Goal: Task Accomplishment & Management: Manage account settings

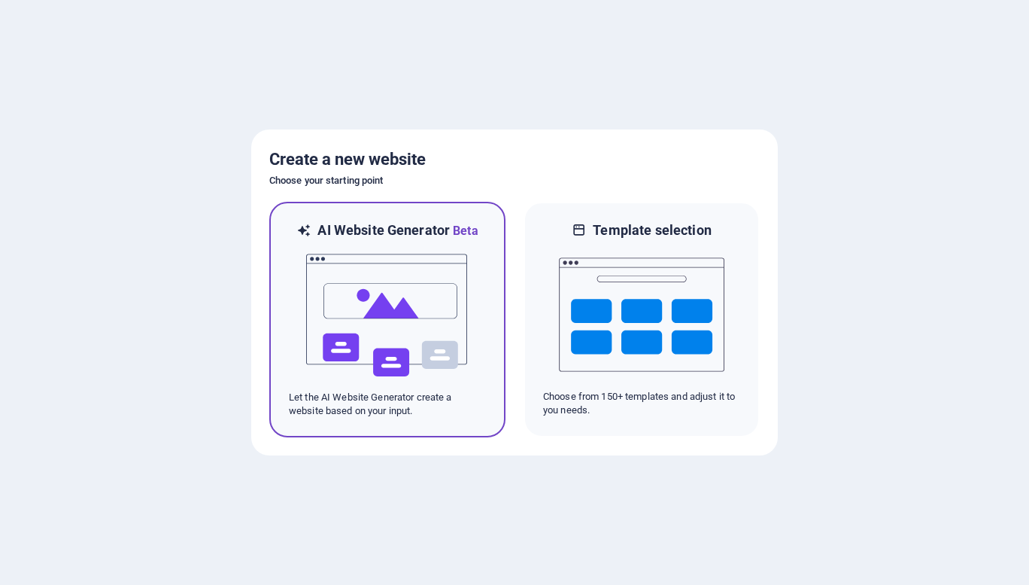
click at [411, 314] on img at bounding box center [388, 315] width 166 height 150
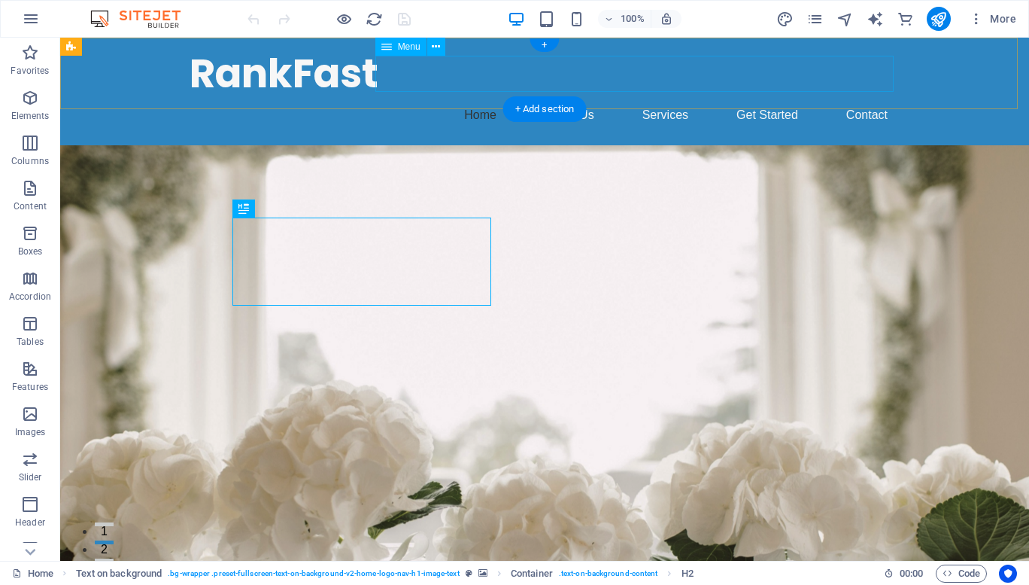
click at [653, 97] on nav "Home About Us Services Get Started Contact" at bounding box center [545, 115] width 710 height 36
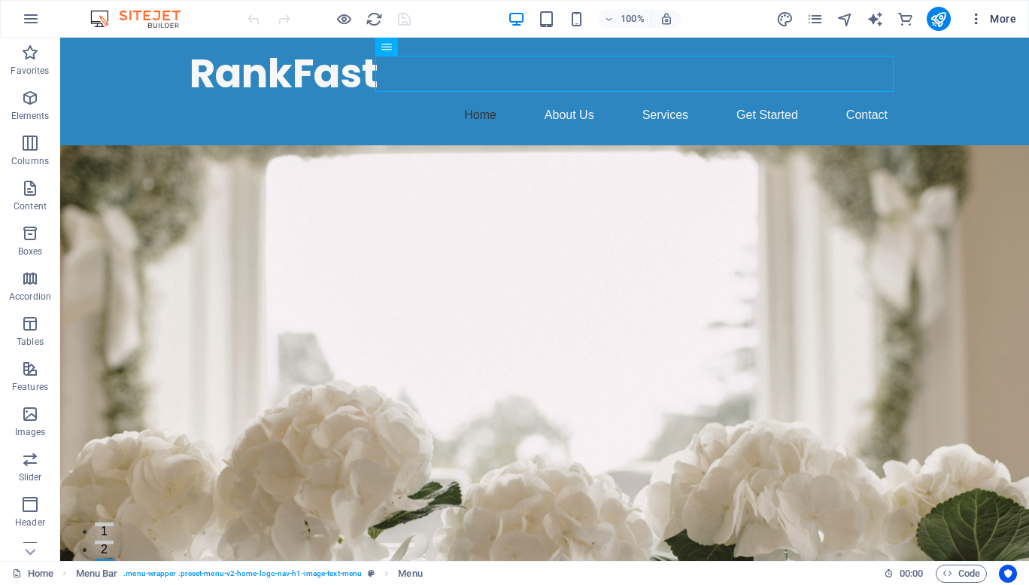
click at [1001, 20] on span "More" at bounding box center [992, 18] width 47 height 15
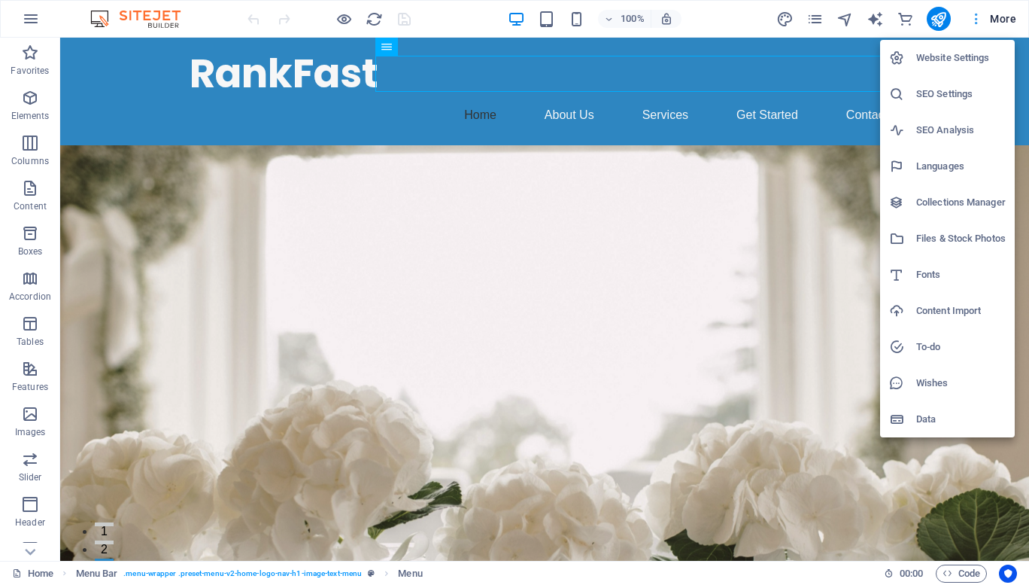
click at [1001, 20] on div at bounding box center [514, 292] width 1029 height 585
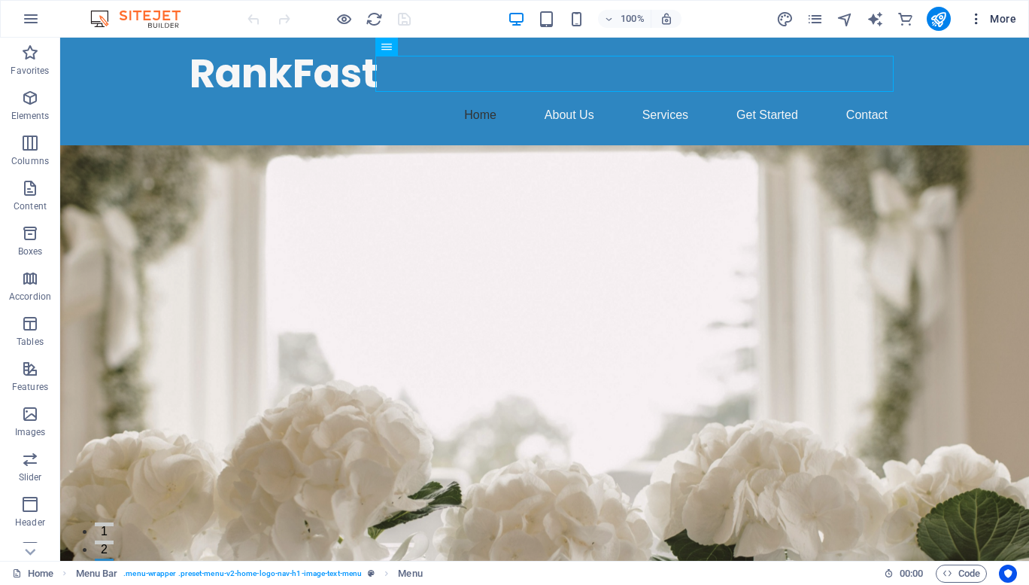
click at [1001, 20] on span "More" at bounding box center [992, 18] width 47 height 15
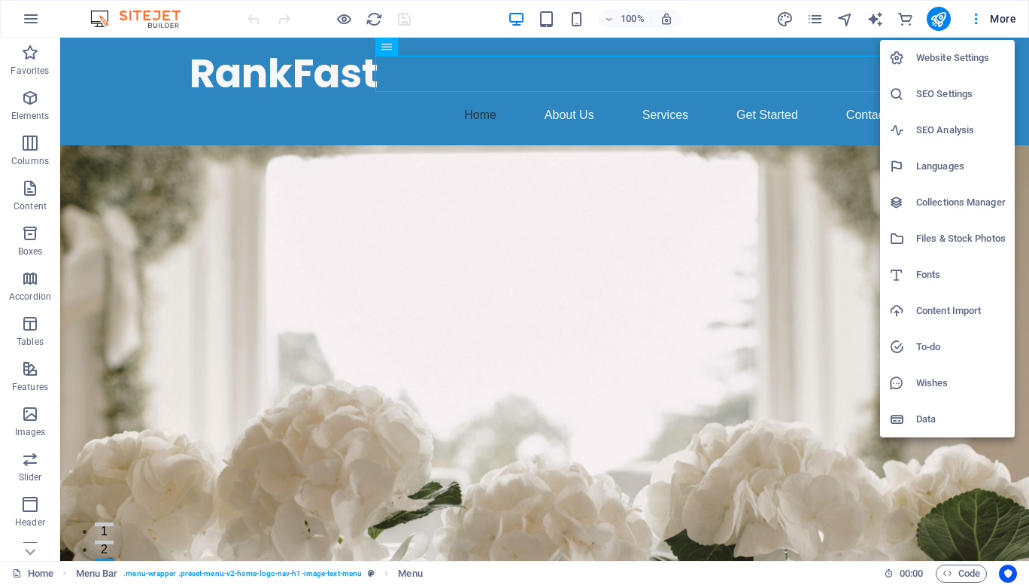
click at [32, 16] on div at bounding box center [514, 292] width 1029 height 585
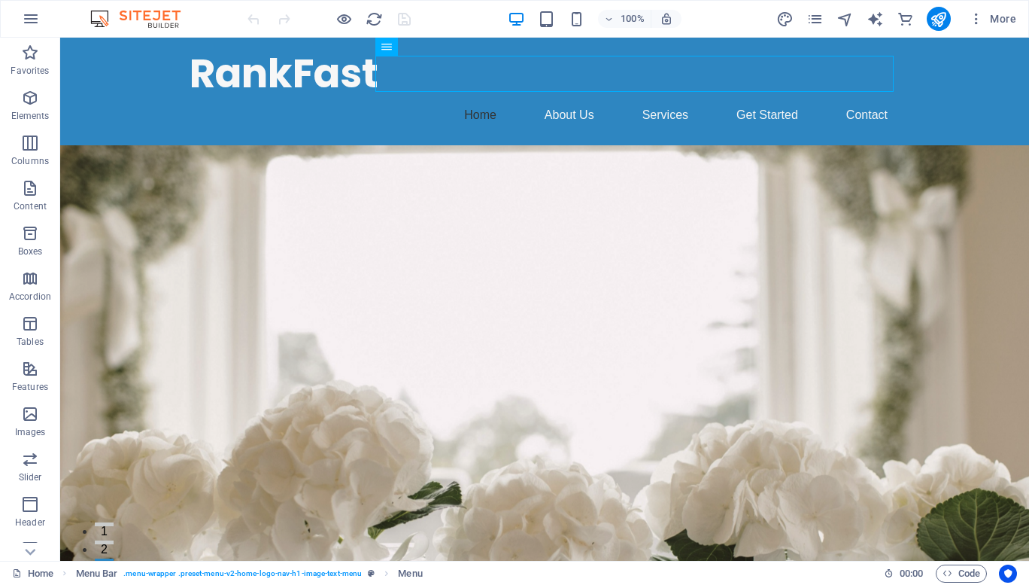
click at [32, 16] on icon "button" at bounding box center [31, 19] width 18 height 18
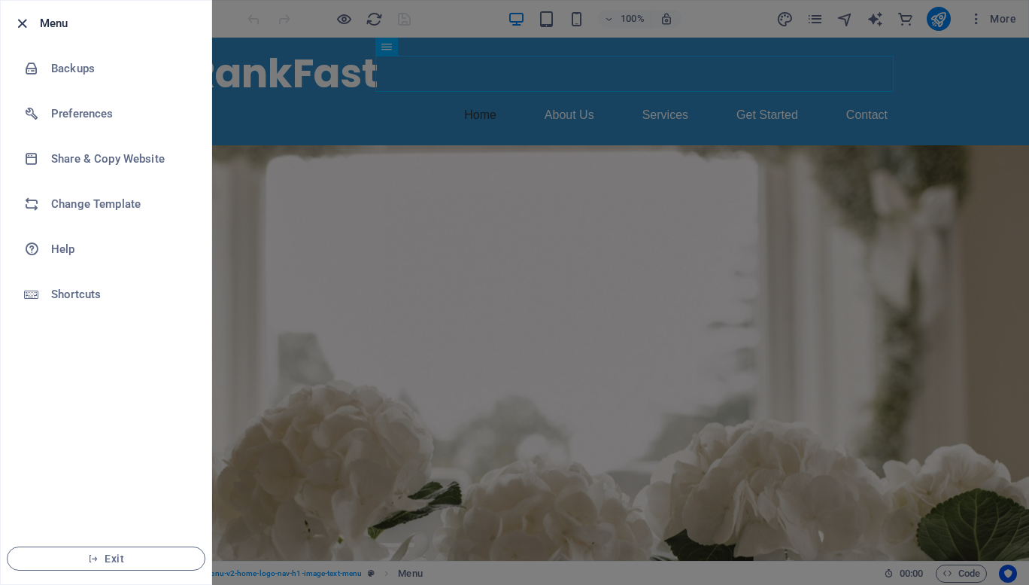
click at [23, 25] on icon "button" at bounding box center [22, 23] width 17 height 17
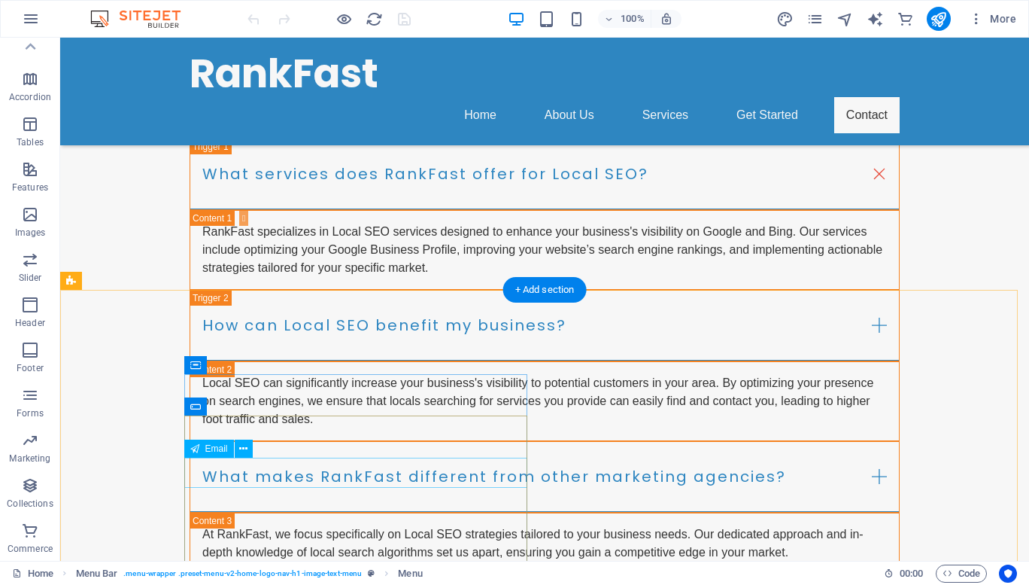
scroll to position [6173, 0]
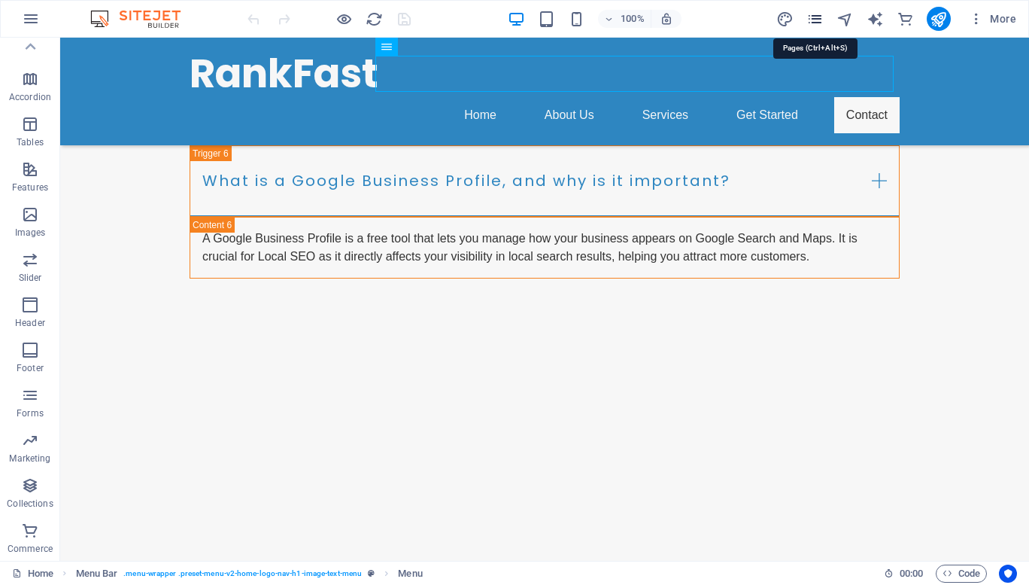
click at [817, 20] on icon "pages" at bounding box center [814, 19] width 17 height 17
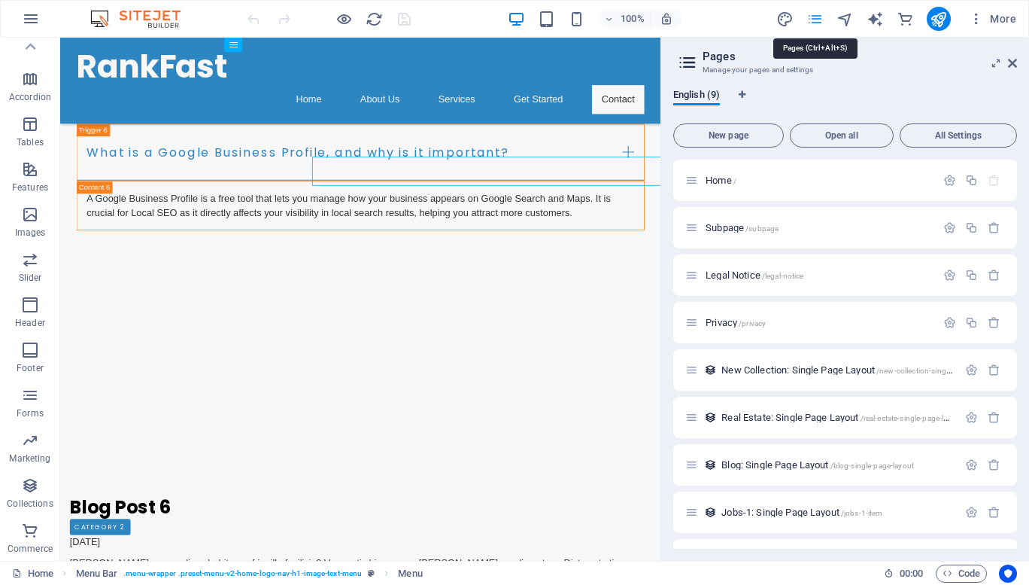
scroll to position [6042, 0]
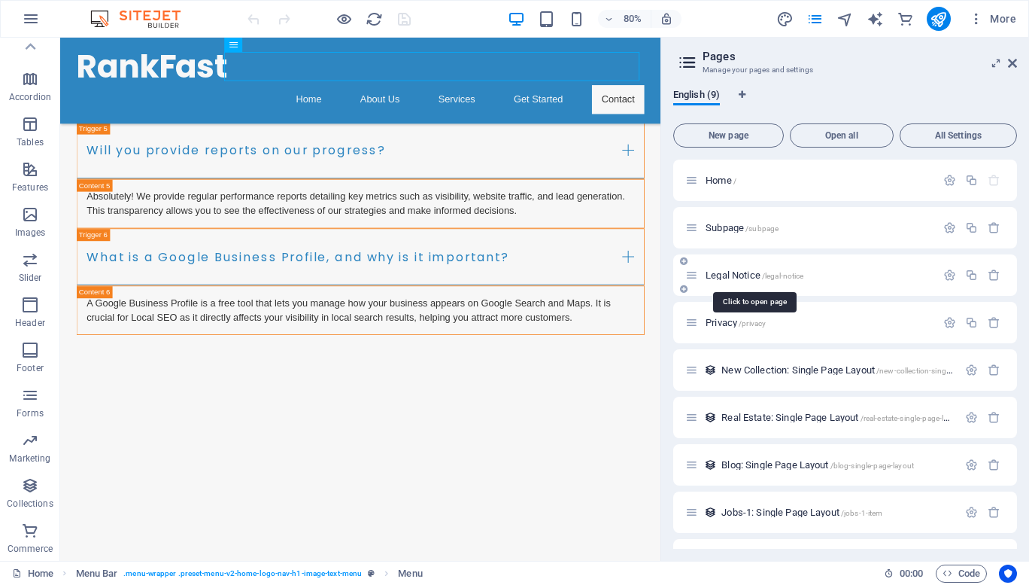
click at [739, 277] on span "Legal Notice /legal-notice" at bounding box center [755, 274] width 98 height 11
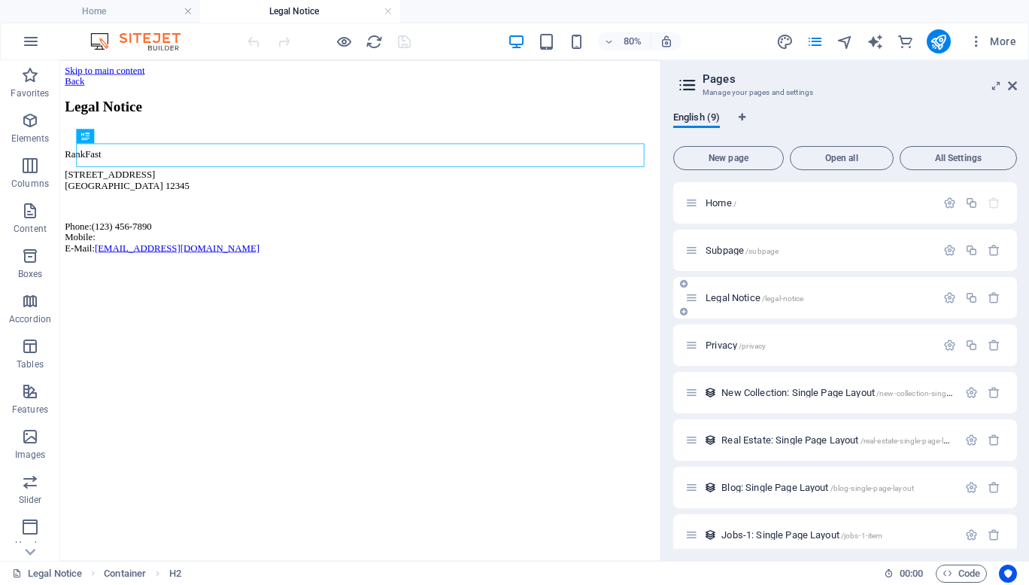
scroll to position [0, 0]
click at [946, 299] on icon "button" at bounding box center [949, 297] width 13 height 13
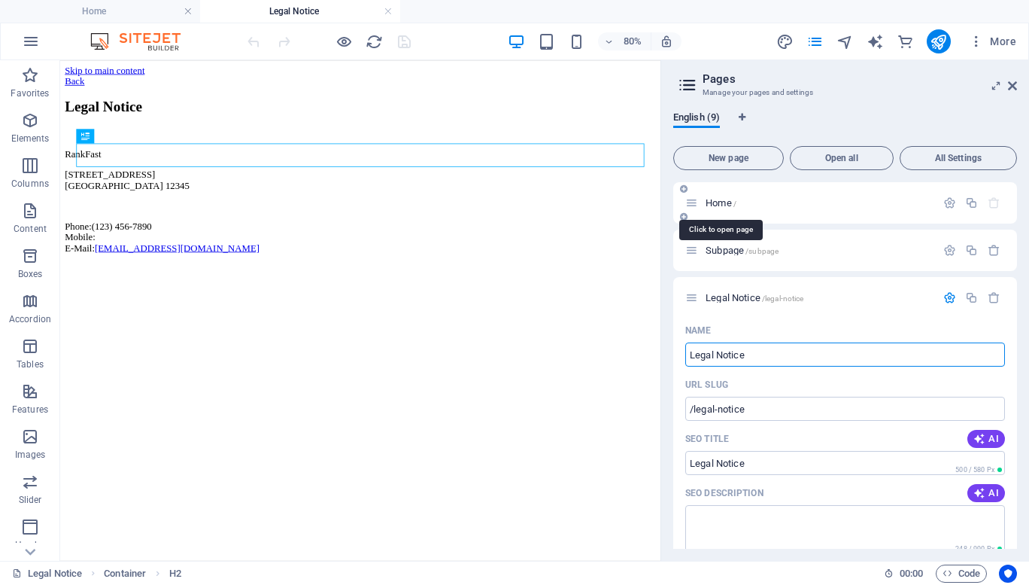
click at [721, 205] on span "Home /" at bounding box center [721, 202] width 31 height 11
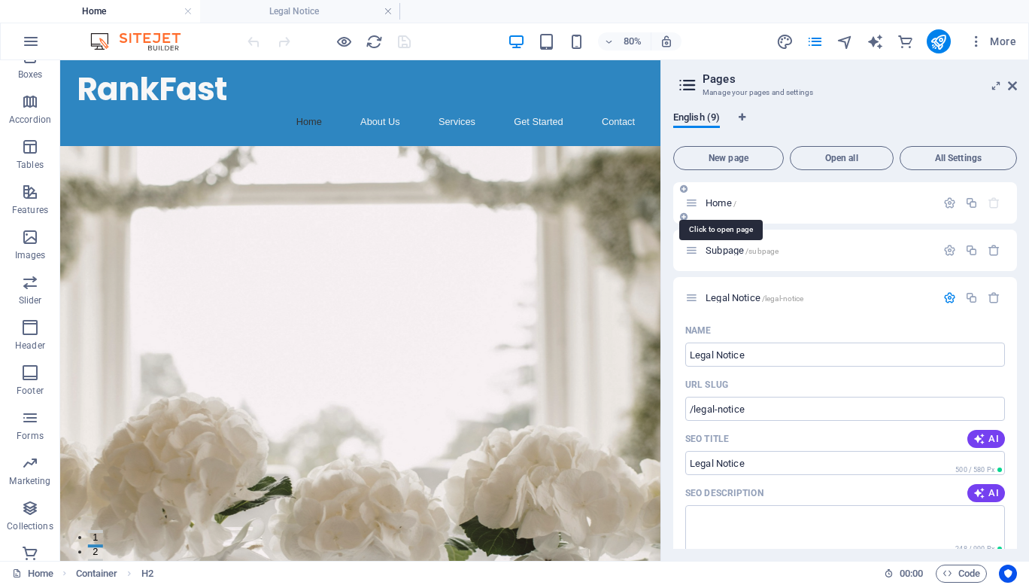
scroll to position [6060, 0]
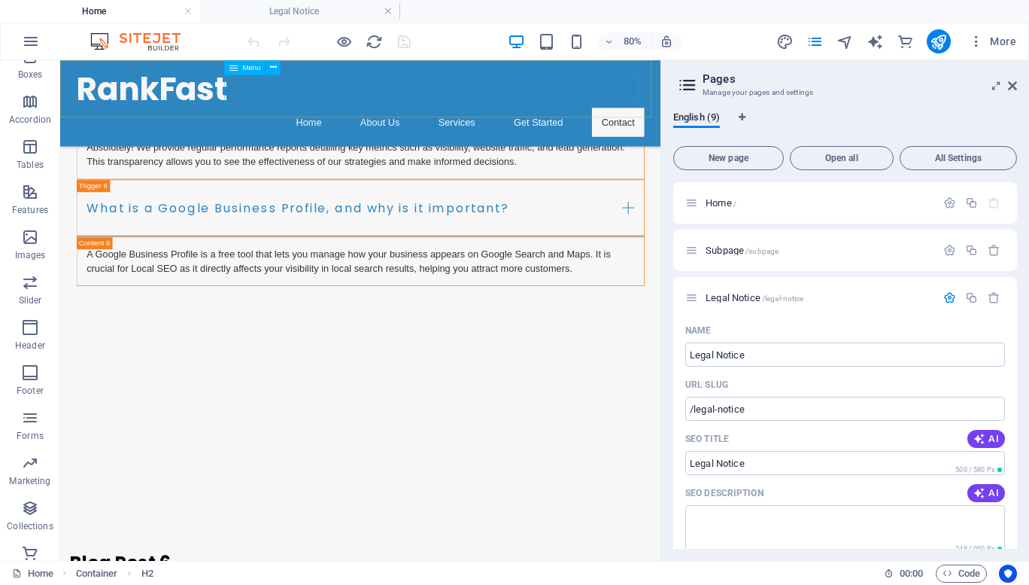
click at [438, 120] on nav "Home About Us Services Get Started Contact" at bounding box center [435, 138] width 710 height 36
click at [269, 71] on button at bounding box center [273, 67] width 14 height 14
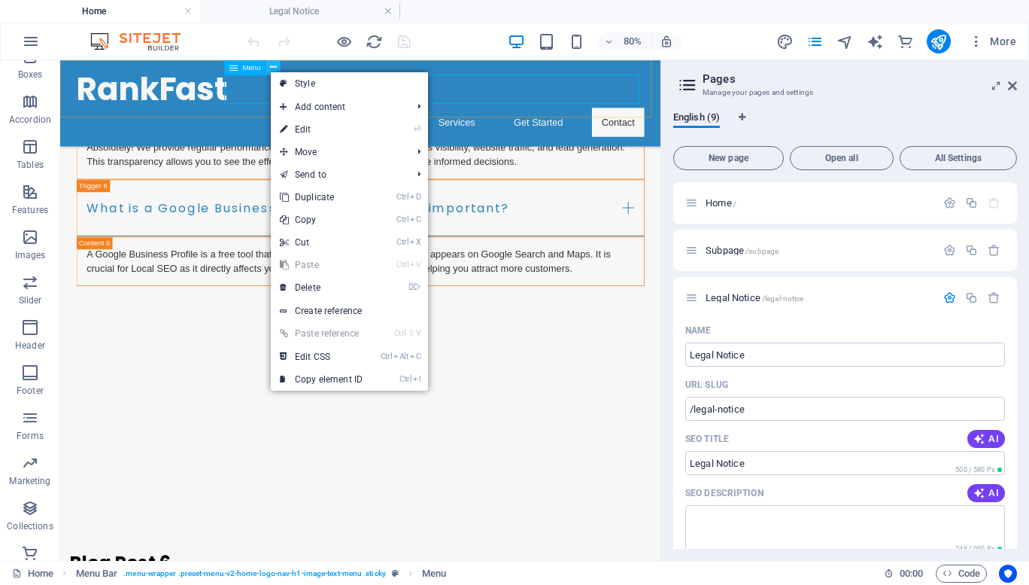
click at [274, 68] on icon at bounding box center [273, 67] width 7 height 13
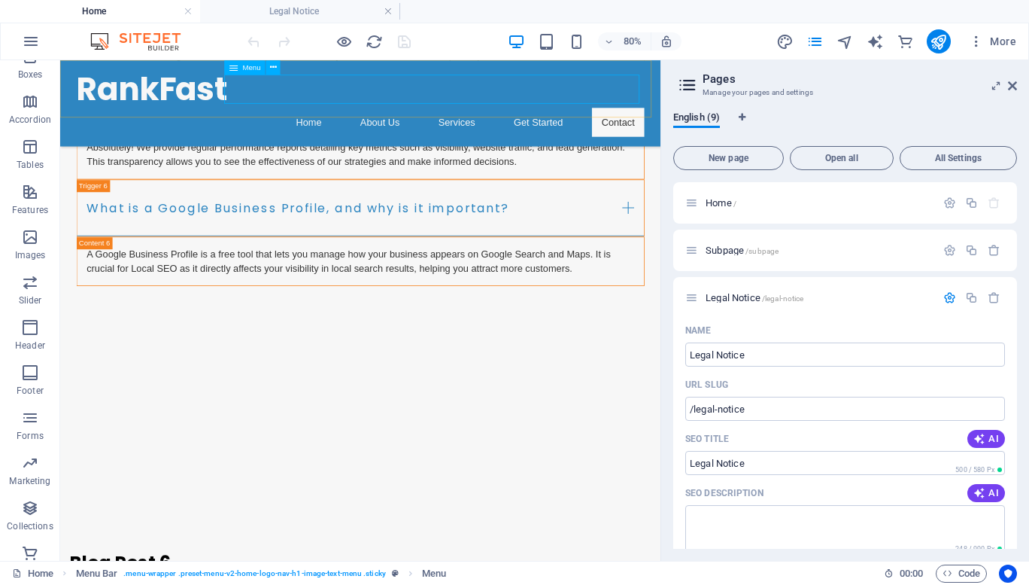
click at [645, 120] on nav "Home About Us Services Get Started Contact" at bounding box center [435, 138] width 710 height 36
click at [275, 64] on icon at bounding box center [273, 67] width 7 height 13
click at [760, 292] on div "Legal Notice /legal-notice" at bounding box center [810, 297] width 251 height 17
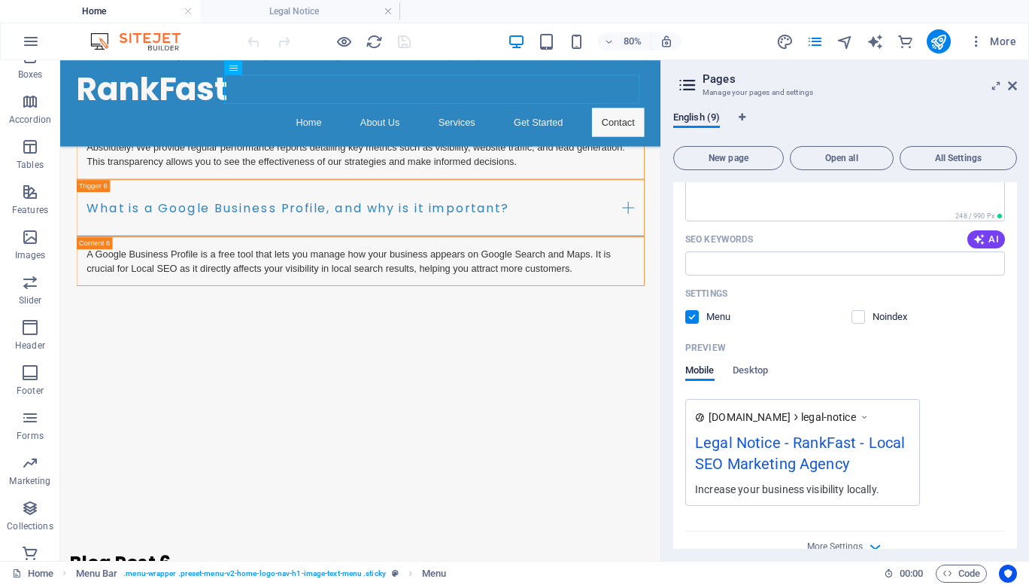
scroll to position [340, 0]
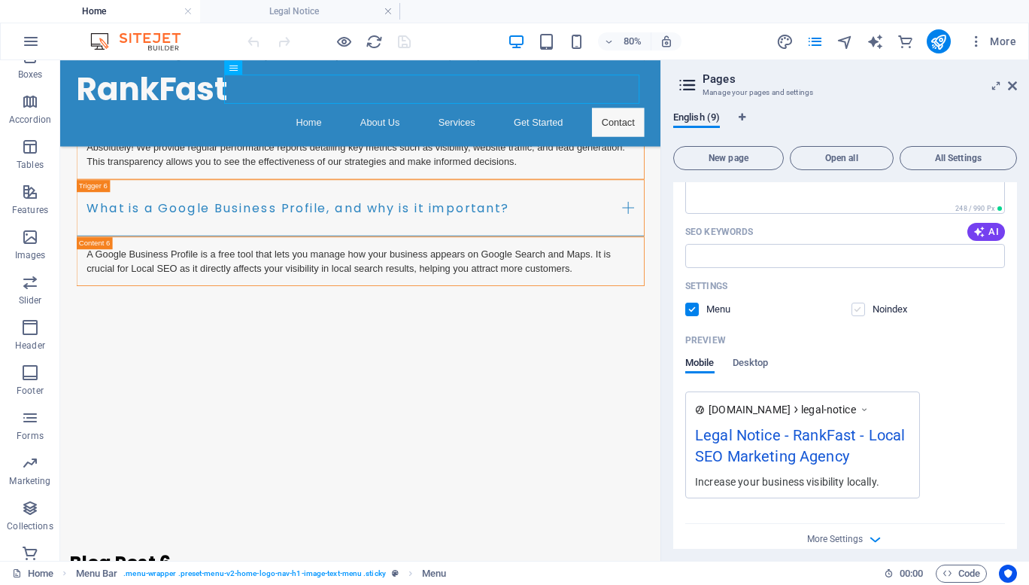
click at [852, 313] on label at bounding box center [859, 309] width 14 height 14
click at [0, 0] on input "checkbox" at bounding box center [0, 0] width 0 height 0
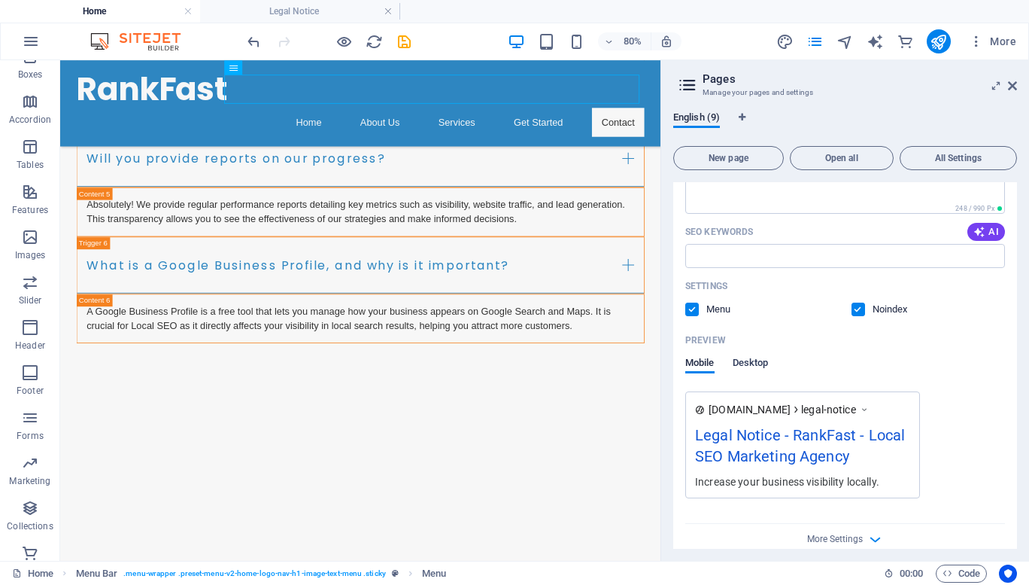
click at [755, 366] on span "Desktop" at bounding box center [751, 364] width 36 height 21
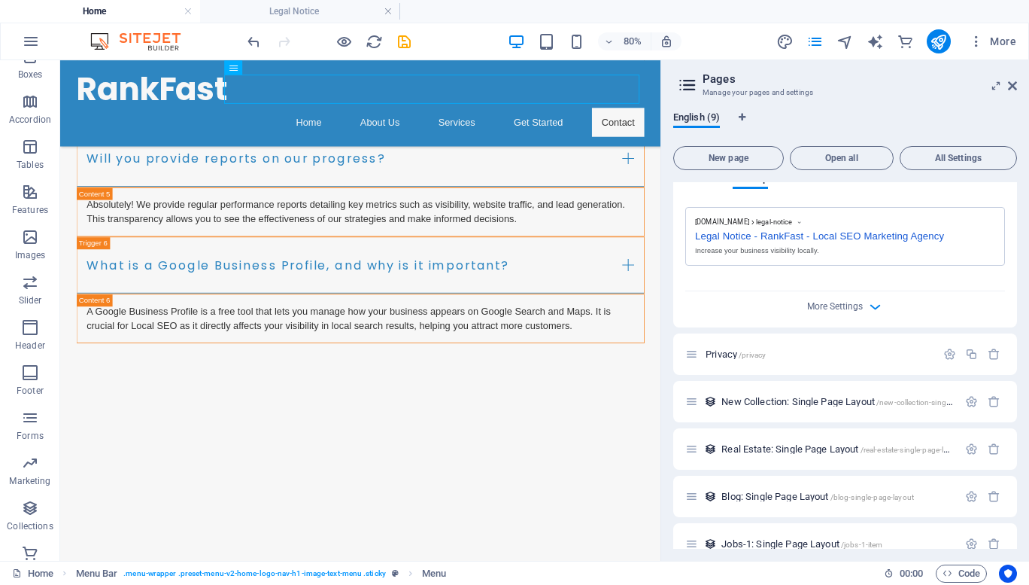
scroll to position [525, 0]
click at [870, 305] on icon "button" at bounding box center [875, 305] width 17 height 17
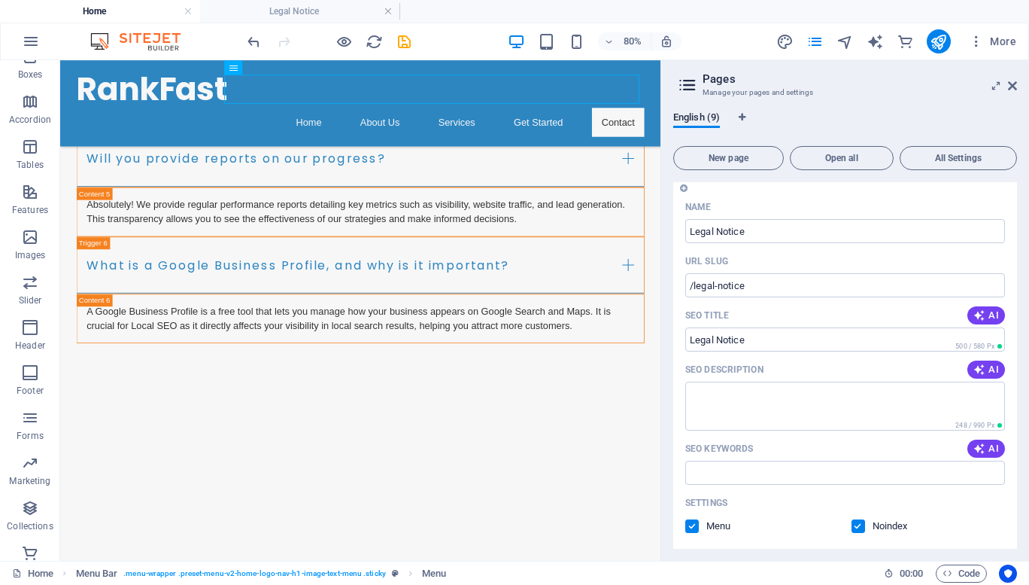
scroll to position [0, 0]
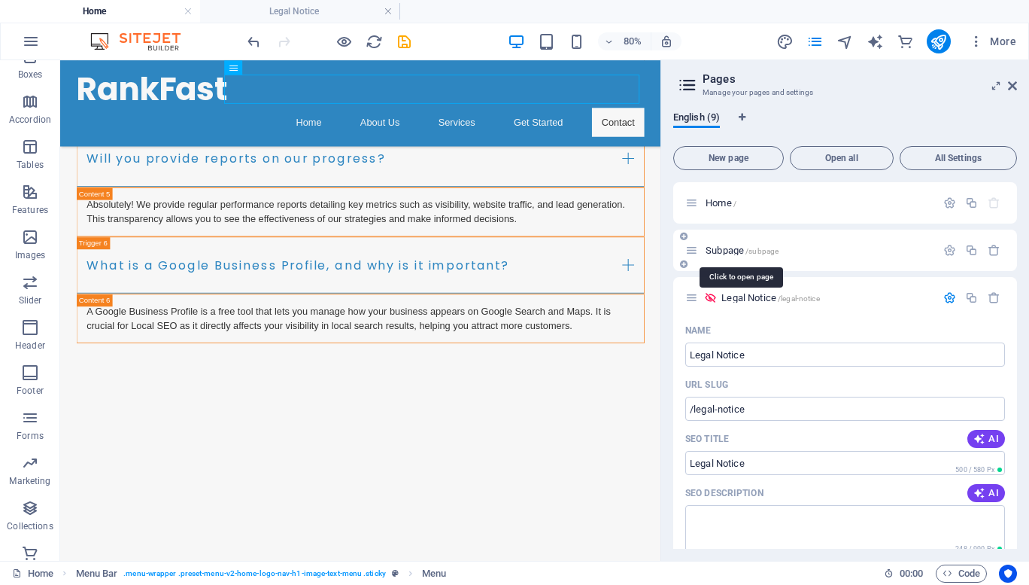
click at [728, 251] on span "Subpage /subpage" at bounding box center [742, 249] width 73 height 11
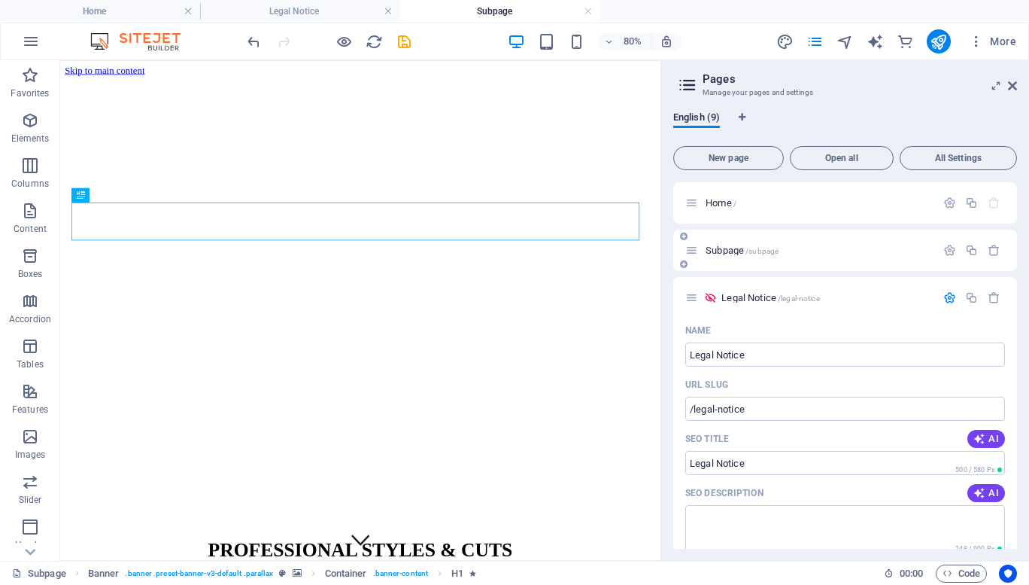
click at [933, 251] on div "Subpage /subpage" at bounding box center [845, 249] width 344 height 41
click at [947, 253] on icon "button" at bounding box center [949, 250] width 13 height 13
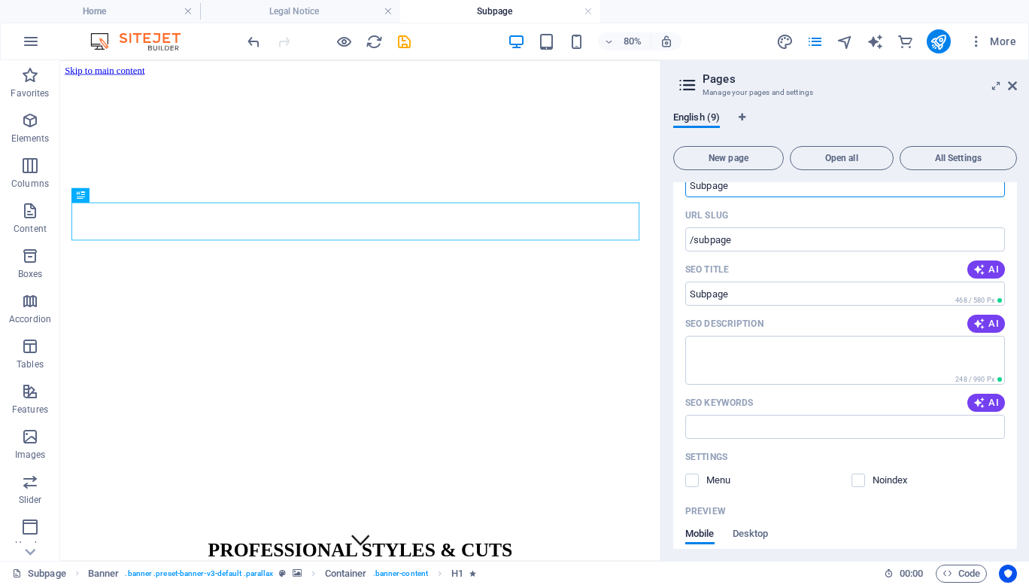
scroll to position [156, 0]
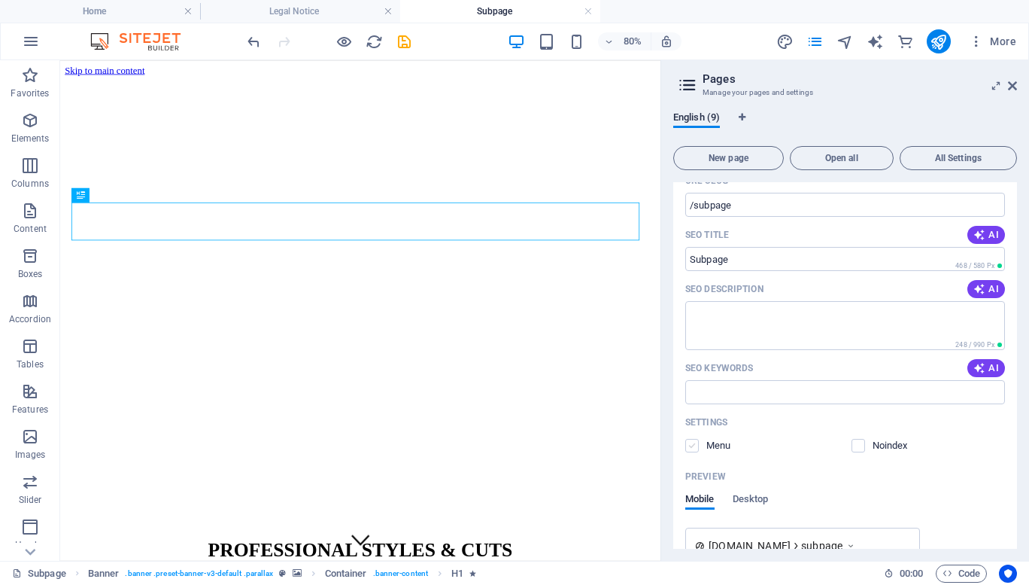
click at [689, 441] on label at bounding box center [692, 446] width 14 height 14
click at [0, 0] on input "checkbox" at bounding box center [0, 0] width 0 height 0
click at [856, 446] on label at bounding box center [859, 446] width 14 height 14
click at [0, 0] on input "checkbox" at bounding box center [0, 0] width 0 height 0
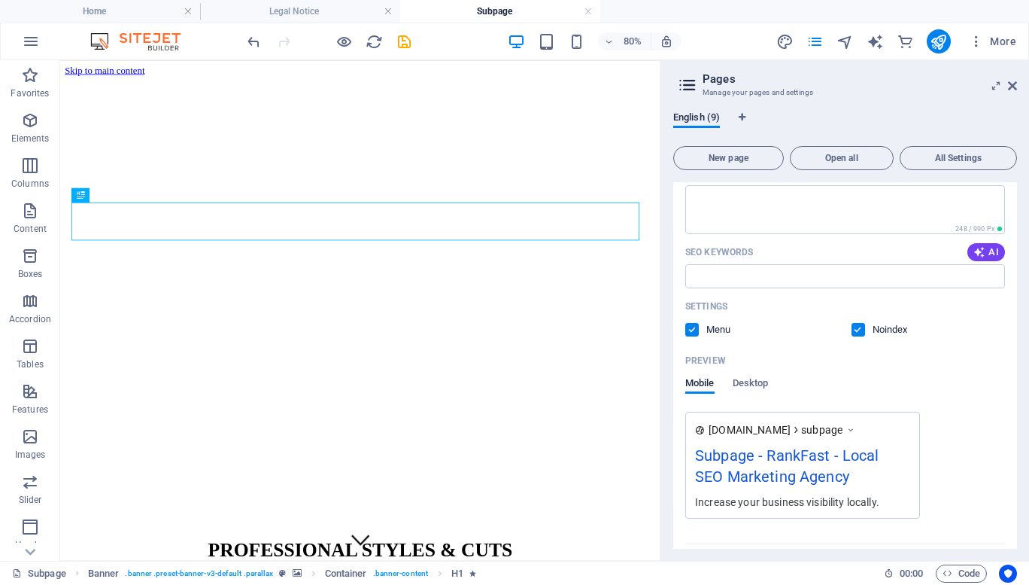
scroll to position [427, 0]
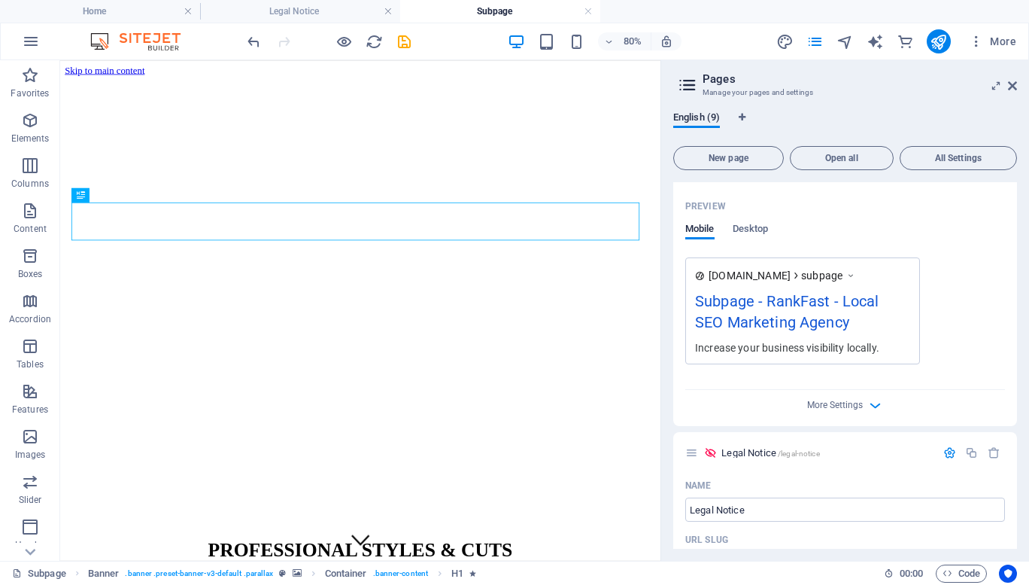
click at [882, 406] on div "More Settings" at bounding box center [845, 402] width 320 height 24
click at [872, 408] on icon "button" at bounding box center [875, 404] width 17 height 17
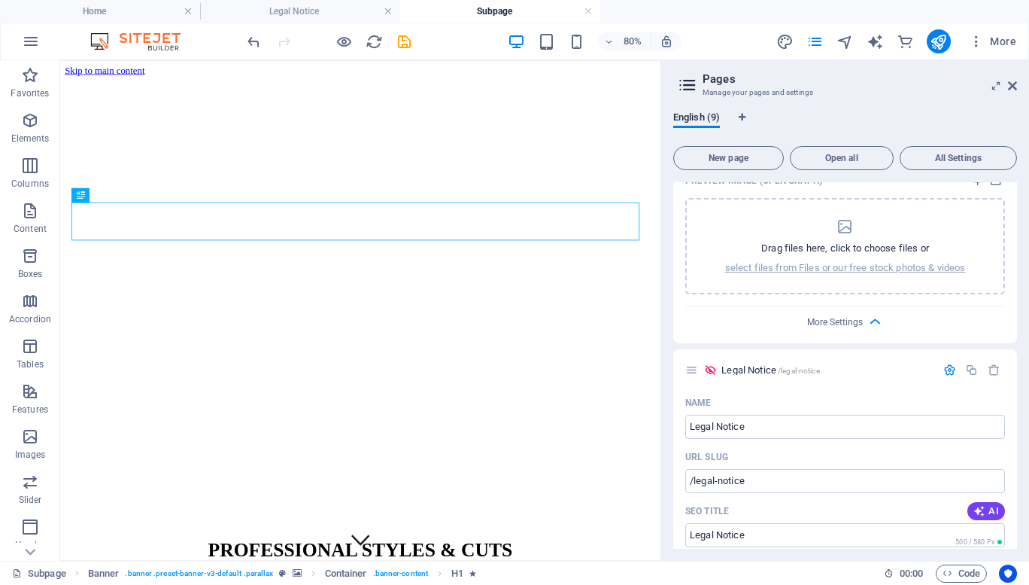
scroll to position [730, 0]
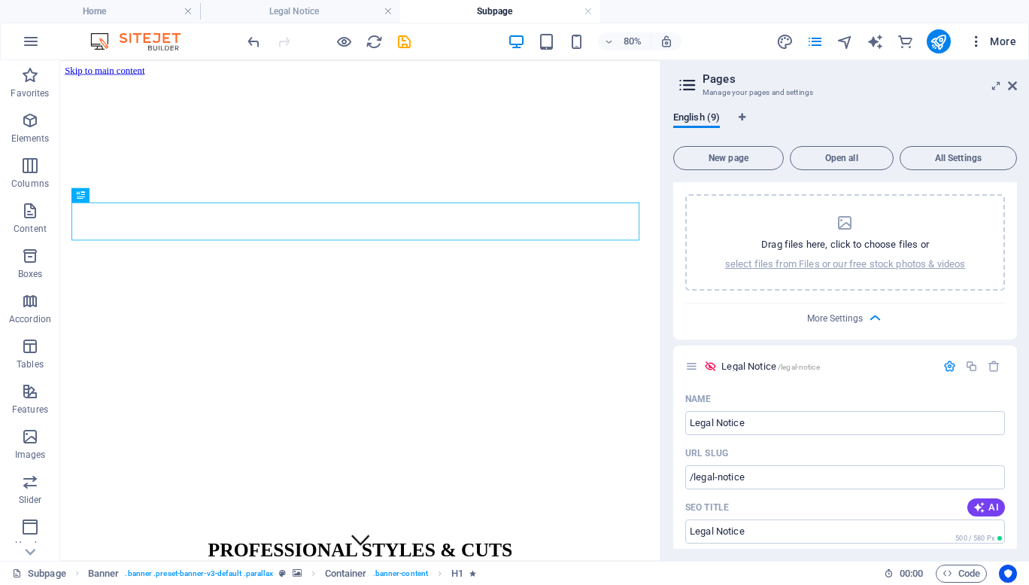
click at [975, 43] on icon "button" at bounding box center [976, 41] width 15 height 15
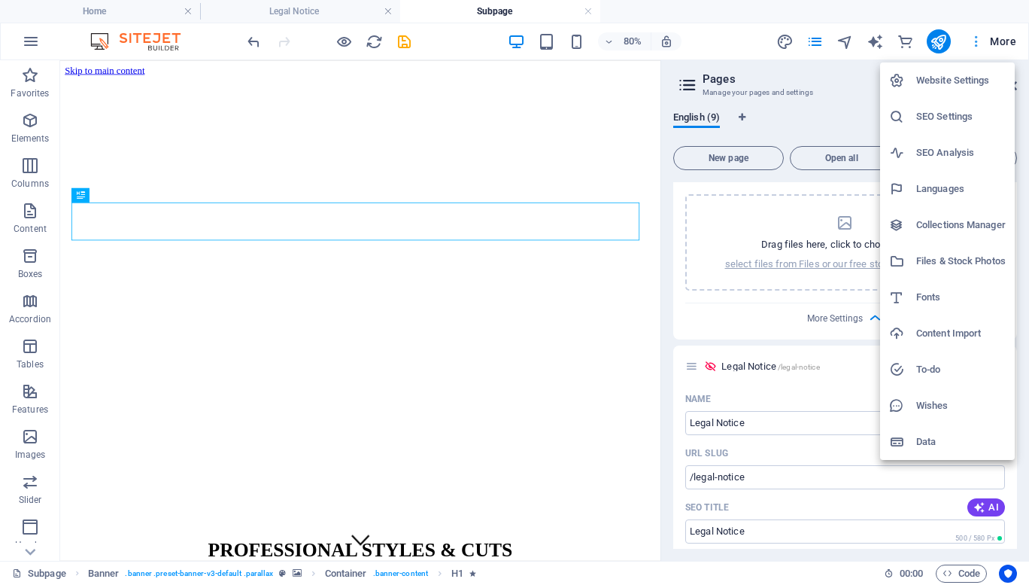
click at [975, 43] on div at bounding box center [514, 292] width 1029 height 585
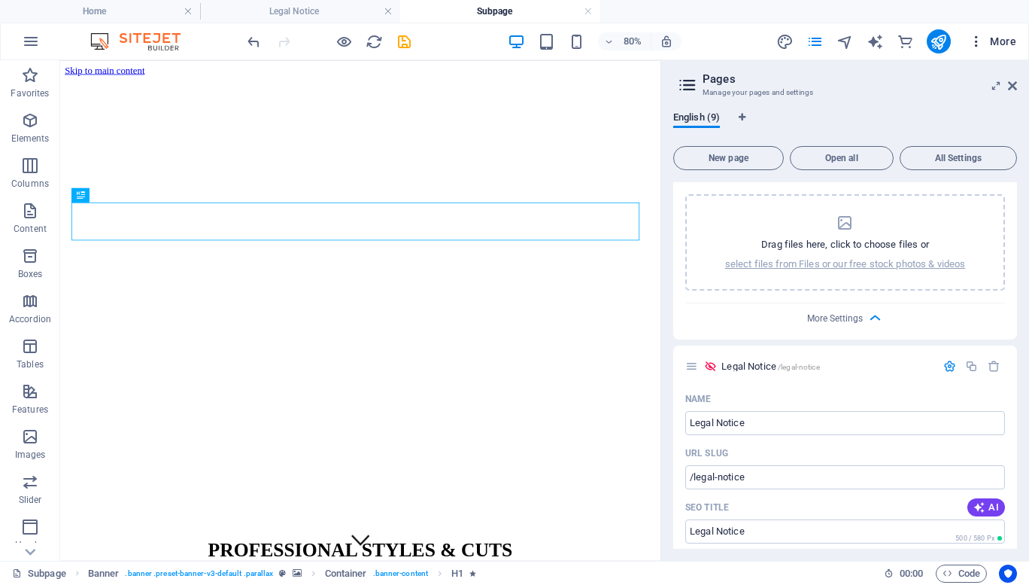
click at [975, 43] on icon "button" at bounding box center [976, 41] width 15 height 15
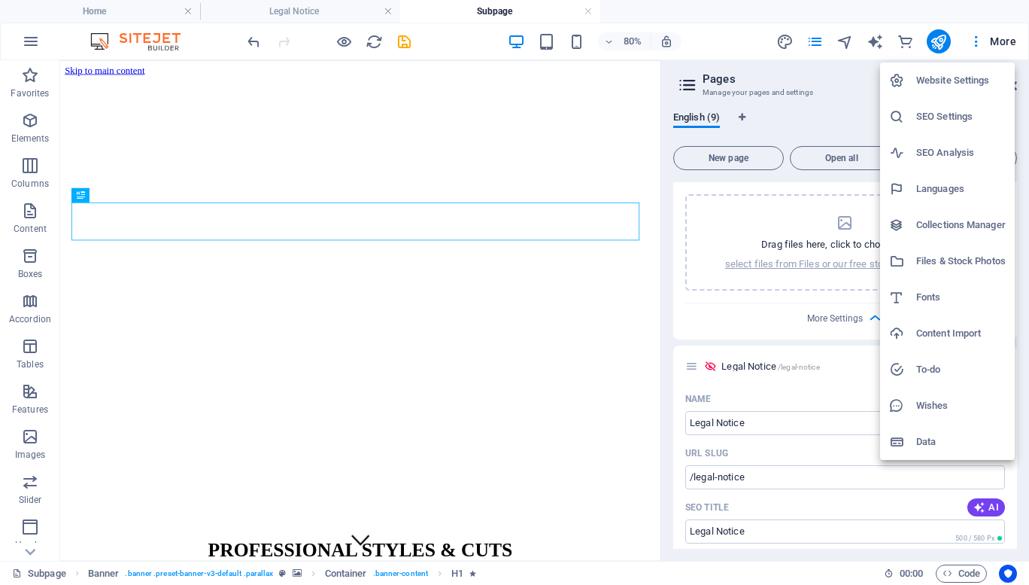
click at [926, 155] on h6 "SEO Analysis" at bounding box center [961, 153] width 90 height 18
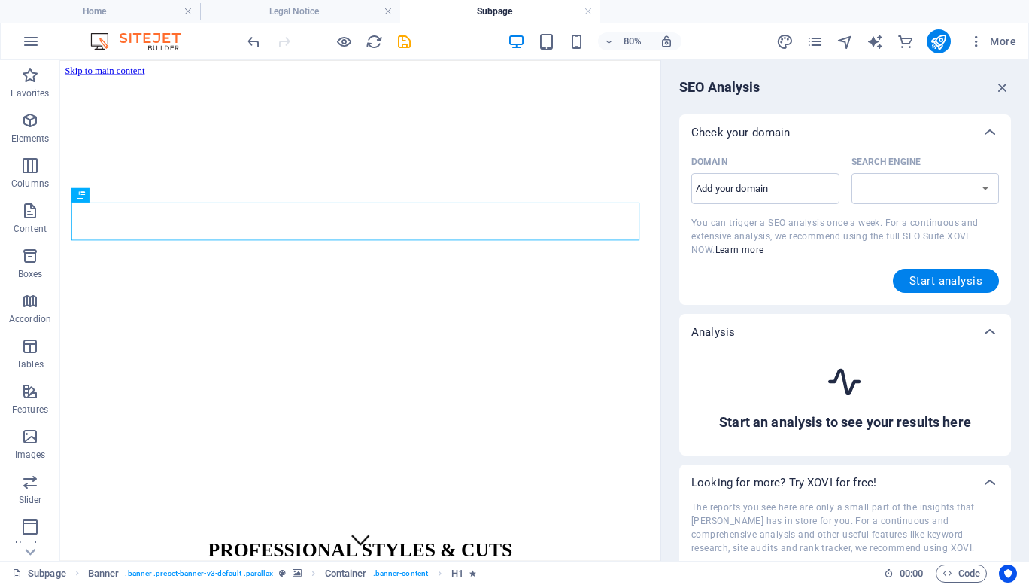
select select "google.com"
click at [1001, 91] on icon "button" at bounding box center [1003, 87] width 17 height 17
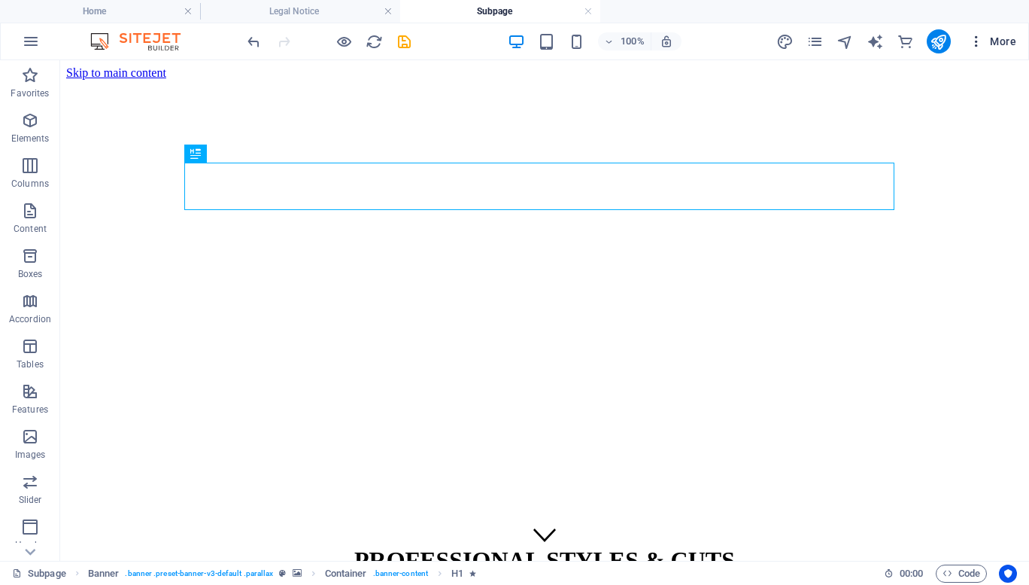
click at [1003, 44] on span "More" at bounding box center [992, 41] width 47 height 15
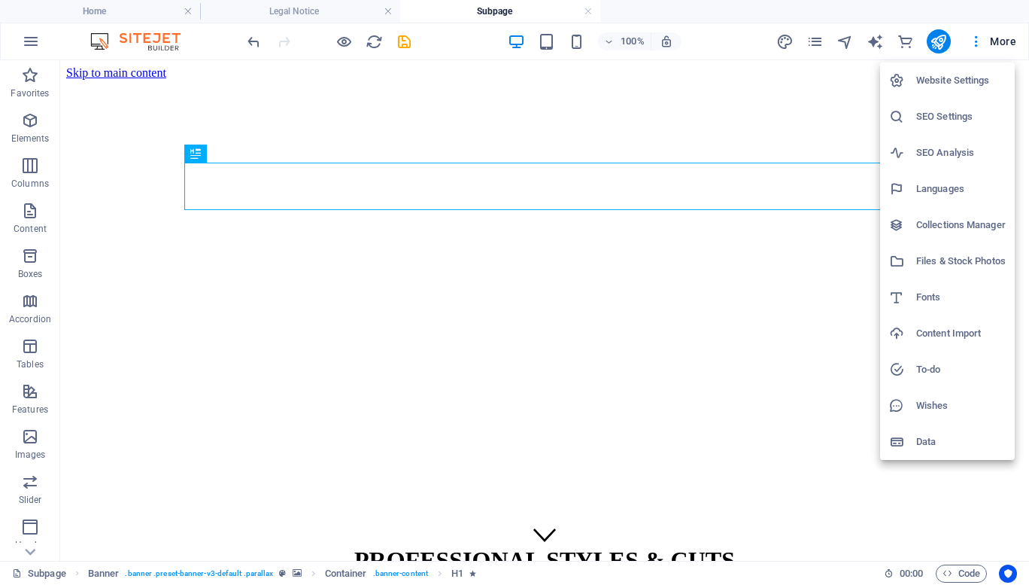
click at [938, 108] on h6 "SEO Settings" at bounding box center [961, 117] width 90 height 18
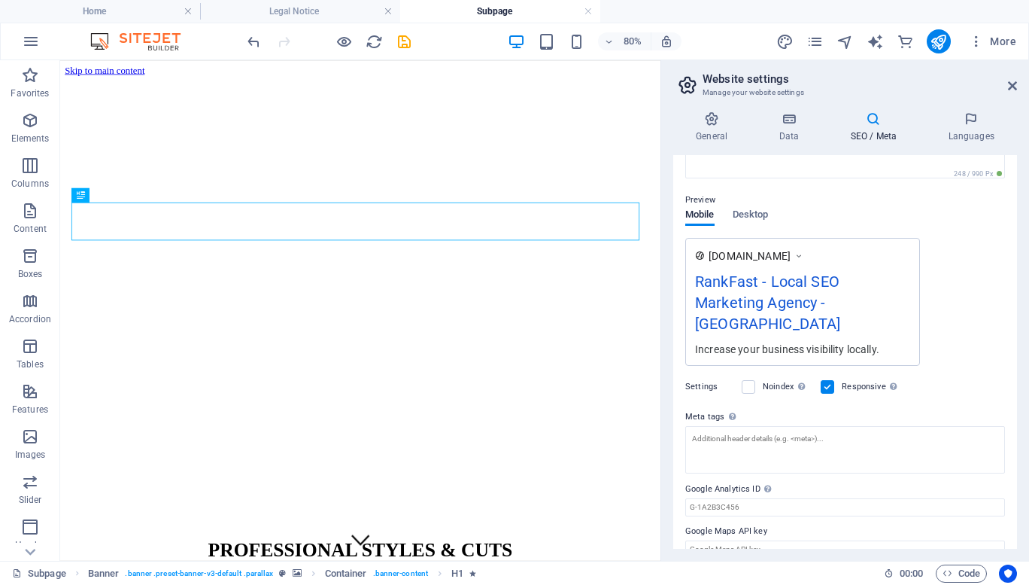
scroll to position [0, 0]
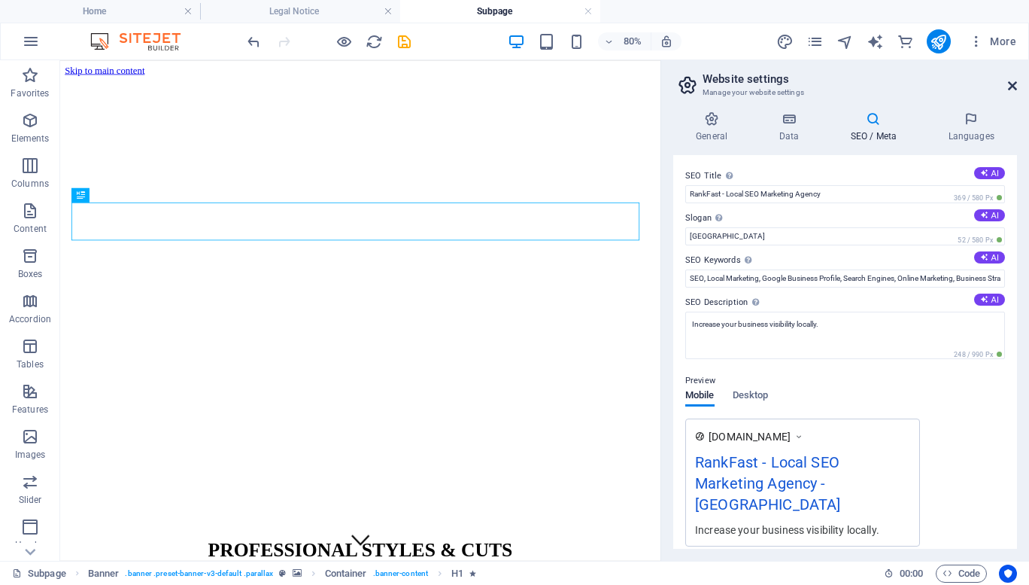
click at [1013, 83] on icon at bounding box center [1012, 86] width 9 height 12
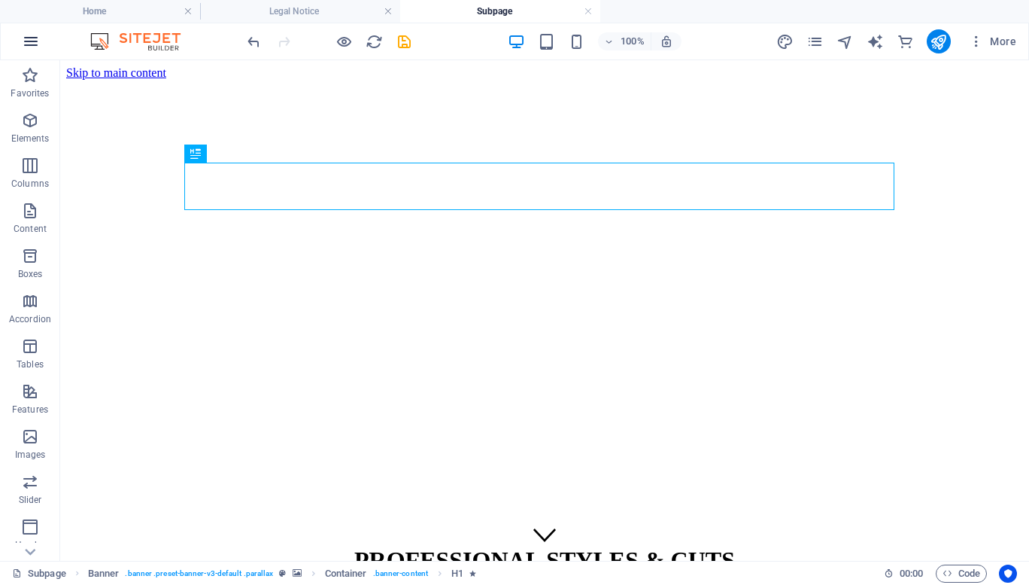
click at [23, 46] on icon "button" at bounding box center [31, 41] width 18 height 18
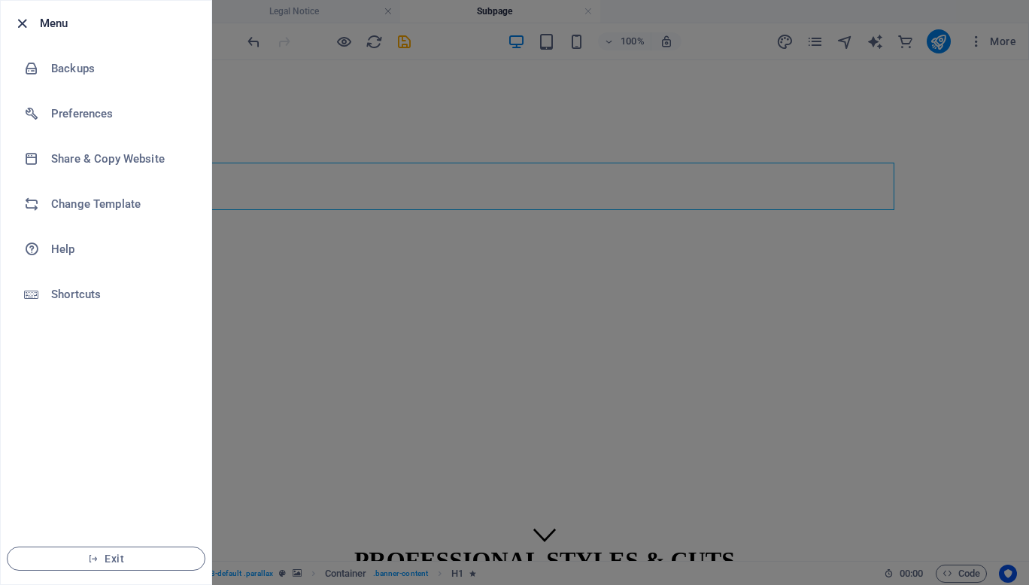
click at [20, 23] on icon "button" at bounding box center [22, 23] width 17 height 17
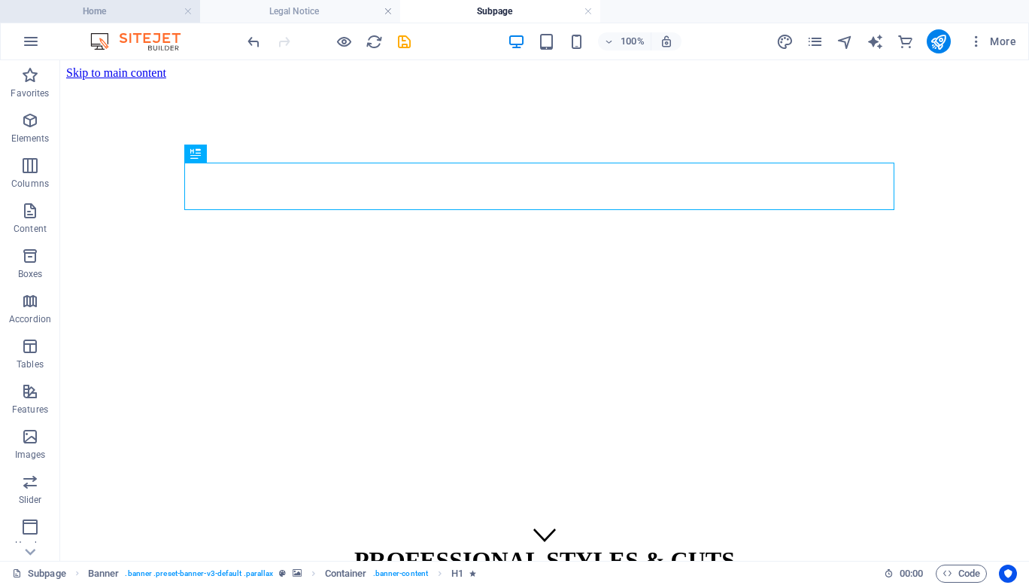
click at [98, 14] on h4 "Home" at bounding box center [100, 11] width 200 height 17
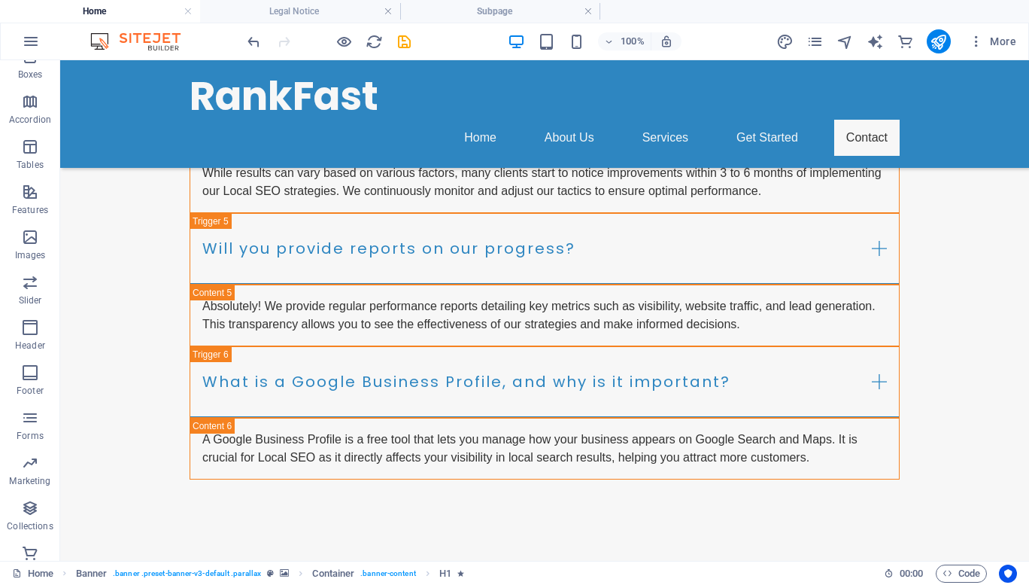
scroll to position [6060, 0]
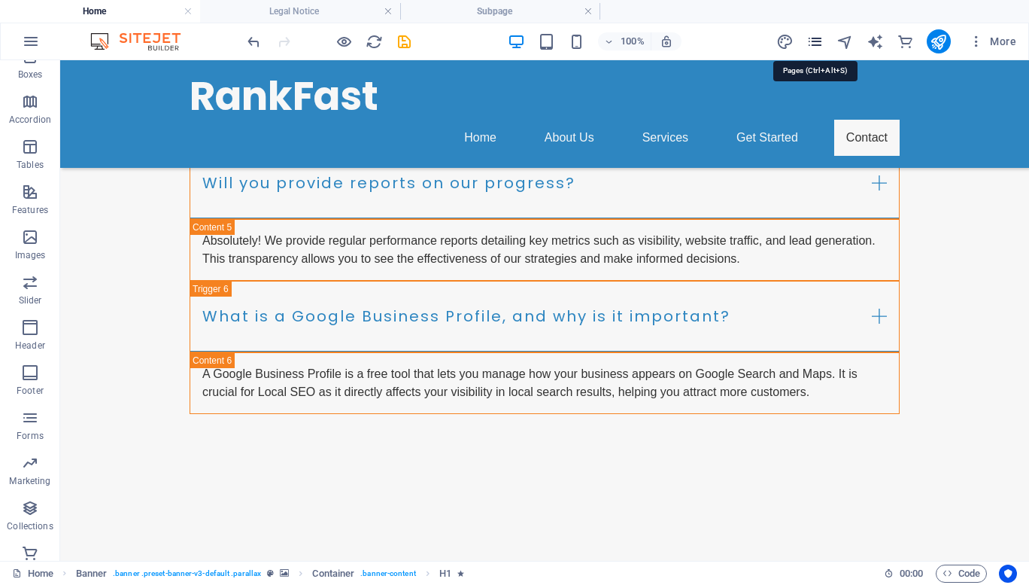
click at [815, 44] on icon "pages" at bounding box center [814, 41] width 17 height 17
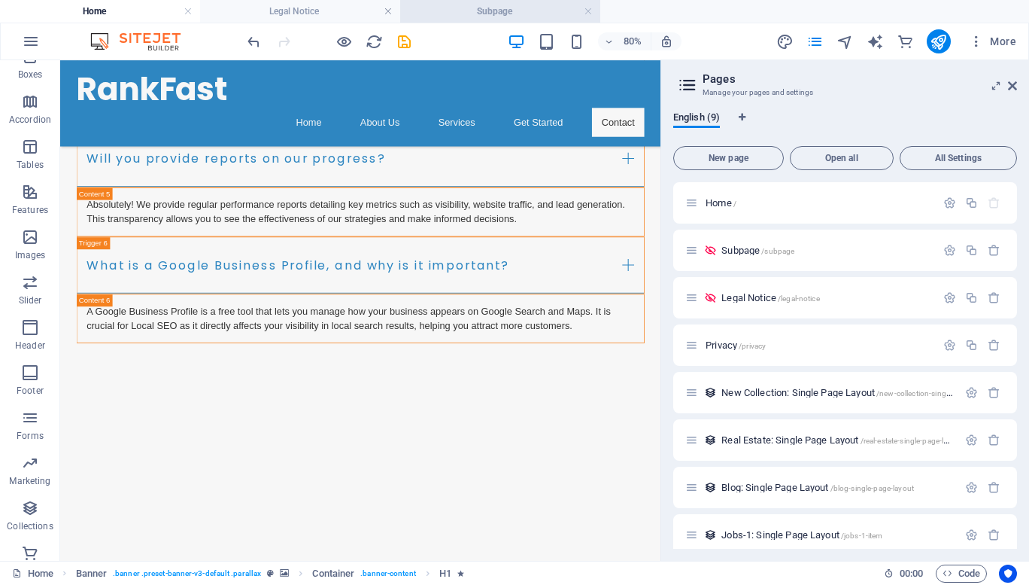
click at [470, 15] on h4 "Subpage" at bounding box center [500, 11] width 200 height 17
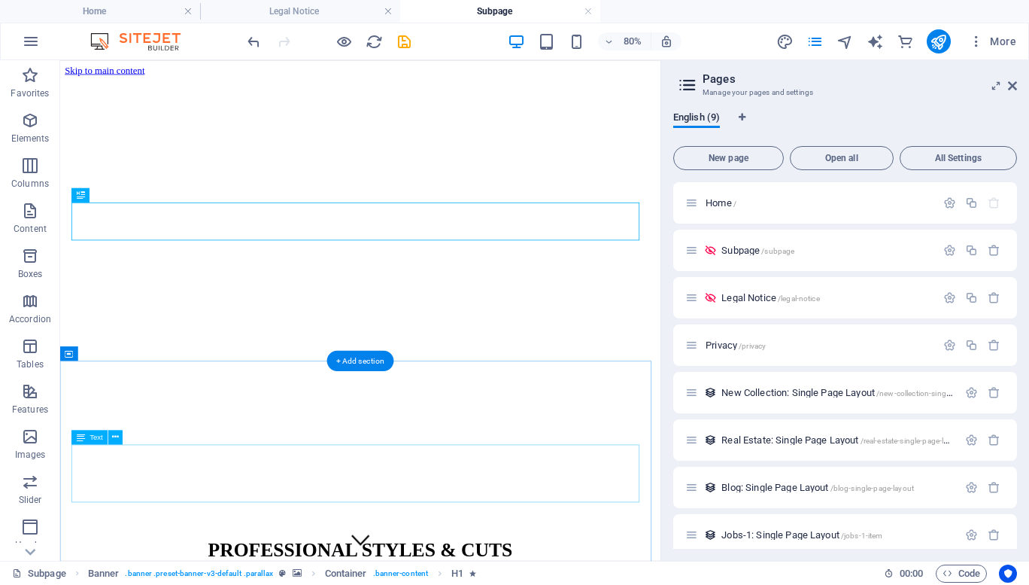
scroll to position [37, 0]
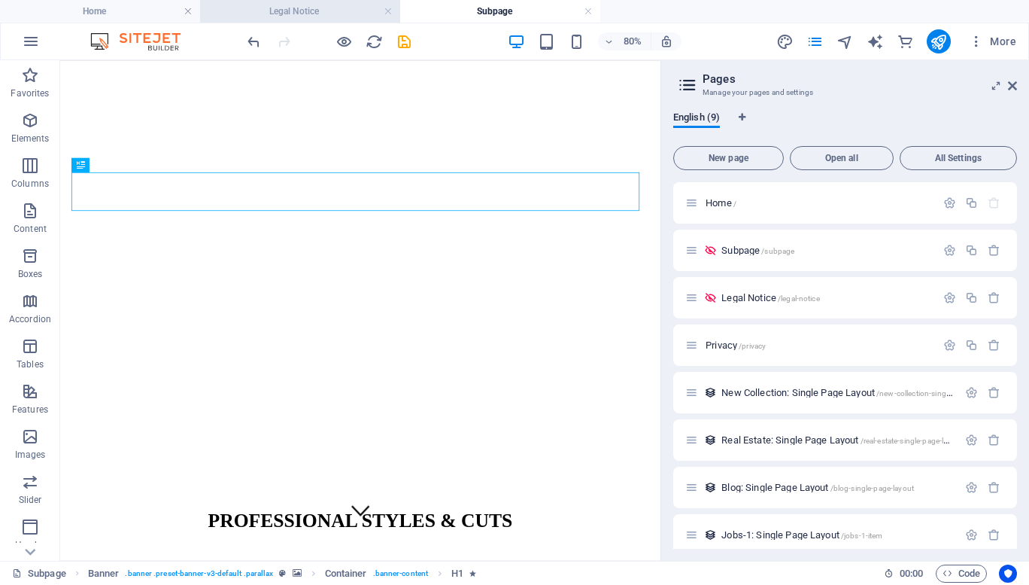
click at [322, 12] on h4 "Legal Notice" at bounding box center [300, 11] width 200 height 17
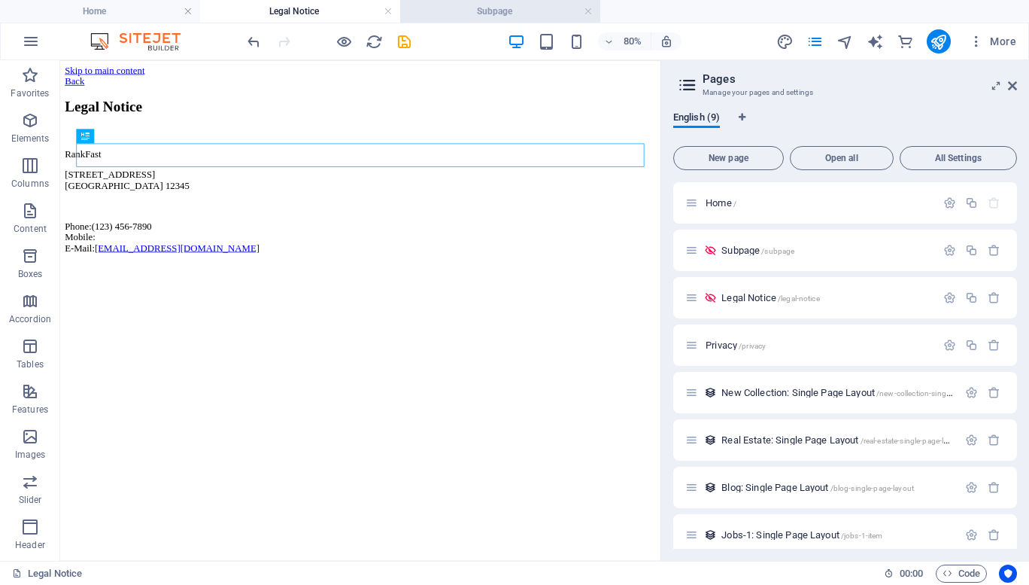
click at [464, 17] on h4 "Subpage" at bounding box center [500, 11] width 200 height 17
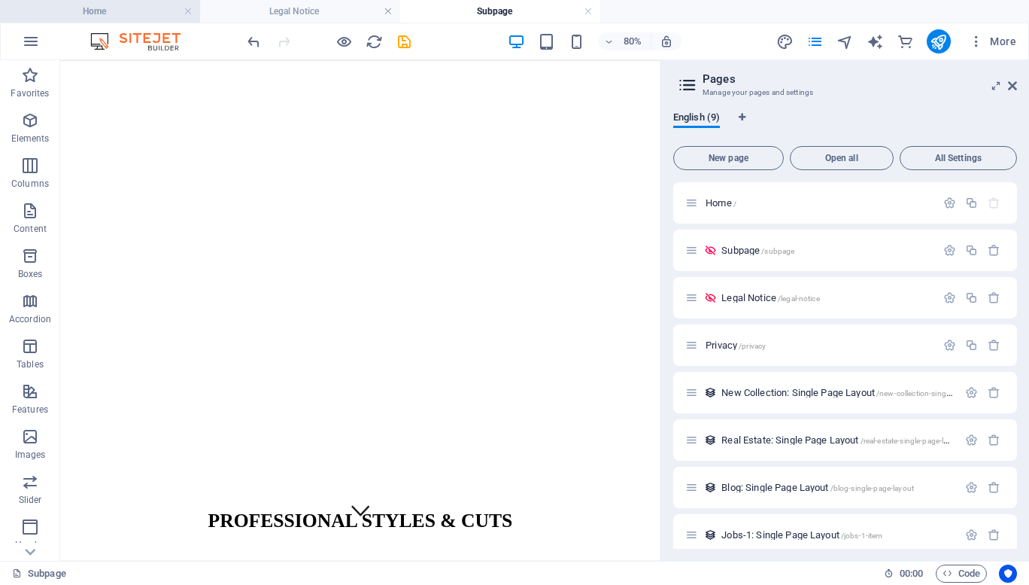
click at [121, 18] on h4 "Home" at bounding box center [100, 11] width 200 height 17
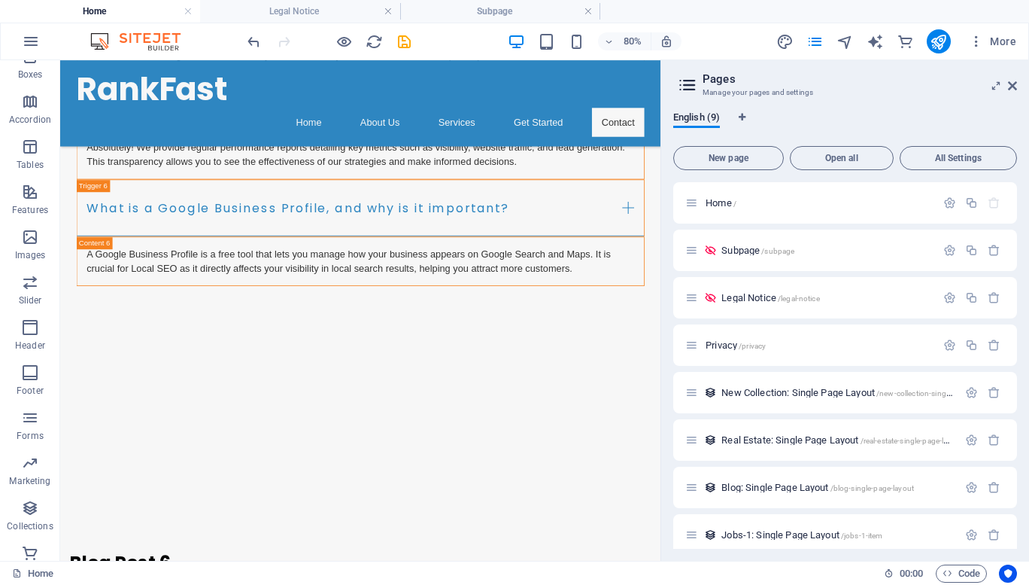
scroll to position [0, 0]
click at [789, 41] on icon "design" at bounding box center [784, 41] width 17 height 17
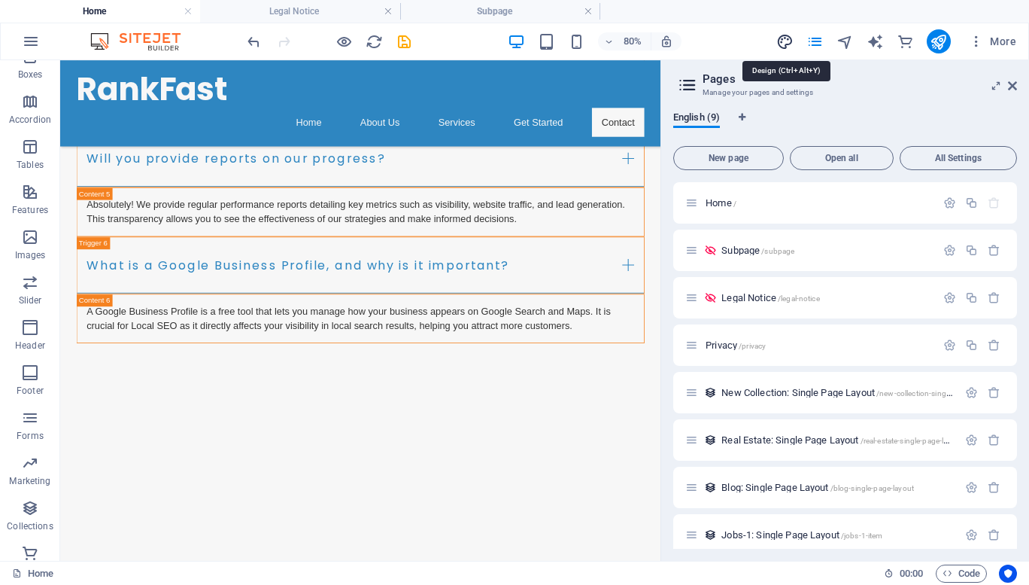
select select "px"
select select "200"
select select "px"
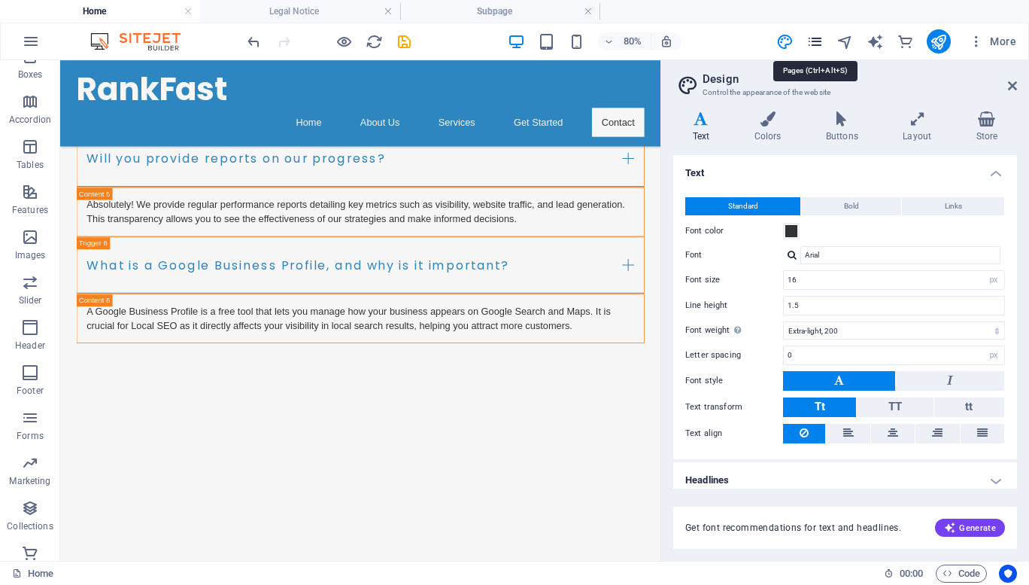
click at [816, 41] on icon "pages" at bounding box center [814, 41] width 17 height 17
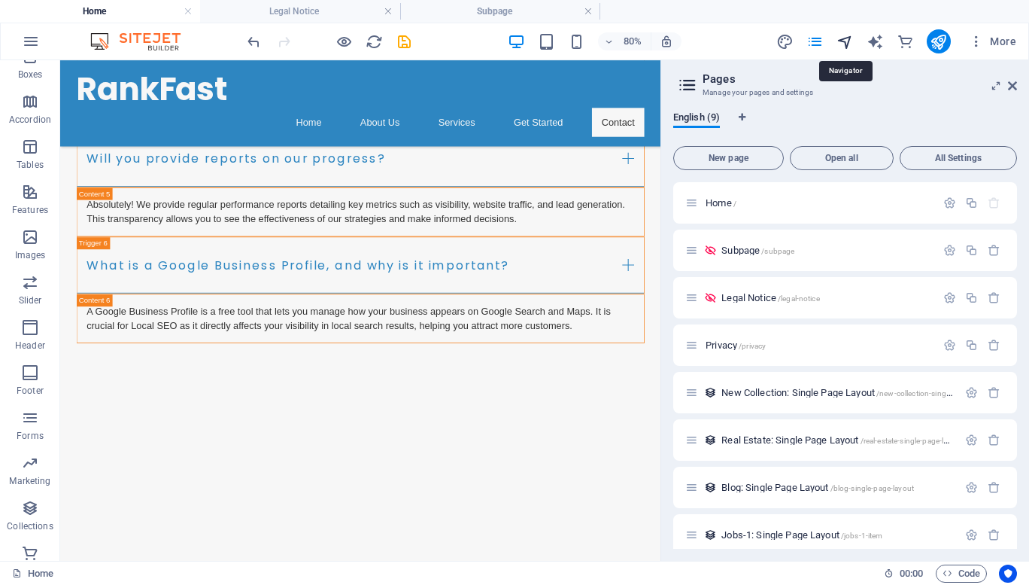
click at [848, 42] on icon "navigator" at bounding box center [845, 41] width 17 height 17
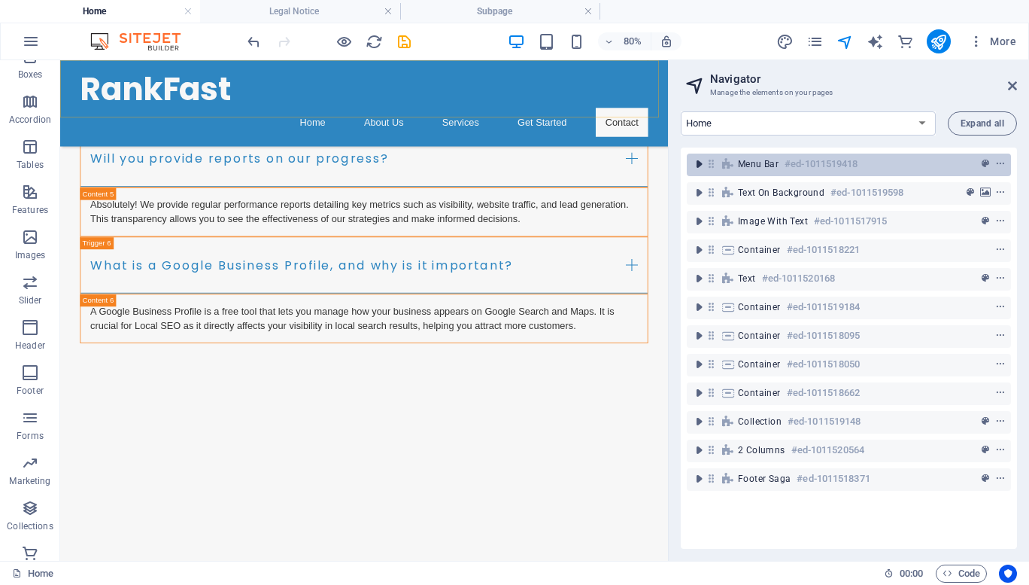
click at [700, 164] on icon "toggle-expand" at bounding box center [698, 163] width 15 height 15
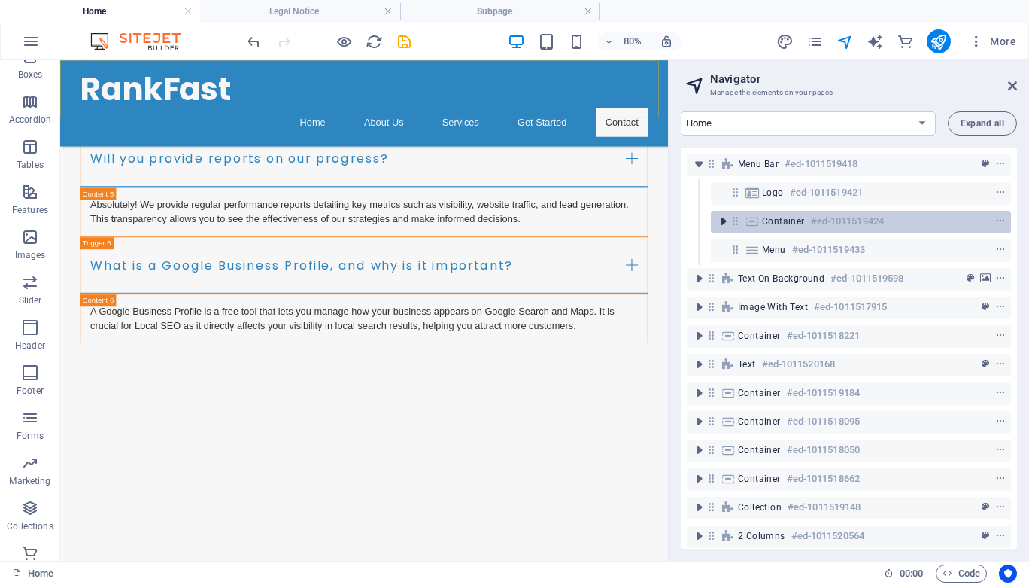
click at [722, 222] on icon "toggle-expand" at bounding box center [722, 221] width 15 height 15
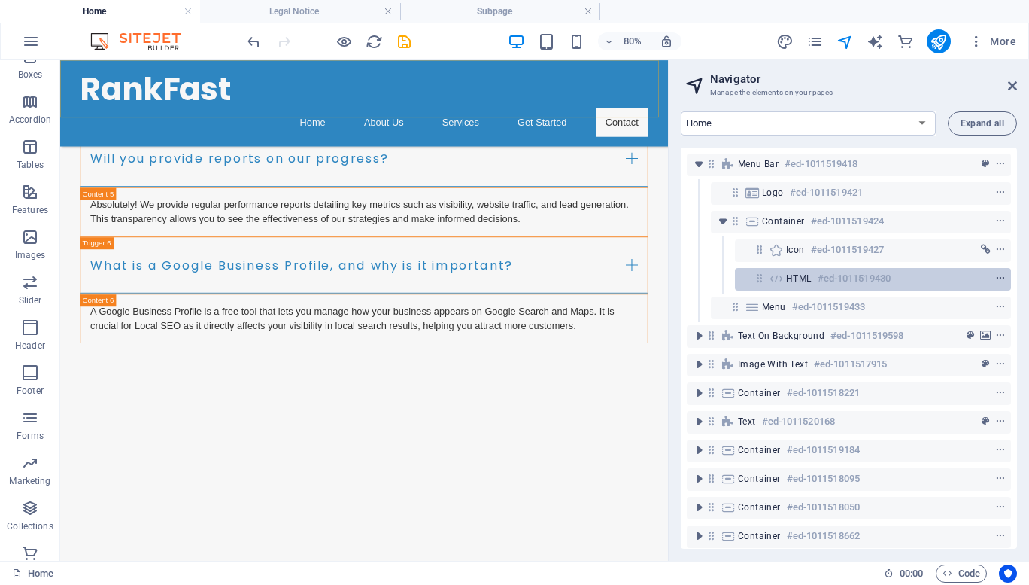
click at [1004, 278] on span "context-menu" at bounding box center [1000, 278] width 15 height 11
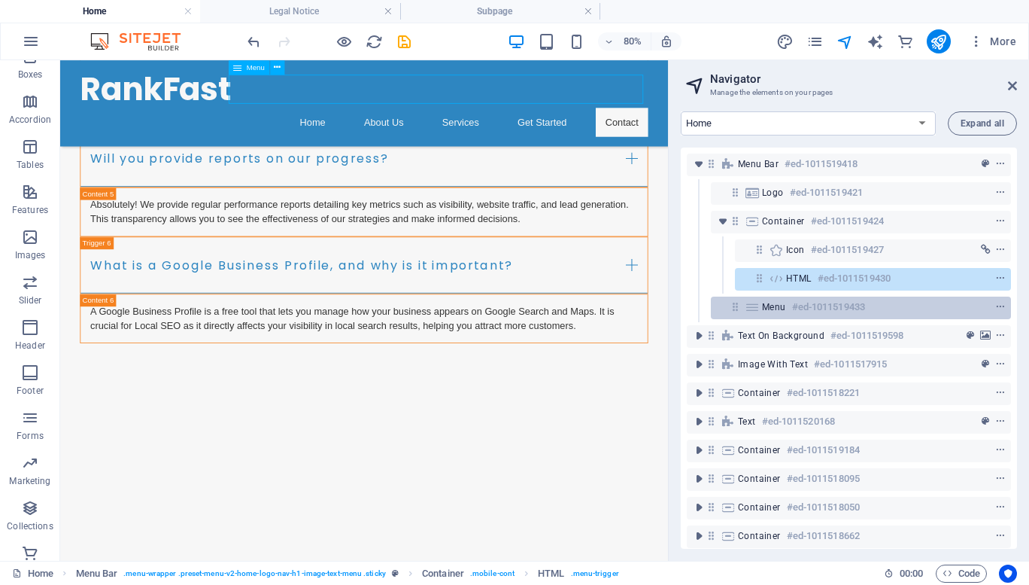
click at [735, 307] on icon at bounding box center [735, 306] width 13 height 13
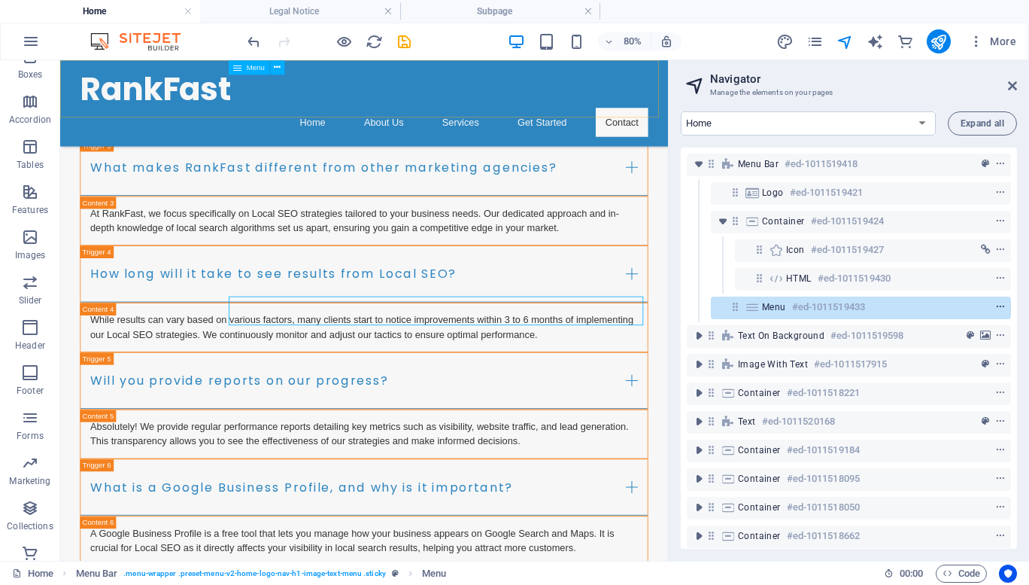
click at [997, 305] on icon "context-menu" at bounding box center [1000, 307] width 11 height 11
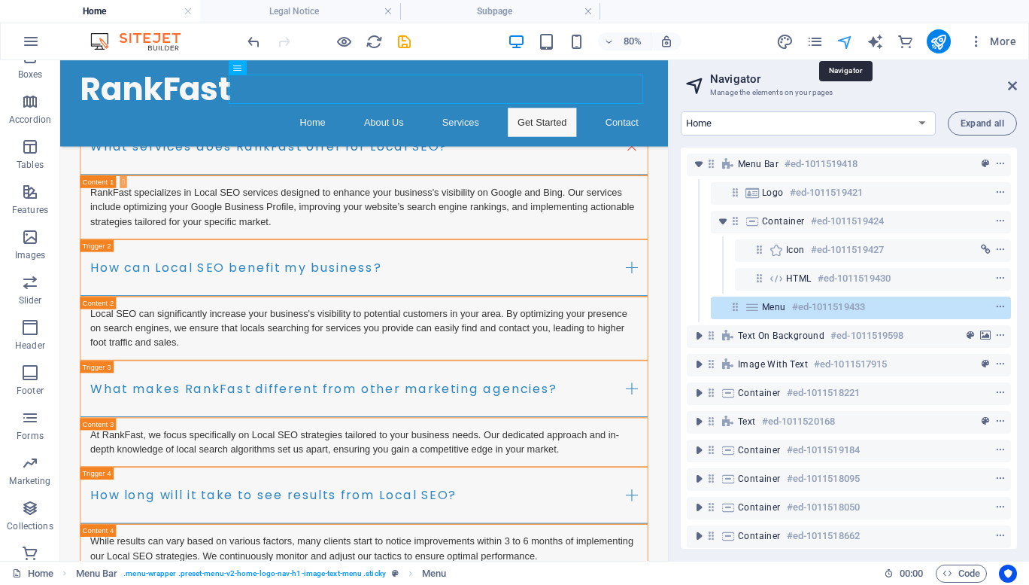
click at [849, 40] on icon "navigator" at bounding box center [845, 41] width 17 height 17
click at [940, 42] on icon "publish" at bounding box center [938, 41] width 17 height 17
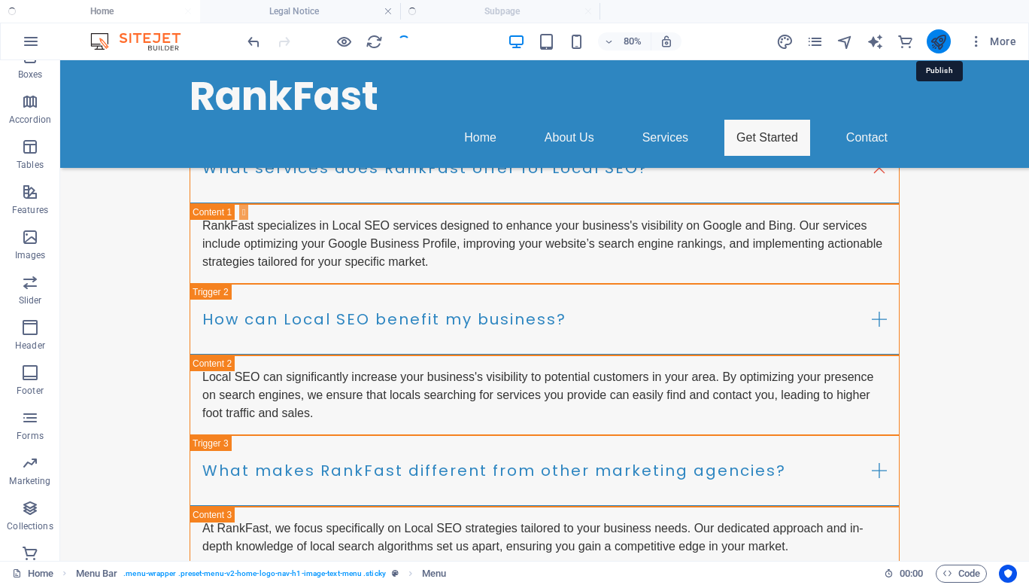
checkbox input "false"
click at [938, 39] on icon "publish" at bounding box center [938, 41] width 17 height 17
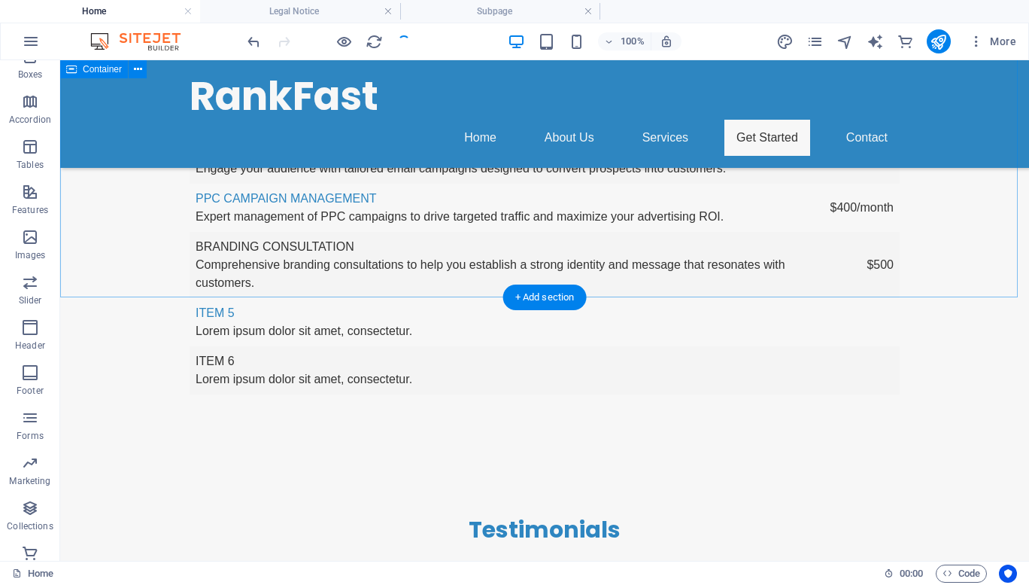
scroll to position [4677, 0]
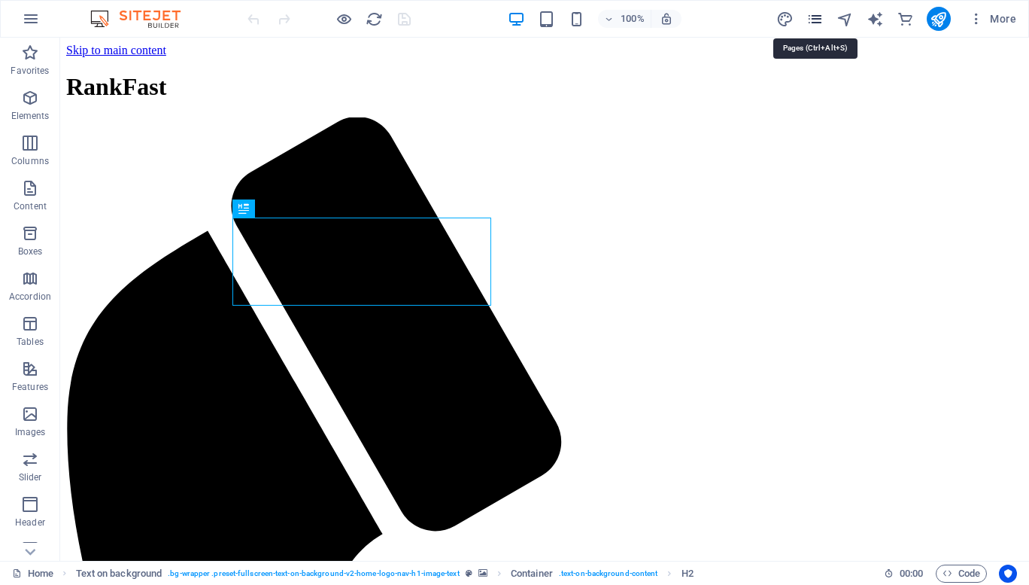
click at [814, 16] on icon "pages" at bounding box center [814, 19] width 17 height 17
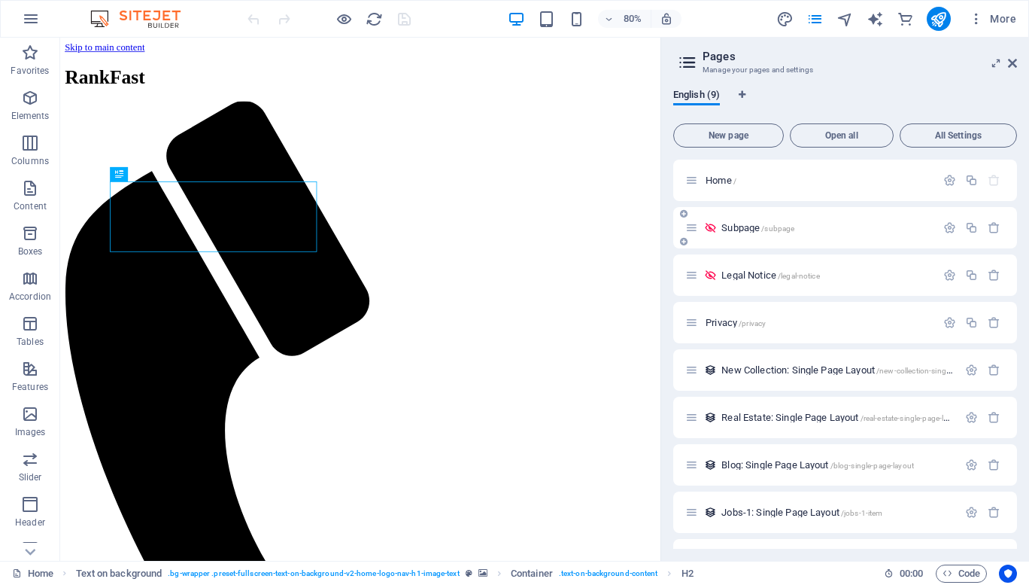
click at [772, 241] on div "Subpage /subpage" at bounding box center [845, 227] width 344 height 41
click at [754, 224] on span "Subpage /subpage" at bounding box center [757, 227] width 73 height 11
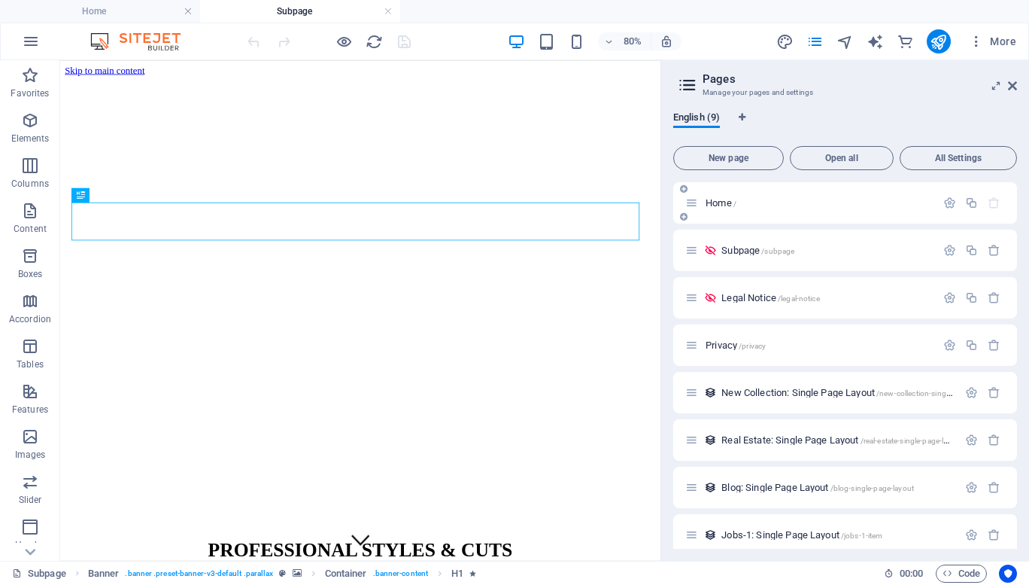
click at [949, 214] on div "Home /" at bounding box center [845, 202] width 344 height 41
click at [949, 254] on icon "button" at bounding box center [949, 250] width 13 height 13
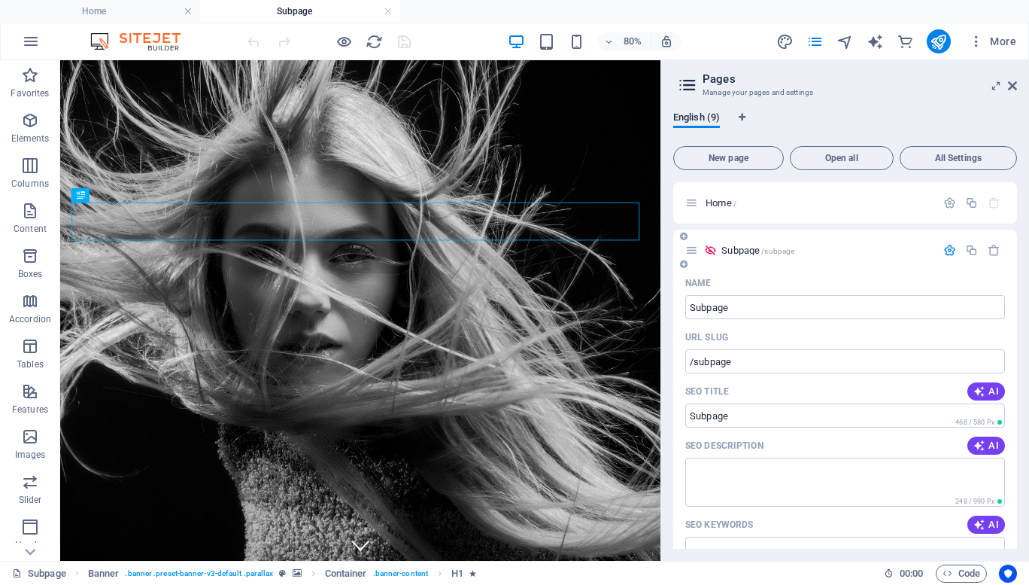
click at [946, 249] on icon "button" at bounding box center [949, 250] width 13 height 13
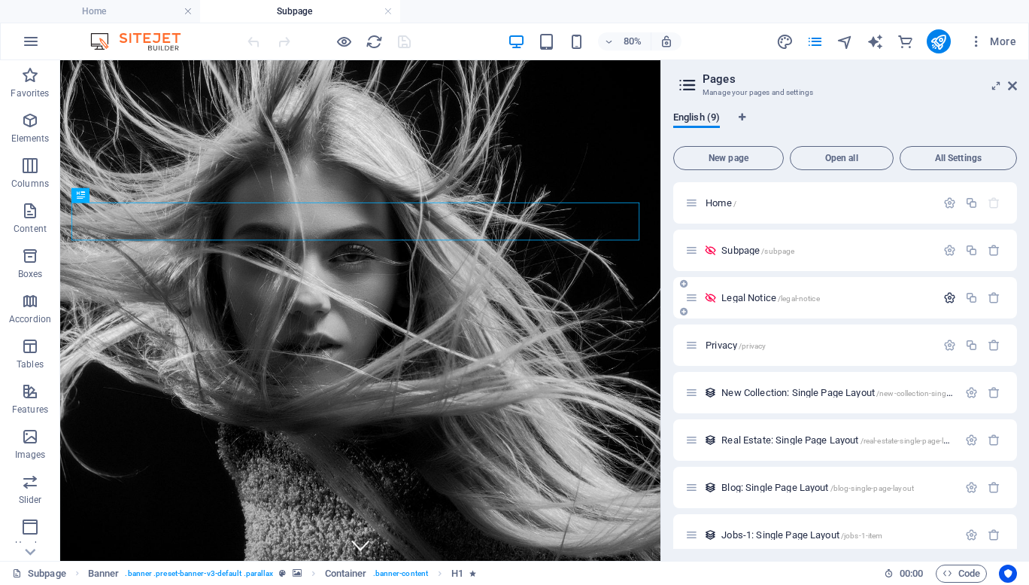
click at [945, 299] on icon "button" at bounding box center [949, 297] width 13 height 13
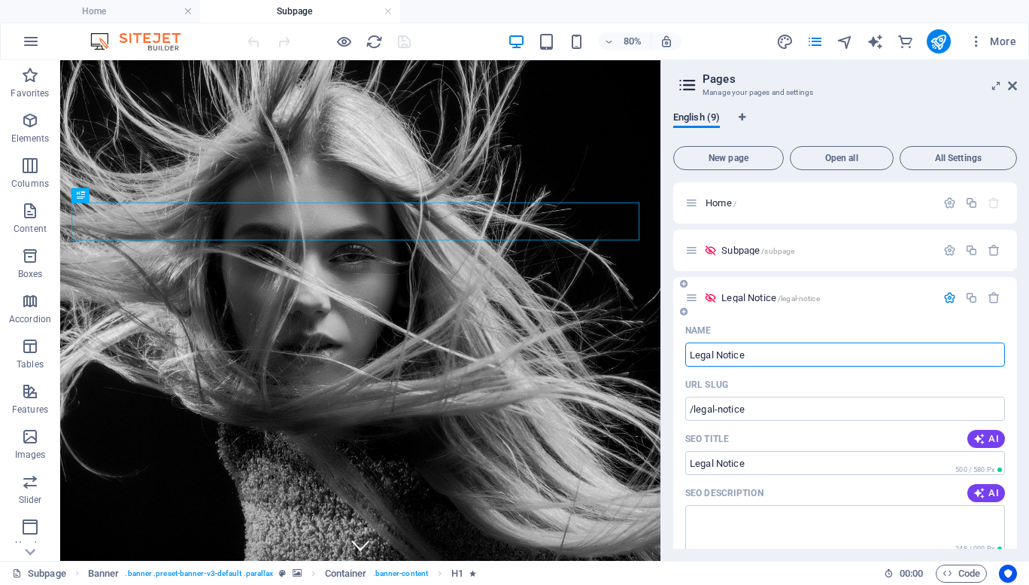
click at [939, 297] on button "button" at bounding box center [950, 297] width 22 height 13
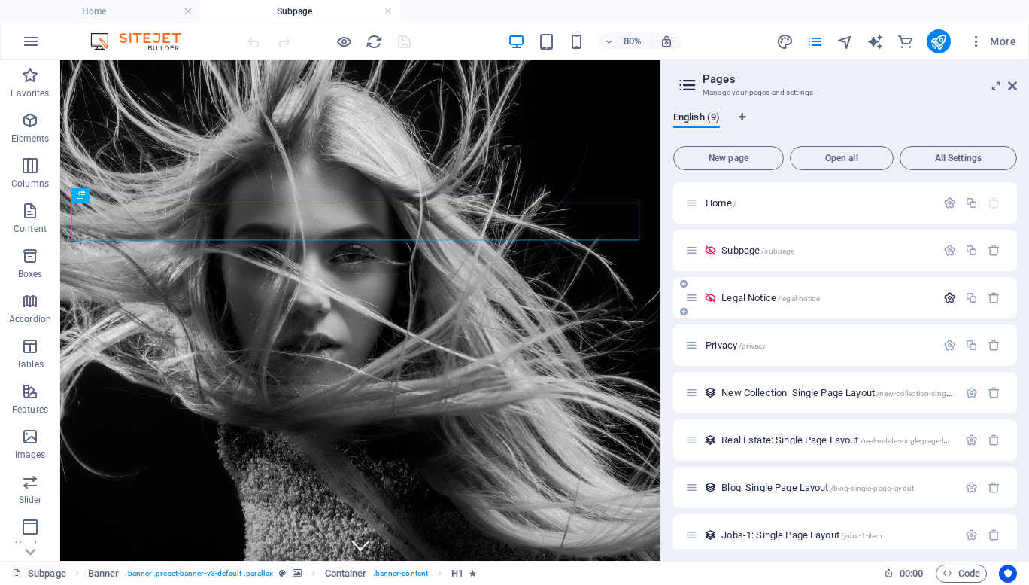
scroll to position [60, 0]
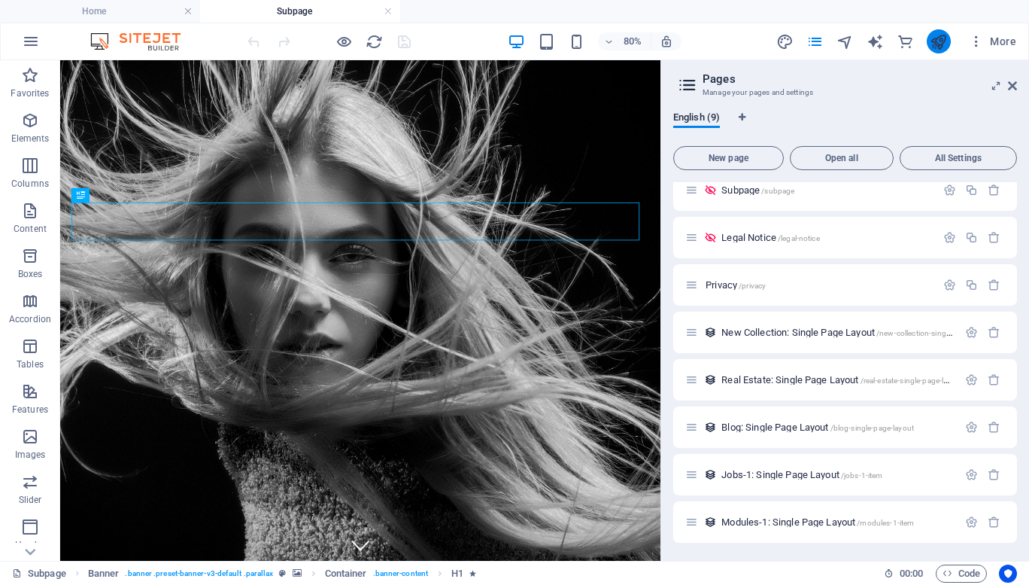
click at [940, 50] on button "publish" at bounding box center [939, 41] width 24 height 24
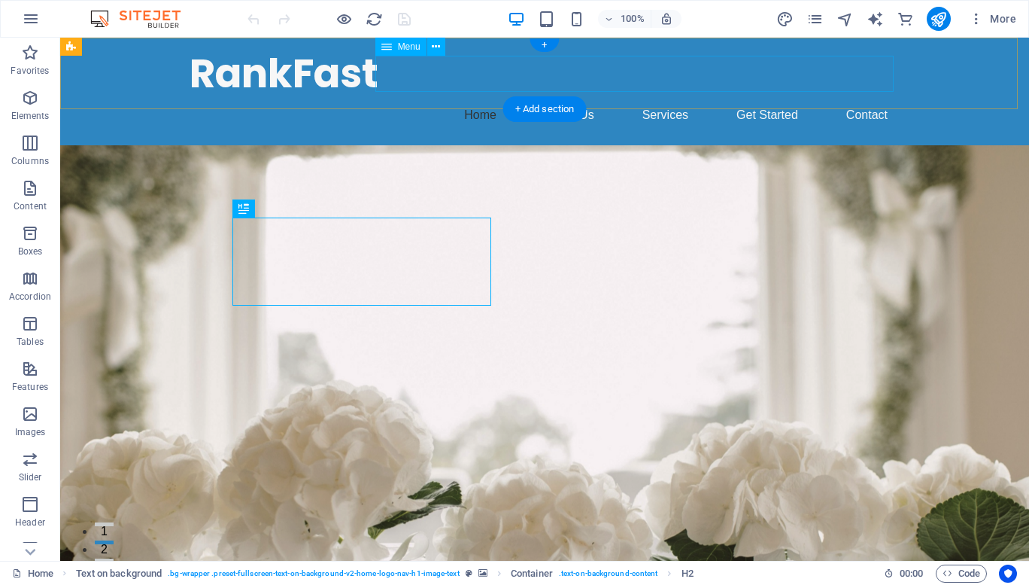
click at [664, 97] on nav "Home About Us Services Get Started Contact" at bounding box center [545, 115] width 710 height 36
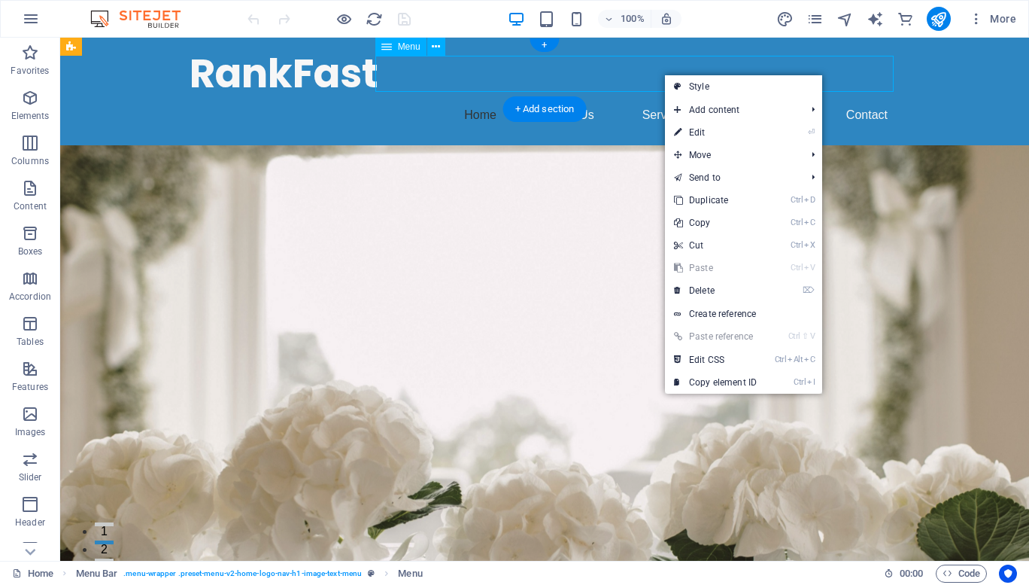
click at [664, 97] on nav "Home About Us Services Get Started Contact" at bounding box center [545, 115] width 710 height 36
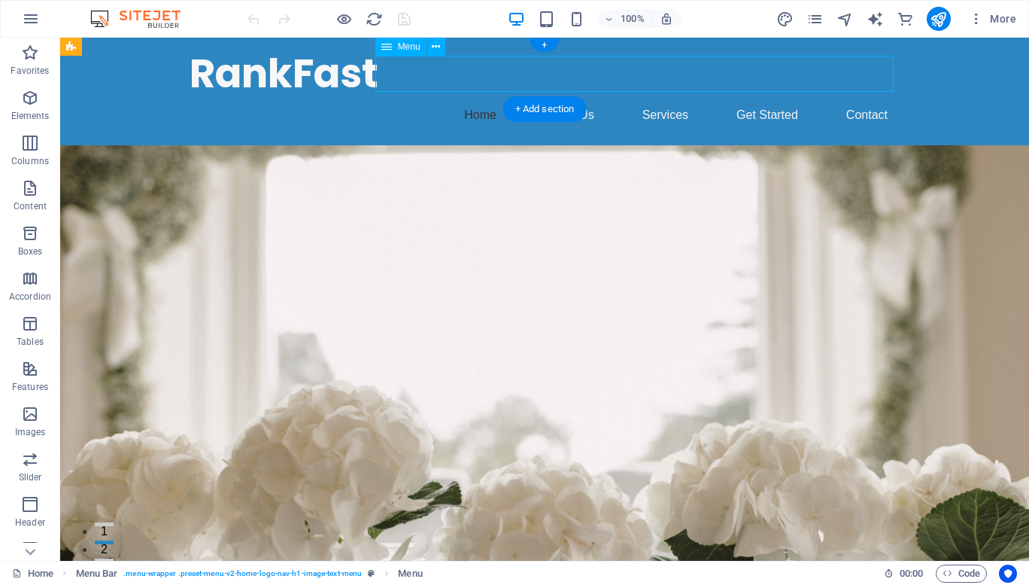
click at [664, 97] on nav "Home About Us Services Get Started Contact" at bounding box center [545, 115] width 710 height 36
select select
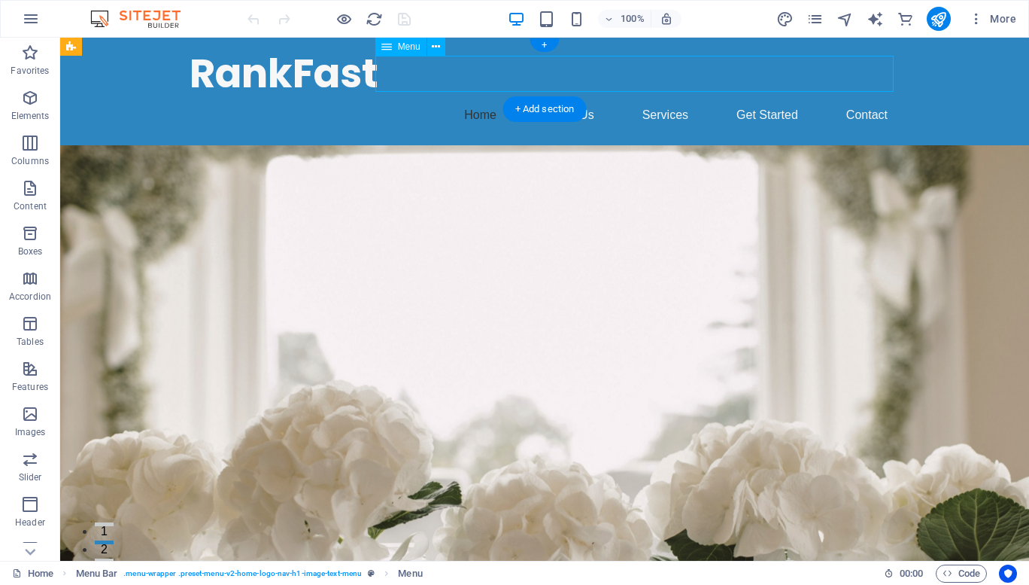
select select
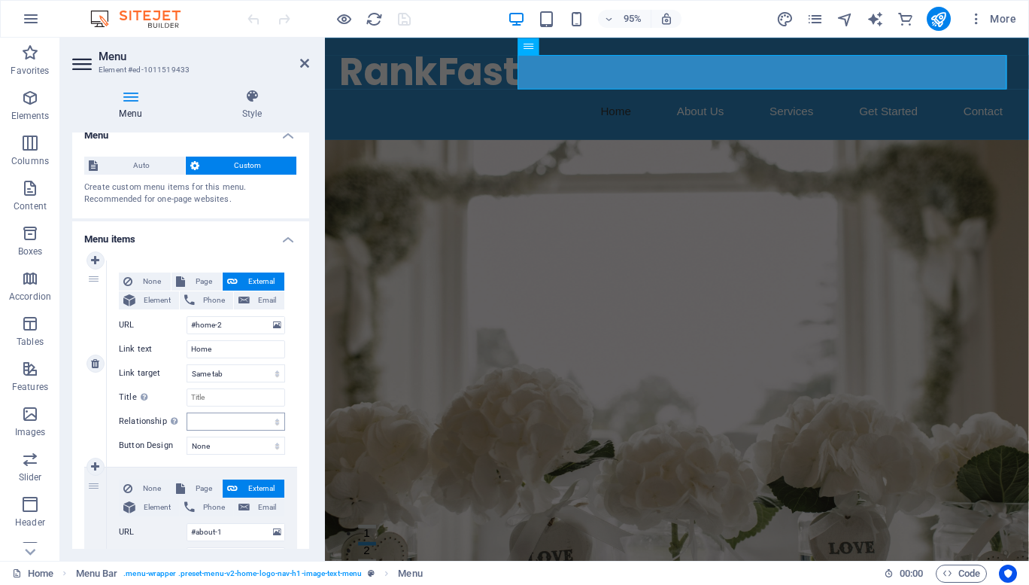
scroll to position [17, 0]
click at [300, 61] on icon at bounding box center [304, 63] width 9 height 12
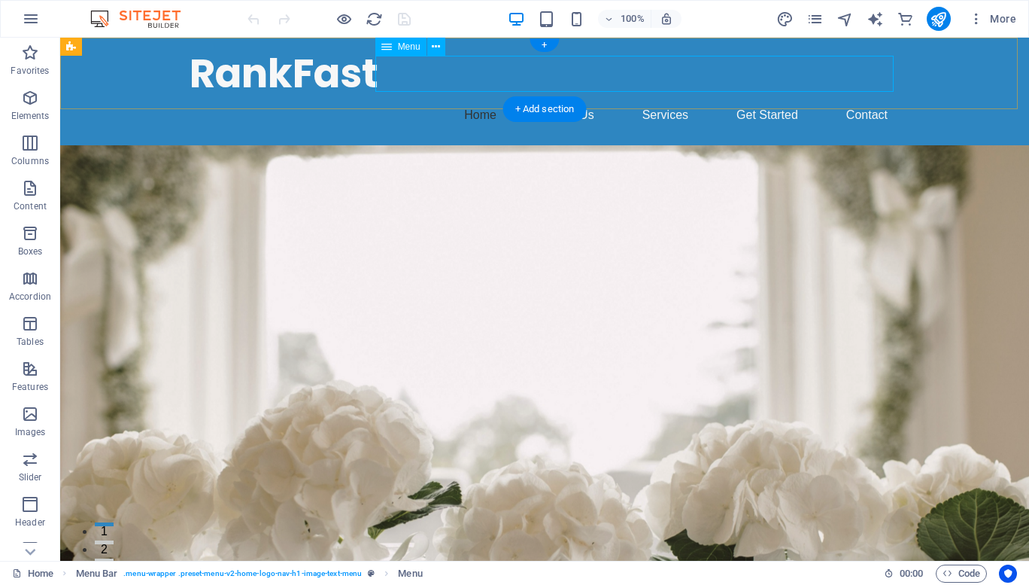
click at [422, 97] on nav "Home About Us Services Get Started Contact" at bounding box center [545, 115] width 710 height 36
select select
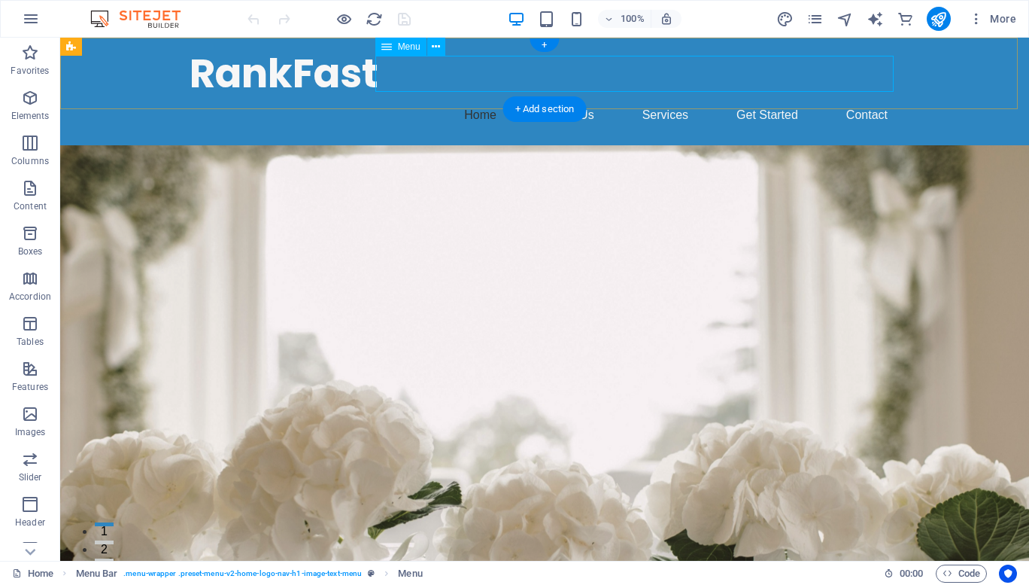
select select
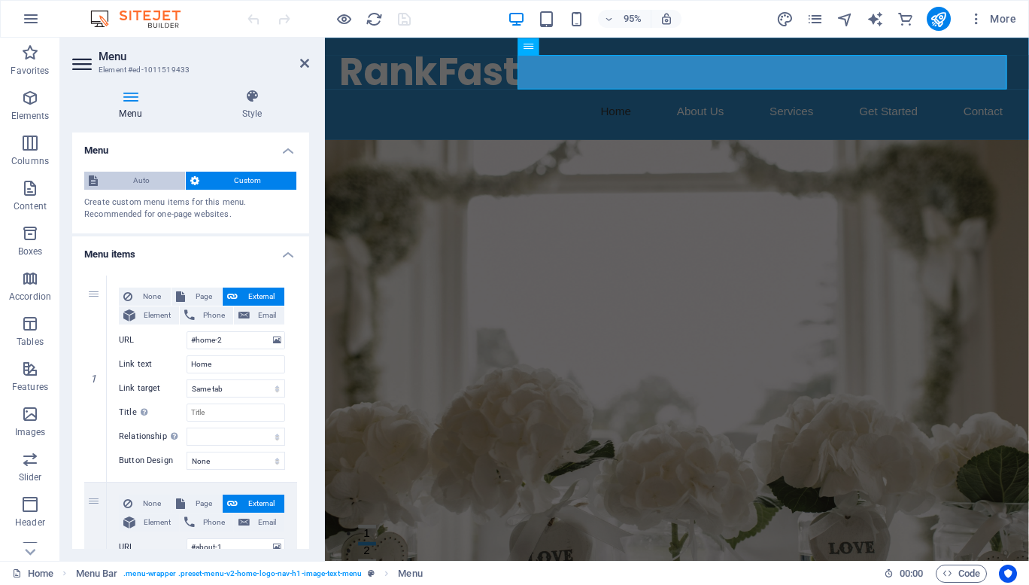
click at [153, 182] on span "Auto" at bounding box center [141, 181] width 78 height 18
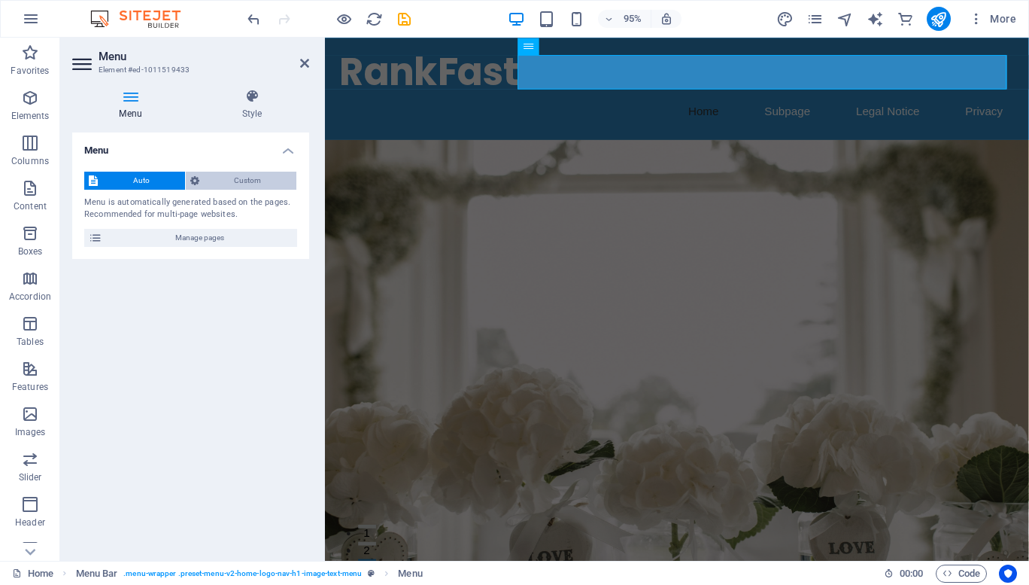
click at [238, 181] on span "Custom" at bounding box center [248, 181] width 89 height 18
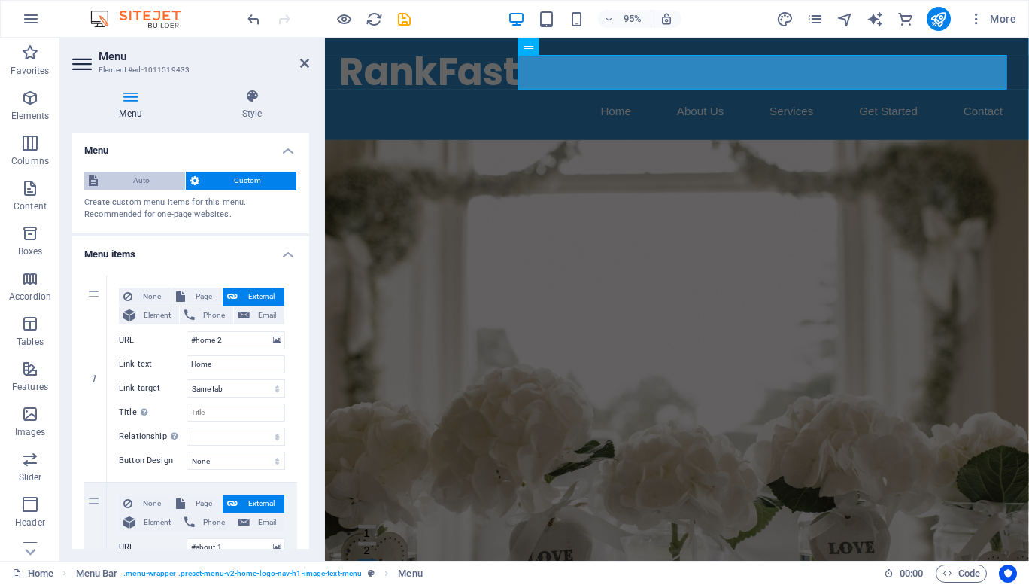
click at [151, 175] on span "Auto" at bounding box center [141, 181] width 78 height 18
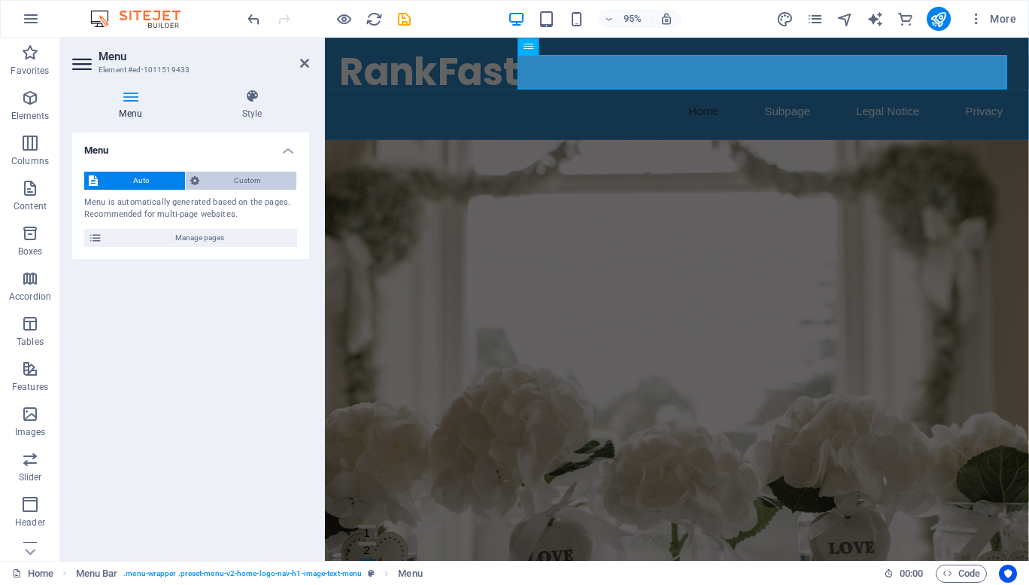
click at [225, 183] on span "Custom" at bounding box center [248, 181] width 89 height 18
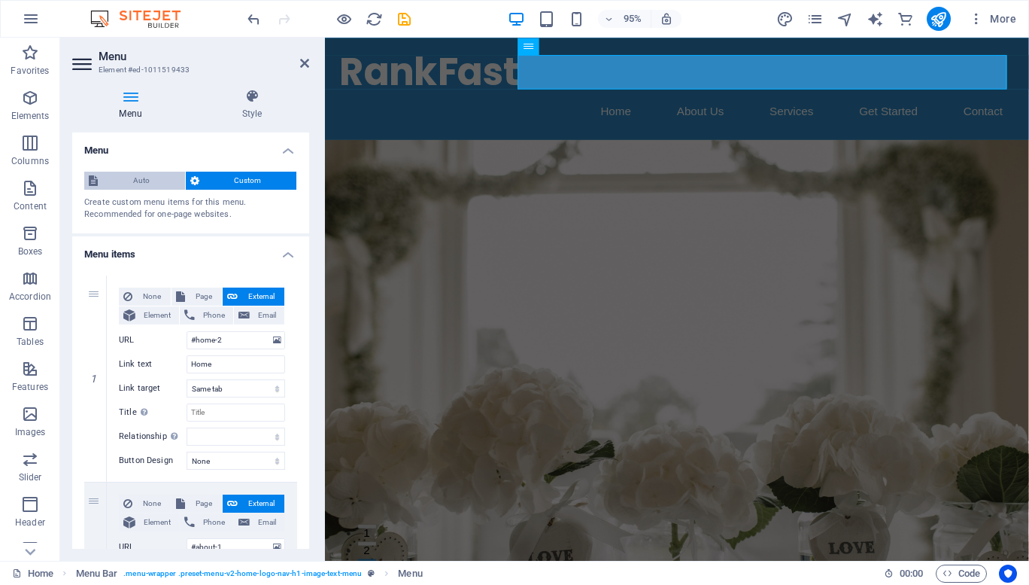
click at [147, 186] on span "Auto" at bounding box center [141, 181] width 78 height 18
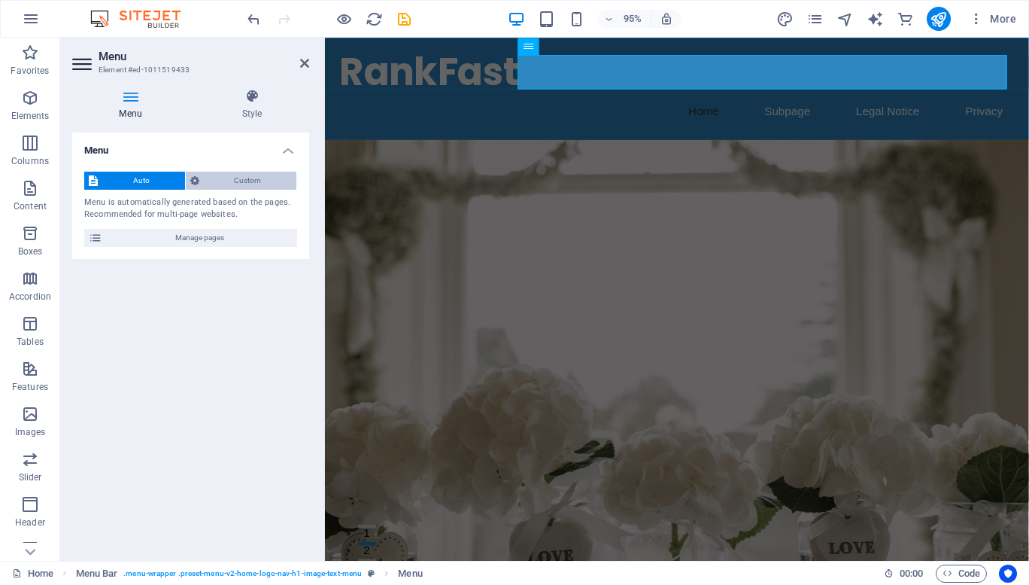
click at [232, 188] on span "Custom" at bounding box center [248, 181] width 89 height 18
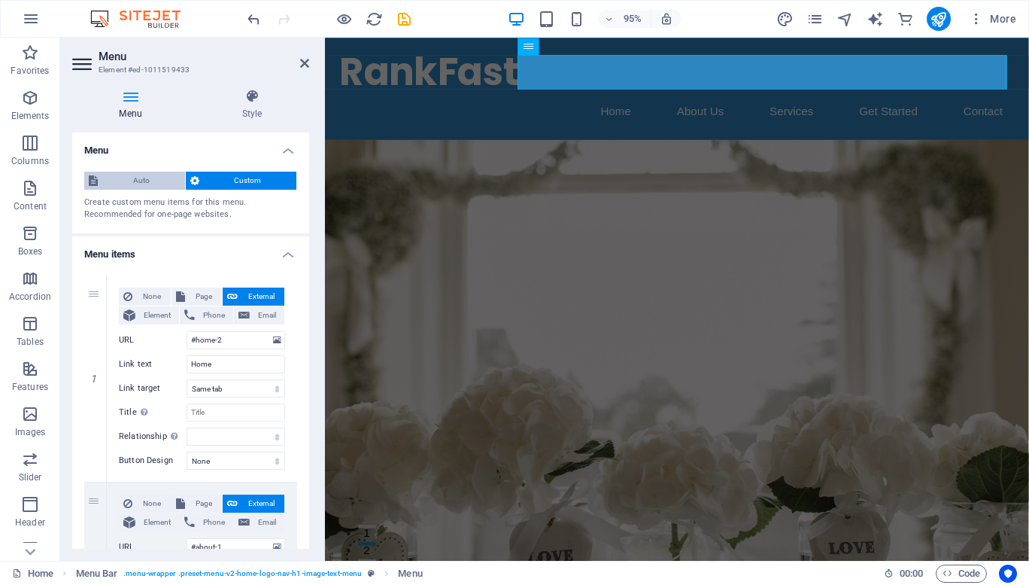
click at [144, 179] on span "Auto" at bounding box center [141, 181] width 78 height 18
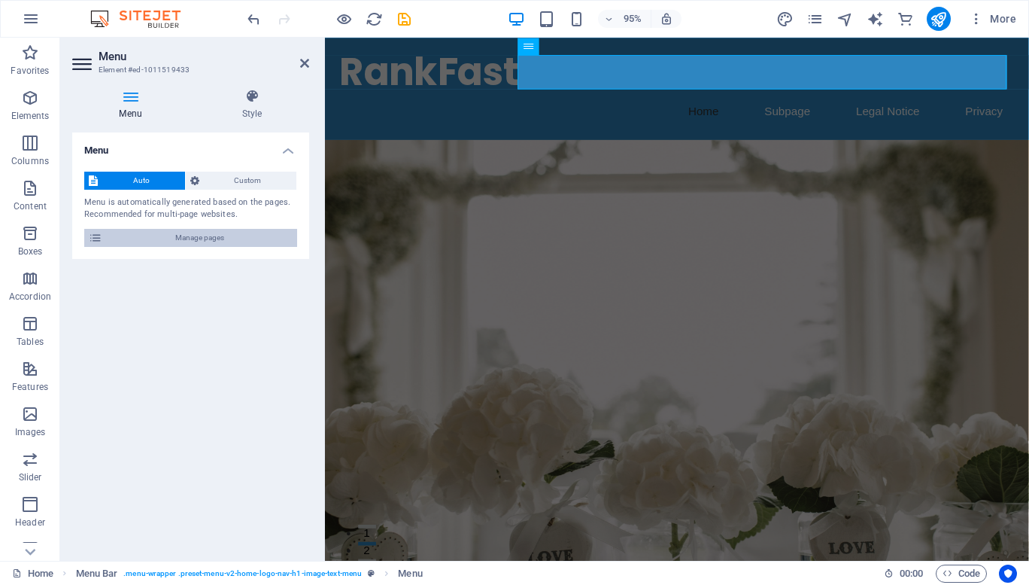
click at [183, 239] on span "Manage pages" at bounding box center [200, 238] width 186 height 18
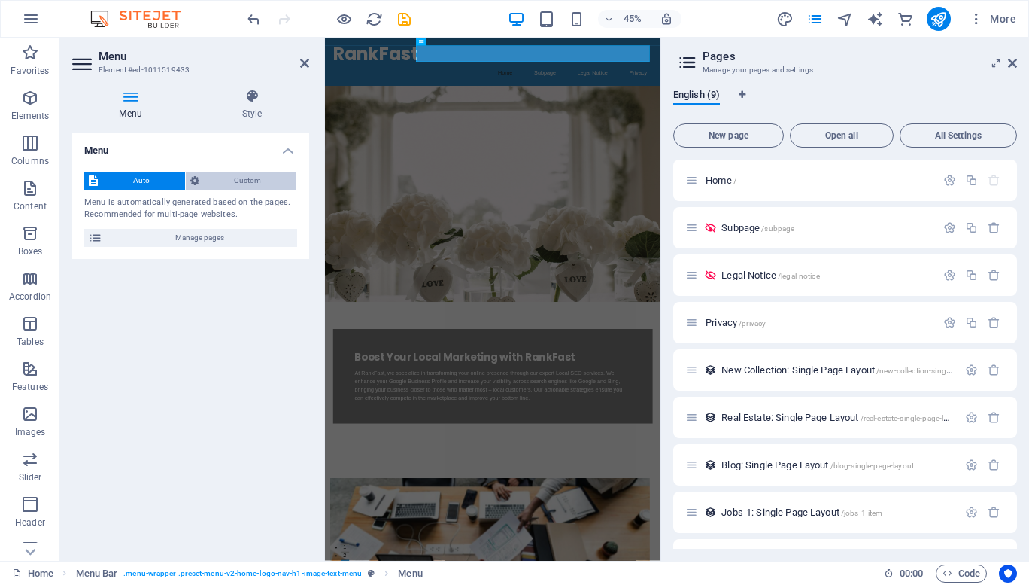
click at [231, 181] on span "Custom" at bounding box center [248, 181] width 89 height 18
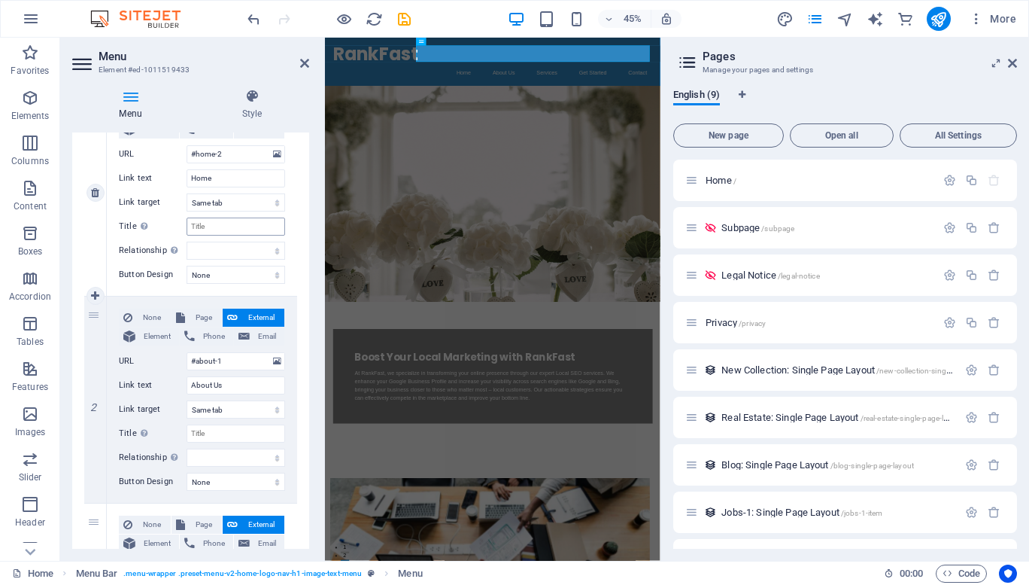
scroll to position [187, 0]
click at [1011, 65] on icon at bounding box center [1012, 63] width 9 height 12
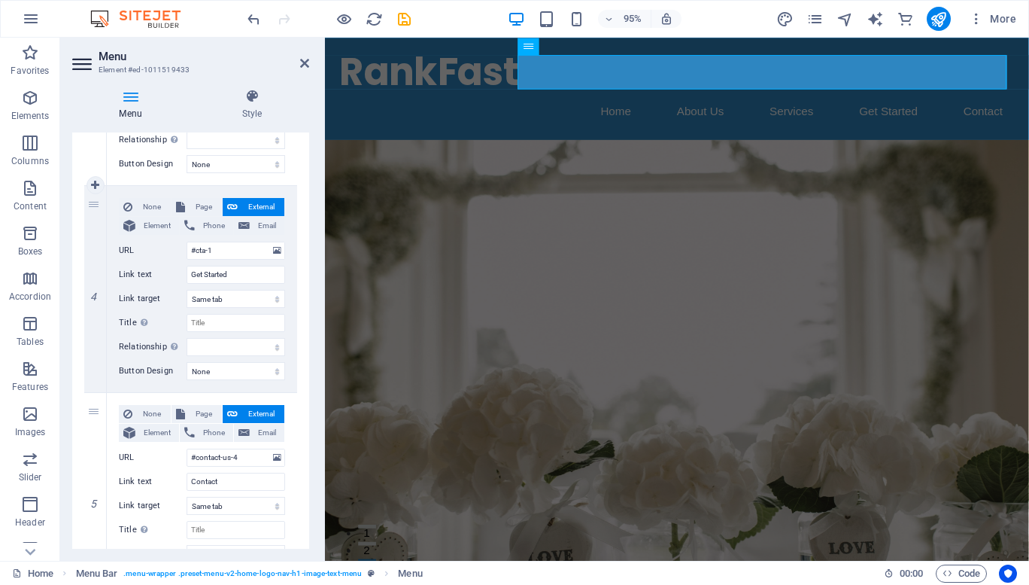
scroll to position [803, 0]
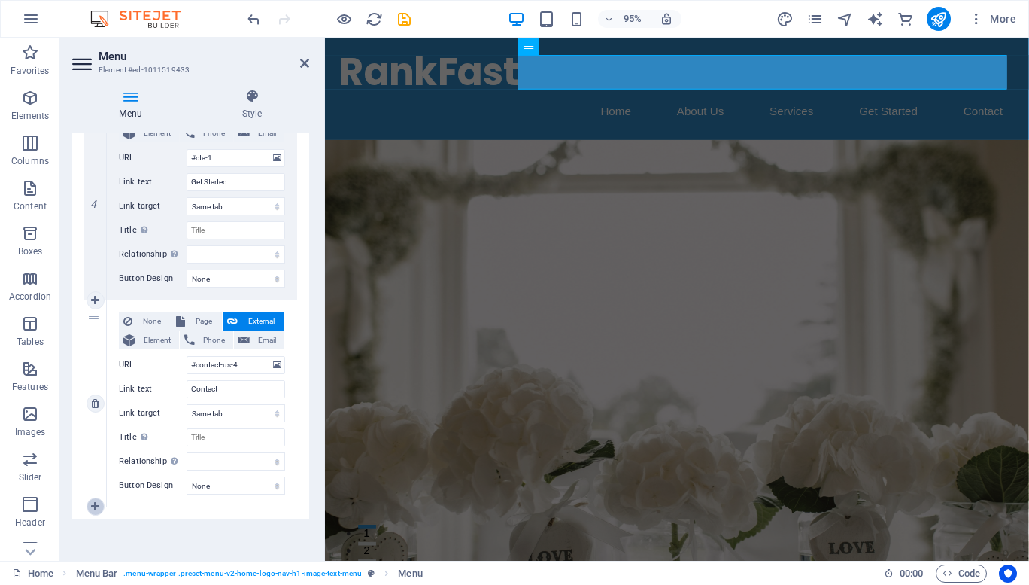
click at [93, 505] on icon at bounding box center [95, 506] width 8 height 11
select select
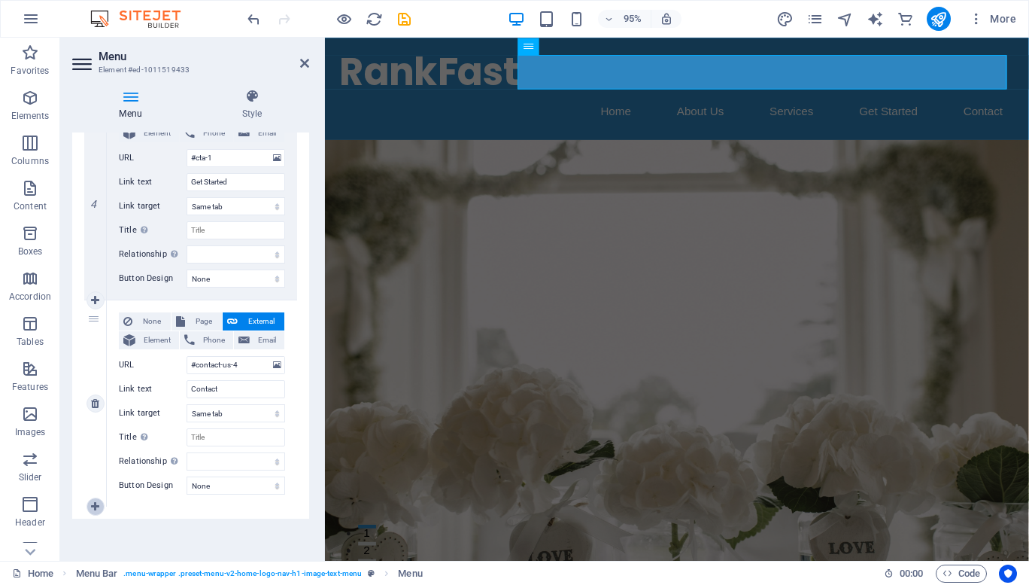
select select
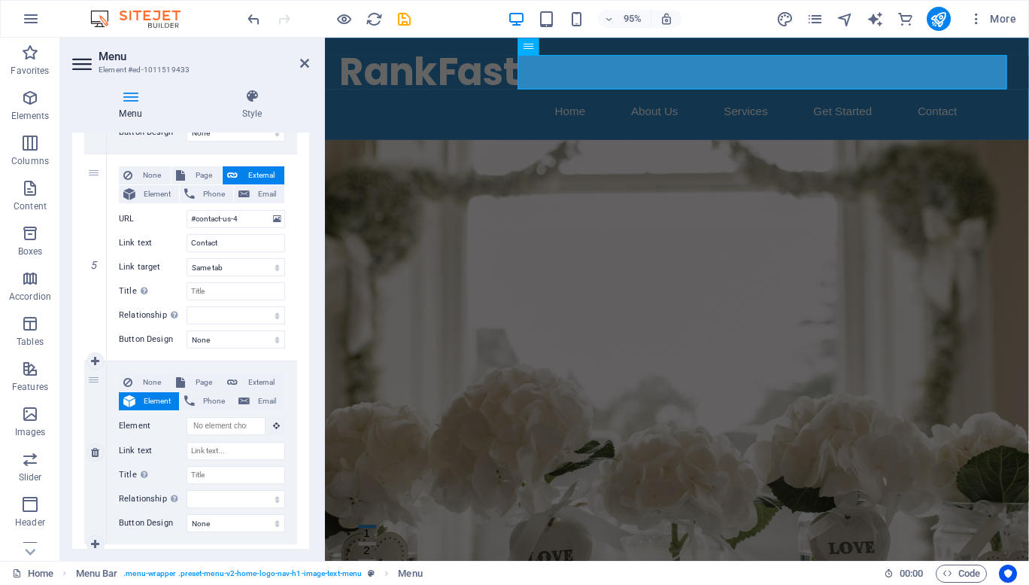
scroll to position [949, 0]
click at [201, 383] on span "Page" at bounding box center [204, 381] width 28 height 18
select select
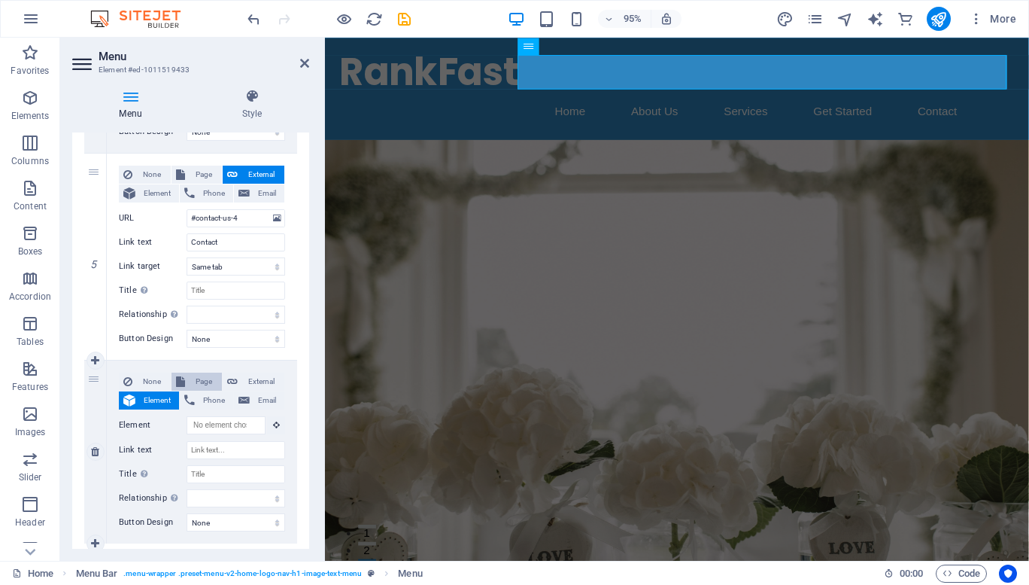
select select
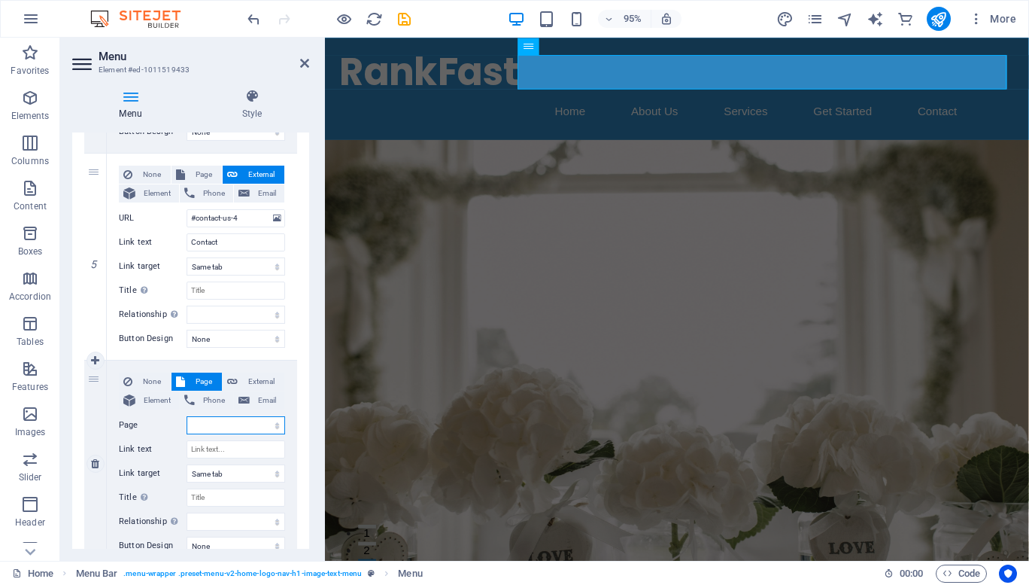
click at [251, 427] on select "Home Subpage Legal Notice Privacy" at bounding box center [236, 425] width 99 height 18
select select "1"
click at [187, 416] on select "Home Subpage Legal Notice Privacy" at bounding box center [236, 425] width 99 height 18
select select
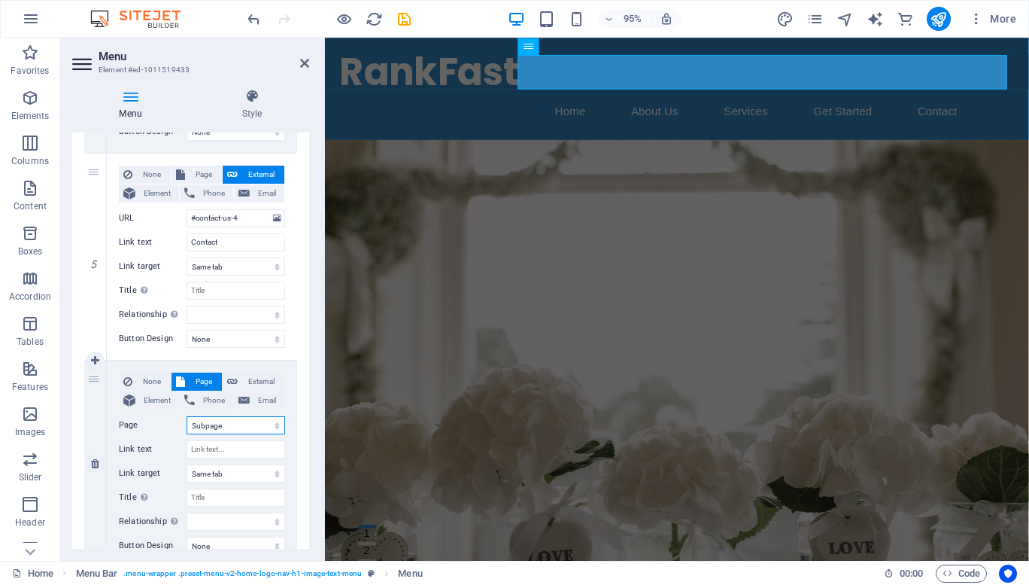
select select
click at [223, 451] on input "Link text" at bounding box center [236, 449] width 99 height 18
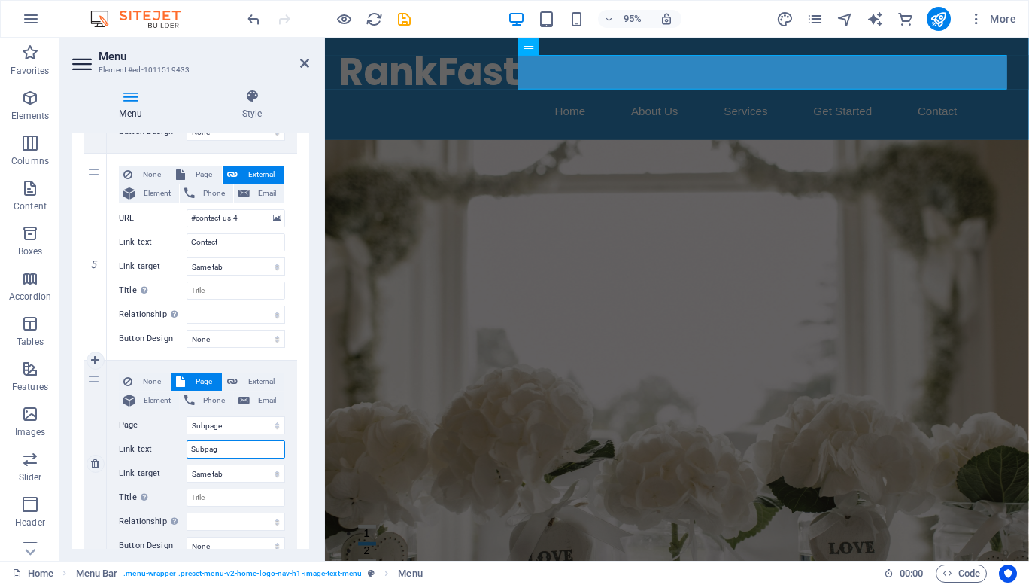
type input "Subpage"
select select
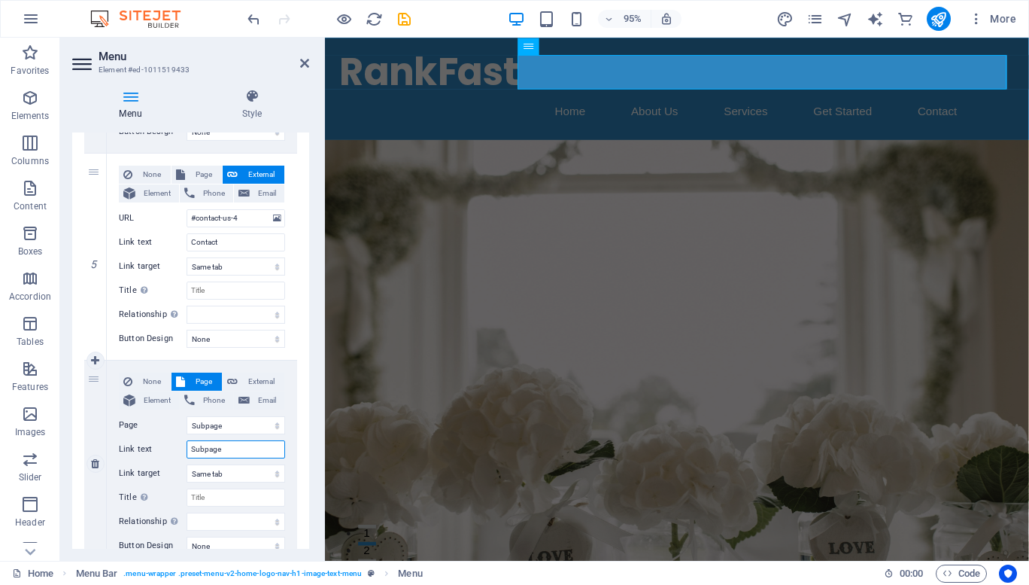
select select
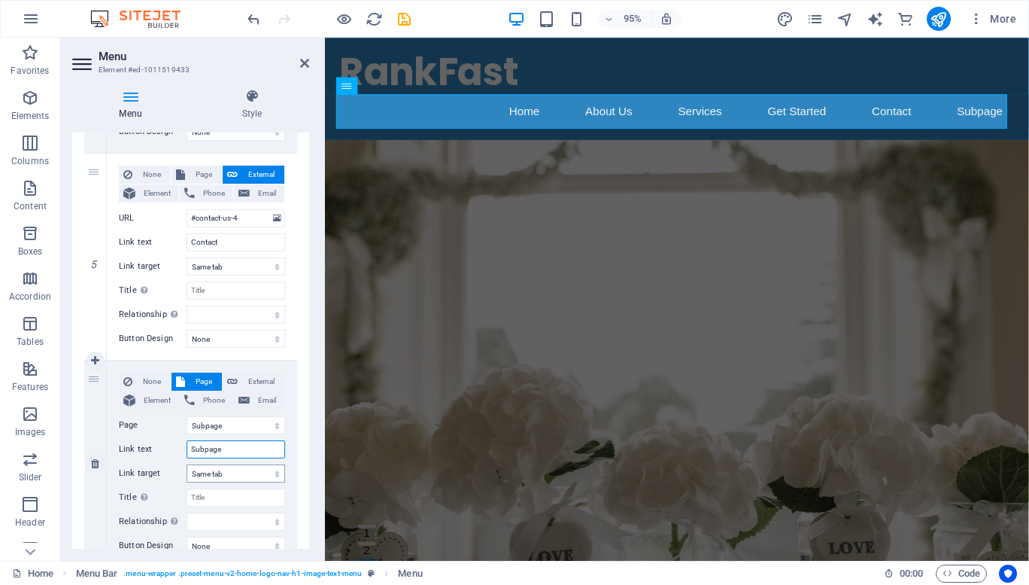
type input "Subpage"
click at [227, 475] on select "New tab Same tab Overlay" at bounding box center [236, 473] width 99 height 18
click at [187, 464] on select "New tab Same tab Overlay" at bounding box center [236, 473] width 99 height 18
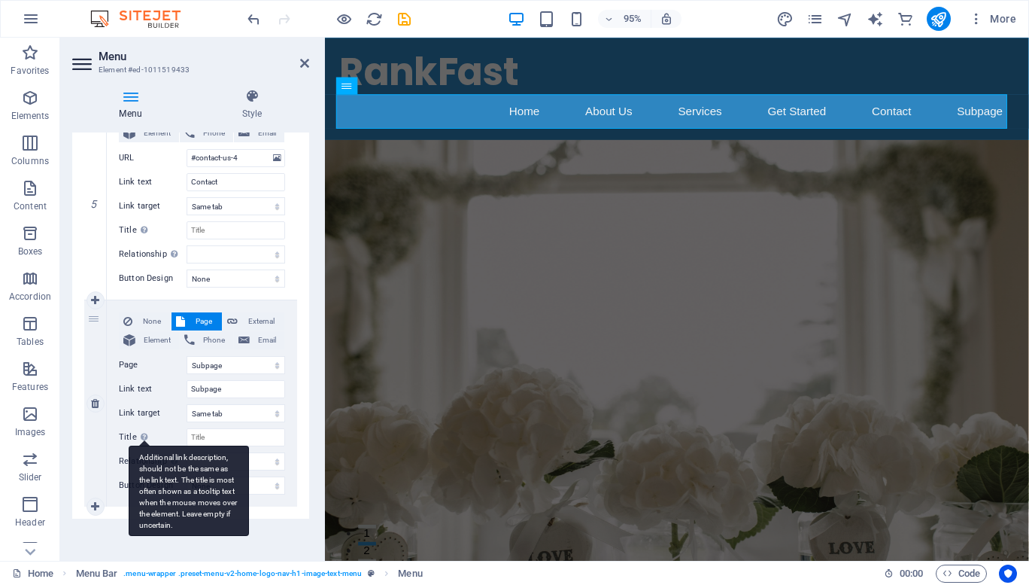
click at [143, 445] on div "Additional link description, should not be the same as the link text. The title…" at bounding box center [189, 490] width 120 height 90
click at [187, 438] on input "Title Additional link description, should not be the same as the link text. The…" at bounding box center [236, 437] width 99 height 18
click at [143, 445] on div "Additional link description, should not be the same as the link text. The title…" at bounding box center [189, 490] width 120 height 90
click at [187, 438] on input "Title Additional link description, should not be the same as the link text. The…" at bounding box center [236, 437] width 99 height 18
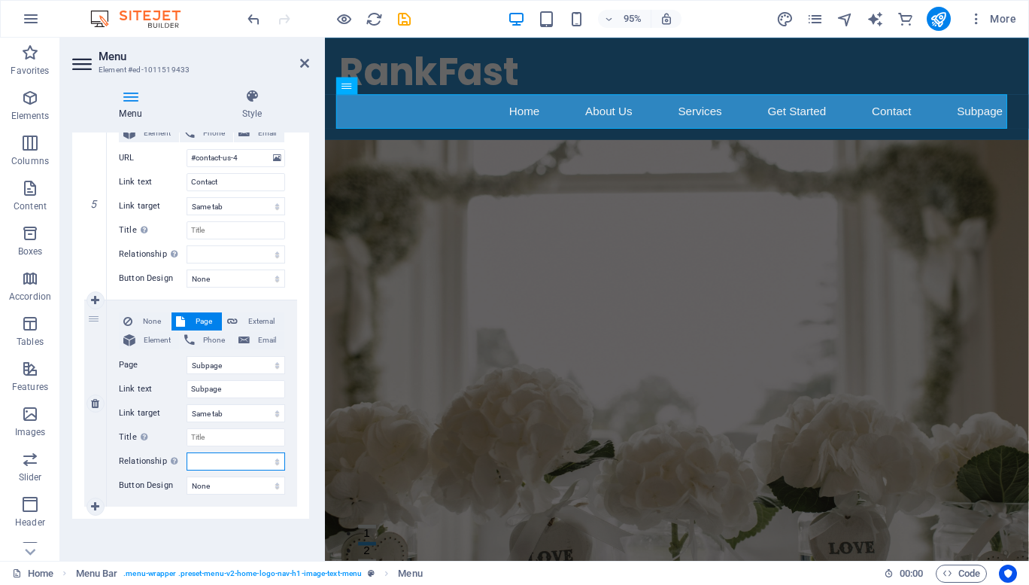
click at [222, 467] on select "alternate author bookmark external help license next nofollow noreferrer noopen…" at bounding box center [236, 461] width 99 height 18
click at [217, 477] on select "None Default Primary Secondary" at bounding box center [236, 485] width 99 height 18
select select "default"
click at [187, 476] on select "None Default Primary Secondary" at bounding box center [236, 485] width 99 height 18
select select
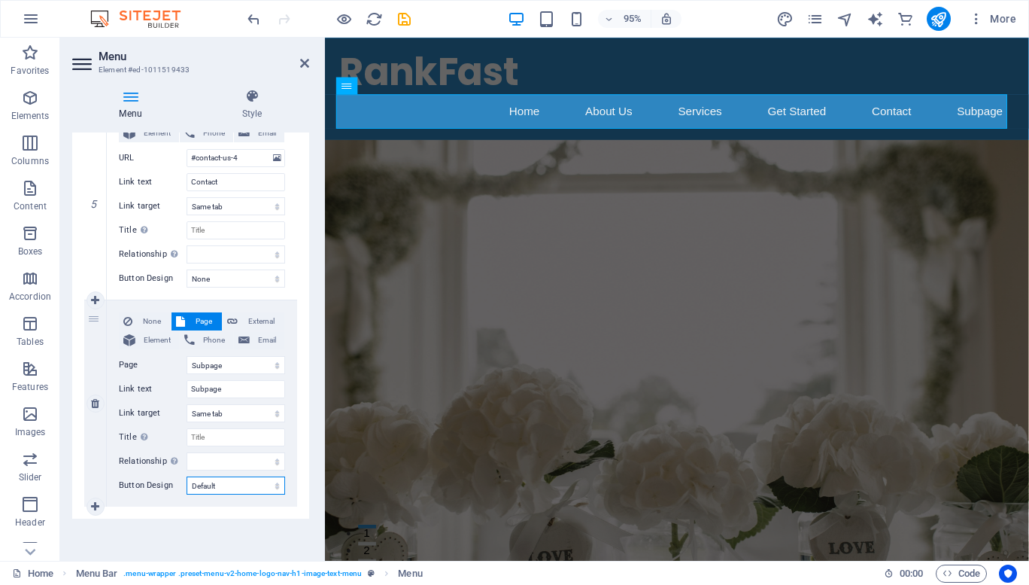
select select
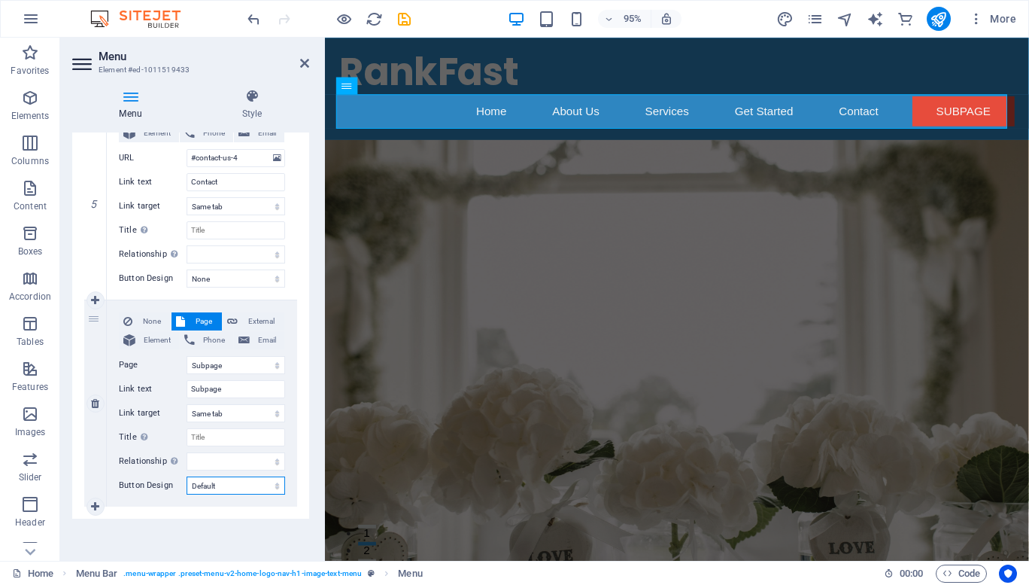
click at [220, 482] on select "None Default Primary Secondary" at bounding box center [236, 485] width 99 height 18
select select "primary"
click at [187, 476] on select "None Default Primary Secondary" at bounding box center [236, 485] width 99 height 18
select select
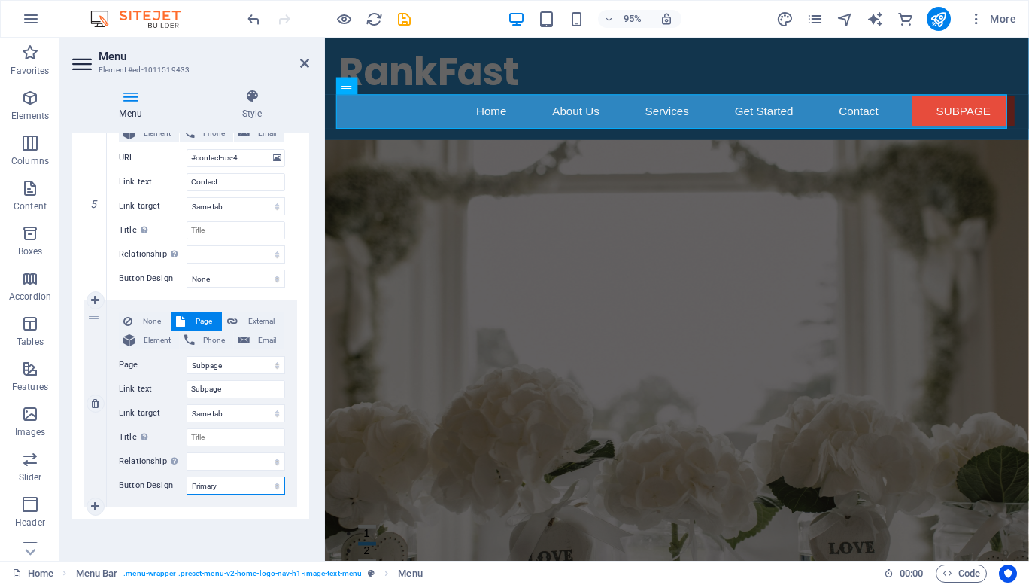
select select
click at [235, 486] on select "None Default Primary Secondary" at bounding box center [236, 485] width 99 height 18
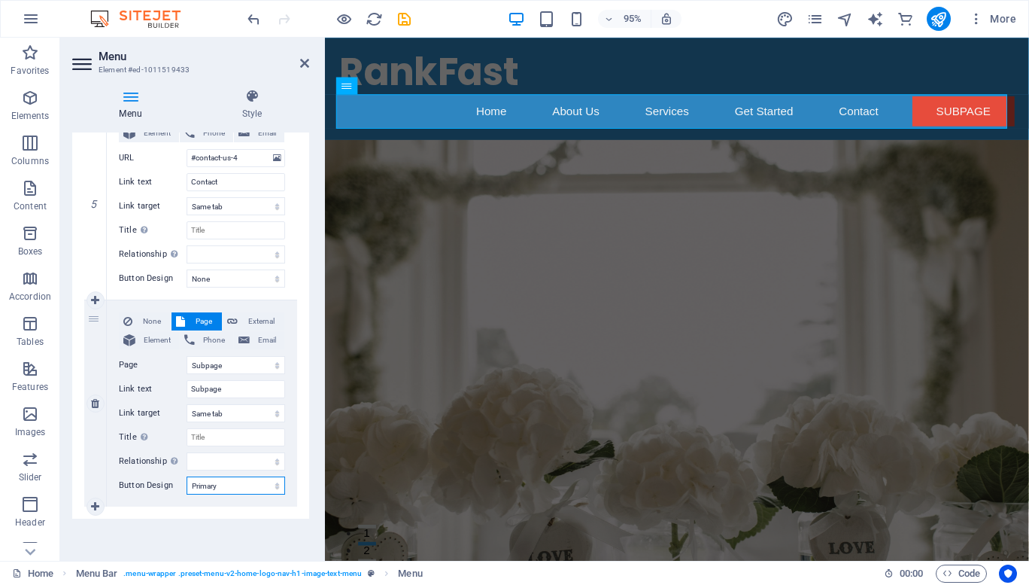
select select "secondary"
click at [187, 476] on select "None Default Primary Secondary" at bounding box center [236, 485] width 99 height 18
select select
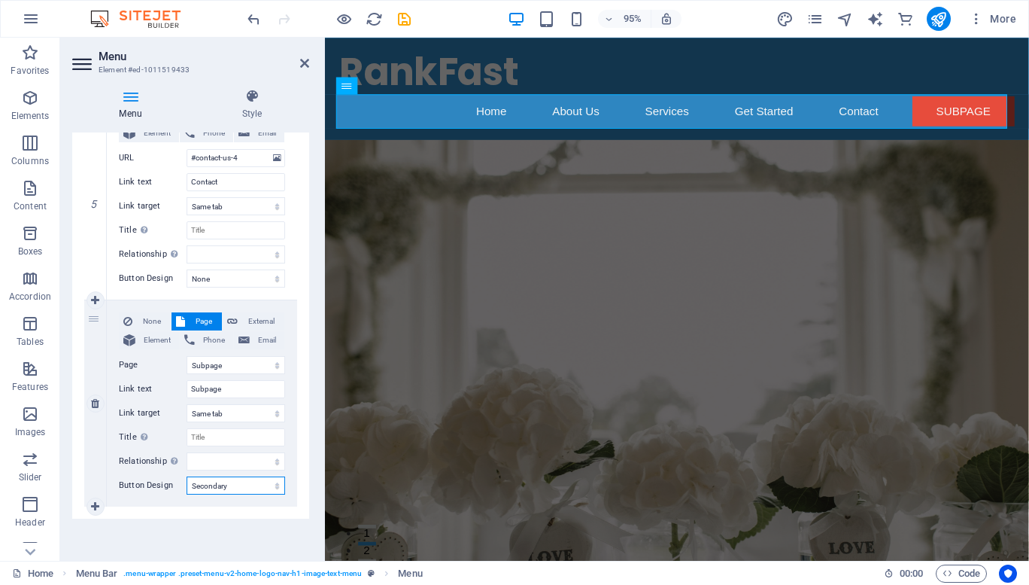
select select
click at [220, 486] on select "None Default Primary Secondary" at bounding box center [236, 485] width 99 height 18
select select
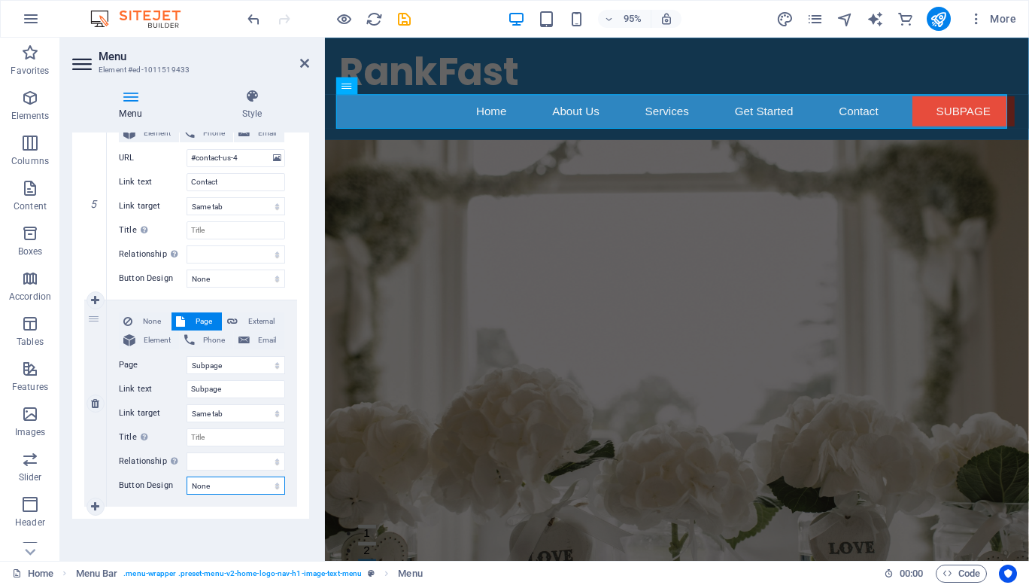
click at [187, 476] on select "None Default Primary Secondary" at bounding box center [236, 485] width 99 height 18
select select
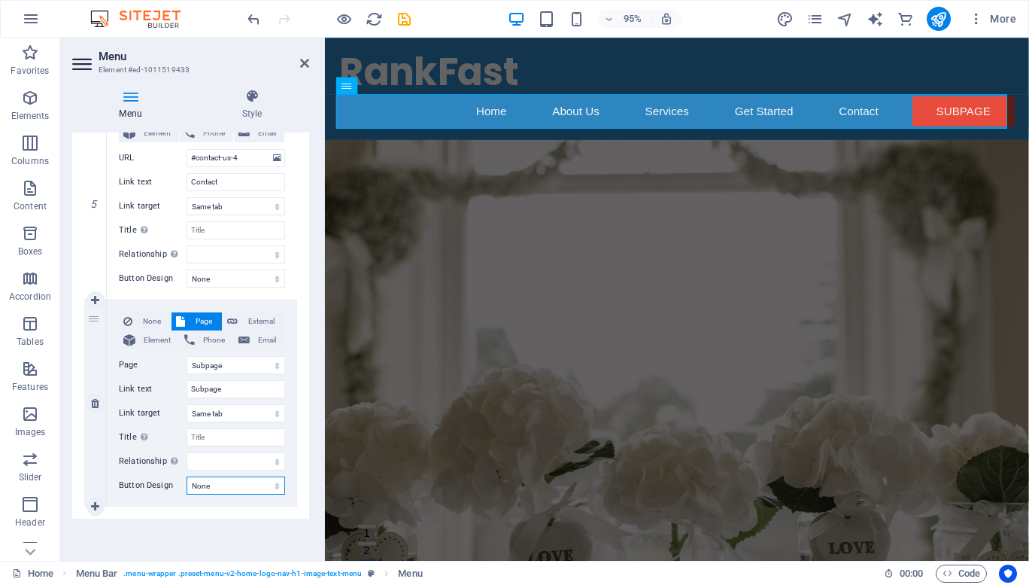
select select
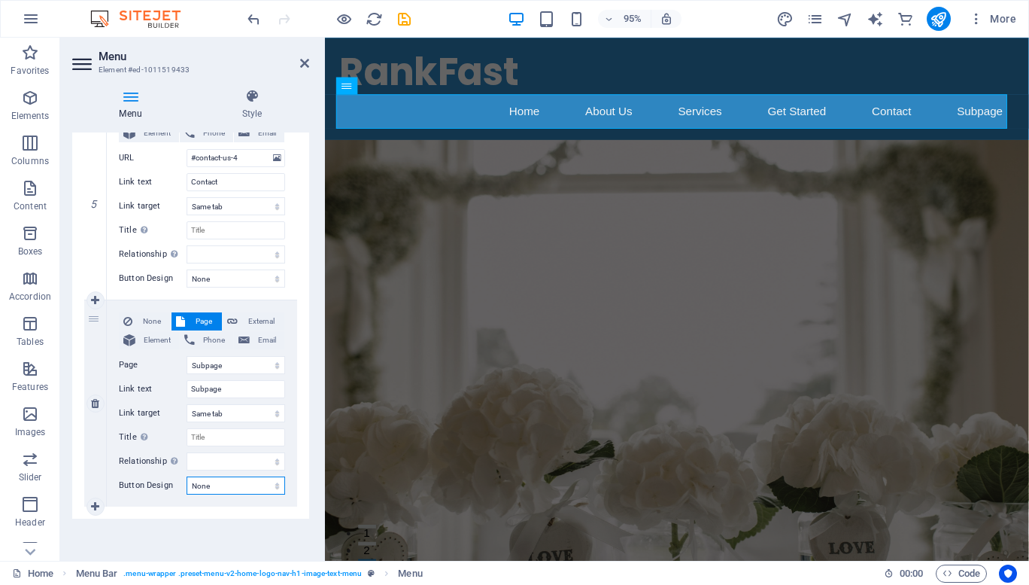
click at [224, 485] on select "None Default Primary Secondary" at bounding box center [236, 485] width 99 height 18
select select "default"
click at [187, 476] on select "None Default Primary Secondary" at bounding box center [236, 485] width 99 height 18
select select
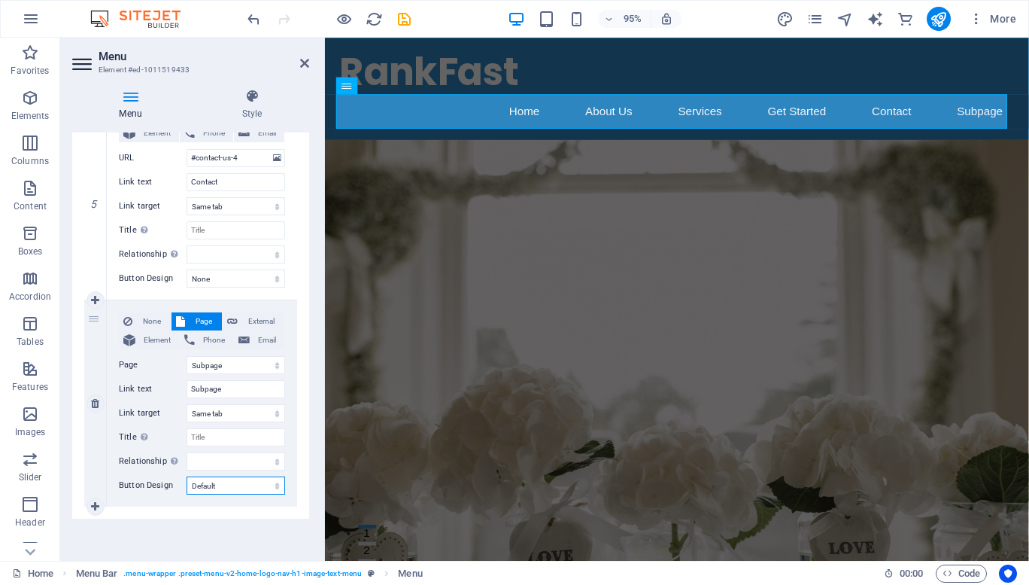
select select
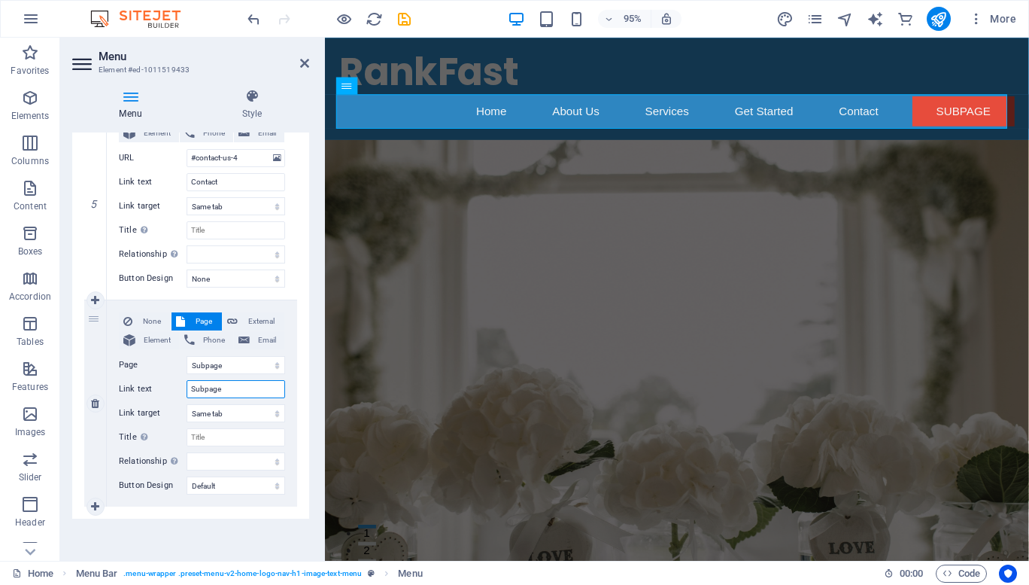
drag, startPoint x: 234, startPoint y: 390, endPoint x: 135, endPoint y: 397, distance: 99.5
click at [135, 397] on div "None Page External Element Phone Email Page Home Subpage Legal Notice Privacy E…" at bounding box center [202, 391] width 166 height 158
click at [208, 439] on input "Title Additional link description, should not be the same as the link text. The…" at bounding box center [236, 437] width 99 height 18
paste input "Subpage"
select select
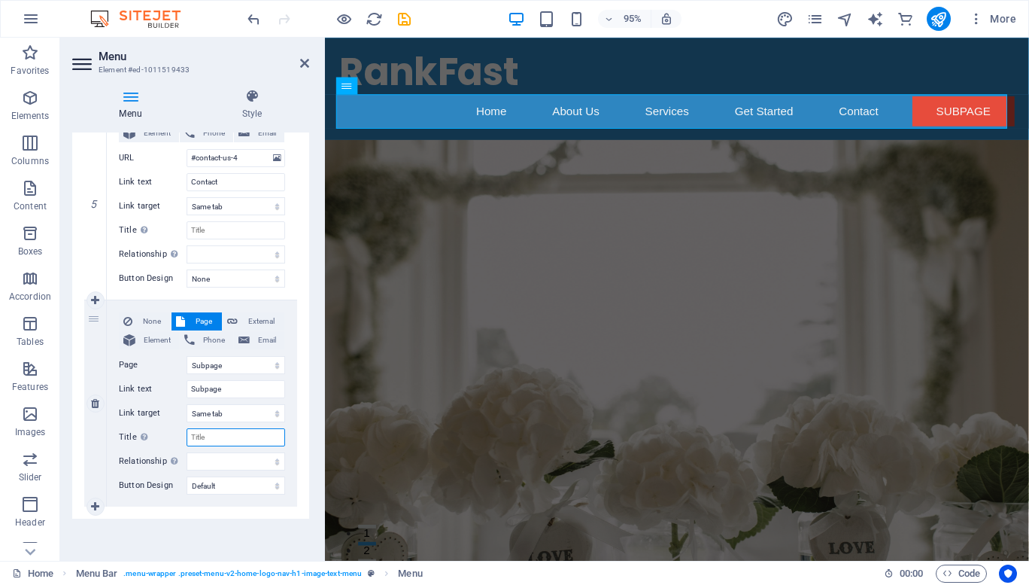
select select
type input "Subpage"
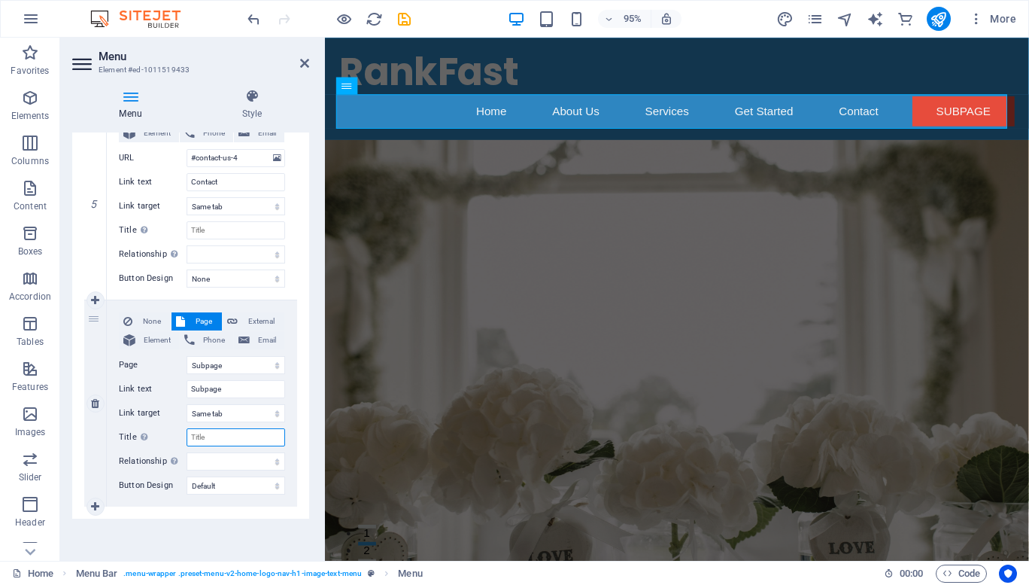
select select
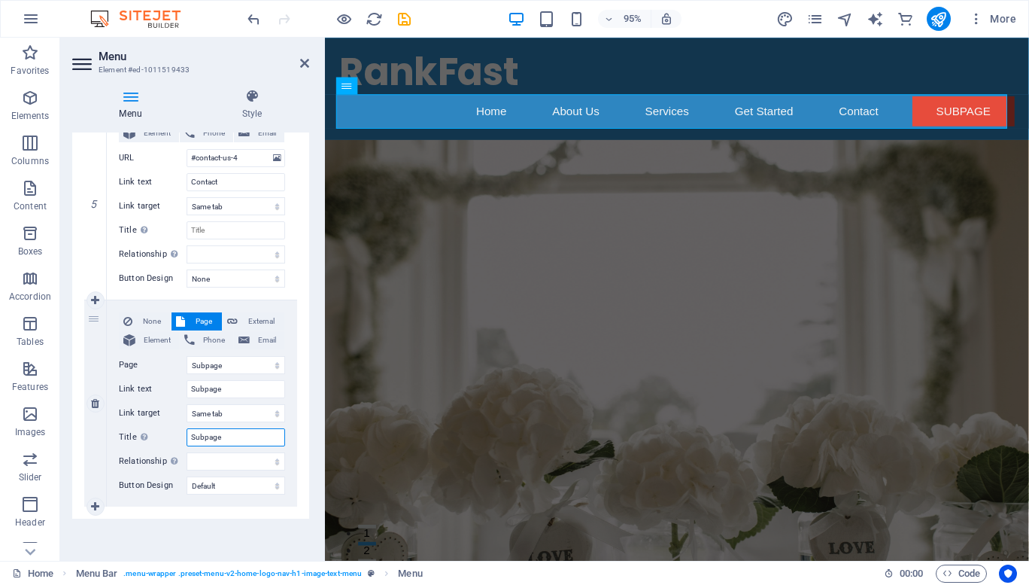
select select
click at [191, 439] on input "Subpage" at bounding box center [236, 437] width 99 height 18
type input "Click Subpage"
select select
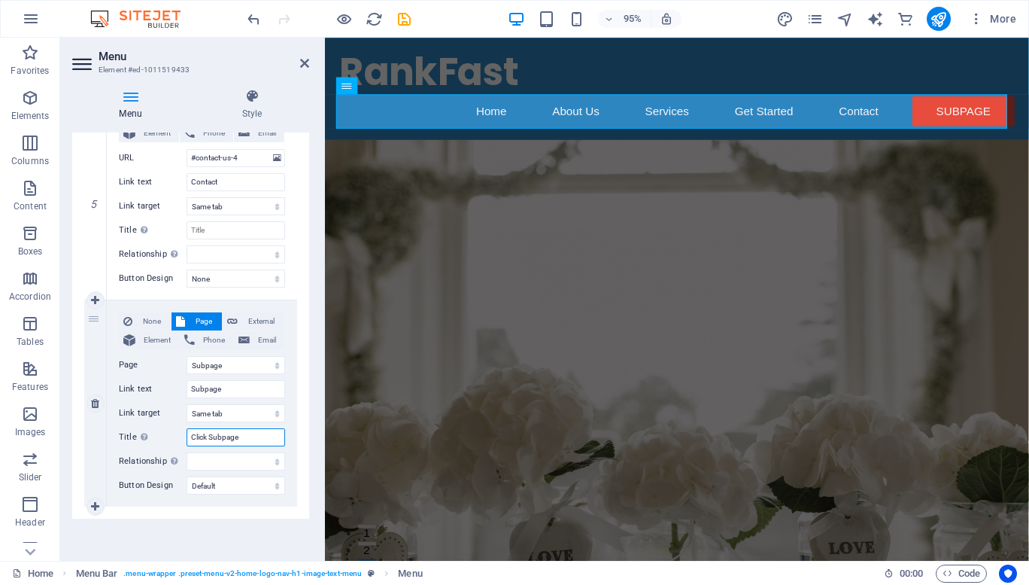
select select
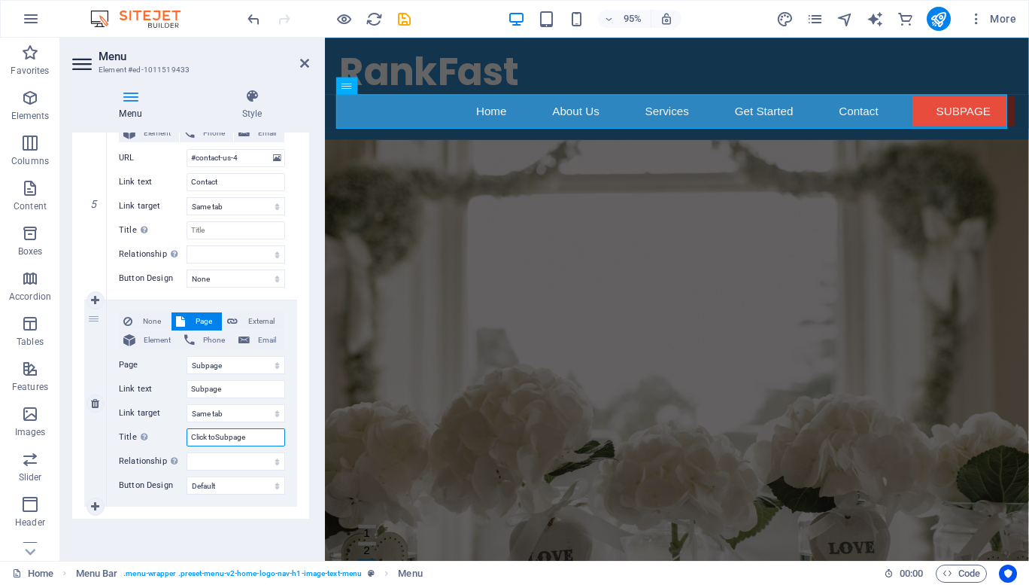
type input "Click to Subpage"
select select
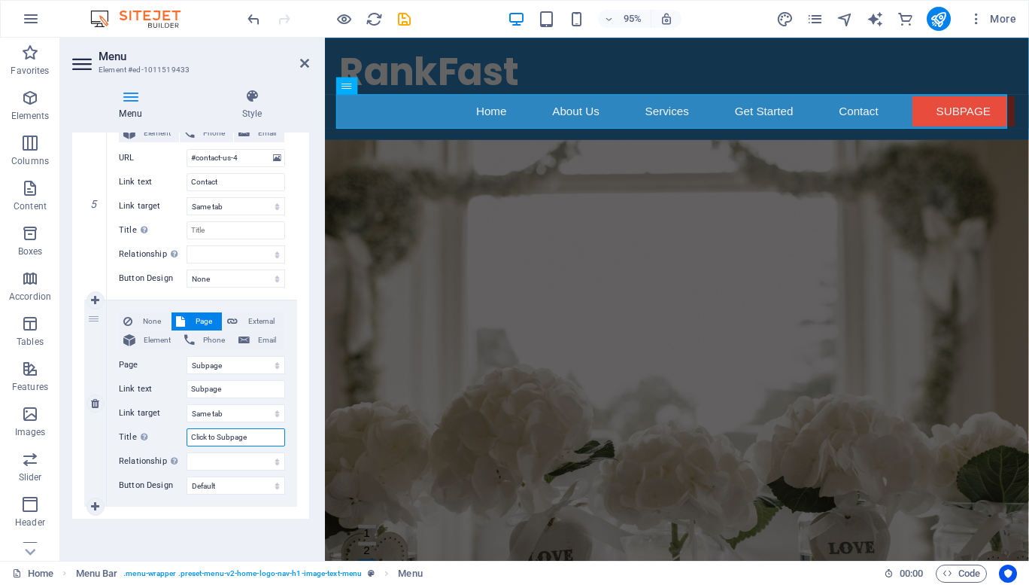
select select
type input "Click to visitSubpage"
select select
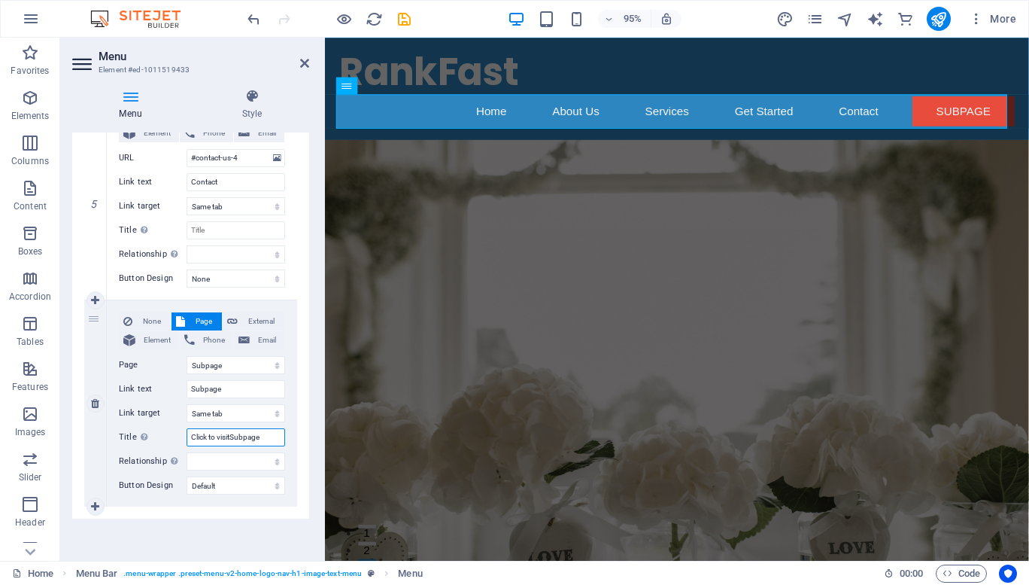
select select
type input "Click to visit Subpage"
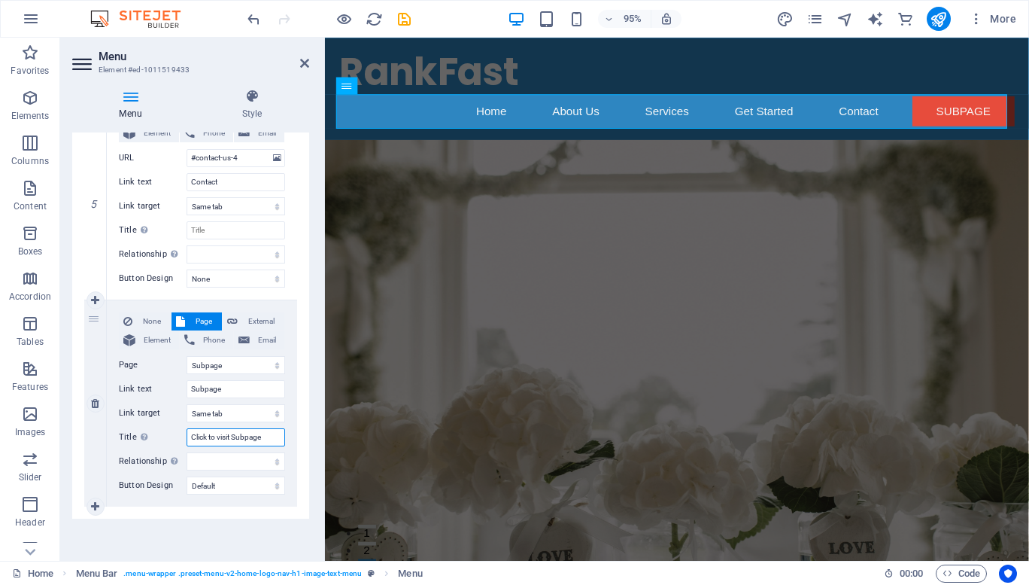
select select
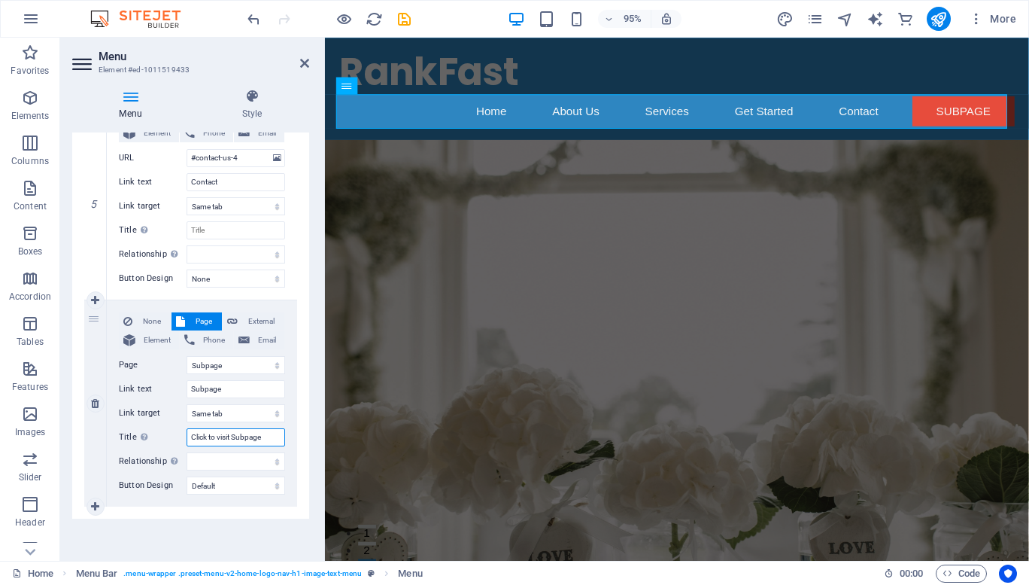
select select
type input "Click to visit Subpage"
click at [95, 506] on icon at bounding box center [95, 506] width 8 height 11
select select
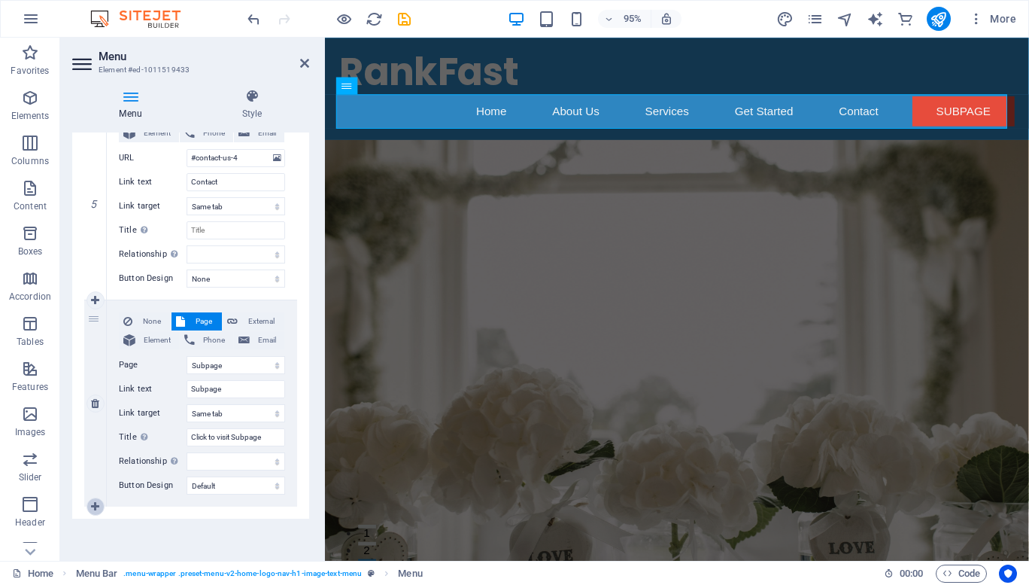
select select
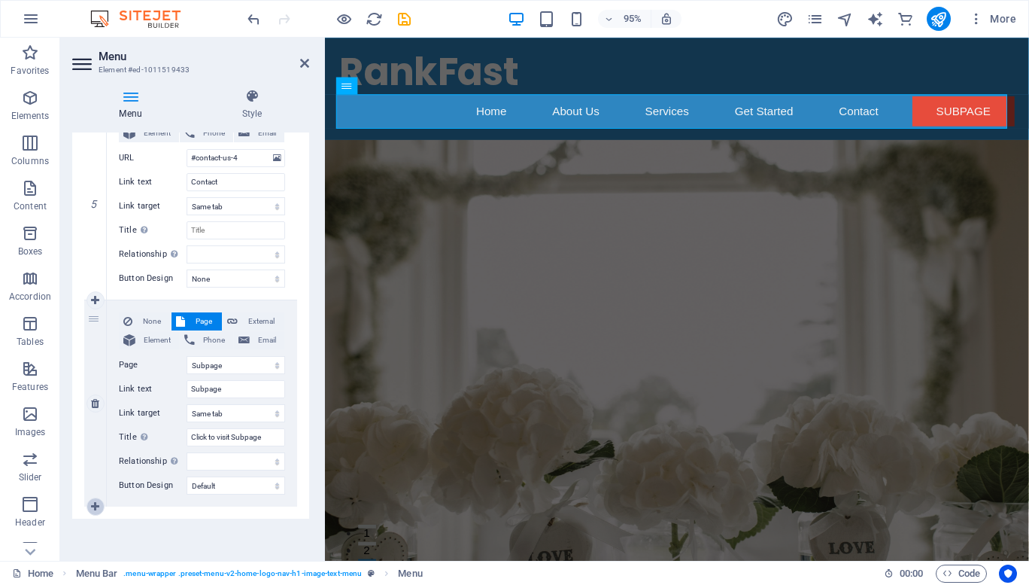
select select
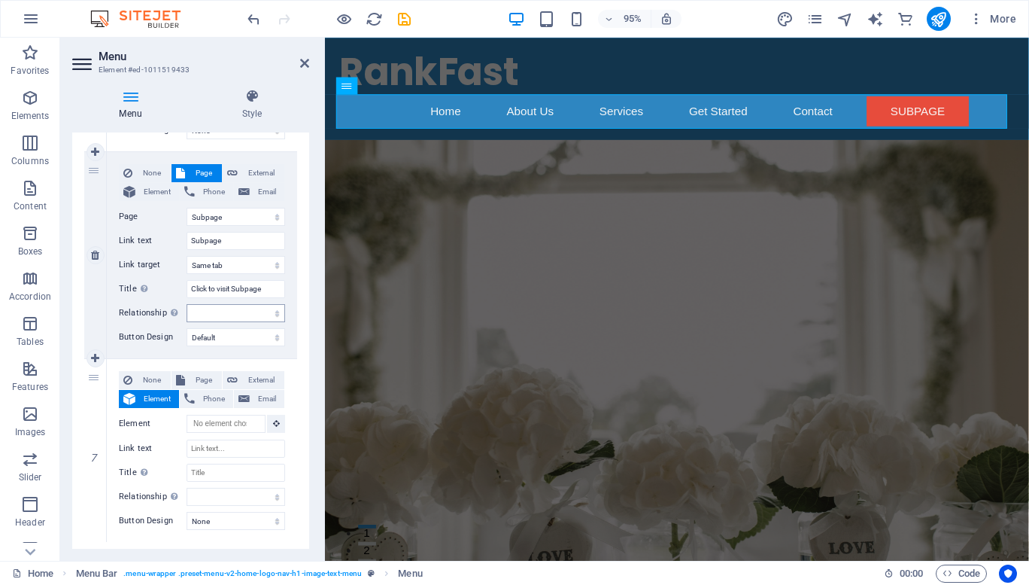
scroll to position [1193, 0]
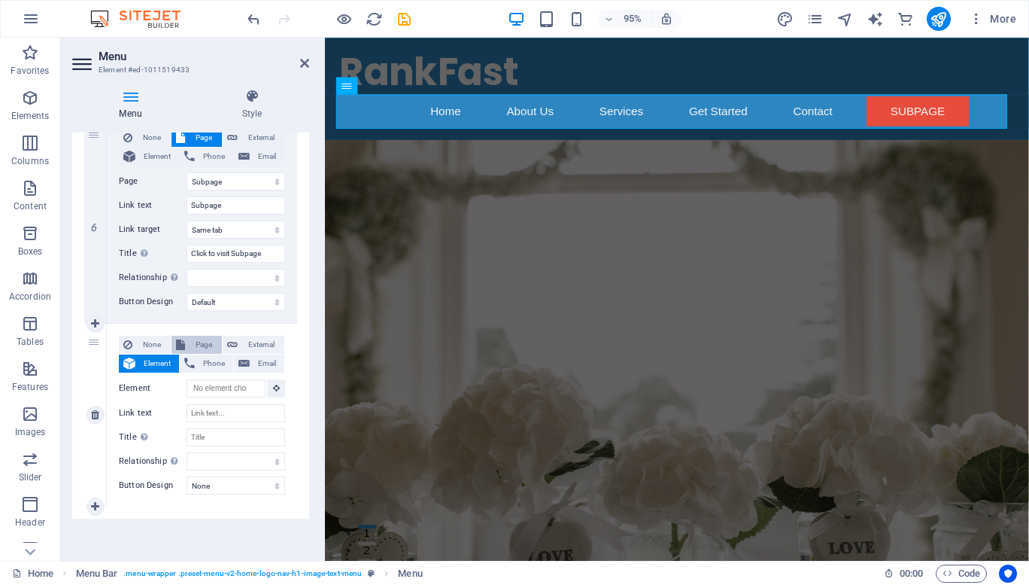
click at [207, 341] on span "Page" at bounding box center [204, 345] width 28 height 18
select select
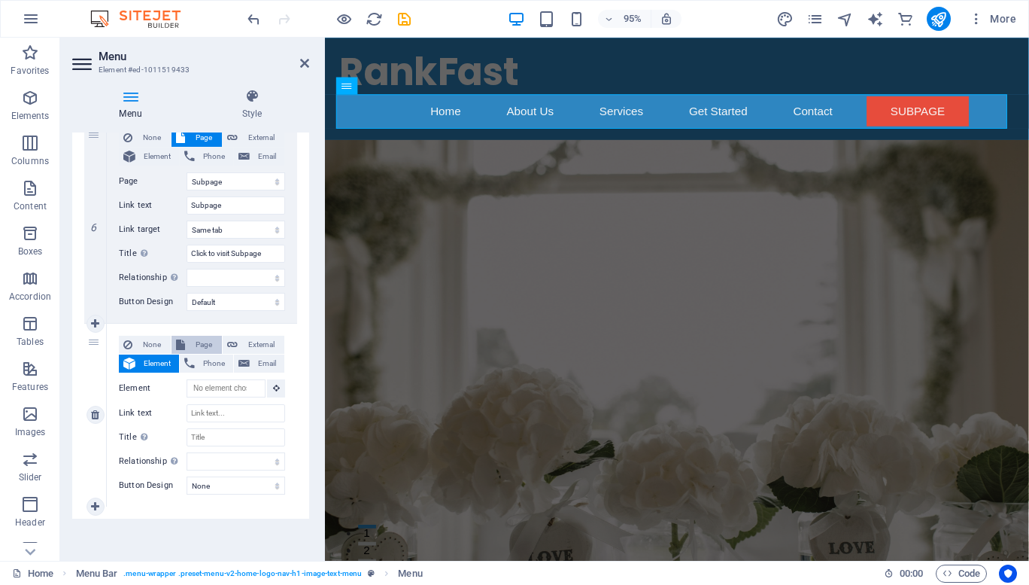
select select
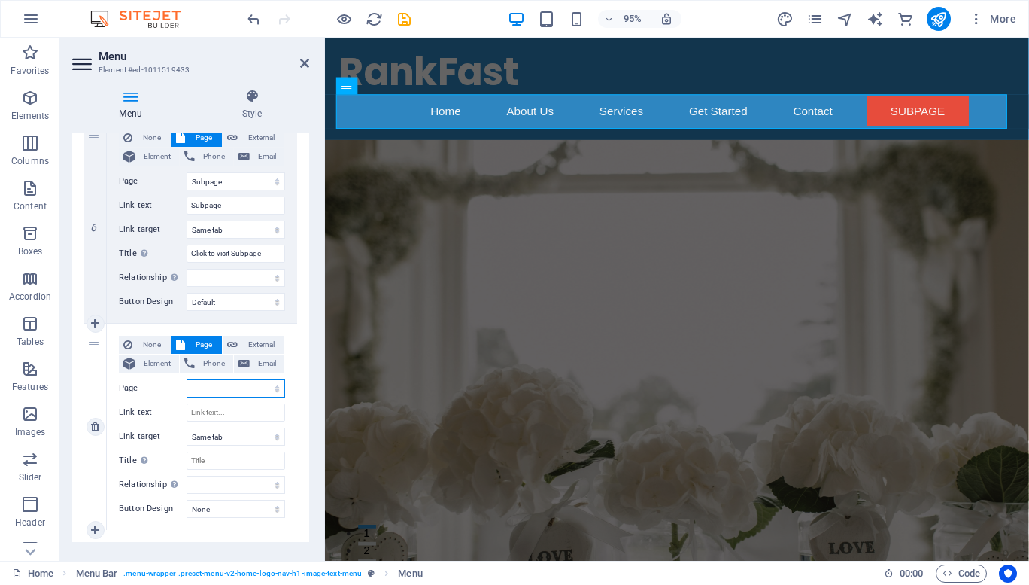
click at [212, 382] on select "Home Subpage Legal Notice Privacy" at bounding box center [236, 388] width 99 height 18
select select "3"
click at [187, 379] on select "Home Subpage Legal Notice Privacy" at bounding box center [236, 388] width 99 height 18
select select
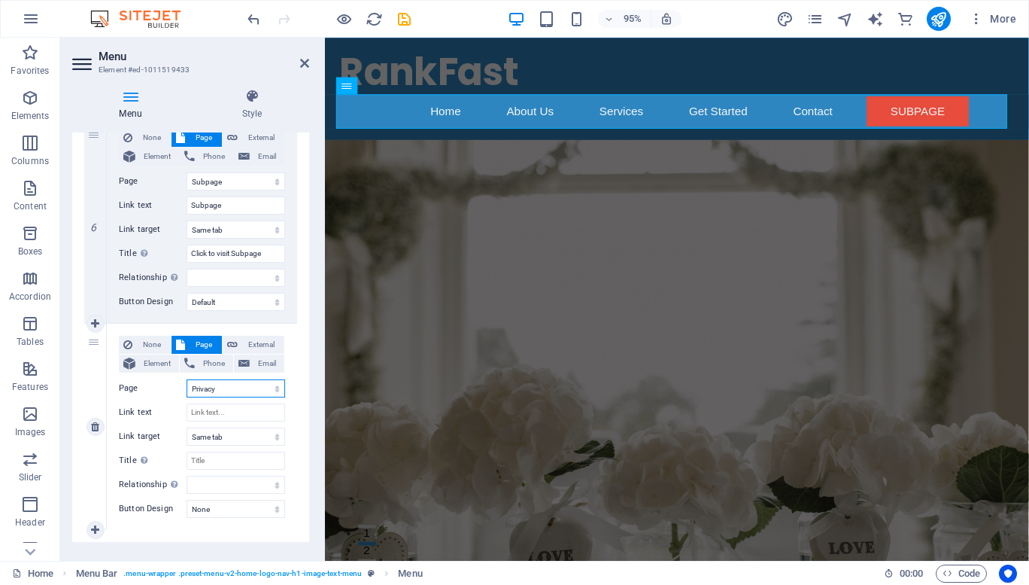
select select
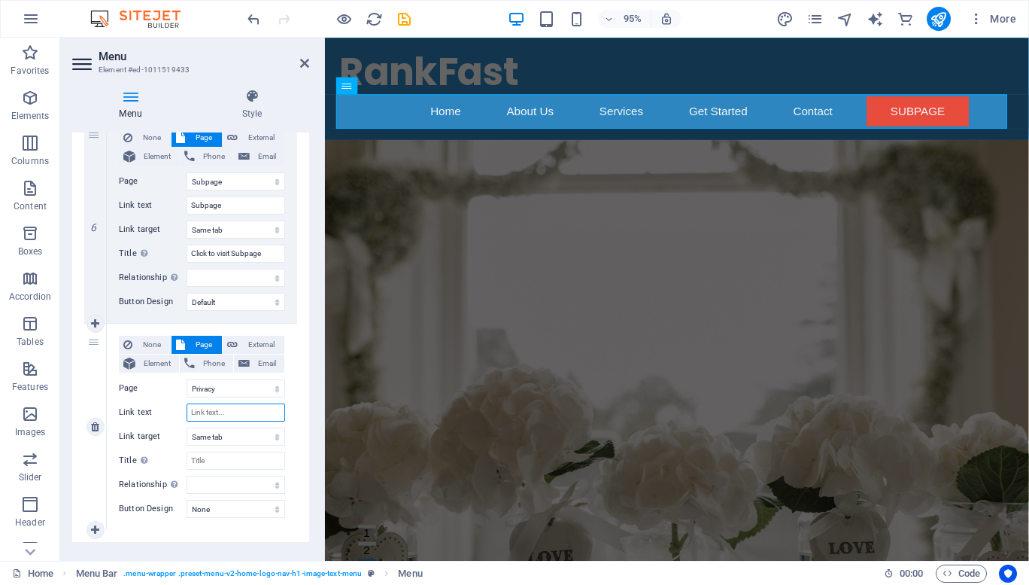
click at [227, 408] on input "Link text" at bounding box center [236, 412] width 99 height 18
type input "Privacy"
select select
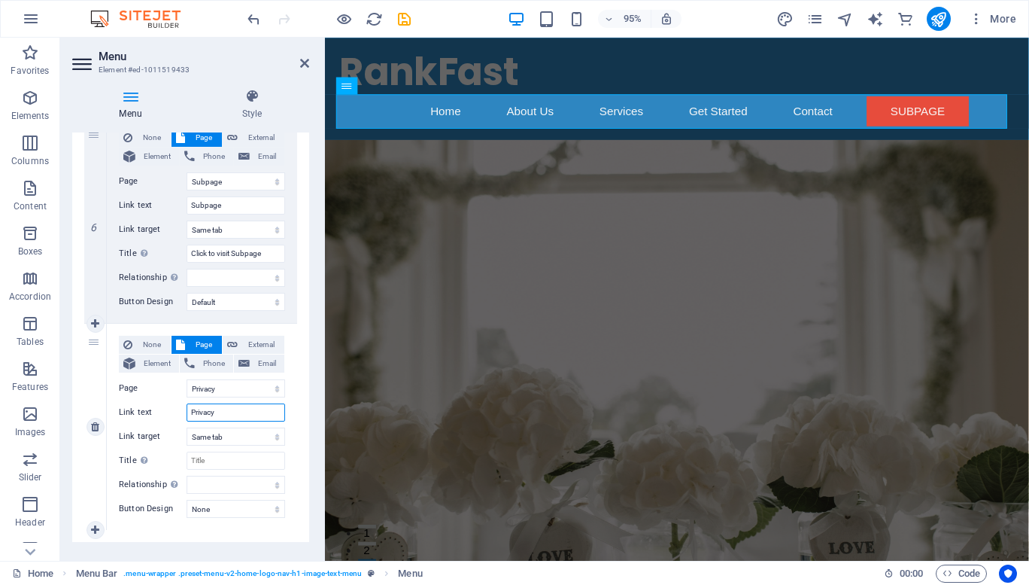
select select
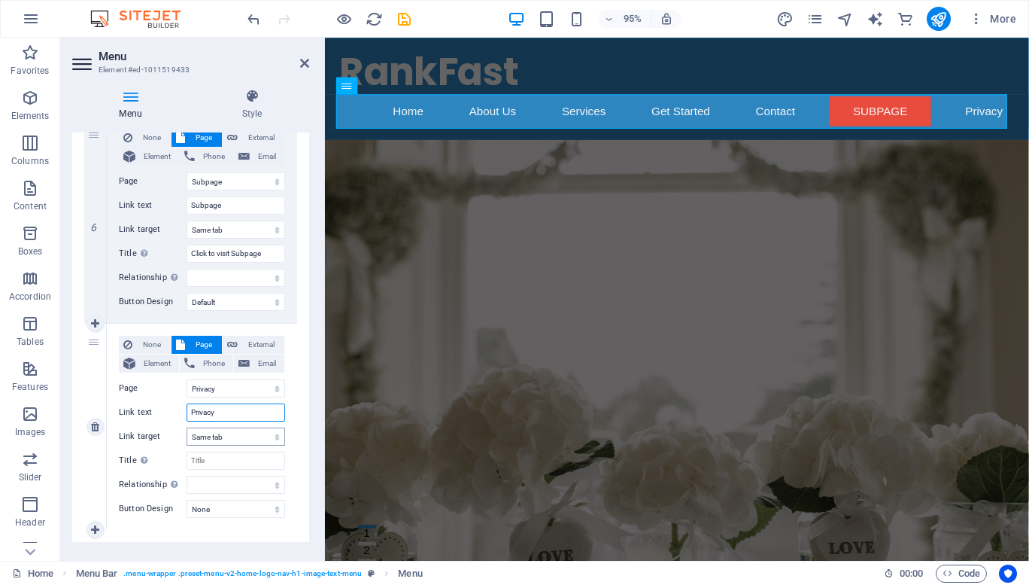
type input "Privacy"
click at [218, 434] on select "New tab Same tab Overlay" at bounding box center [236, 436] width 99 height 18
select select "blank"
click at [187, 427] on select "New tab Same tab Overlay" at bounding box center [236, 436] width 99 height 18
select select
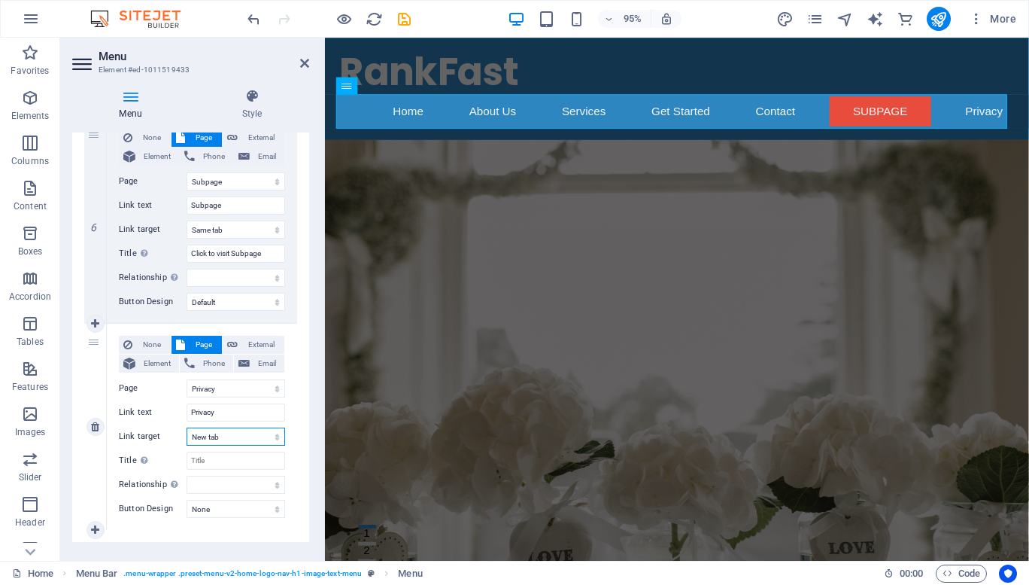
select select
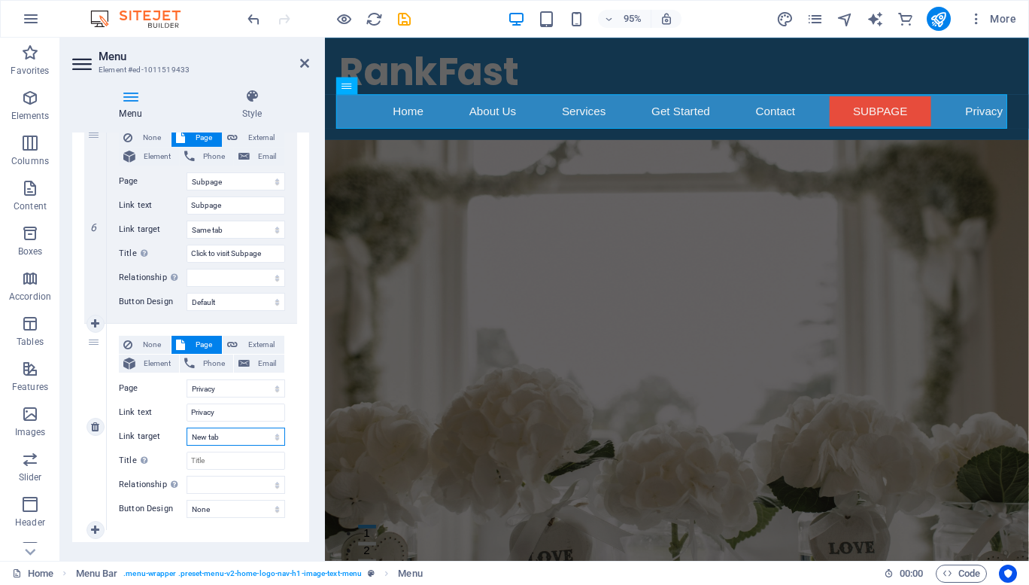
select select
drag, startPoint x: 233, startPoint y: 411, endPoint x: 105, endPoint y: 392, distance: 129.3
click at [105, 392] on div "7 None Page External Element Phone Email Page Home Subpage Legal Notice Privacy…" at bounding box center [190, 426] width 213 height 206
click at [202, 472] on div "None Page External Element Phone Email Page Home Subpage Legal Notice Privacy E…" at bounding box center [202, 415] width 166 height 158
click at [201, 481] on select "alternate author bookmark external help license next nofollow noreferrer noopen…" at bounding box center [236, 484] width 99 height 18
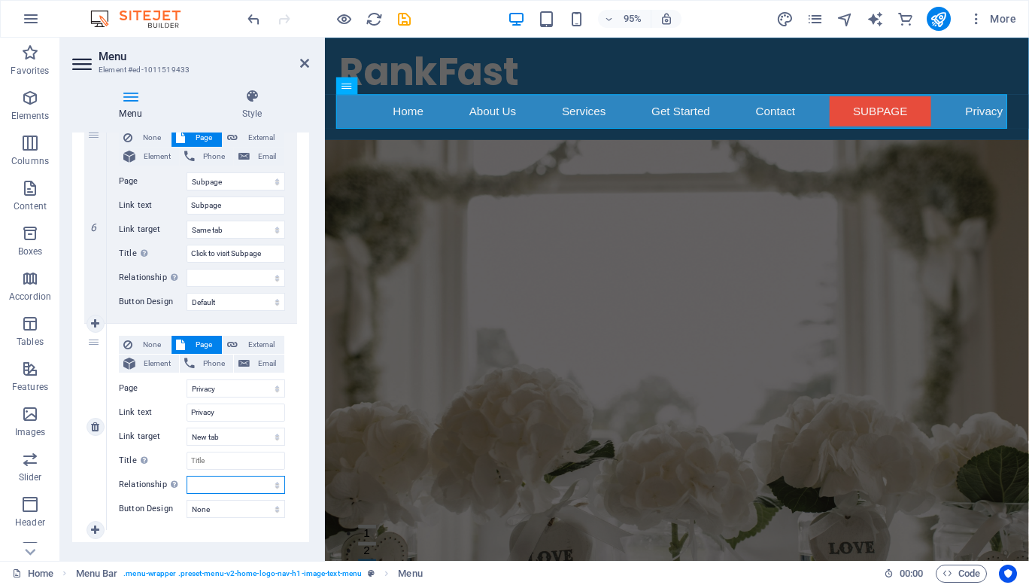
click at [209, 487] on select "alternate author bookmark external help license next nofollow noreferrer noopen…" at bounding box center [236, 484] width 99 height 18
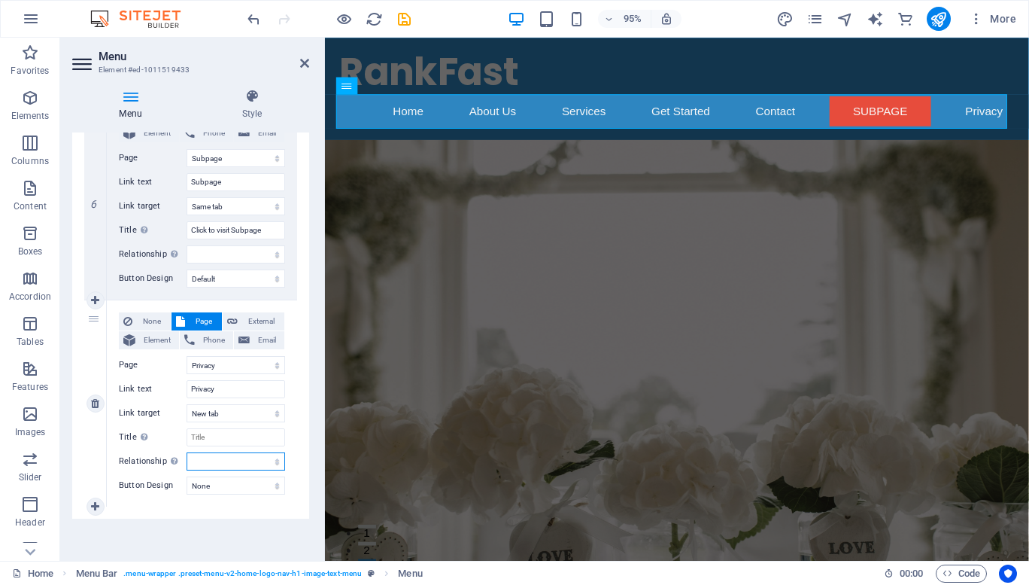
click at [208, 464] on select "alternate author bookmark external help license next nofollow noreferrer noopen…" at bounding box center [236, 461] width 99 height 18
click at [167, 503] on div "None Page External Element Phone Email Page Home Subpage Legal Notice Privacy E…" at bounding box center [202, 403] width 190 height 206
click at [206, 441] on input "Title Additional link description, should not be the same as the link text. The…" at bounding box center [236, 437] width 99 height 18
type input "Click toi"
select select
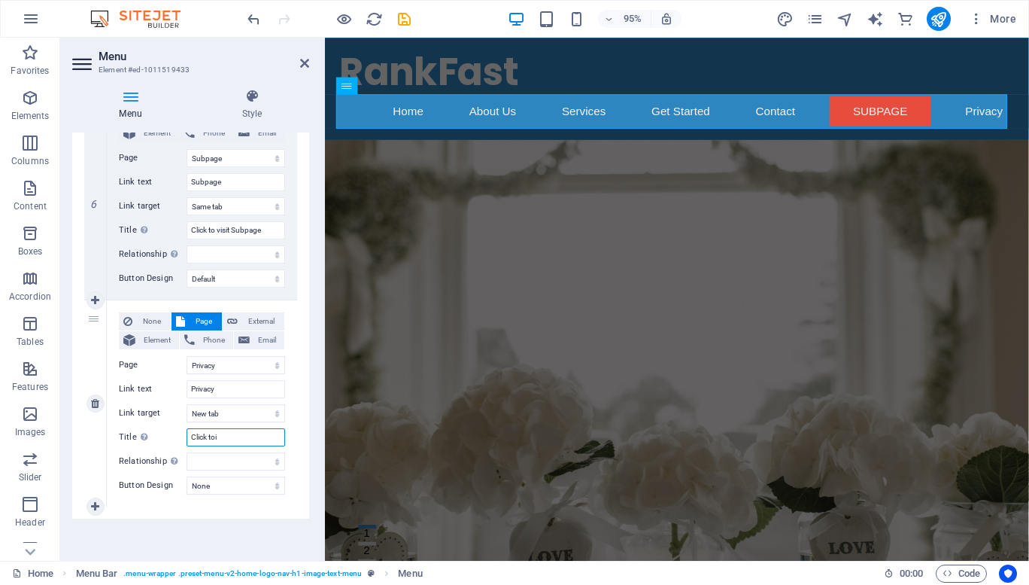
select select
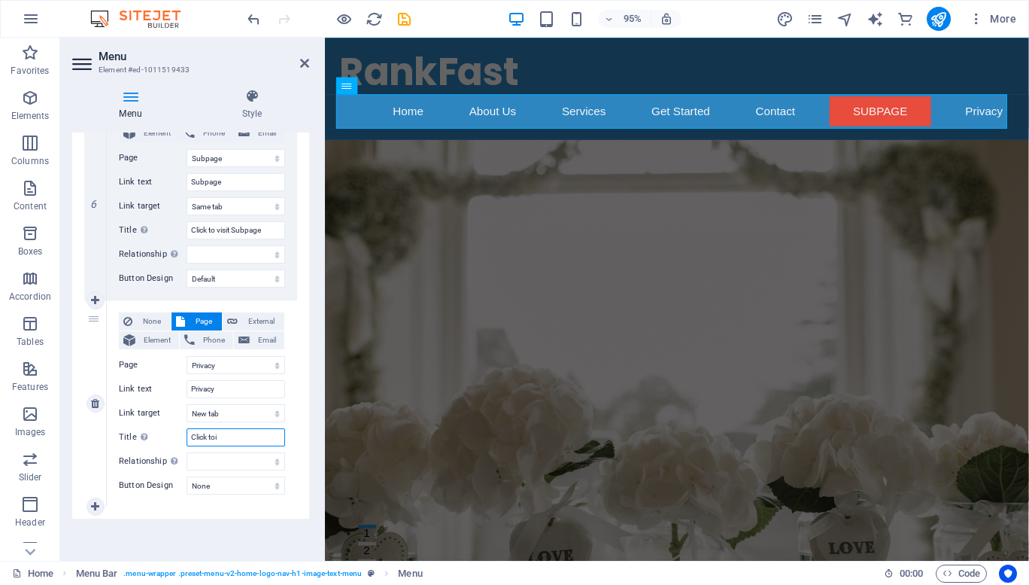
select select
type input "Click t"
select select
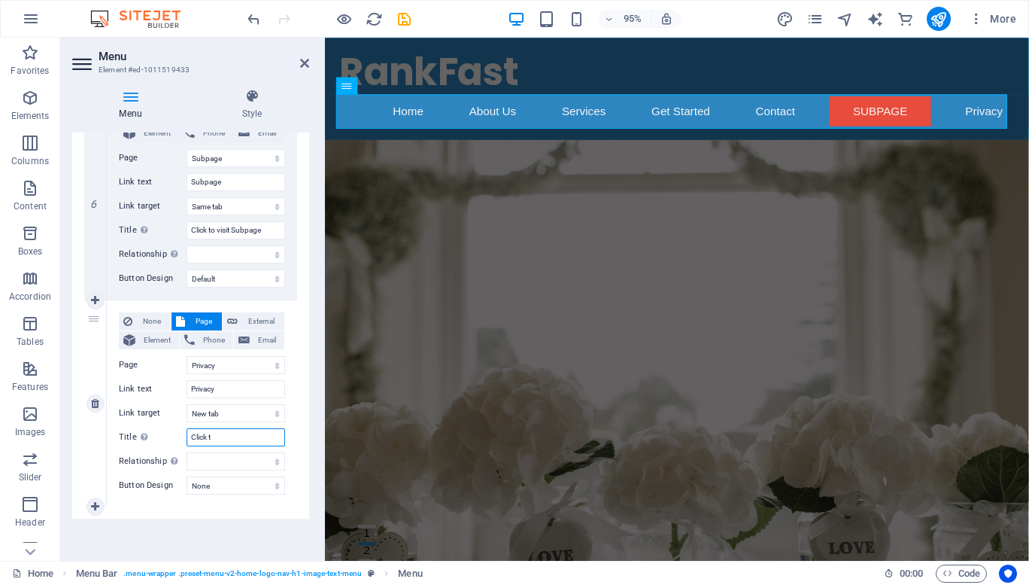
select select
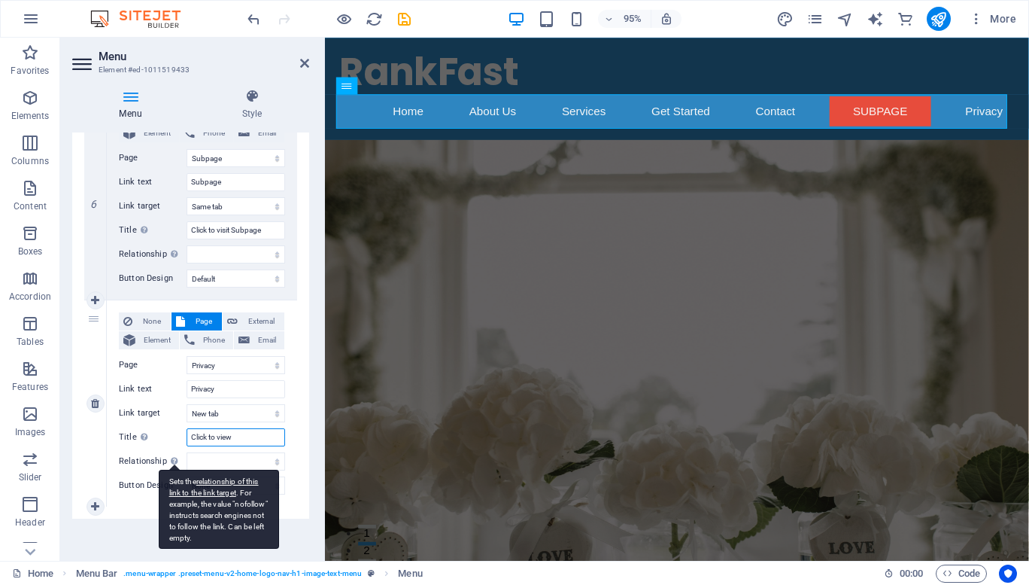
type input "Click to view"
select select
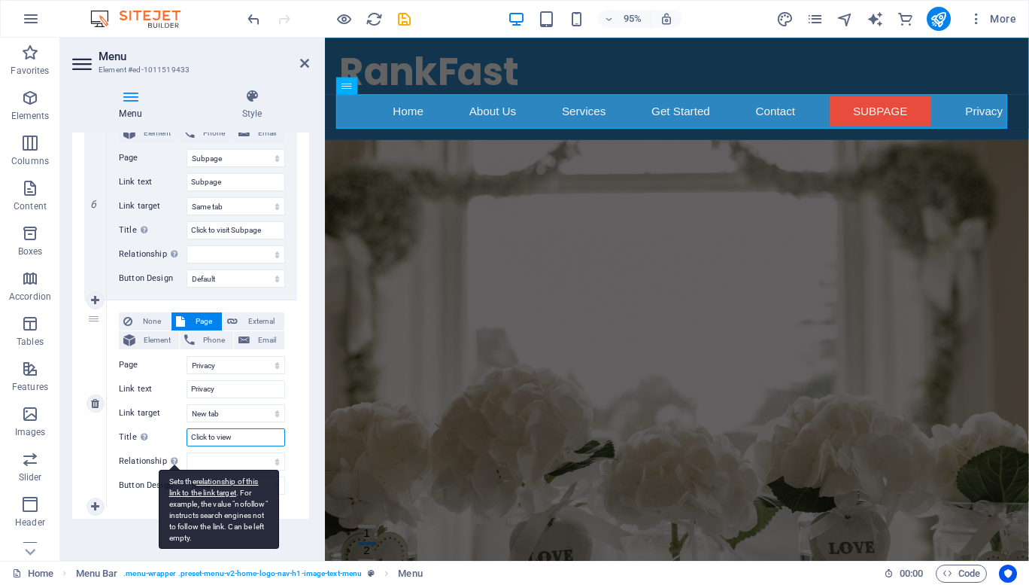
select select
paste input "Privacy"
type input "Click to view Privacy"
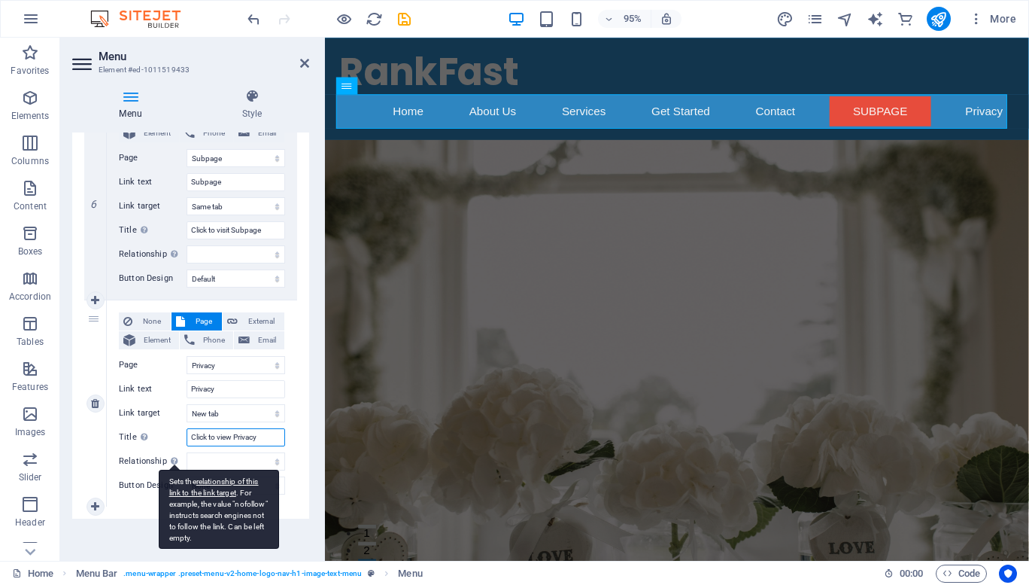
select select
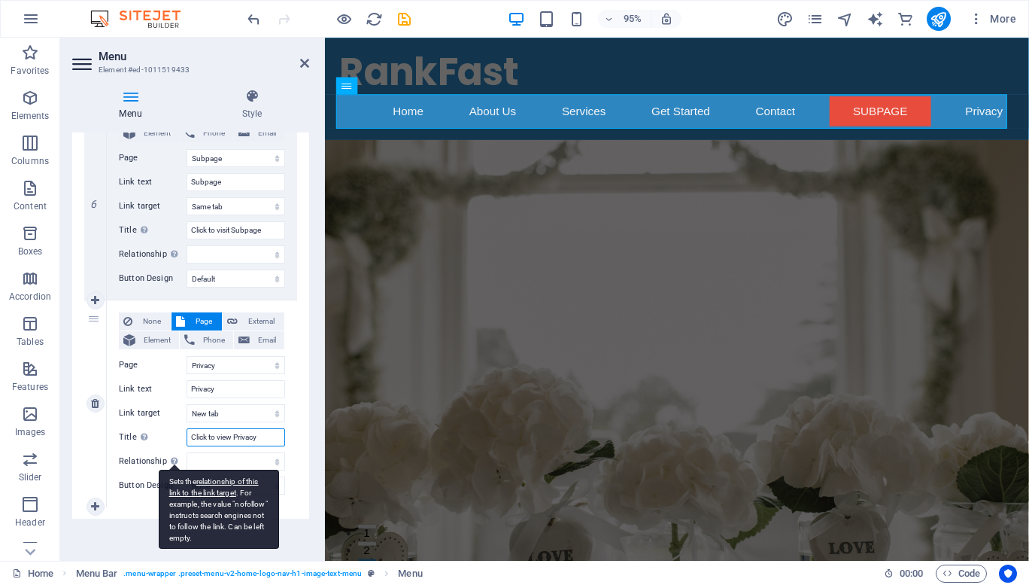
select select
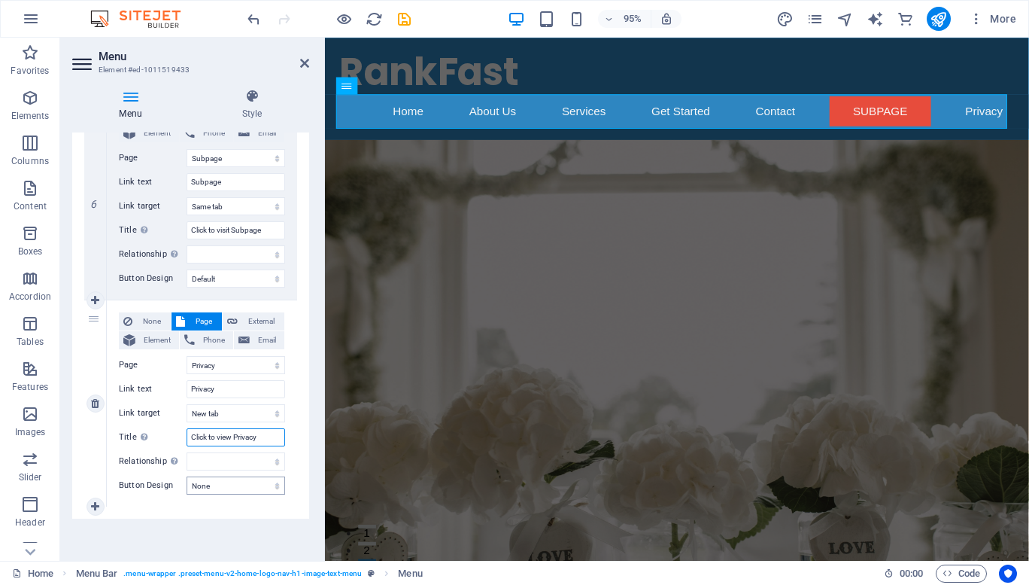
type input "Click to view Privacy"
click at [221, 483] on select "None Default Primary Secondary" at bounding box center [236, 485] width 99 height 18
select select "primary"
click at [187, 476] on select "None Default Primary Secondary" at bounding box center [236, 485] width 99 height 18
select select
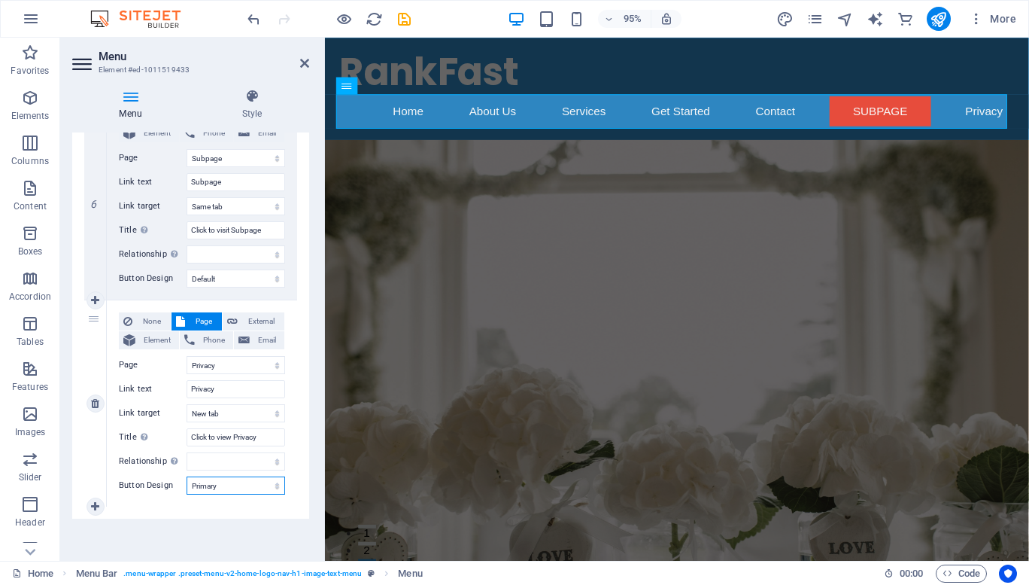
select select
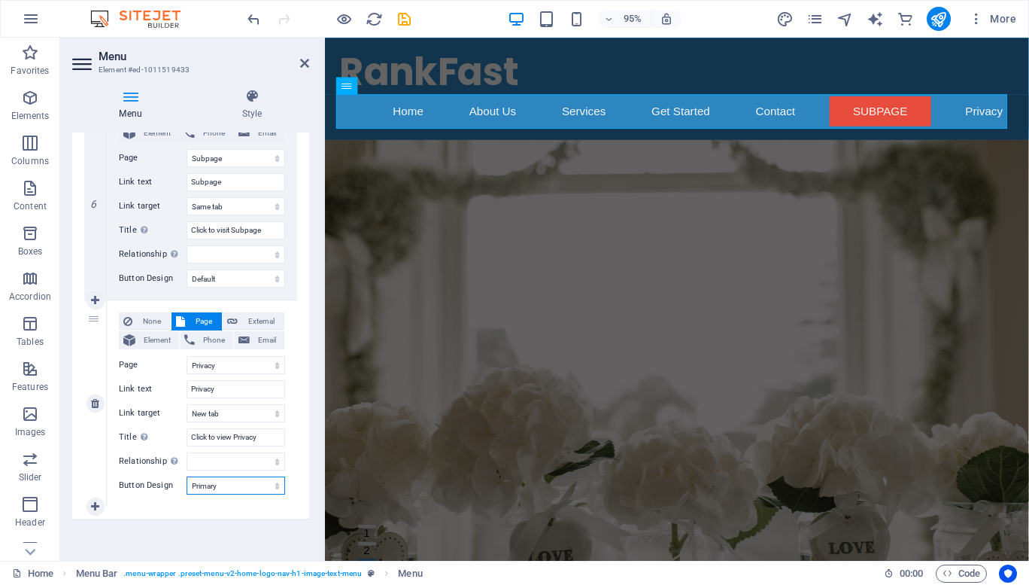
select select
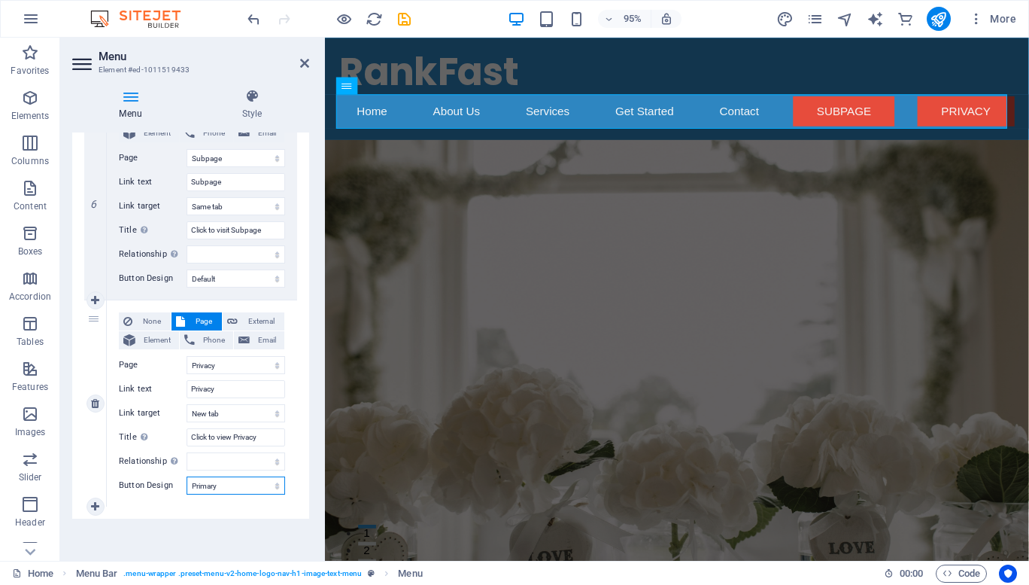
click at [233, 487] on select "None Default Primary Secondary" at bounding box center [236, 485] width 99 height 18
select select "secondary"
click at [187, 476] on select "None Default Primary Secondary" at bounding box center [236, 485] width 99 height 18
select select
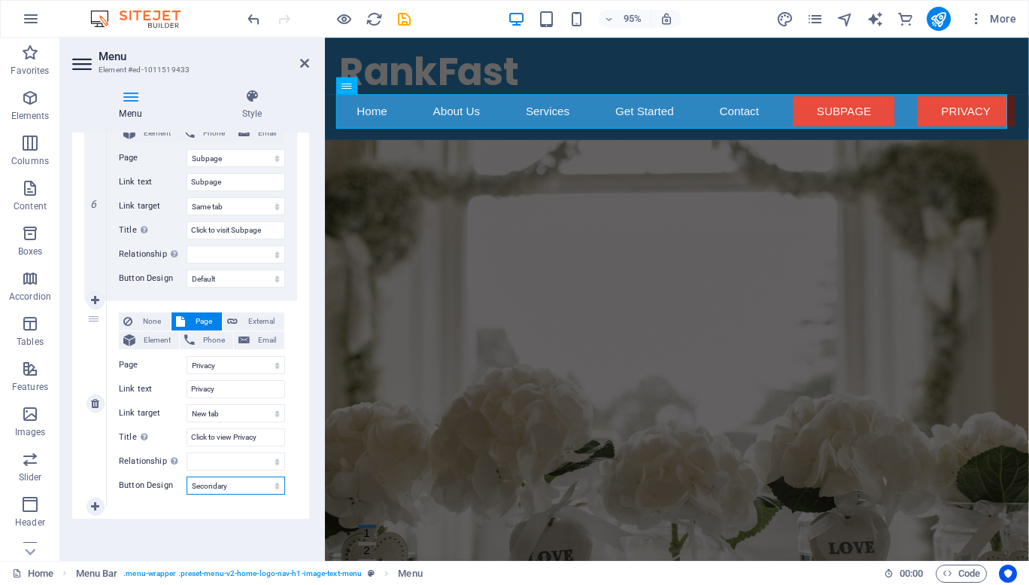
select select
click at [233, 487] on select "None Default Primary Secondary" at bounding box center [236, 485] width 99 height 18
click at [187, 476] on select "None Default Primary Secondary" at bounding box center [236, 485] width 99 height 18
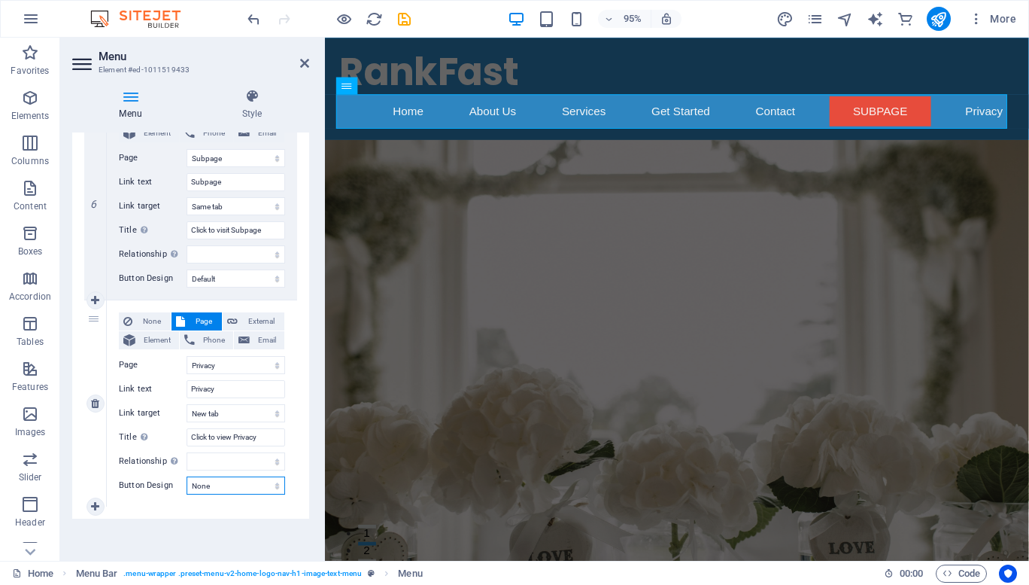
click at [228, 492] on select "None Default Primary Secondary" at bounding box center [236, 485] width 99 height 18
click at [187, 476] on select "None Default Primary Secondary" at bounding box center [236, 485] width 99 height 18
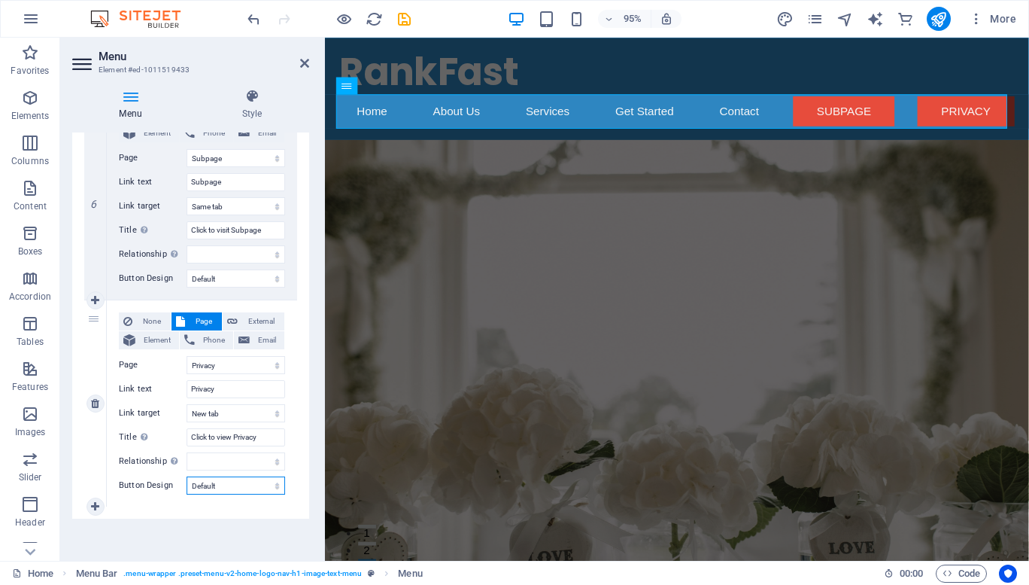
click at [233, 489] on select "None Default Primary Secondary" at bounding box center [236, 485] width 99 height 18
click at [187, 476] on select "None Default Primary Secondary" at bounding box center [236, 485] width 99 height 18
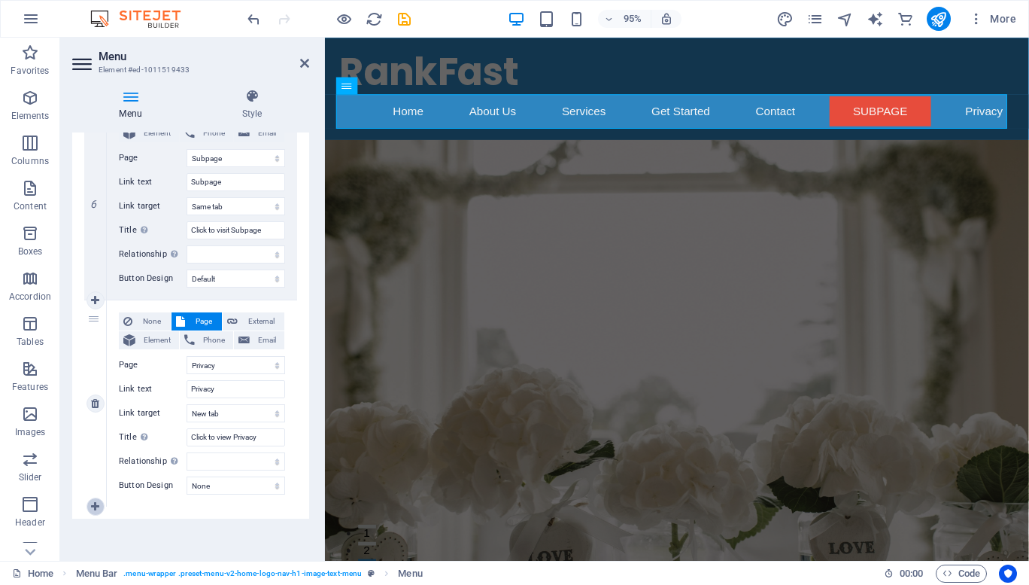
click at [93, 506] on icon at bounding box center [95, 506] width 8 height 11
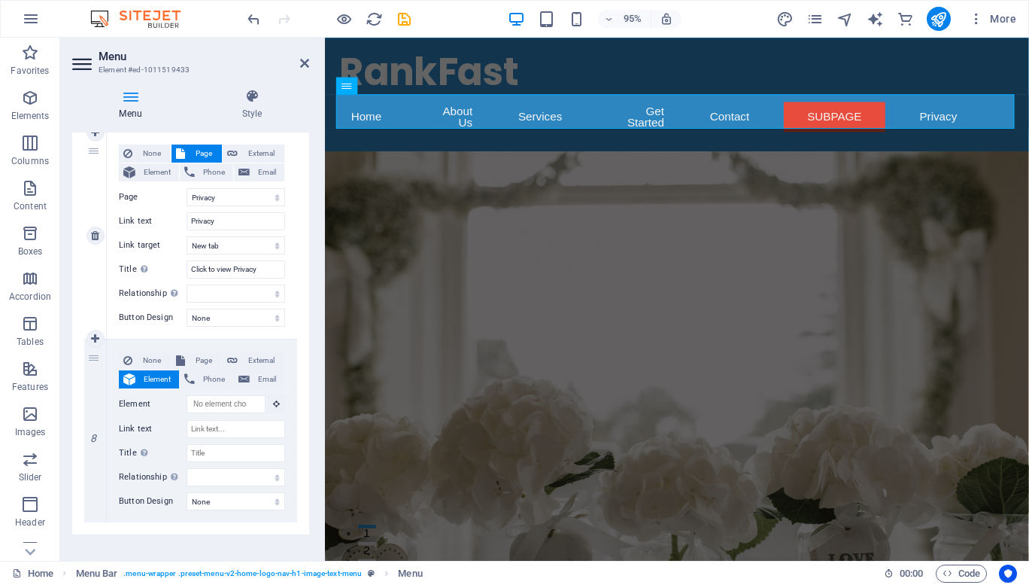
scroll to position [1400, 0]
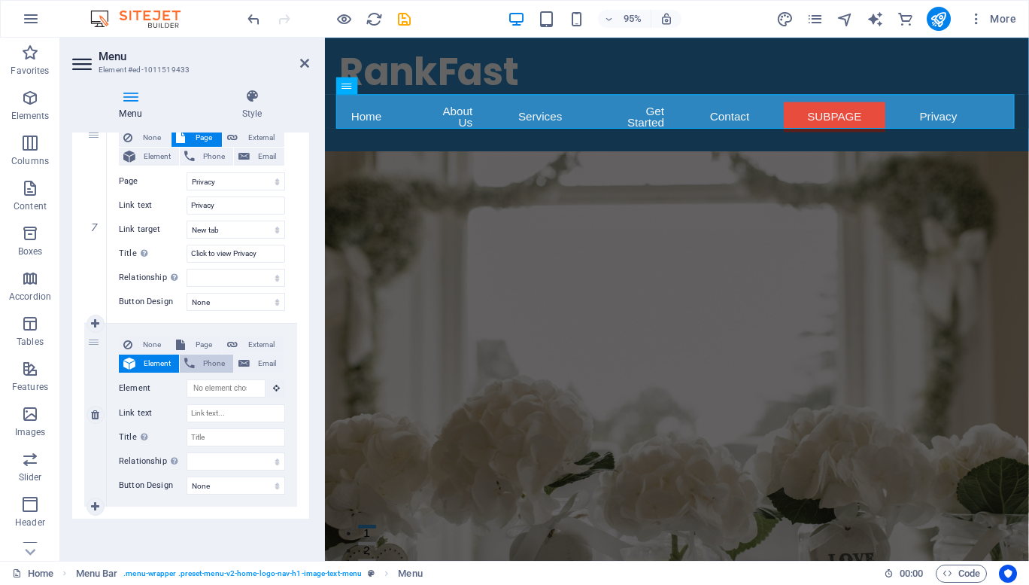
click at [202, 363] on span "Phone" at bounding box center [213, 363] width 29 height 18
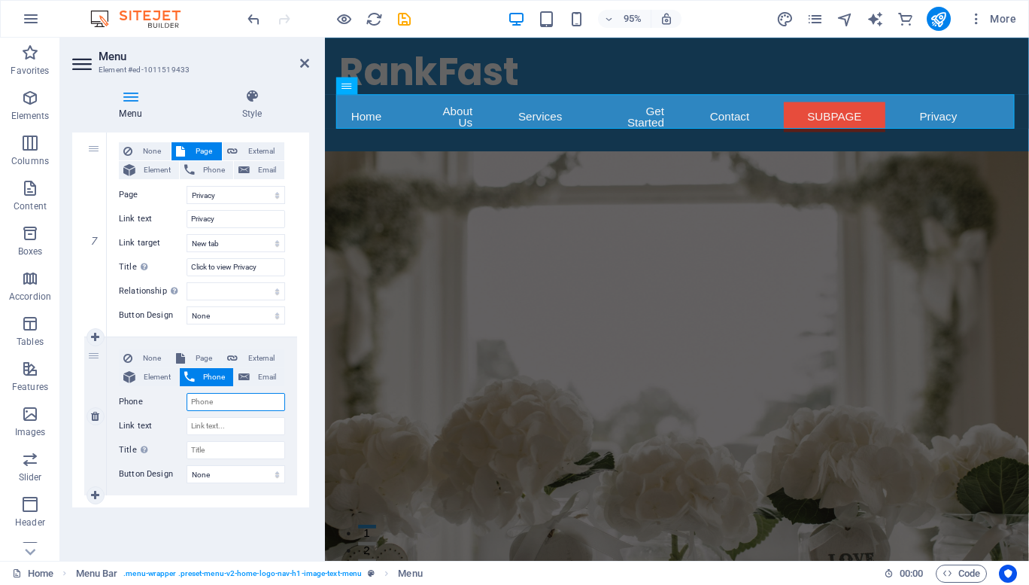
scroll to position [1386, 0]
click at [223, 396] on input "Phone" at bounding box center [236, 402] width 99 height 18
drag, startPoint x: 257, startPoint y: 397, endPoint x: 106, endPoint y: 421, distance: 152.3
click at [106, 421] on div "8 None Page External Element Phone Email Page Home Subpage Legal Notice Privacy…" at bounding box center [190, 416] width 213 height 158
click at [230, 417] on input "Link text" at bounding box center [236, 426] width 99 height 18
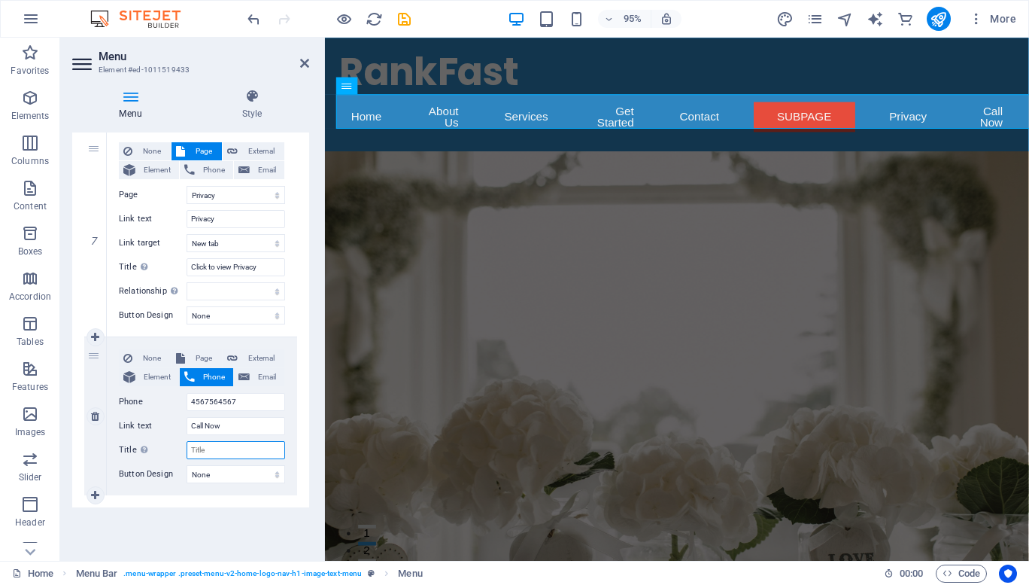
click at [231, 442] on input "Title Additional link description, should not be the same as the link text. The…" at bounding box center [236, 450] width 99 height 18
click at [238, 474] on select "None Default Primary Secondary" at bounding box center [236, 474] width 99 height 18
click at [187, 465] on select "None Default Primary Secondary" at bounding box center [236, 474] width 99 height 18
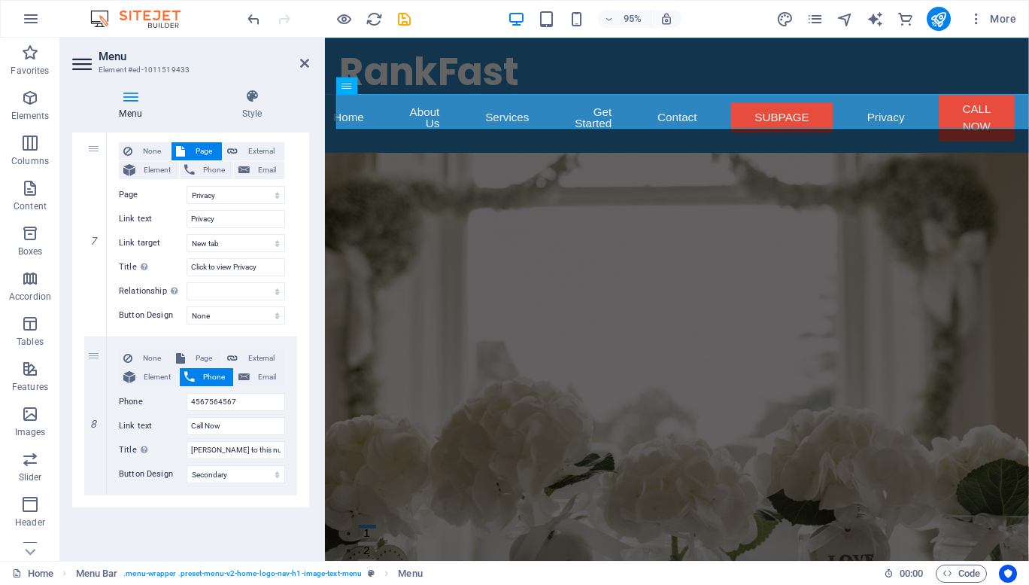
scroll to position [0, 84]
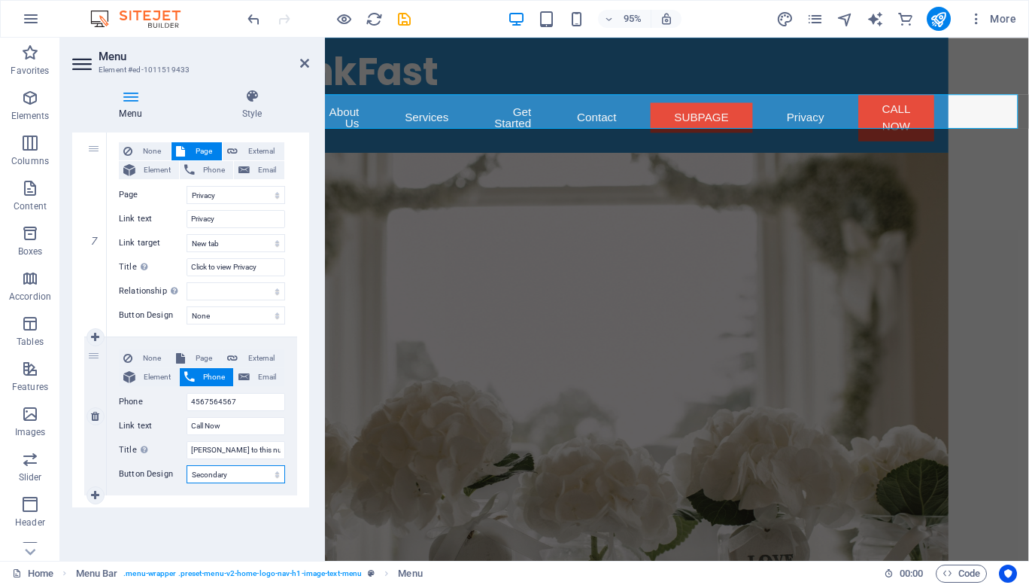
click at [238, 481] on select "None Default Primary Secondary" at bounding box center [236, 474] width 99 height 18
click at [187, 465] on select "None Default Primary Secondary" at bounding box center [236, 474] width 99 height 18
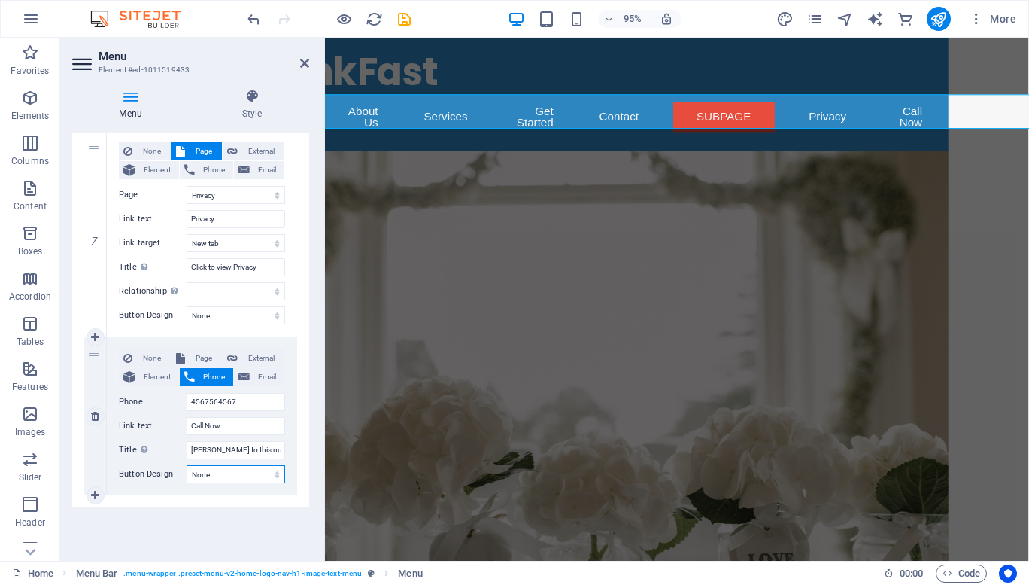
scroll to position [0, 44]
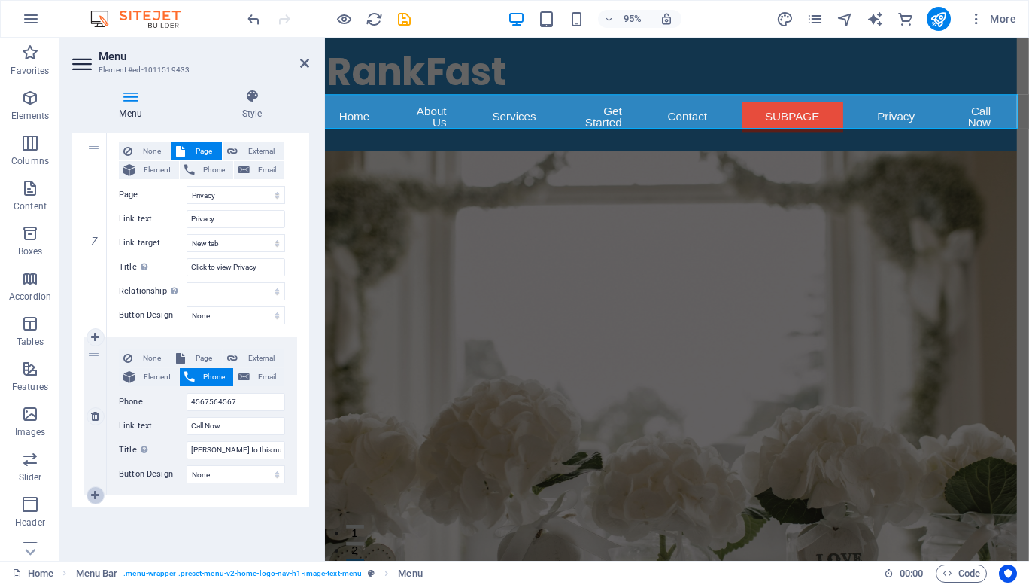
click at [98, 494] on icon at bounding box center [95, 495] width 8 height 11
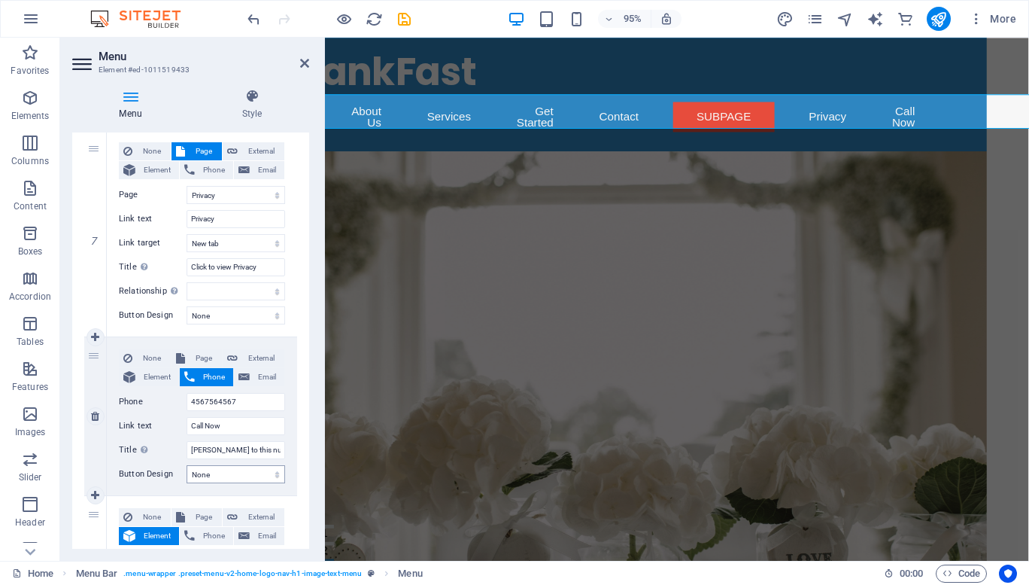
scroll to position [1559, 0]
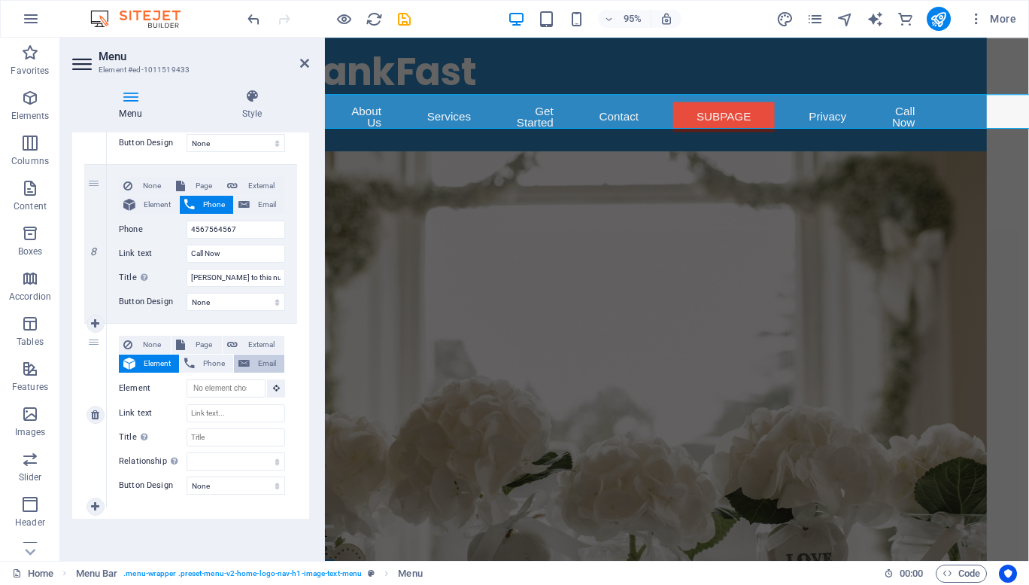
click at [265, 361] on span "Email" at bounding box center [267, 363] width 26 height 18
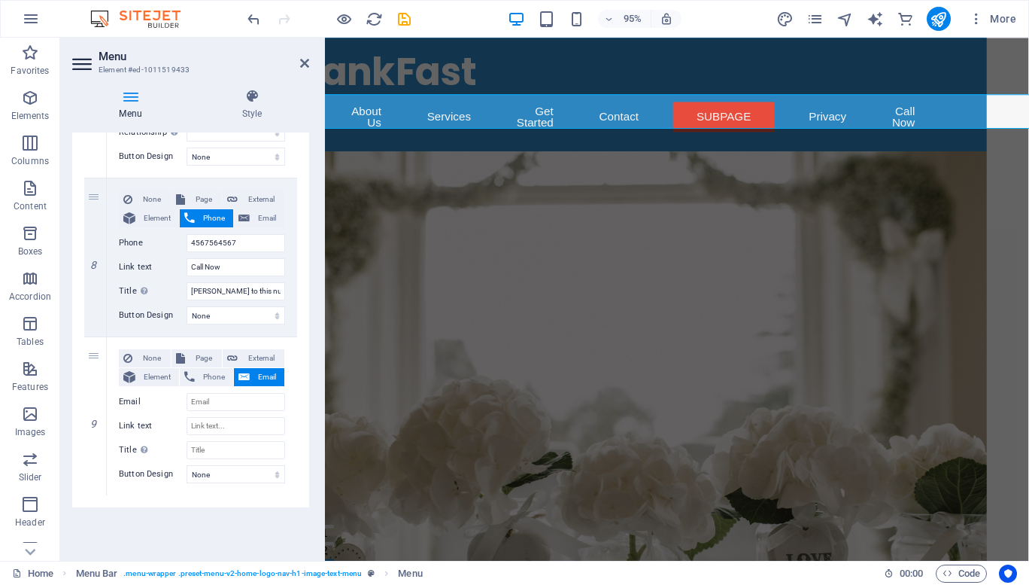
scroll to position [0, 93]
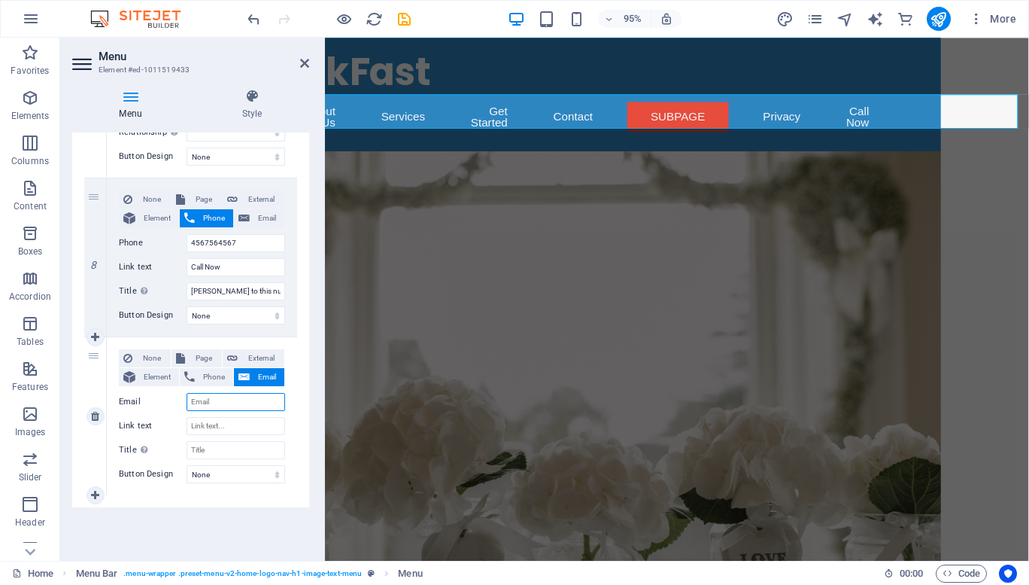
click at [224, 404] on input "Email" at bounding box center [236, 402] width 99 height 18
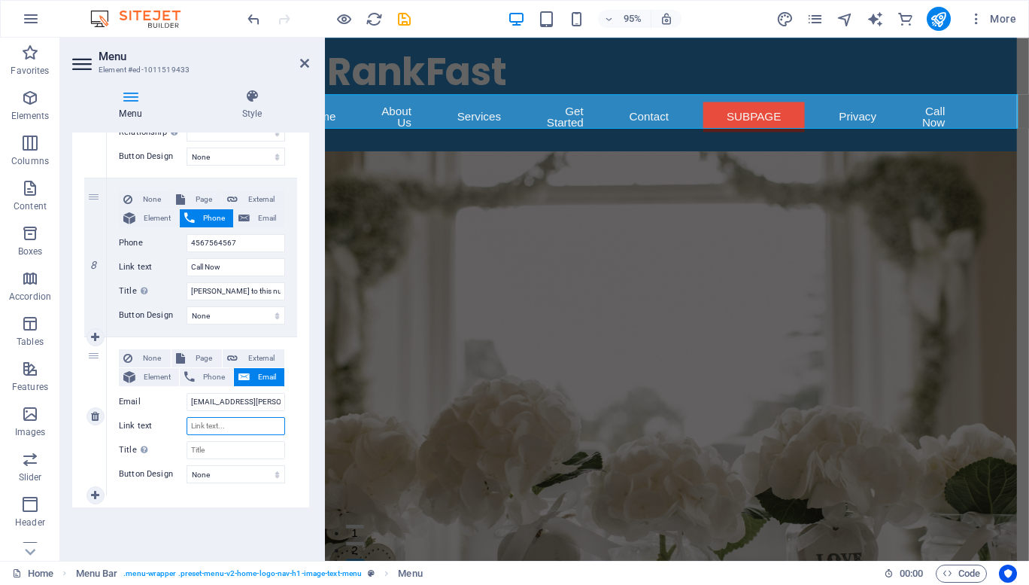
click at [231, 418] on input "Link text" at bounding box center [236, 426] width 99 height 18
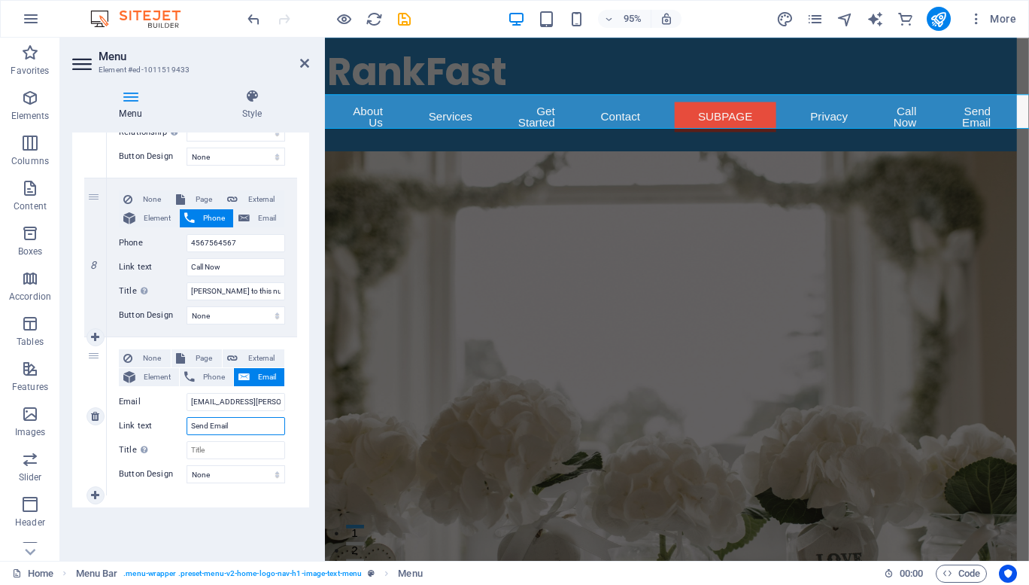
drag, startPoint x: 210, startPoint y: 425, endPoint x: 124, endPoint y: 417, distance: 86.2
click at [124, 417] on div "Link text Send Email" at bounding box center [202, 426] width 166 height 18
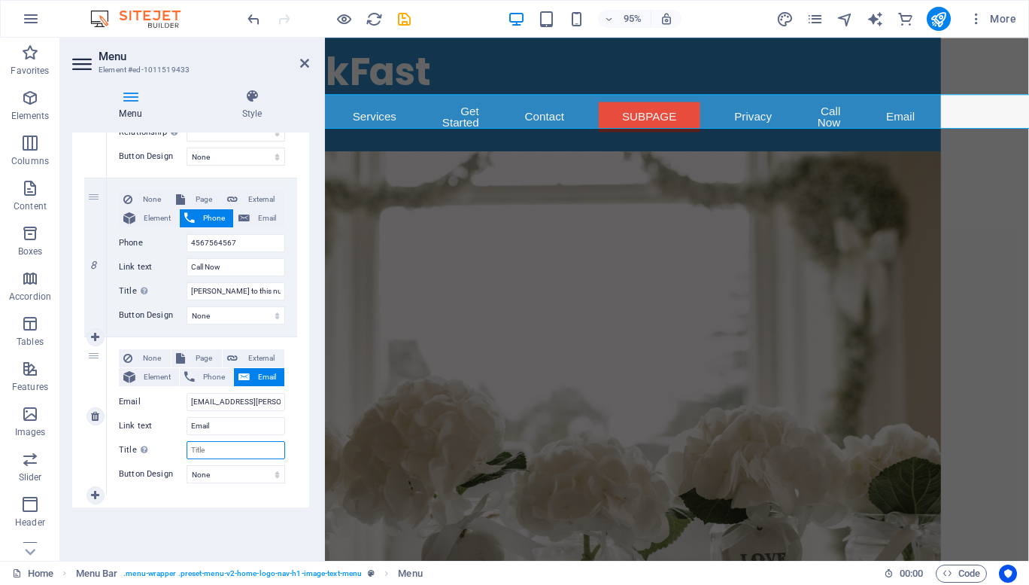
click at [203, 450] on input "Title Additional link description, should not be the same as the link text. The…" at bounding box center [236, 450] width 99 height 18
click at [223, 475] on select "None Default Primary Secondary" at bounding box center [236, 474] width 99 height 18
click at [187, 465] on select "None Default Primary Secondary" at bounding box center [236, 474] width 99 height 18
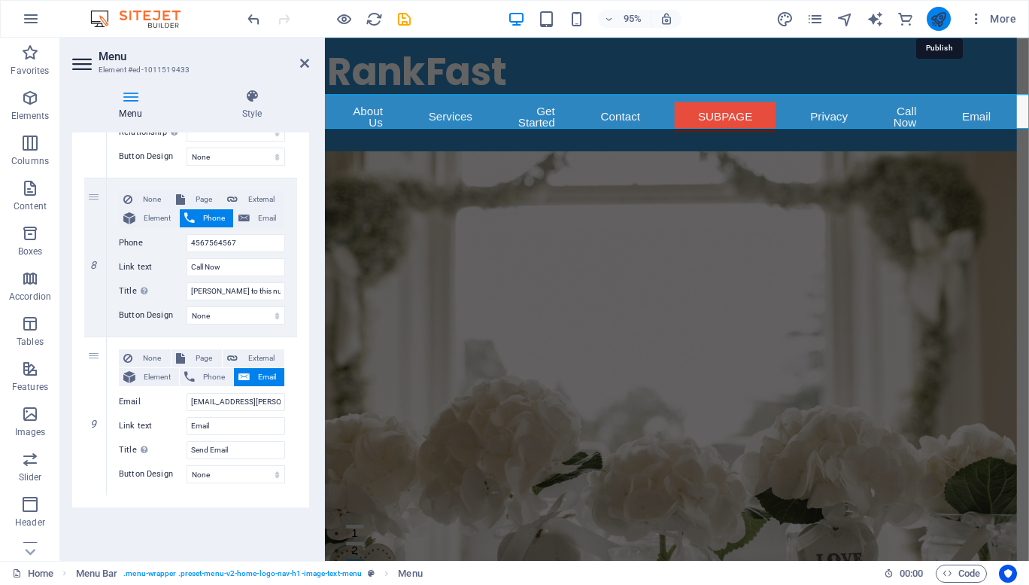
click at [943, 16] on icon "publish" at bounding box center [938, 19] width 17 height 17
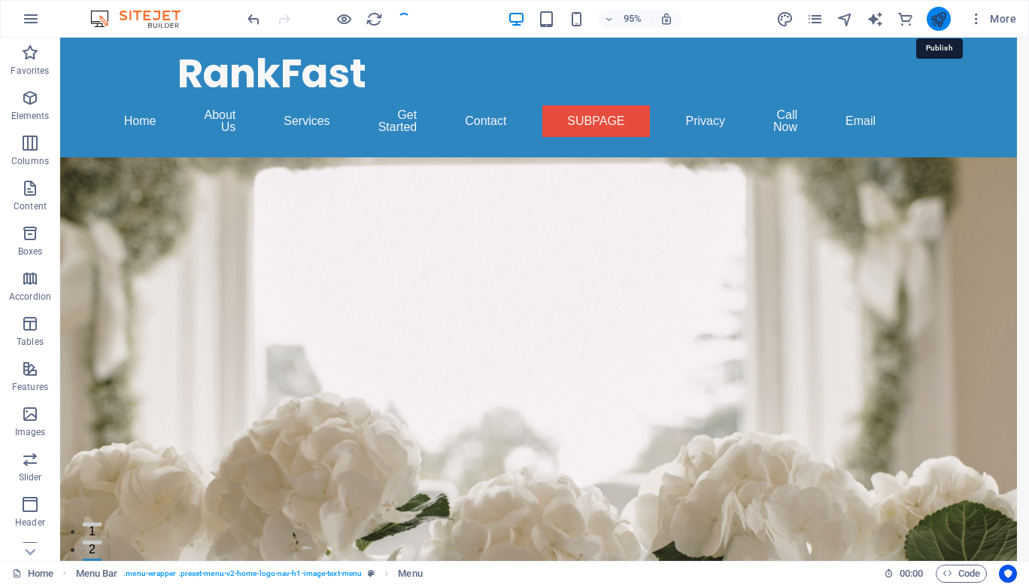
scroll to position [0, 7]
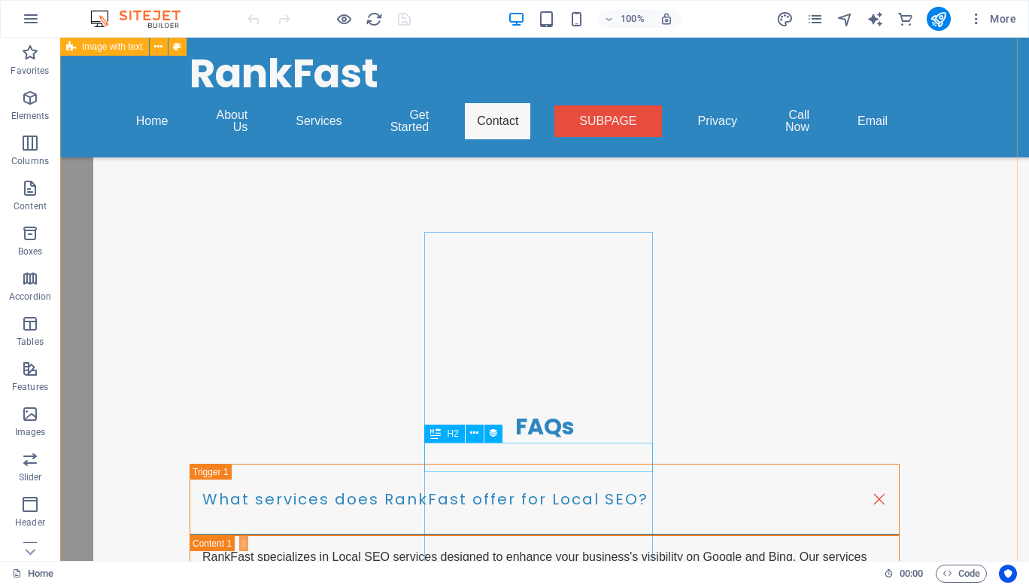
scroll to position [5241, 0]
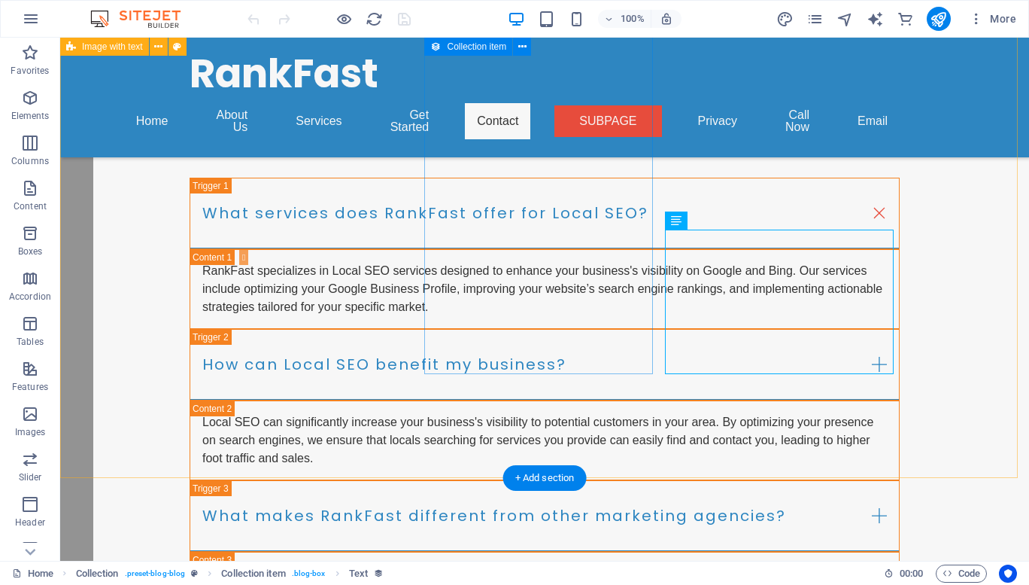
scroll to position [5511, 0]
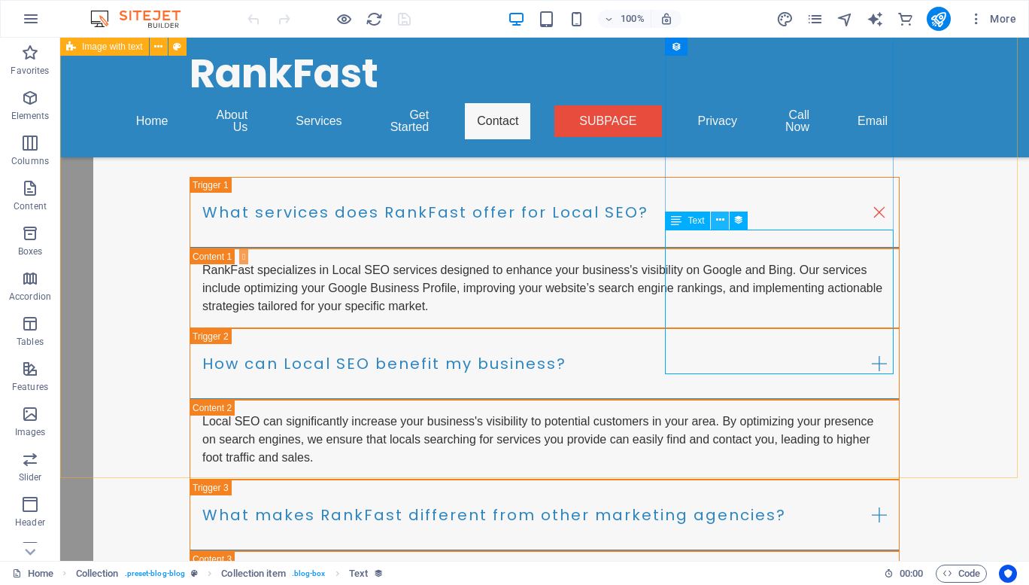
click at [719, 220] on icon at bounding box center [720, 220] width 8 height 16
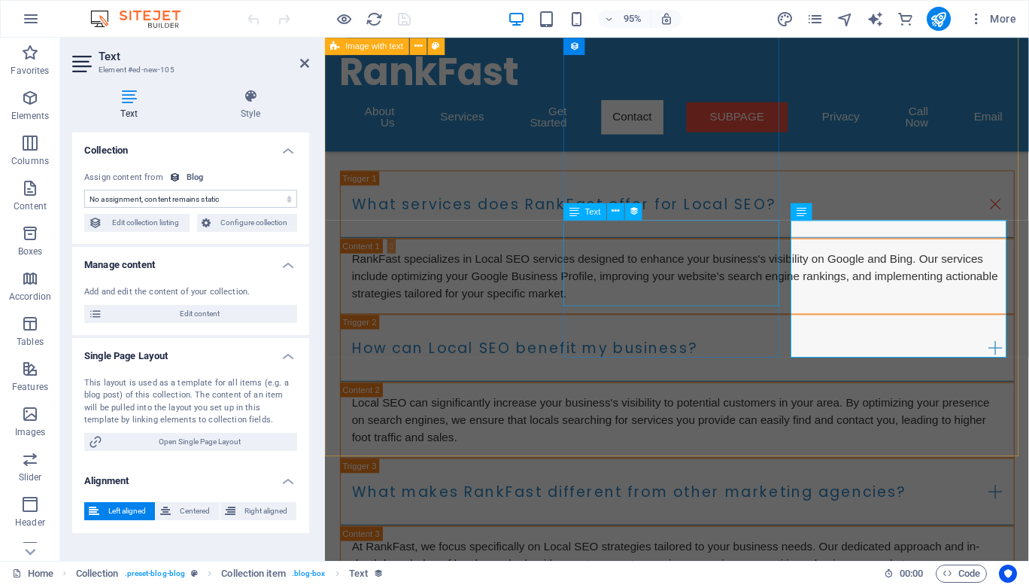
select select "description"
click at [123, 96] on icon at bounding box center [129, 96] width 114 height 15
click at [120, 99] on icon at bounding box center [129, 96] width 114 height 15
click at [165, 193] on select "No assignment, content remains static Created at (Date) Updated at (Date) Name …" at bounding box center [190, 199] width 213 height 18
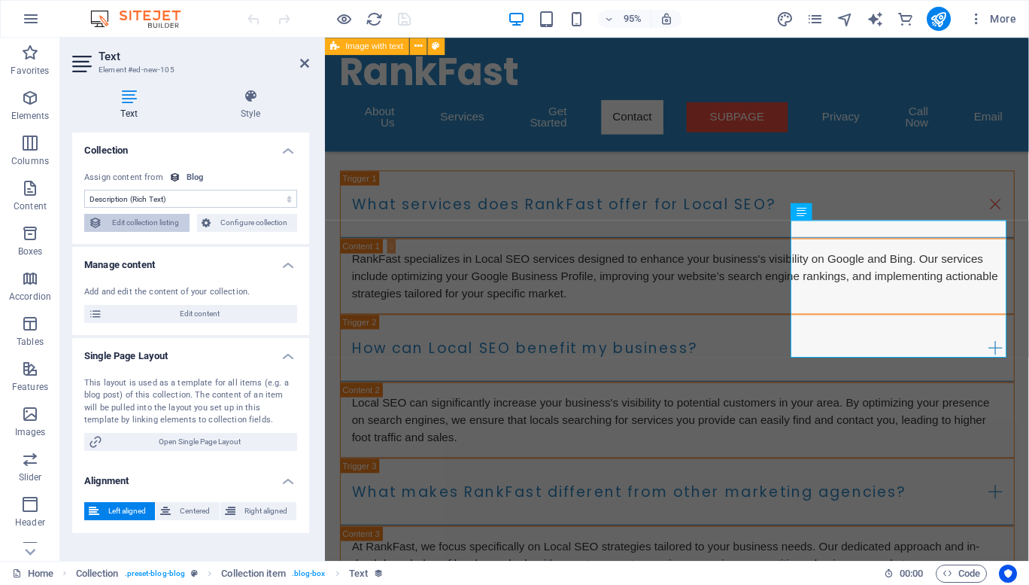
click at [156, 216] on span "Edit collection listing" at bounding box center [146, 223] width 78 height 18
select select "columns.publishing_date_DESC"
select select "columns.status"
select select "columns.publishing_date"
select select "past"
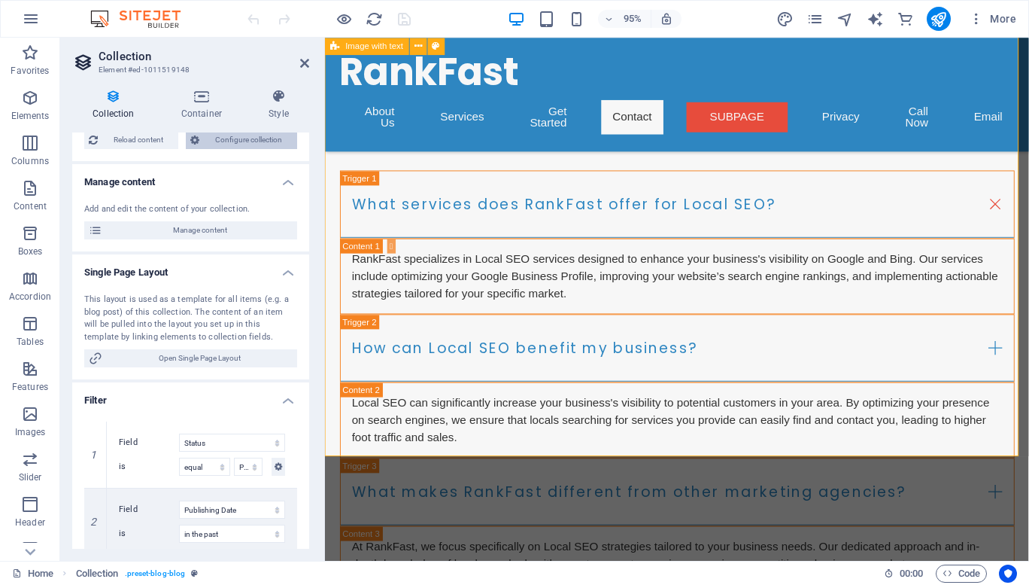
scroll to position [115, 0]
click at [202, 103] on icon at bounding box center [201, 96] width 81 height 15
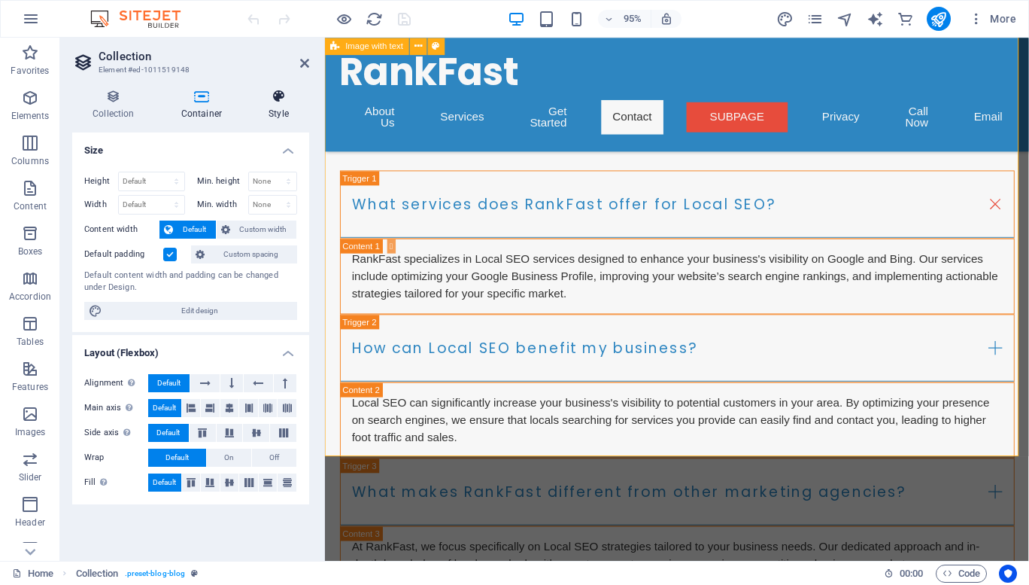
click at [274, 102] on icon at bounding box center [278, 96] width 61 height 15
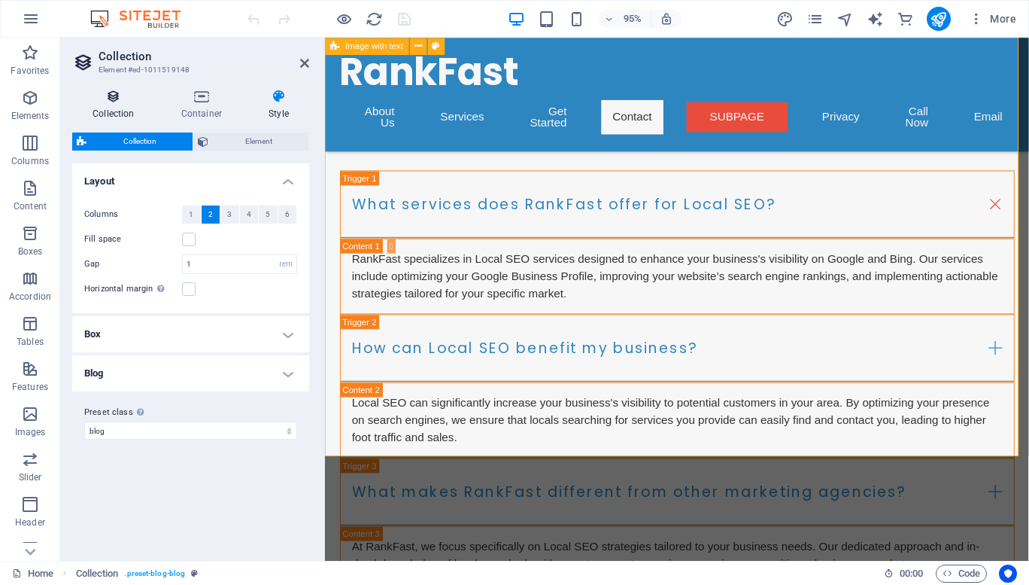
click at [118, 108] on h4 "Collection" at bounding box center [116, 105] width 89 height 32
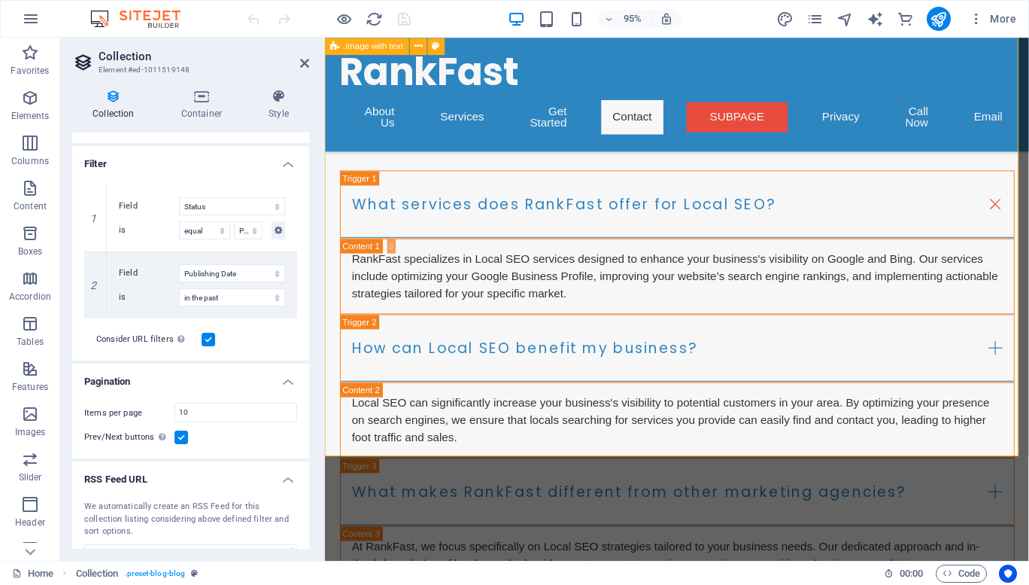
scroll to position [374, 0]
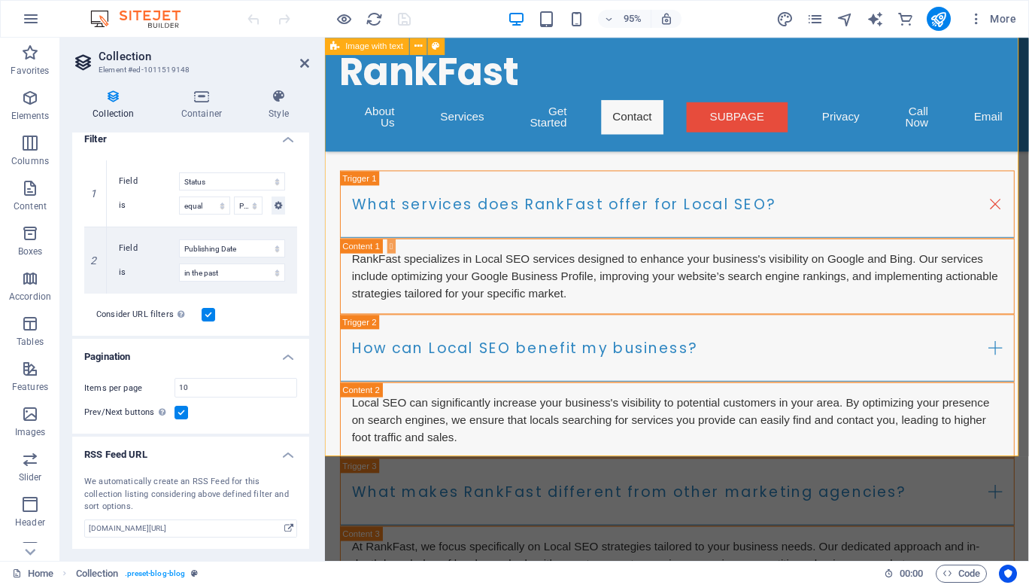
click at [308, 56] on h2 "Collection" at bounding box center [204, 57] width 211 height 14
click at [305, 64] on icon at bounding box center [304, 63] width 9 height 12
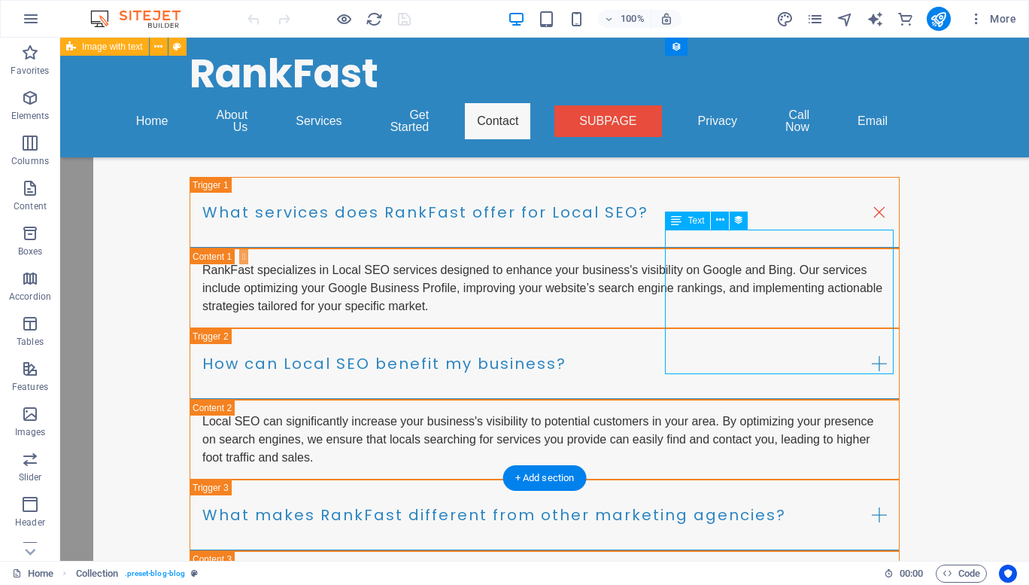
select select "description"
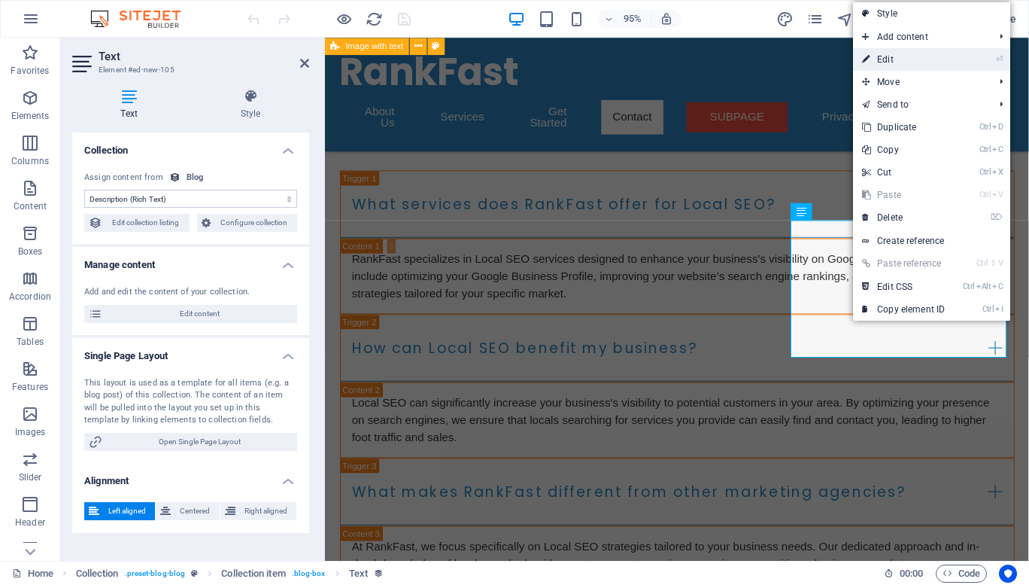
click at [909, 56] on link "⏎ Edit" at bounding box center [903, 59] width 101 height 23
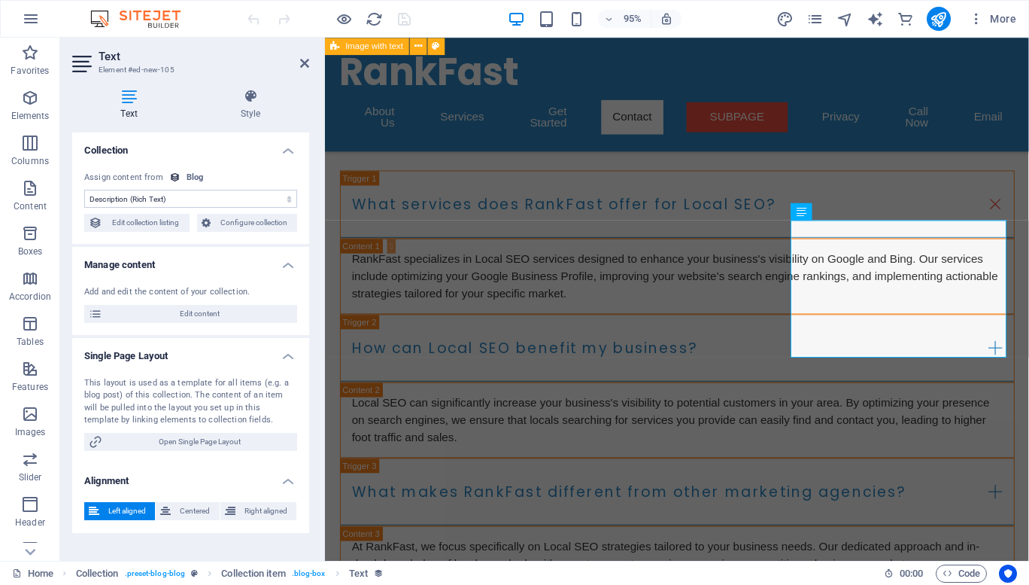
click at [193, 176] on div "Blog" at bounding box center [195, 178] width 17 height 13
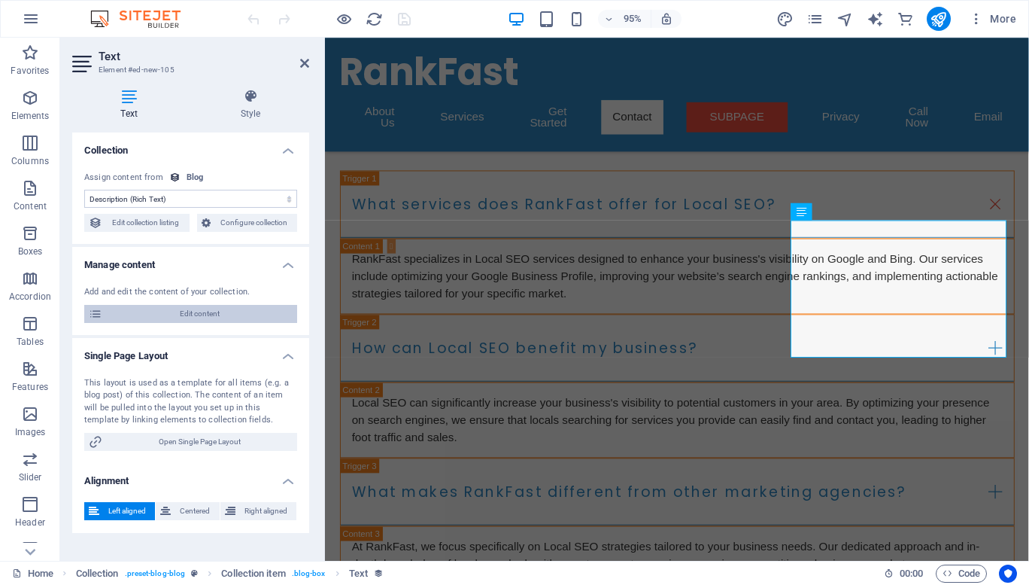
click at [211, 314] on span "Edit content" at bounding box center [200, 314] width 186 height 18
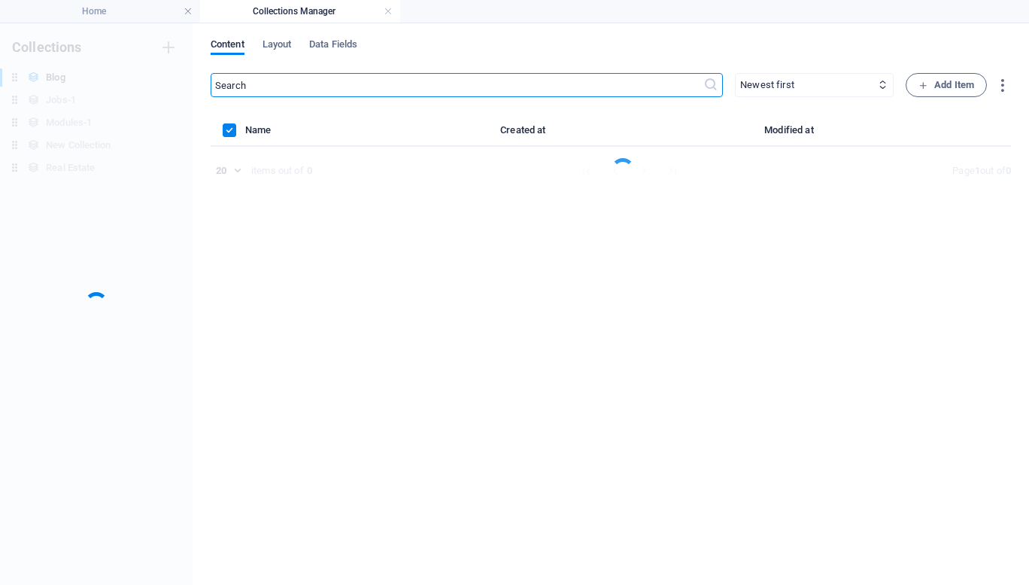
scroll to position [0, 0]
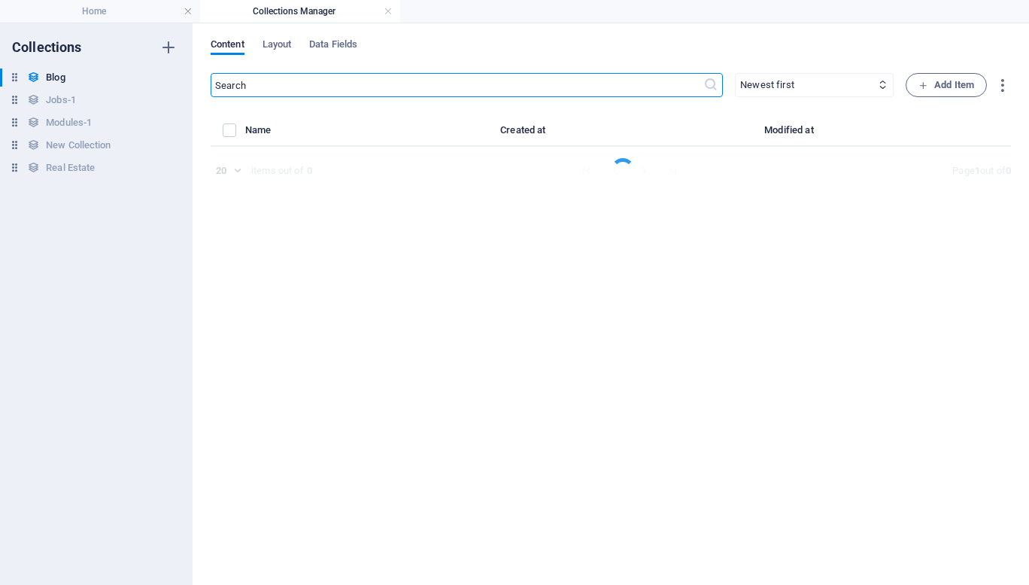
select select "Category 1"
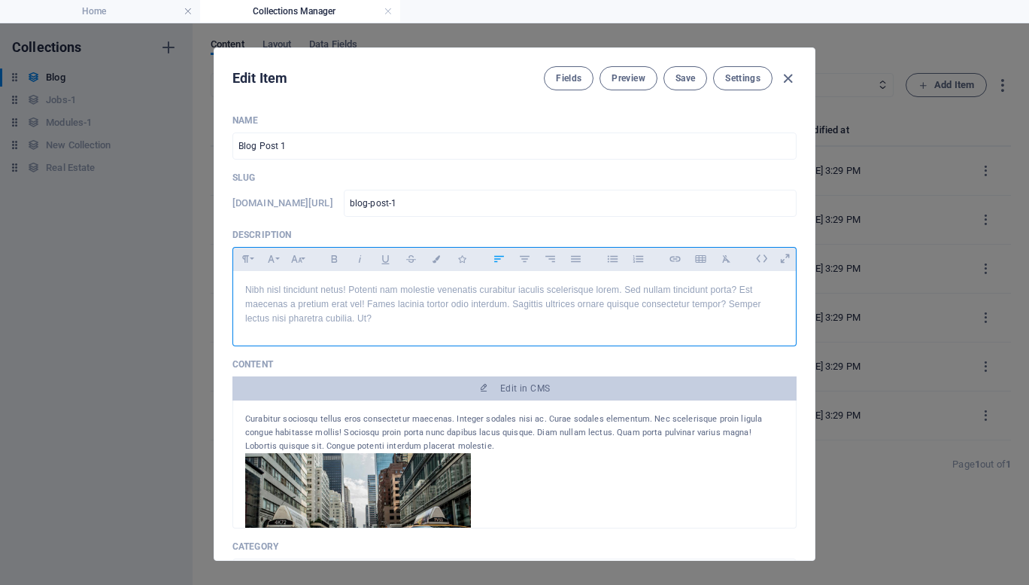
click at [296, 309] on p "Nibh nisl tincidunt netus! Potenti nam molestie venenatis curabitur iaculis sce…" at bounding box center [514, 305] width 539 height 44
click at [267, 292] on p "Nibh nisl tincidunt netus! Potenti nam molestie venenatis curabitur iaculis sce…" at bounding box center [514, 305] width 539 height 44
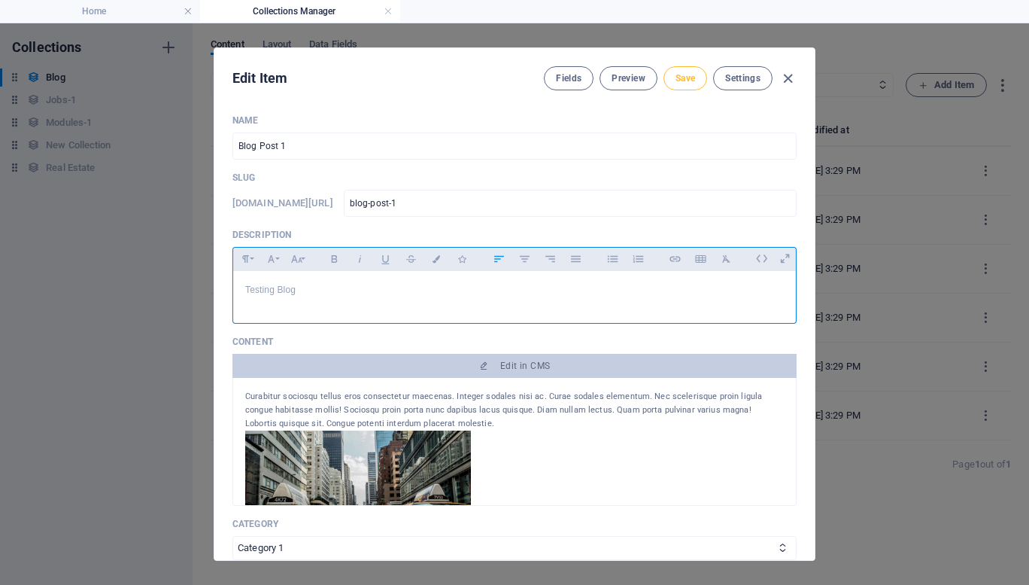
click at [691, 78] on span "Save" at bounding box center [686, 78] width 20 height 12
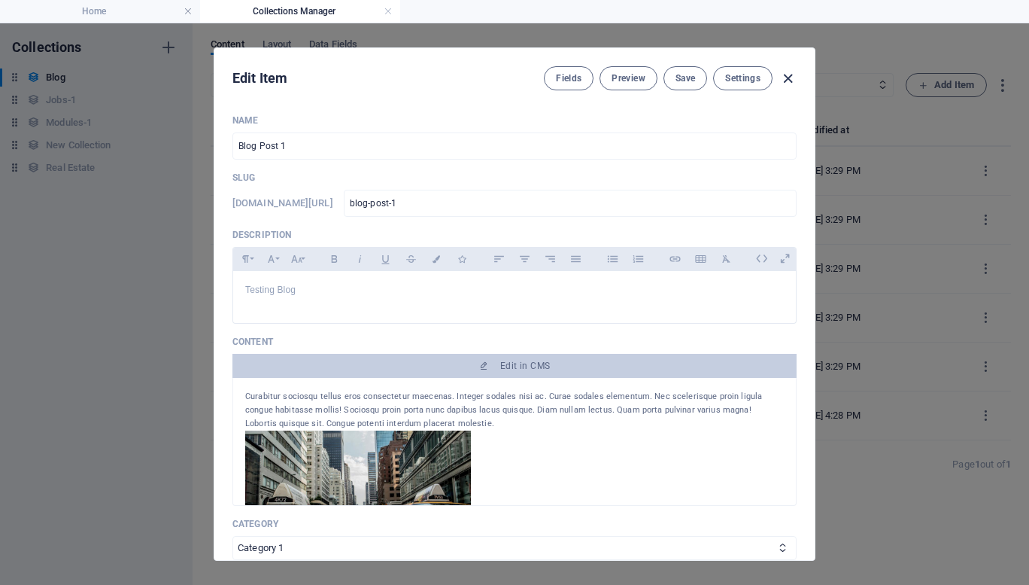
click at [785, 74] on icon "button" at bounding box center [787, 78] width 17 height 17
type input "2025-10-04"
type input "blog-post-1"
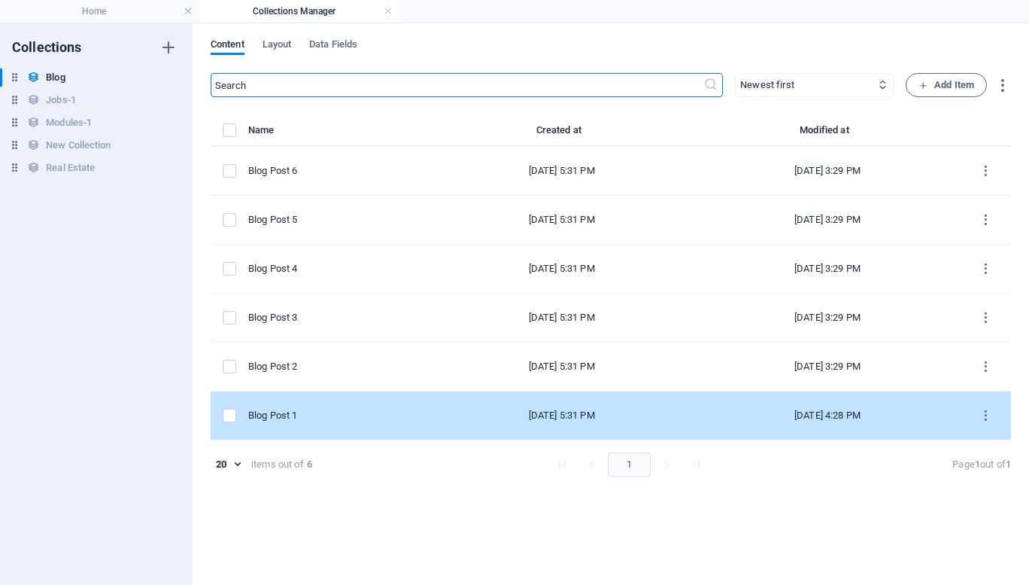
click at [321, 413] on div "Blog Post 1" at bounding box center [332, 415] width 169 height 14
select select "Category 1"
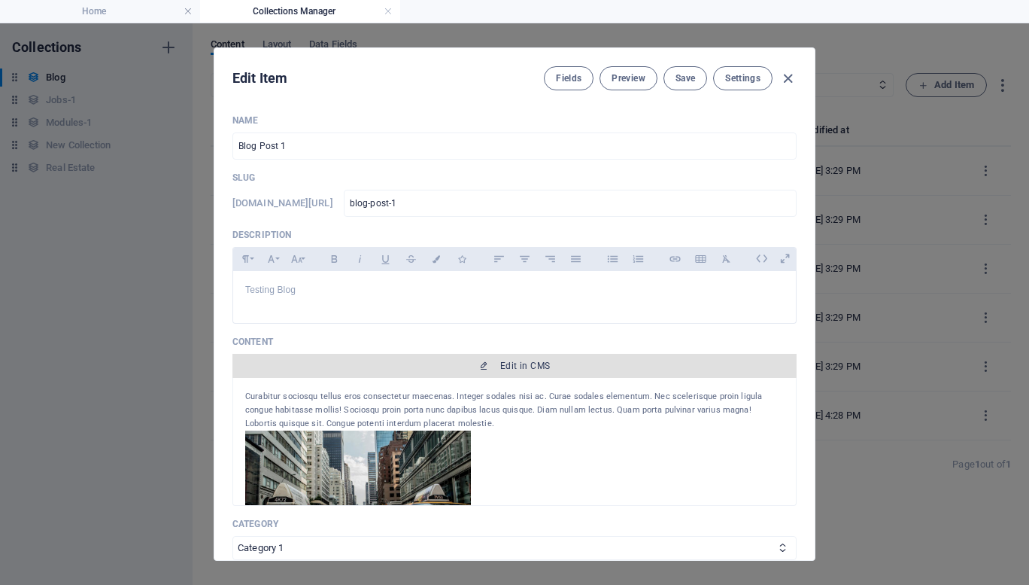
click at [526, 366] on span "Edit in CMS" at bounding box center [525, 366] width 50 height 12
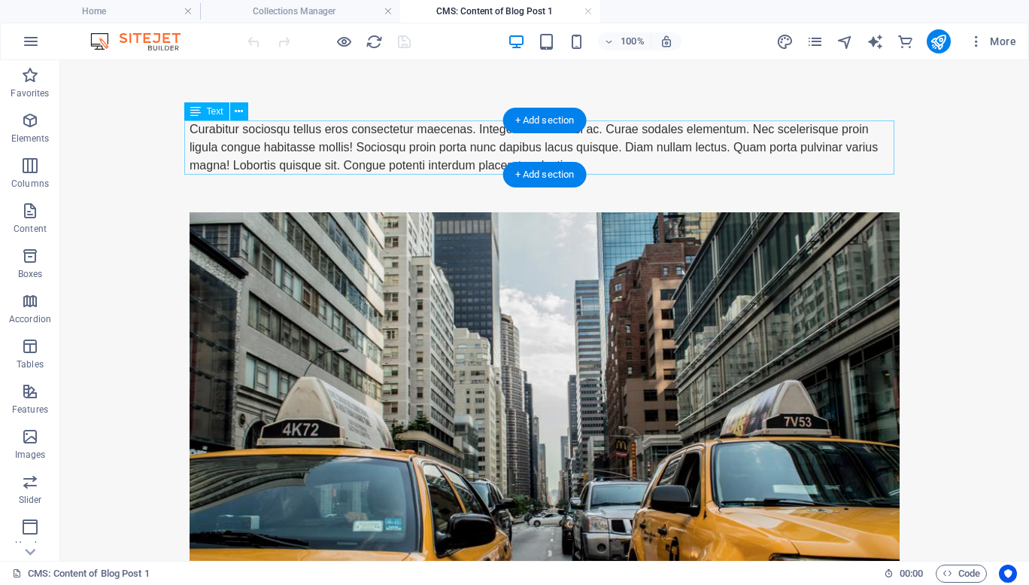
click at [313, 147] on div "Curabitur sociosqu tellus eros consectetur maecenas. Integer sodales nisi ac. C…" at bounding box center [545, 147] width 710 height 54
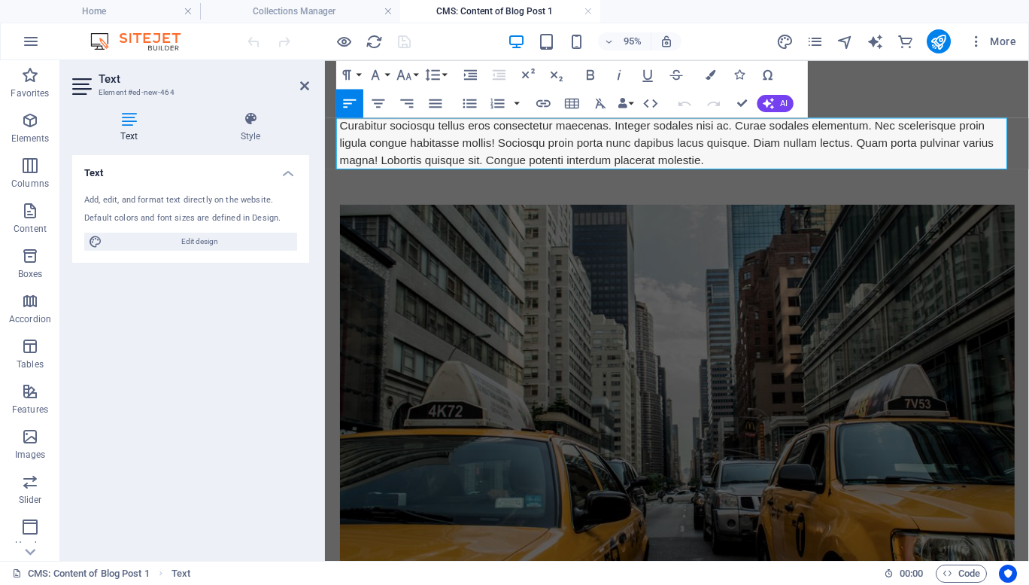
click at [442, 145] on div "Curabitur sociosqu tellus eros consectetur maecenas. Integer sodales nisi ac. C…" at bounding box center [696, 147] width 710 height 54
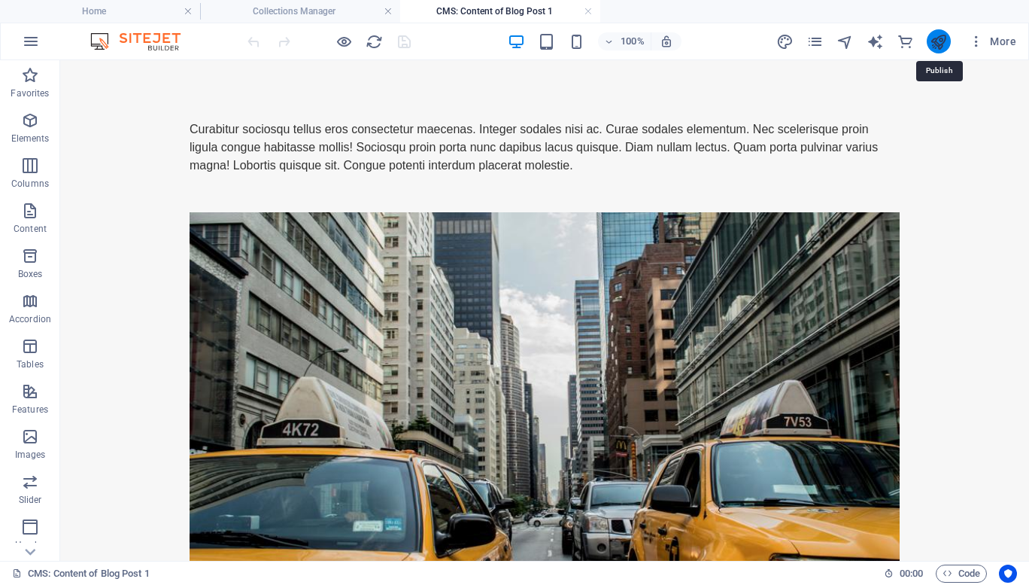
click at [937, 47] on icon "publish" at bounding box center [938, 41] width 17 height 17
click at [944, 43] on icon "publish" at bounding box center [938, 41] width 17 height 17
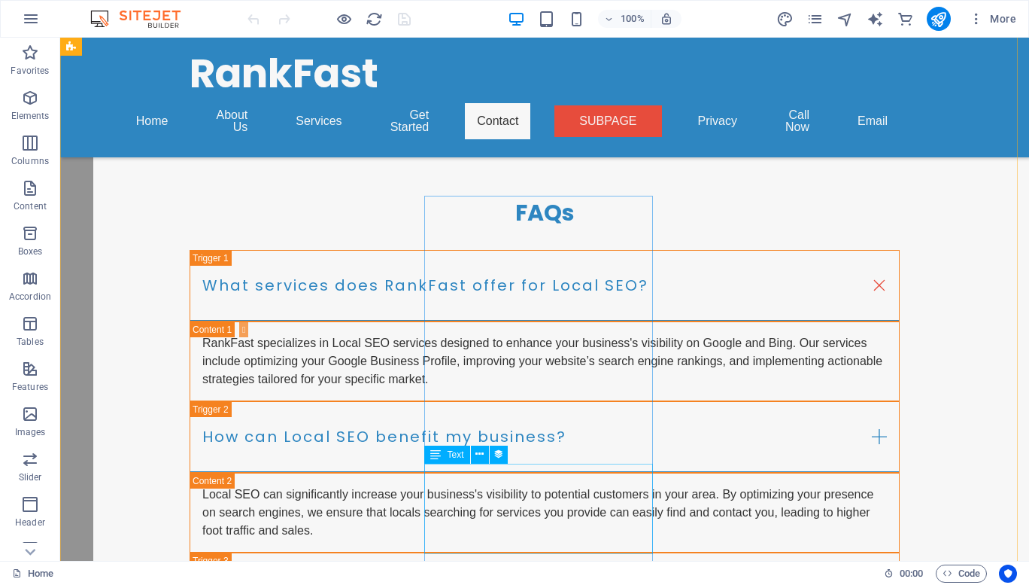
scroll to position [5438, 0]
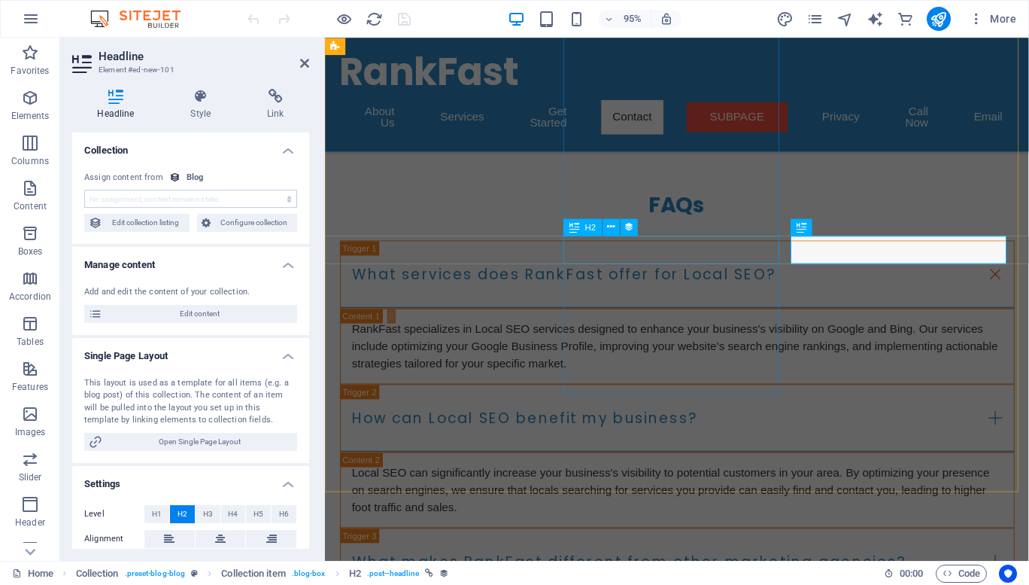
select select "name"
click at [281, 357] on h4 "Single Page Layout" at bounding box center [190, 351] width 237 height 27
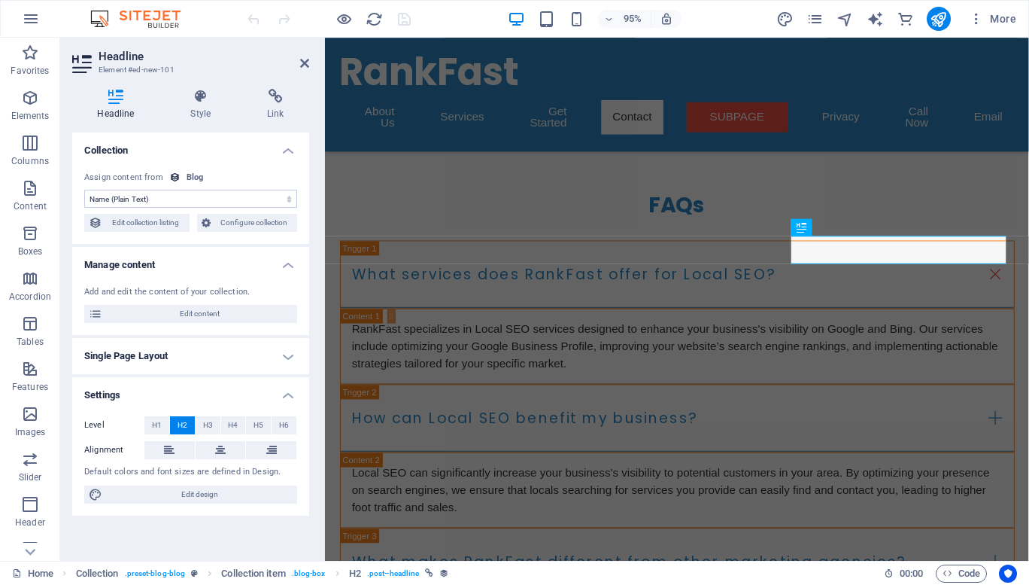
click at [281, 357] on h4 "Single Page Layout" at bounding box center [190, 356] width 237 height 36
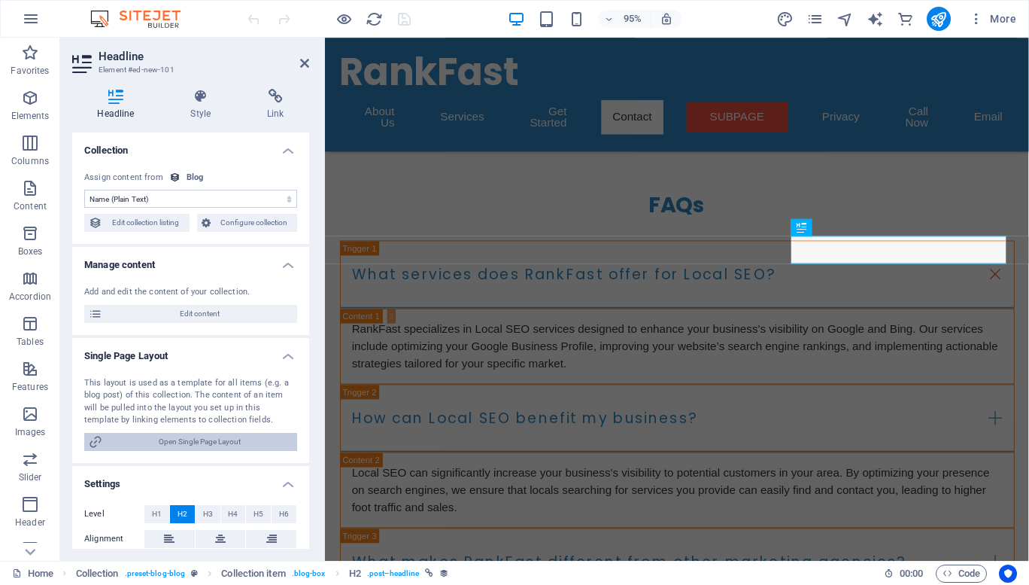
click at [223, 438] on span "Open Single Page Layout" at bounding box center [200, 442] width 186 height 18
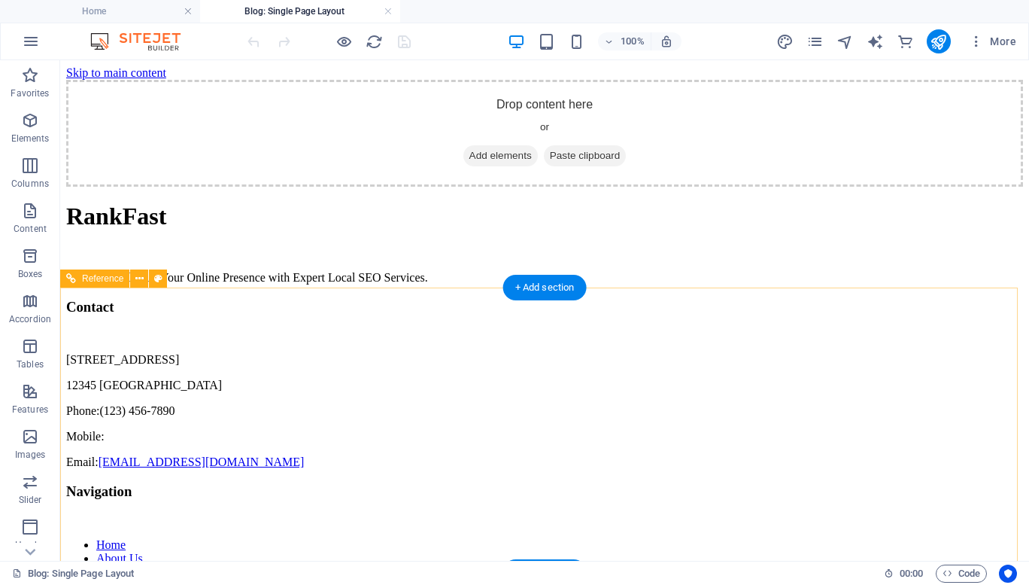
scroll to position [0, 0]
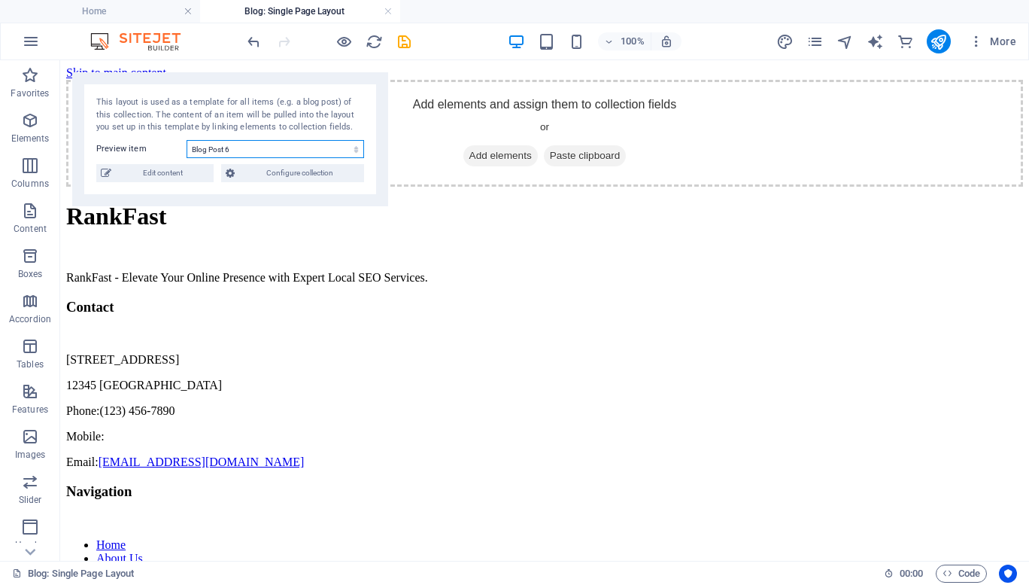
click at [355, 148] on select "Blog Post 6 Blog Post 5 Blog Post 4 Blog Post 3 Blog Post 2 Blog Post 1" at bounding box center [276, 149] width 178 height 18
select select "68e0e8dc27f6c0a34d027fb3"
click at [187, 140] on select "Blog Post 6 Blog Post 5 Blog Post 4 Blog Post 3 Blog Post 2 Blog Post 1" at bounding box center [276, 149] width 178 height 18
click at [177, 172] on span "Edit content" at bounding box center [162, 173] width 93 height 18
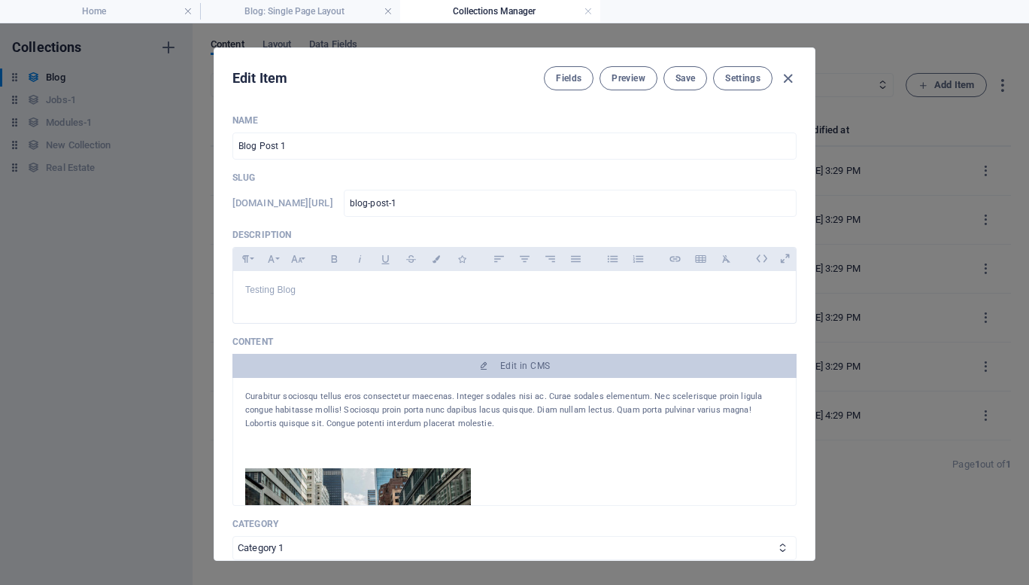
click at [503, 405] on div "Curabitur sociosqu tellus eros consectetur maecenas. Integer sodales nisi ac. C…" at bounding box center [514, 410] width 539 height 41
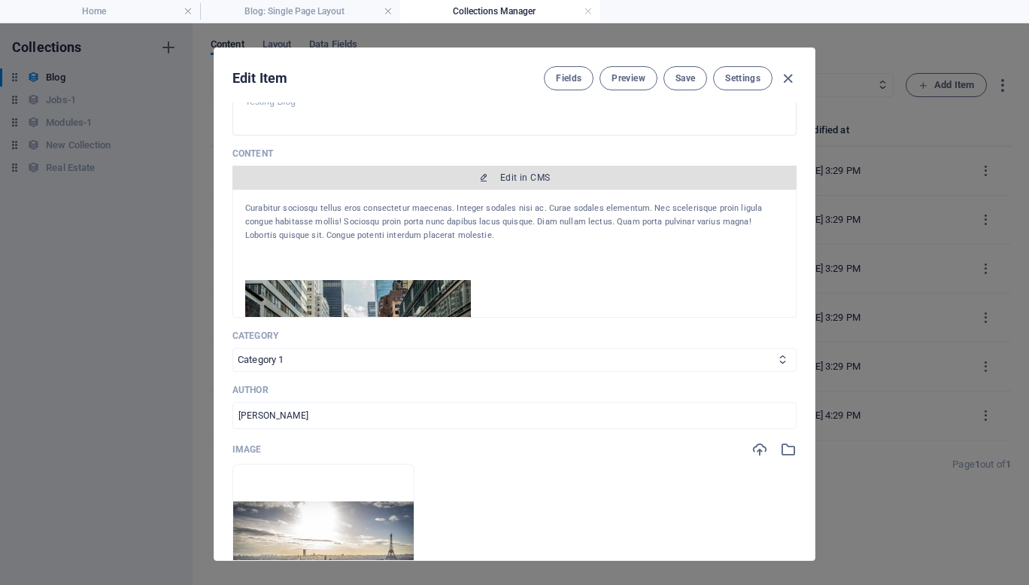
scroll to position [189, 0]
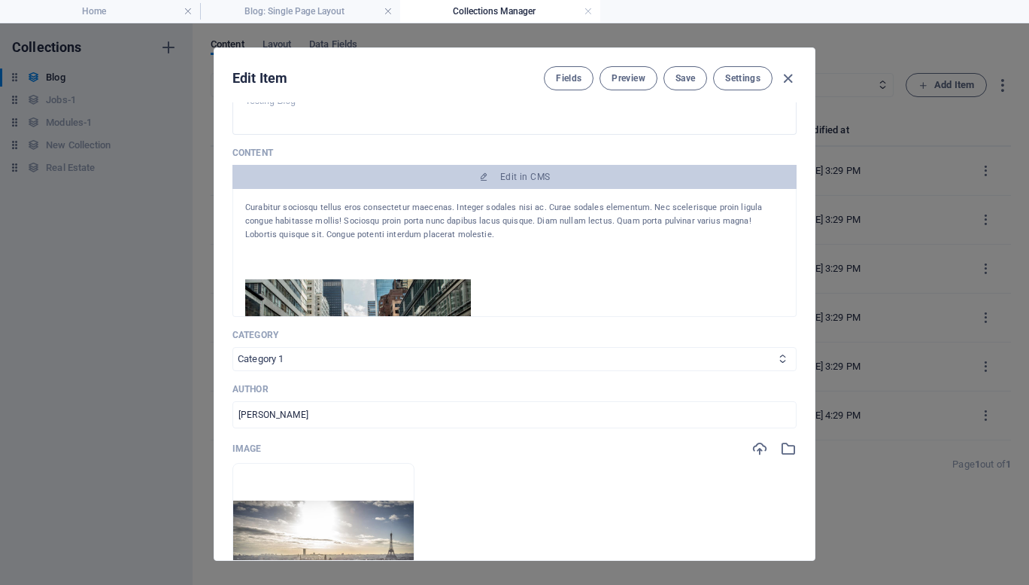
click at [490, 363] on select "Category 1 Category 2" at bounding box center [514, 359] width 564 height 24
select select "Category 2"
click at [232, 347] on select "Category 1 Category 2" at bounding box center [514, 359] width 564 height 24
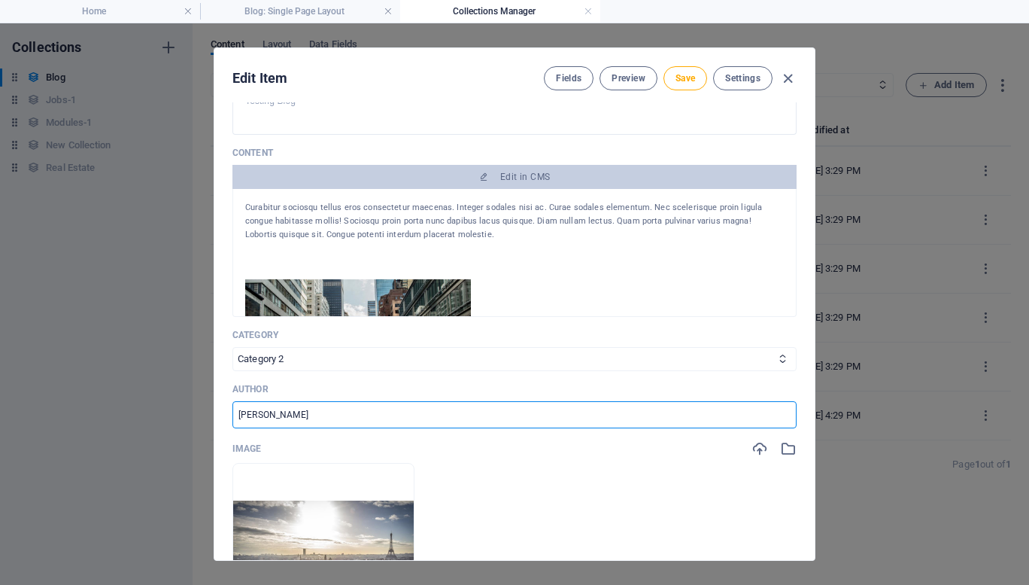
click at [388, 420] on input "[PERSON_NAME]" at bounding box center [514, 414] width 564 height 27
drag, startPoint x: 388, startPoint y: 420, endPoint x: 188, endPoint y: 398, distance: 201.3
click at [188, 398] on div "Edit Item Fields Preview Save Settings Name Blog Post 1 ​ Slug [DOMAIN_NAME][UR…" at bounding box center [514, 303] width 1029 height 561
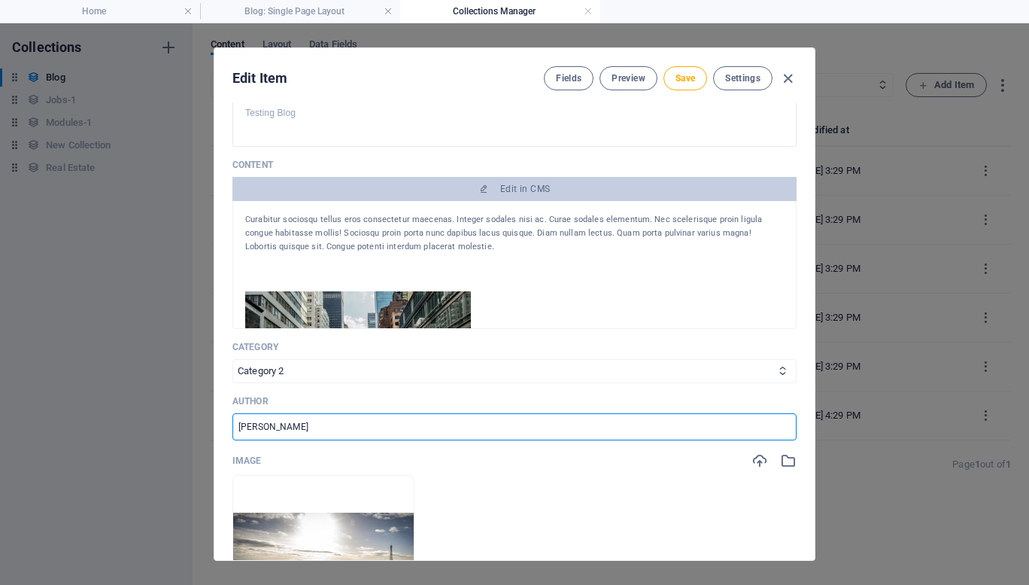
scroll to position [184, 0]
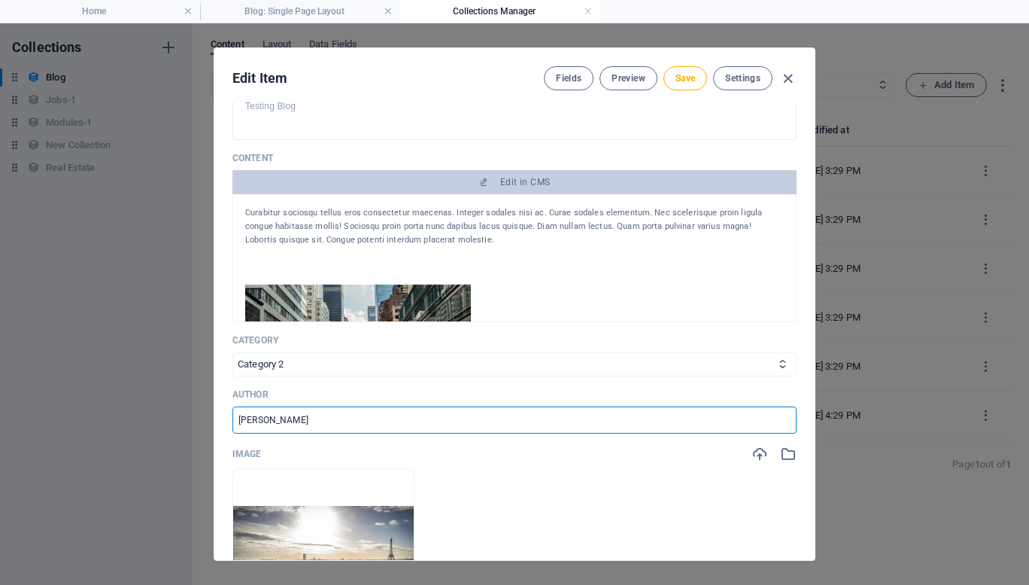
type input "[PERSON_NAME]"
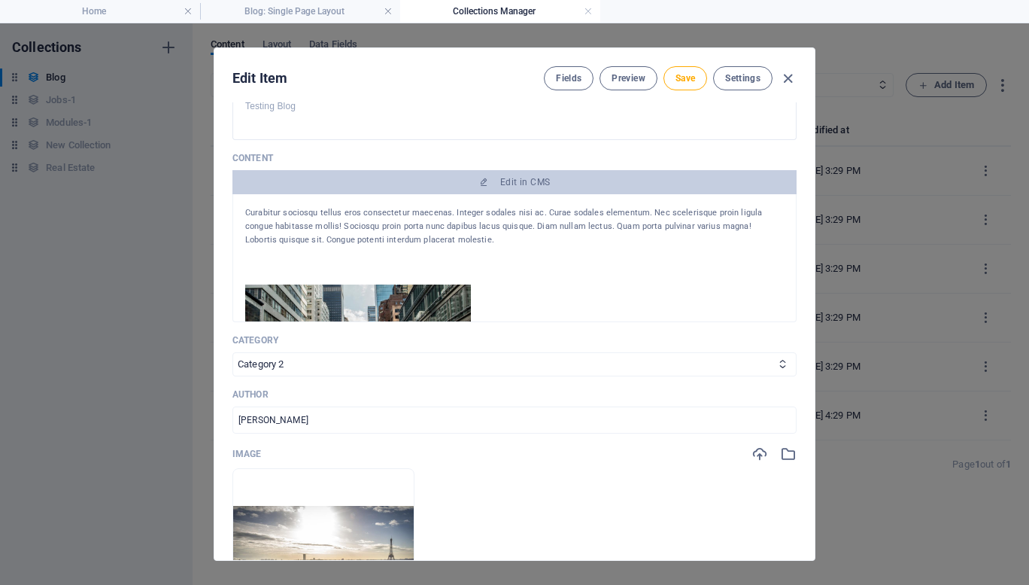
click at [326, 292] on img at bounding box center [358, 350] width 226 height 132
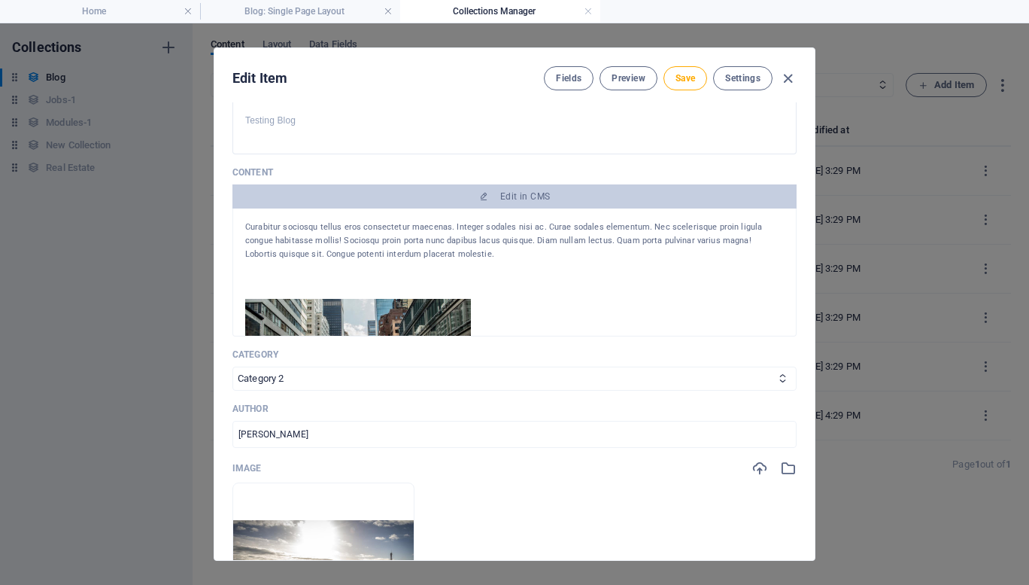
scroll to position [167, 0]
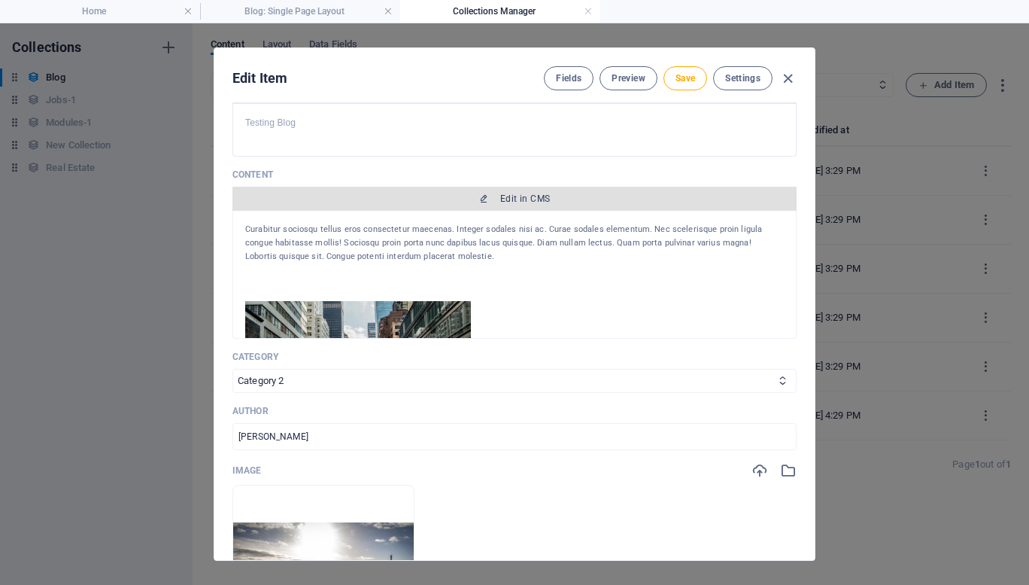
drag, startPoint x: 545, startPoint y: 348, endPoint x: 485, endPoint y: 205, distance: 155.1
click at [485, 205] on button "Edit in CMS" at bounding box center [514, 199] width 564 height 24
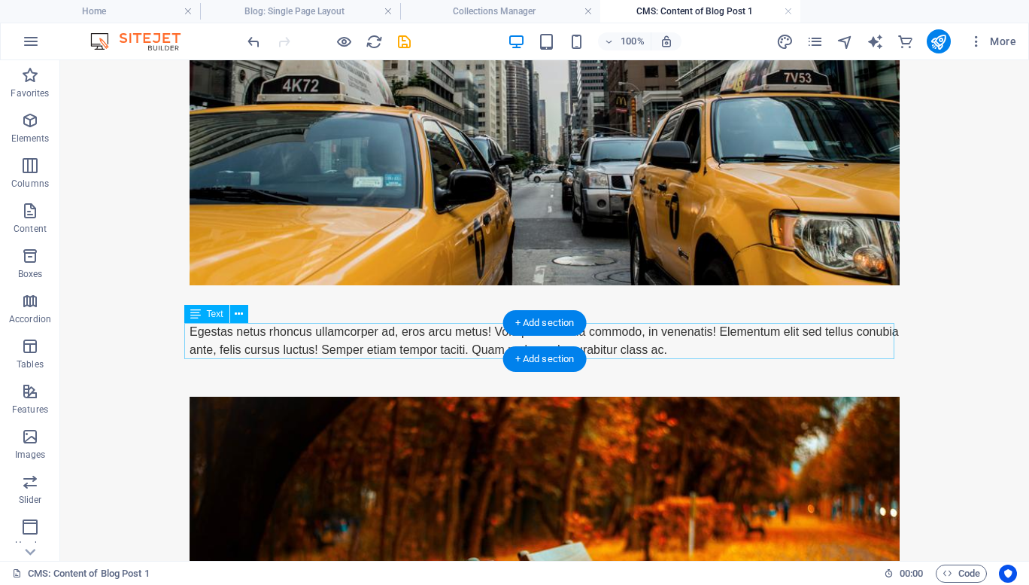
scroll to position [0, 0]
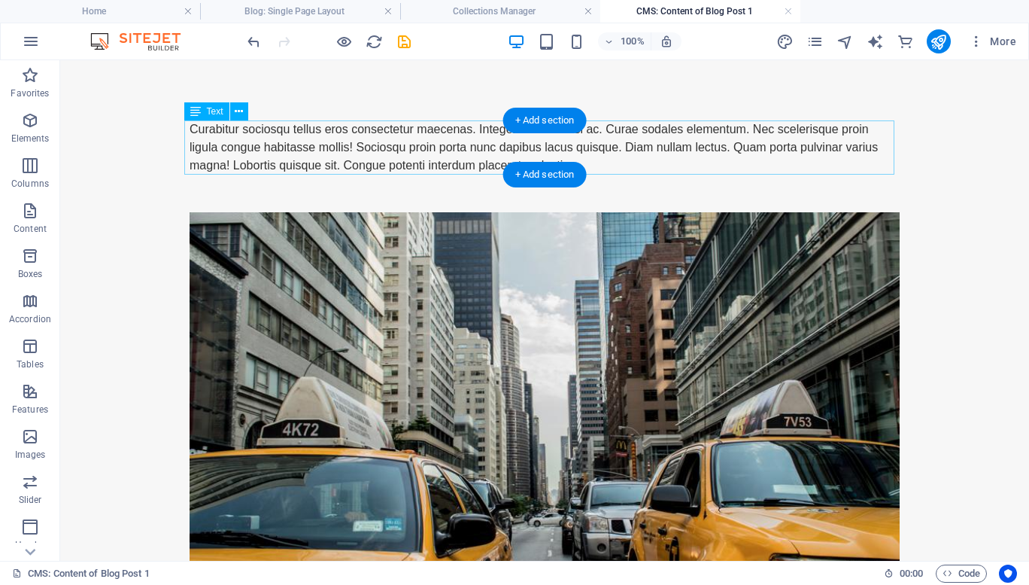
click at [332, 144] on div "Curabitur sociosqu tellus eros consectetur maecenas. Integer sodales nisi ac. C…" at bounding box center [545, 147] width 710 height 54
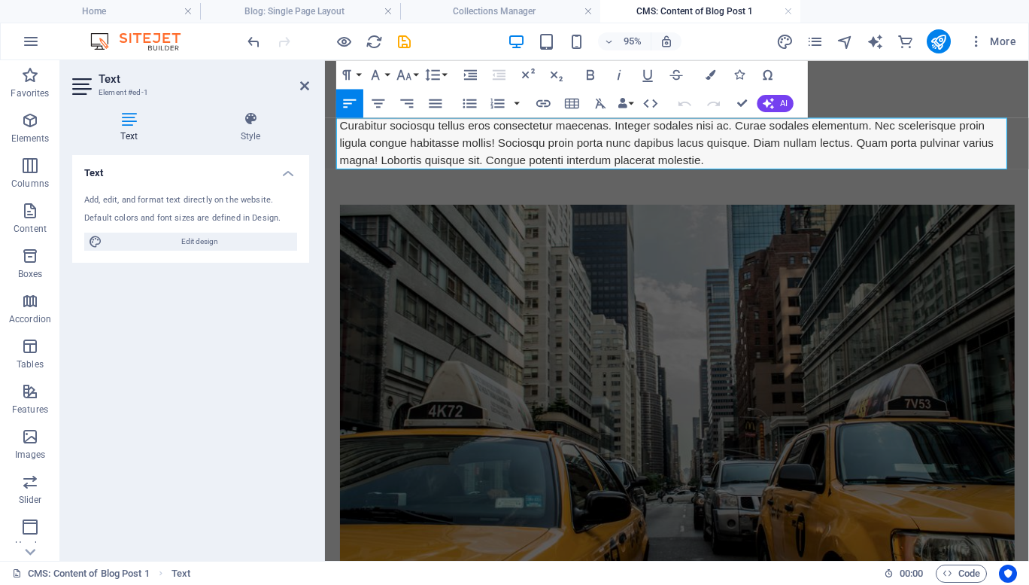
click at [418, 161] on div "Curabitur sociosqu tellus eros consectetur maecenas. Integer sodales nisi ac. C…" at bounding box center [696, 147] width 710 height 54
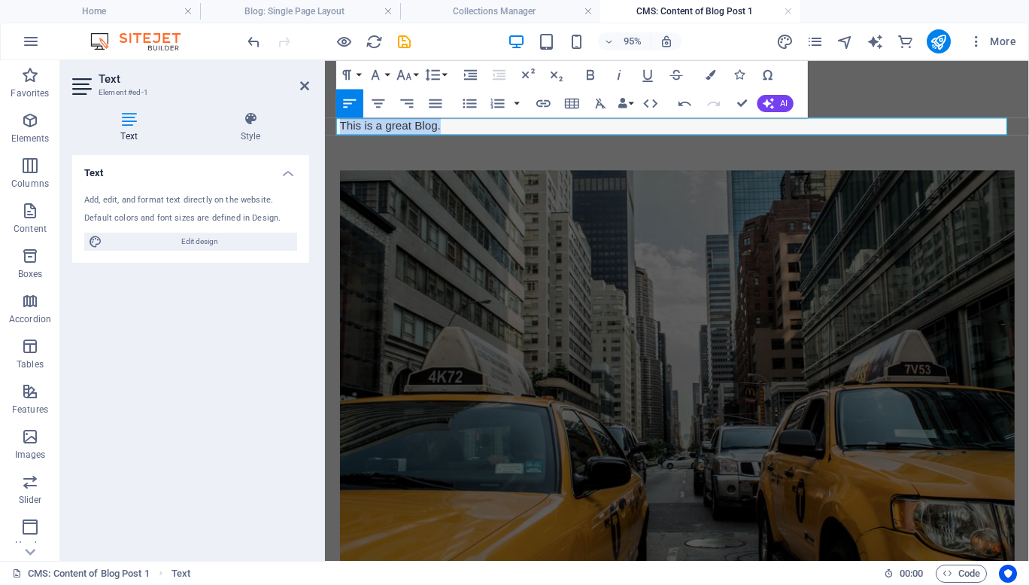
drag, startPoint x: 471, startPoint y: 129, endPoint x: 303, endPoint y: 135, distance: 167.9
click at [764, 105] on icon "button" at bounding box center [768, 102] width 11 height 11
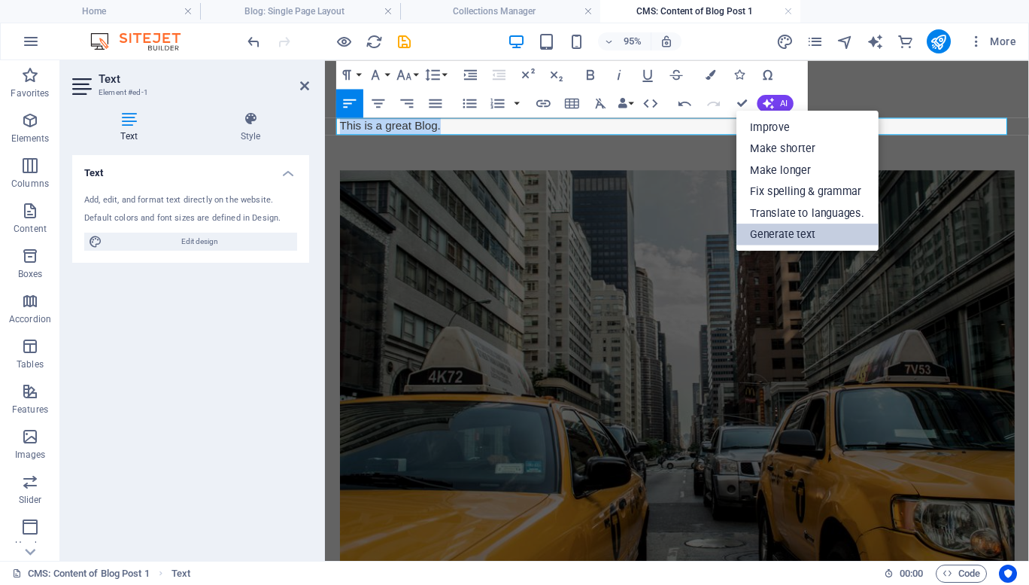
click at [761, 226] on link "Generate text" at bounding box center [807, 234] width 142 height 22
select select "English"
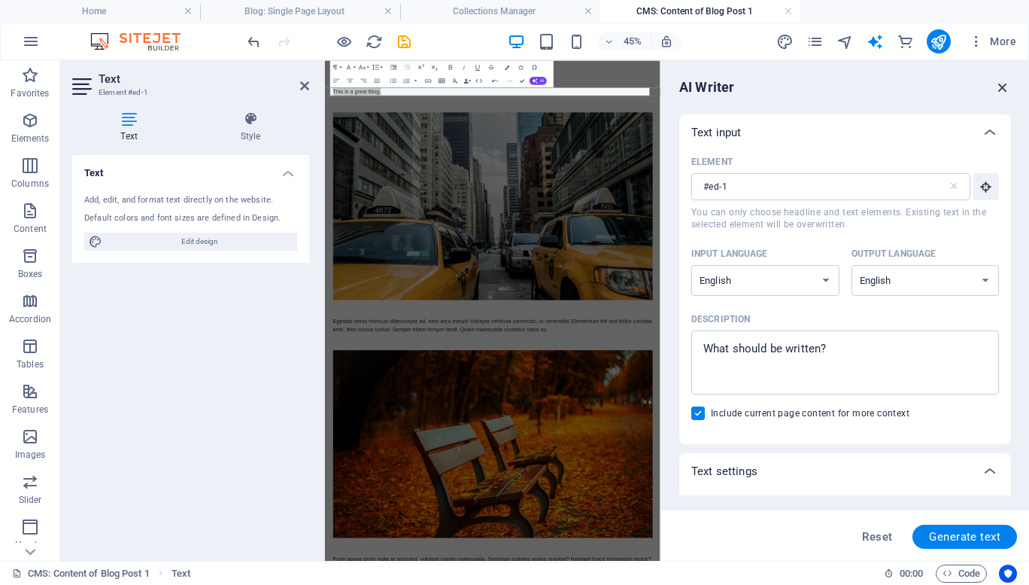
click at [1002, 90] on icon "button" at bounding box center [1003, 87] width 17 height 17
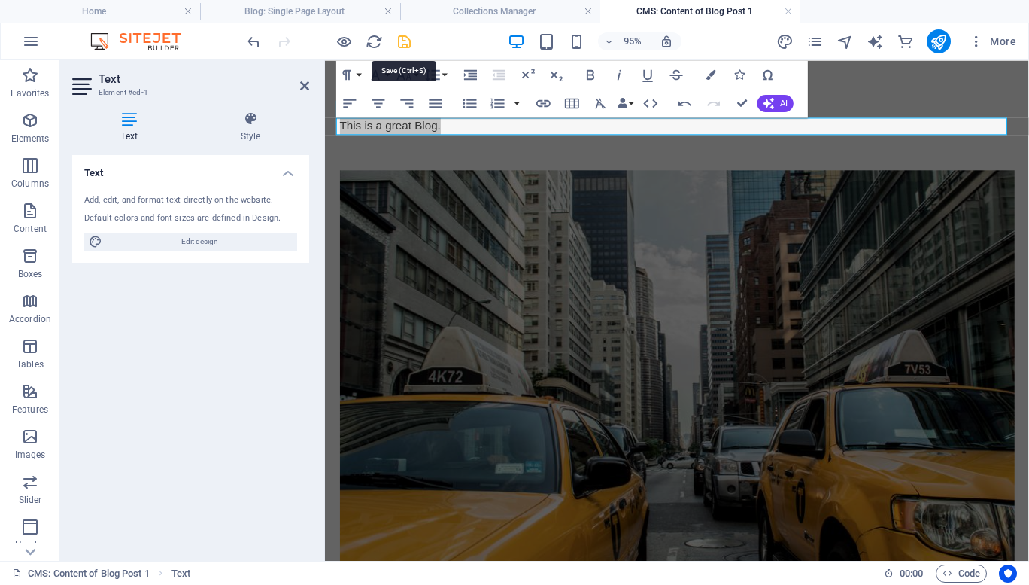
click at [404, 41] on icon "save" at bounding box center [404, 41] width 17 height 17
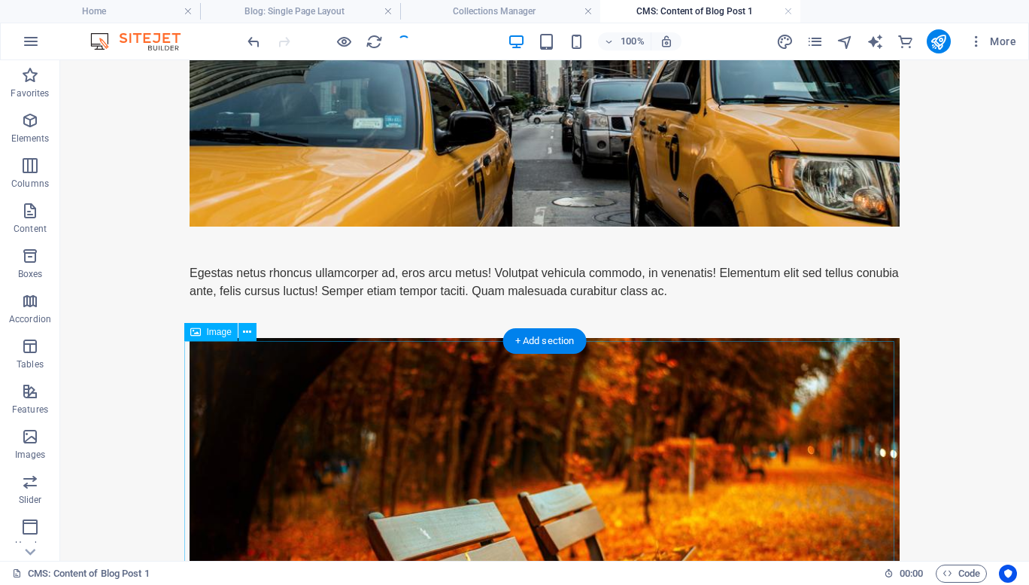
scroll to position [367, 0]
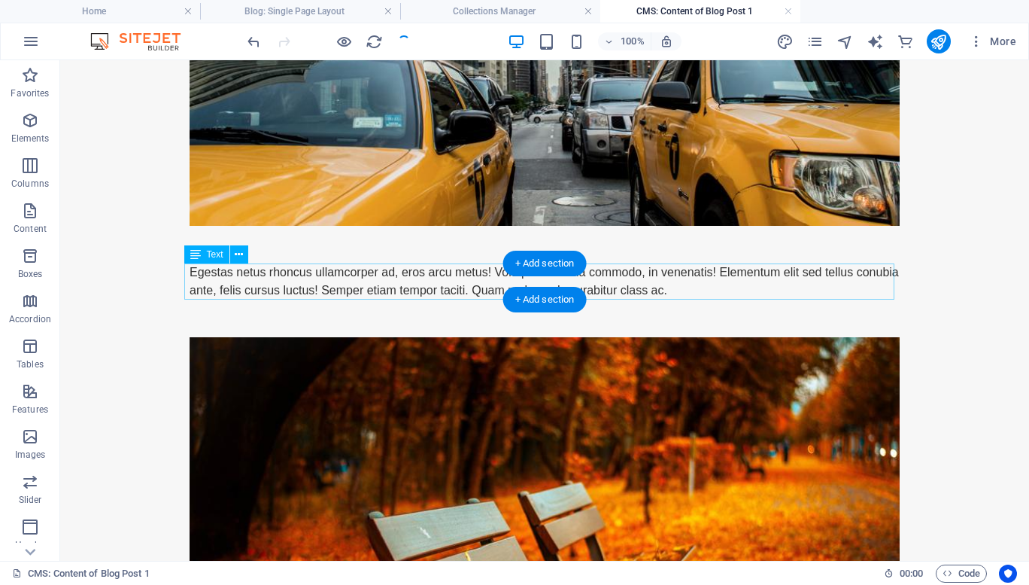
click at [384, 279] on div "Egestas netus rhoncus ullamcorper ad, eros arcu metus! Volutpat vehicula commod…" at bounding box center [545, 281] width 710 height 36
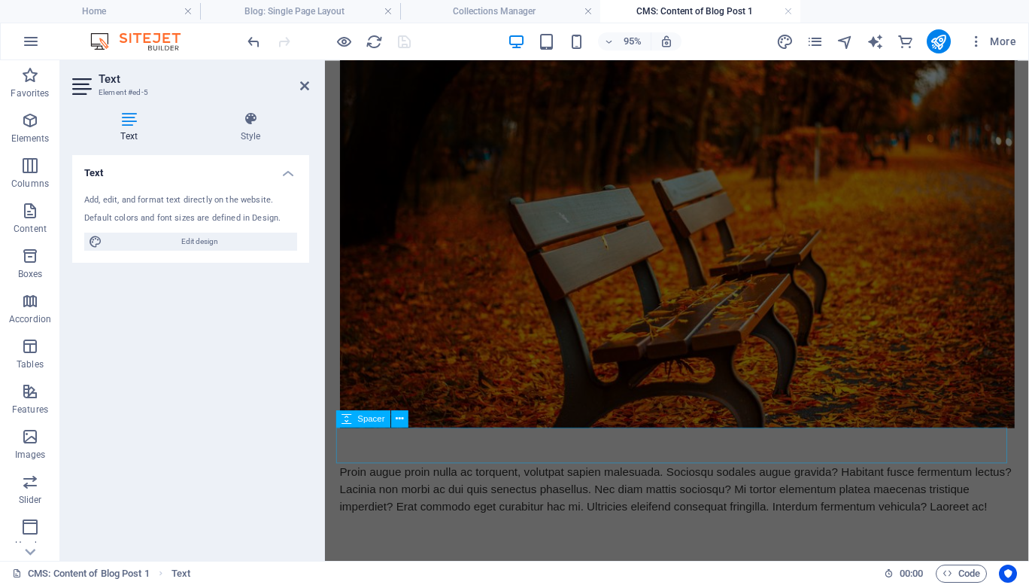
scroll to position [657, 0]
click at [448, 508] on div "Proin augue proin nulla ac torquent, volutpat sapien malesuada. Sociosqu sodale…" at bounding box center [696, 511] width 710 height 54
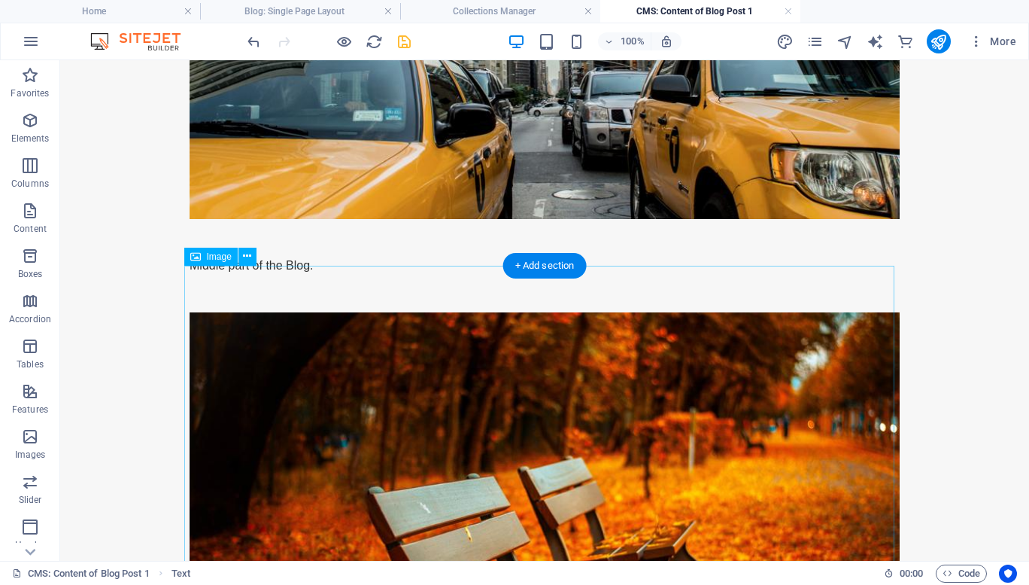
scroll to position [329, 0]
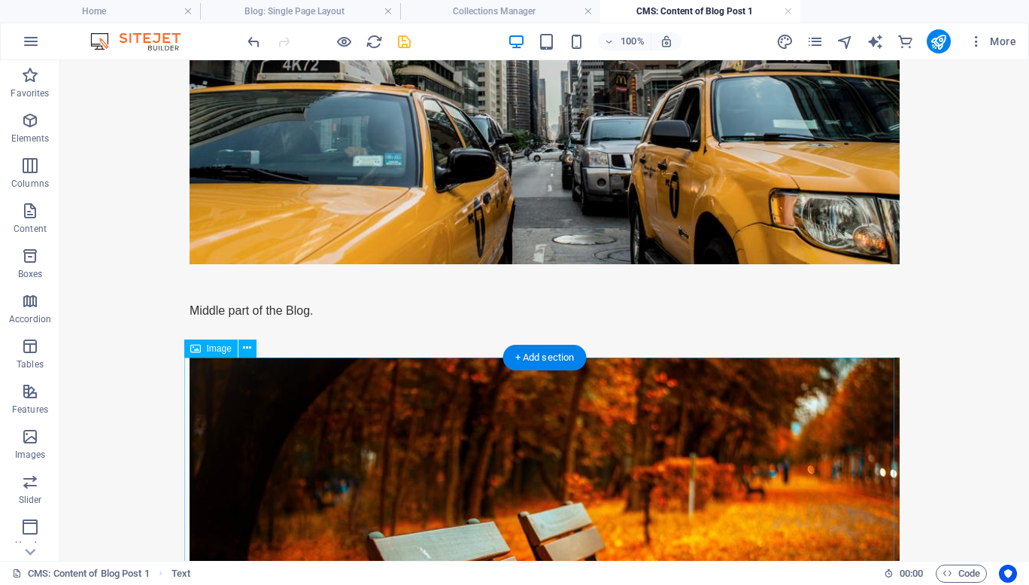
click at [442, 485] on figure at bounding box center [545, 565] width 710 height 417
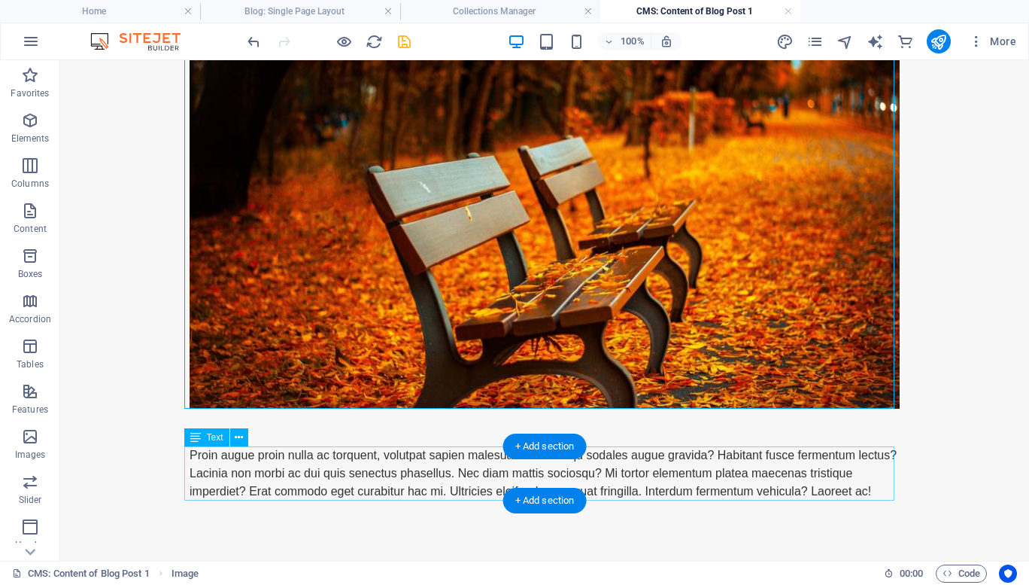
click at [340, 469] on div "Proin augue proin nulla ac torquent, volutpat sapien malesuada. Sociosqu sodale…" at bounding box center [545, 473] width 710 height 54
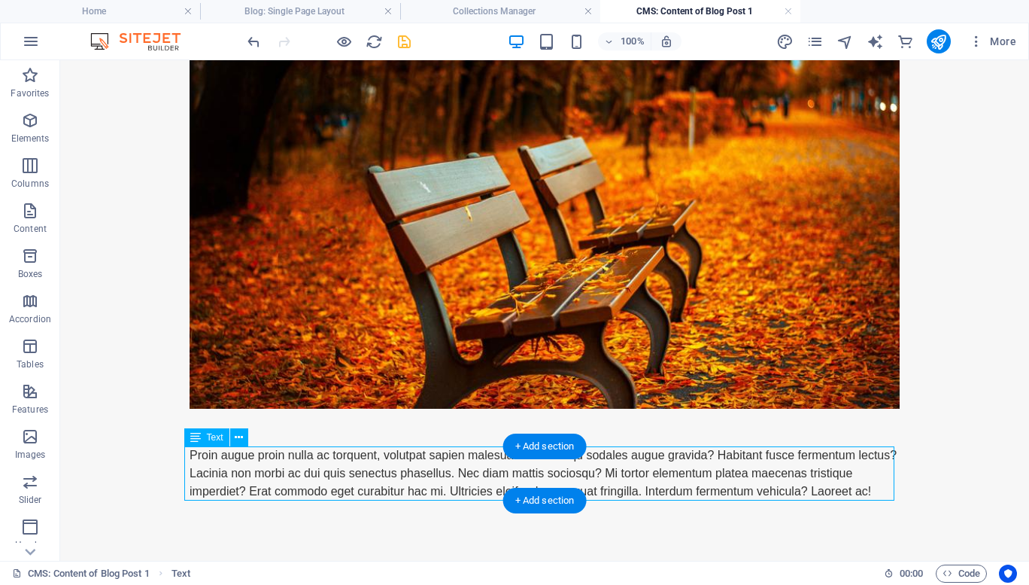
click at [340, 469] on div "Proin augue proin nulla ac torquent, volutpat sapien malesuada. Sociosqu sodale…" at bounding box center [545, 473] width 710 height 54
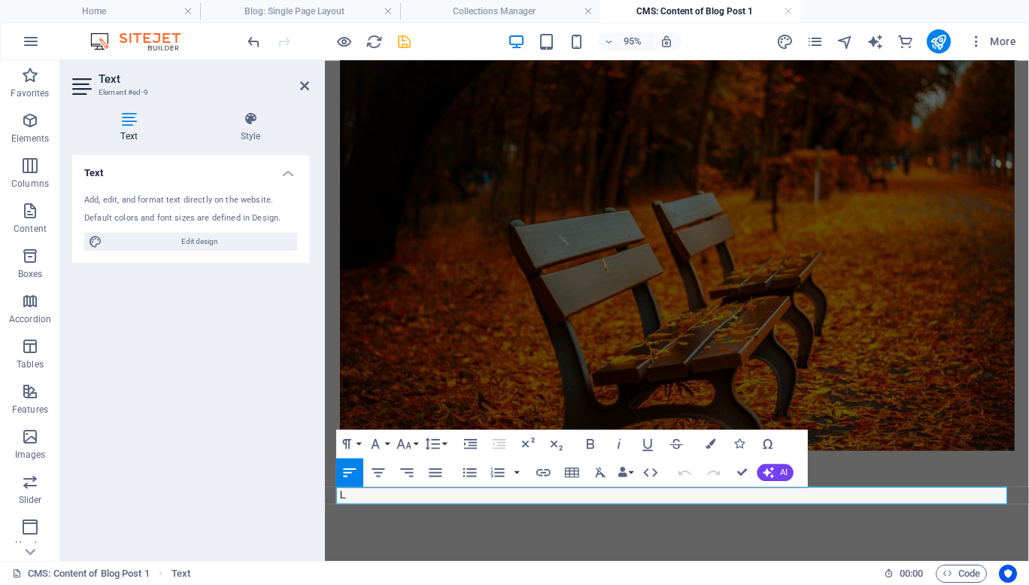
scroll to position [627, 0]
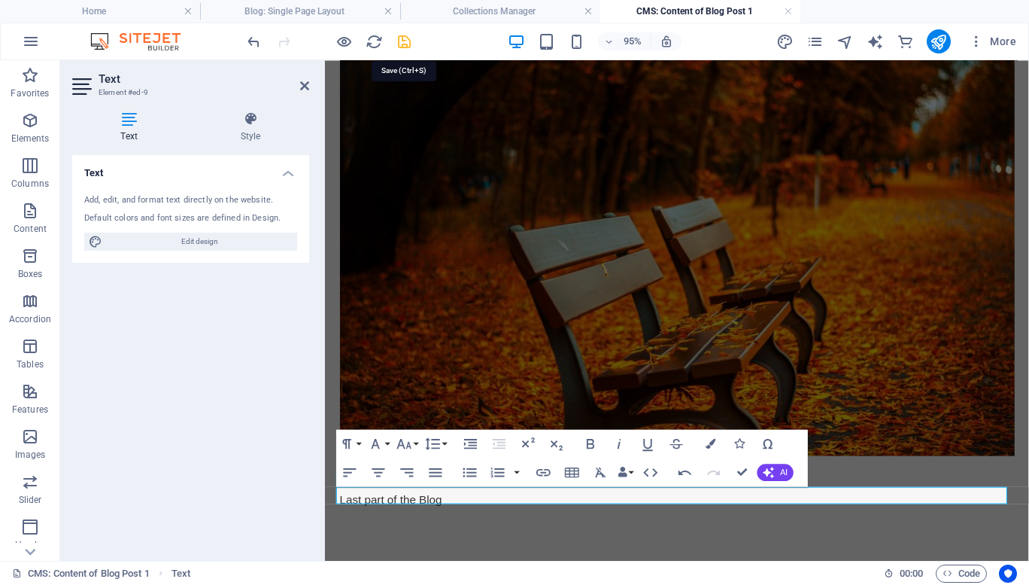
click at [405, 39] on icon "save" at bounding box center [404, 41] width 17 height 17
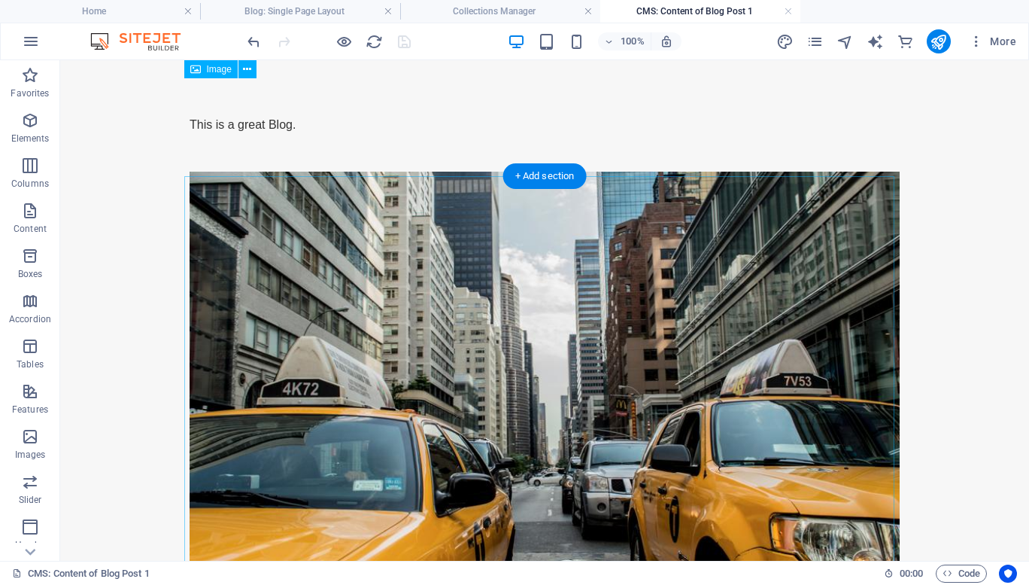
scroll to position [0, 0]
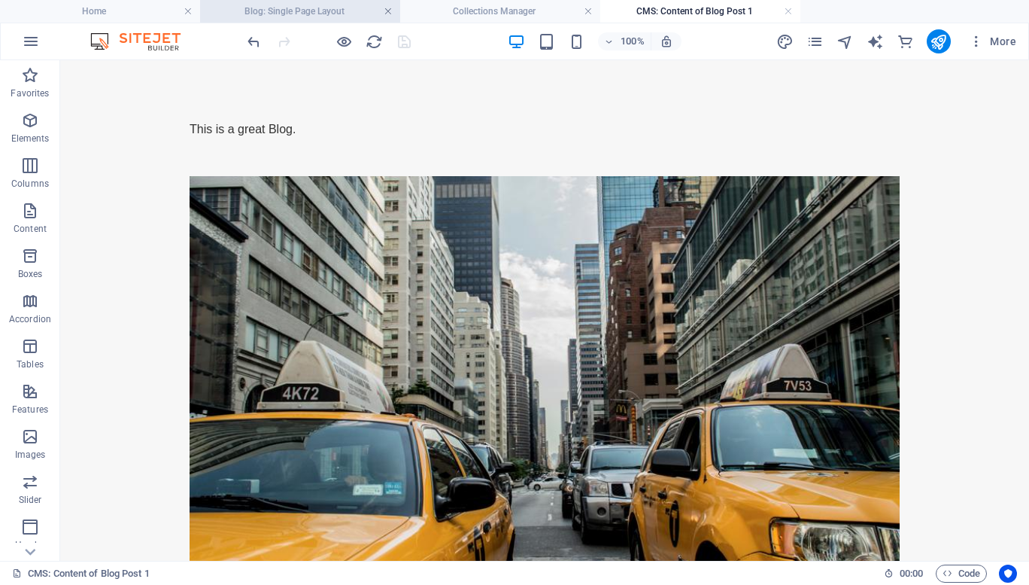
click at [392, 10] on link at bounding box center [388, 12] width 9 height 14
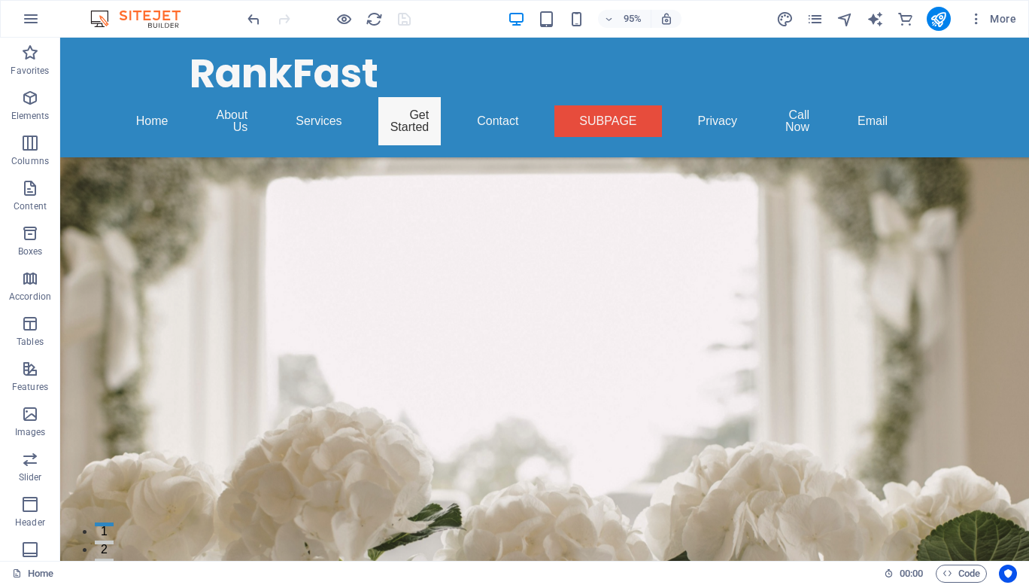
scroll to position [5503, 0]
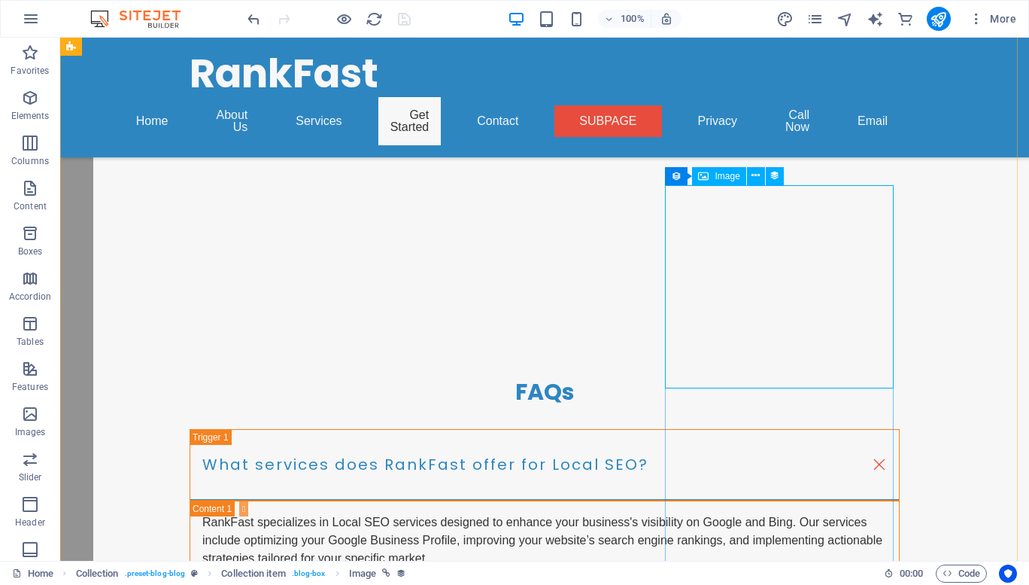
scroll to position [5254, 0]
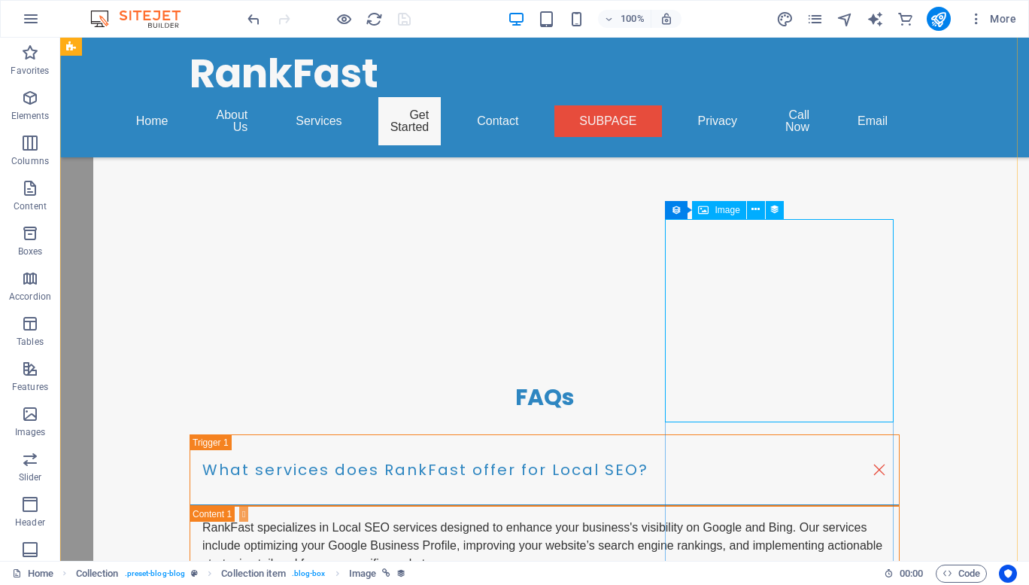
select select "image"
select select "px"
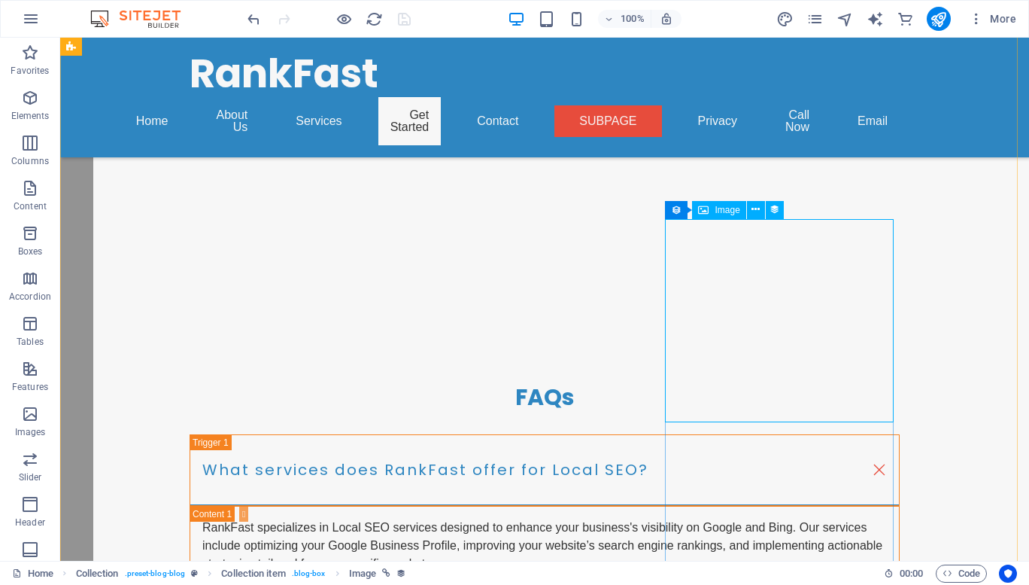
select select "px"
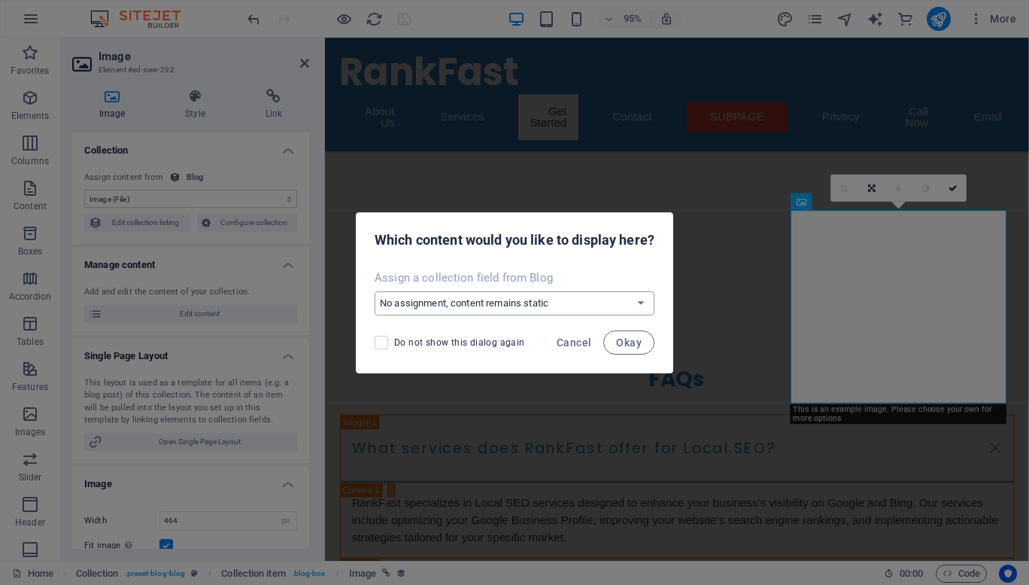
click at [646, 302] on select "No assignment, content remains static Create a new field Created at (Date) Upda…" at bounding box center [515, 303] width 280 height 24
click at [579, 344] on span "Cancel" at bounding box center [574, 342] width 35 height 12
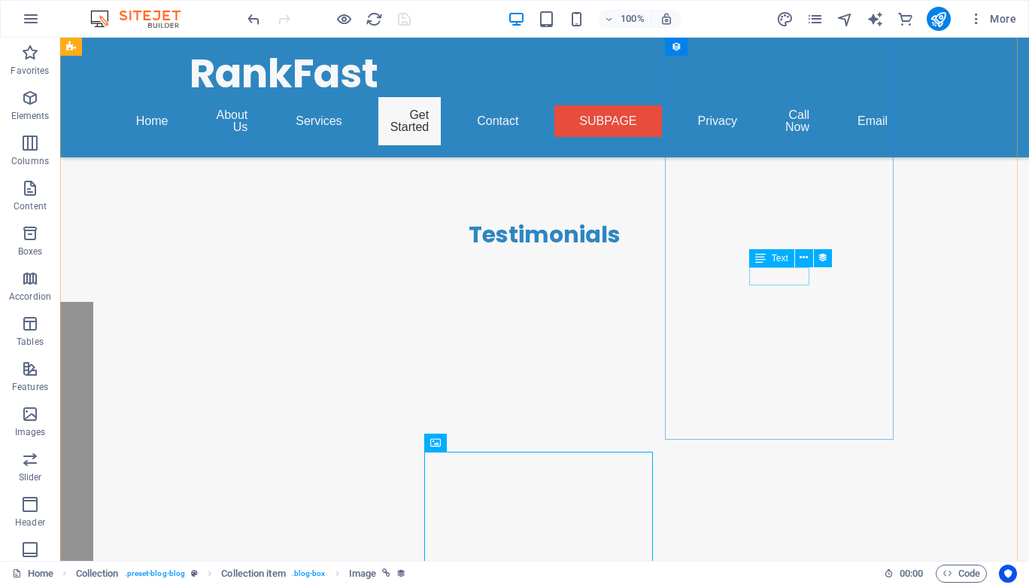
scroll to position [5022, 0]
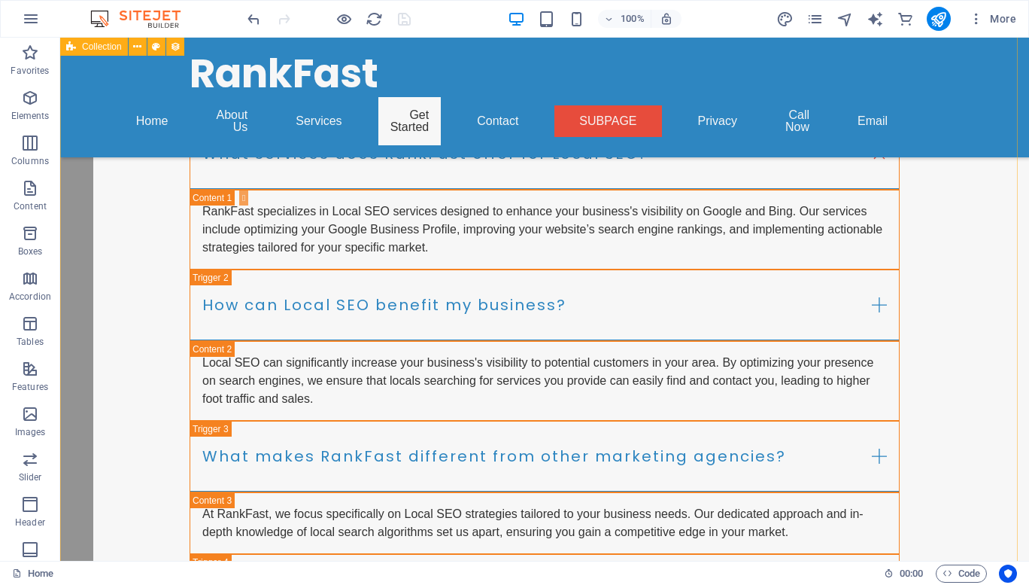
scroll to position [5316, 0]
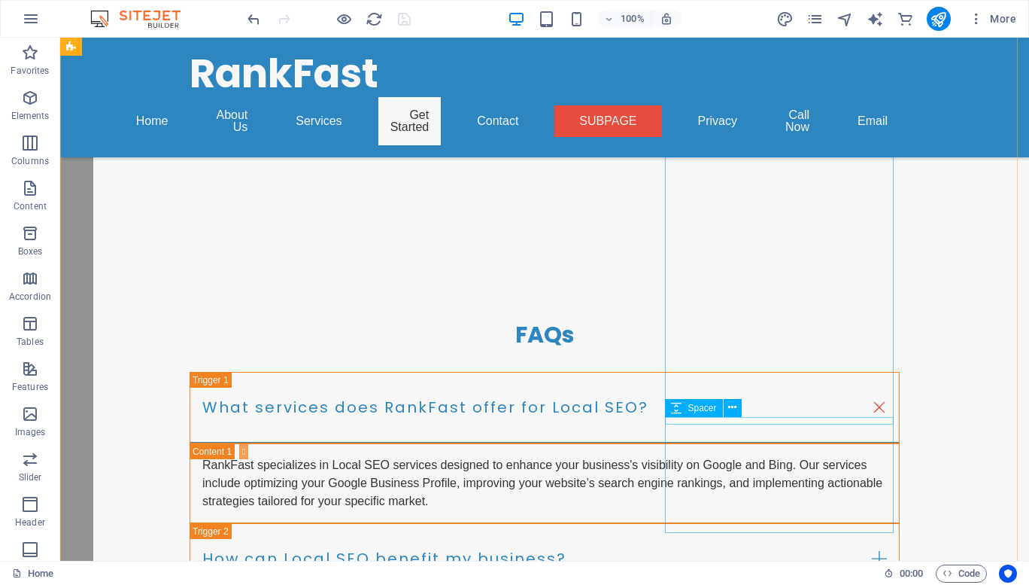
click at [700, 411] on span "Spacer" at bounding box center [702, 407] width 29 height 9
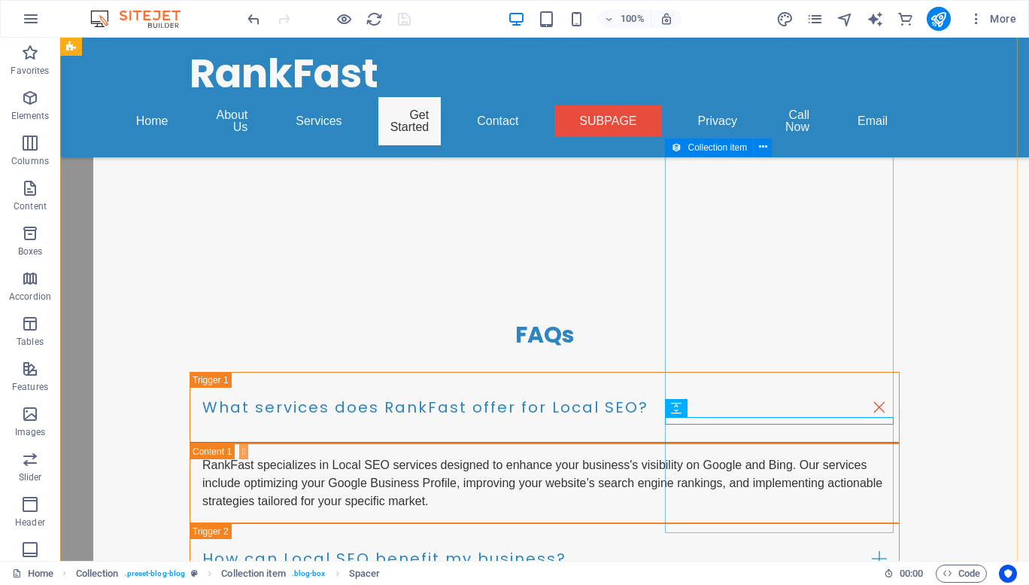
select select "category"
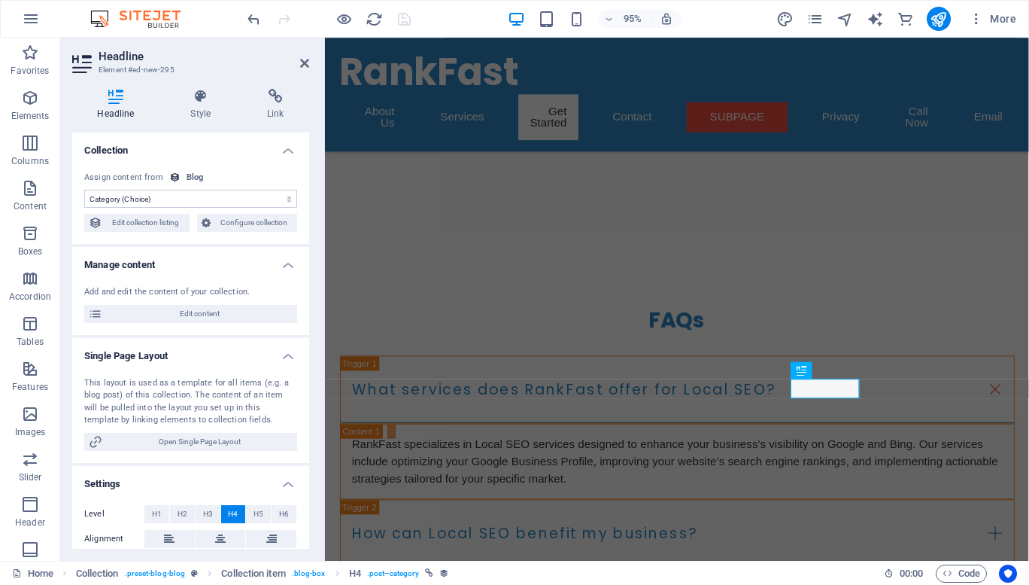
click at [241, 194] on select "No assignment, content remains static Created at (Date) Updated at (Date) Name …" at bounding box center [190, 199] width 213 height 18
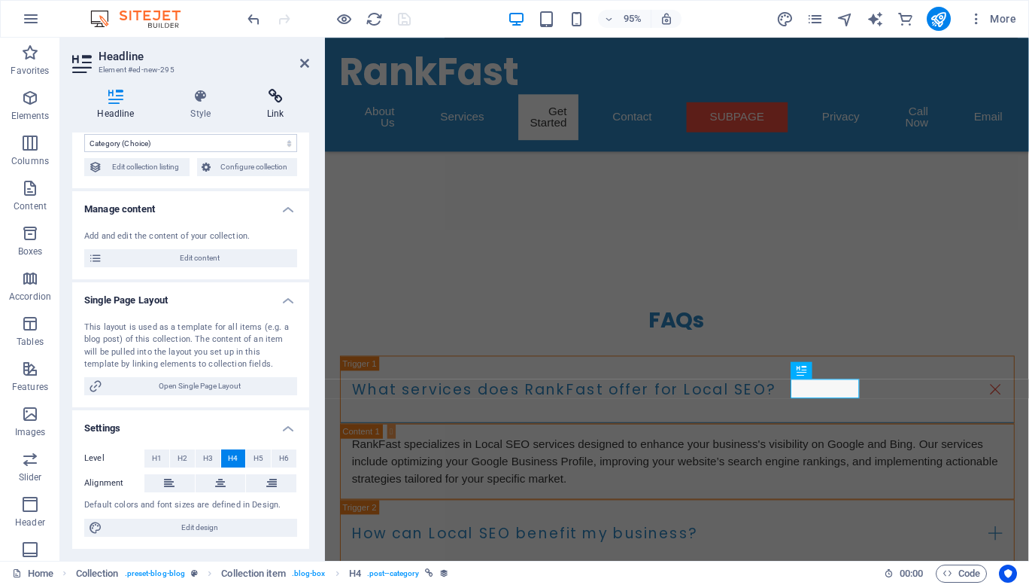
click at [272, 94] on icon at bounding box center [275, 96] width 67 height 15
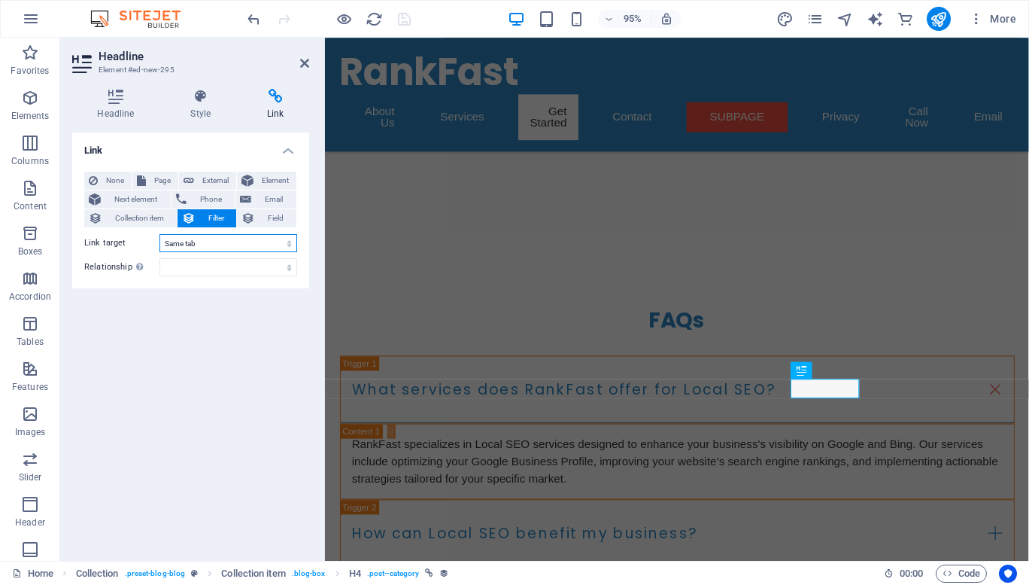
click at [169, 244] on select "New tab Same tab Overlay" at bounding box center [228, 243] width 138 height 18
click at [165, 181] on span "Page" at bounding box center [161, 181] width 23 height 18
select select
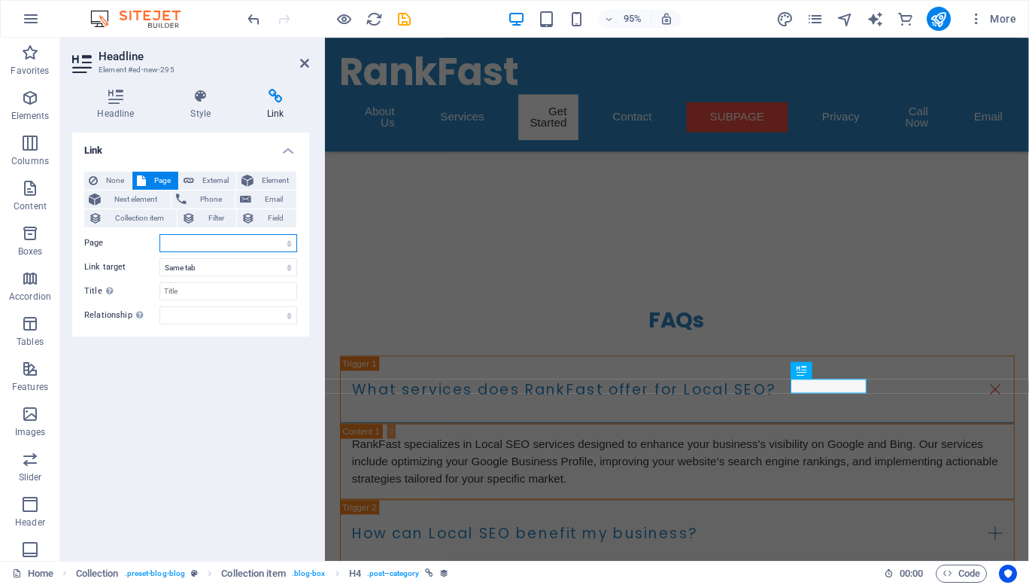
scroll to position [5314, 0]
click at [199, 239] on select "Home Subpage Legal Notice Privacy" at bounding box center [228, 243] width 138 height 18
click at [112, 173] on span "None" at bounding box center [114, 181] width 25 height 18
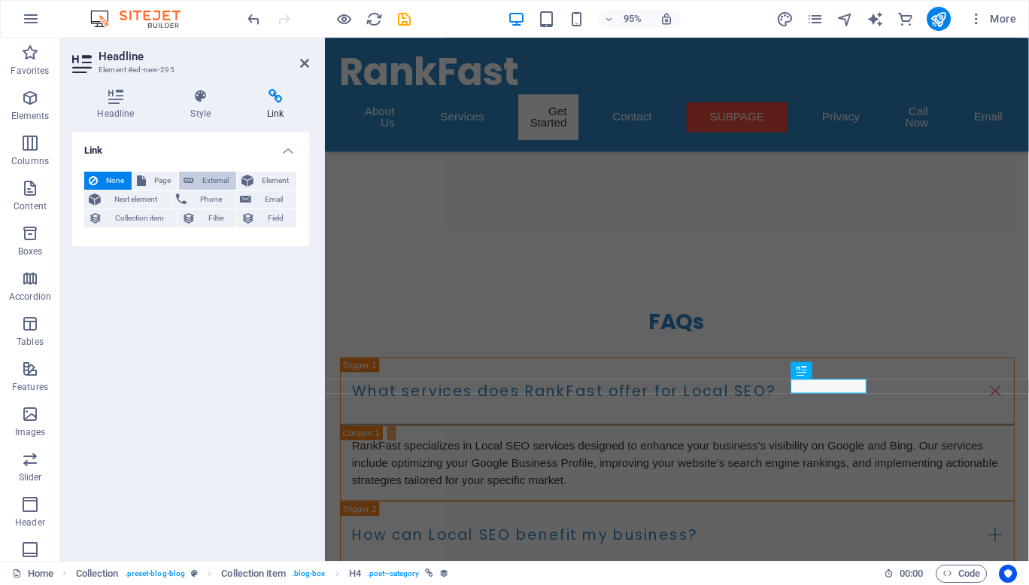
click at [208, 182] on span "External" at bounding box center [215, 181] width 33 height 18
select select "blank"
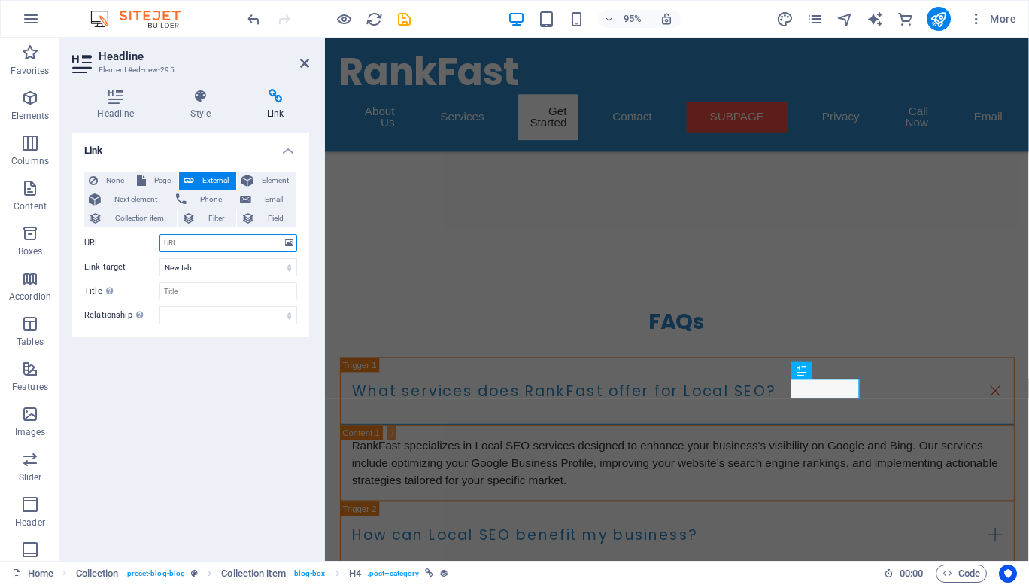
scroll to position [5316, 0]
click at [214, 242] on input "URL" at bounding box center [228, 243] width 138 height 18
click at [273, 180] on span "Element" at bounding box center [275, 181] width 34 height 18
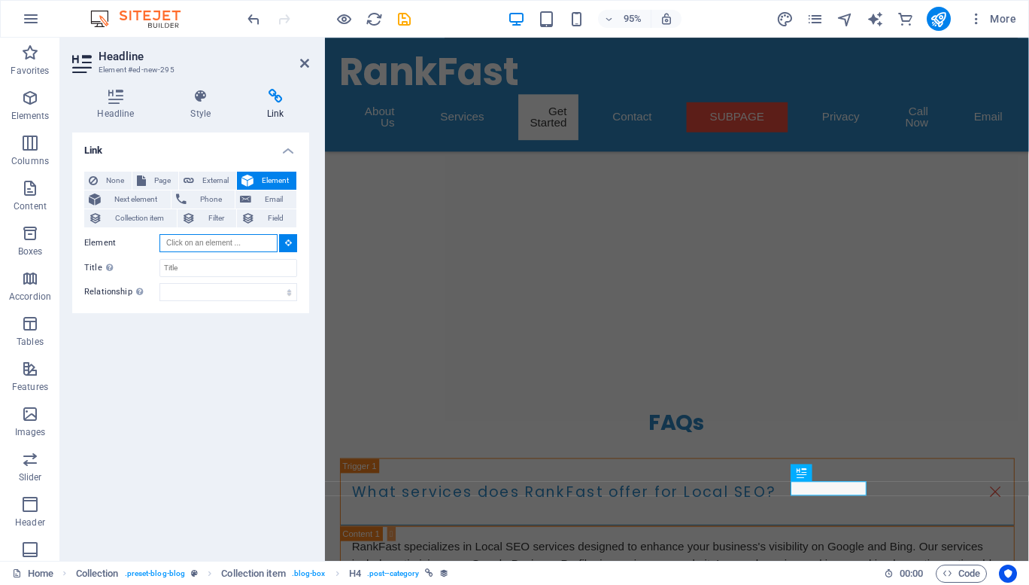
scroll to position [5207, 0]
click at [219, 245] on input "Element" at bounding box center [218, 243] width 118 height 18
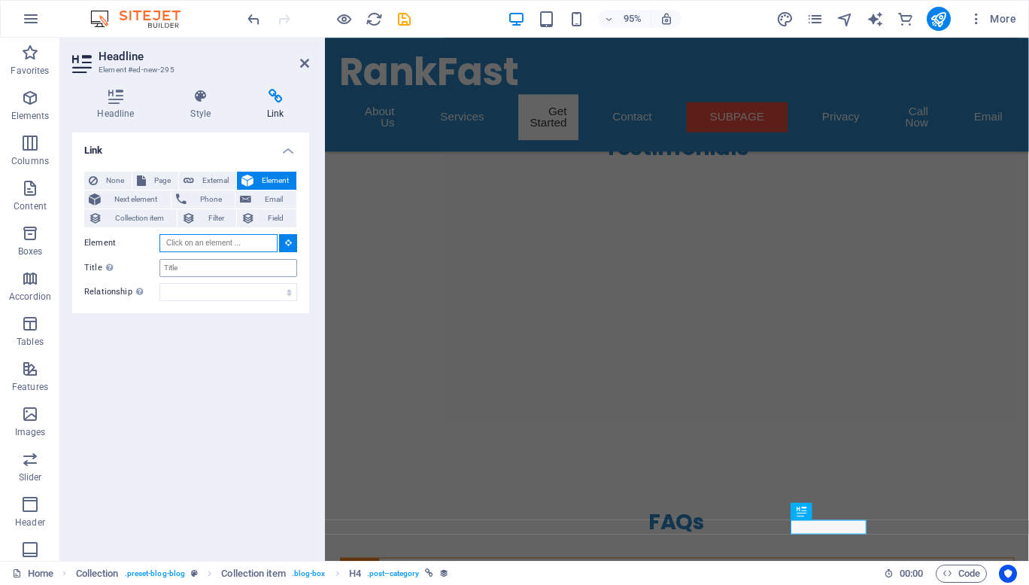
scroll to position [5099, 0]
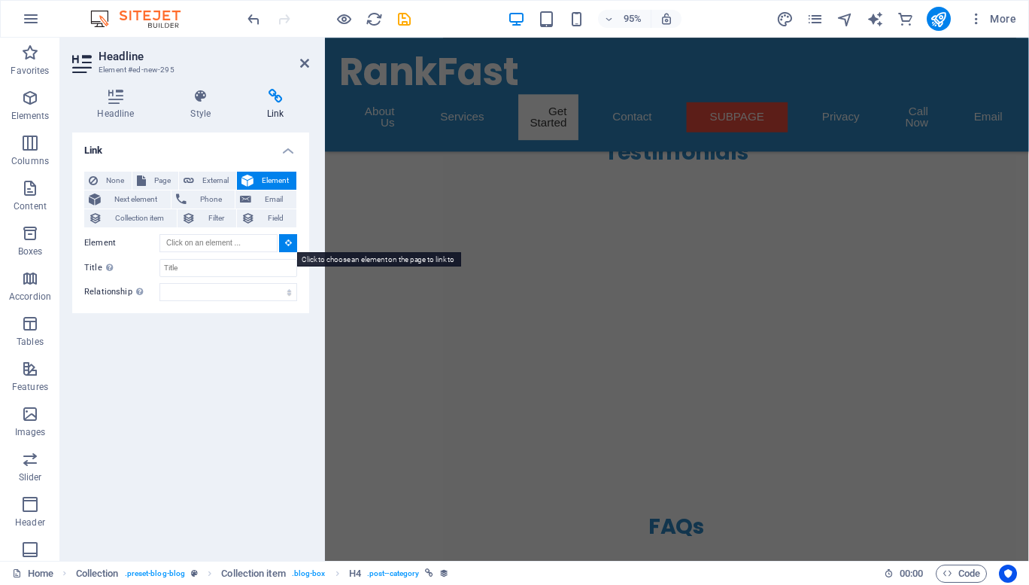
click at [290, 239] on icon at bounding box center [288, 242] width 7 height 8
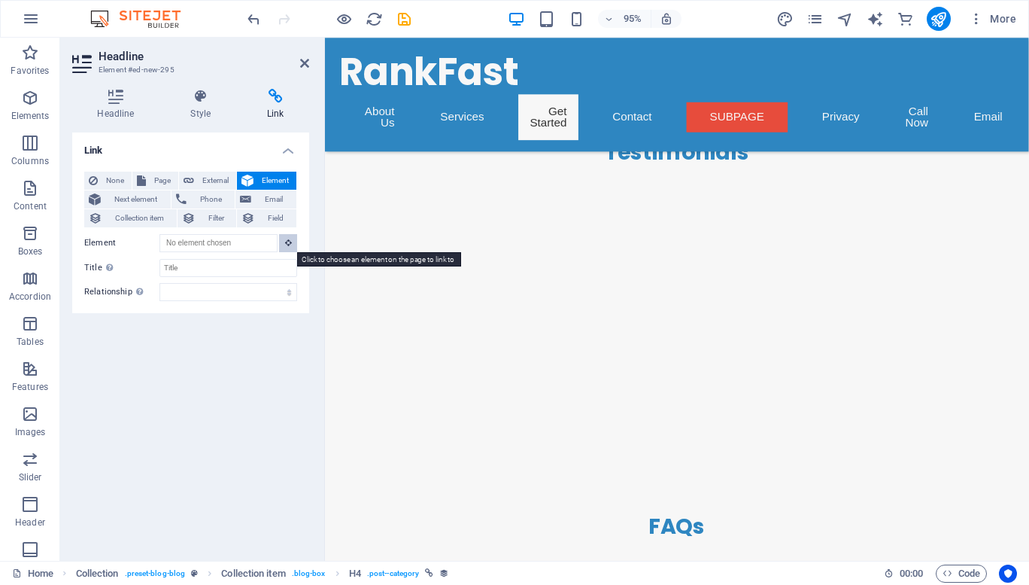
click at [290, 239] on icon at bounding box center [288, 242] width 7 height 8
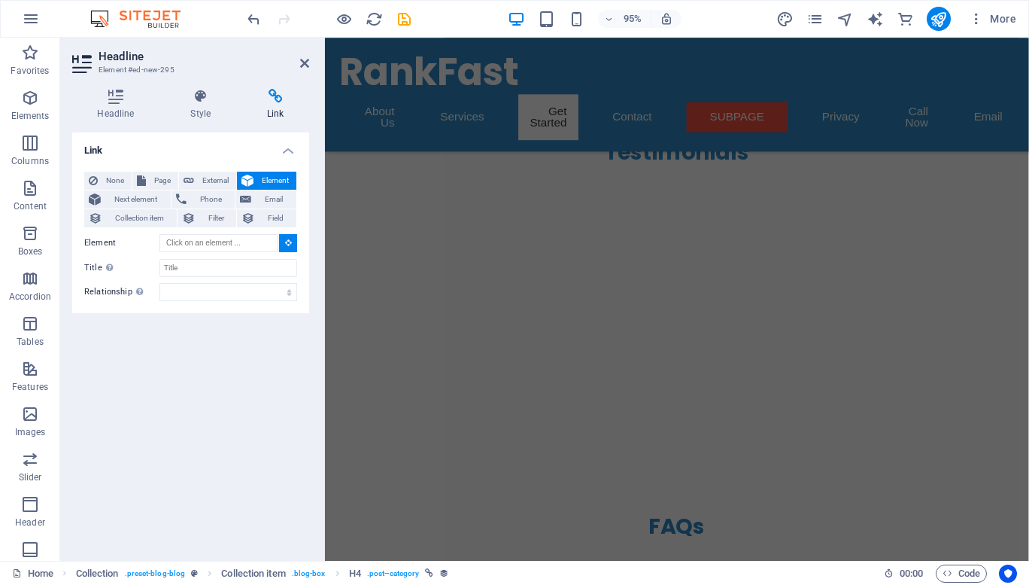
click at [290, 239] on icon at bounding box center [288, 242] width 7 height 8
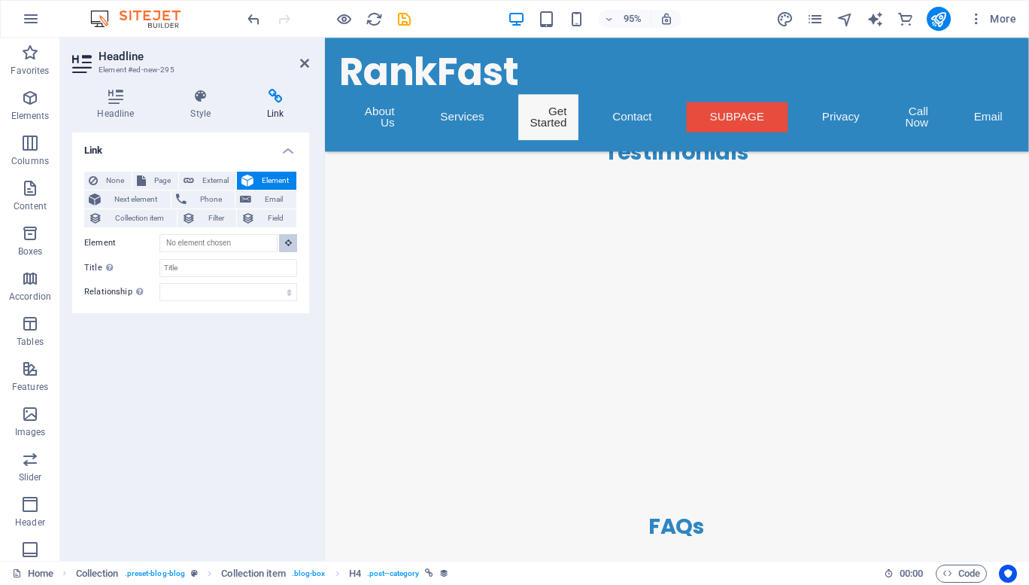
click at [290, 239] on icon at bounding box center [288, 242] width 7 height 8
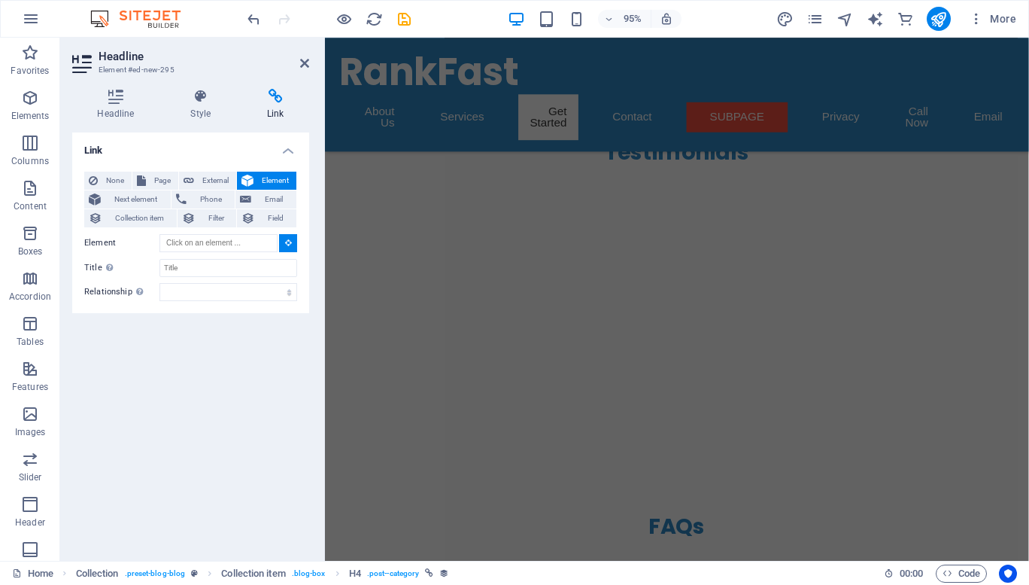
click at [287, 239] on icon at bounding box center [288, 242] width 7 height 8
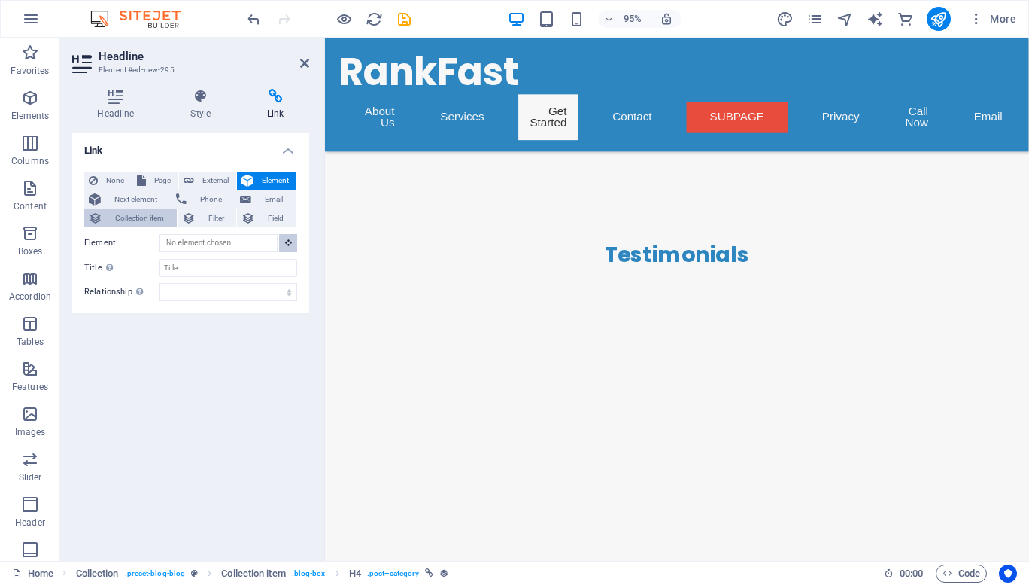
scroll to position [4884, 0]
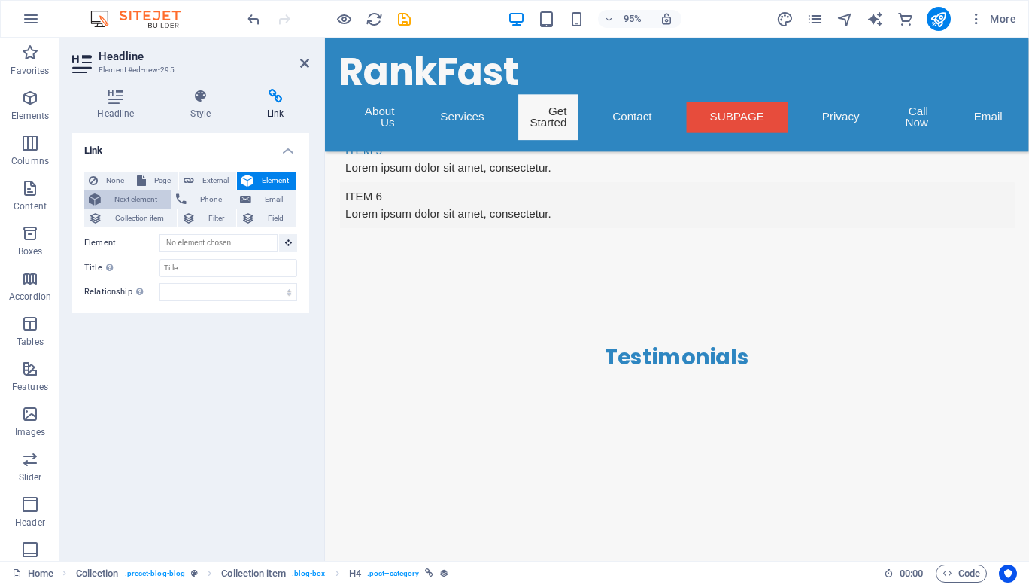
click at [135, 205] on span "Next element" at bounding box center [135, 199] width 61 height 18
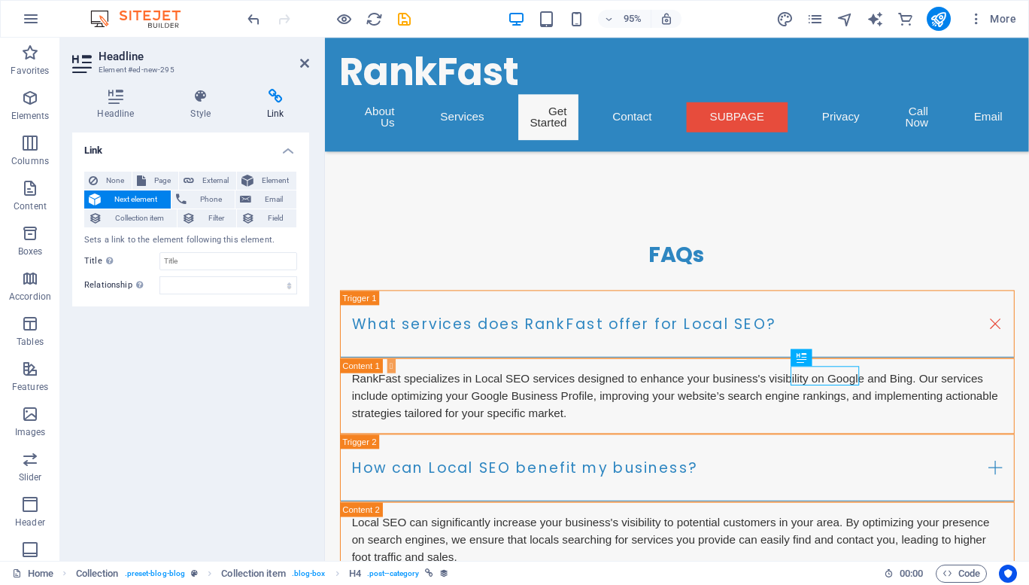
scroll to position [5410, 0]
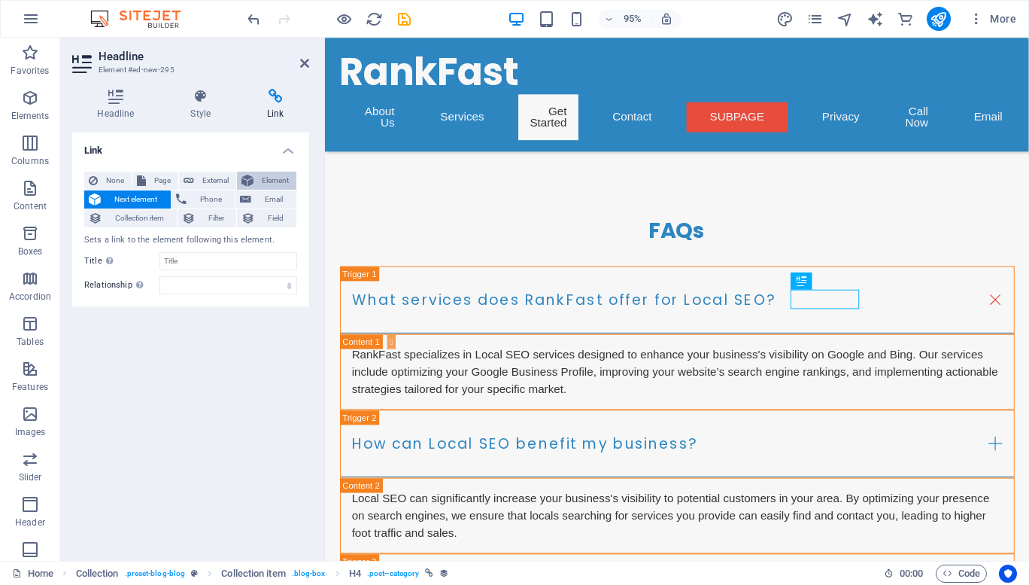
click at [260, 183] on span "Element" at bounding box center [275, 181] width 34 height 18
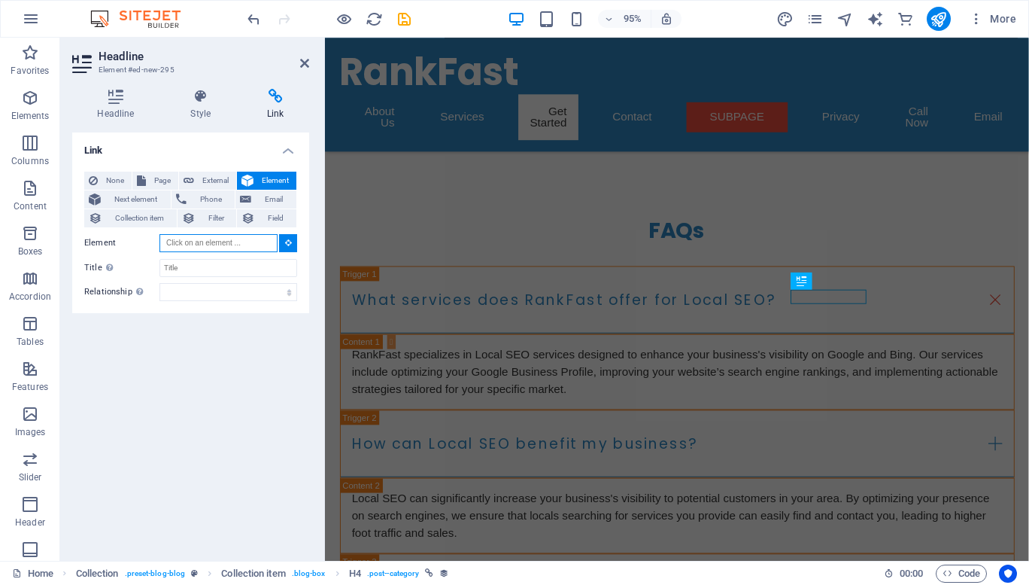
scroll to position [5408, 0]
click at [133, 190] on span "Next element" at bounding box center [135, 199] width 61 height 18
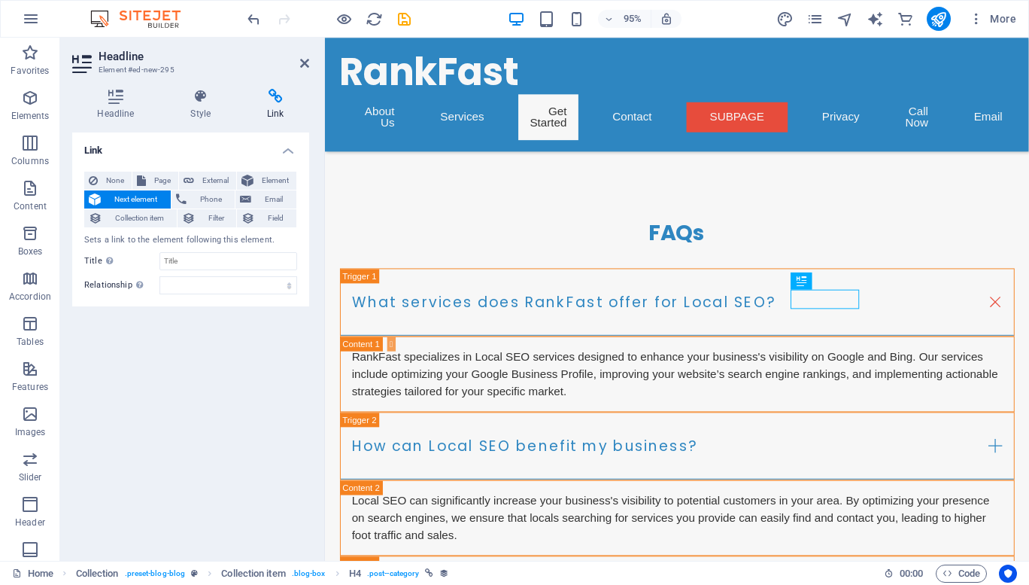
scroll to position [5410, 0]
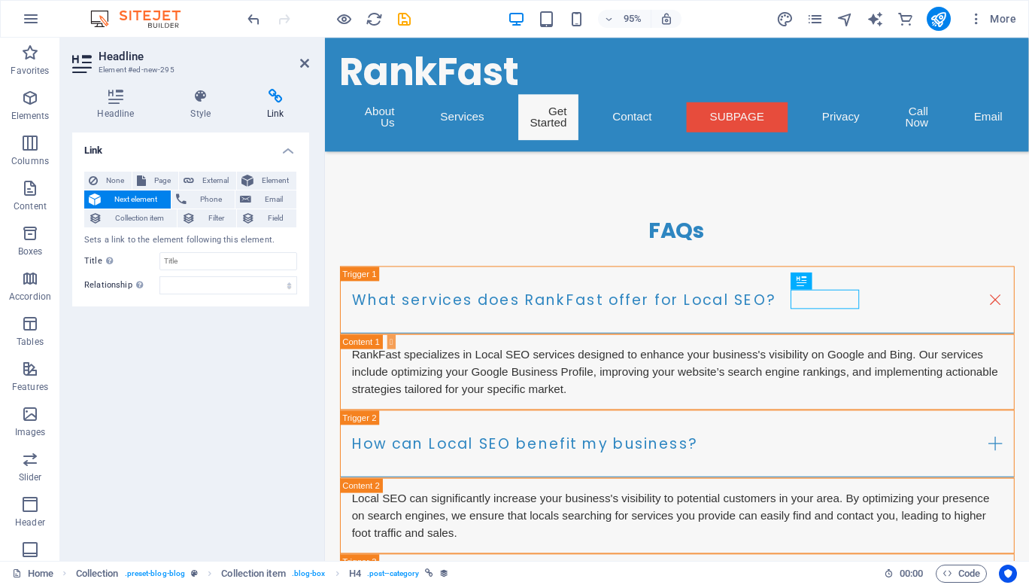
click at [133, 190] on span "Next element" at bounding box center [135, 199] width 61 height 18
click at [140, 216] on span "Collection item" at bounding box center [139, 218] width 65 height 18
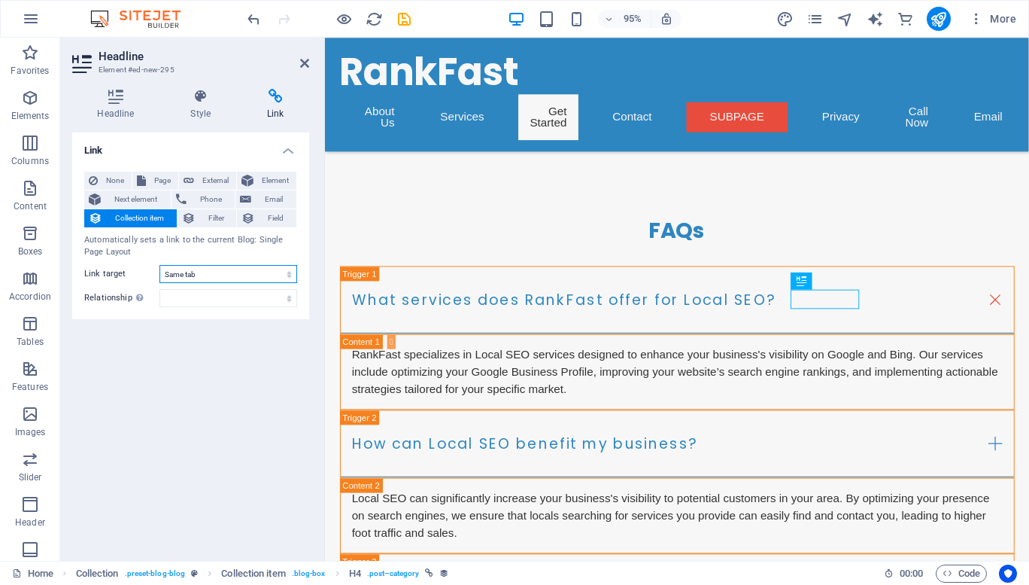
click at [202, 273] on select "New tab Same tab Overlay" at bounding box center [228, 274] width 138 height 18
click at [252, 213] on icon at bounding box center [248, 218] width 14 height 18
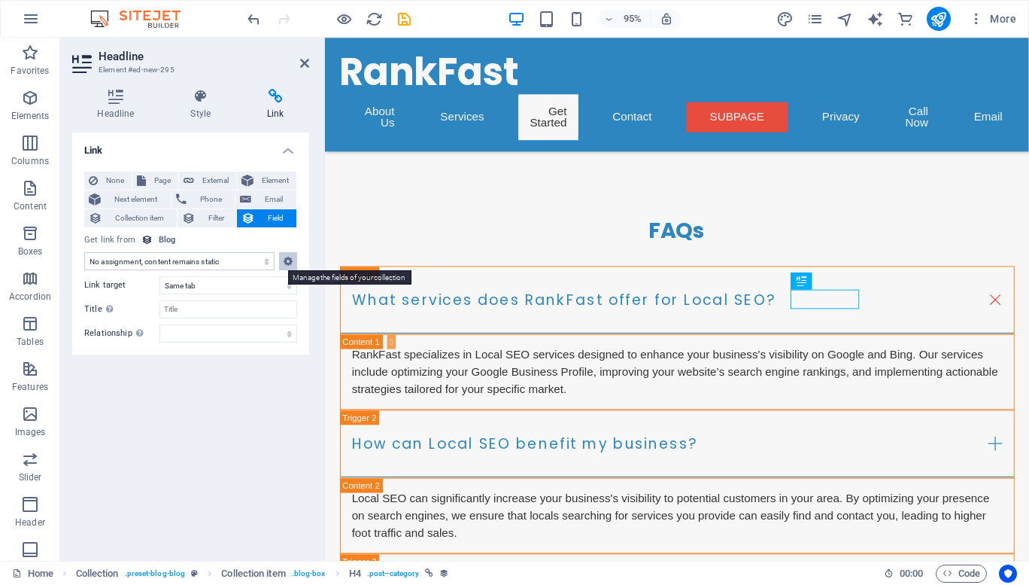
click at [282, 259] on button at bounding box center [288, 261] width 18 height 18
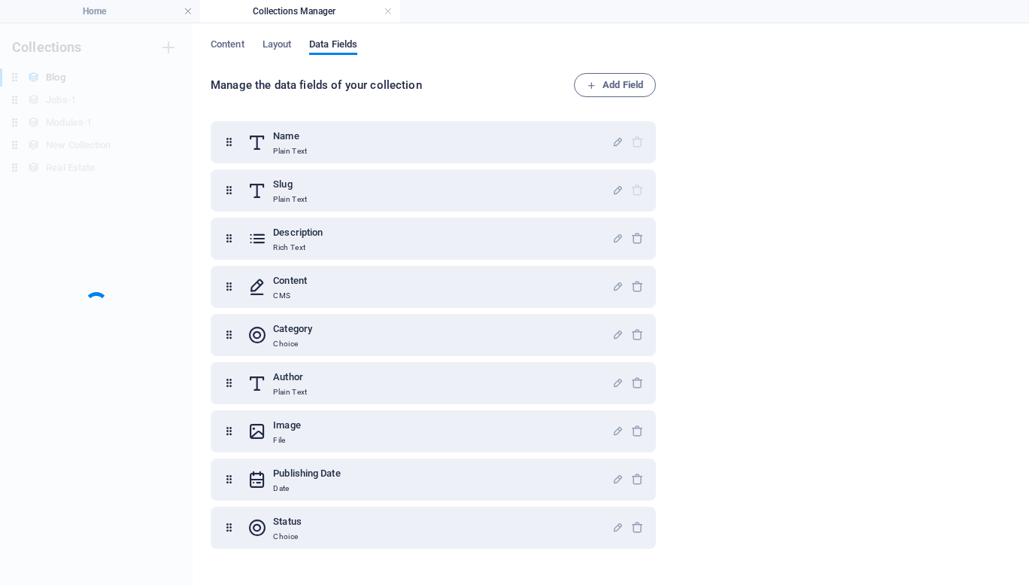
scroll to position [0, 0]
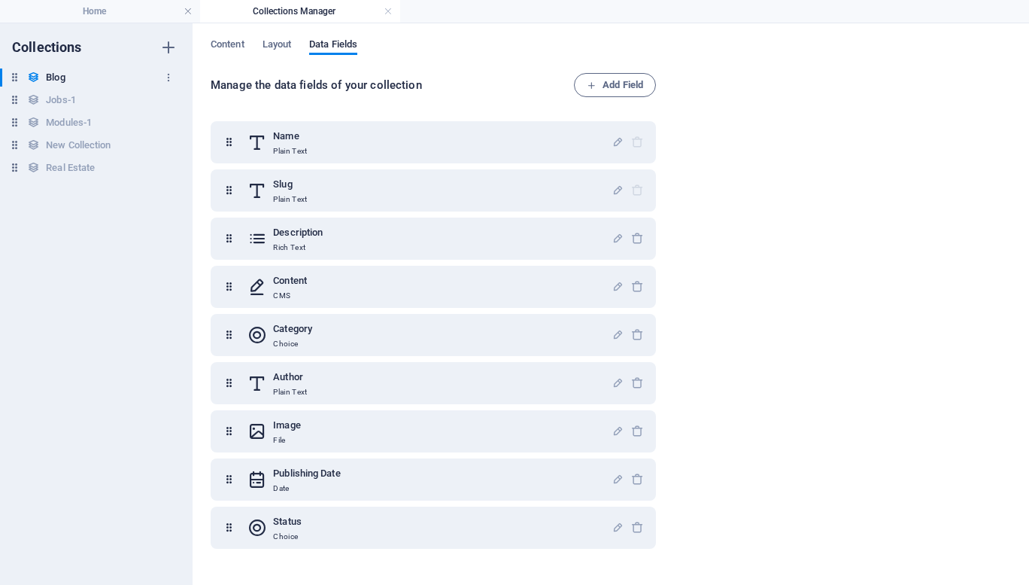
click at [63, 74] on h6 "Blog" at bounding box center [55, 77] width 19 height 18
click at [167, 76] on icon "button" at bounding box center [168, 77] width 11 height 11
click at [59, 79] on div at bounding box center [514, 292] width 1029 height 585
click at [59, 79] on div "Rename Duplicate Delete" at bounding box center [514, 292] width 1029 height 585
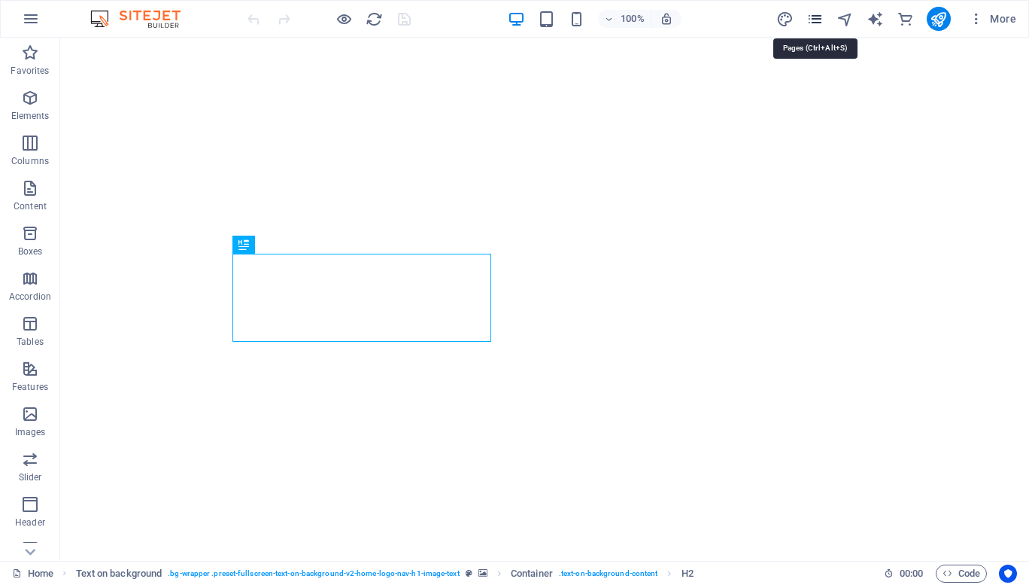
click at [819, 14] on icon "pages" at bounding box center [814, 19] width 17 height 17
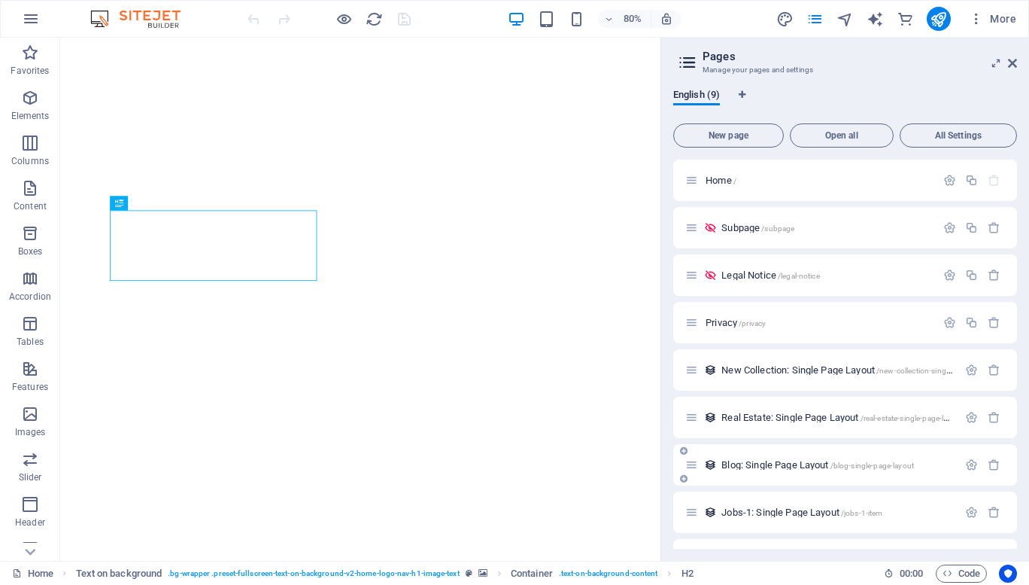
click at [796, 459] on div "Blog: Single Page Layout /blog-single-page-layout" at bounding box center [821, 464] width 272 height 17
click at [803, 462] on span "Blog: Single Page Layout /blog-single-page-layout" at bounding box center [817, 464] width 193 height 11
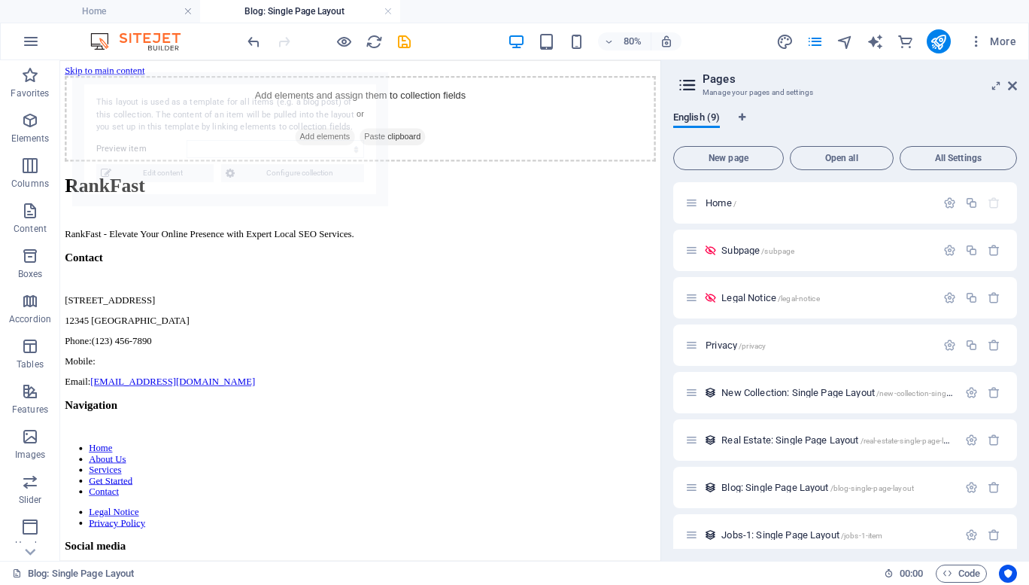
select select "68e0e8dc27f6c0a34d027fb8"
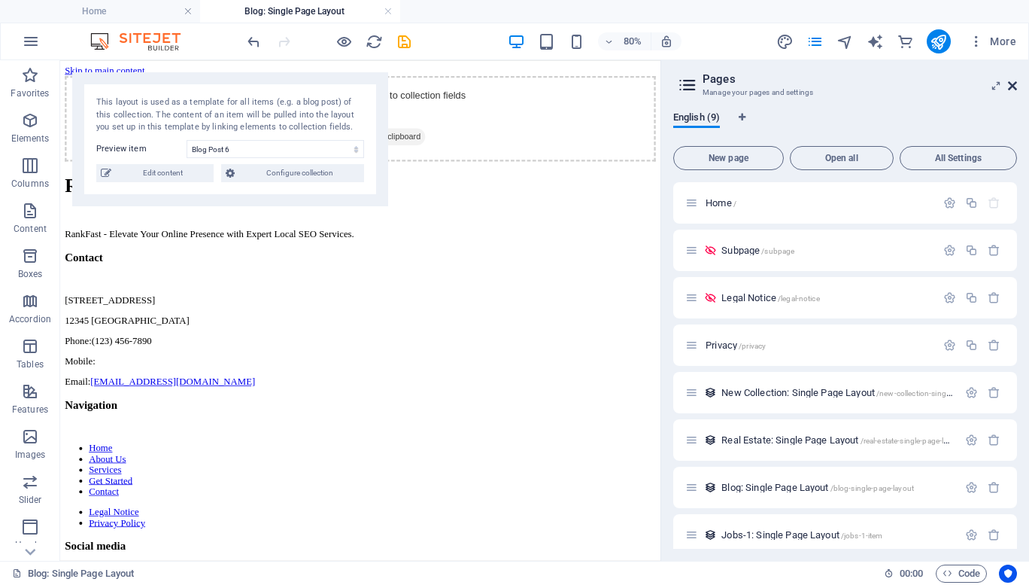
click at [1014, 87] on icon at bounding box center [1012, 86] width 9 height 12
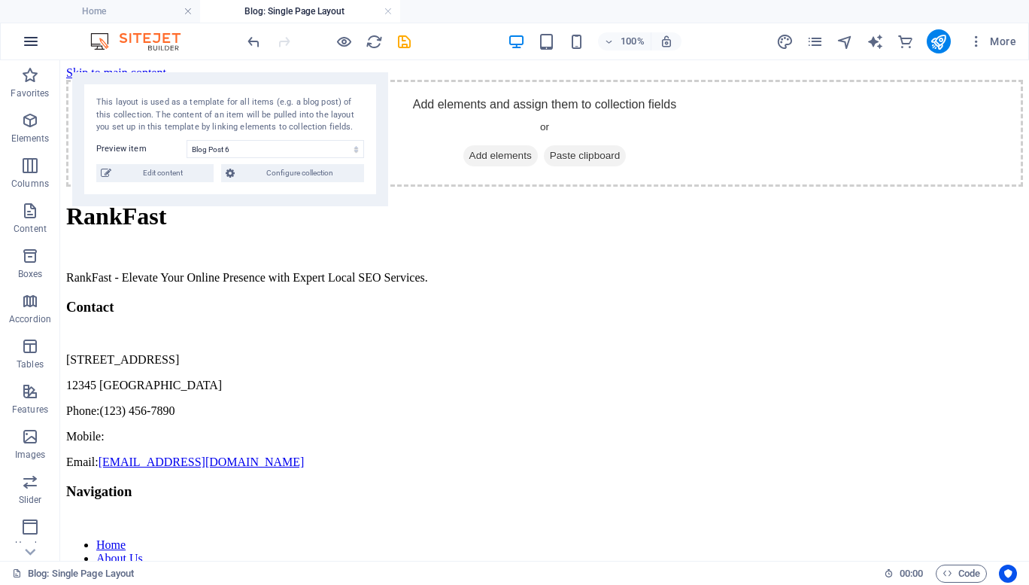
click at [32, 42] on icon "button" at bounding box center [31, 41] width 18 height 18
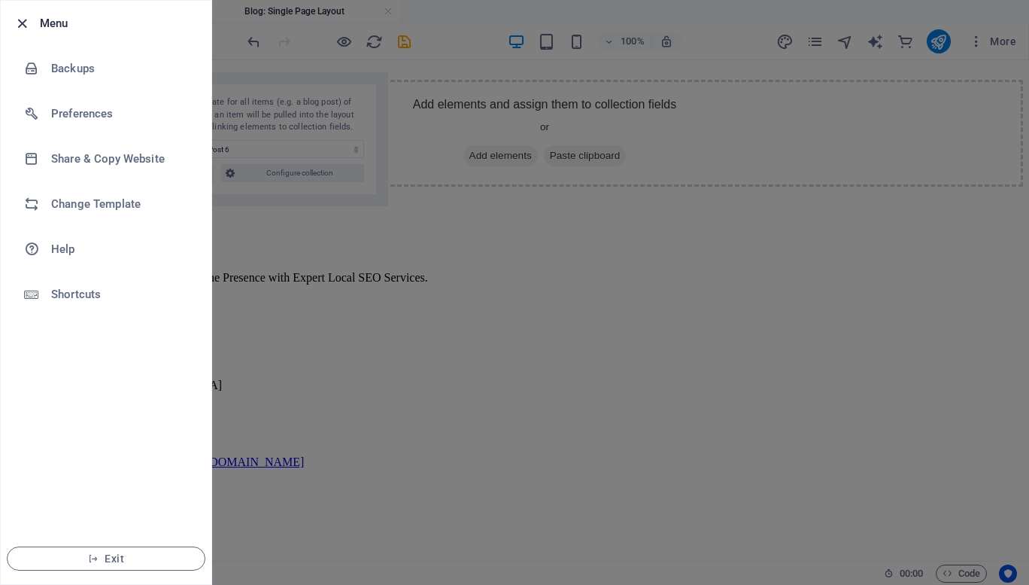
click at [24, 25] on icon "button" at bounding box center [22, 23] width 17 height 17
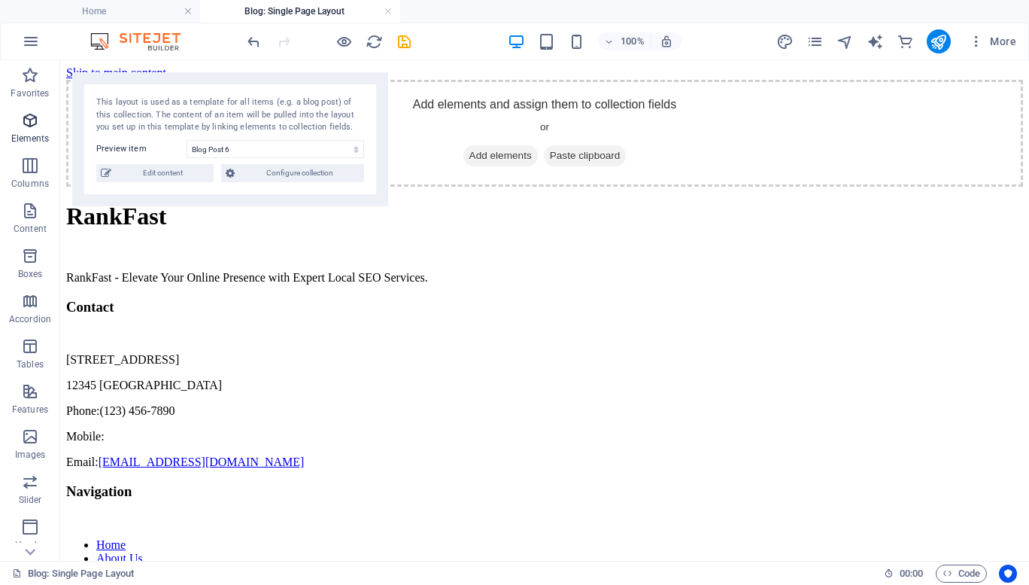
click at [29, 118] on icon "button" at bounding box center [30, 120] width 18 height 18
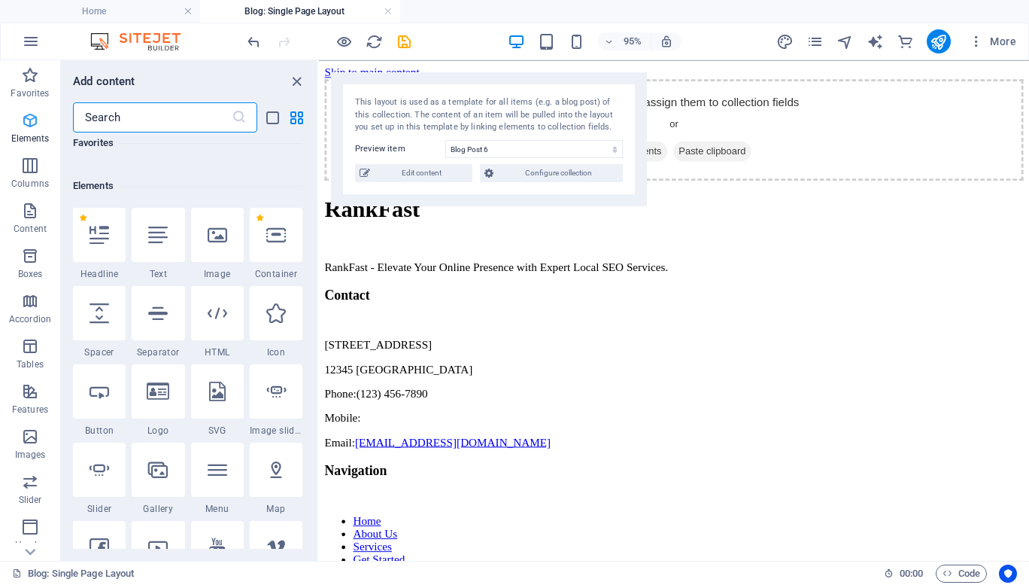
scroll to position [160, 0]
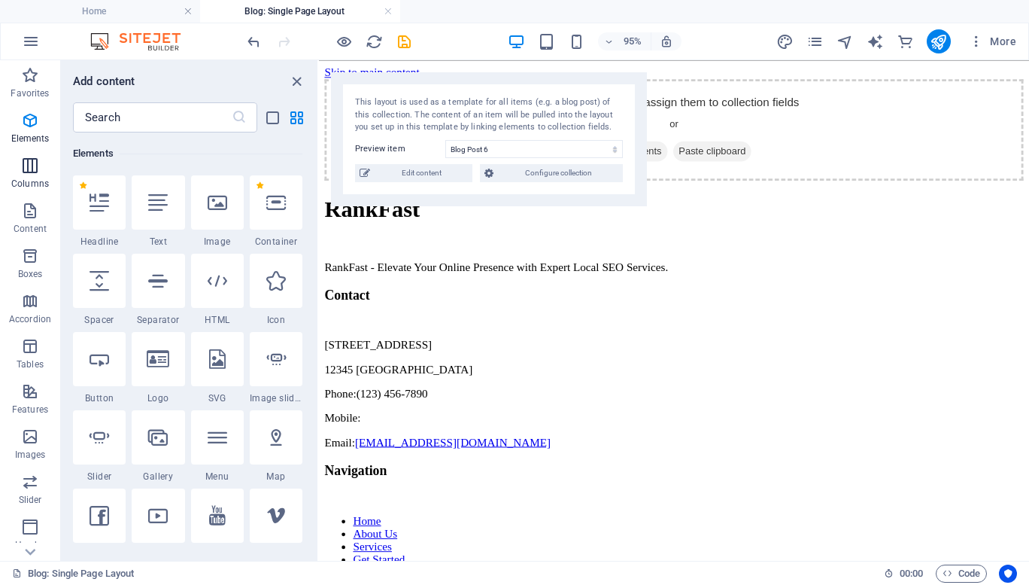
click at [31, 175] on span "Columns" at bounding box center [30, 174] width 60 height 36
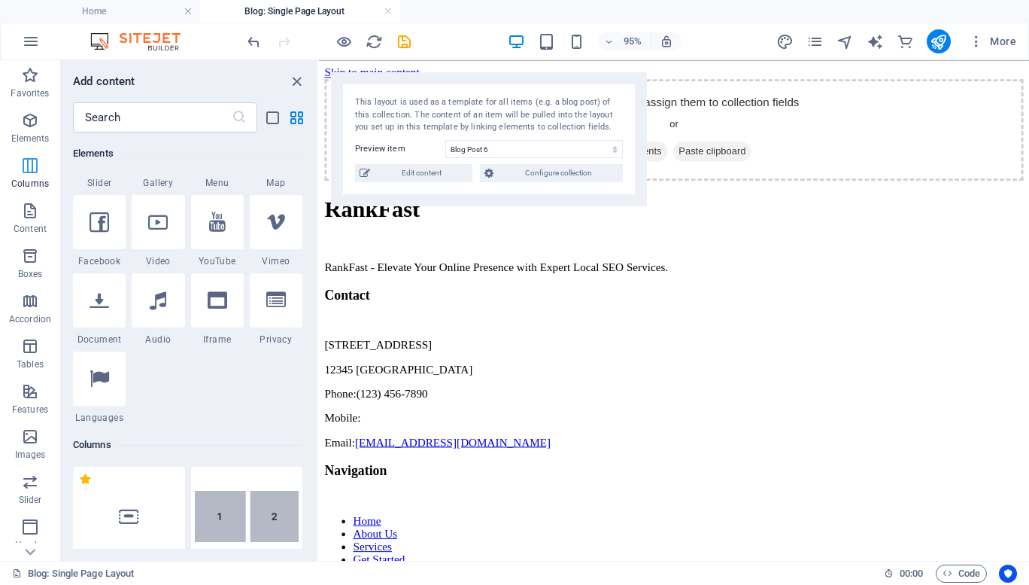
scroll to position [745, 0]
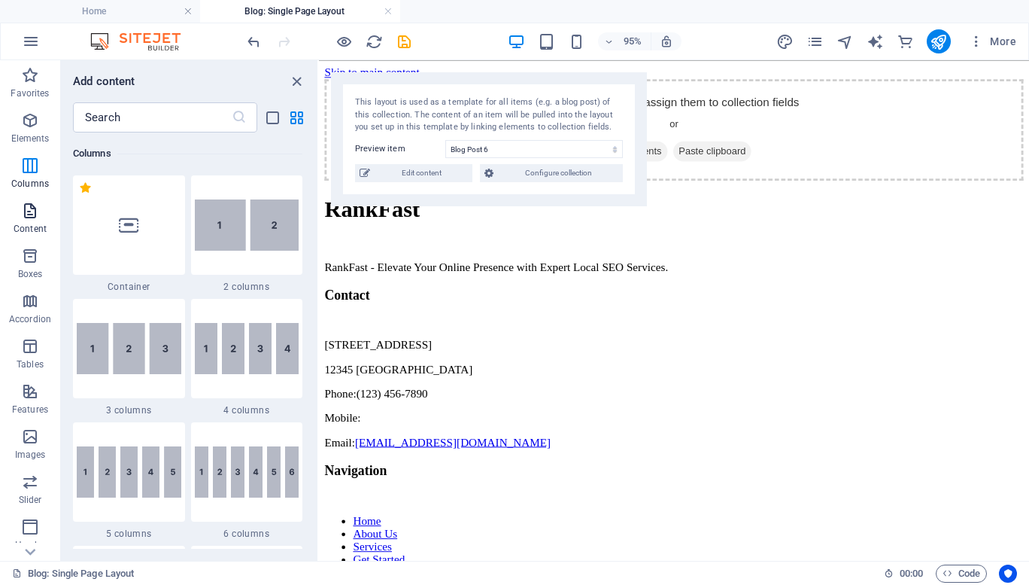
click at [30, 226] on p "Content" at bounding box center [30, 229] width 33 height 12
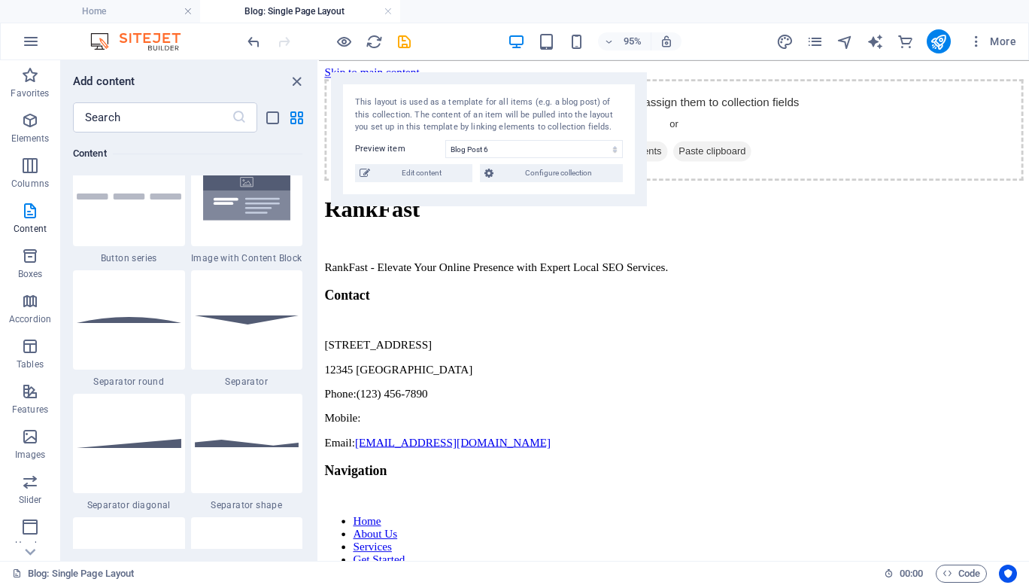
scroll to position [3528, 0]
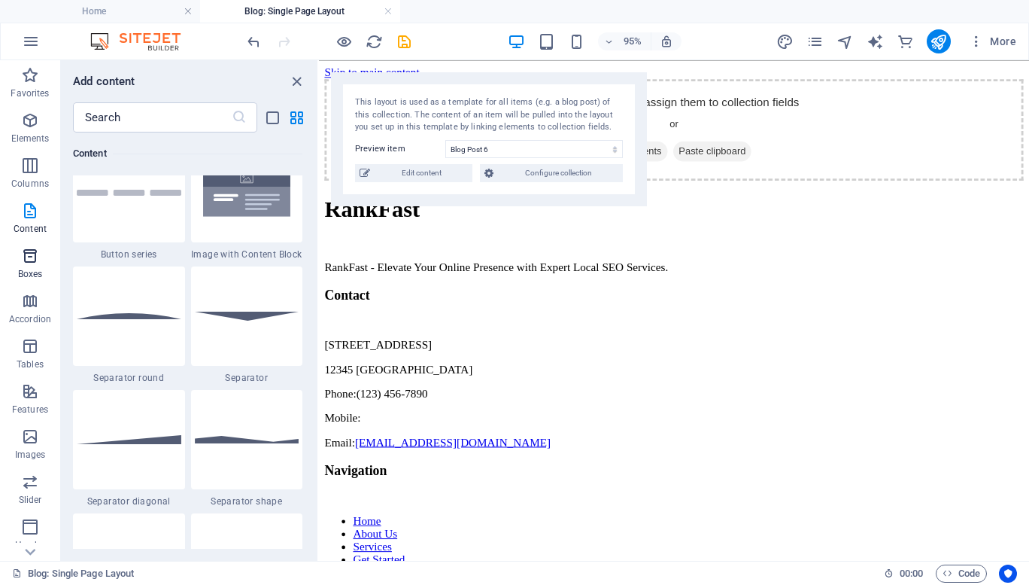
click at [29, 260] on icon "button" at bounding box center [30, 256] width 18 height 18
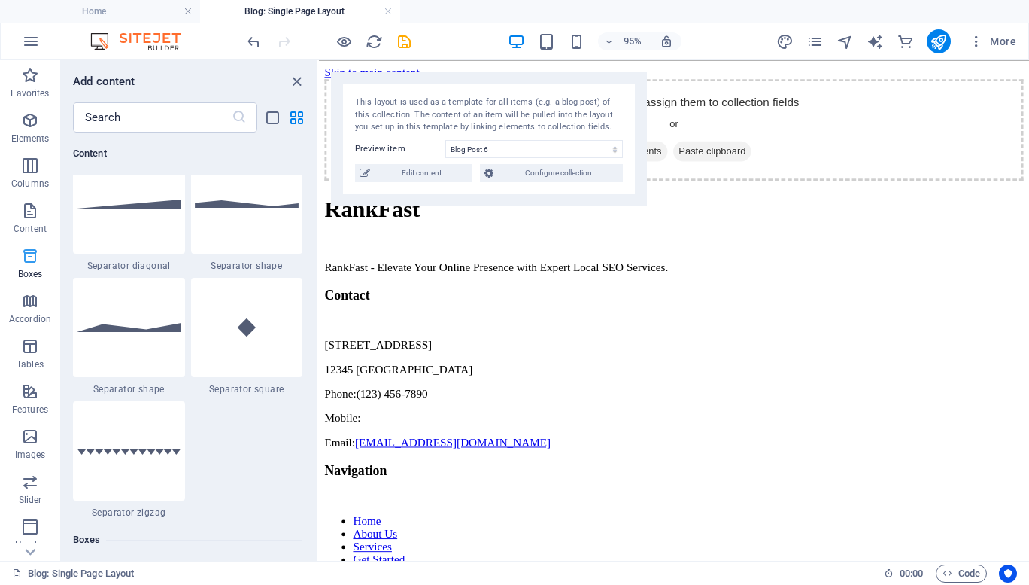
scroll to position [4150, 0]
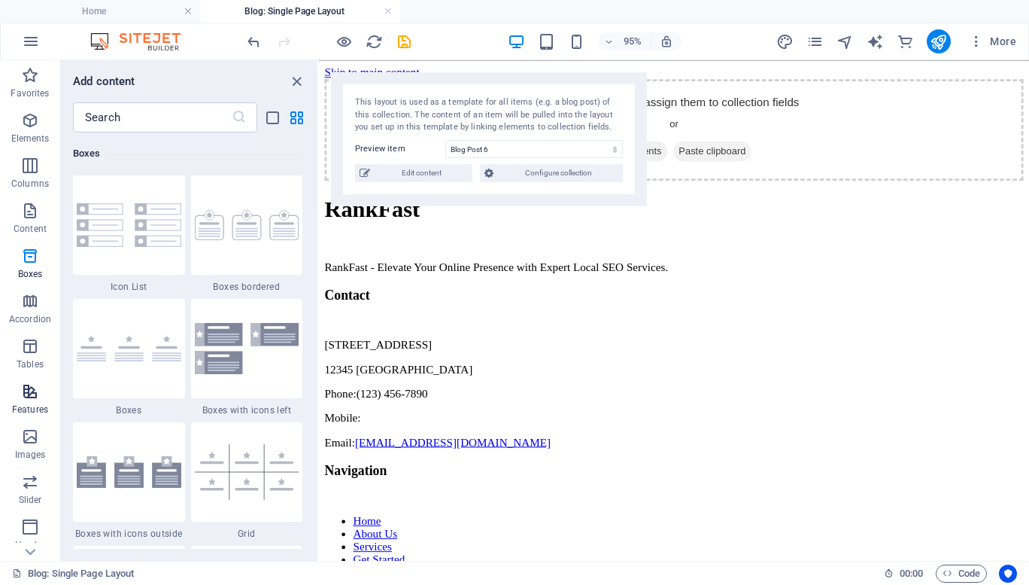
click at [29, 417] on span "Features" at bounding box center [30, 400] width 60 height 36
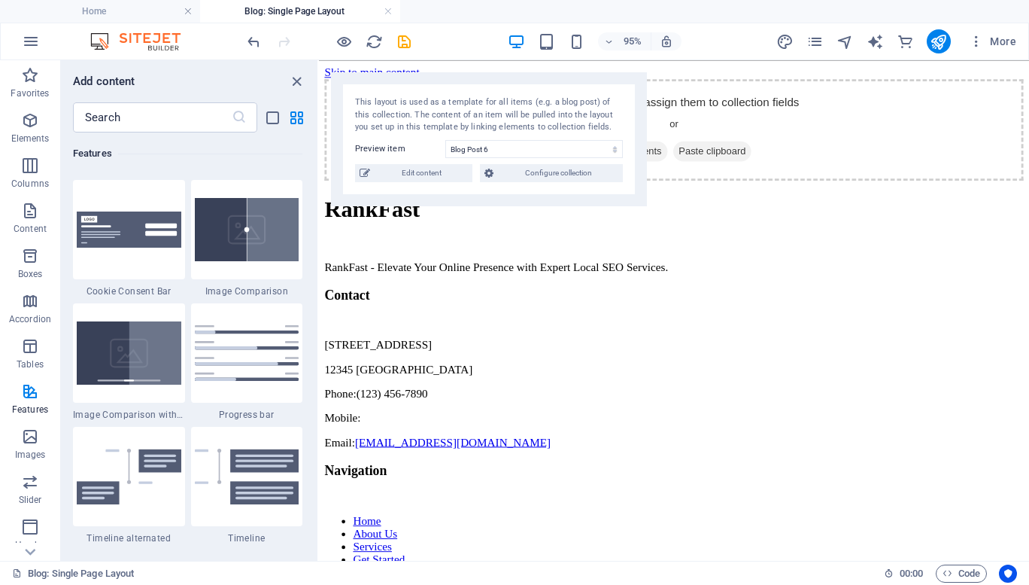
scroll to position [6107, 0]
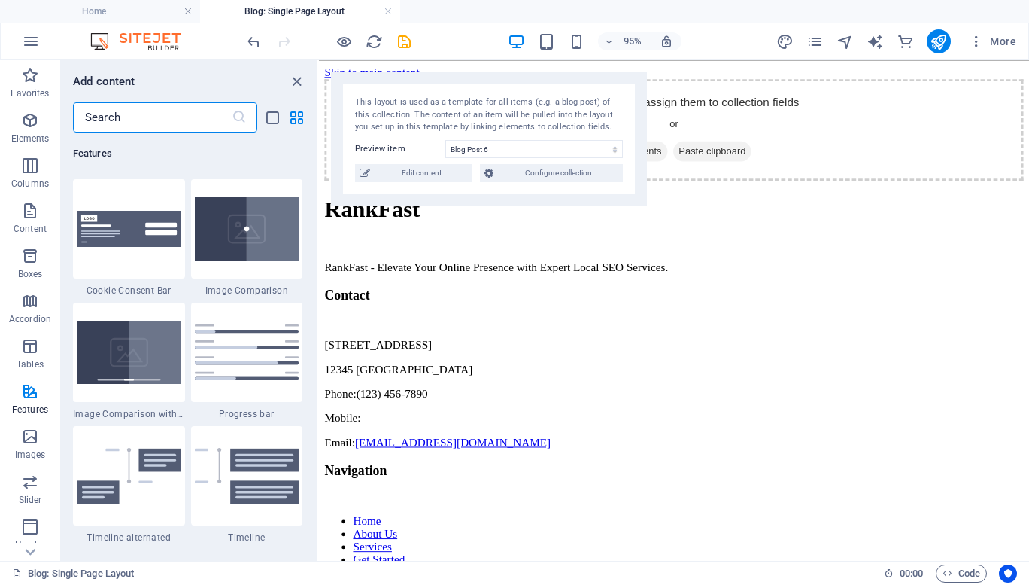
click at [110, 119] on input "text" at bounding box center [152, 117] width 159 height 30
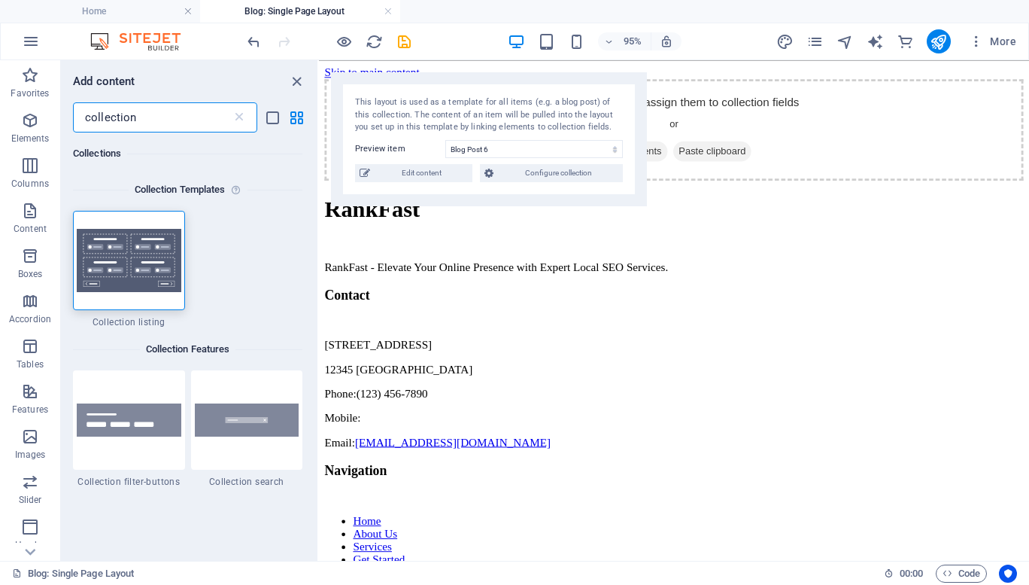
scroll to position [0, 0]
type input "collection"
click at [29, 558] on icon at bounding box center [30, 551] width 21 height 21
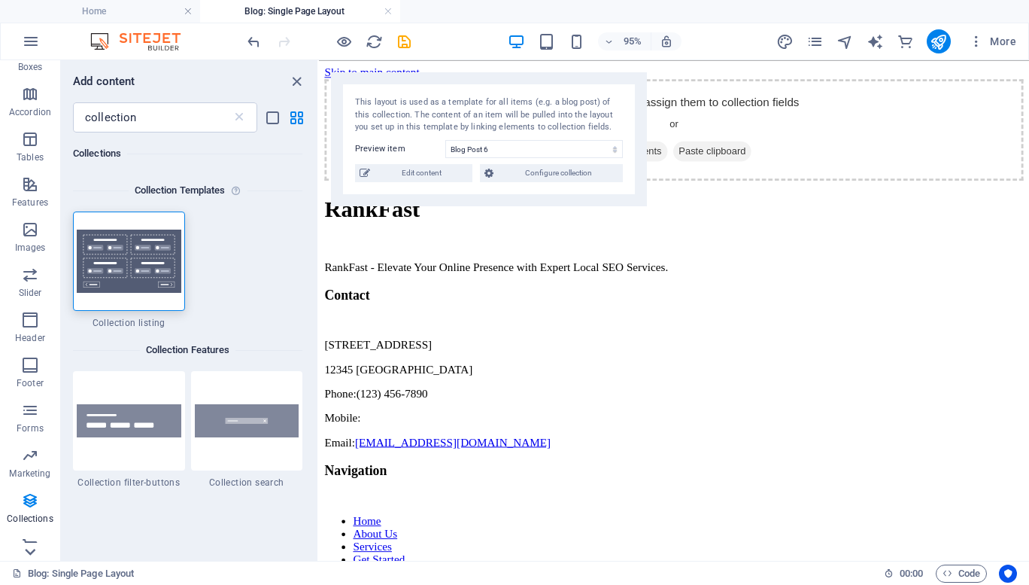
scroll to position [222, 0]
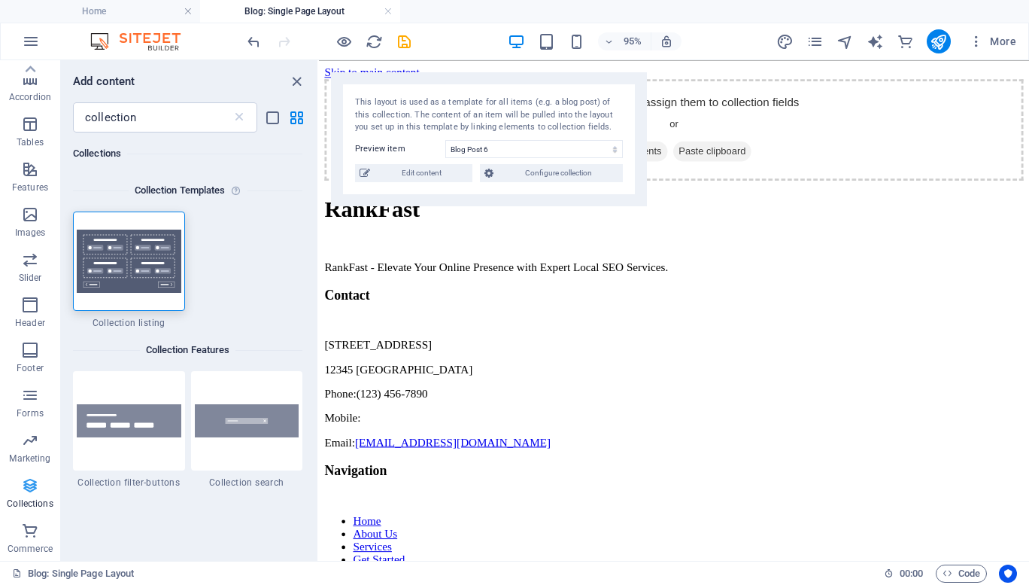
click at [20, 481] on span "Collections" at bounding box center [30, 494] width 60 height 36
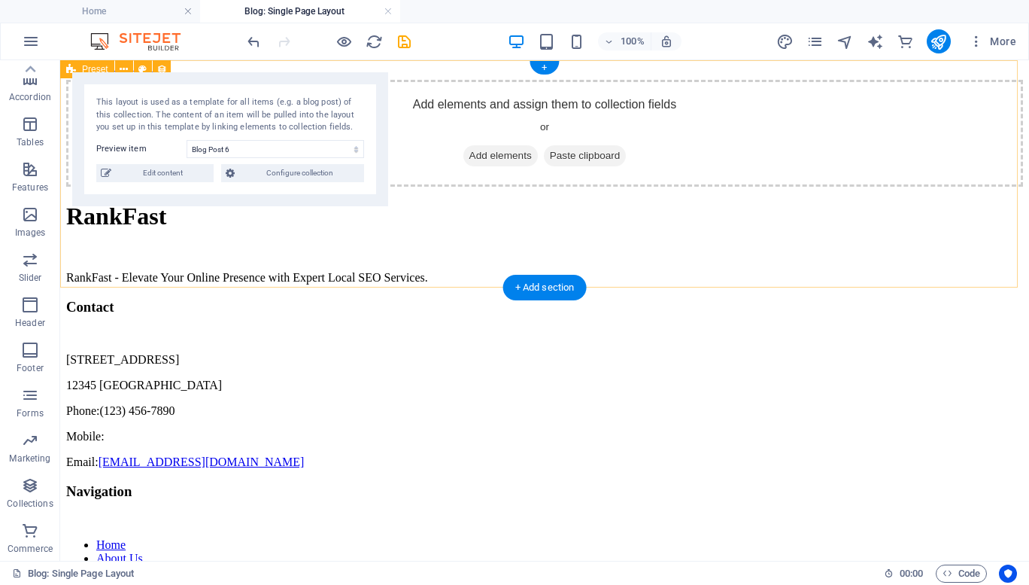
click at [959, 162] on div "Add elements and assign them to collection fields or Add elements Paste clipboa…" at bounding box center [544, 133] width 957 height 107
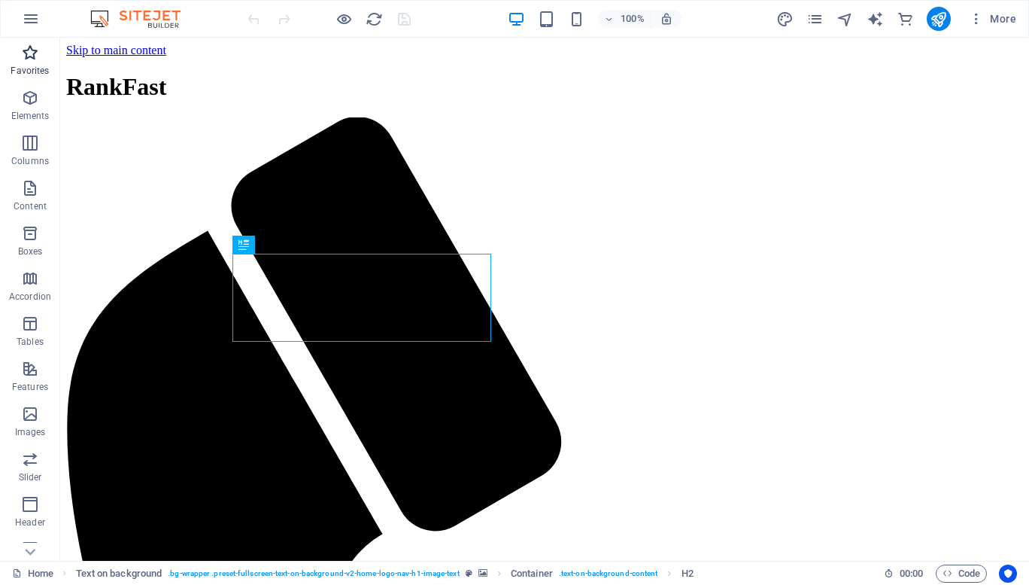
click at [23, 65] on p "Favorites" at bounding box center [30, 71] width 38 height 12
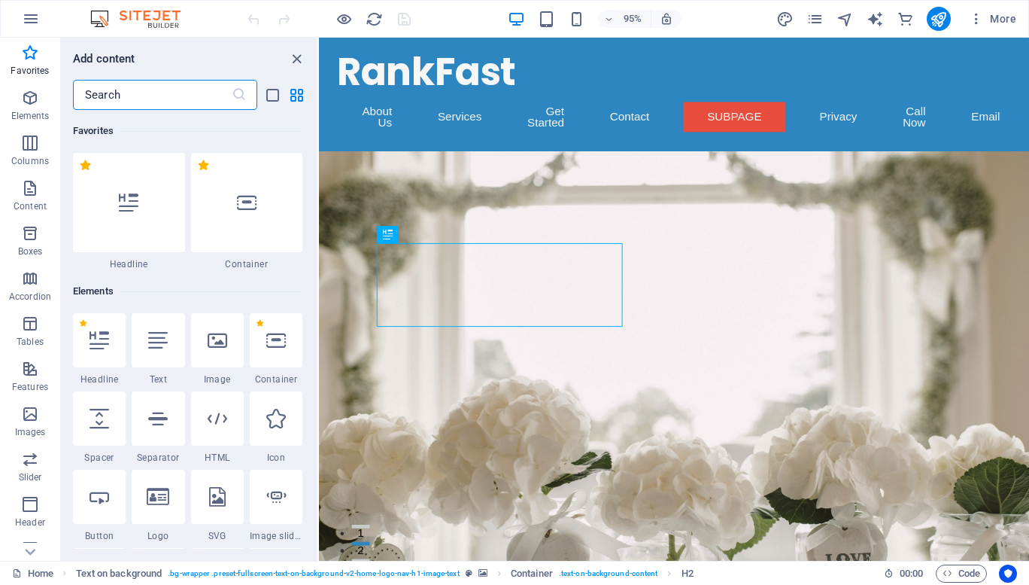
click at [130, 94] on input "text" at bounding box center [152, 95] width 159 height 30
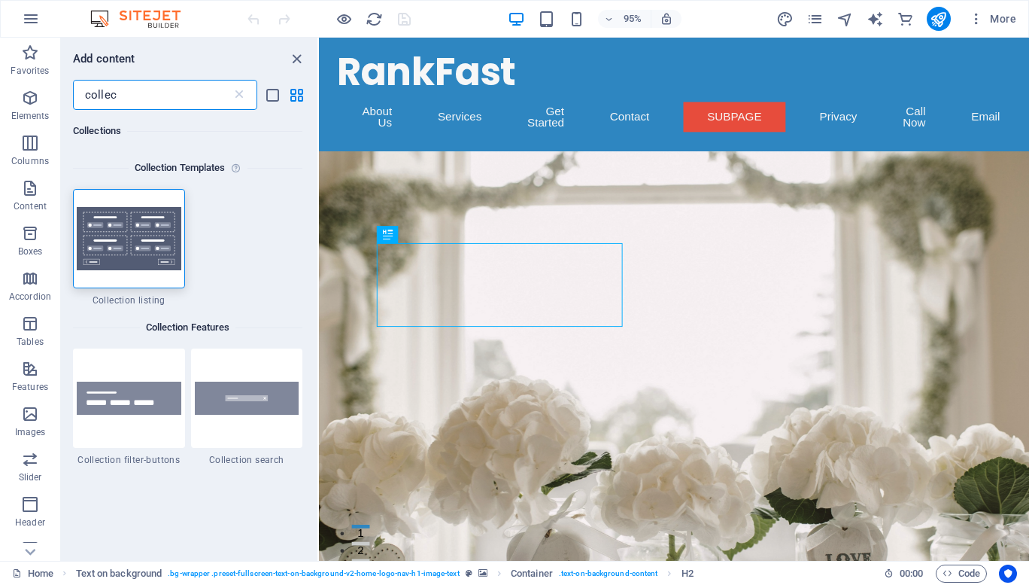
type input "collec"
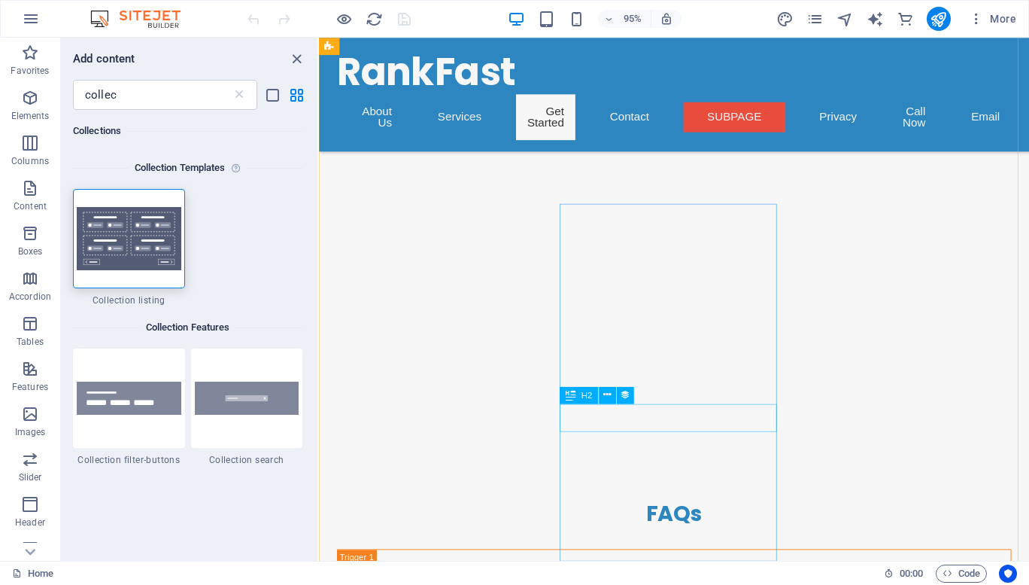
scroll to position [5331, 0]
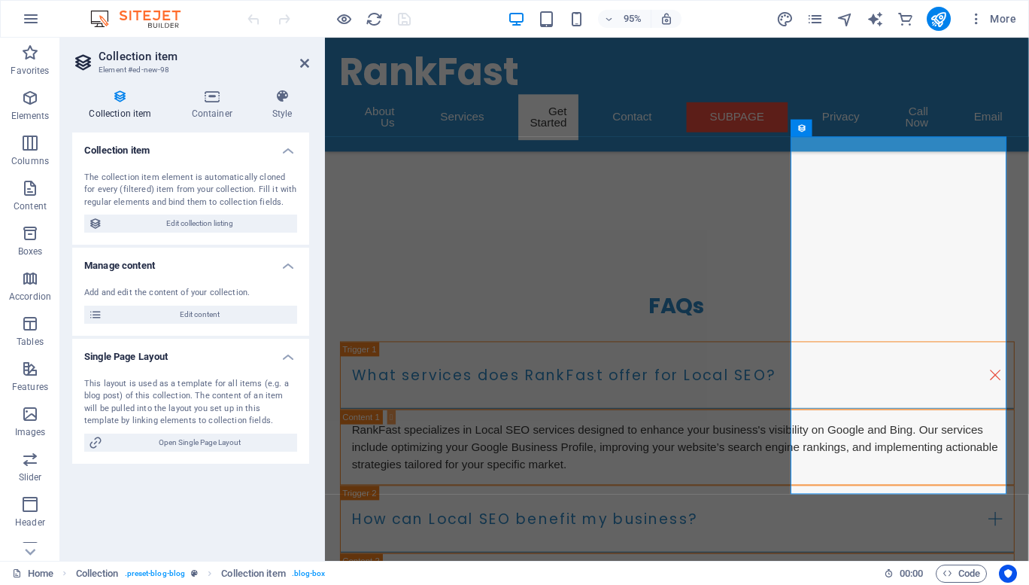
click at [287, 268] on h4 "Manage content" at bounding box center [190, 261] width 237 height 27
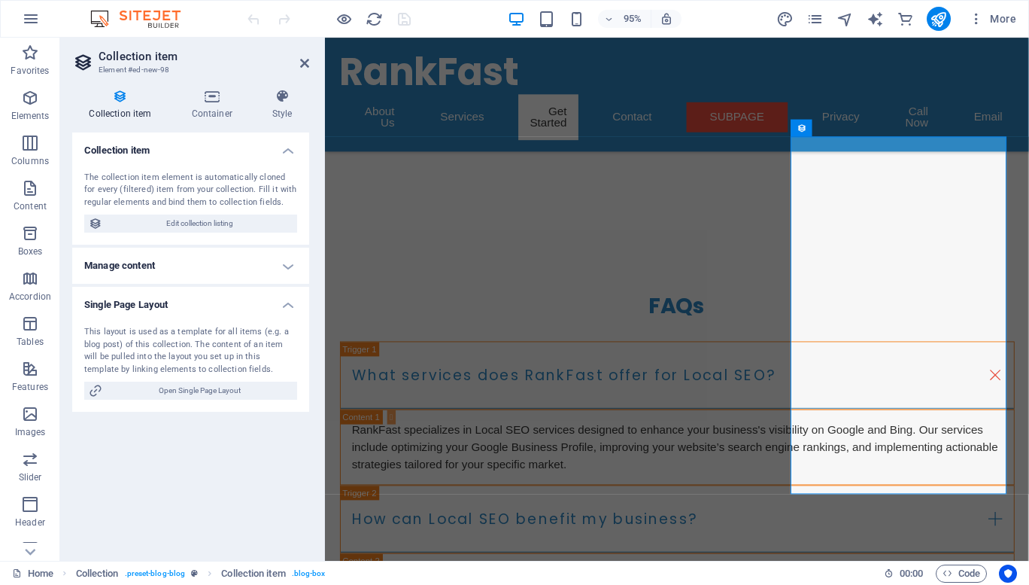
click at [287, 268] on h4 "Manage content" at bounding box center [190, 266] width 237 height 36
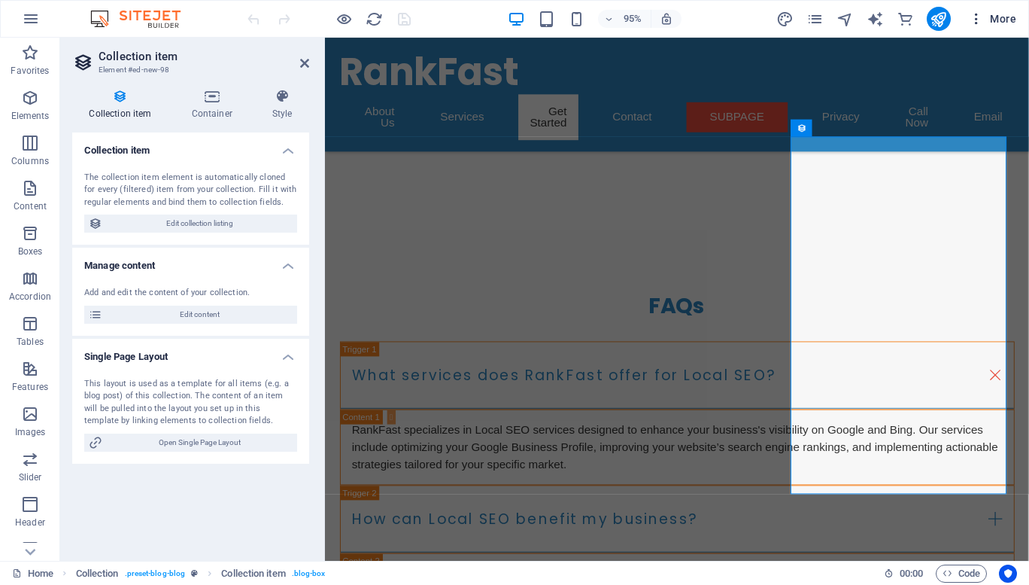
click at [994, 23] on span "More" at bounding box center [992, 18] width 47 height 15
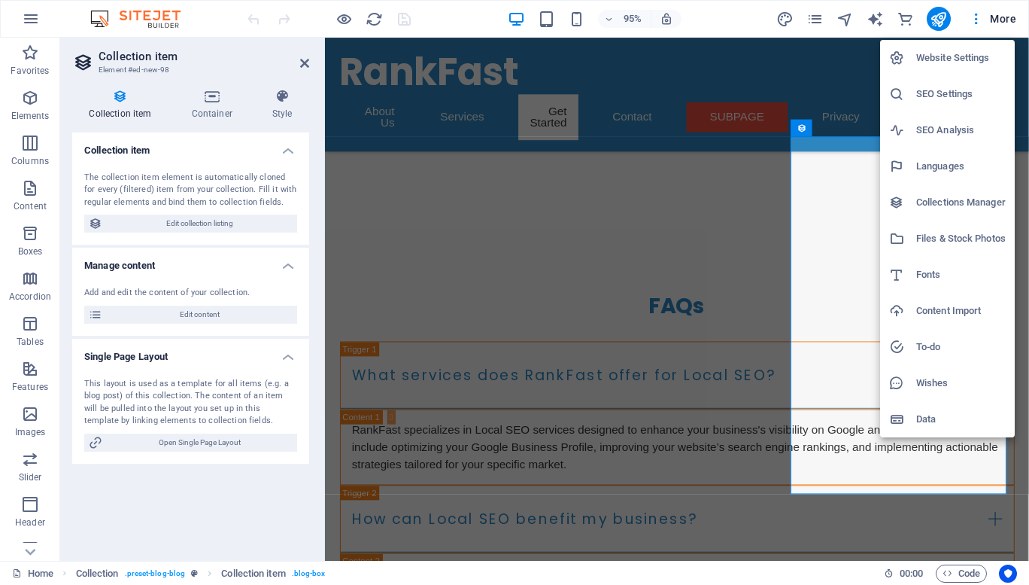
click at [946, 200] on h6 "Collections Manager" at bounding box center [961, 202] width 90 height 18
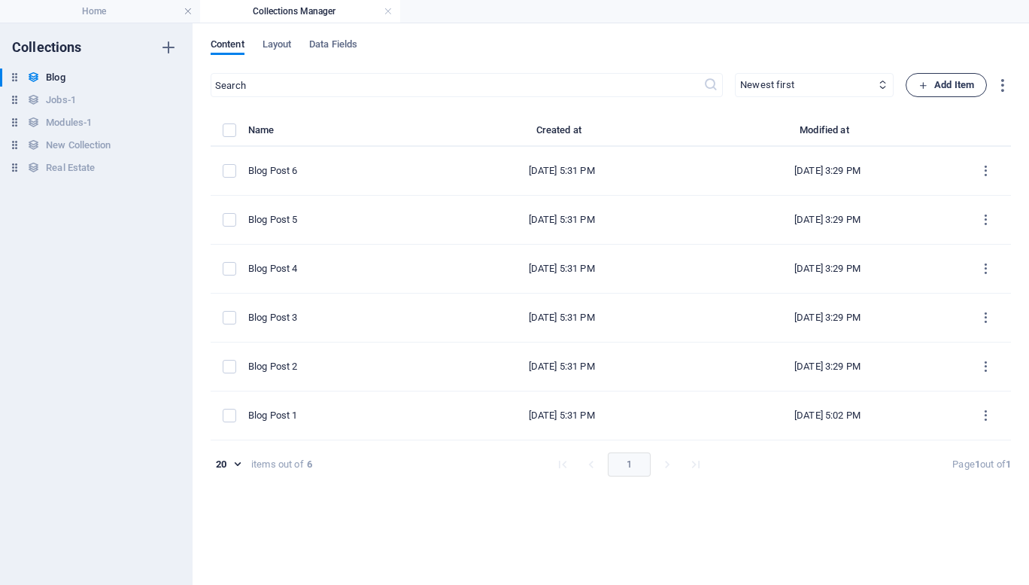
click at [960, 84] on span "Add Item" at bounding box center [947, 85] width 56 height 18
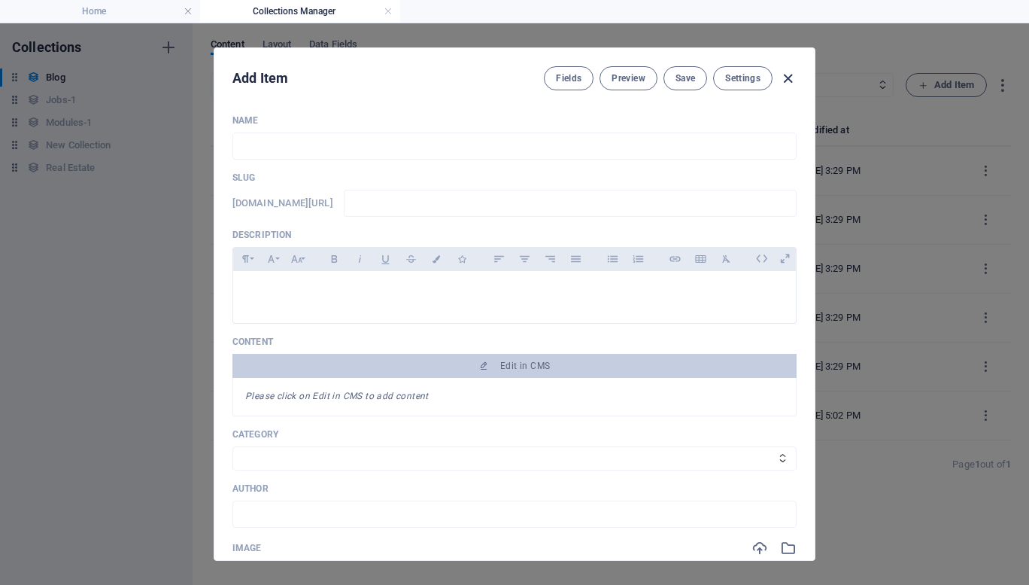
click at [788, 79] on icon "button" at bounding box center [787, 78] width 17 height 17
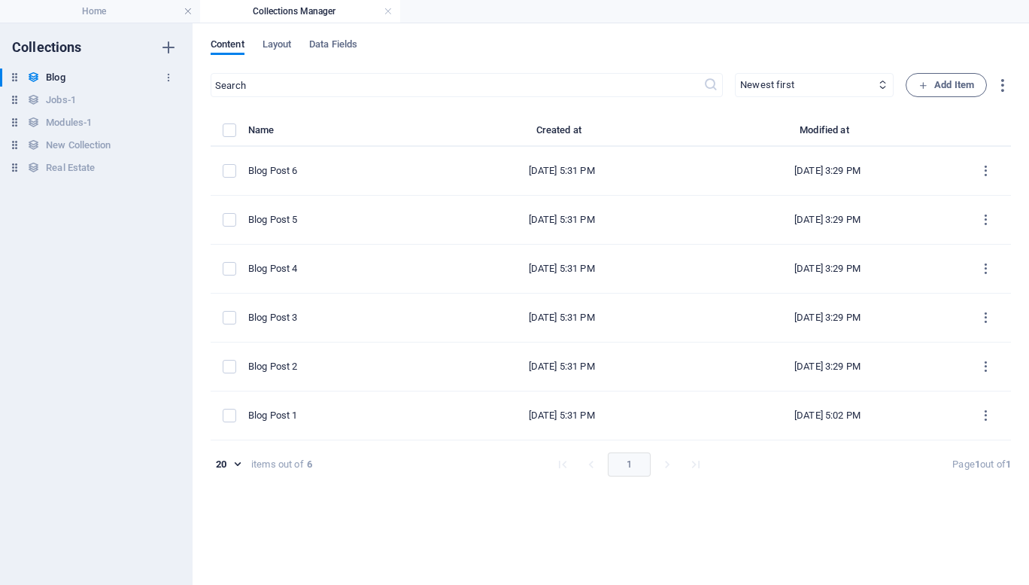
click at [55, 76] on h6 "Blog" at bounding box center [55, 77] width 19 height 18
click at [956, 82] on span "Add Item" at bounding box center [947, 85] width 56 height 18
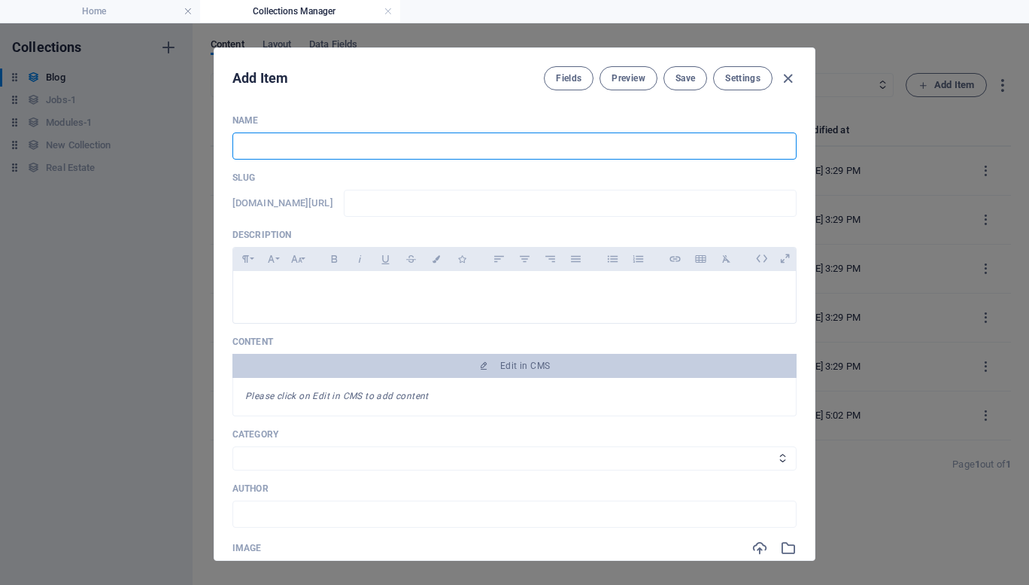
click at [278, 141] on input "text" at bounding box center [514, 145] width 564 height 27
type input "M"
type input "m"
type input "My"
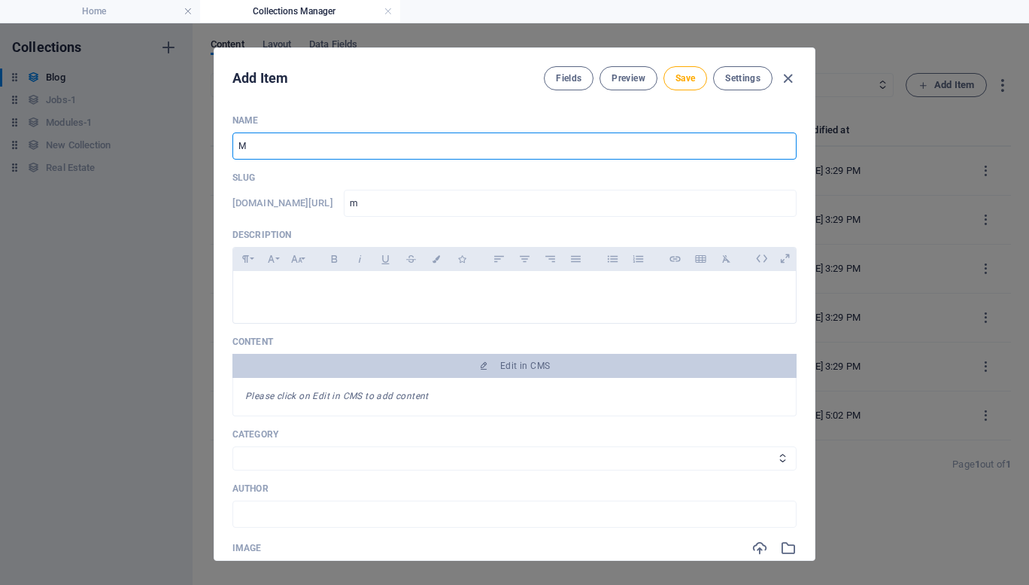
type input "my"
type input "My B"
type input "my-b"
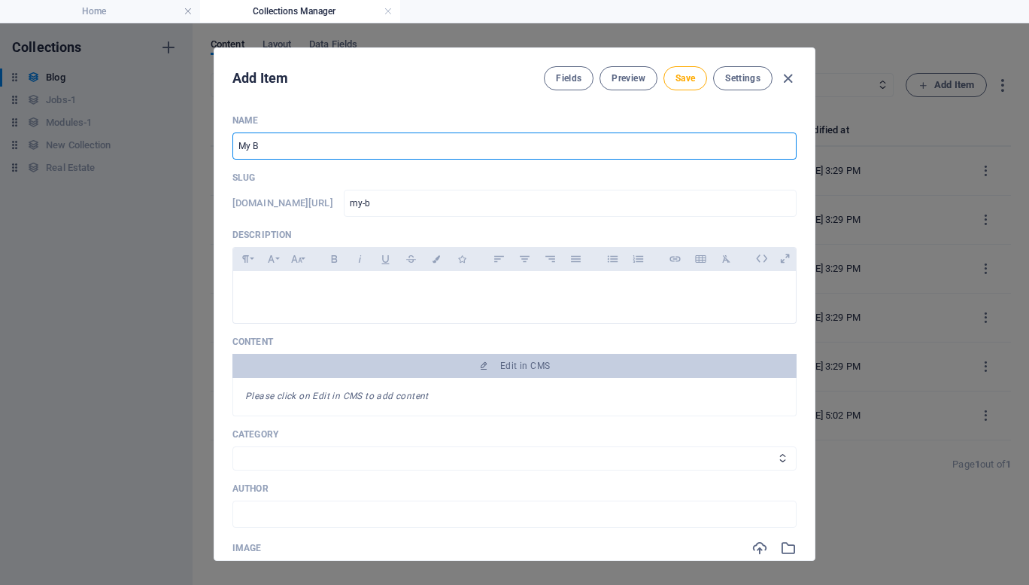
type input "My Bl"
type input "my-bl"
type input "My Blo"
type input "my-blo"
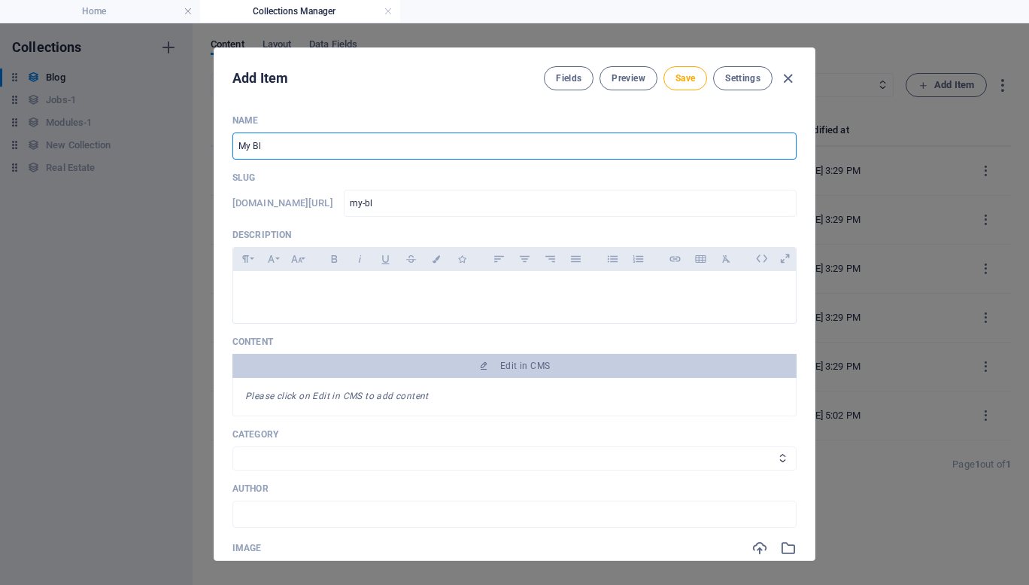
type input "my-blo"
type input "My Blog"
type input "my-blog"
type input "My Blog P"
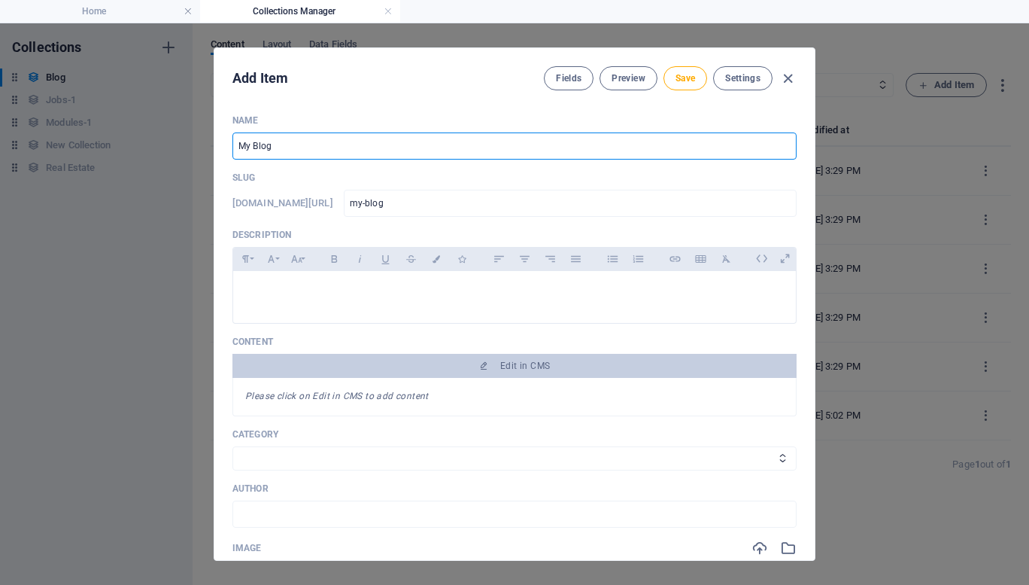
type input "my-blog-p"
type input "My Blog Po"
type input "my-blog-po"
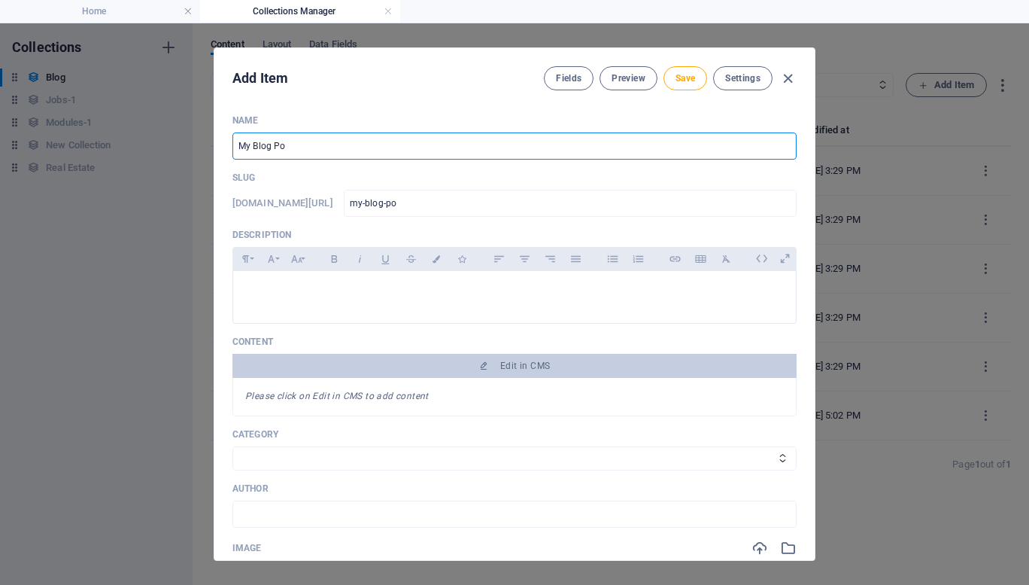
type input "My Blog Pos"
type input "my-blog-pos"
type input "My Blog Post"
type input "my-blog-post"
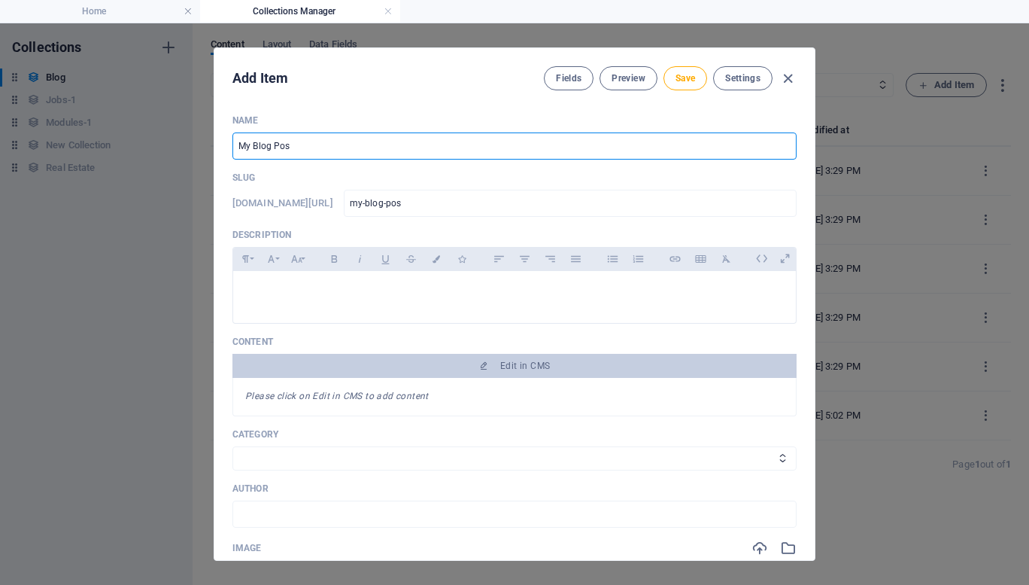
type input "my-blog-post"
type input "My Blog Post"
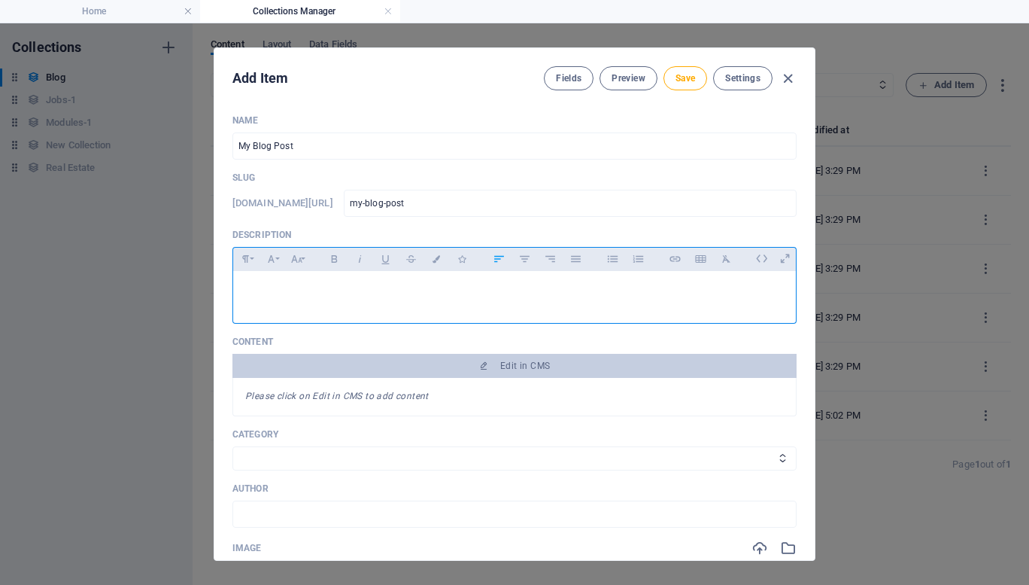
click at [349, 297] on p at bounding box center [514, 290] width 539 height 14
click at [329, 433] on p "Category" at bounding box center [514, 434] width 564 height 12
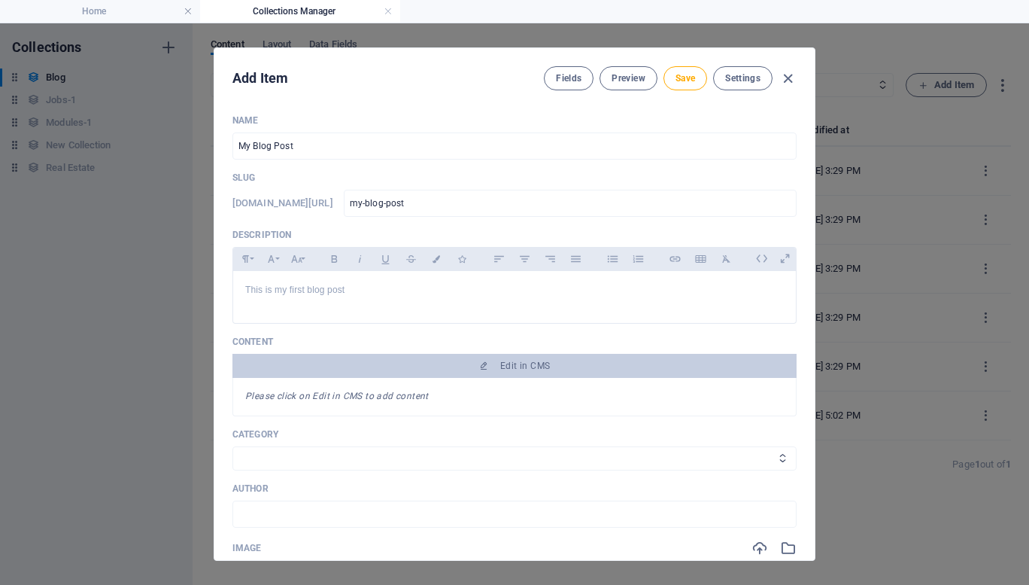
click at [293, 462] on select "Category 1 Category 2" at bounding box center [514, 458] width 564 height 24
select select "Category 2"
click at [232, 446] on select "Category 1 Category 2" at bounding box center [514, 458] width 564 height 24
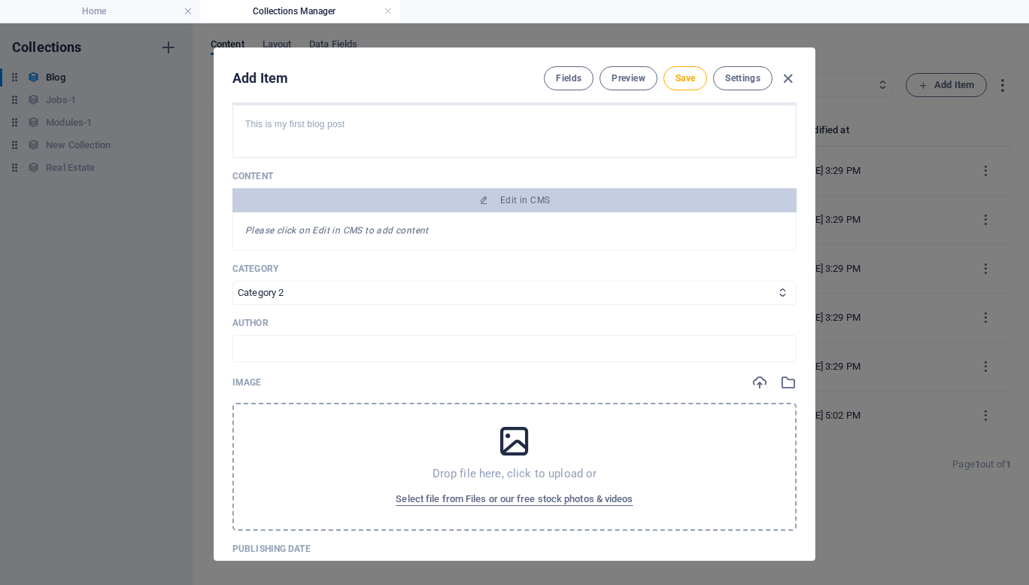
scroll to position [166, 0]
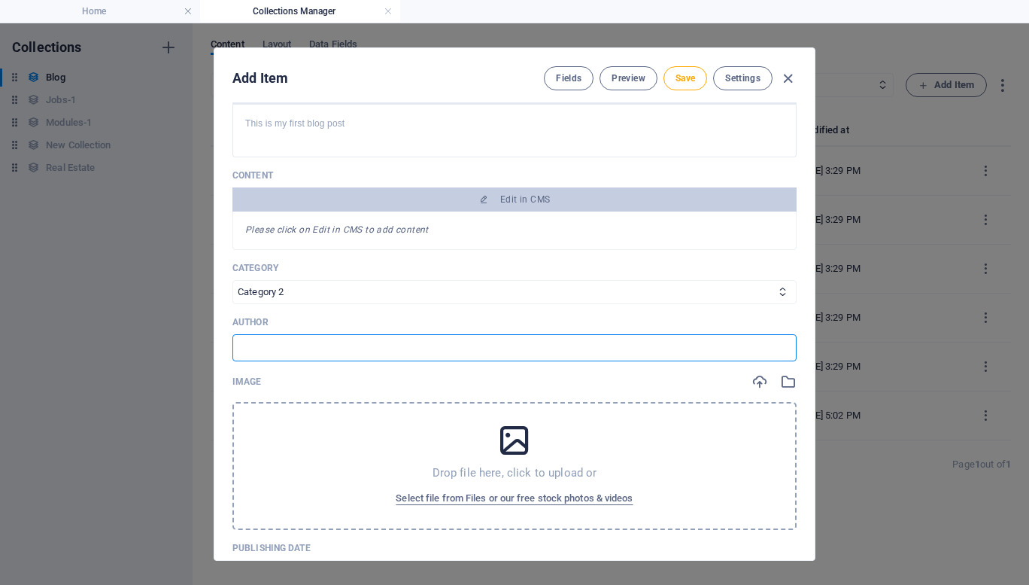
click at [270, 344] on input "text" at bounding box center [514, 347] width 564 height 27
type input "Farooq"
click at [522, 499] on span "Select file from Files or our free stock photos & videos" at bounding box center [514, 498] width 237 height 18
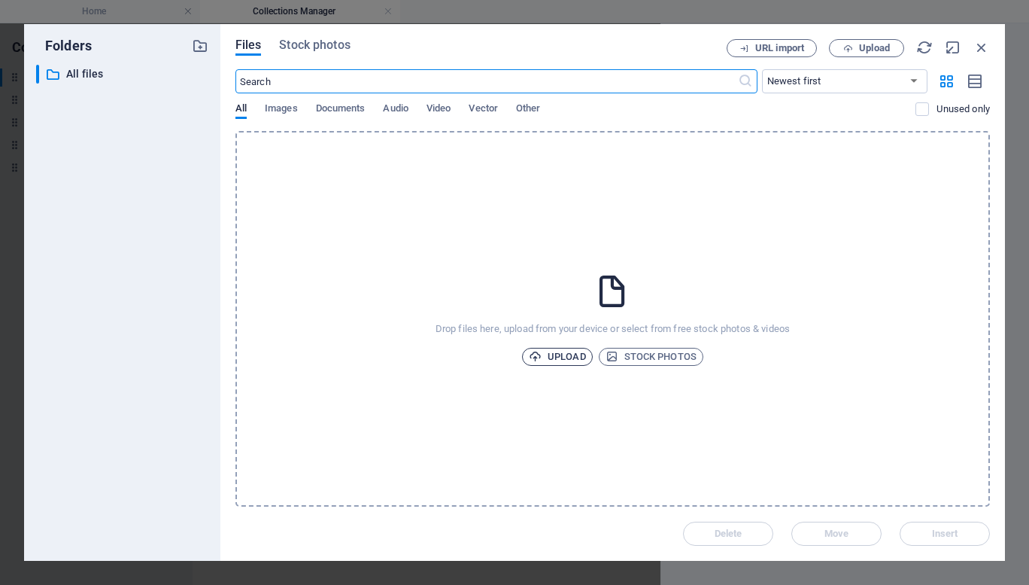
click at [548, 352] on span "Upload" at bounding box center [557, 357] width 57 height 18
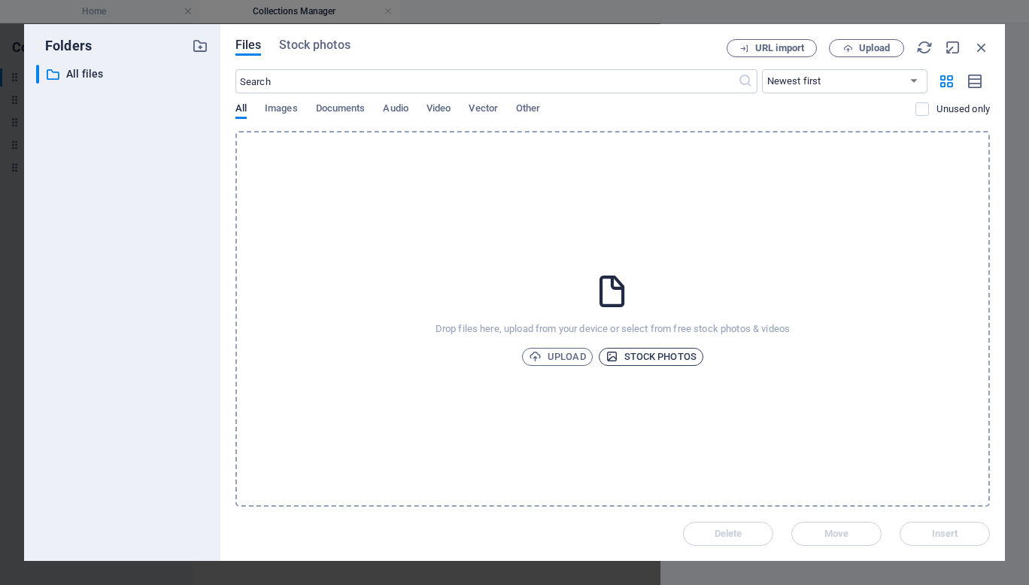
click at [680, 354] on span "Stock photos" at bounding box center [651, 357] width 91 height 18
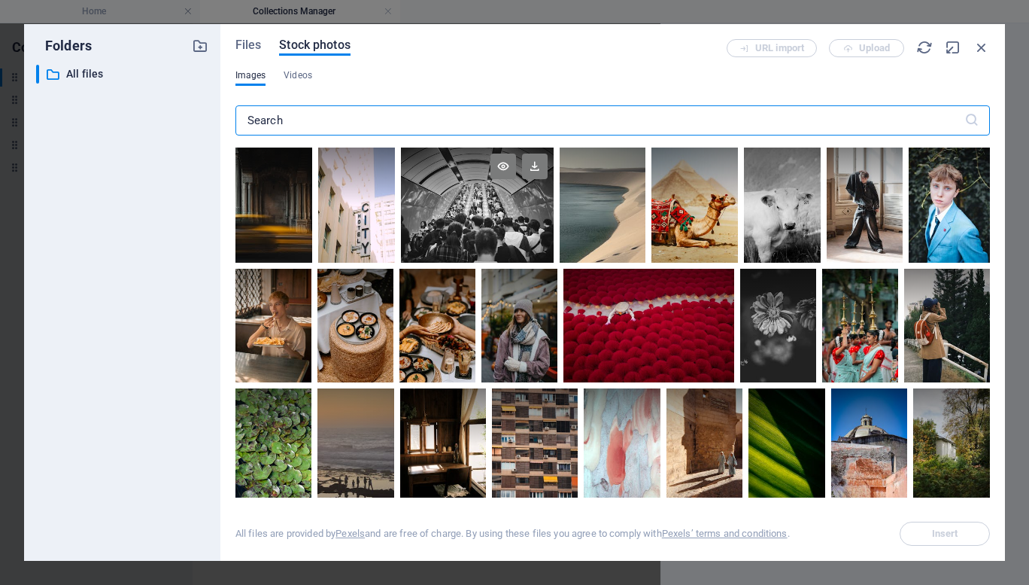
click at [488, 196] on div at bounding box center [477, 175] width 153 height 57
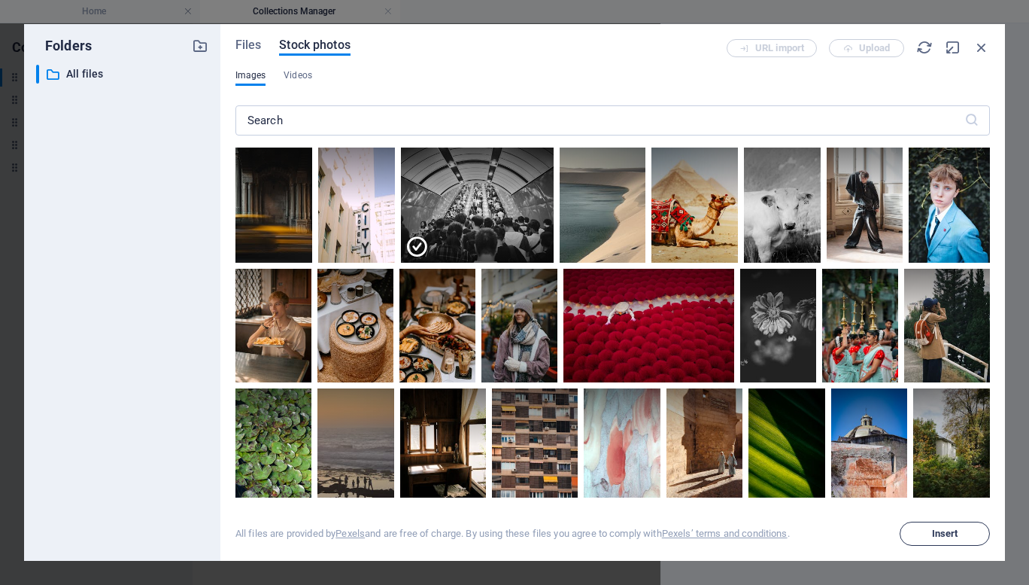
click at [941, 535] on span "Insert" at bounding box center [945, 533] width 26 height 9
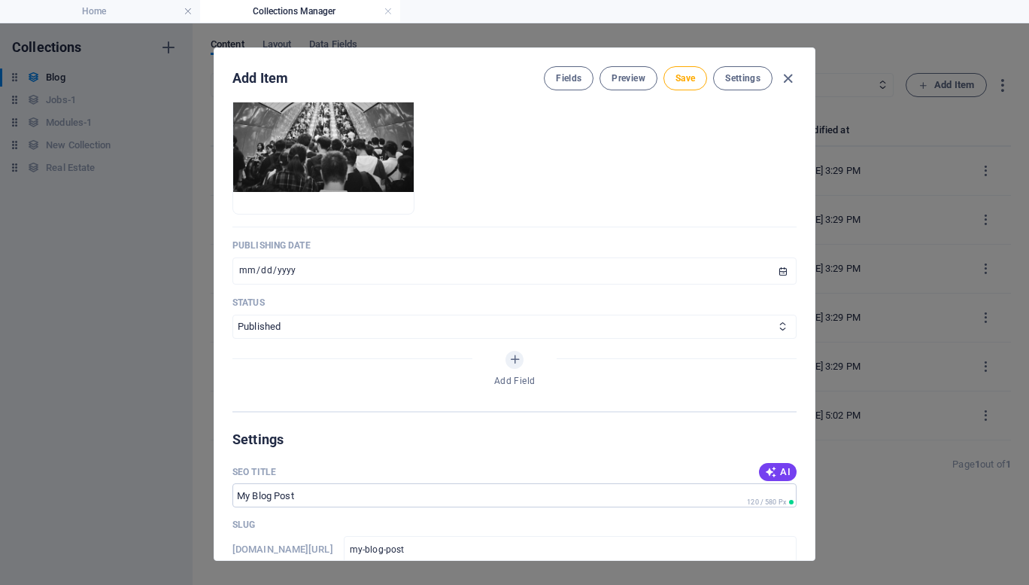
scroll to position [529, 0]
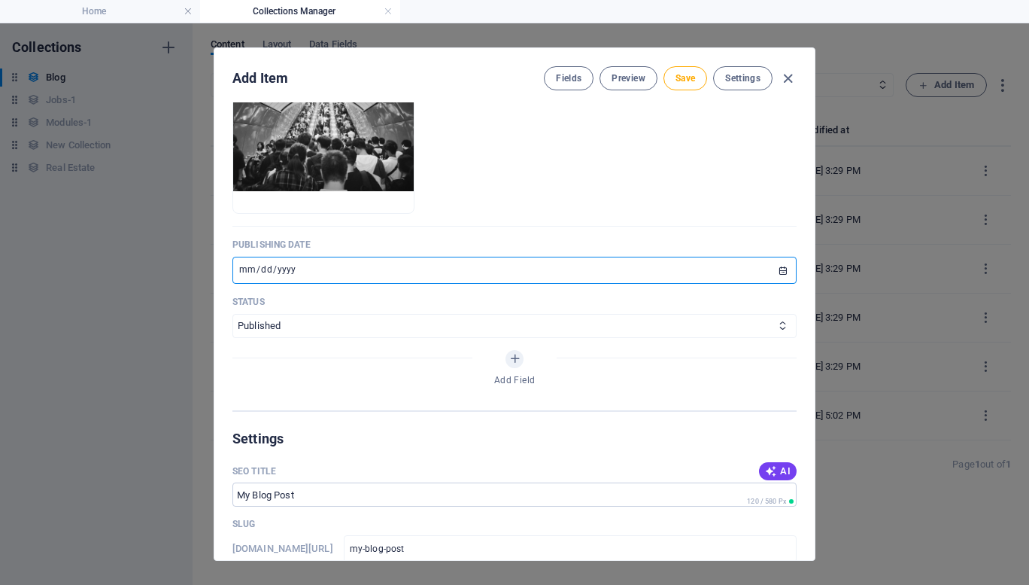
click at [323, 261] on input "[DATE]" at bounding box center [514, 270] width 564 height 27
click at [317, 271] on input "[DATE]" at bounding box center [514, 270] width 564 height 27
type input "2024-10-04"
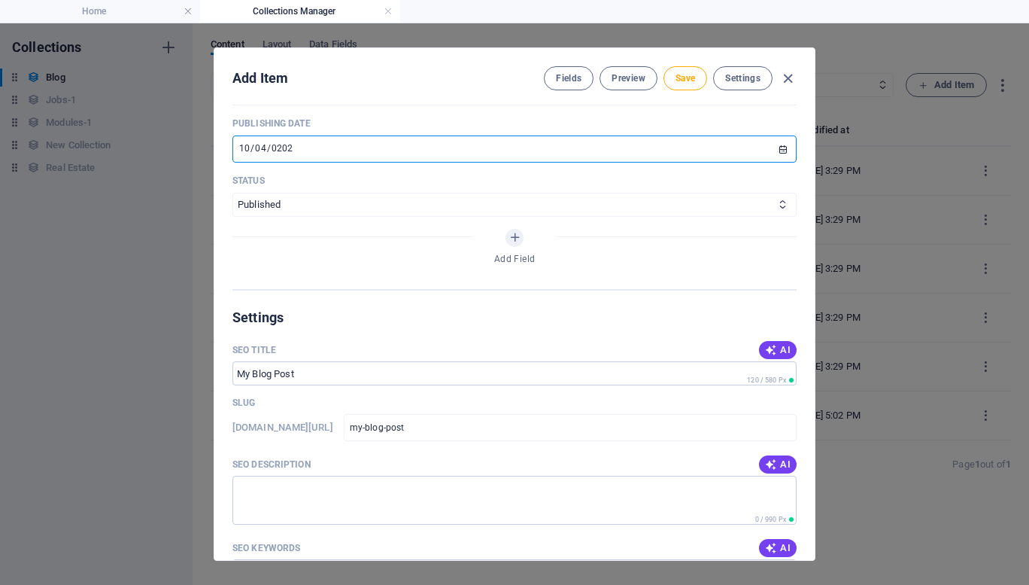
scroll to position [749, 0]
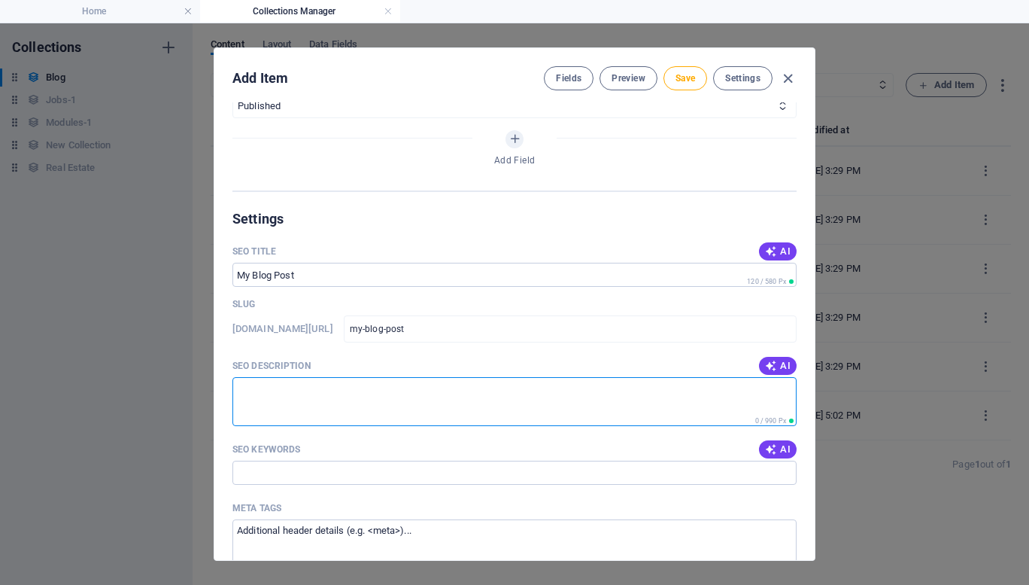
click at [373, 393] on textarea "SEO Description" at bounding box center [514, 401] width 564 height 49
type textarea "My fist blog post in website"
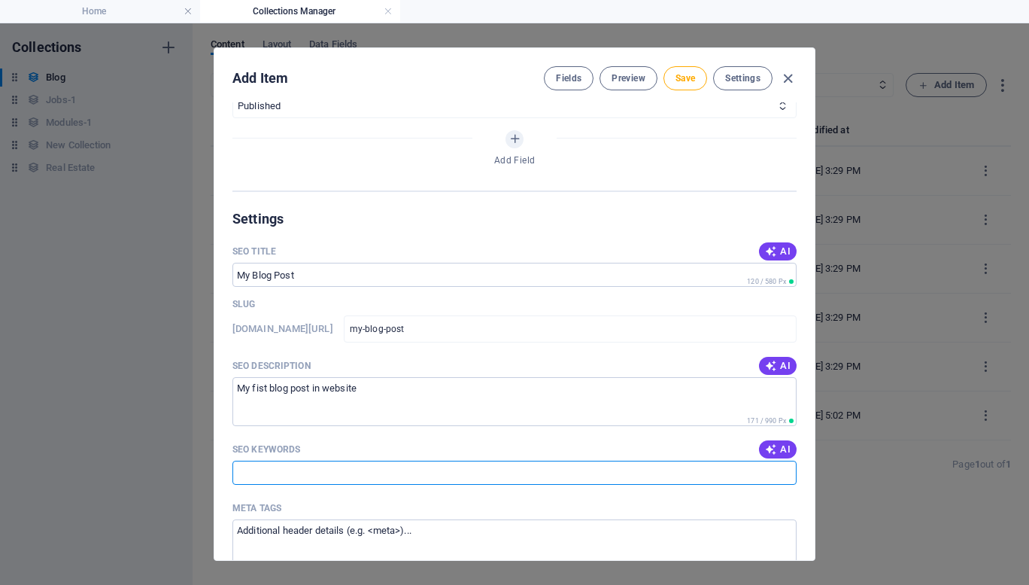
click at [303, 478] on input "SEO Keywords" at bounding box center [514, 472] width 564 height 24
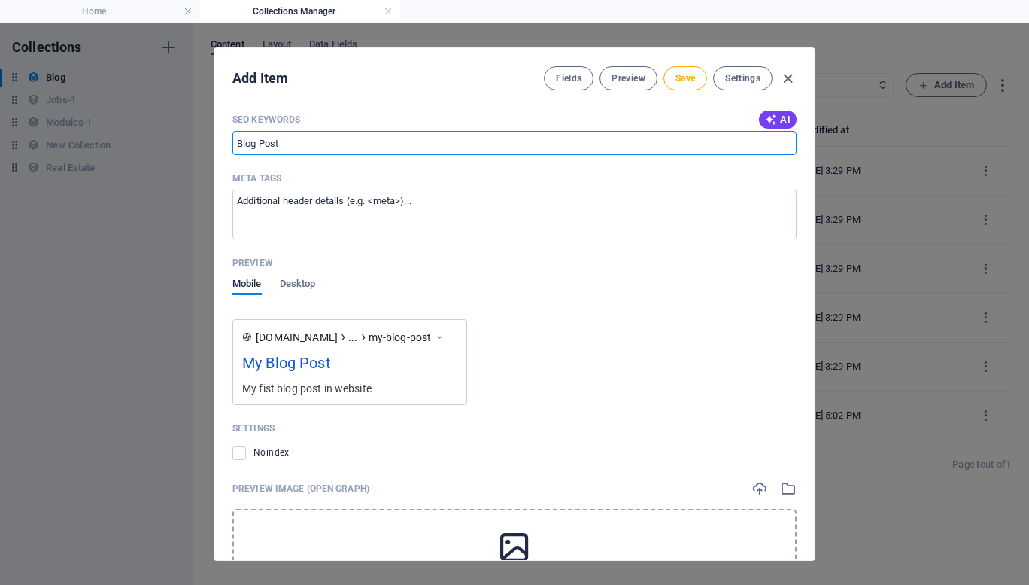
scroll to position [1080, 0]
type input "Blog Post"
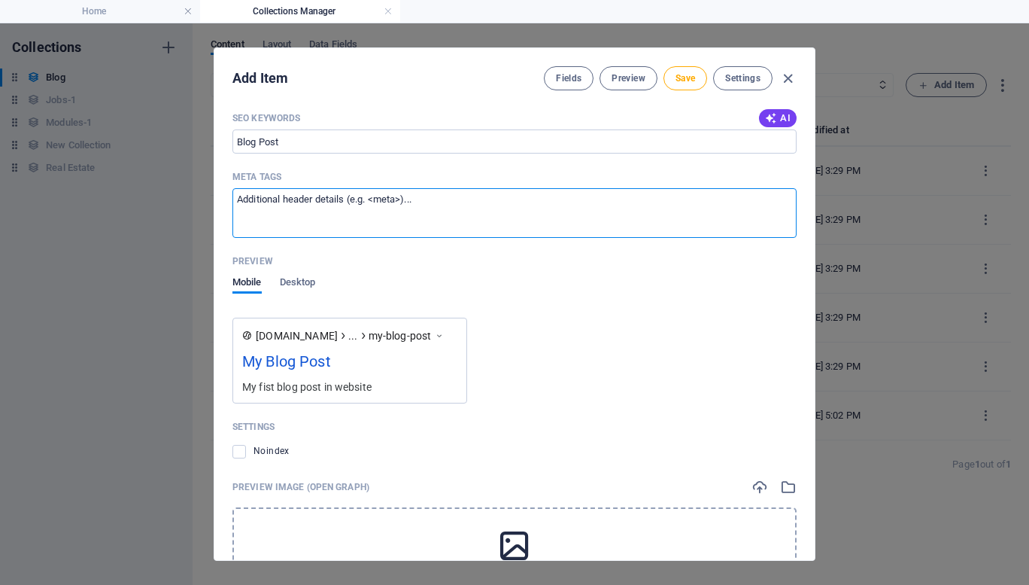
click at [311, 207] on textarea "Meta tags ​" at bounding box center [514, 212] width 564 height 49
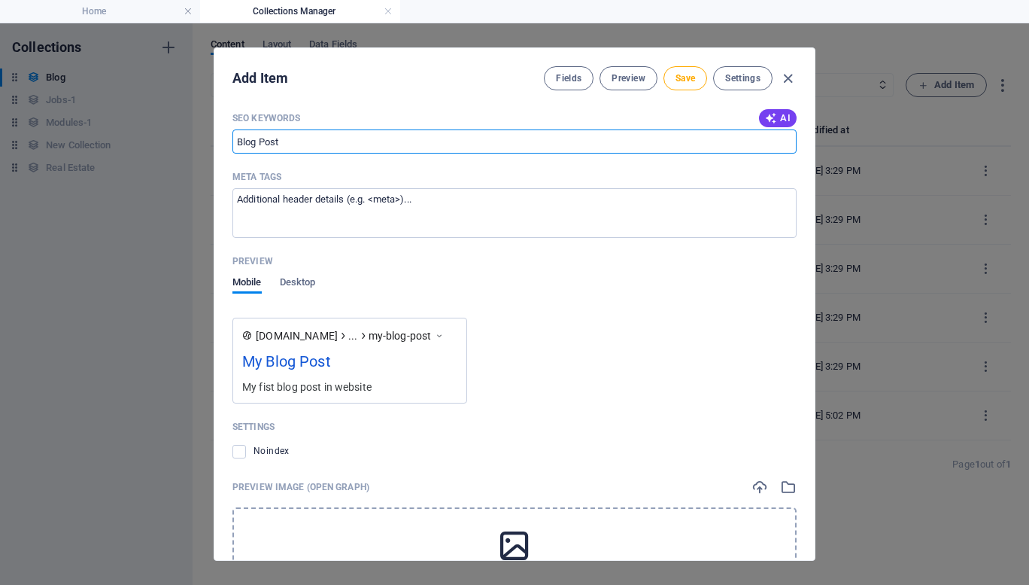
drag, startPoint x: 289, startPoint y: 145, endPoint x: 153, endPoint y: 150, distance: 135.5
click at [153, 150] on div "Add Item Fields Preview Save Settings Name My Blog Post ​ Slug www.example.com/…" at bounding box center [514, 303] width 1029 height 561
click at [275, 206] on textarea "Meta tags ​" at bounding box center [514, 212] width 564 height 49
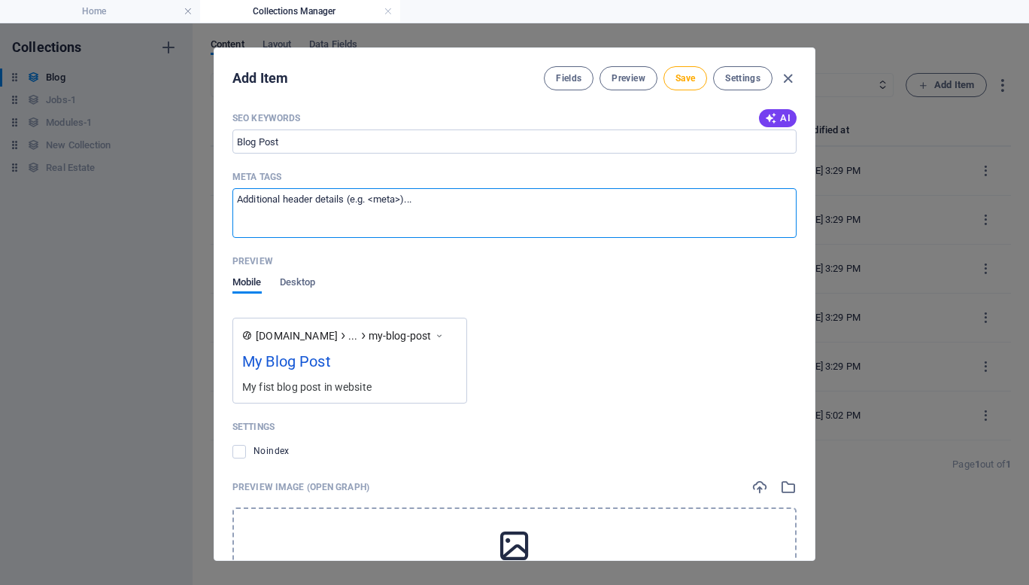
paste textarea "Blog Post"
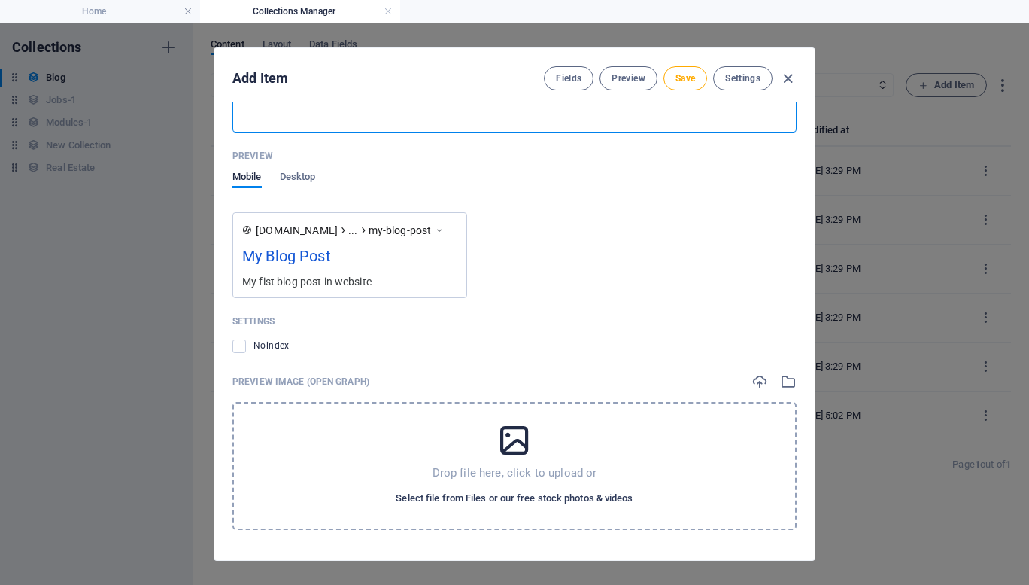
type textarea "Blog Post for SEO"
click at [506, 501] on span "Select file from Files or our free stock photos & videos" at bounding box center [514, 498] width 237 height 18
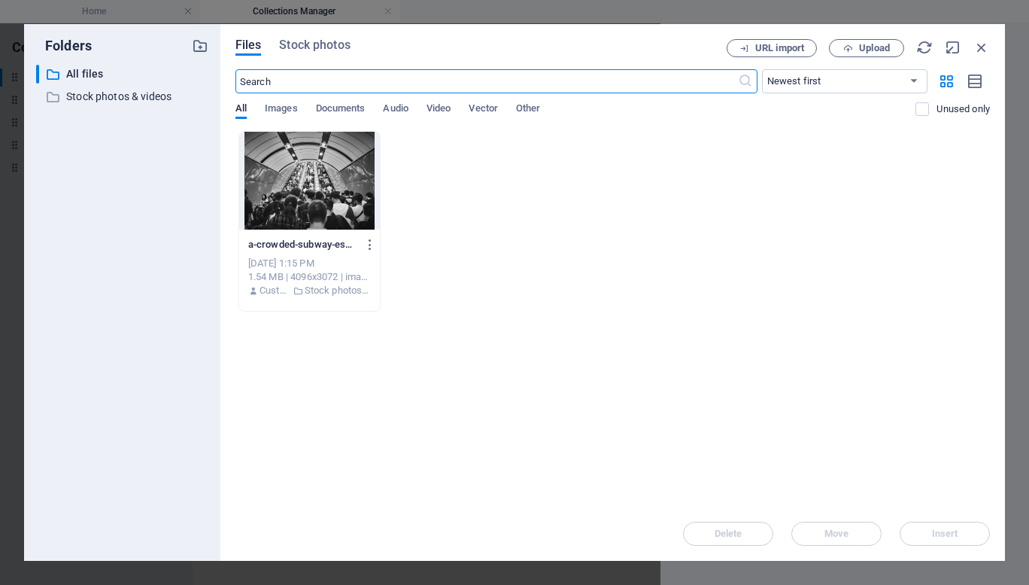
click at [309, 173] on div at bounding box center [309, 181] width 141 height 98
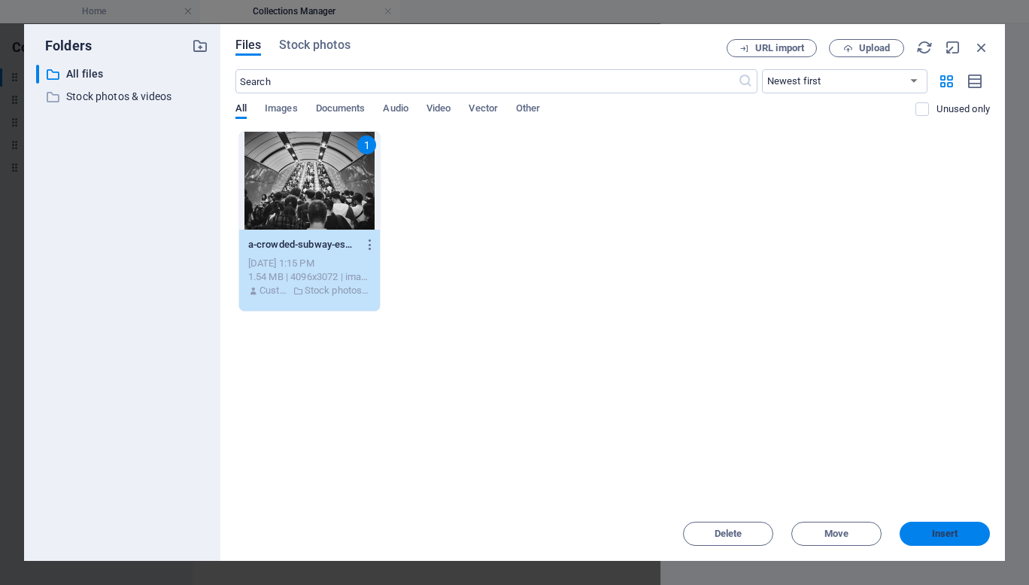
click at [940, 529] on span "Insert" at bounding box center [945, 533] width 26 height 9
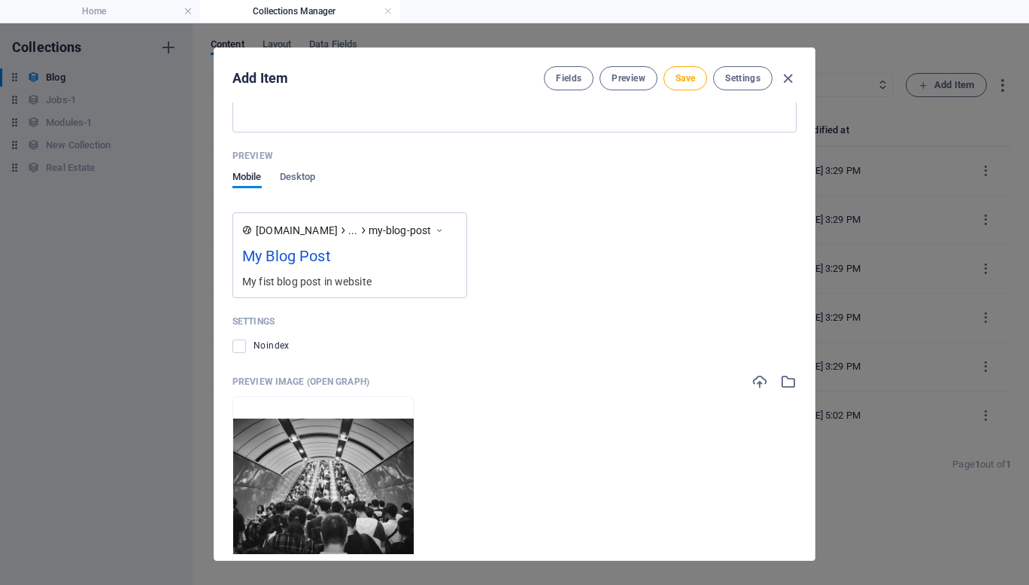
scroll to position [1244, 0]
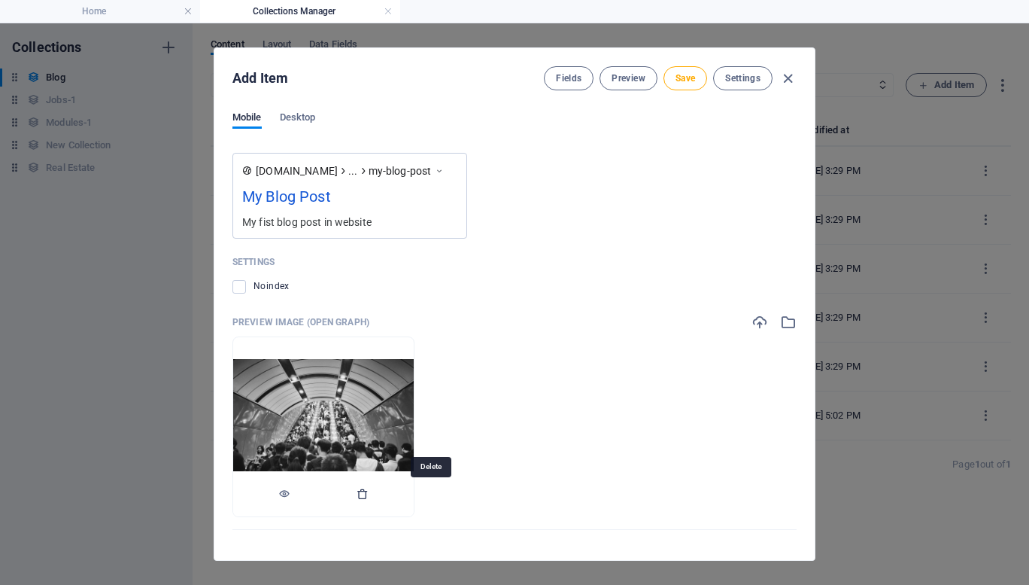
click at [369, 499] on icon "button" at bounding box center [363, 493] width 12 height 12
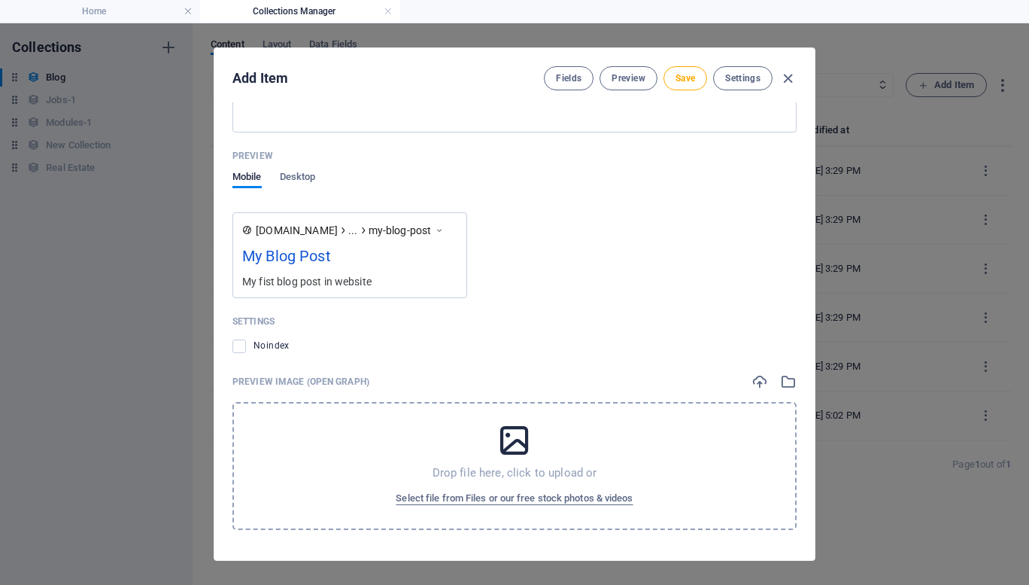
scroll to position [1185, 0]
click at [518, 503] on span "Select file from Files or our free stock photos & videos" at bounding box center [514, 498] width 237 height 18
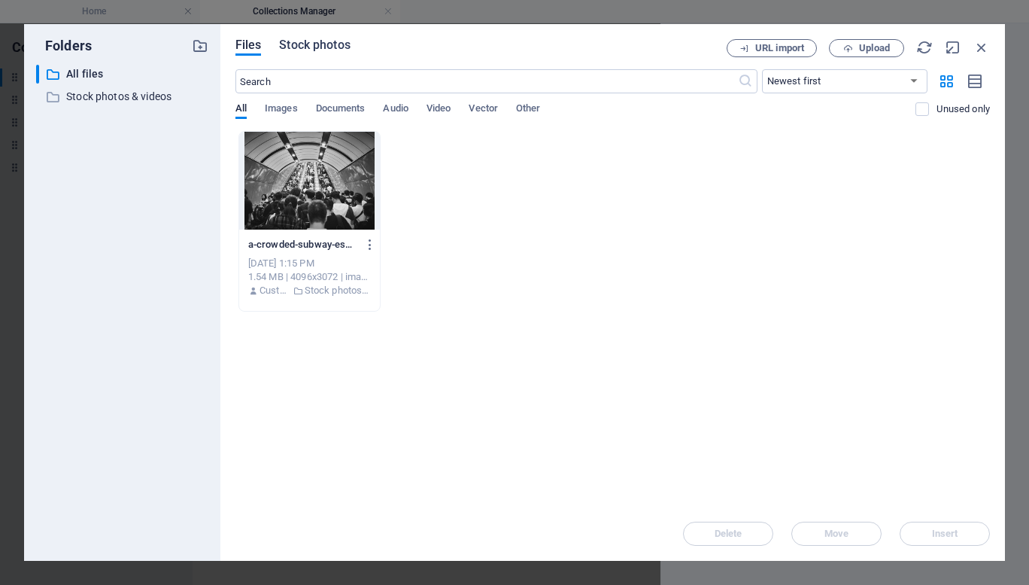
click at [305, 50] on span "Stock photos" at bounding box center [314, 45] width 71 height 18
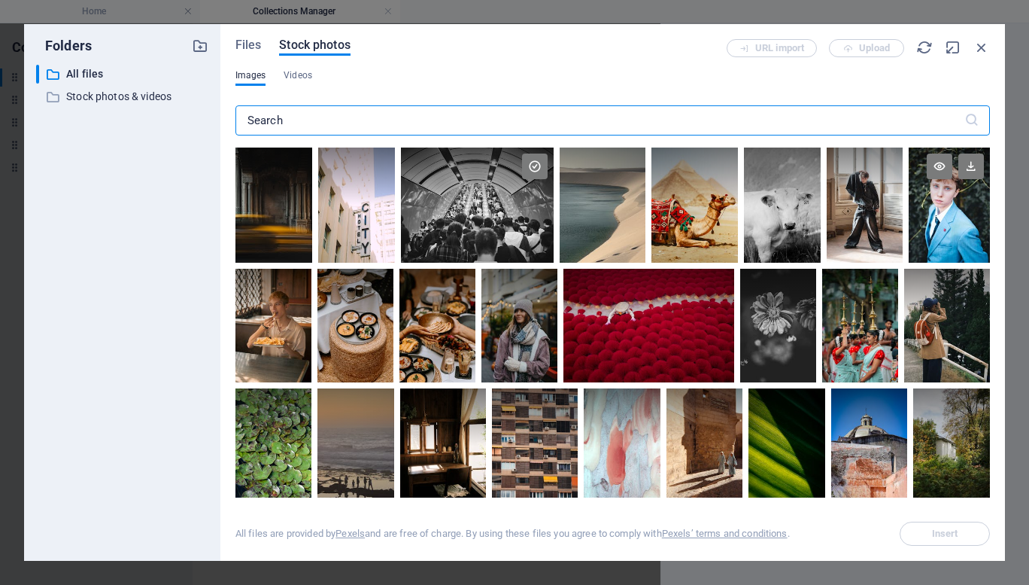
click at [931, 198] on div at bounding box center [949, 175] width 81 height 57
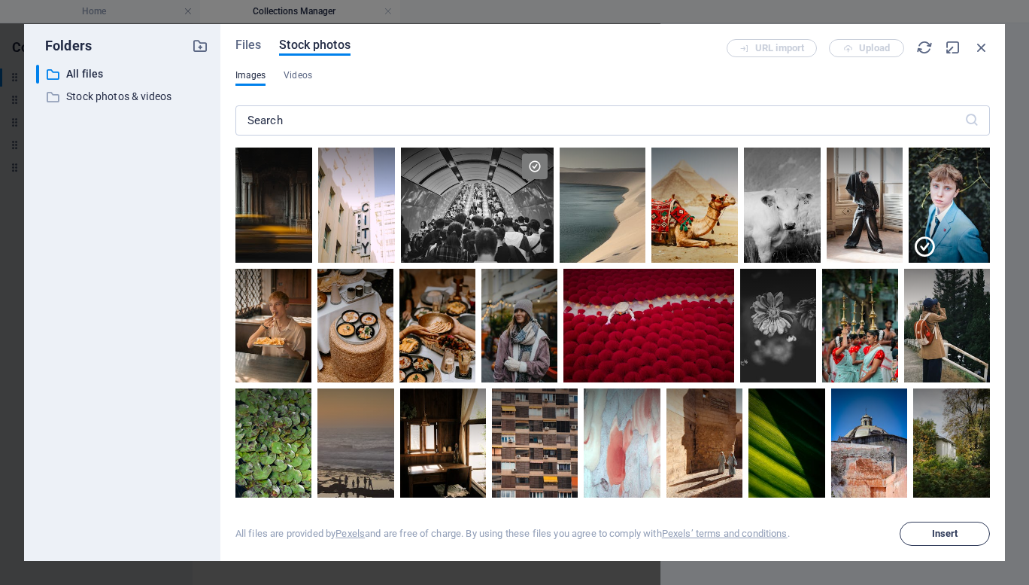
click at [963, 538] on button "Insert" at bounding box center [945, 533] width 90 height 24
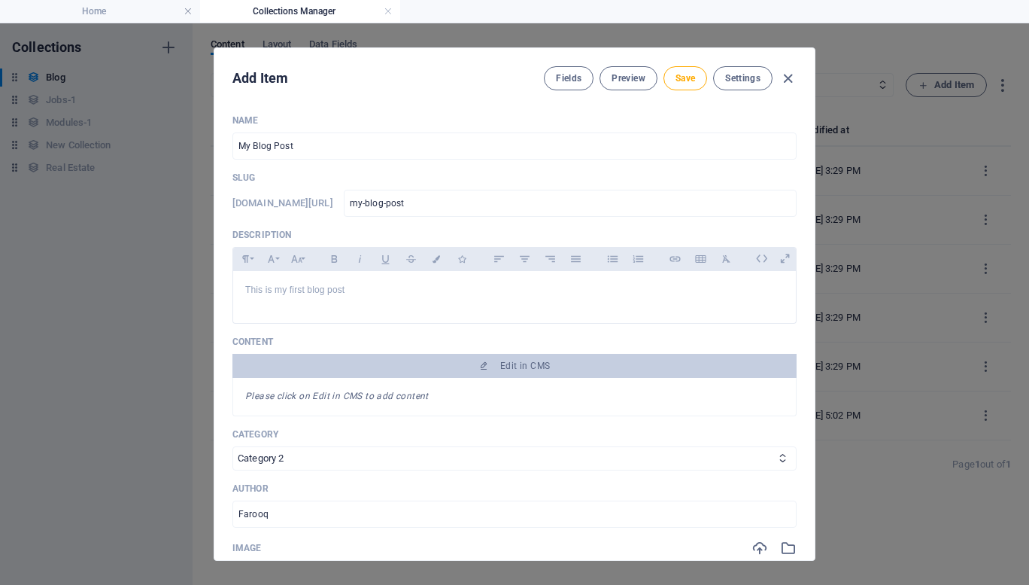
scroll to position [1, 0]
click at [361, 400] on em "Please click on Edit in CMS to add content" at bounding box center [337, 395] width 184 height 11
click at [284, 392] on em "Please click on Edit in CMS to add content" at bounding box center [337, 395] width 184 height 11
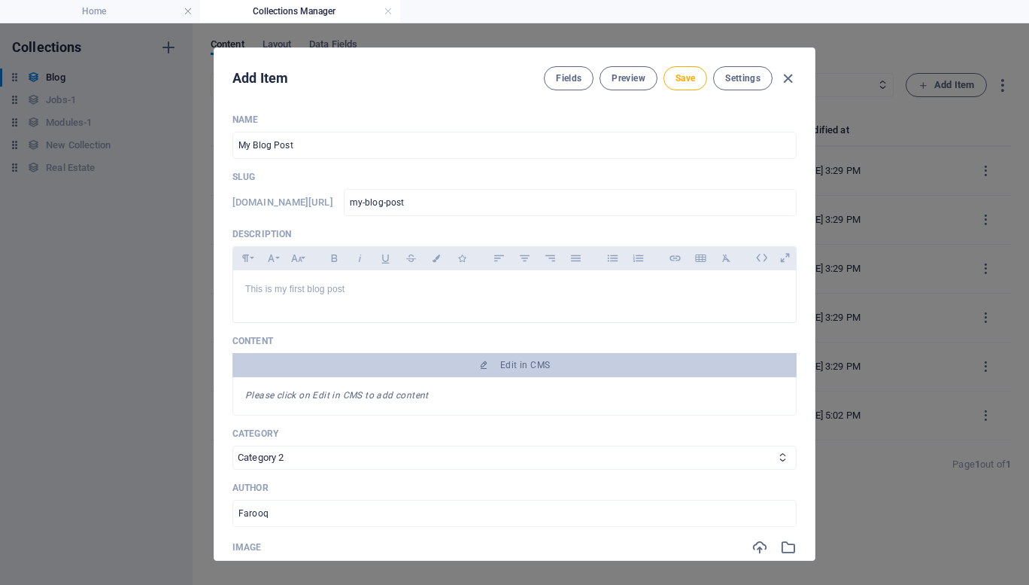
click at [284, 392] on em "Please click on Edit in CMS to add content" at bounding box center [337, 395] width 184 height 11
click at [564, 80] on span "Fields" at bounding box center [569, 78] width 26 height 12
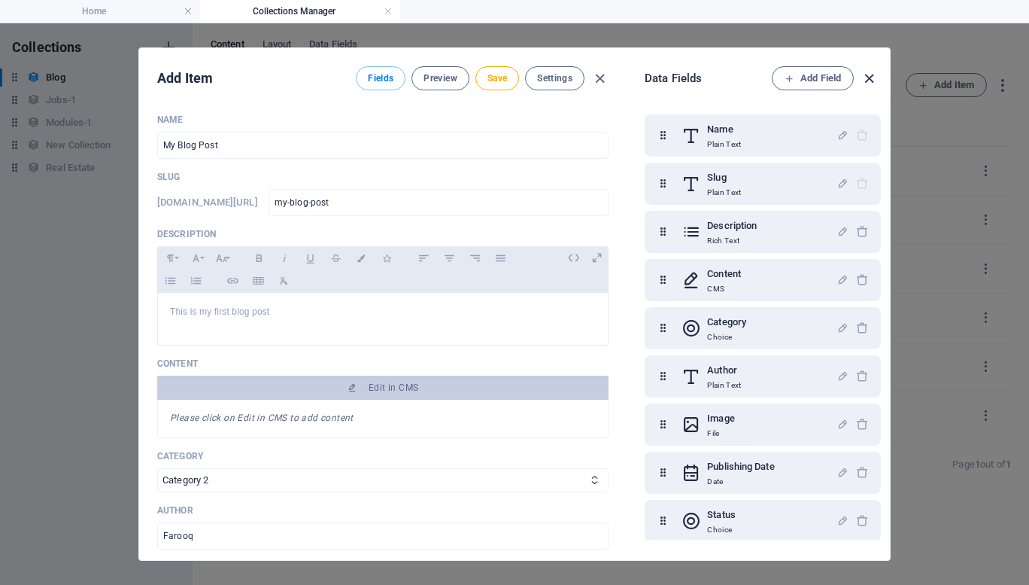
click at [870, 84] on icon "button" at bounding box center [869, 78] width 17 height 17
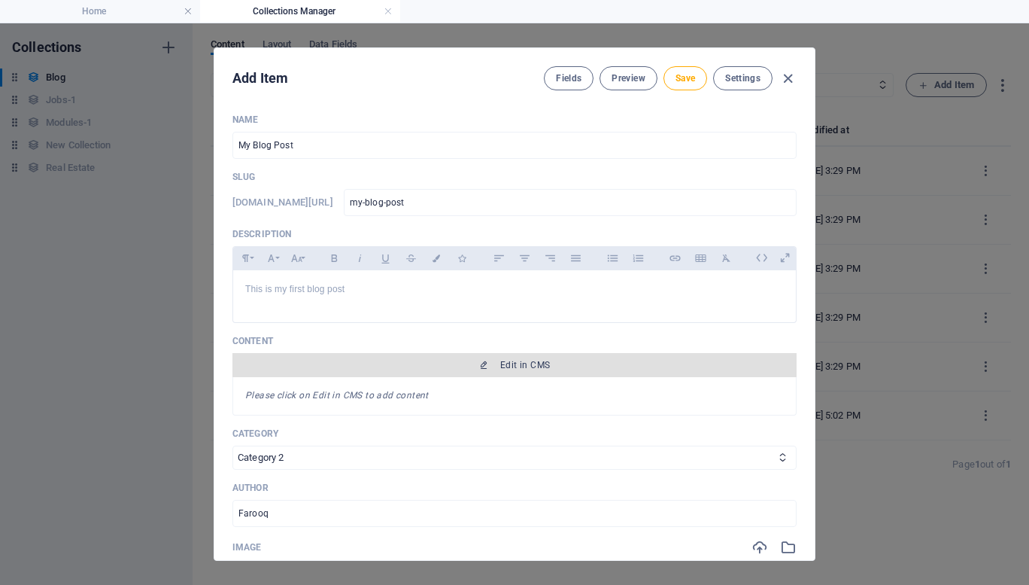
click at [520, 366] on span "Edit in CMS" at bounding box center [525, 365] width 50 height 12
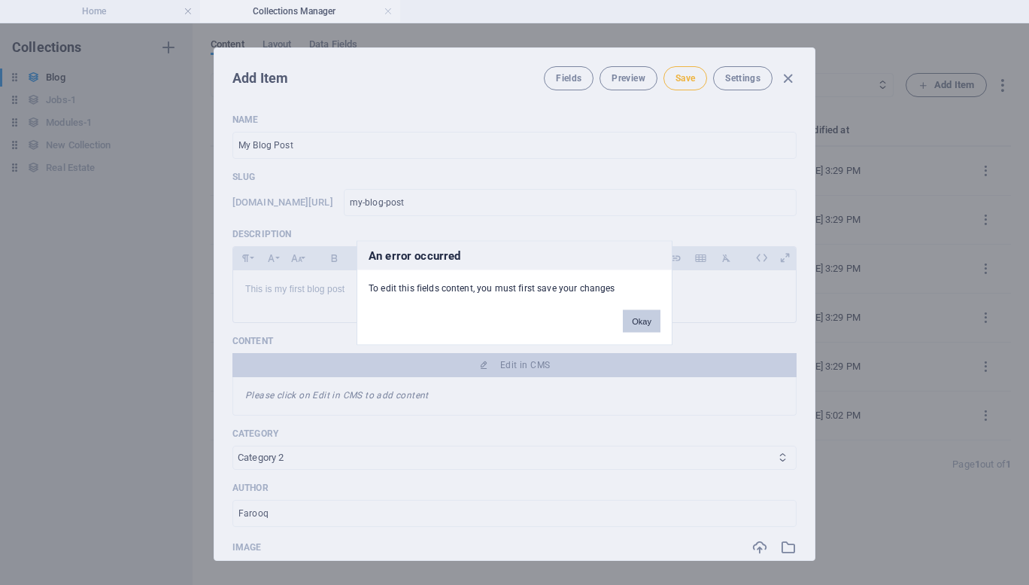
click at [638, 326] on button "Okay" at bounding box center [642, 320] width 38 height 23
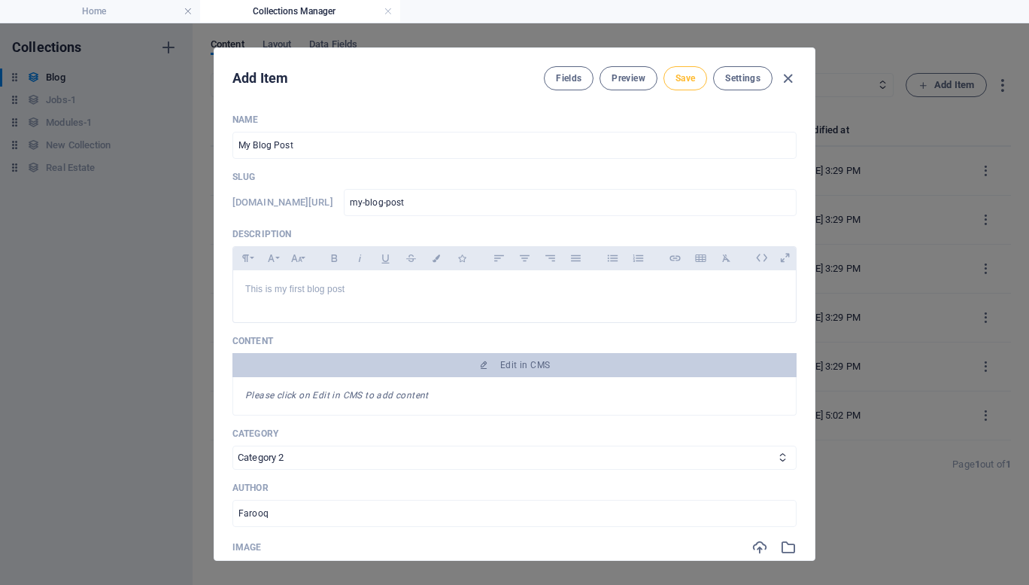
click at [685, 80] on span "Save" at bounding box center [686, 78] width 20 height 12
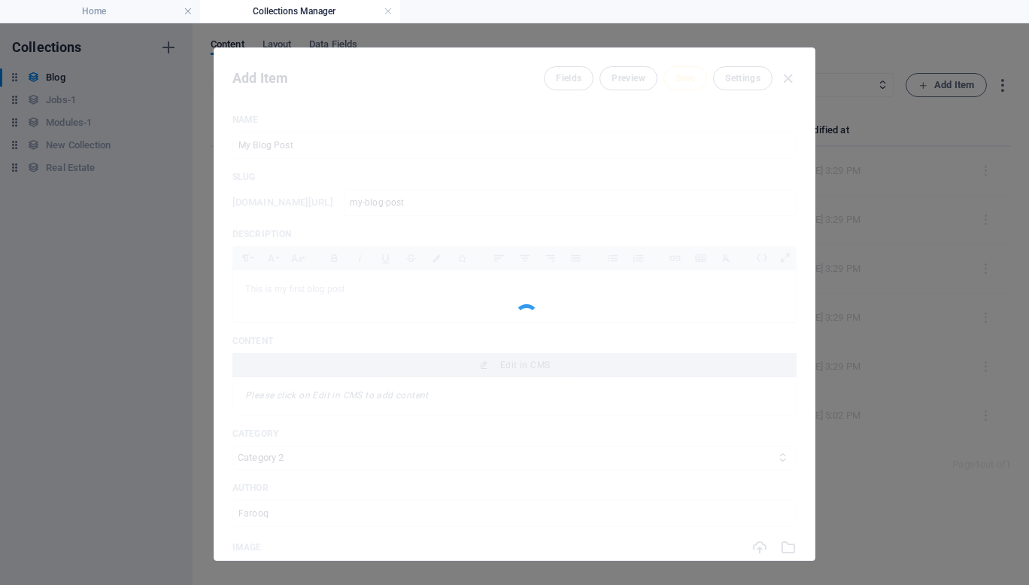
type input "my-blog-post"
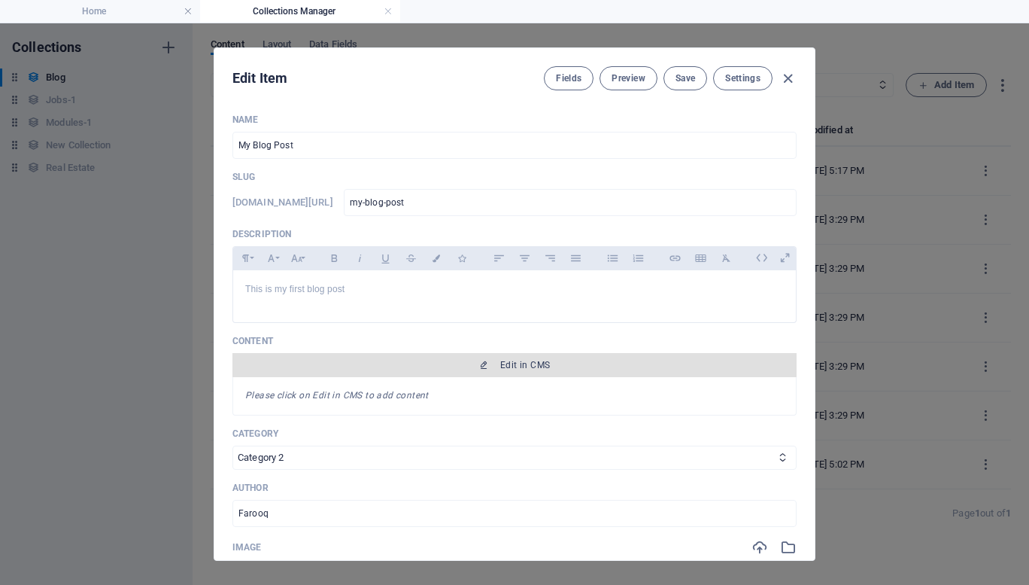
click at [479, 364] on icon "button" at bounding box center [483, 364] width 9 height 9
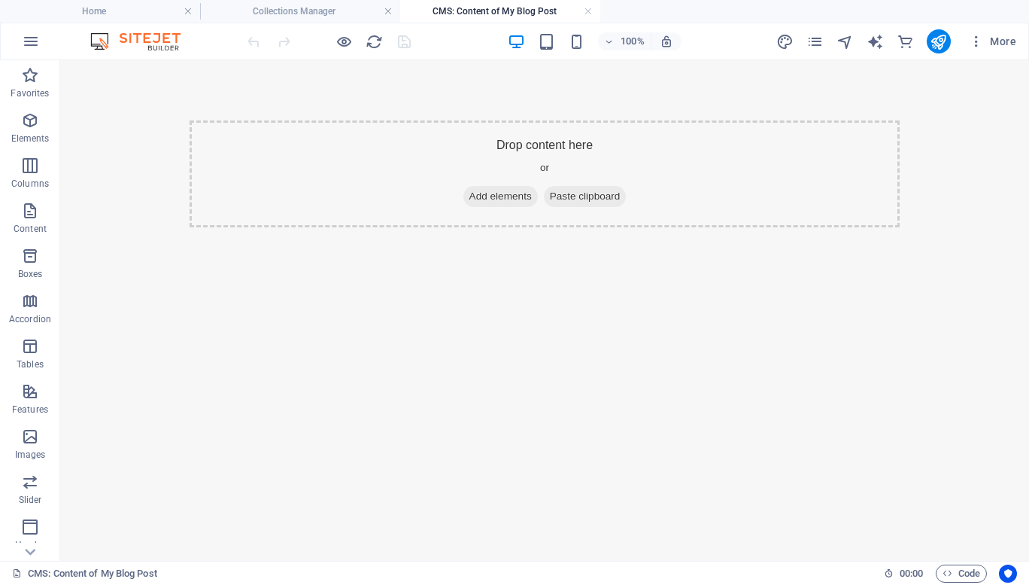
scroll to position [0, 0]
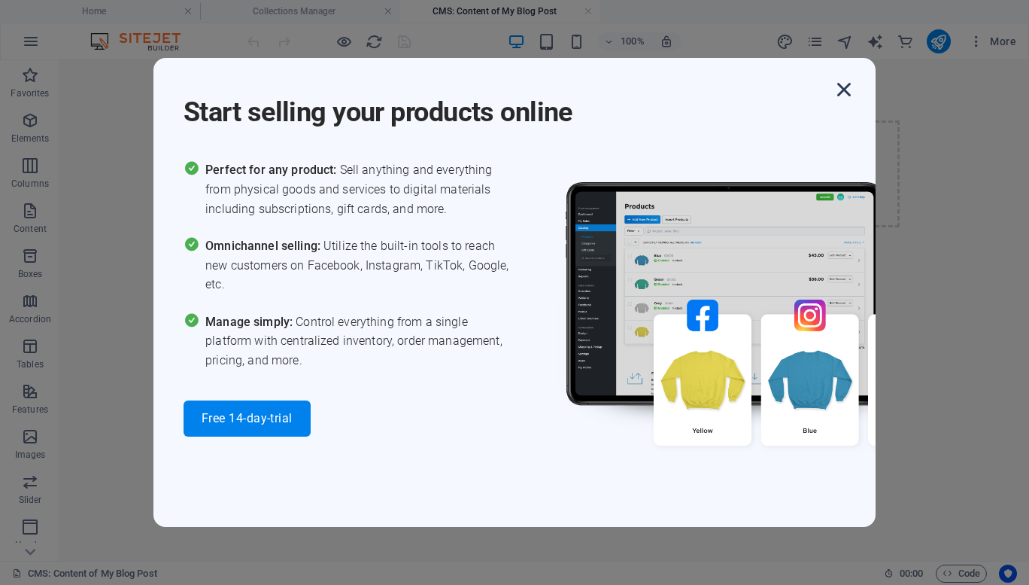
click at [842, 88] on icon "button" at bounding box center [844, 89] width 27 height 27
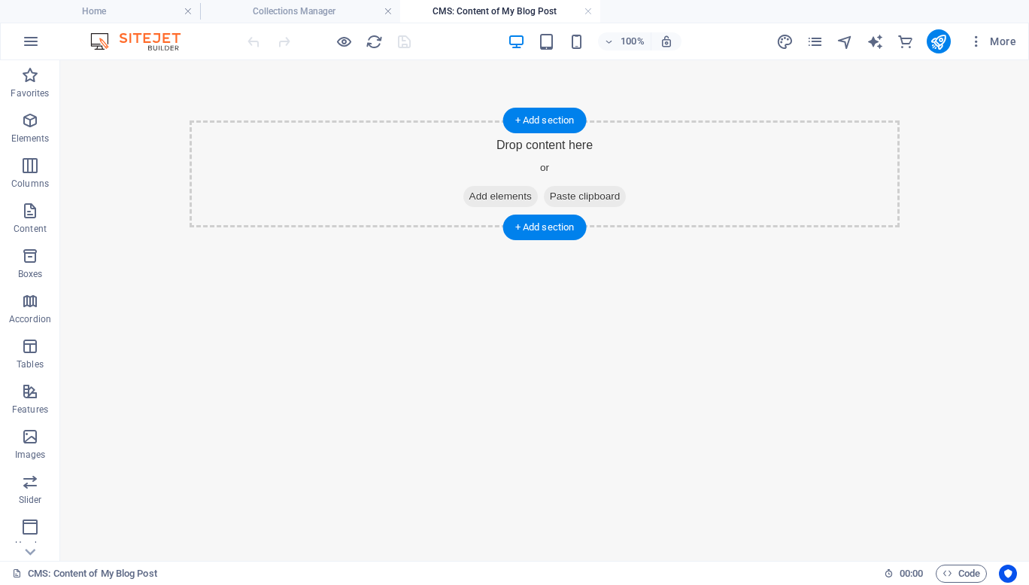
click at [494, 190] on span "Add elements" at bounding box center [500, 196] width 74 height 21
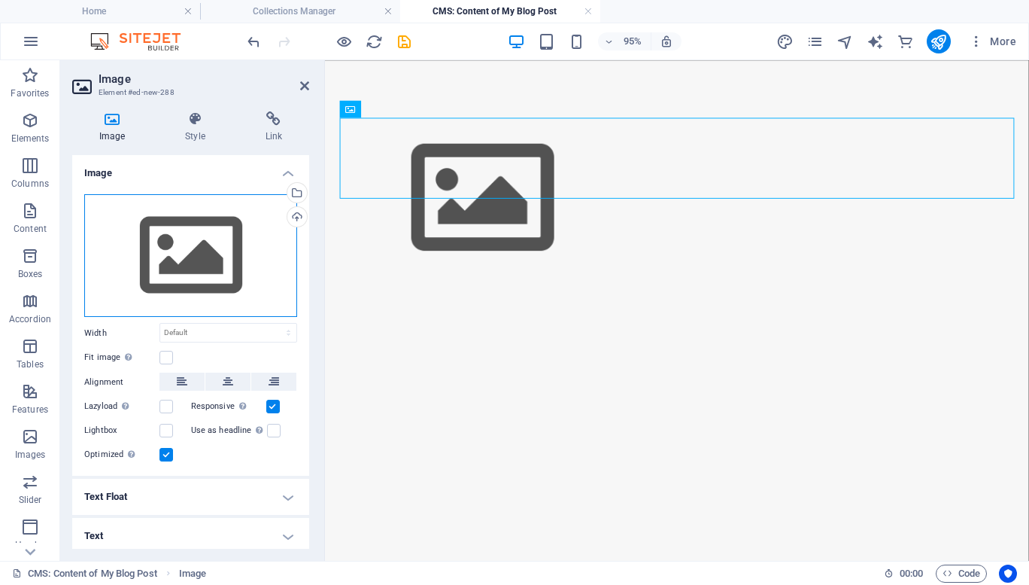
click at [202, 251] on div "Drag files here, click to choose files or select files from Files or our free s…" at bounding box center [190, 255] width 213 height 123
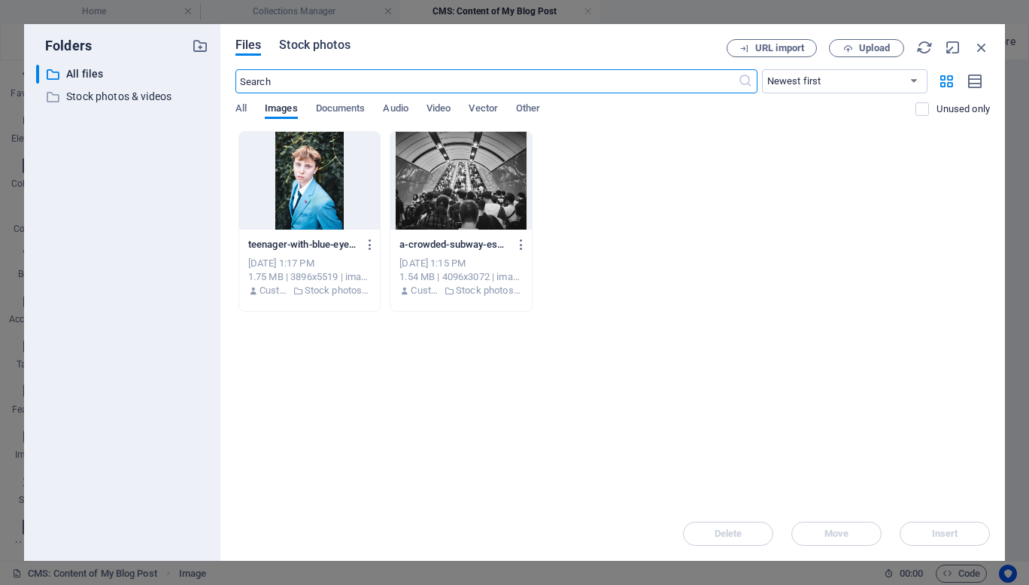
click at [338, 44] on span "Stock photos" at bounding box center [314, 45] width 71 height 18
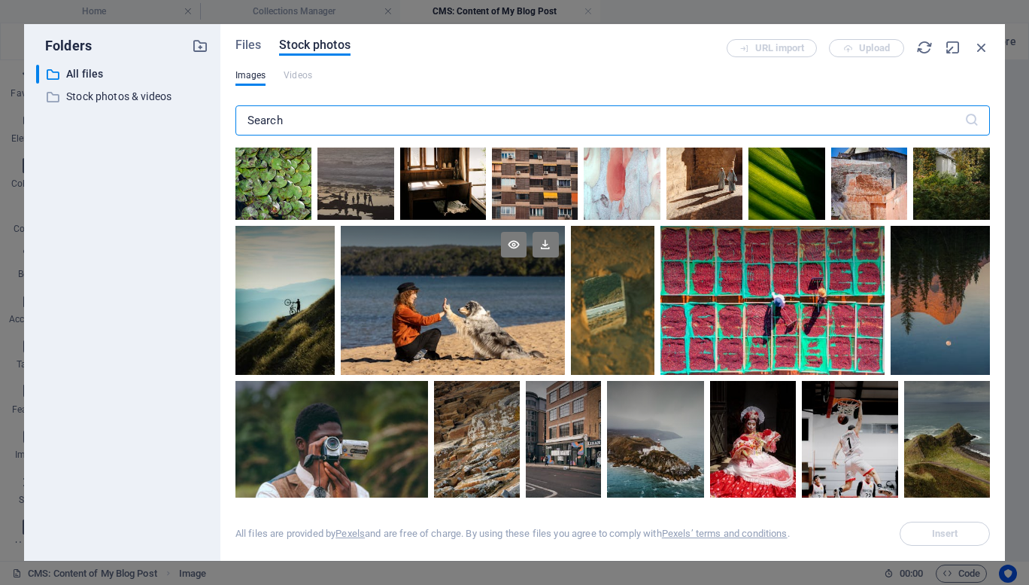
scroll to position [300, 0]
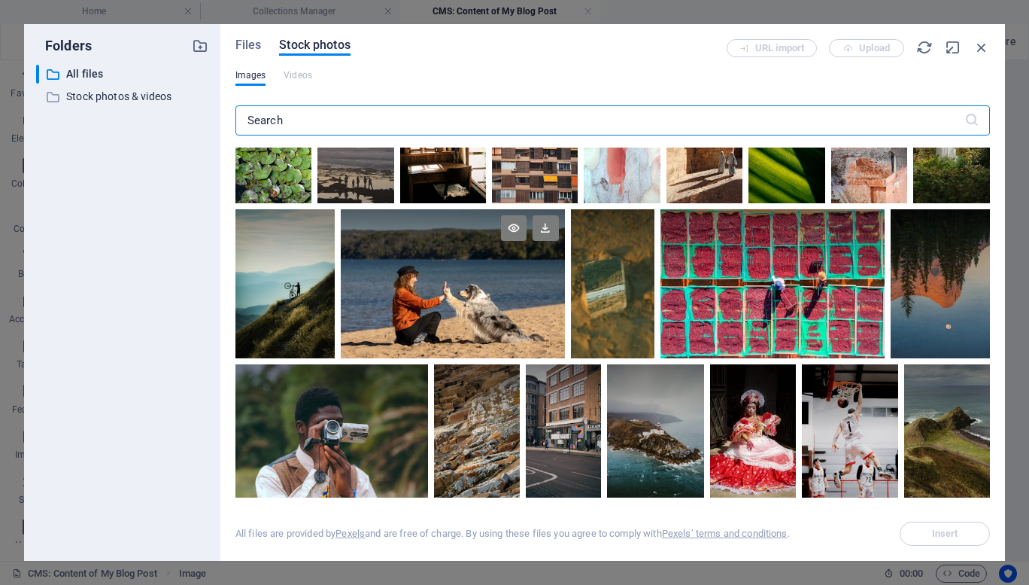
click at [468, 305] on div at bounding box center [453, 283] width 224 height 149
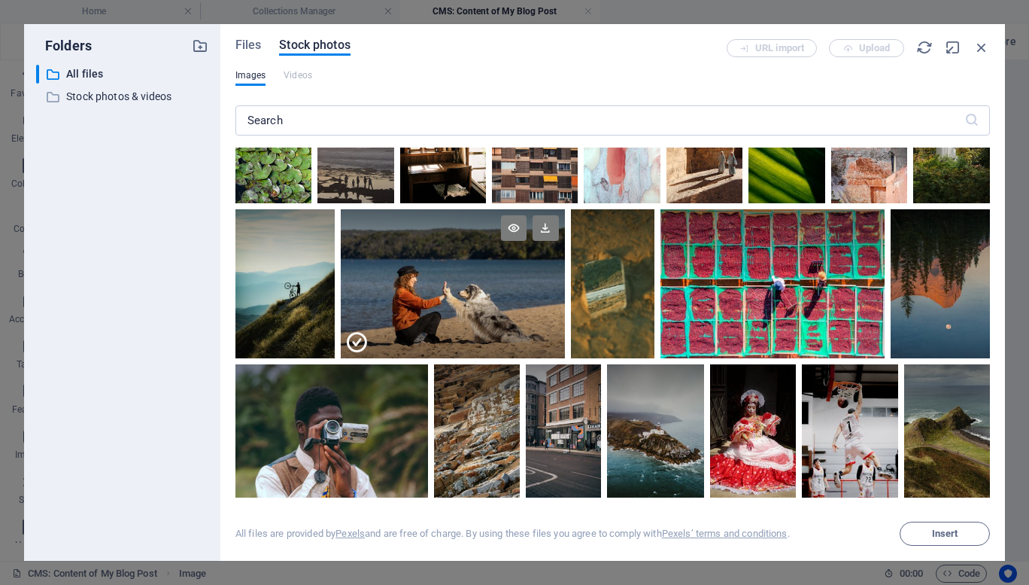
click at [457, 314] on div at bounding box center [453, 321] width 224 height 74
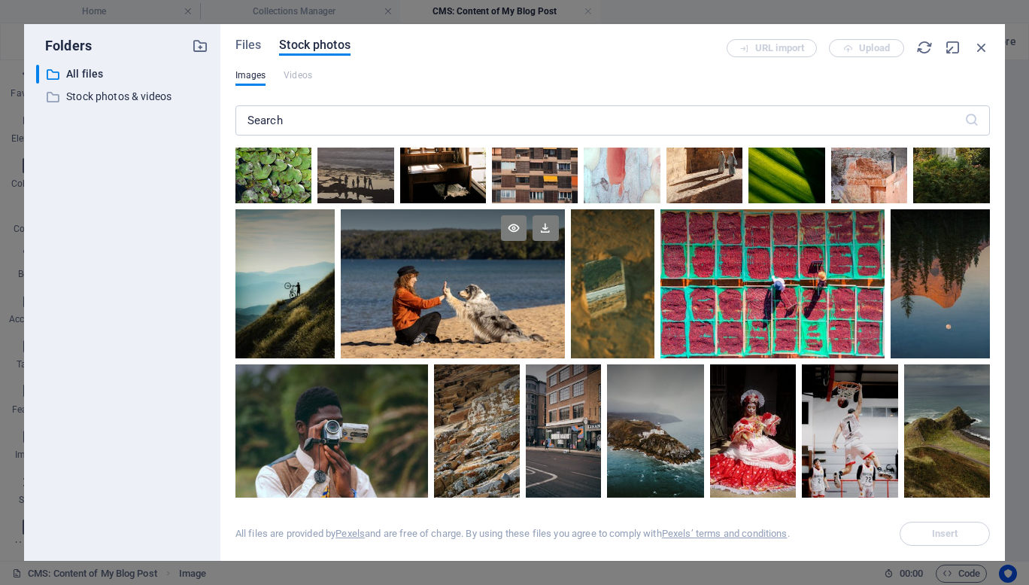
click at [457, 314] on div at bounding box center [453, 283] width 224 height 149
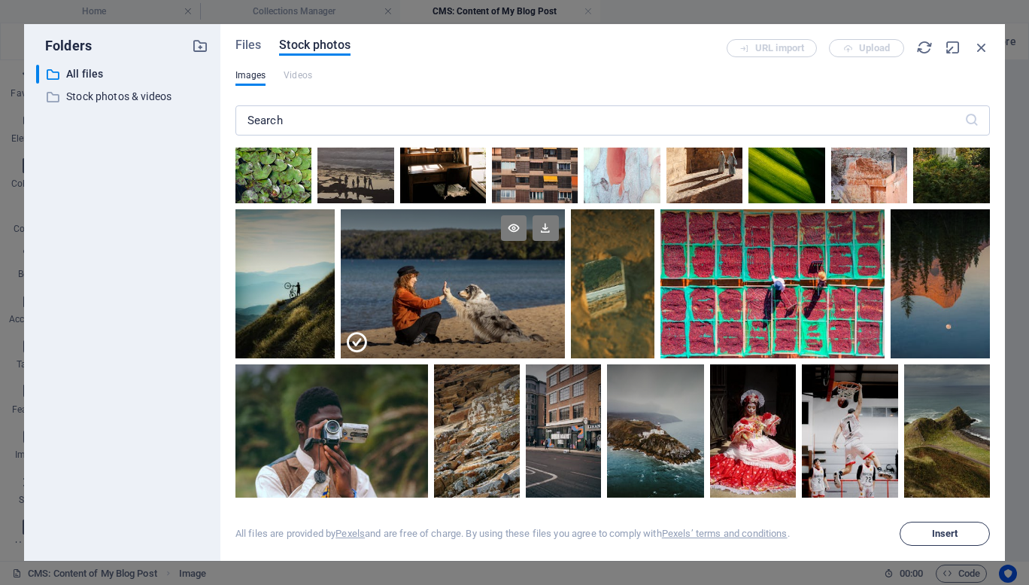
click at [958, 539] on button "Insert" at bounding box center [945, 533] width 90 height 24
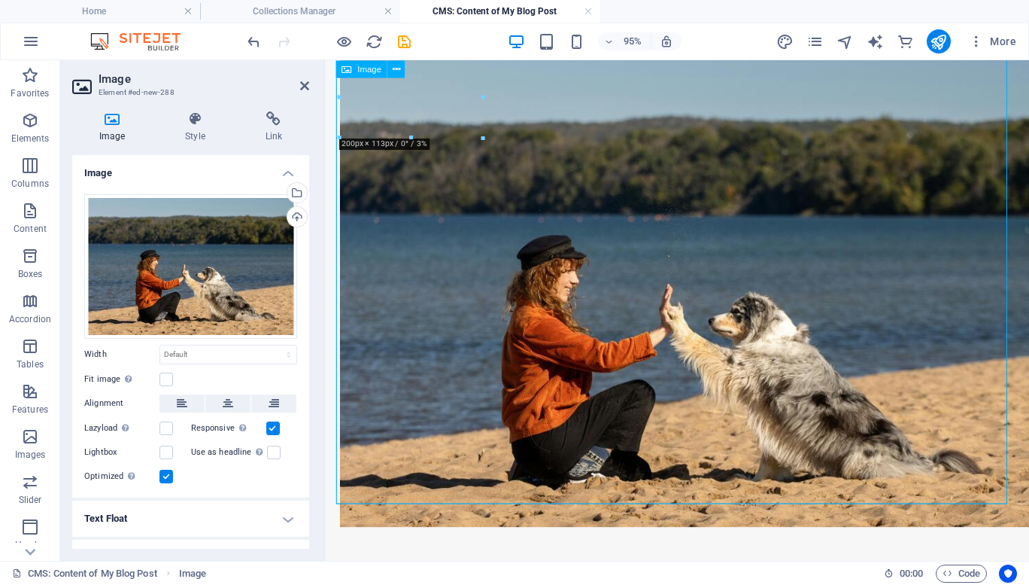
scroll to position [0, 0]
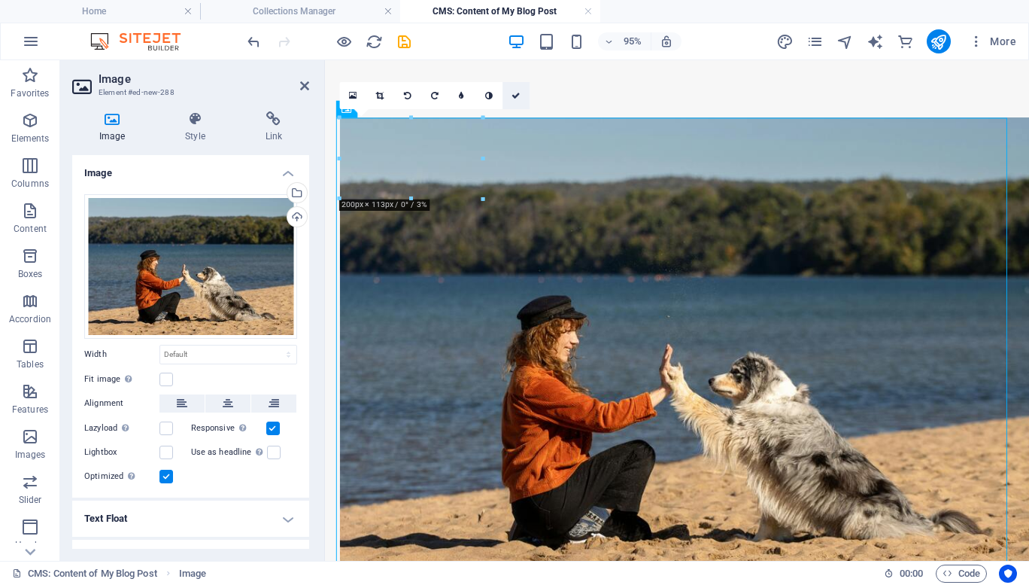
click at [519, 93] on icon at bounding box center [516, 95] width 9 height 8
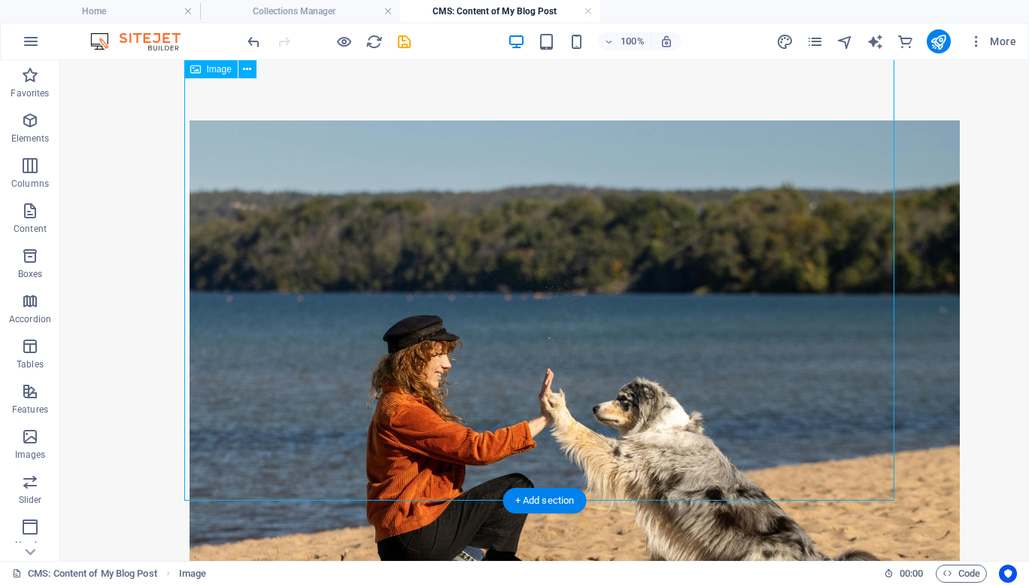
scroll to position [93, 0]
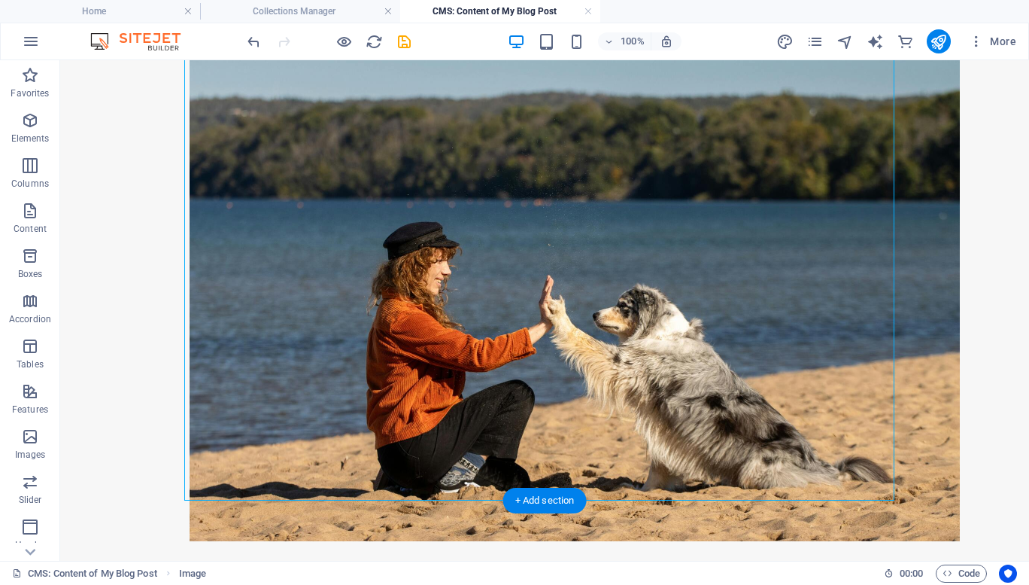
click at [530, 497] on div "+ Add section" at bounding box center [545, 500] width 84 height 26
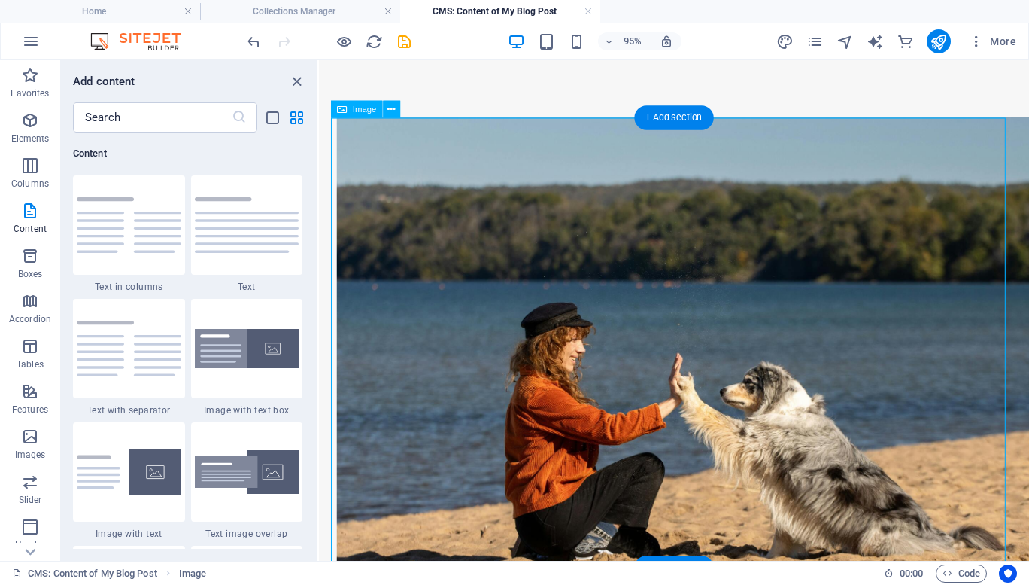
scroll to position [67, 0]
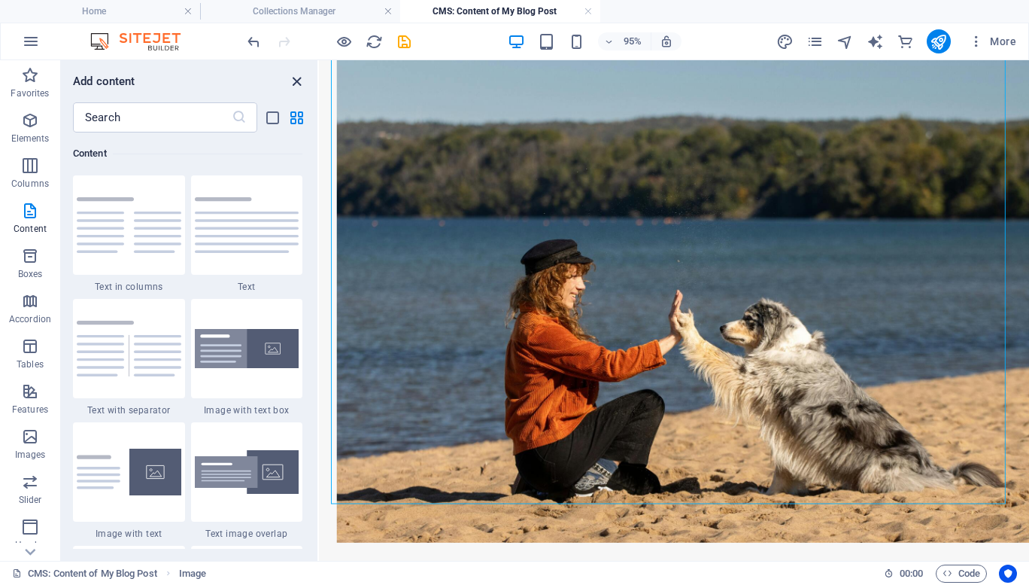
click at [299, 77] on icon "close panel" at bounding box center [296, 81] width 17 height 17
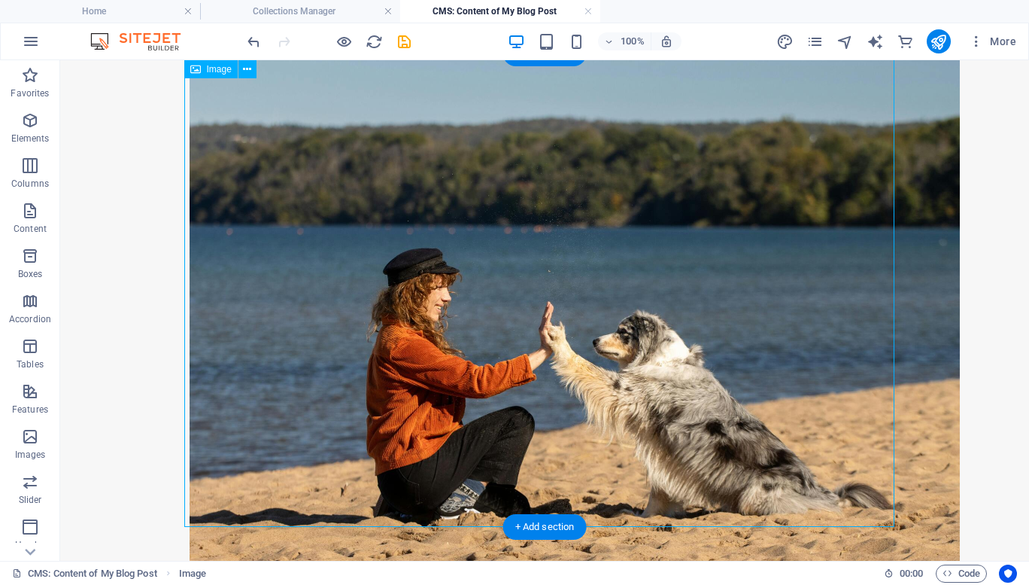
scroll to position [0, 0]
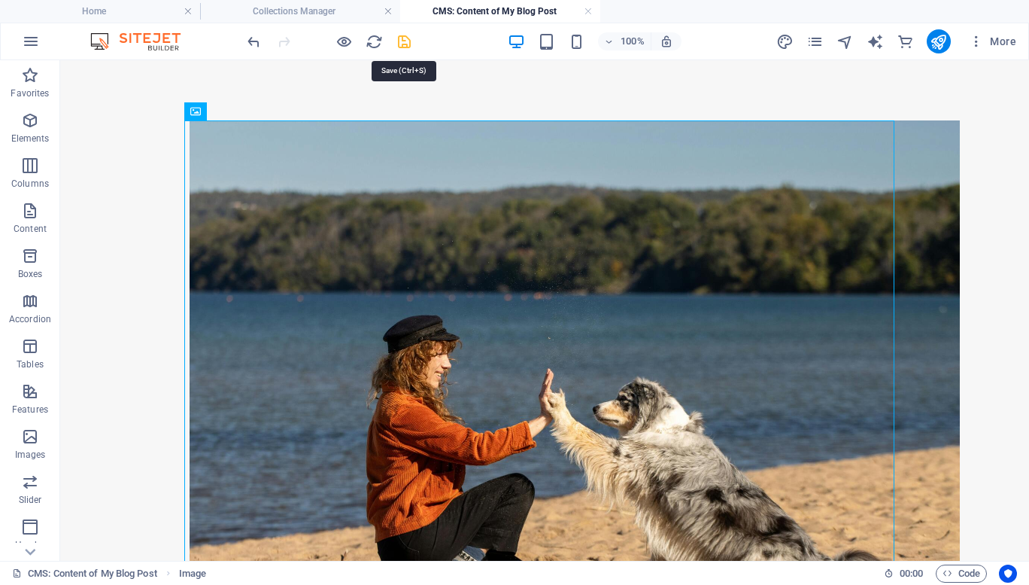
click at [405, 41] on icon "save" at bounding box center [404, 41] width 17 height 17
click at [935, 44] on icon "publish" at bounding box center [938, 41] width 17 height 17
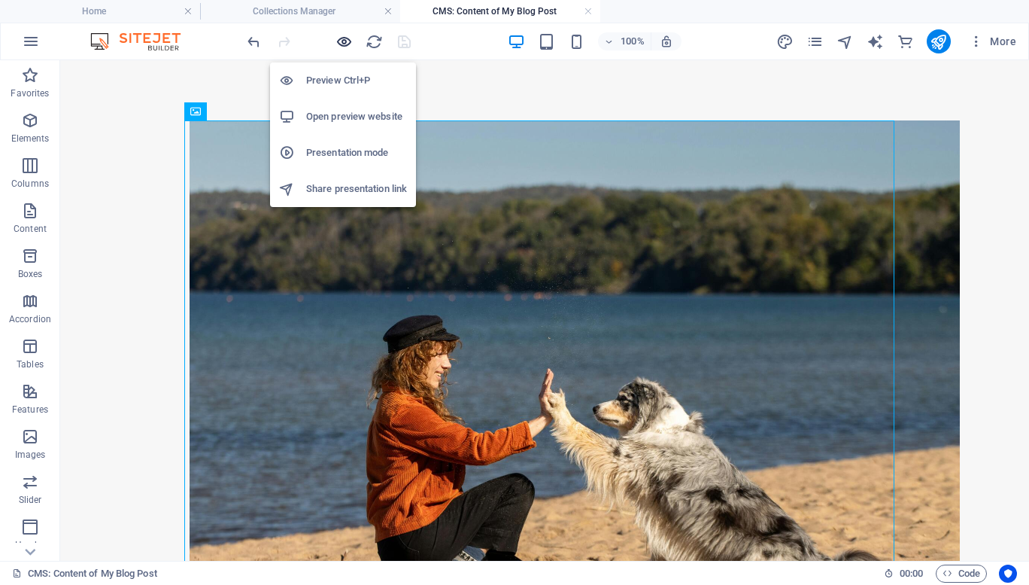
click at [350, 45] on icon "button" at bounding box center [344, 41] width 17 height 17
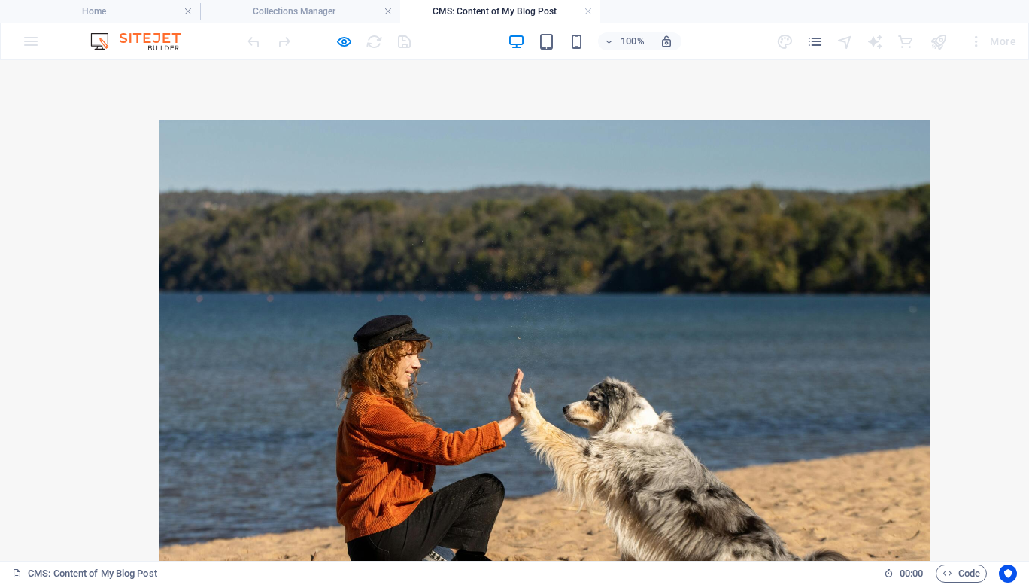
scroll to position [93, 0]
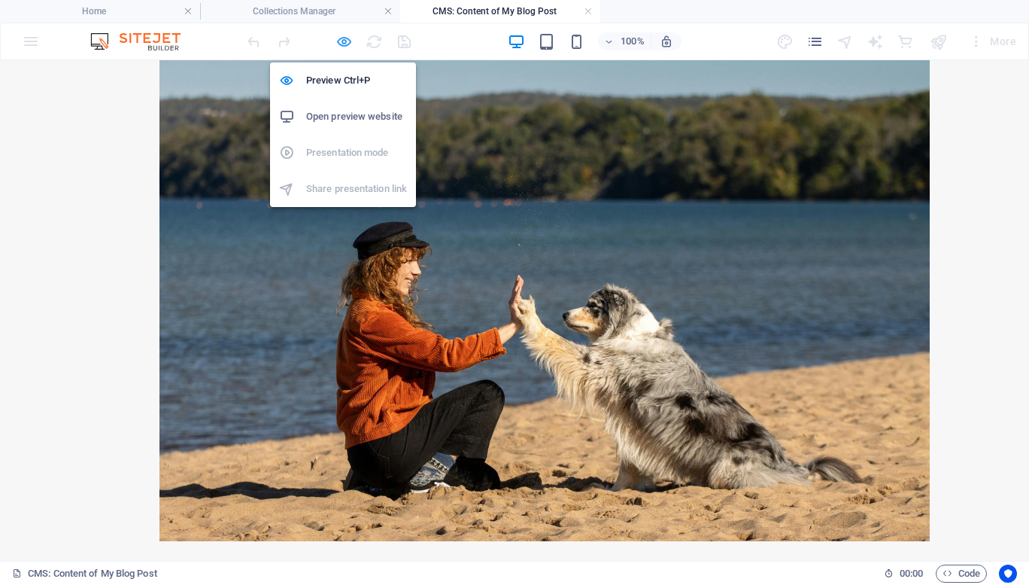
click at [342, 35] on icon "button" at bounding box center [344, 41] width 17 height 17
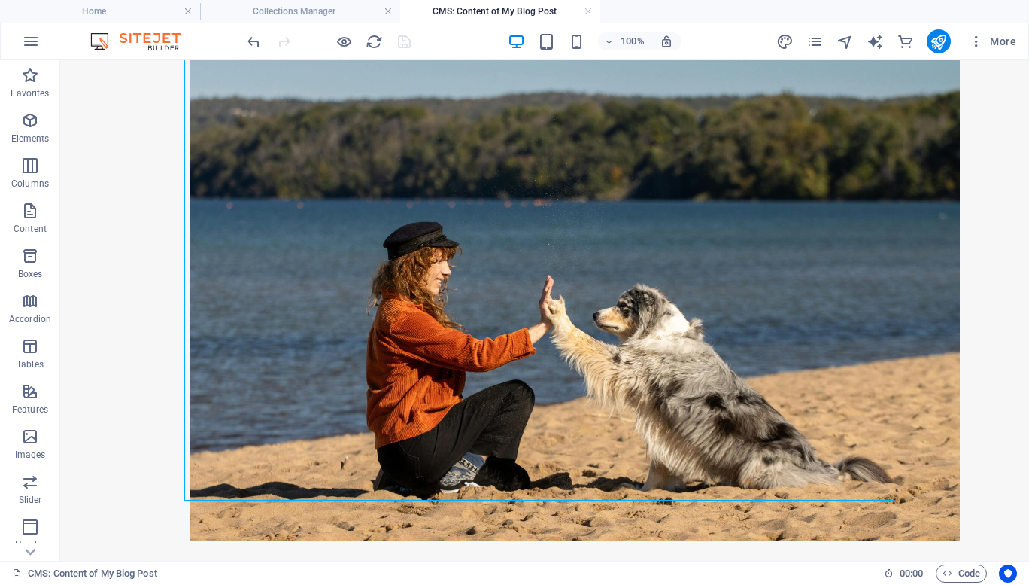
click at [396, 527] on div at bounding box center [545, 284] width 734 height 634
click at [530, 496] on div "+ Add section" at bounding box center [545, 500] width 84 height 26
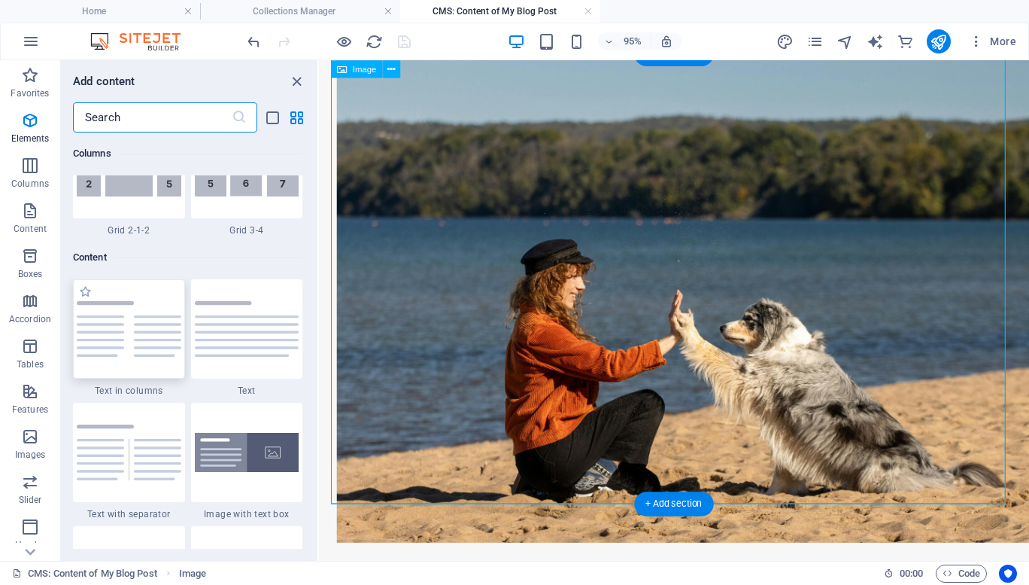
scroll to position [2632, 0]
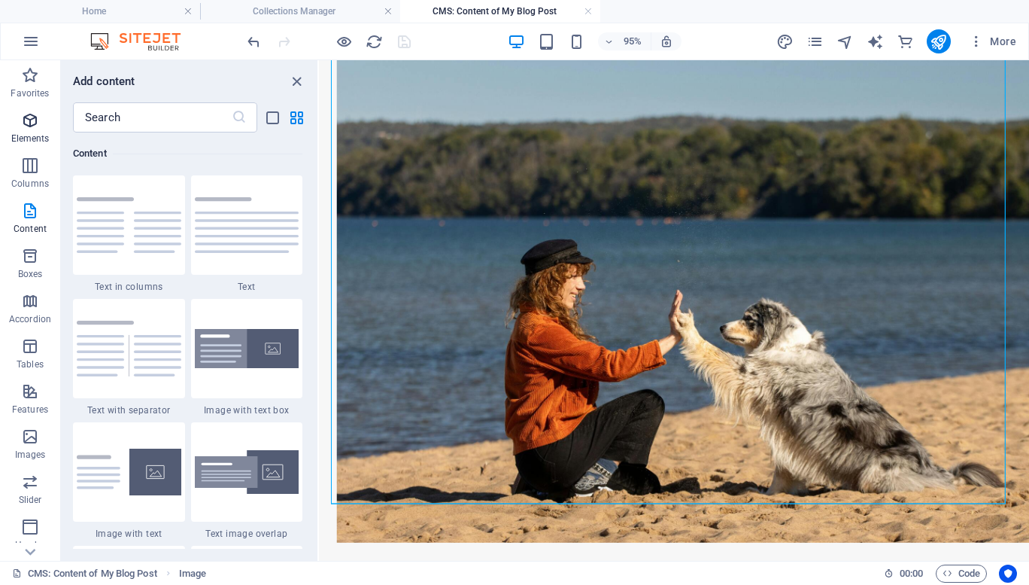
click at [21, 132] on span "Elements" at bounding box center [30, 129] width 60 height 36
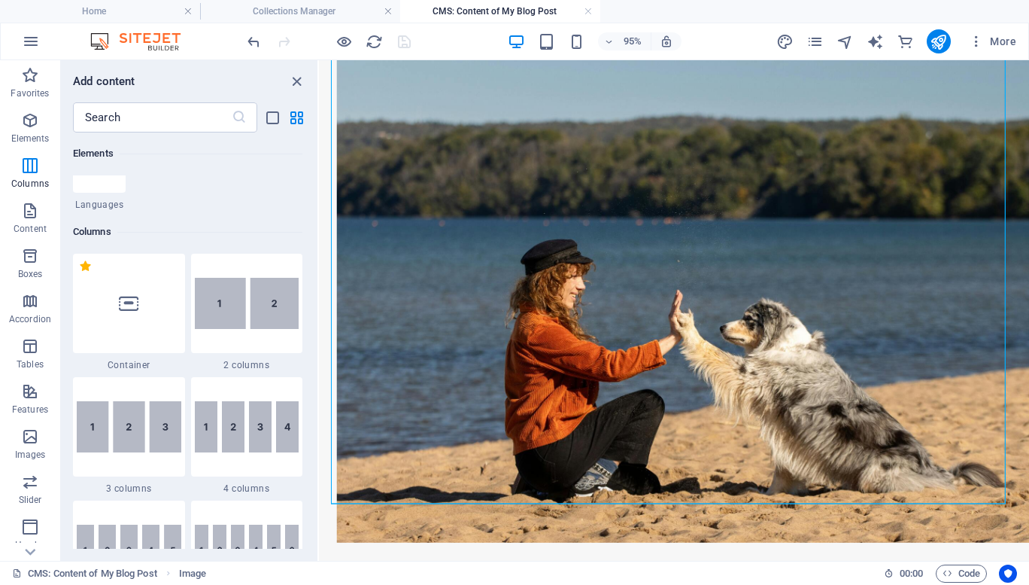
scroll to position [160, 0]
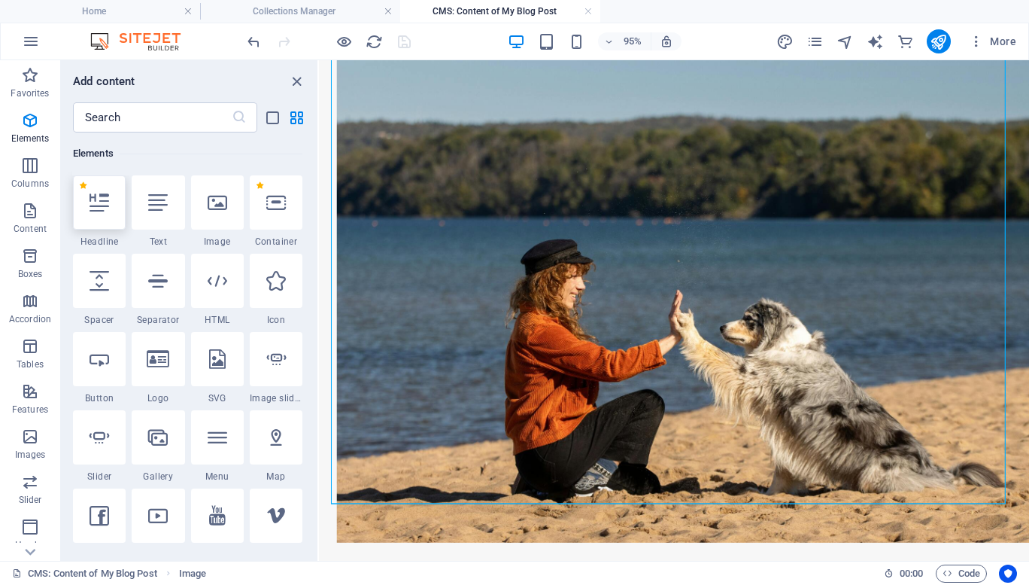
click at [108, 220] on div at bounding box center [99, 202] width 53 height 54
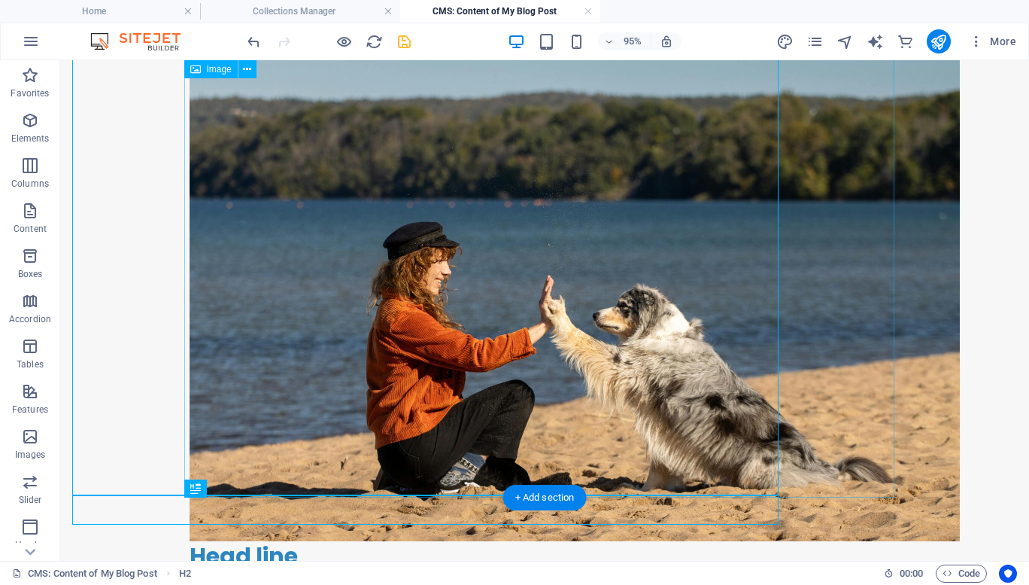
scroll to position [96, 0]
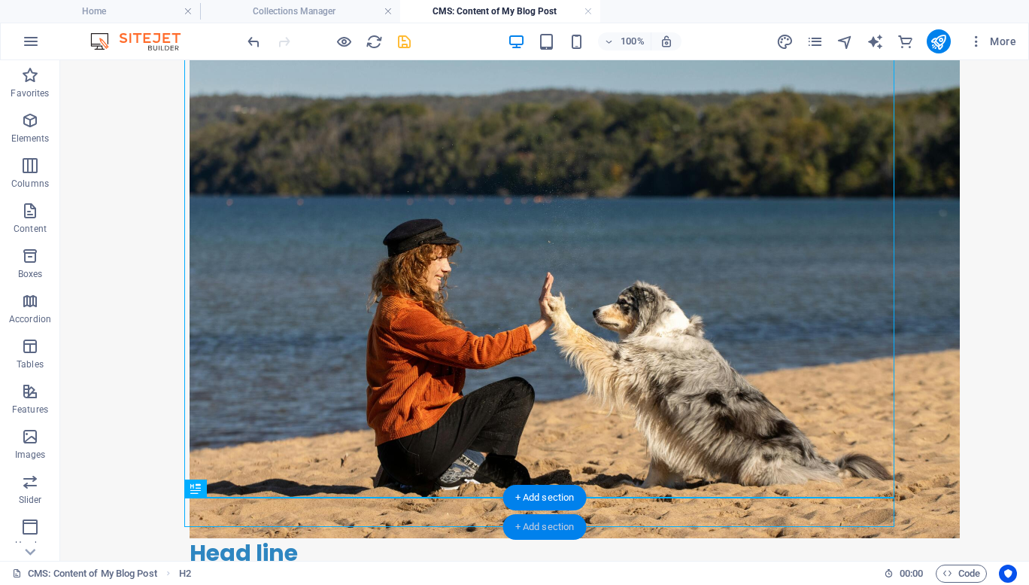
click at [545, 527] on div "+ Add section" at bounding box center [545, 527] width 84 height 26
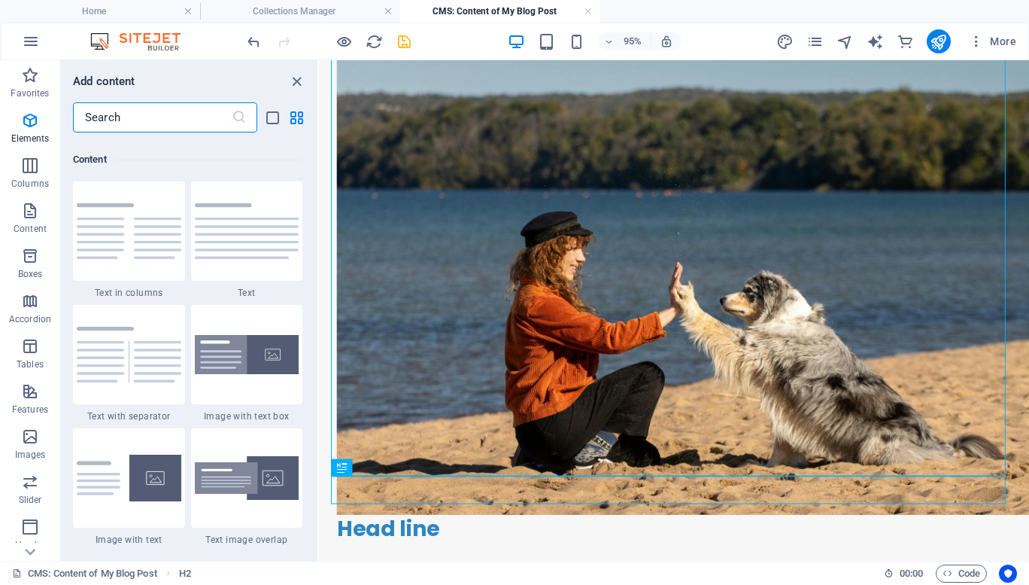
scroll to position [2632, 0]
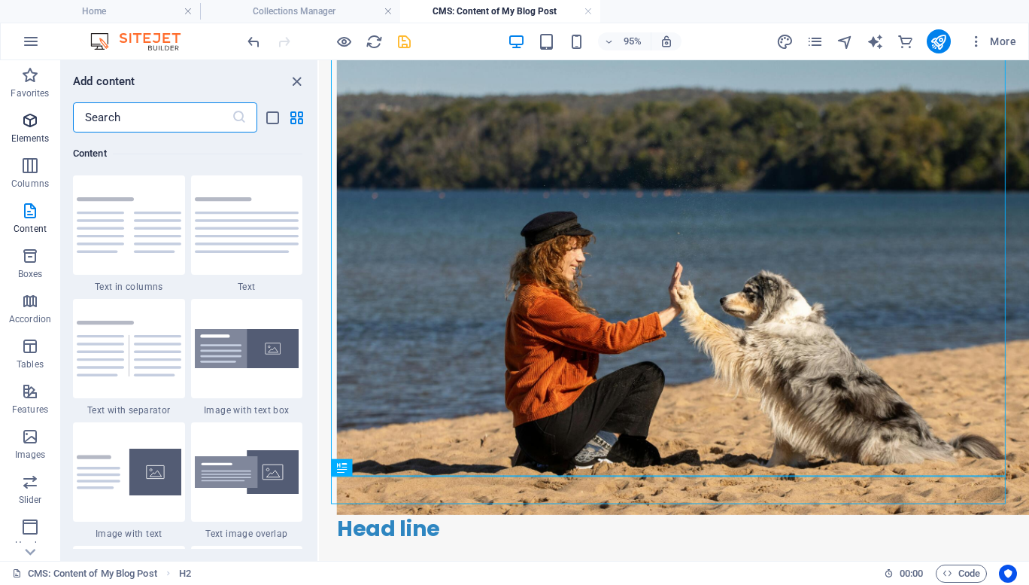
click at [26, 132] on p "Elements" at bounding box center [30, 138] width 38 height 12
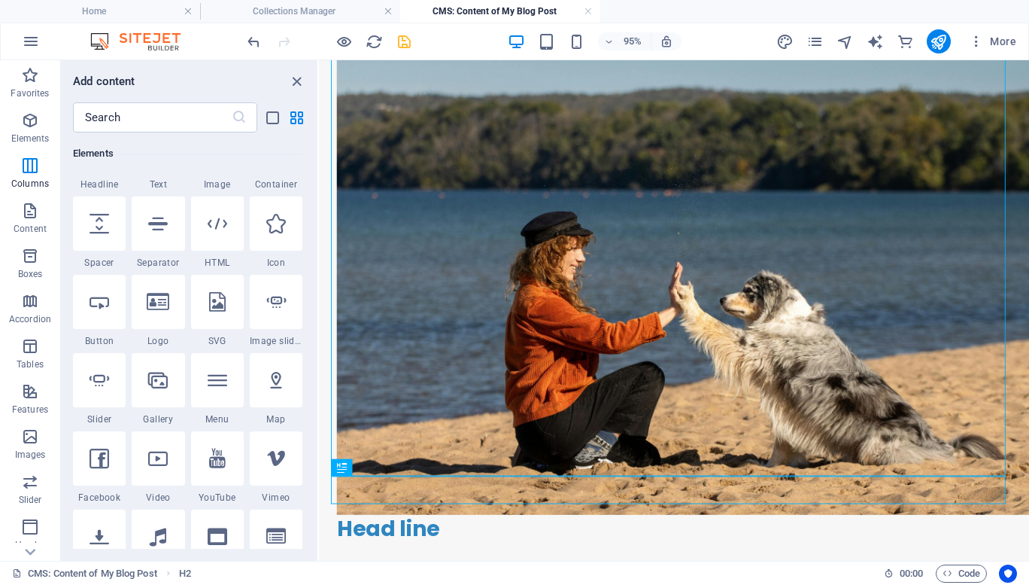
scroll to position [160, 0]
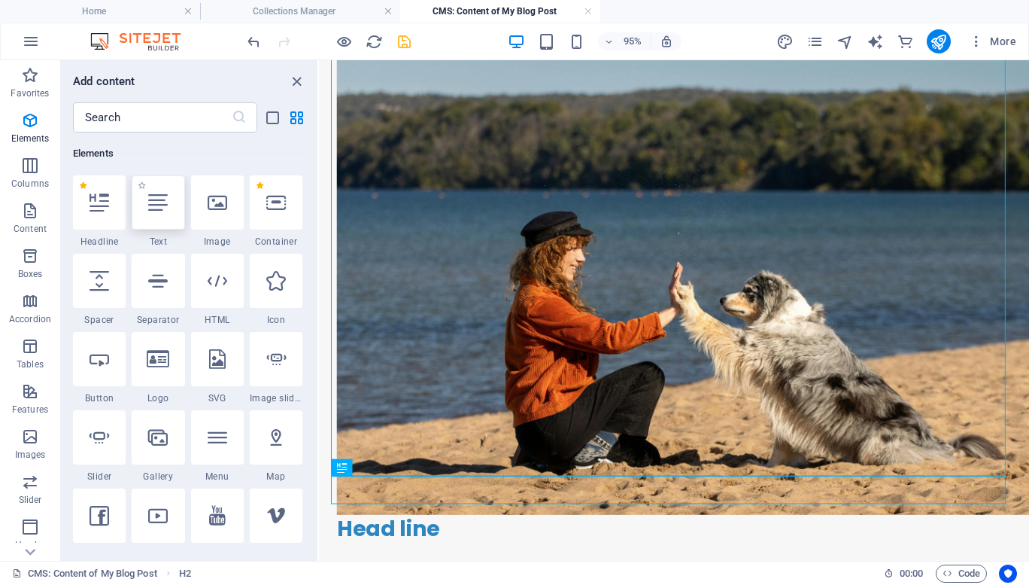
click at [161, 204] on icon at bounding box center [158, 203] width 20 height 20
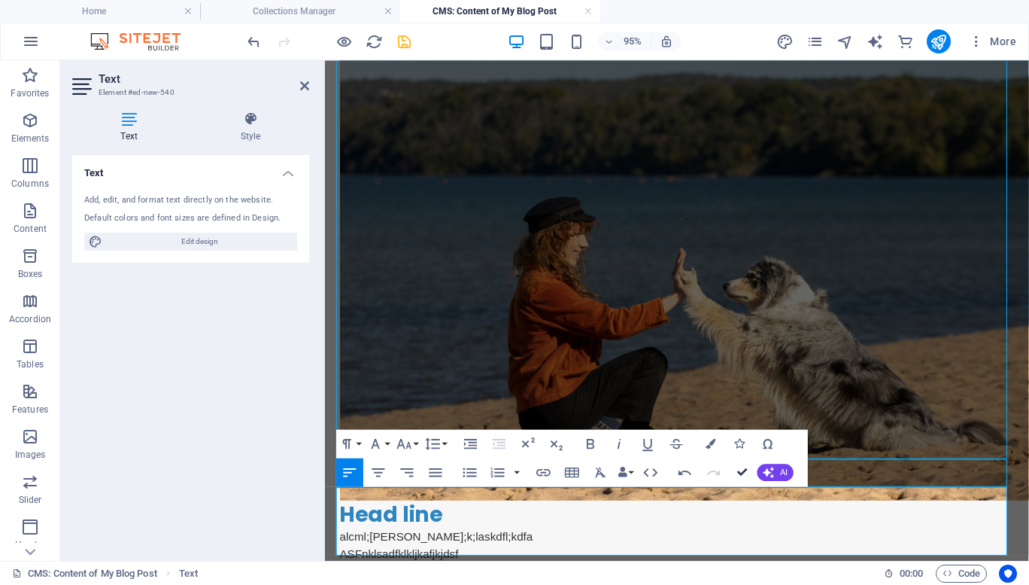
scroll to position [114, 0]
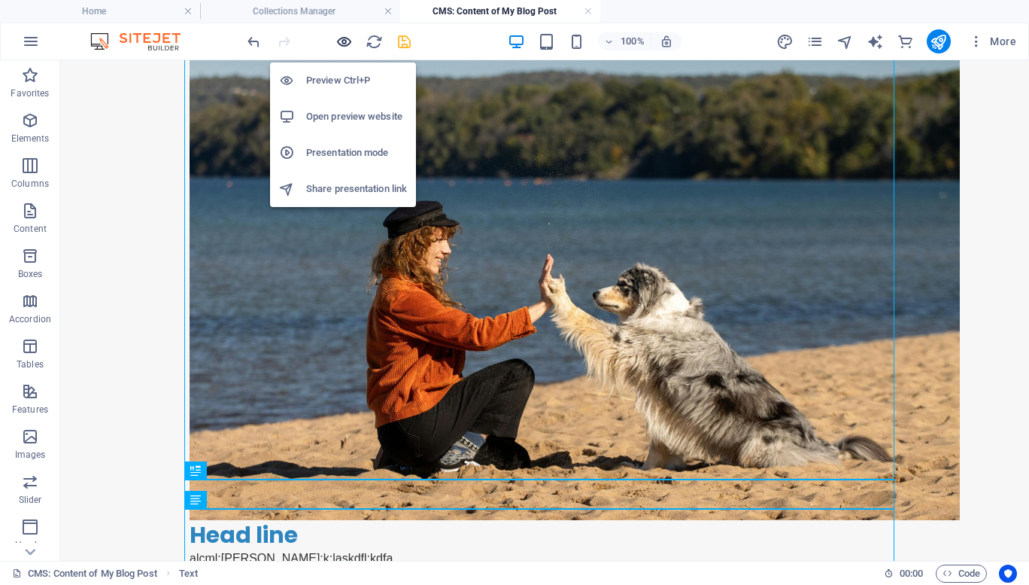
click at [341, 45] on icon "button" at bounding box center [344, 41] width 17 height 17
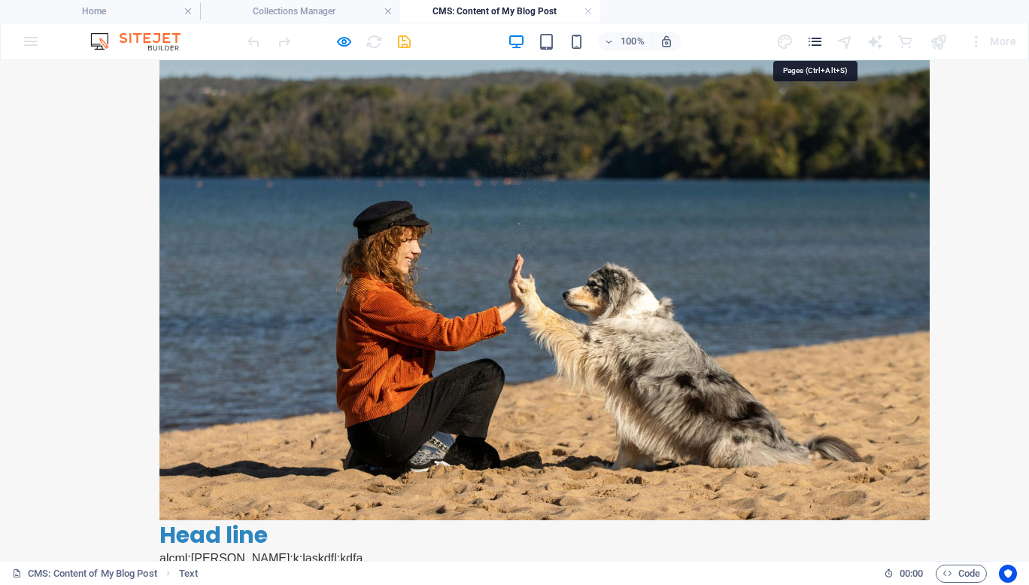
click at [815, 41] on icon "pages" at bounding box center [814, 41] width 17 height 17
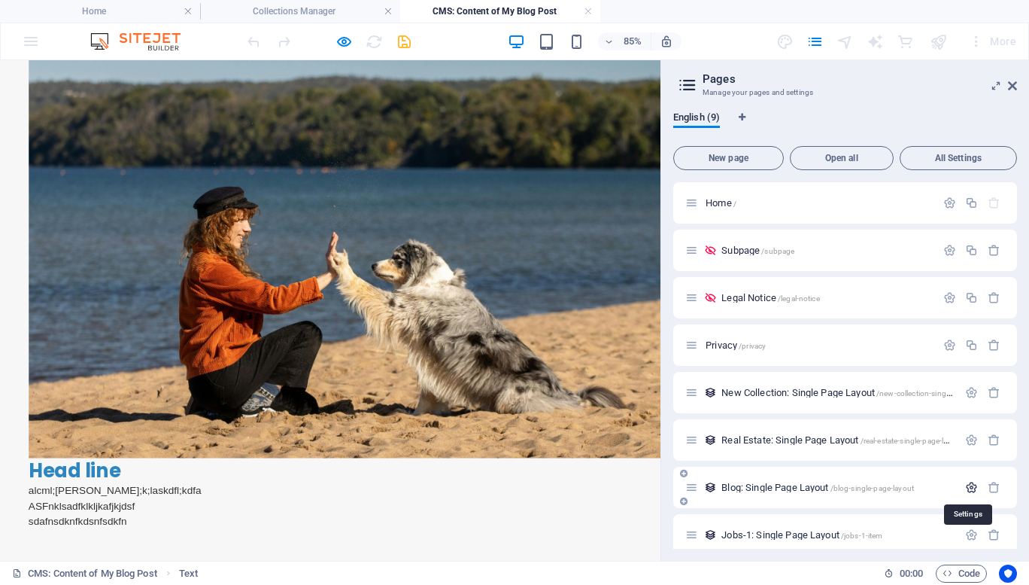
click at [965, 492] on icon "button" at bounding box center [971, 487] width 13 height 13
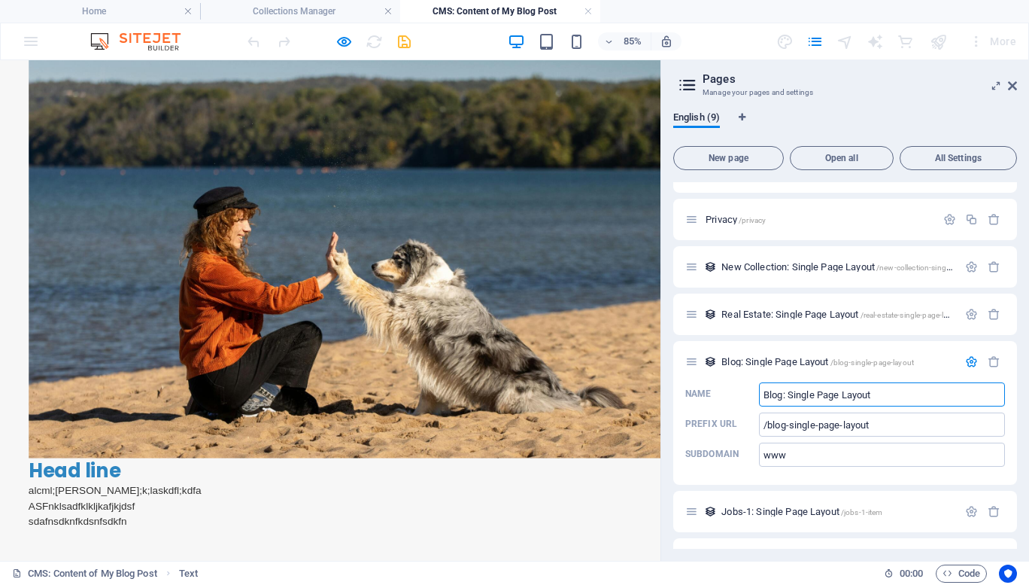
scroll to position [162, 0]
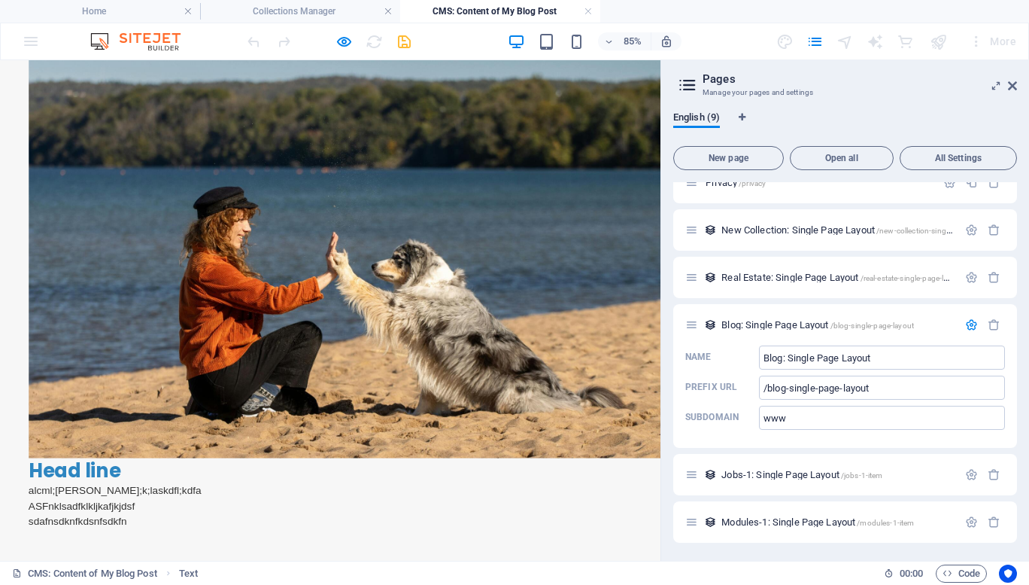
click at [648, 557] on p "alcml;asfdl;k;laskdfl;kdfa" at bounding box center [389, 566] width 710 height 18
click at [311, 6] on h4 "Collections Manager" at bounding box center [300, 11] width 200 height 17
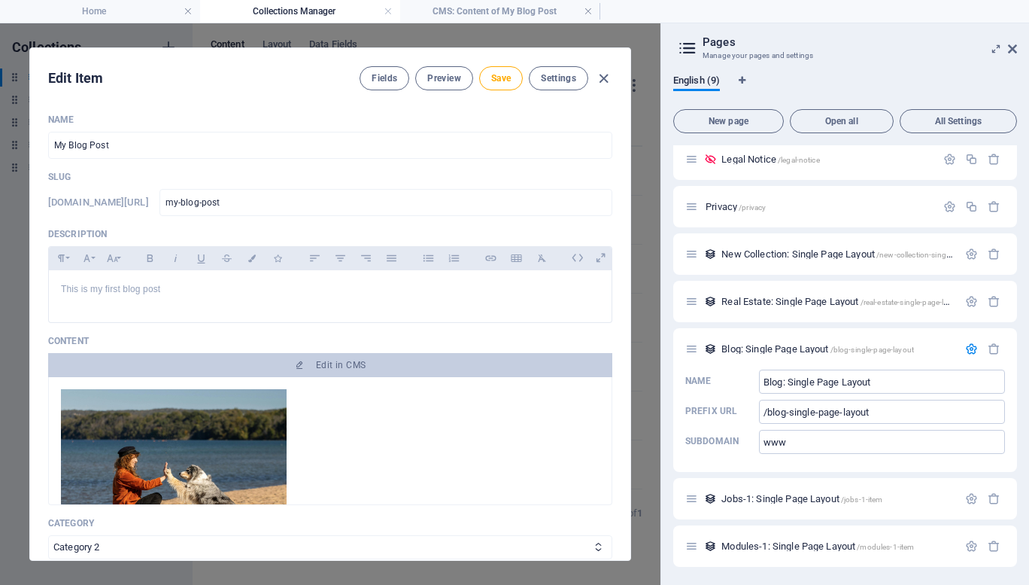
scroll to position [51, 0]
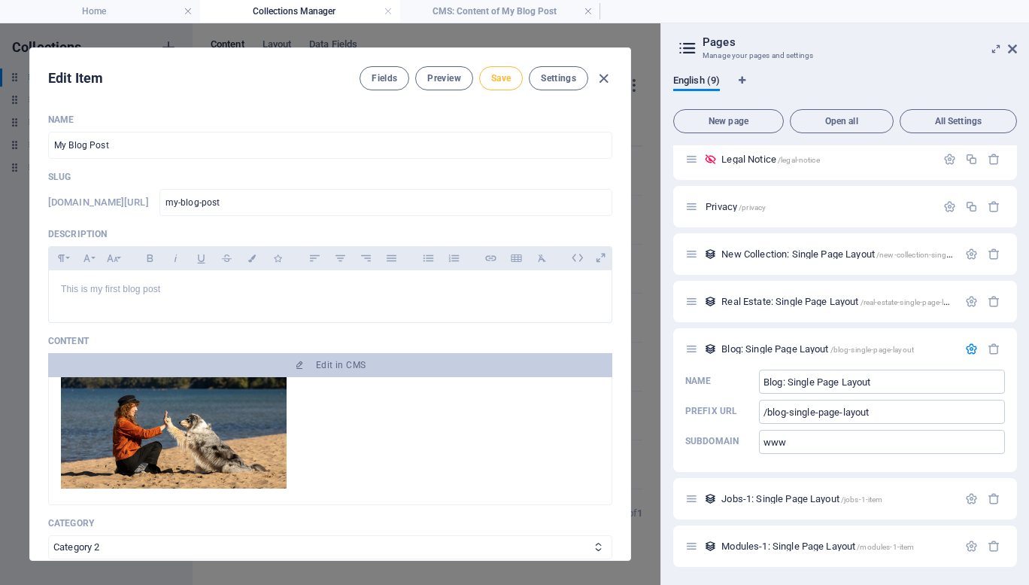
click at [491, 87] on button "Save" at bounding box center [501, 78] width 44 height 24
click at [603, 77] on icon "button" at bounding box center [603, 78] width 17 height 17
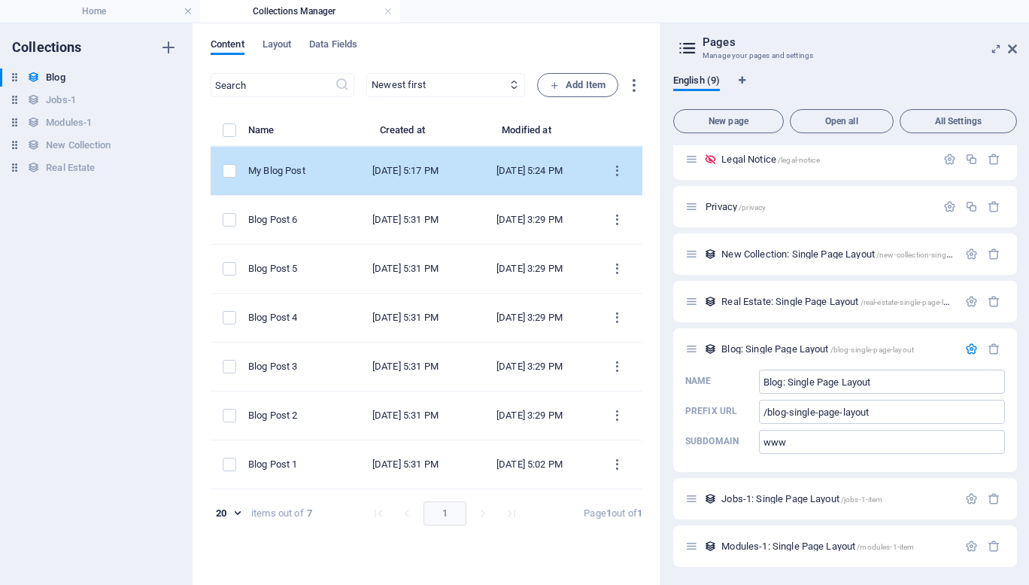
click at [324, 180] on td "My Blog Post" at bounding box center [295, 171] width 95 height 49
select select "Category 2"
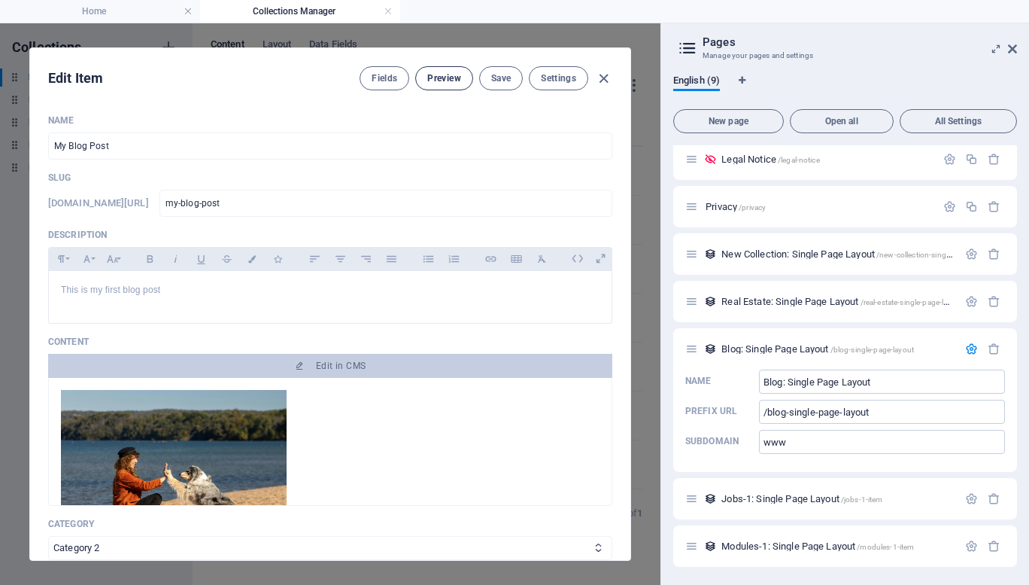
click at [457, 77] on span "Preview" at bounding box center [443, 78] width 33 height 12
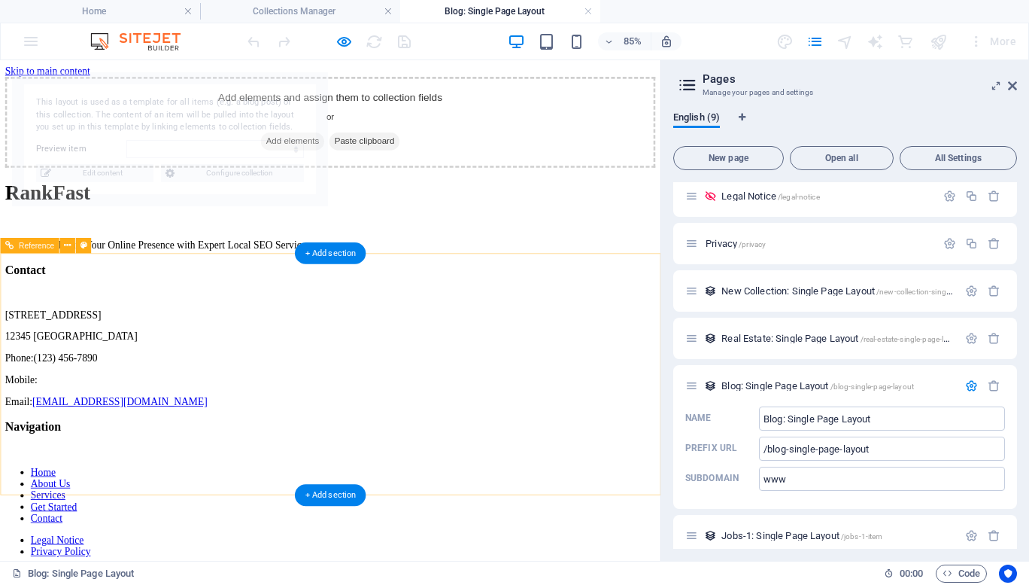
scroll to position [0, 0]
select select "68e102615677d677550f5963"
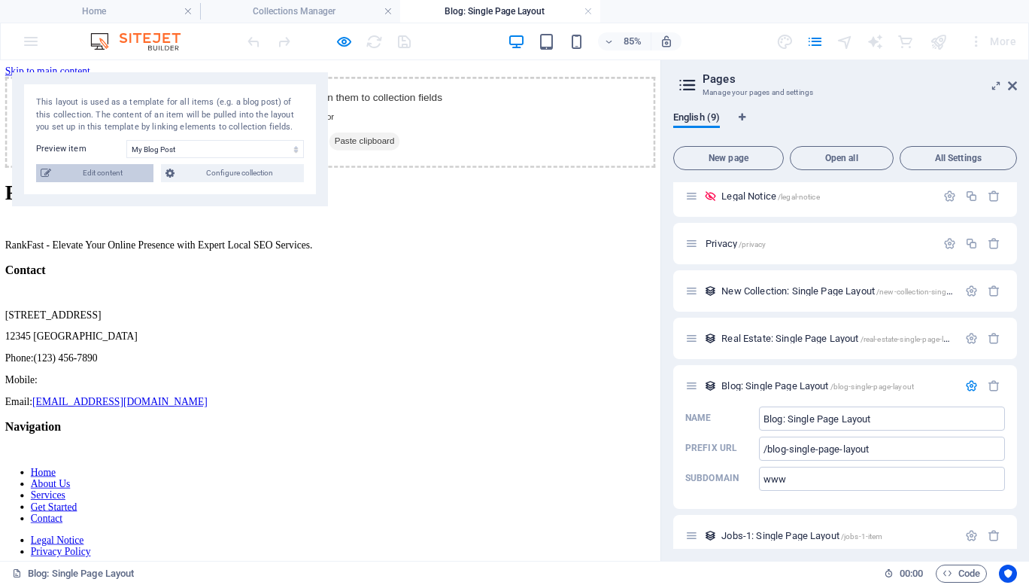
click at [106, 173] on span "Edit content" at bounding box center [102, 173] width 93 height 18
type input "2024-10-04"
type input "my-blog-post"
type textarea "My fist blog post in website"
type input "Blog Post"
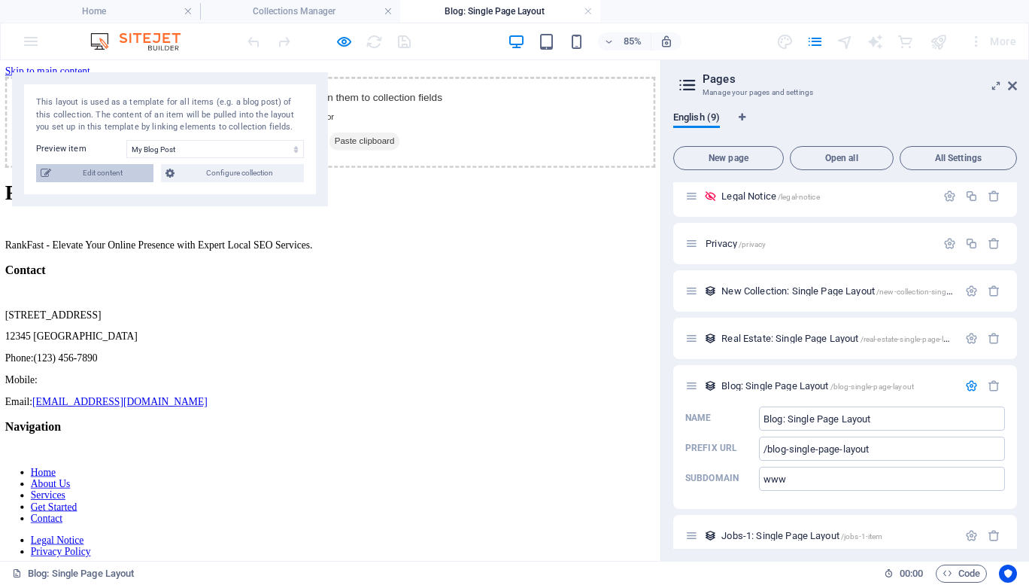
type textarea "Blog Post for SEO"
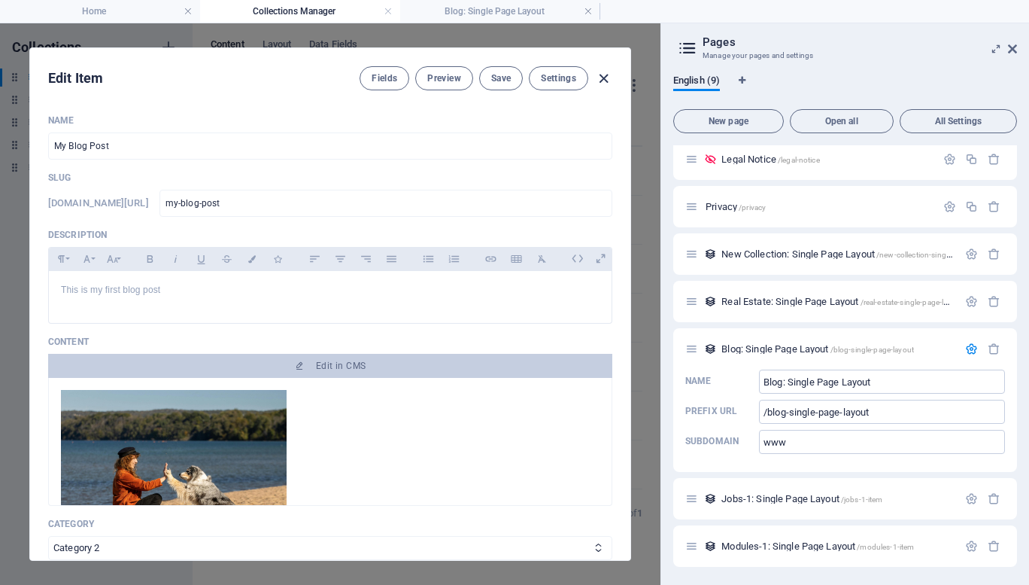
click at [608, 79] on icon "button" at bounding box center [603, 78] width 17 height 17
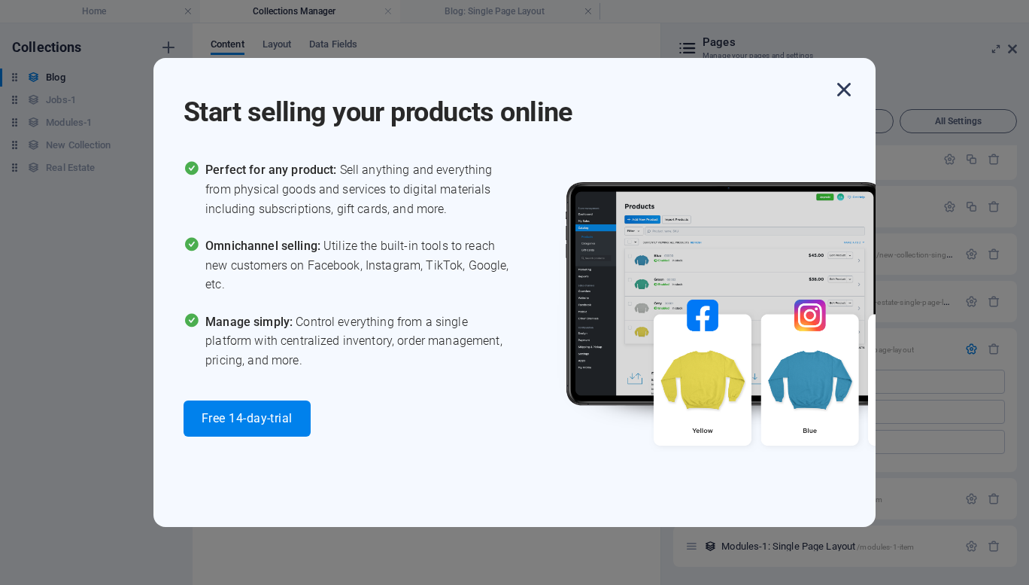
click at [849, 90] on icon "button" at bounding box center [844, 89] width 27 height 27
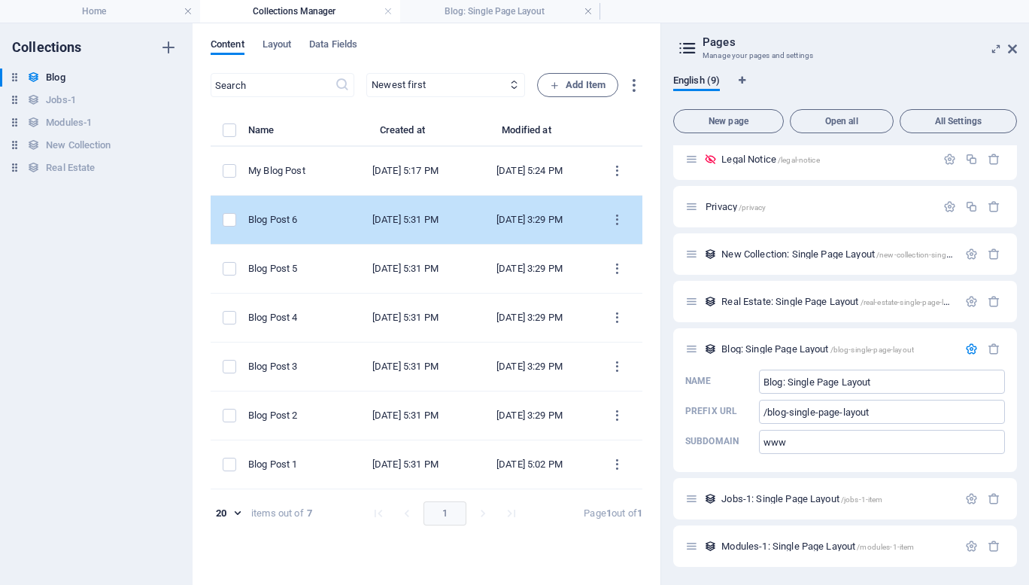
click at [330, 217] on div "Blog Post 6" at bounding box center [289, 220] width 83 height 14
select select "Category 2"
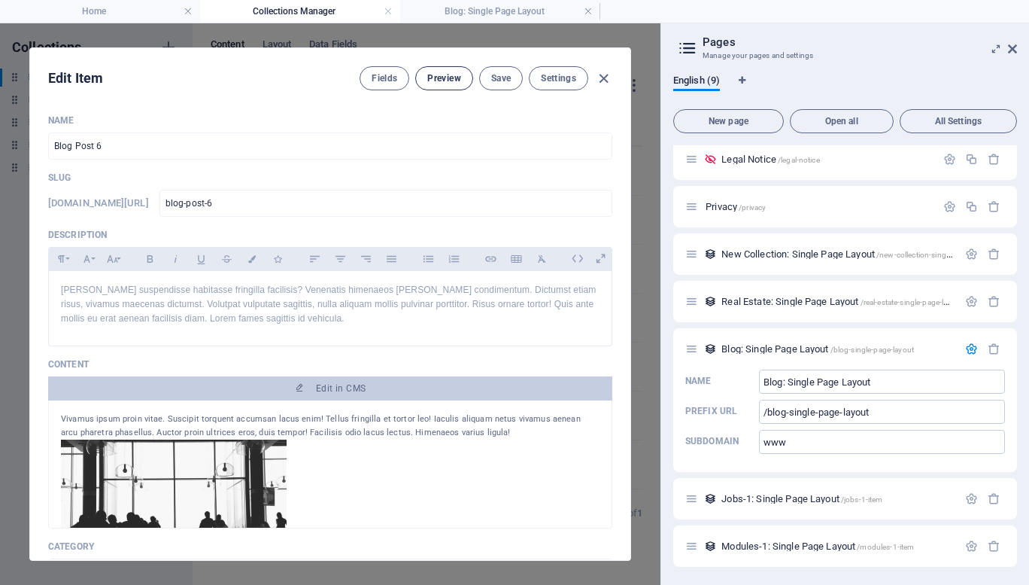
click at [450, 80] on span "Preview" at bounding box center [443, 78] width 33 height 12
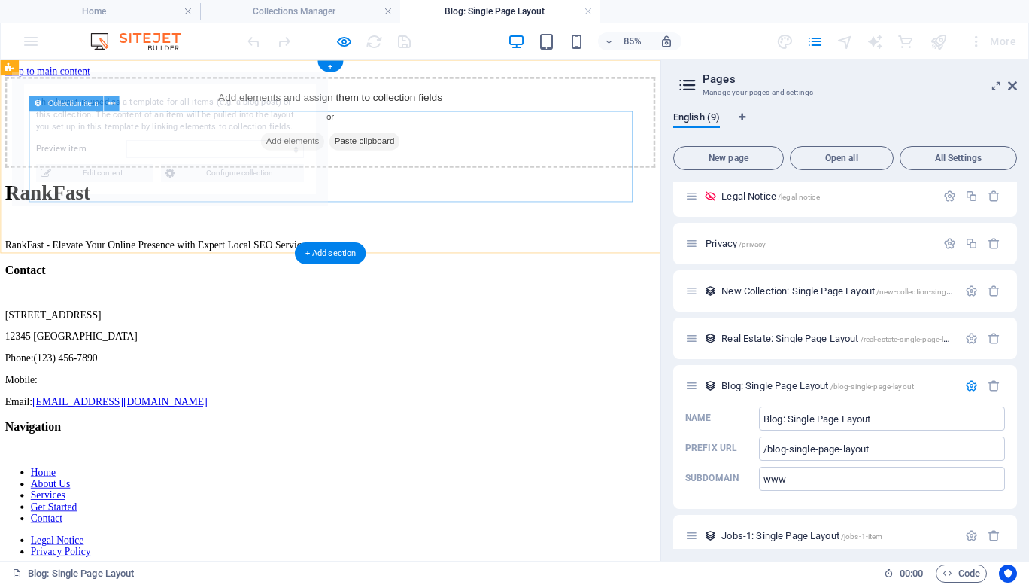
select select "68e0e8dc27f6c0a34d027fb8"
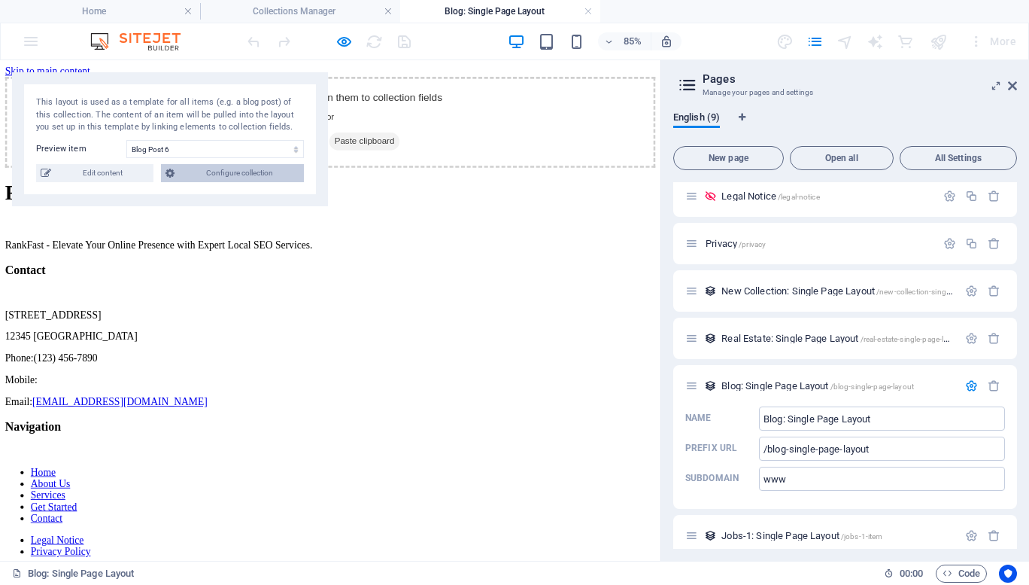
click at [229, 173] on span "Configure collection" at bounding box center [239, 173] width 120 height 18
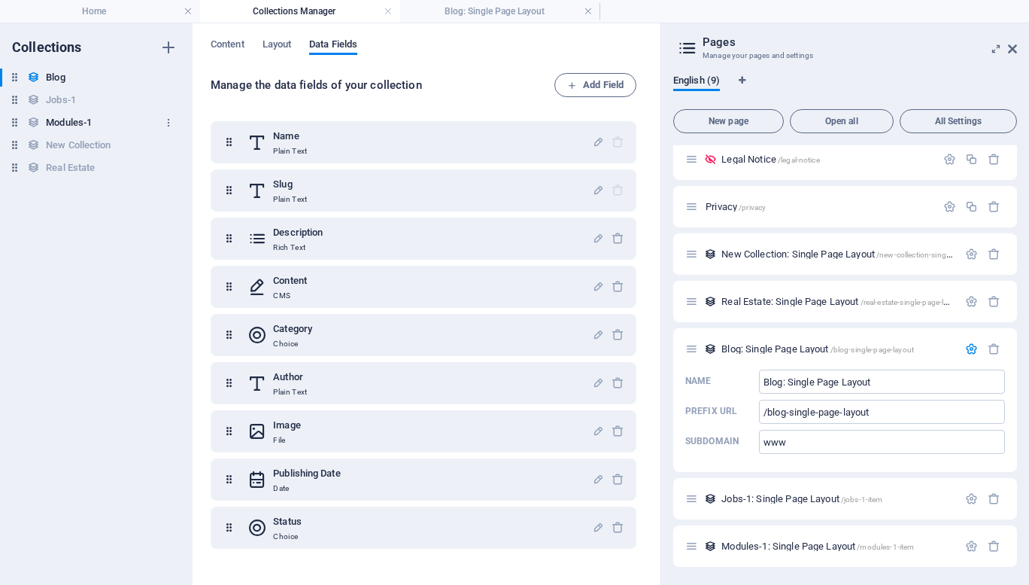
click at [74, 116] on h6 "Modules-1" at bounding box center [69, 123] width 46 height 18
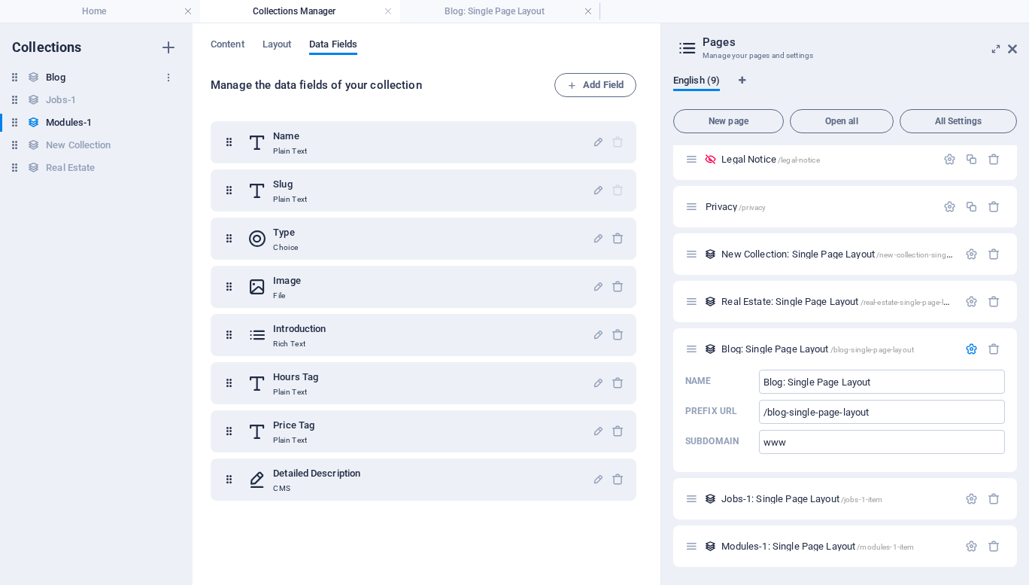
click at [56, 74] on h6 "Blog" at bounding box center [55, 77] width 19 height 18
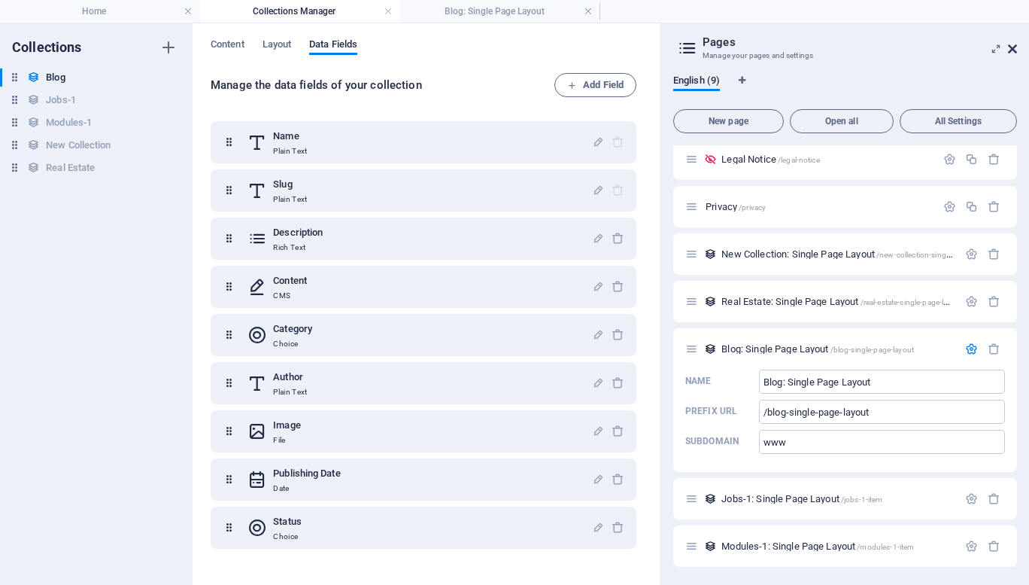
click at [1012, 50] on icon at bounding box center [1012, 49] width 9 height 12
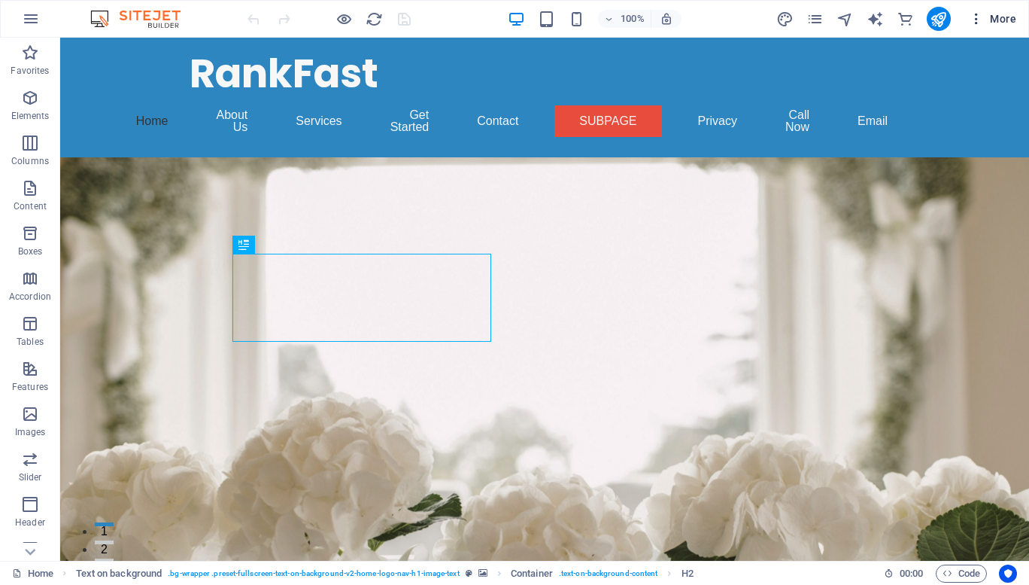
click at [1009, 14] on span "More" at bounding box center [992, 18] width 47 height 15
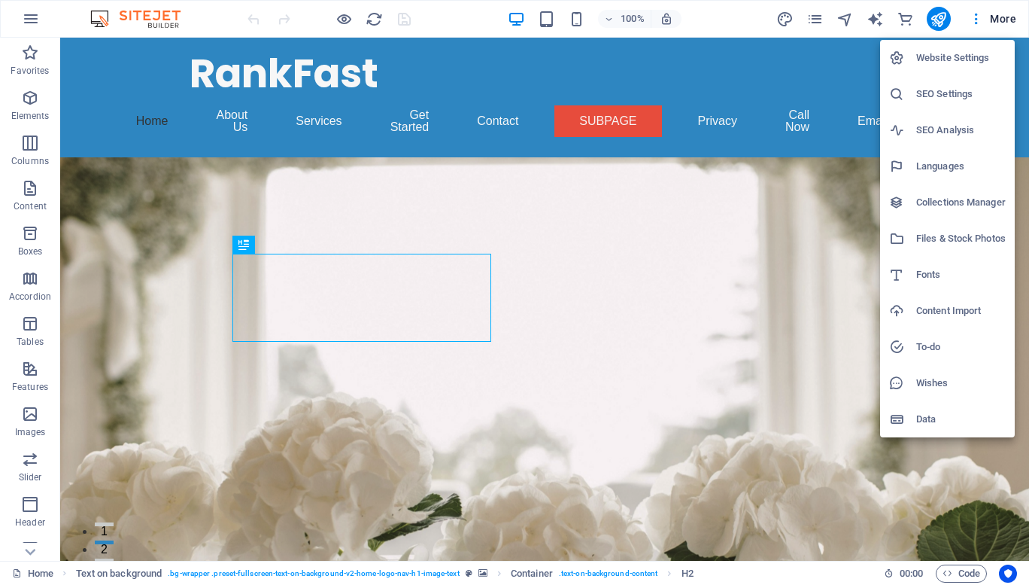
click at [945, 206] on h6 "Collections Manager" at bounding box center [961, 202] width 90 height 18
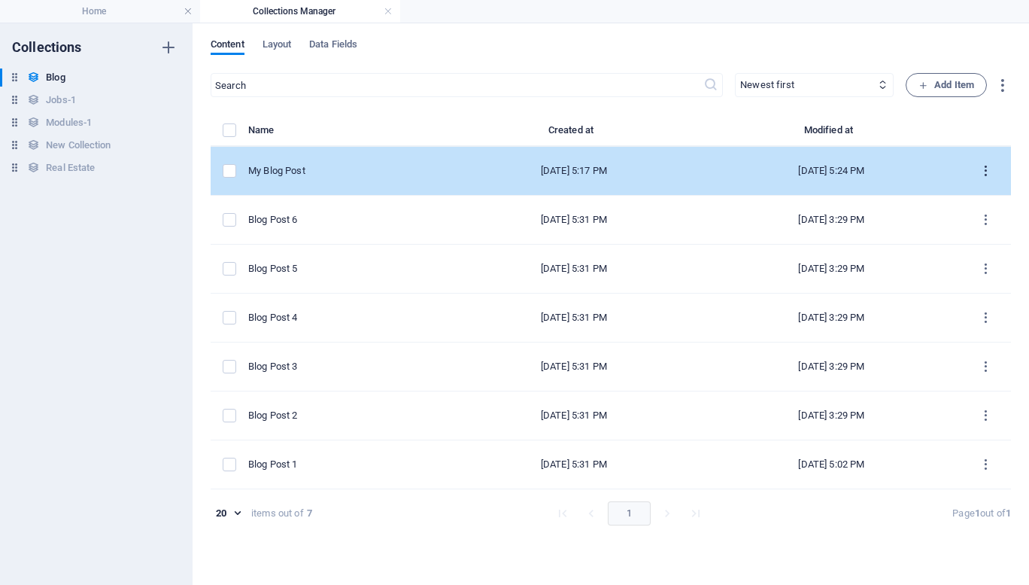
click at [985, 168] on icon "items list" at bounding box center [986, 171] width 14 height 14
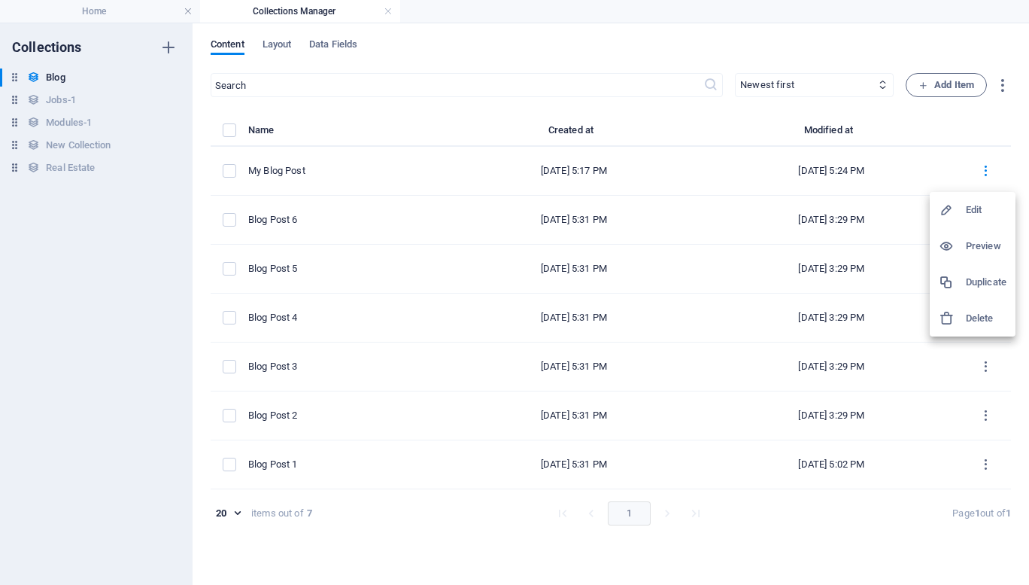
click at [981, 241] on h6 "Preview" at bounding box center [986, 246] width 41 height 18
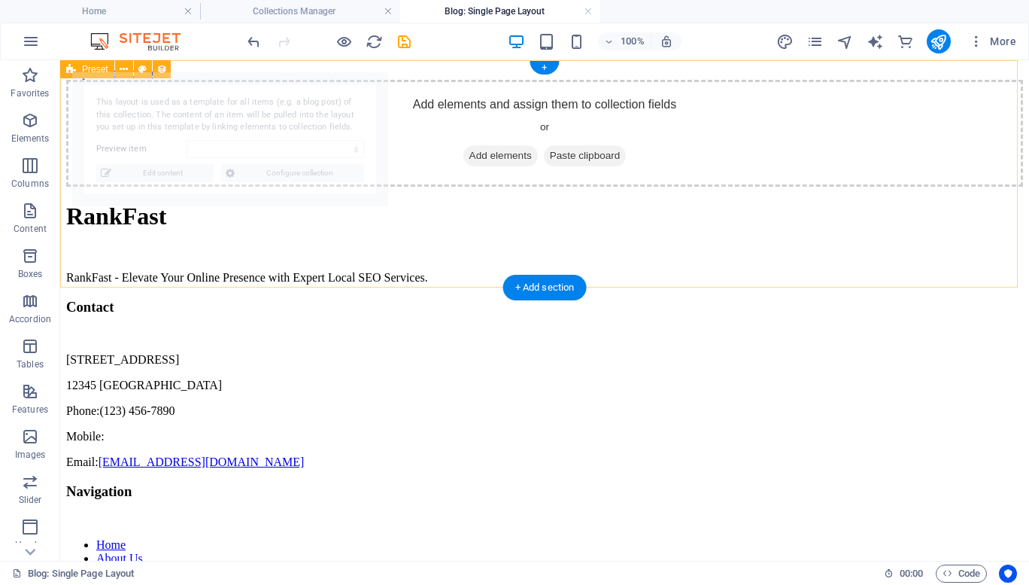
select select "68e102615677d677550f5963"
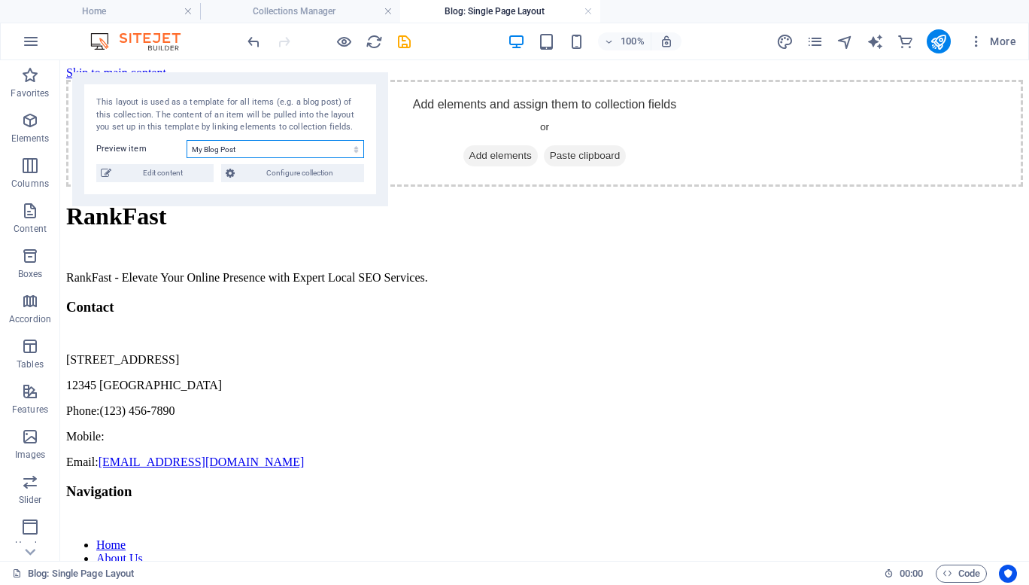
click at [338, 147] on select "My Blog Post Blog Post 6 Blog Post 5 Blog Post 4 Blog Post 3 Blog Post 2 Blog P…" at bounding box center [276, 149] width 178 height 18
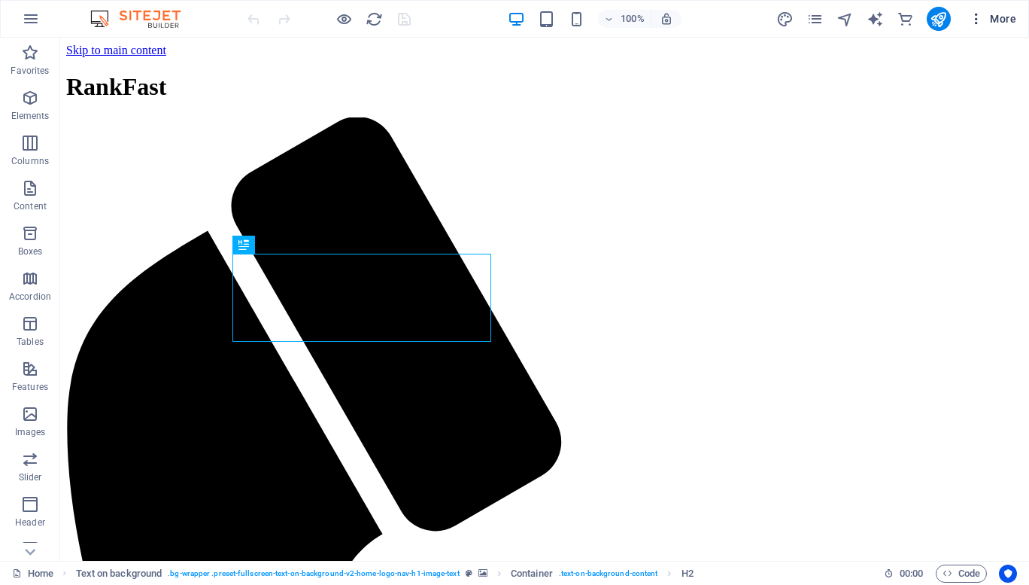
click at [1004, 19] on span "More" at bounding box center [992, 18] width 47 height 15
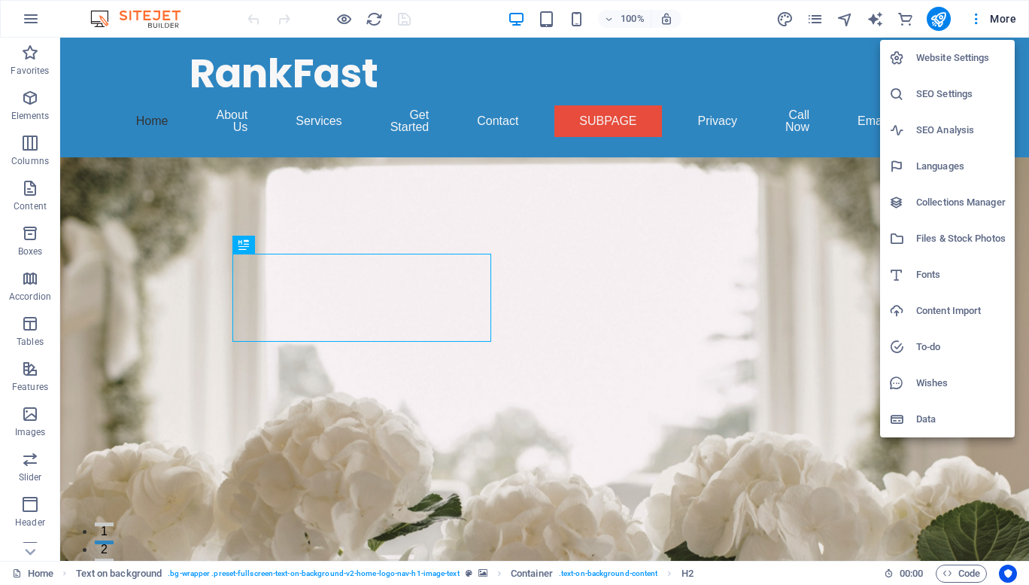
click at [954, 197] on h6 "Collections Manager" at bounding box center [961, 202] width 90 height 18
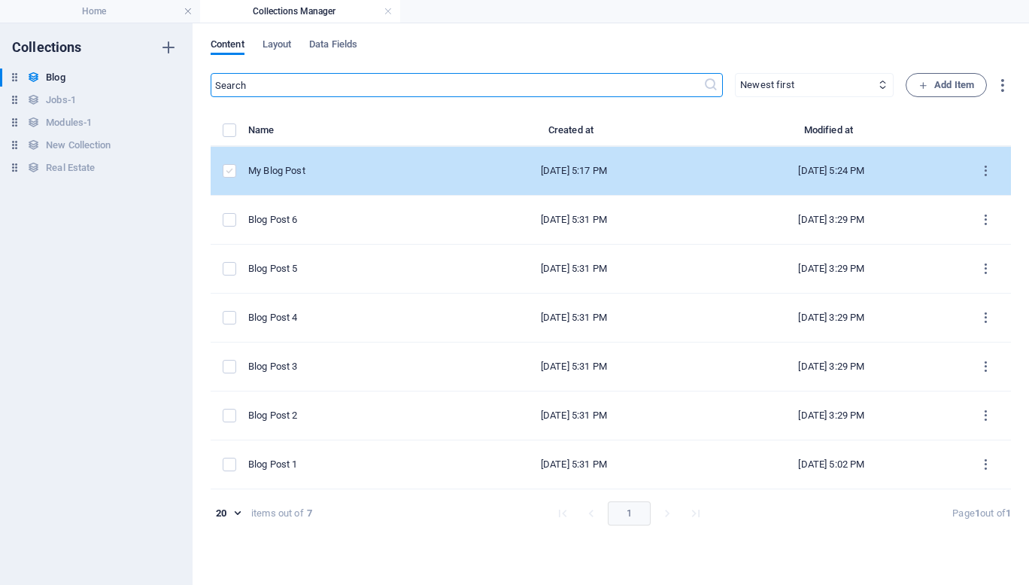
click at [228, 170] on label "items list" at bounding box center [230, 171] width 14 height 14
click at [0, 0] on input "items list" at bounding box center [0, 0] width 0 height 0
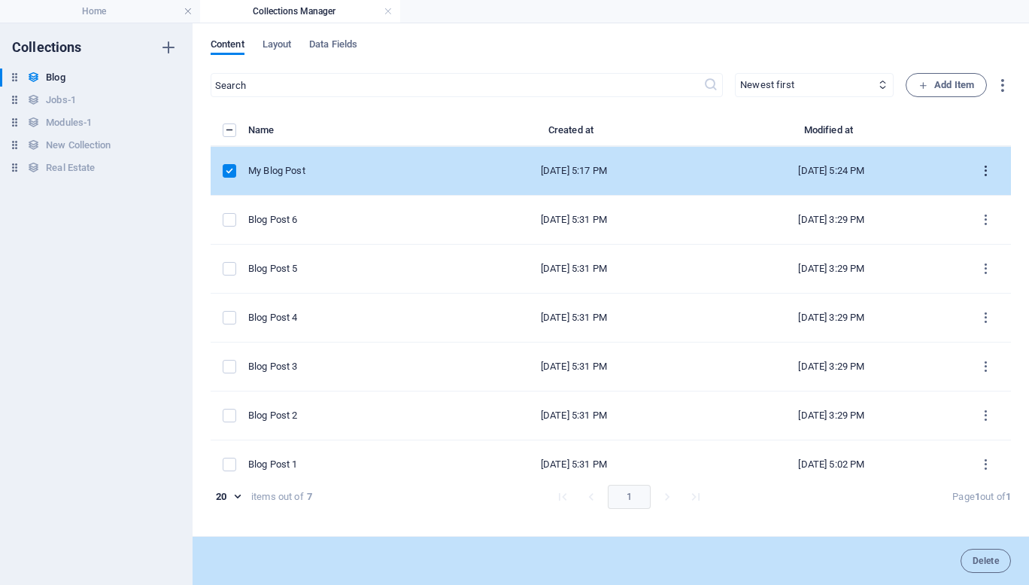
click at [990, 171] on button "items list" at bounding box center [986, 171] width 26 height 24
click at [967, 205] on h6 "Edit" at bounding box center [986, 210] width 41 height 18
select select "Category 2"
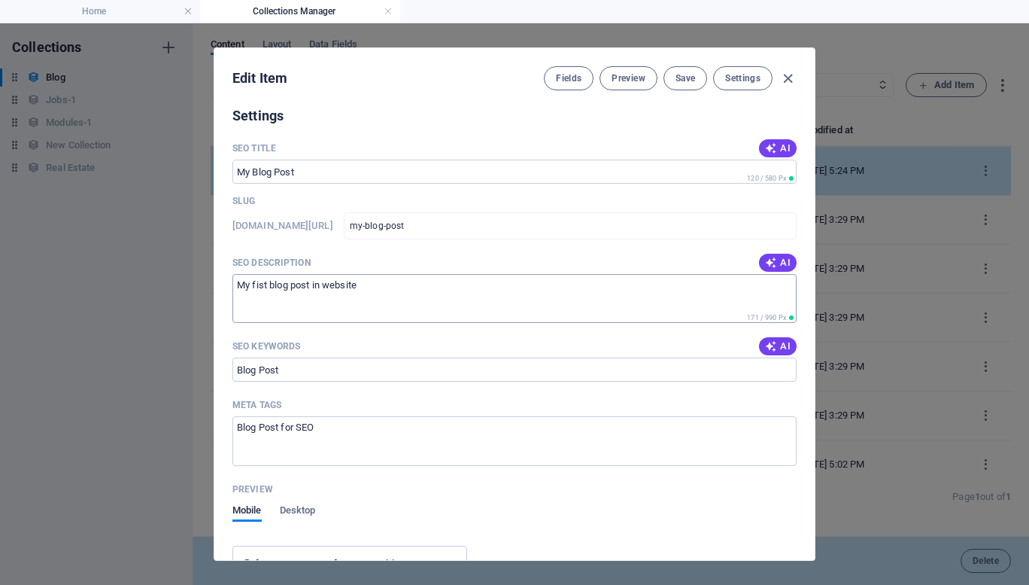
scroll to position [940, 0]
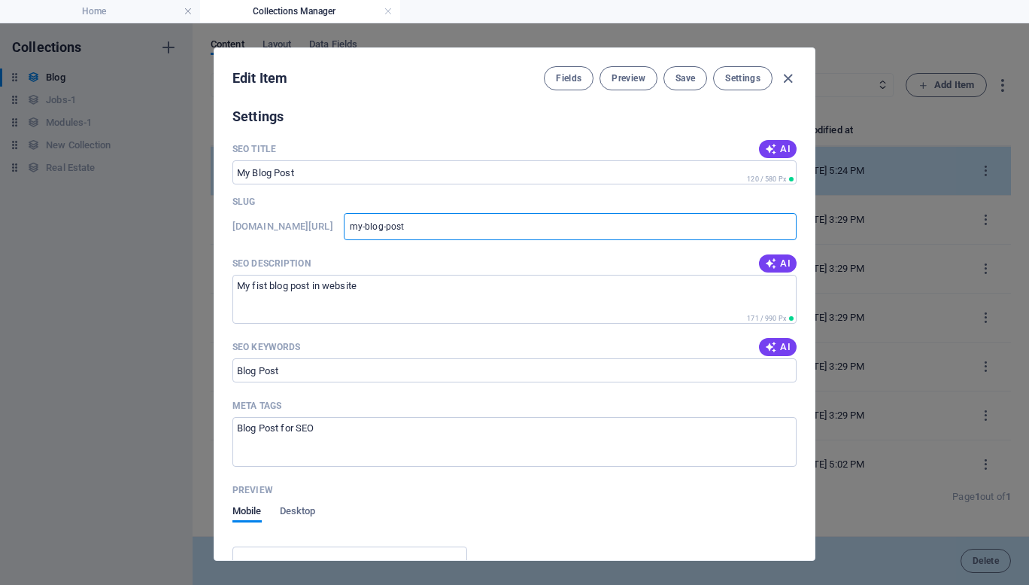
drag, startPoint x: 507, startPoint y: 229, endPoint x: 321, endPoint y: 205, distance: 187.4
click at [321, 205] on div "SEO Title AI ​ 120 / 580 Px Slug [DOMAIN_NAME][URL] my-blog-post ​ SEO Descript…" at bounding box center [514, 565] width 564 height 855
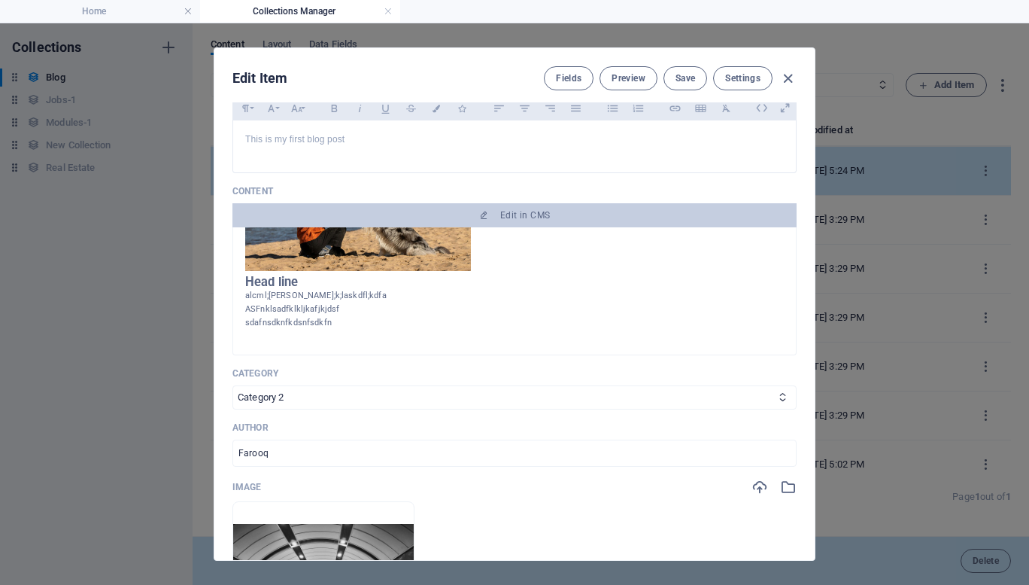
scroll to position [0, 0]
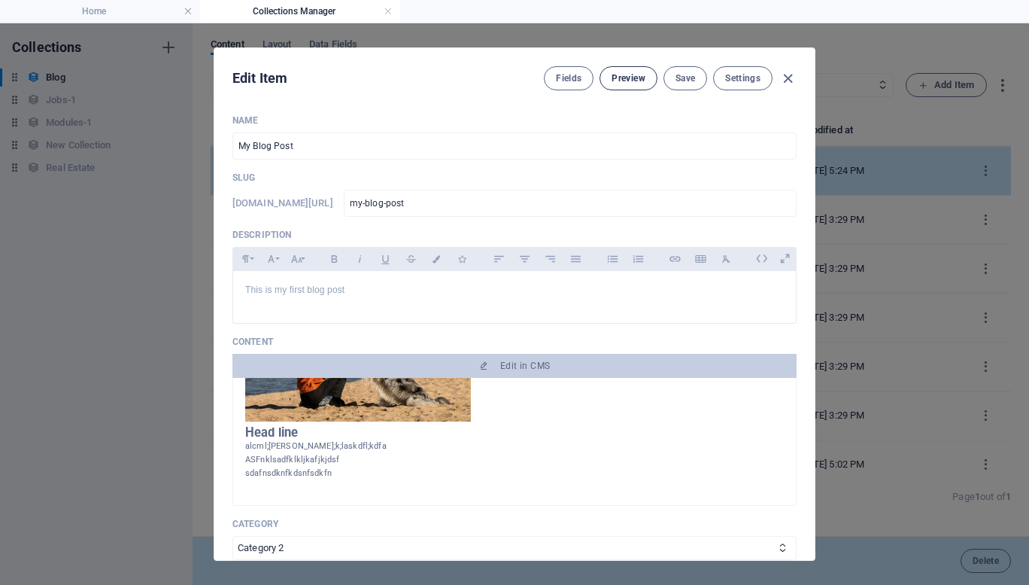
click at [636, 77] on span "Preview" at bounding box center [628, 78] width 33 height 12
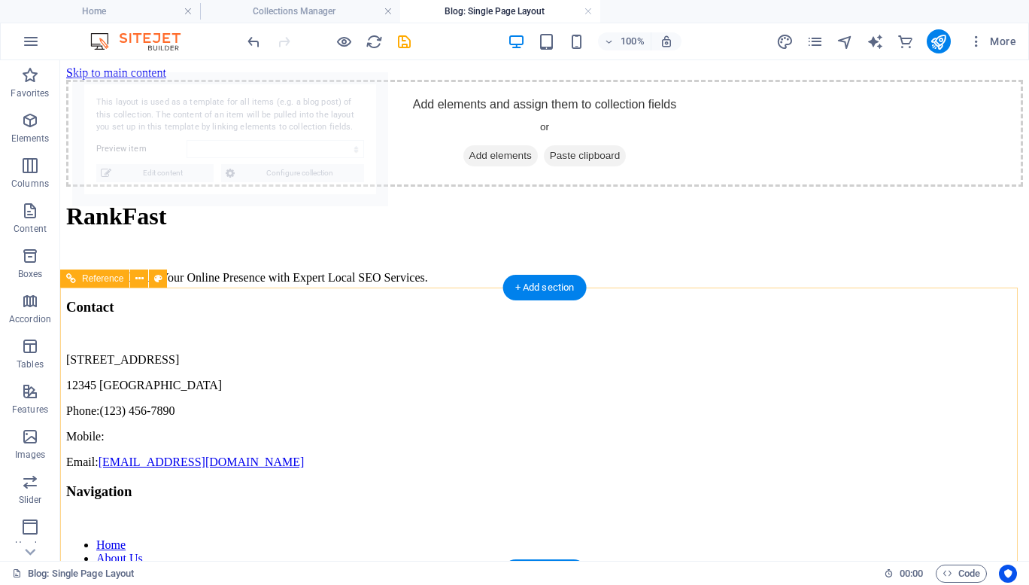
select select "68e102615677d677550f5963"
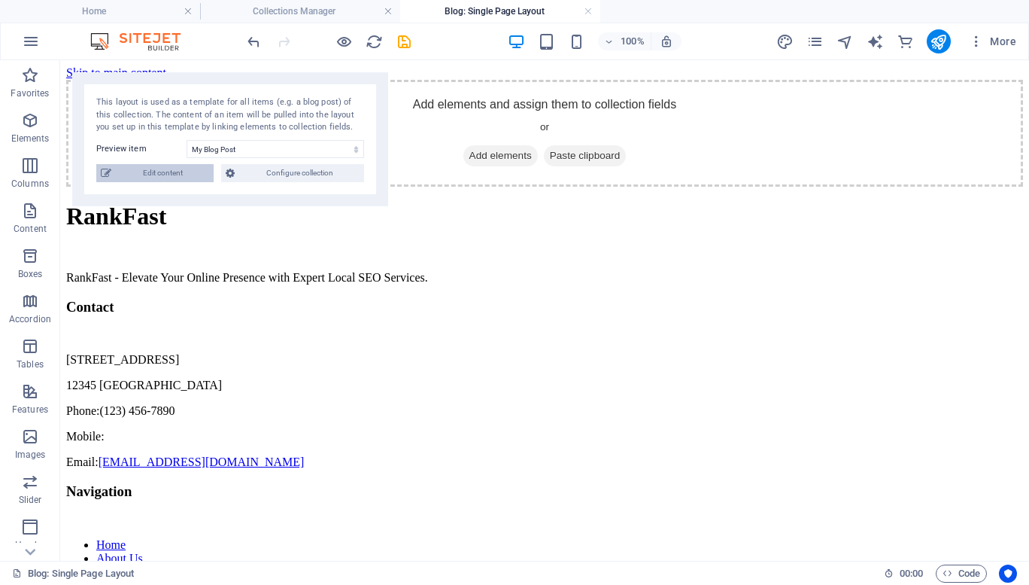
click at [178, 171] on span "Edit content" at bounding box center [162, 173] width 93 height 18
type input "[DATE]"
type input "my-blog-post"
type textarea "My fist blog post in website"
type input "Blog Post"
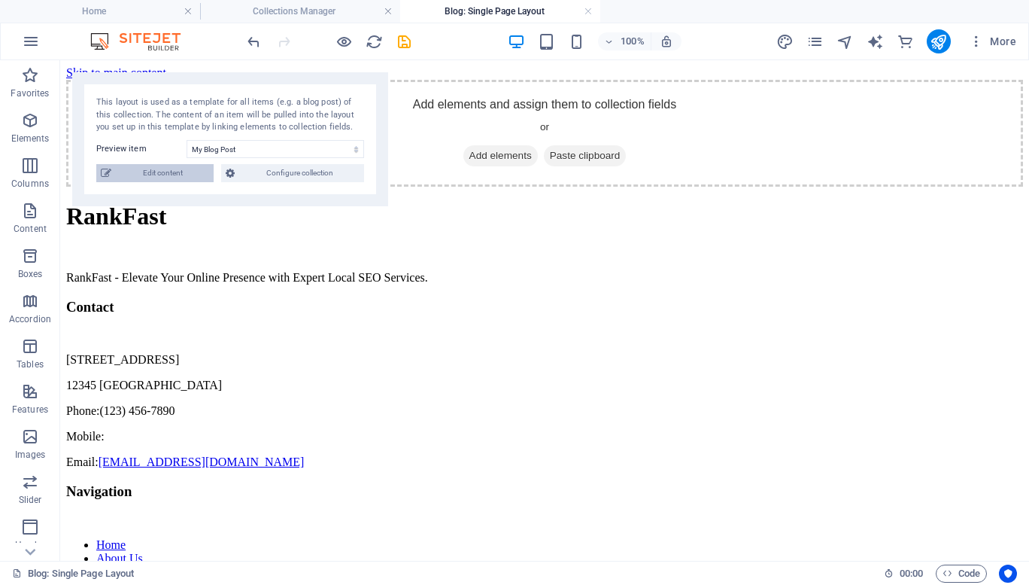
type textarea "Blog Post for SEO"
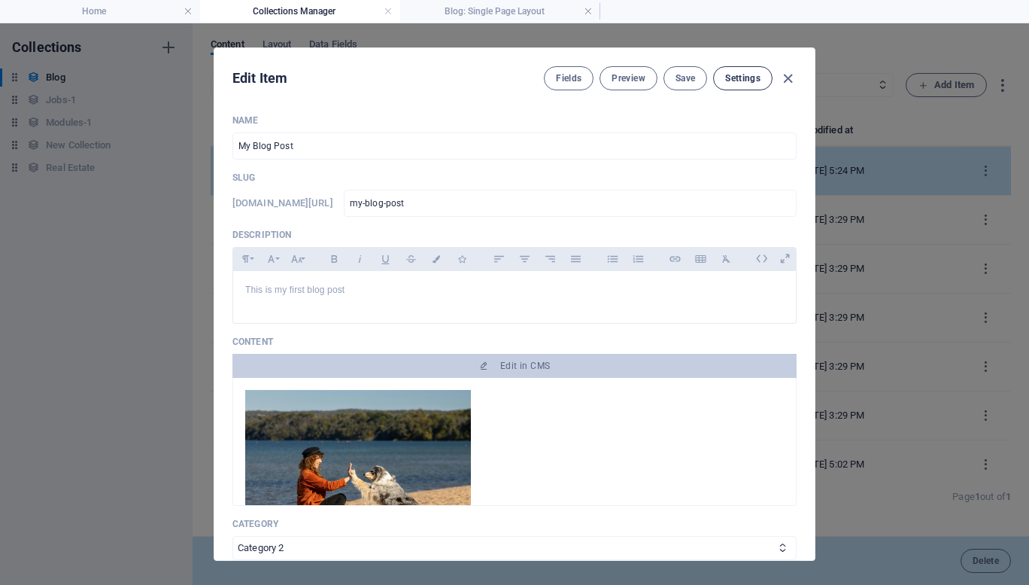
click at [737, 84] on button "Settings" at bounding box center [742, 78] width 59 height 24
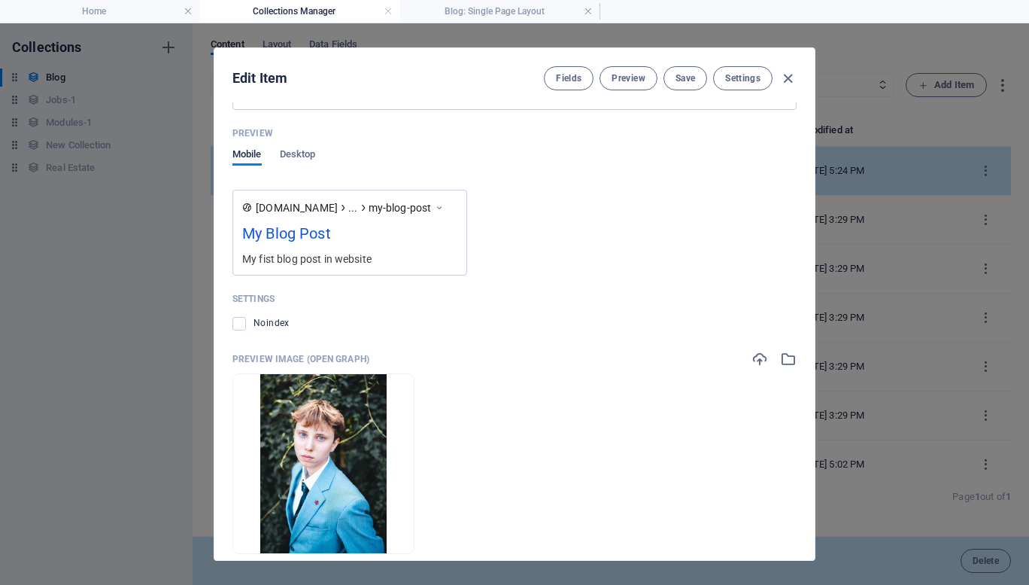
scroll to position [1299, 0]
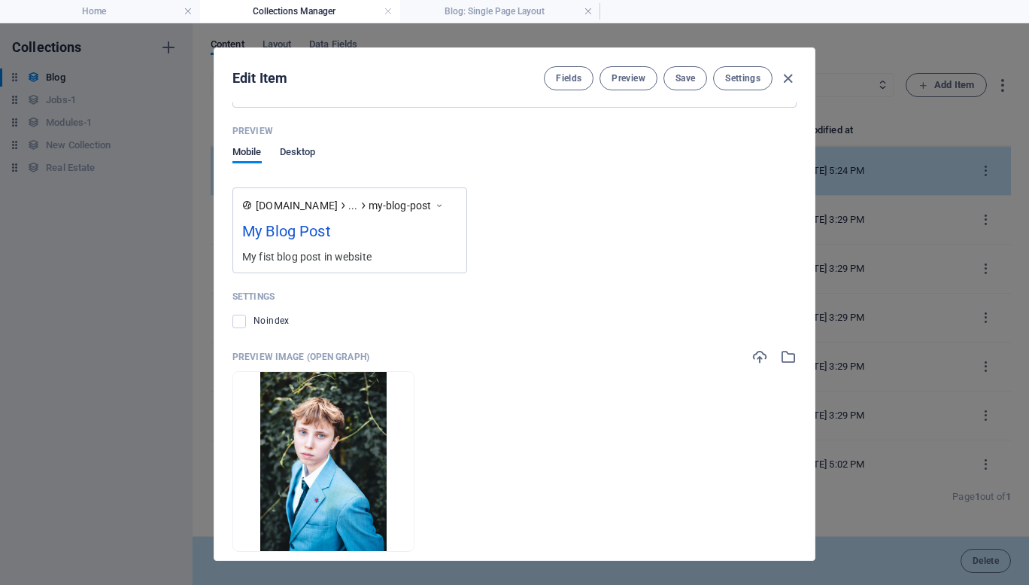
click at [307, 148] on span "Desktop" at bounding box center [298, 153] width 36 height 21
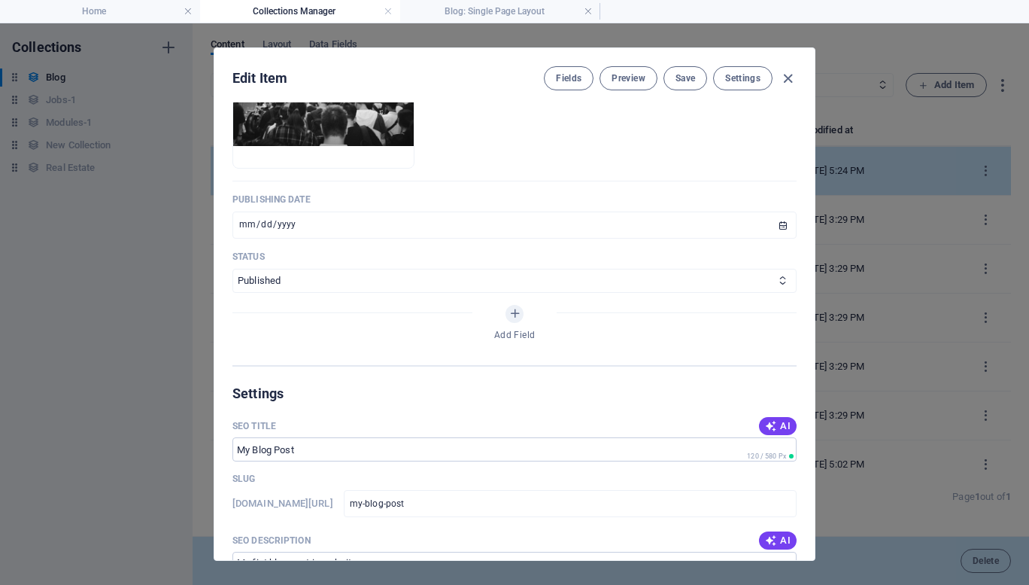
scroll to position [663, 0]
click at [556, 76] on span "Fields" at bounding box center [569, 78] width 26 height 12
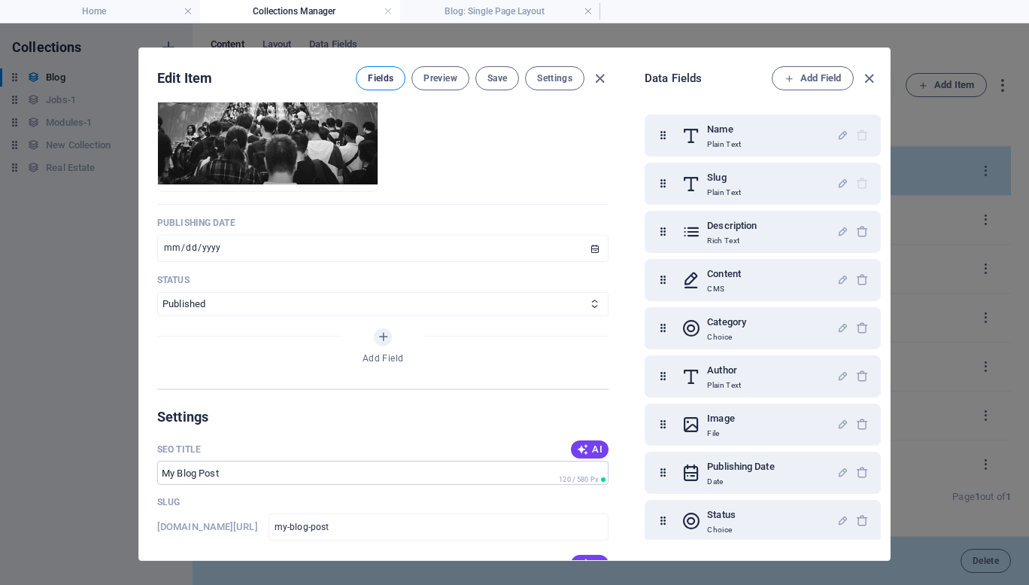
scroll to position [685, 0]
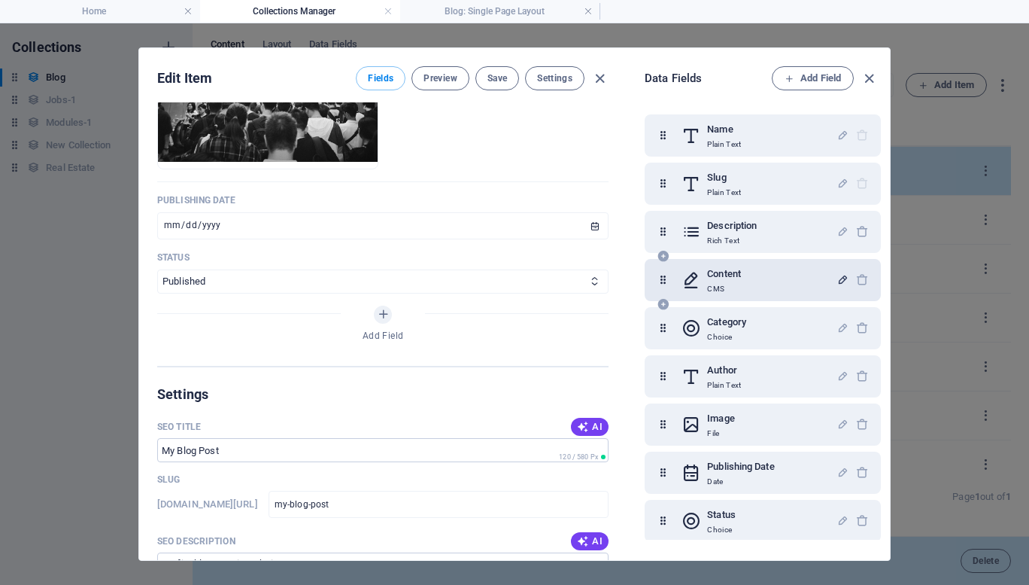
click at [840, 277] on icon "button" at bounding box center [843, 279] width 13 height 13
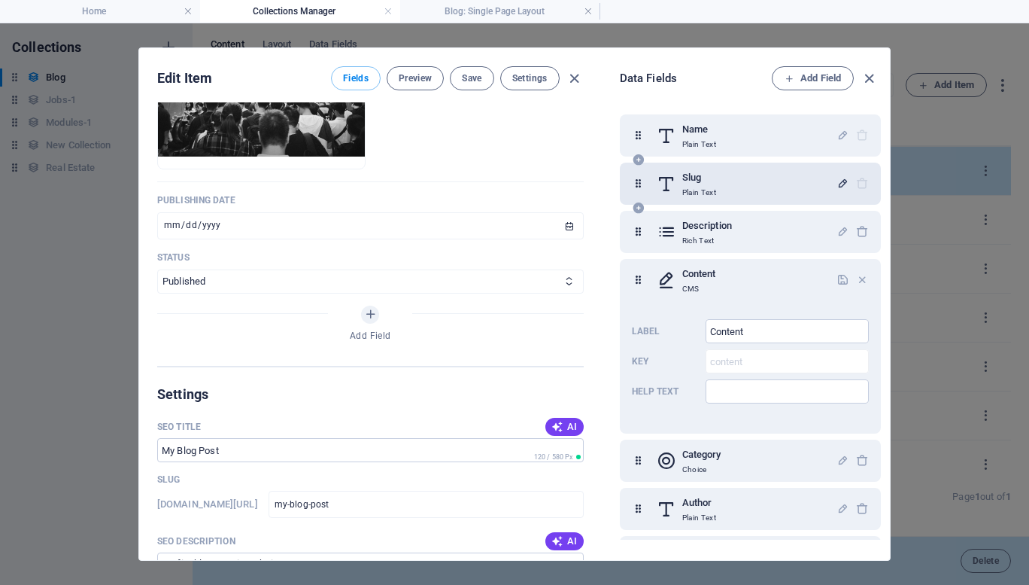
click at [840, 190] on div "button" at bounding box center [843, 184] width 13 height 14
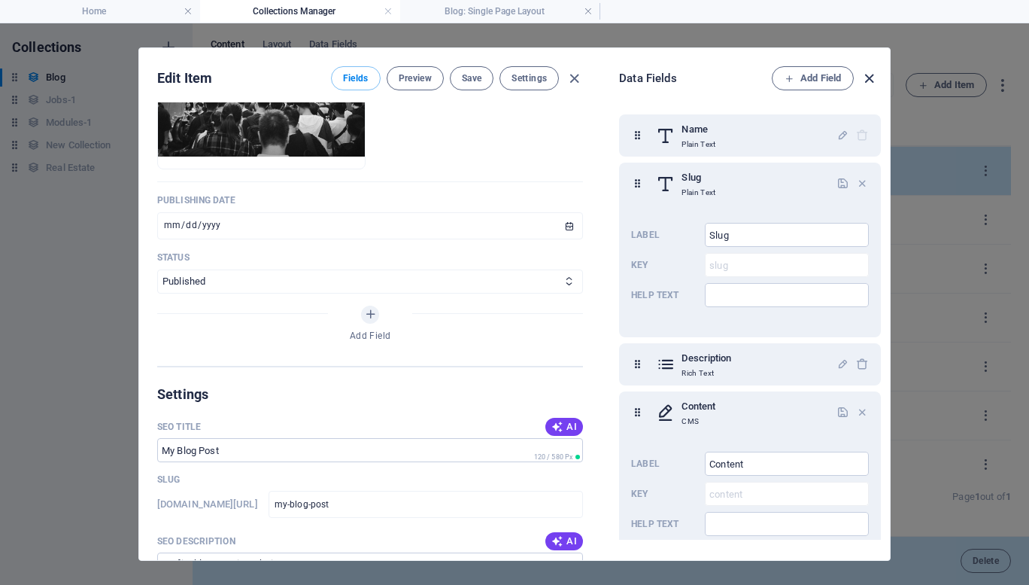
click at [872, 73] on icon "button" at bounding box center [869, 78] width 17 height 17
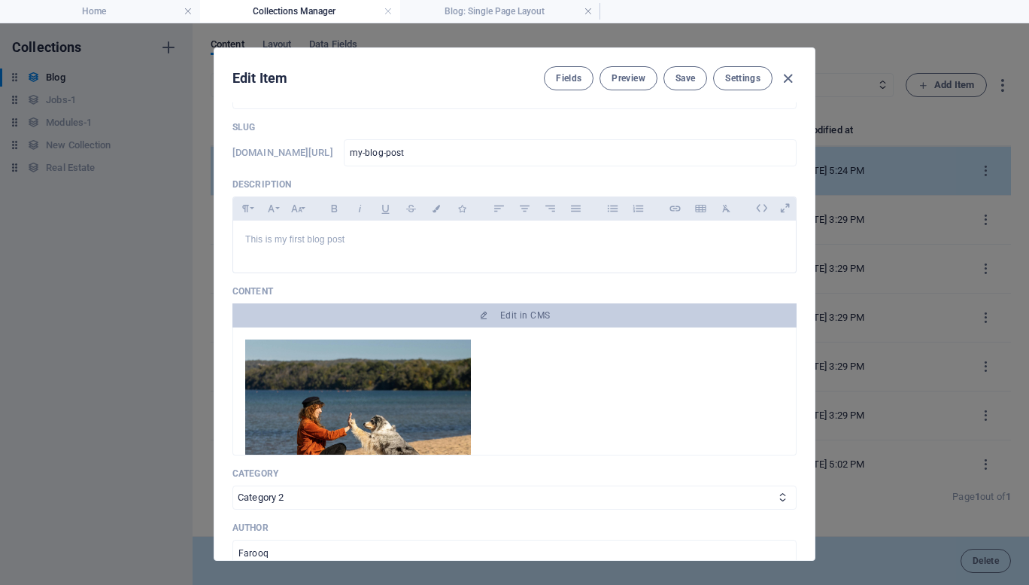
scroll to position [0, 0]
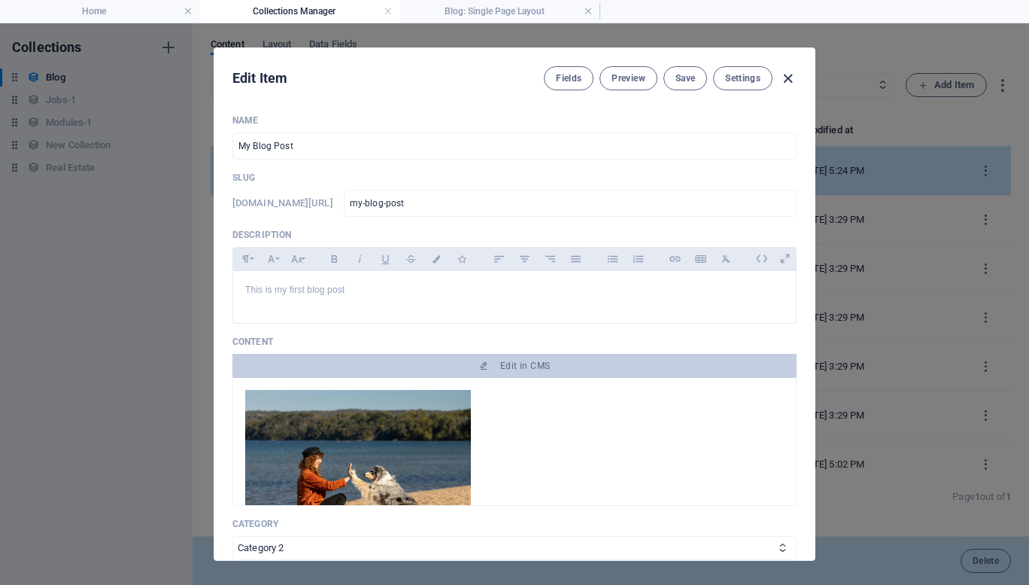
click at [785, 78] on icon "button" at bounding box center [787, 78] width 17 height 17
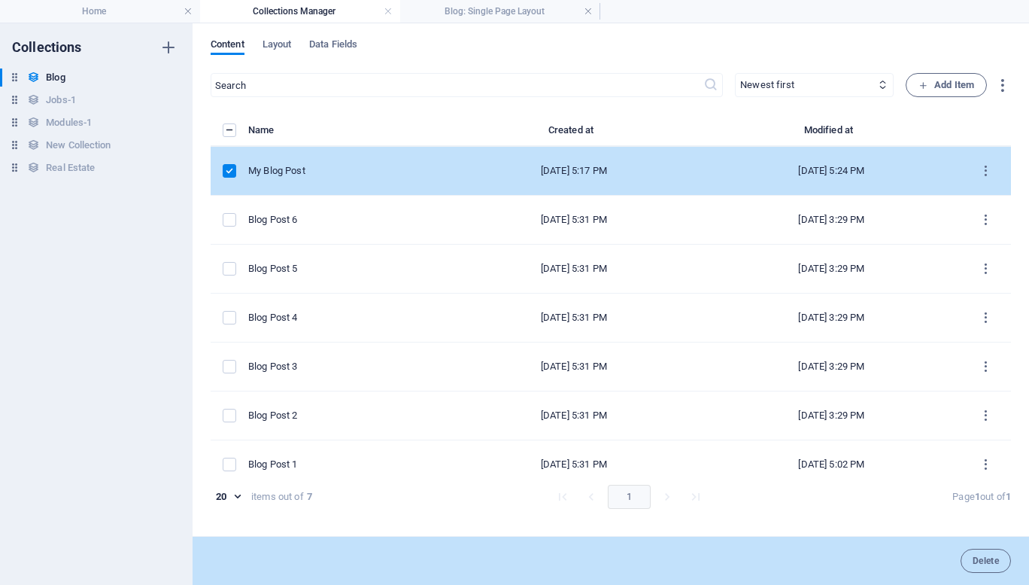
type input "[DATE]"
type input "my-blog-post"
click at [324, 172] on div "My Blog Post" at bounding box center [340, 171] width 185 height 14
select select "Category 2"
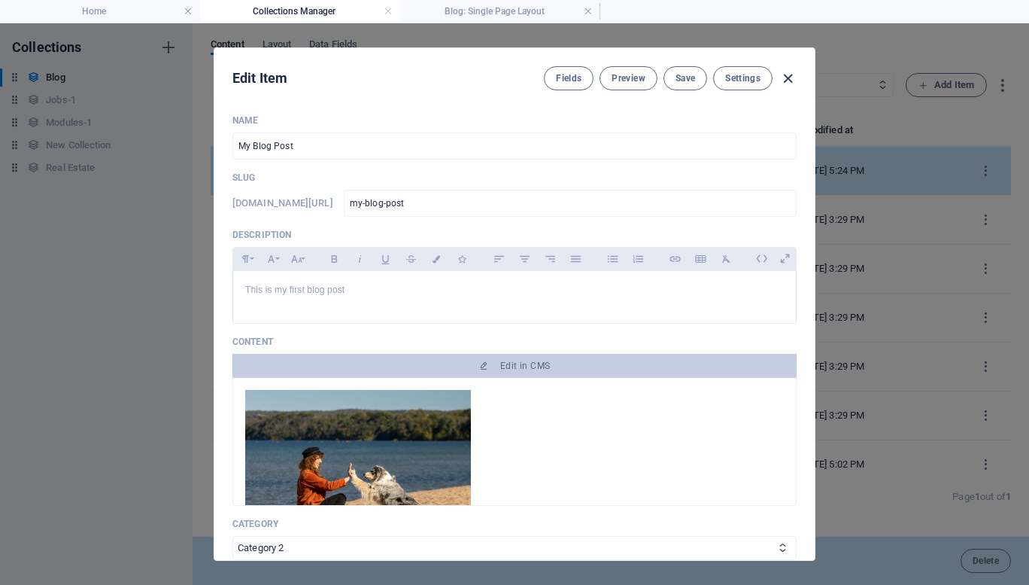
click at [791, 81] on icon "button" at bounding box center [787, 78] width 17 height 17
type input "[DATE]"
type input "my-blog-post"
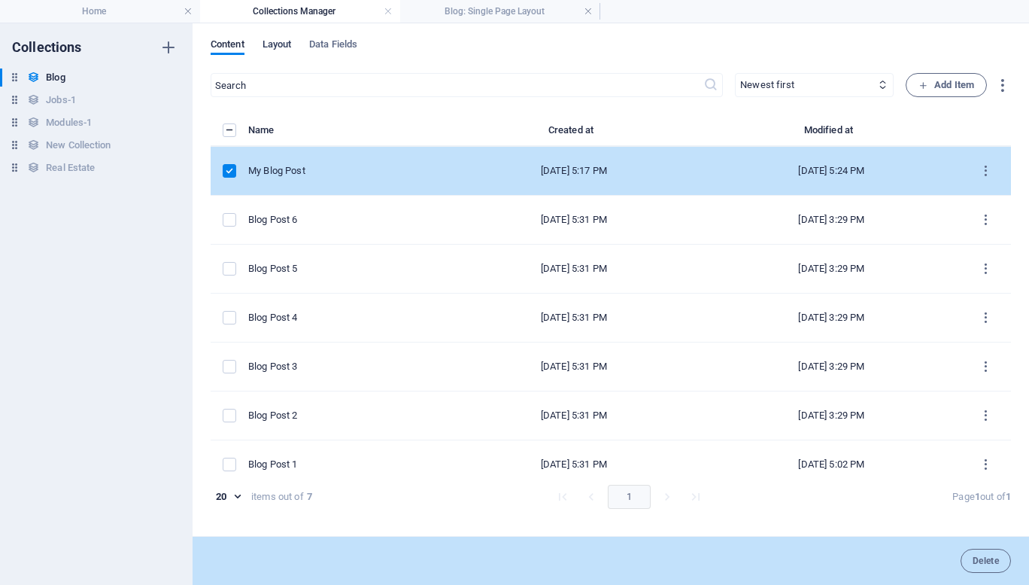
click at [288, 50] on span "Layout" at bounding box center [277, 45] width 29 height 21
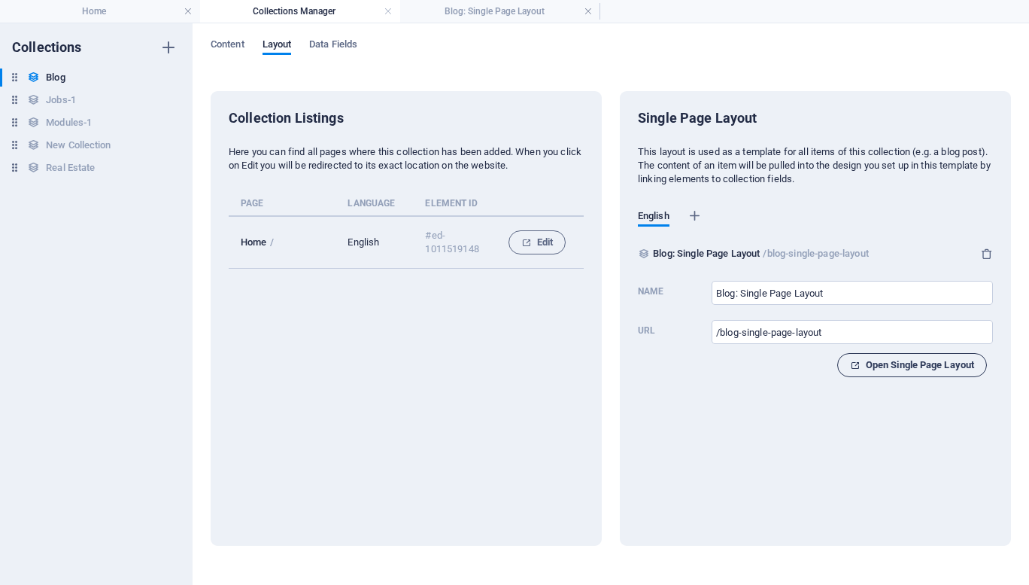
click at [873, 371] on span "Open Single Page Layout" at bounding box center [912, 365] width 124 height 18
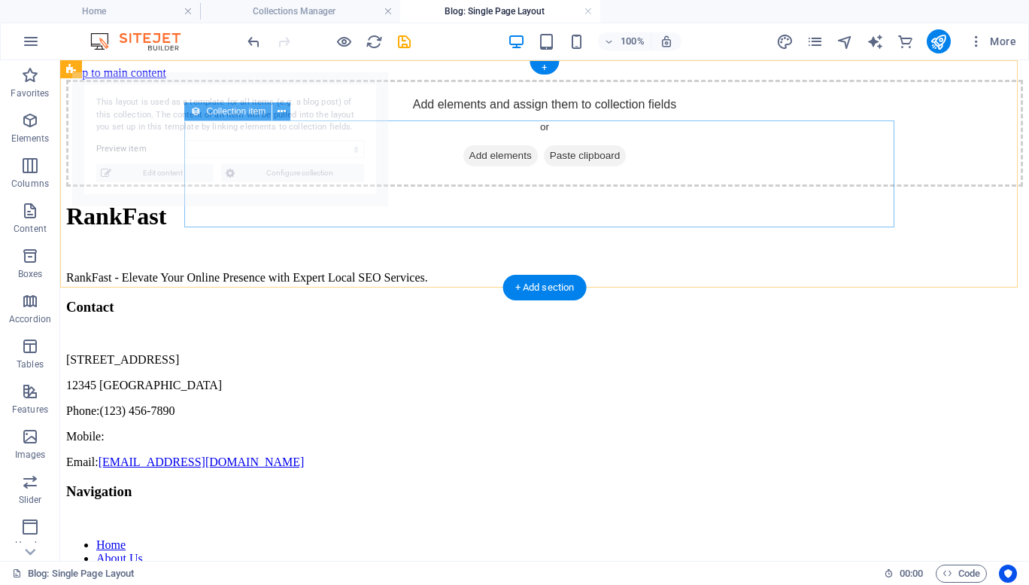
select select "68e102615677d677550f5963"
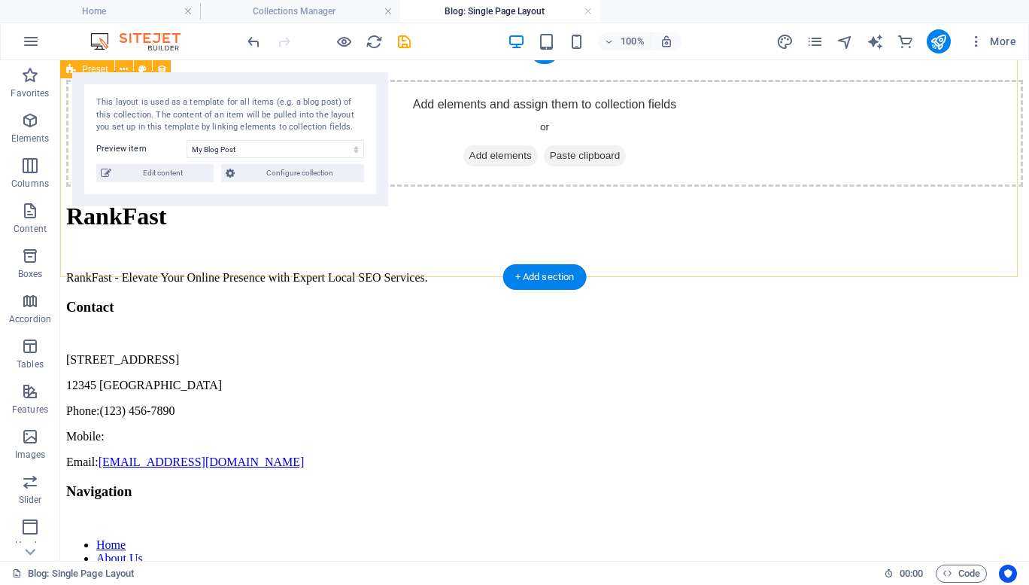
scroll to position [11, 0]
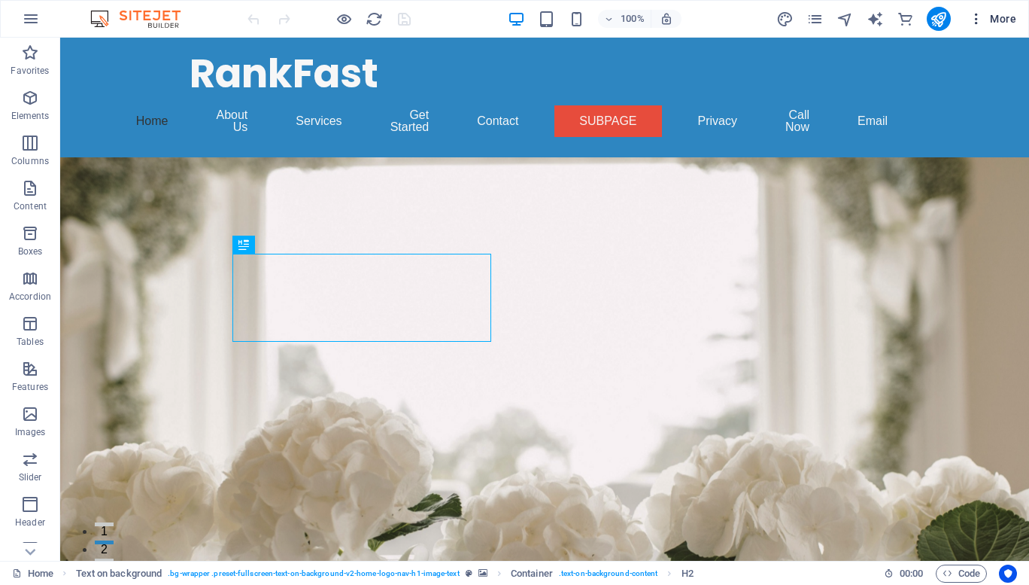
click at [1004, 26] on button "More" at bounding box center [992, 19] width 59 height 24
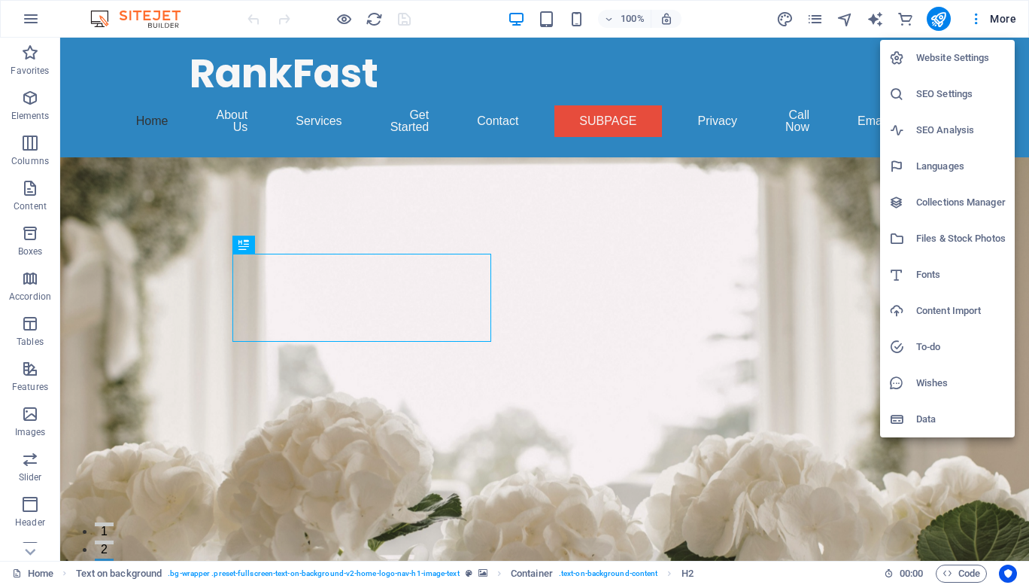
click at [943, 203] on h6 "Collections Manager" at bounding box center [961, 202] width 90 height 18
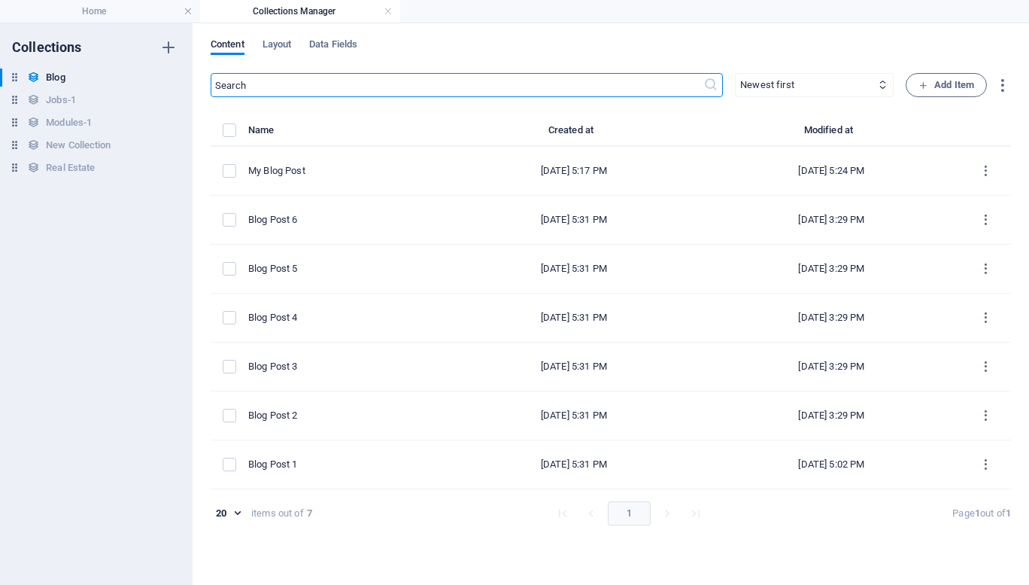
click at [236, 513] on body "RankFast Home Collections Manager Favorites Elements Columns Content Boxes Acco…" at bounding box center [514, 292] width 1029 height 585
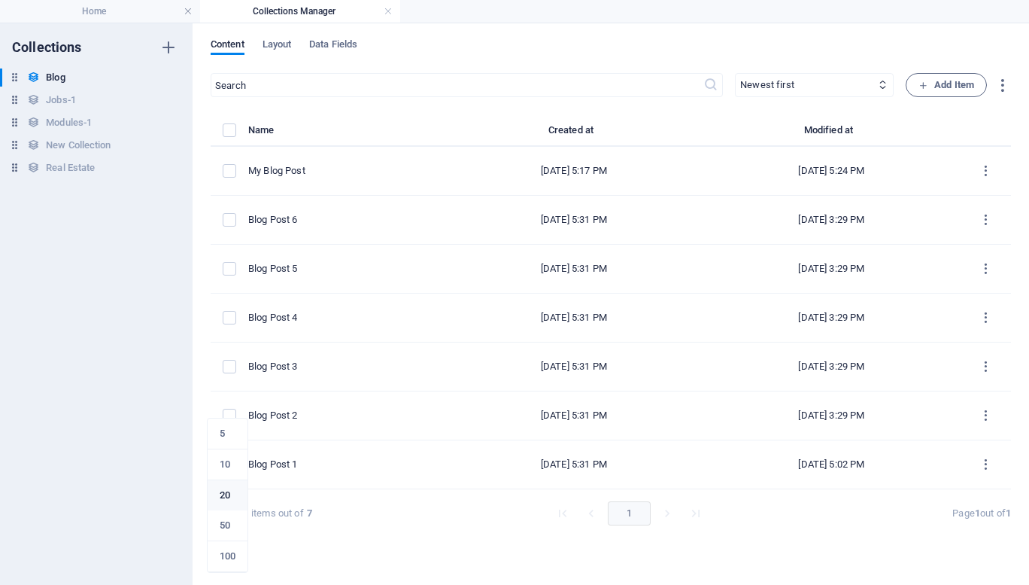
click at [130, 394] on div at bounding box center [514, 292] width 1029 height 585
click at [362, 553] on div "​ Newest first Oldest first Last modified Name (ascending) Name (descending) Sl…" at bounding box center [611, 321] width 800 height 497
click at [95, 144] on h6 "New Collection" at bounding box center [78, 145] width 65 height 18
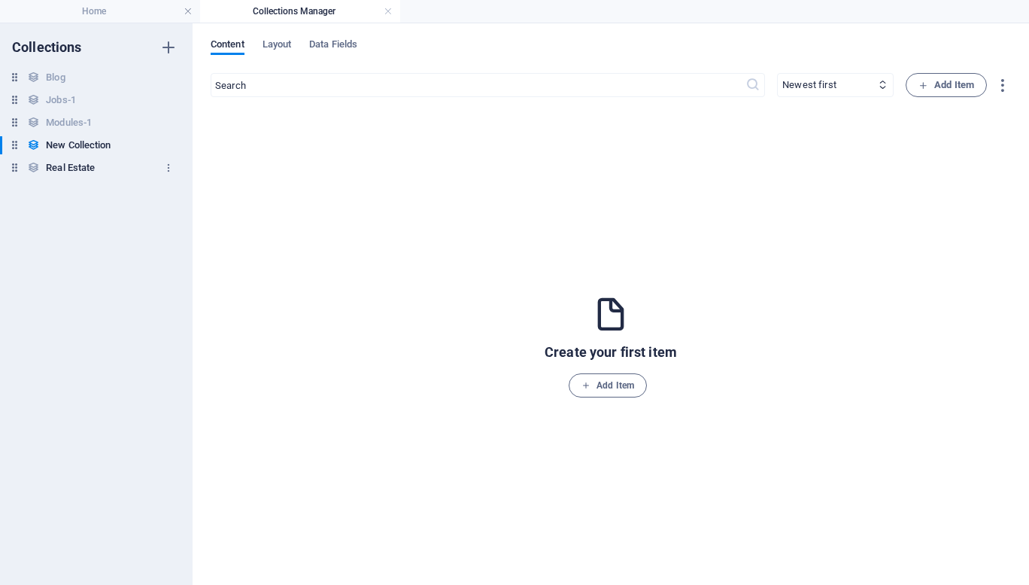
click at [80, 170] on h6 "Real Estate" at bounding box center [70, 168] width 49 height 18
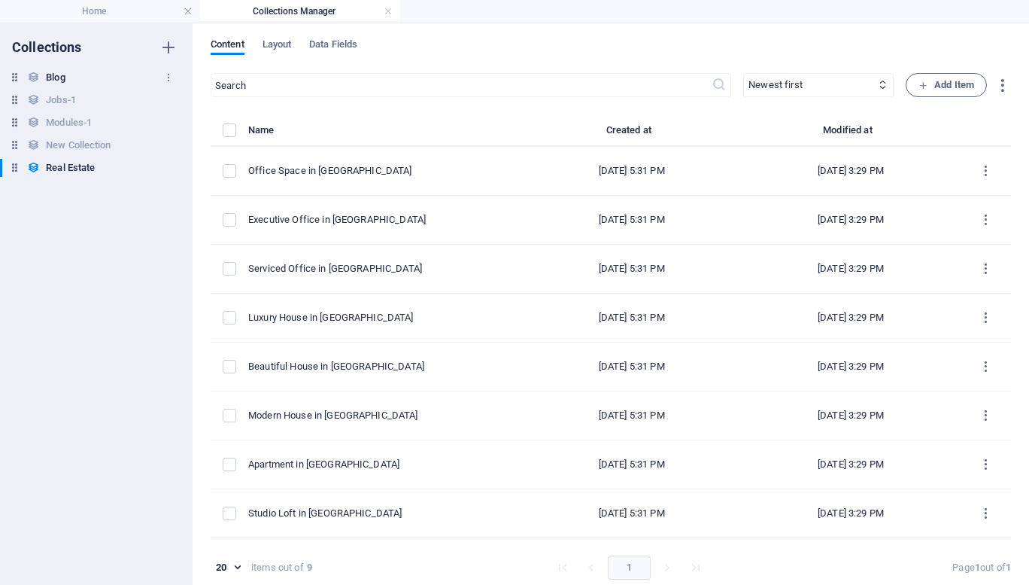
click at [54, 78] on h6 "Blog" at bounding box center [55, 77] width 19 height 18
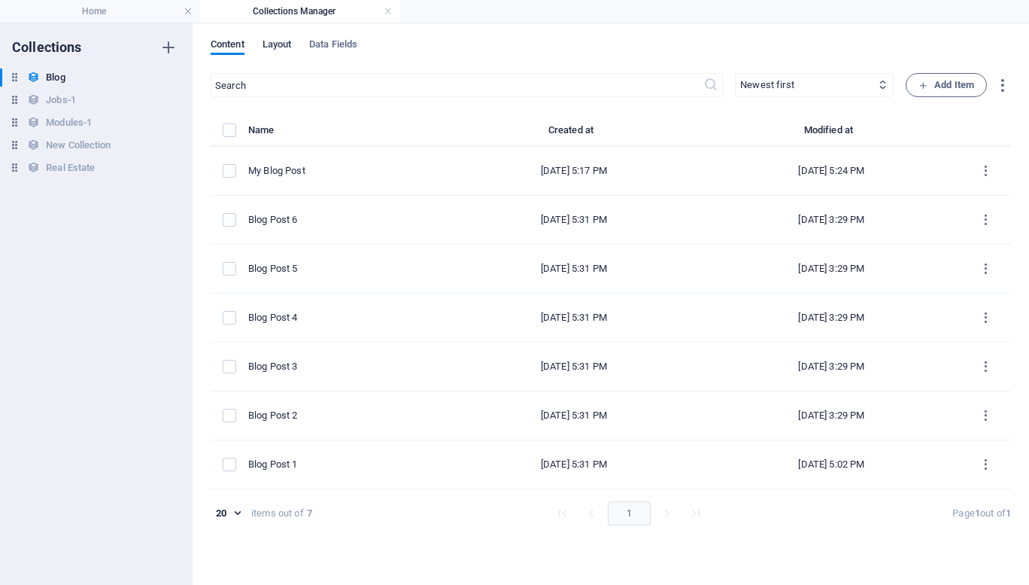
click at [282, 45] on span "Layout" at bounding box center [277, 45] width 29 height 21
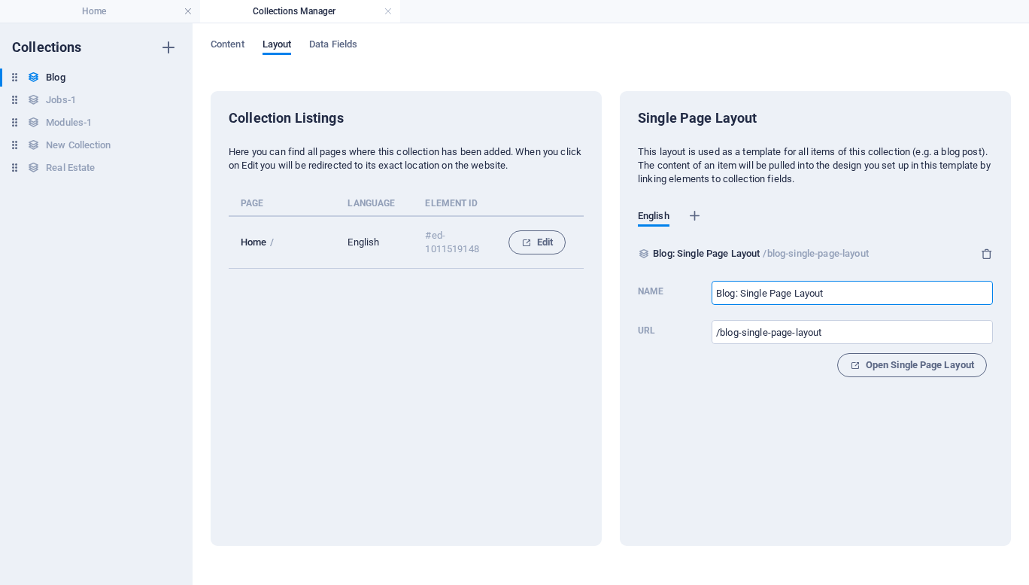
click at [881, 290] on input "Blog: Single Page Layout" at bounding box center [852, 293] width 281 height 24
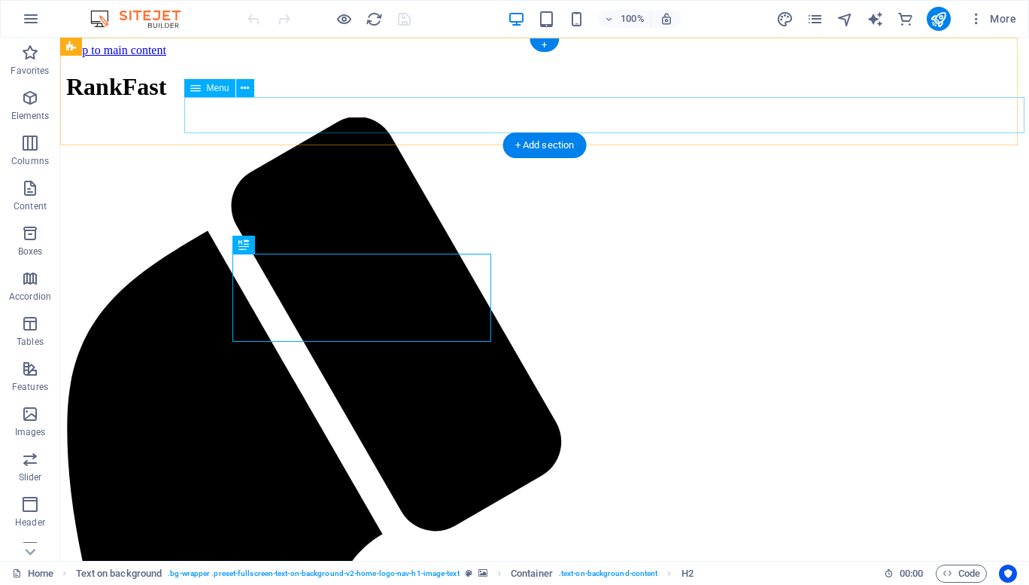
select select
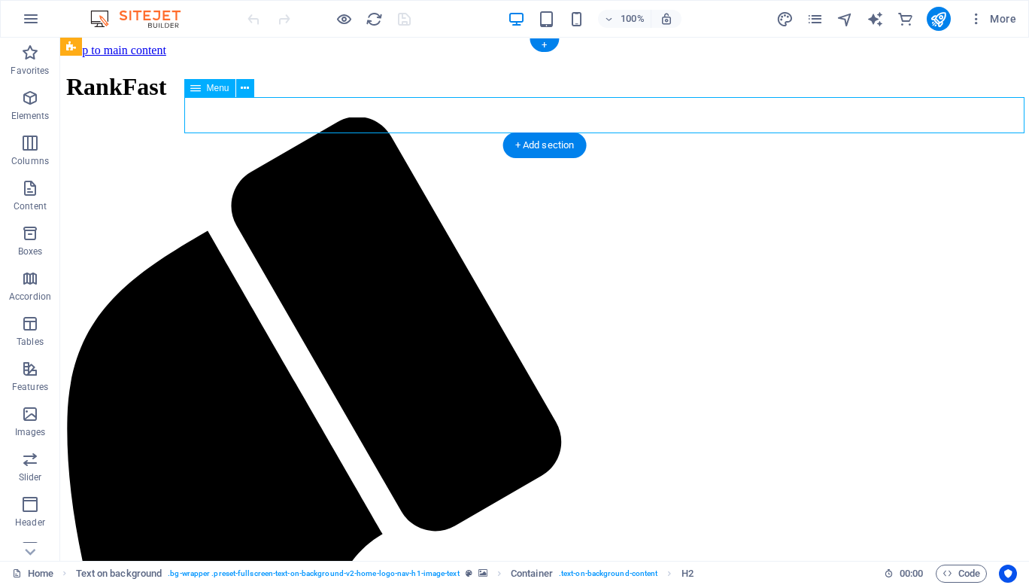
select select
select select "1"
select select
select select "default"
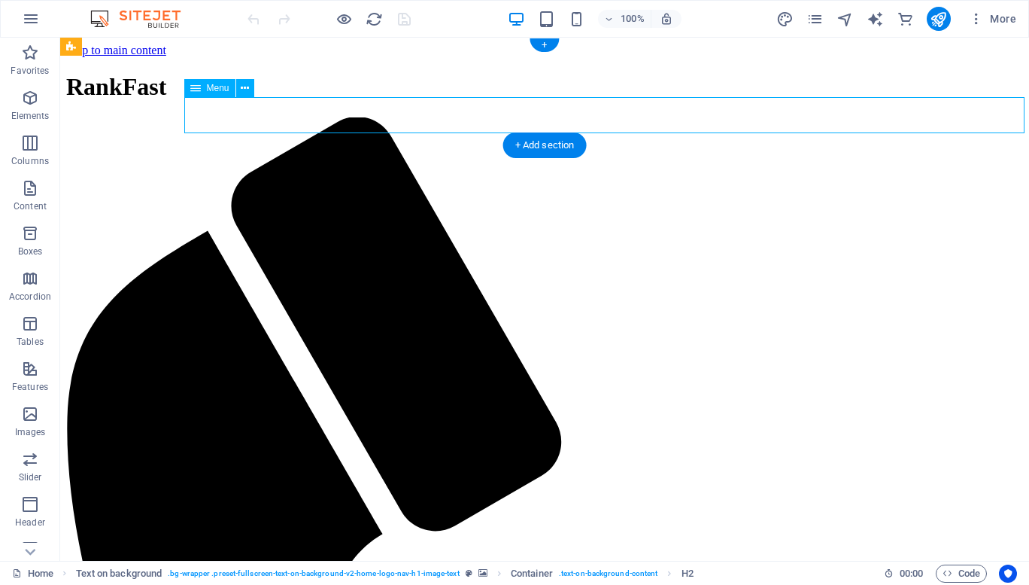
select select "3"
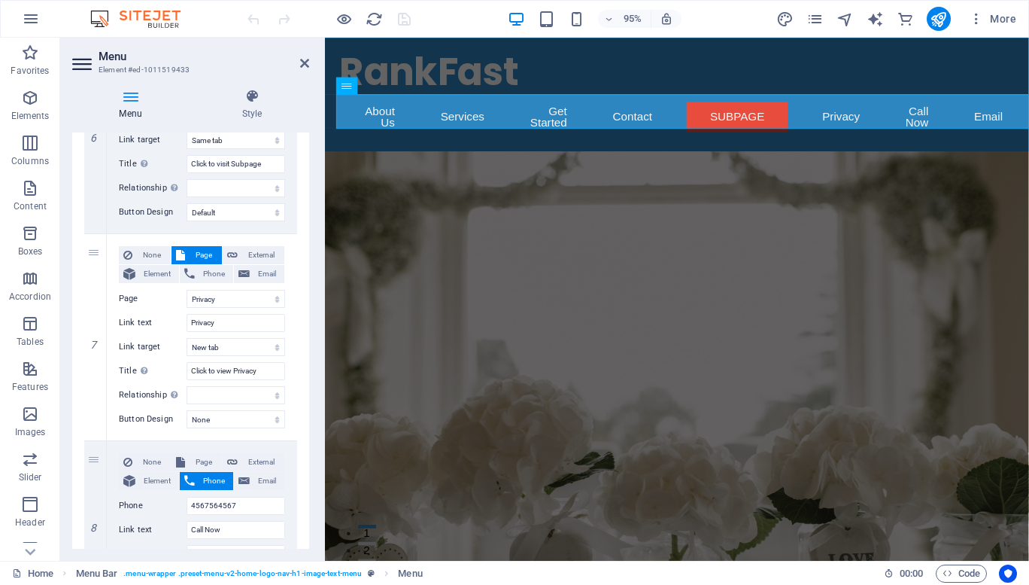
scroll to position [1545, 0]
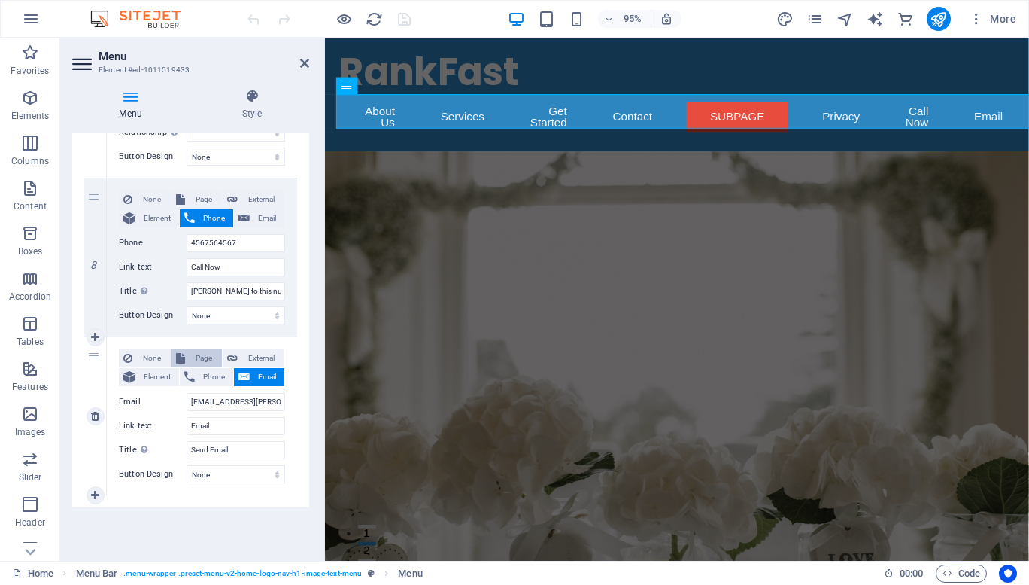
click at [198, 355] on span "Page" at bounding box center [204, 358] width 28 height 18
select select
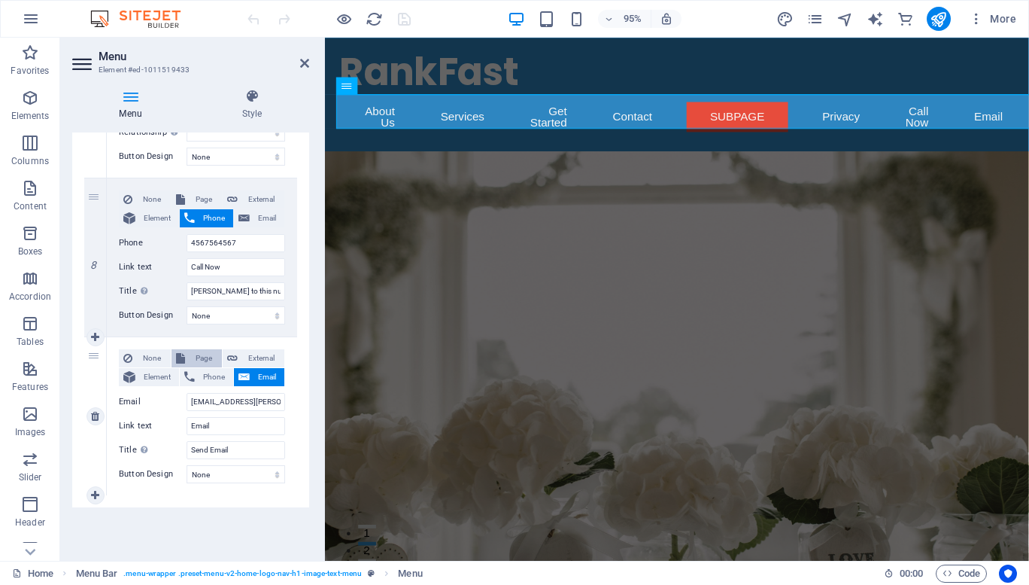
select select
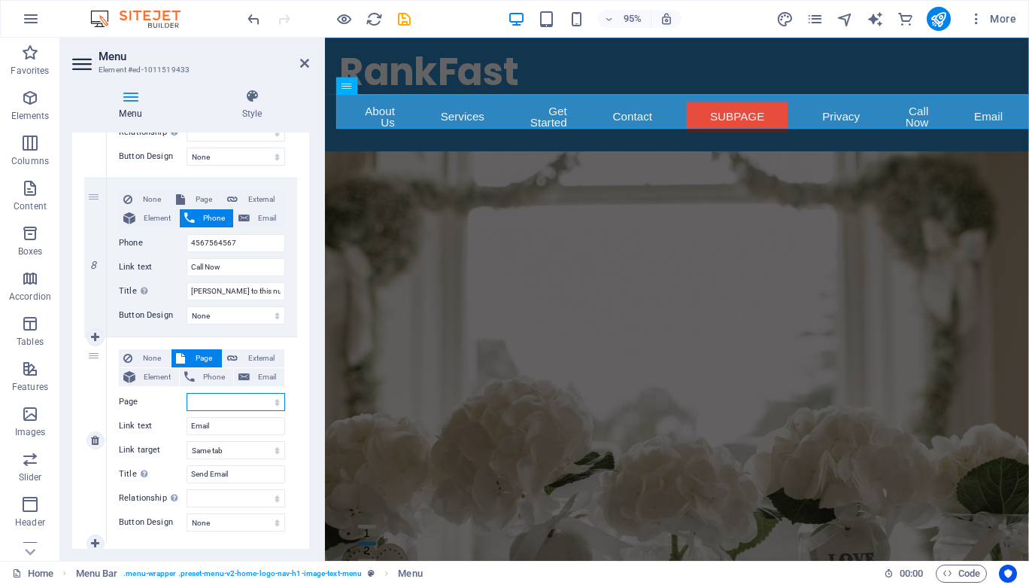
click at [217, 402] on select "Home Subpage Legal Notice Privacy" at bounding box center [236, 402] width 99 height 18
click at [243, 352] on span "External" at bounding box center [261, 358] width 38 height 18
select select
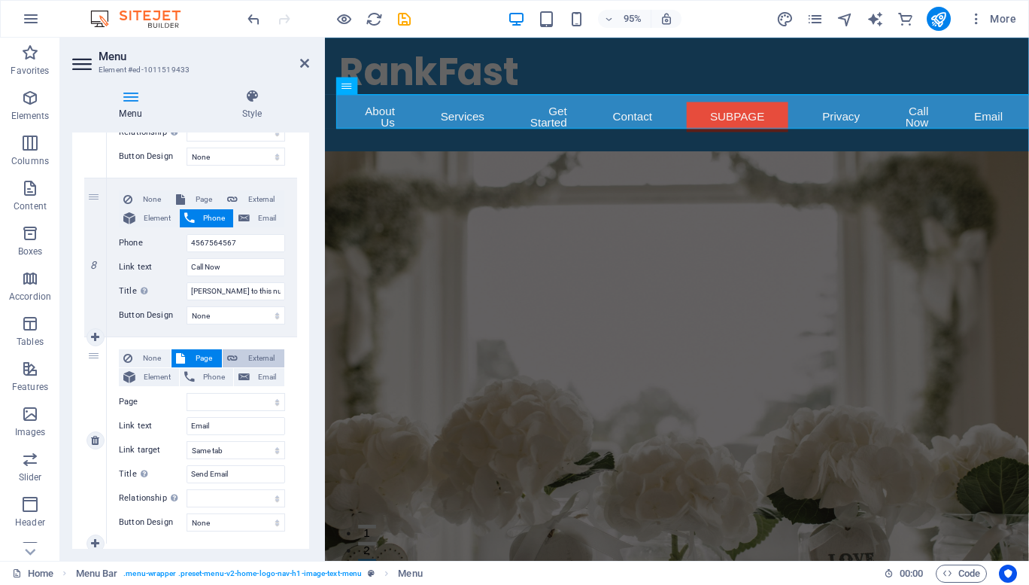
select select
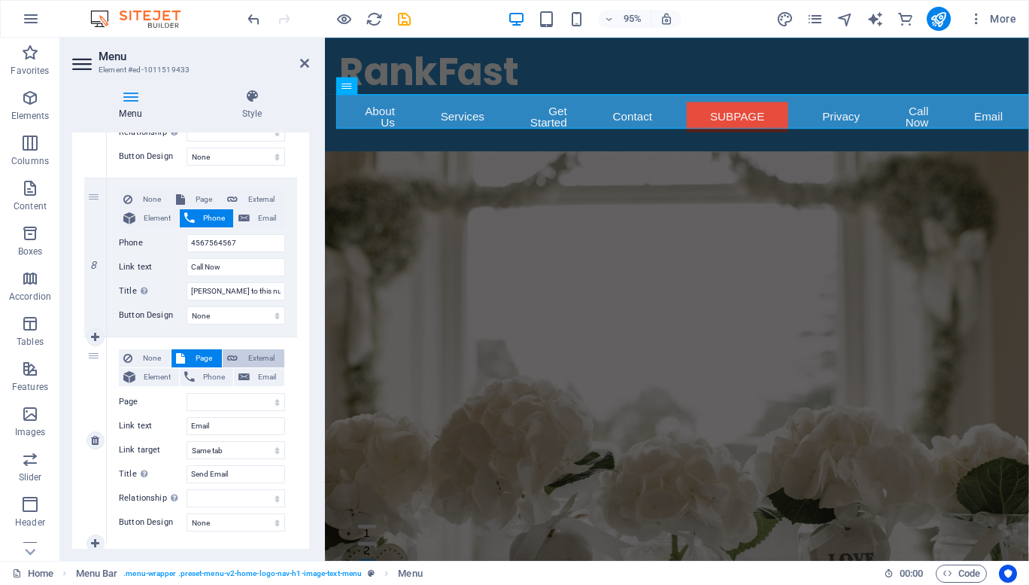
select select "blank"
select select
click at [226, 393] on input "URL" at bounding box center [236, 402] width 99 height 18
click at [152, 374] on span "Element" at bounding box center [157, 377] width 35 height 18
select select
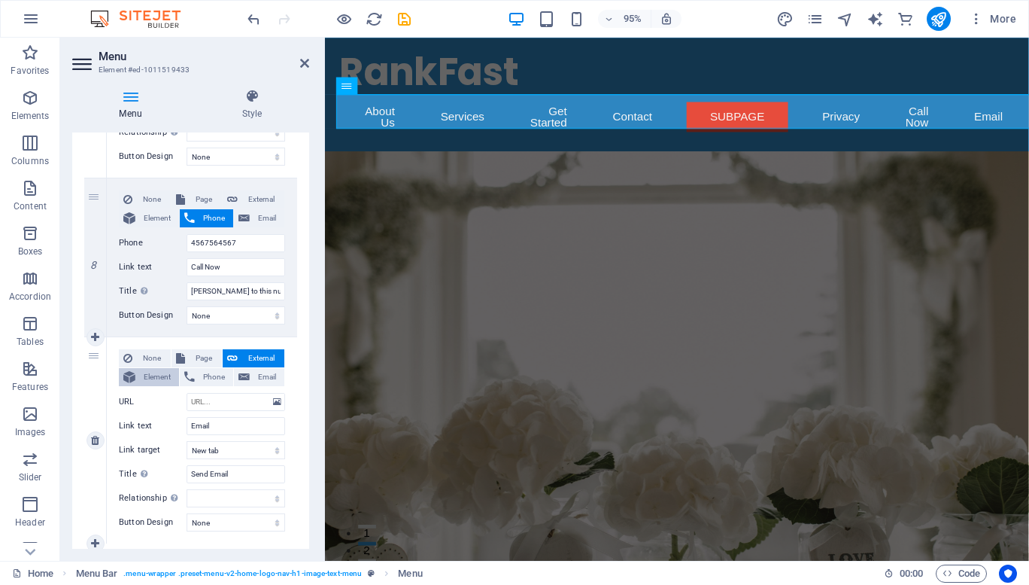
select select
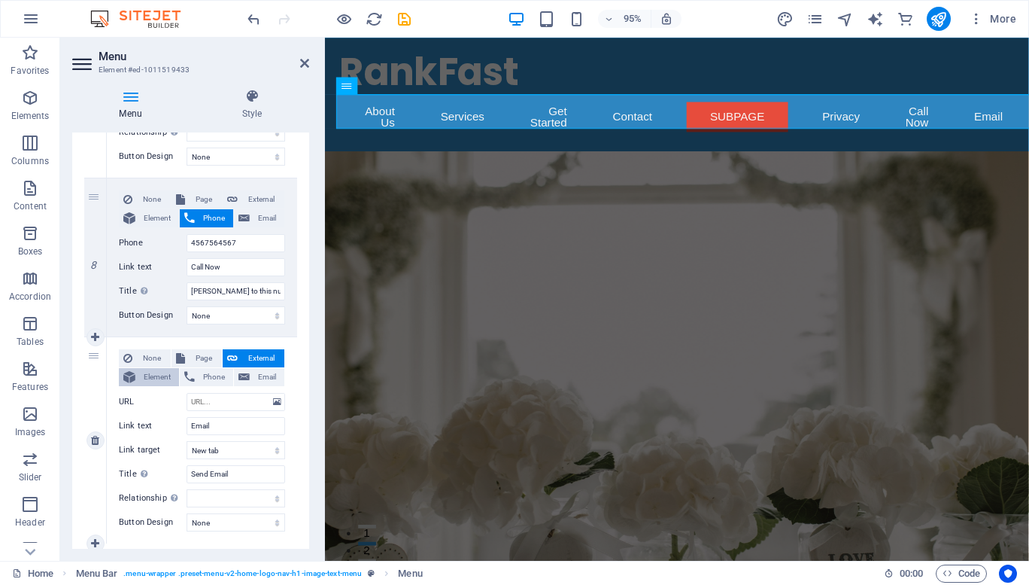
select select
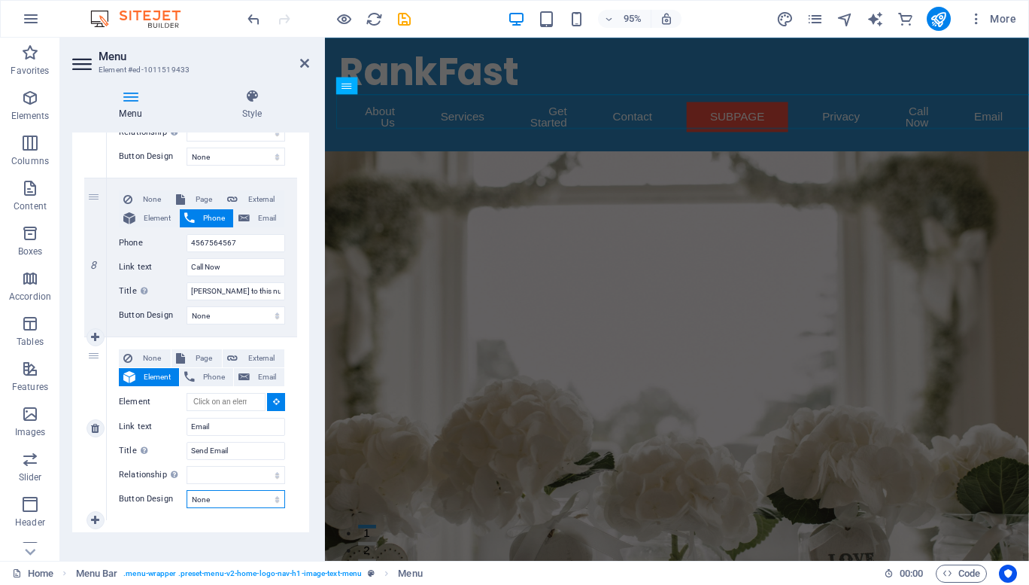
click at [241, 498] on select "None Default Primary Secondary" at bounding box center [236, 499] width 99 height 18
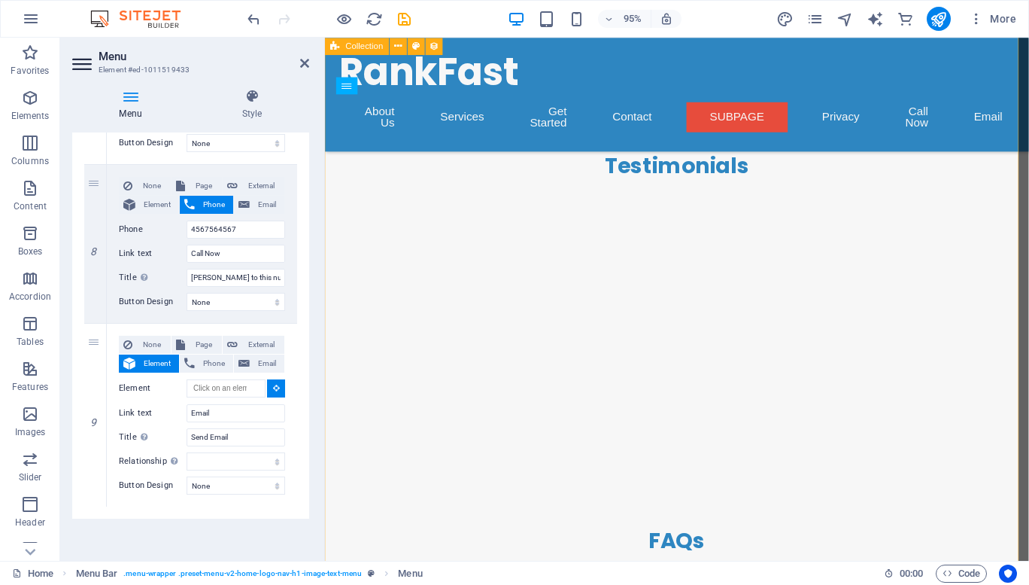
scroll to position [4978, 0]
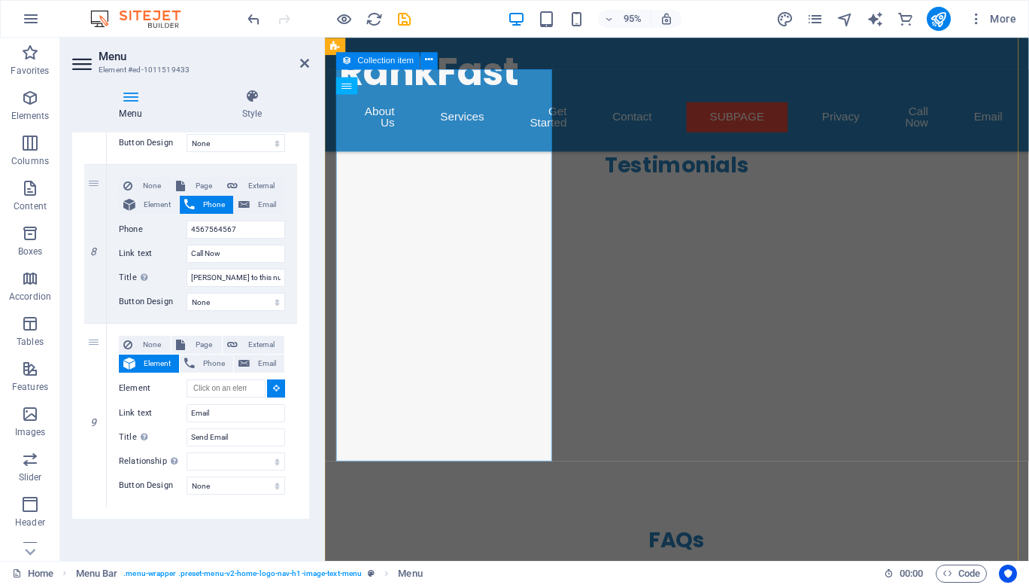
select select
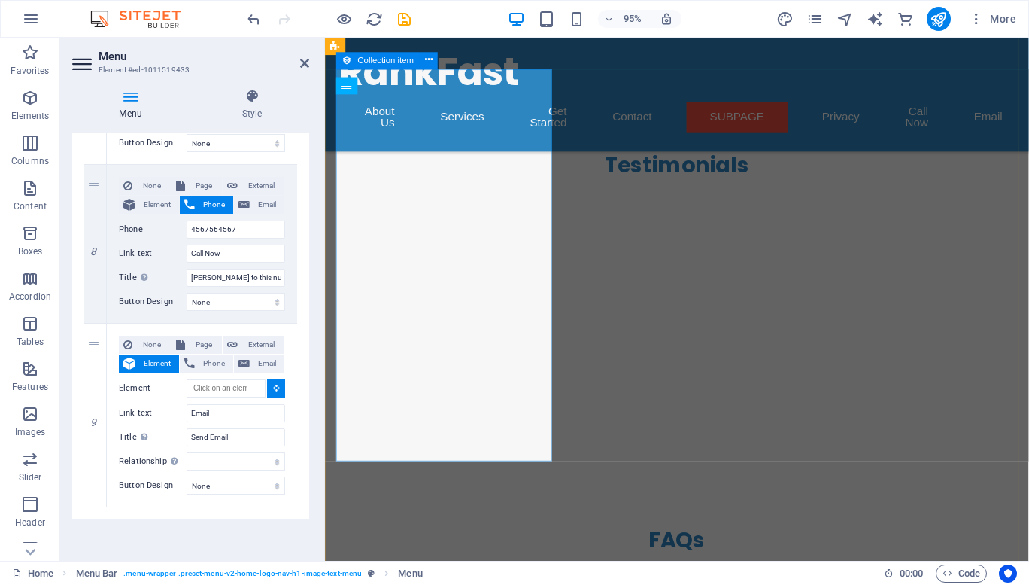
select select
type input "#ed-1011519151"
select select
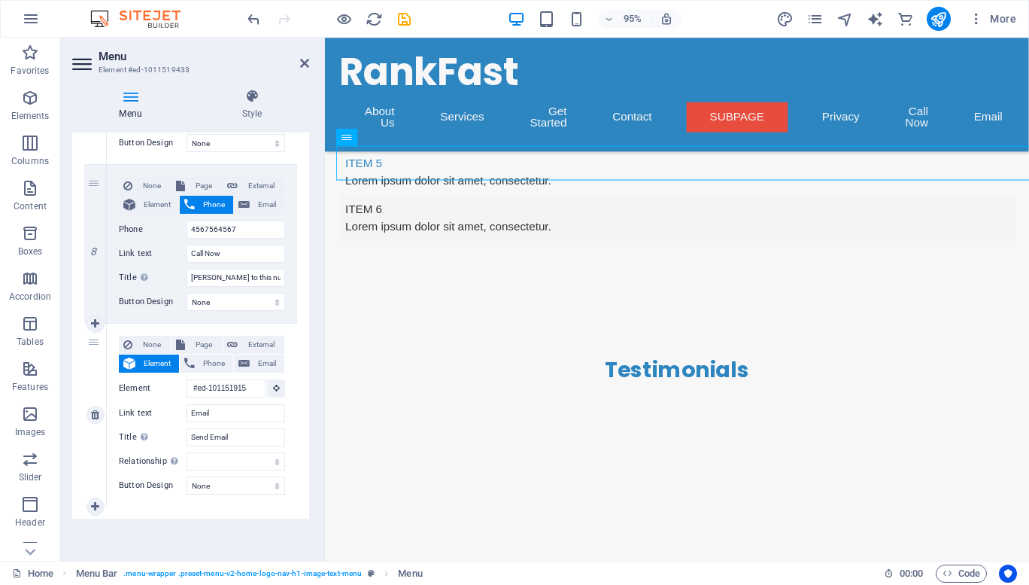
scroll to position [4870, 0]
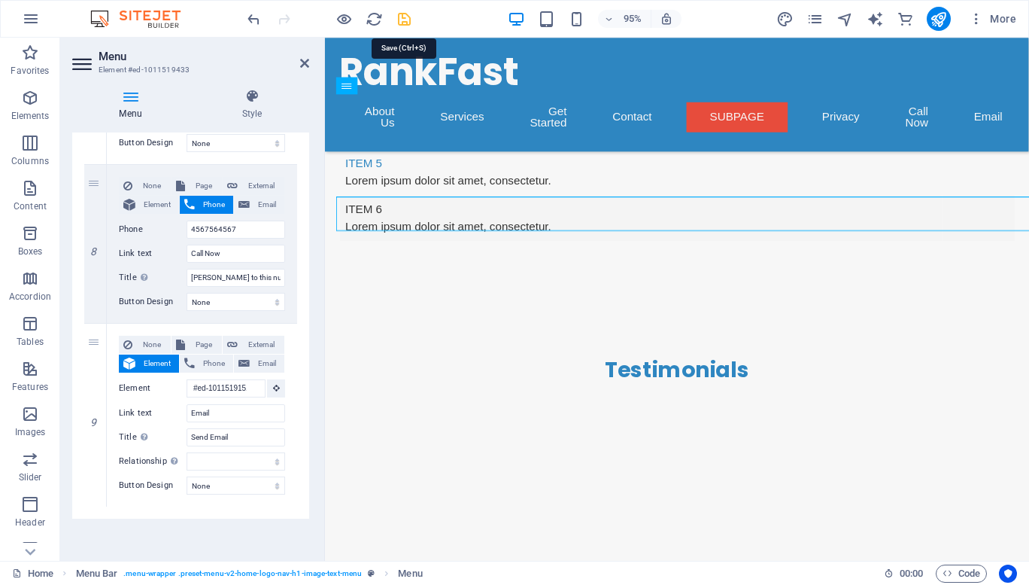
click at [405, 16] on icon "save" at bounding box center [404, 19] width 17 height 17
checkbox input "false"
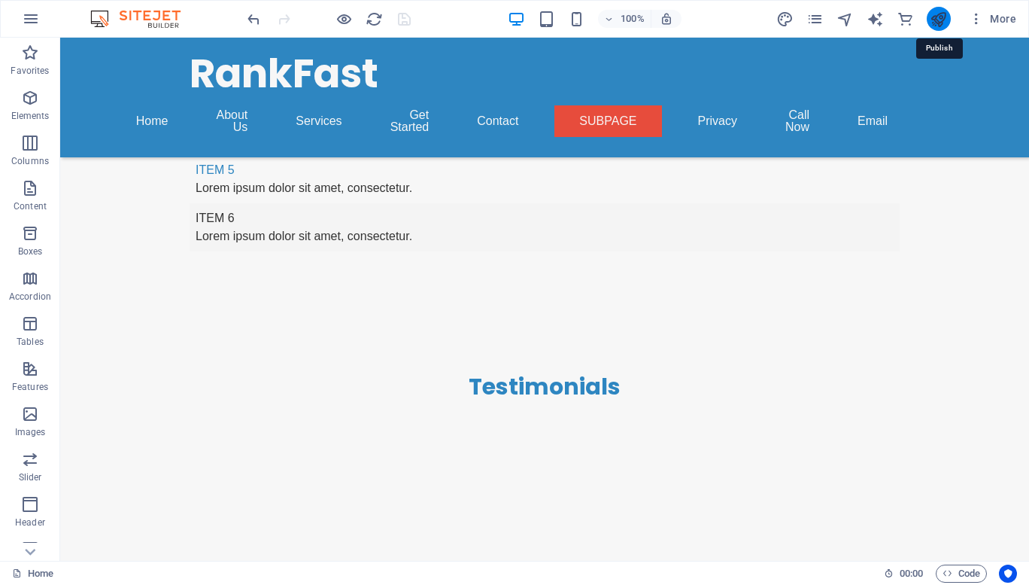
click at [943, 24] on icon "publish" at bounding box center [938, 19] width 17 height 17
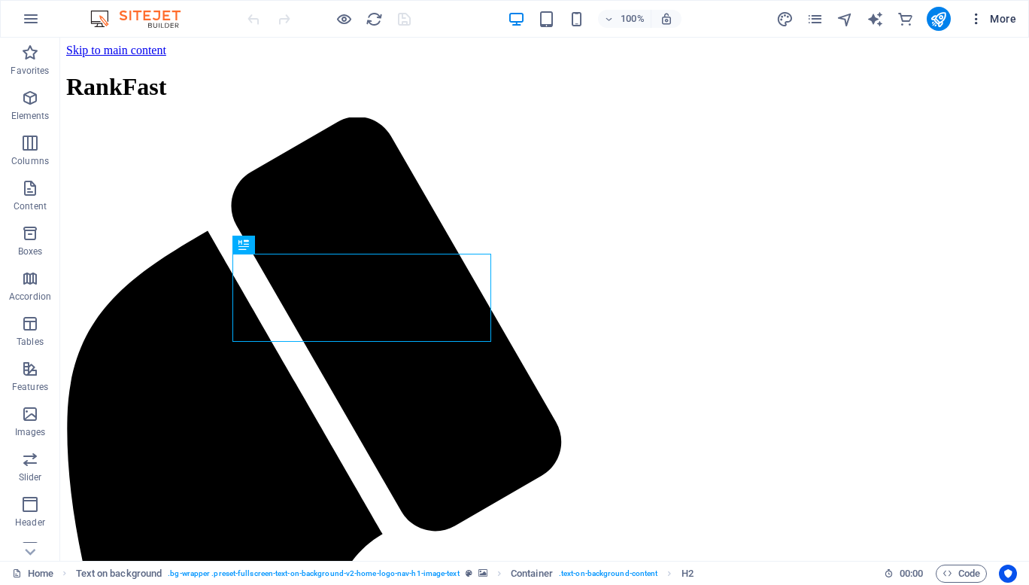
click at [1004, 20] on span "More" at bounding box center [992, 18] width 47 height 15
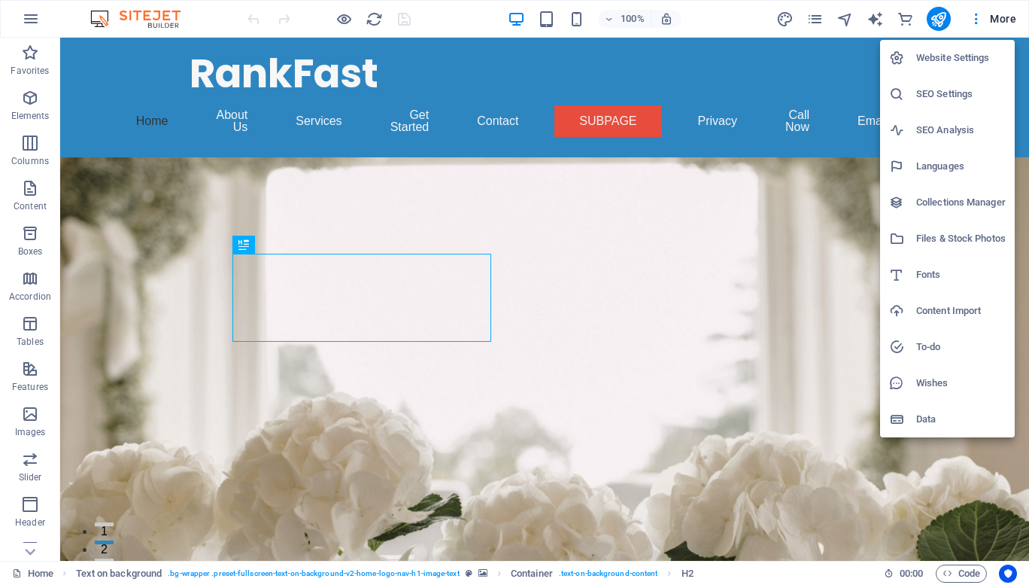
click at [943, 204] on h6 "Collections Manager" at bounding box center [961, 202] width 90 height 18
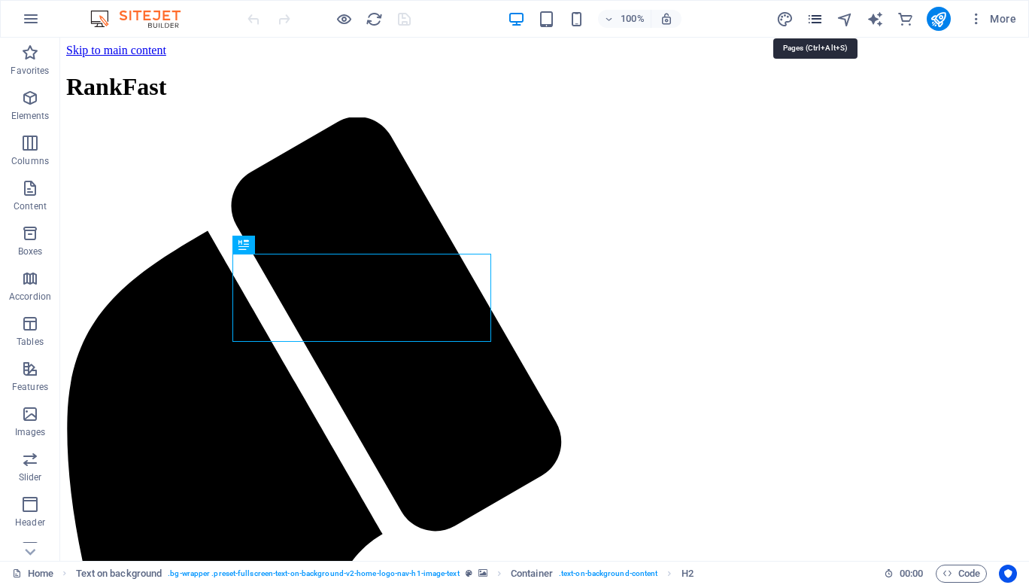
click at [821, 17] on icon "pages" at bounding box center [814, 19] width 17 height 17
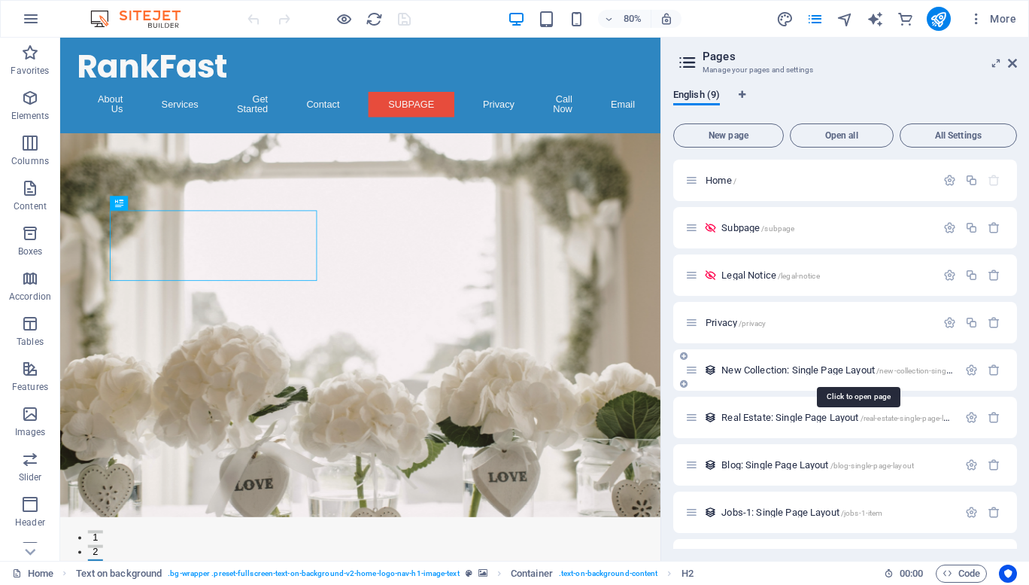
click at [903, 373] on span "/new-collection-single-page-layout" at bounding box center [935, 370] width 118 height 8
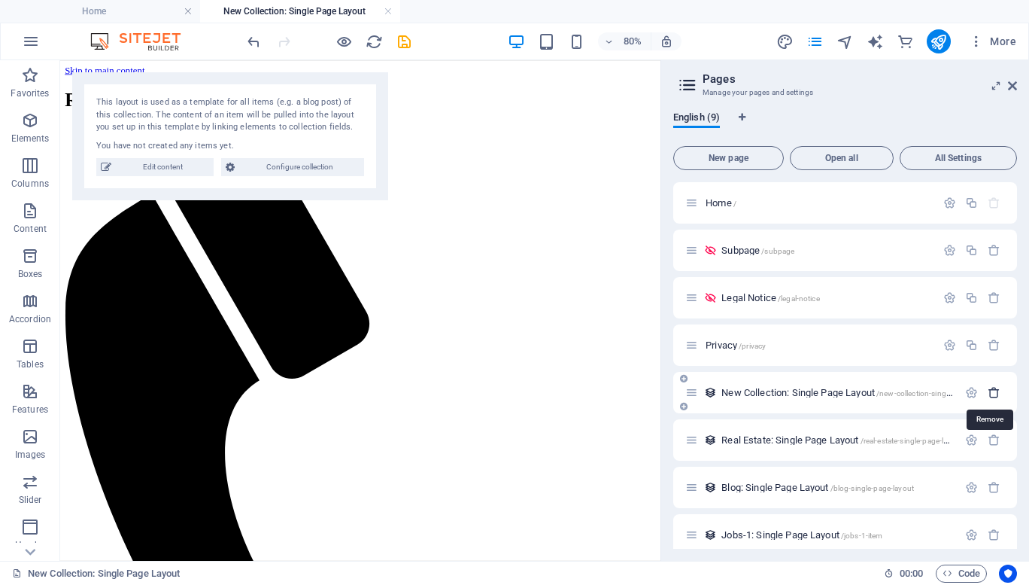
click at [988, 394] on icon "button" at bounding box center [994, 392] width 13 height 13
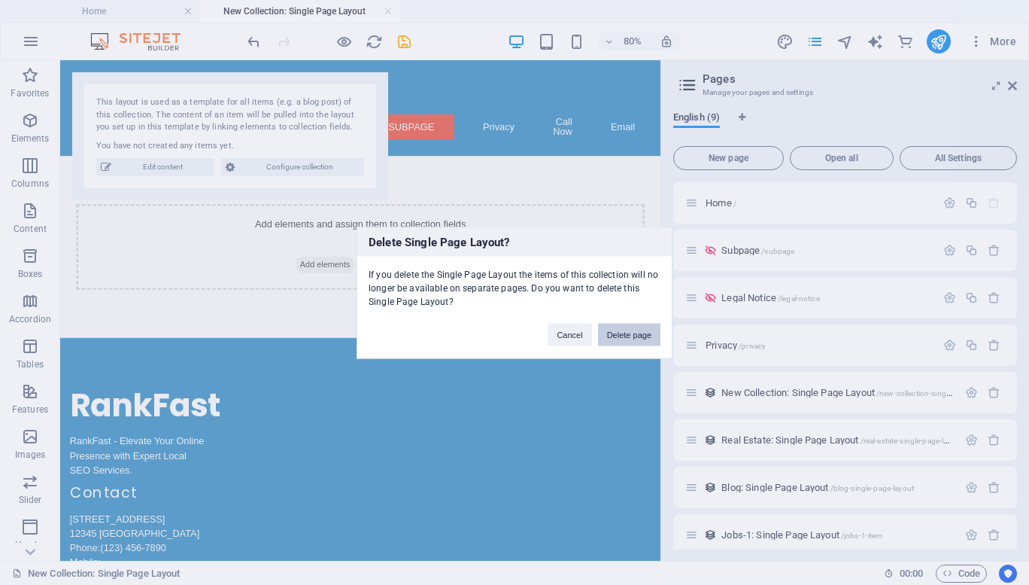
click at [618, 330] on button "Delete page" at bounding box center [629, 334] width 62 height 23
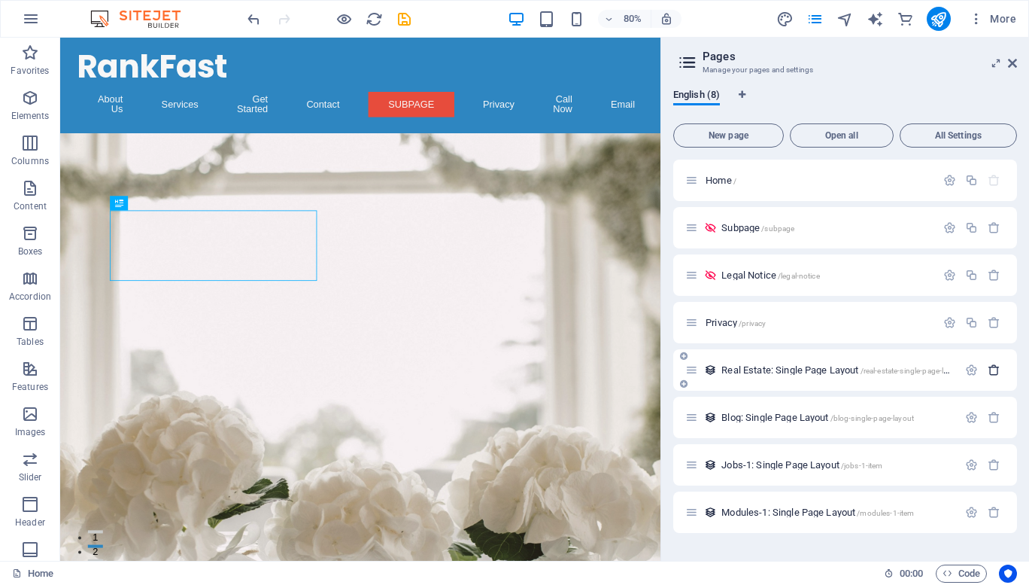
click at [992, 369] on icon "button" at bounding box center [994, 369] width 13 height 13
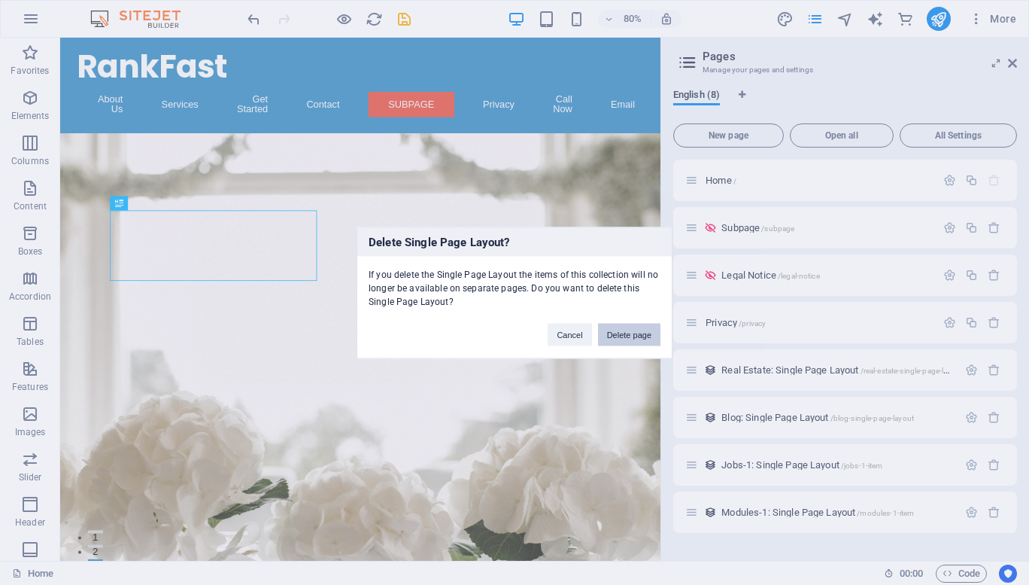
click at [623, 336] on button "Delete page" at bounding box center [629, 334] width 62 height 23
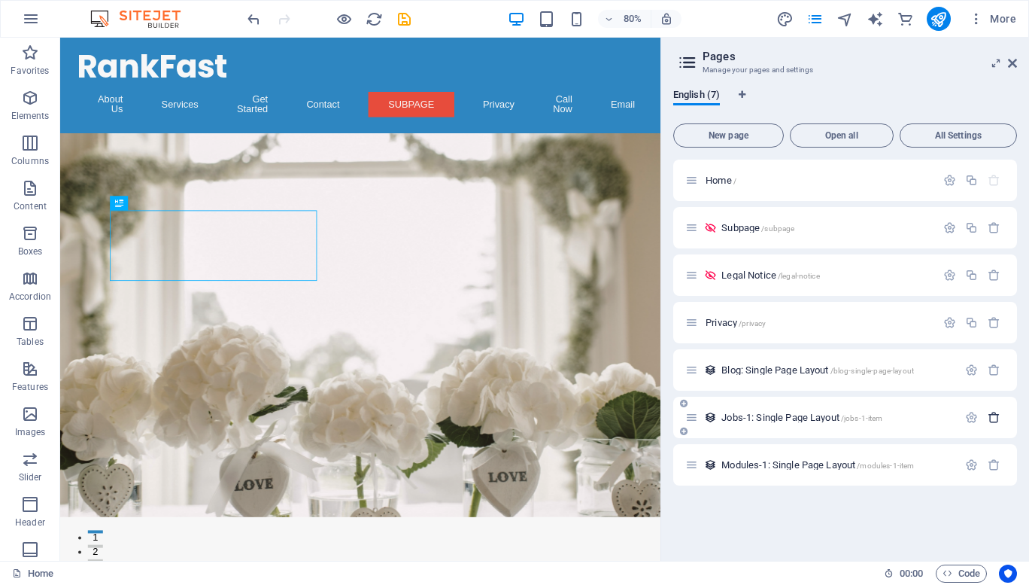
click at [997, 415] on icon "button" at bounding box center [994, 417] width 13 height 13
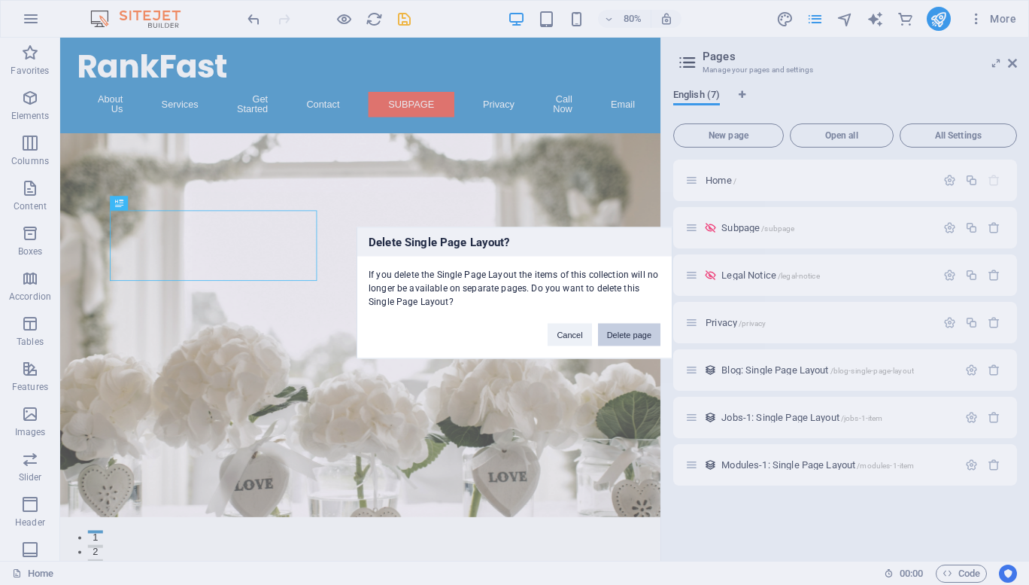
click at [614, 330] on button "Delete page" at bounding box center [629, 334] width 62 height 23
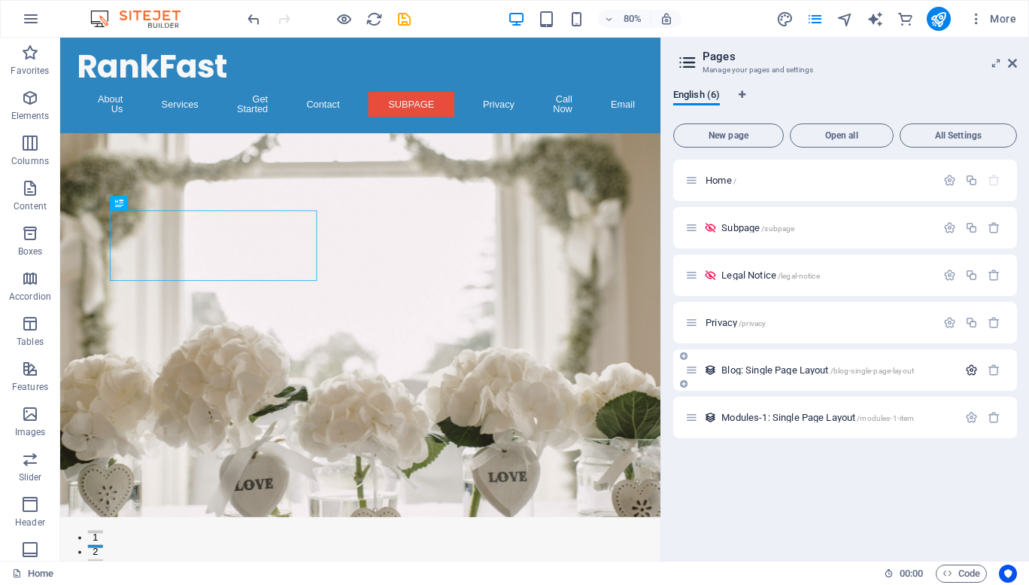
click at [973, 375] on icon "button" at bounding box center [971, 369] width 13 height 13
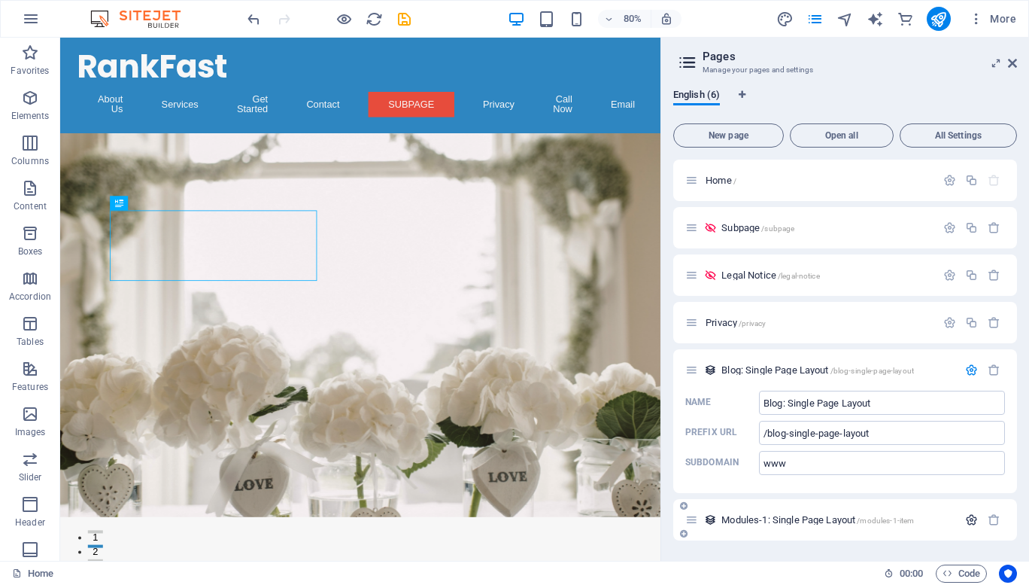
click at [969, 517] on icon "button" at bounding box center [971, 519] width 13 height 13
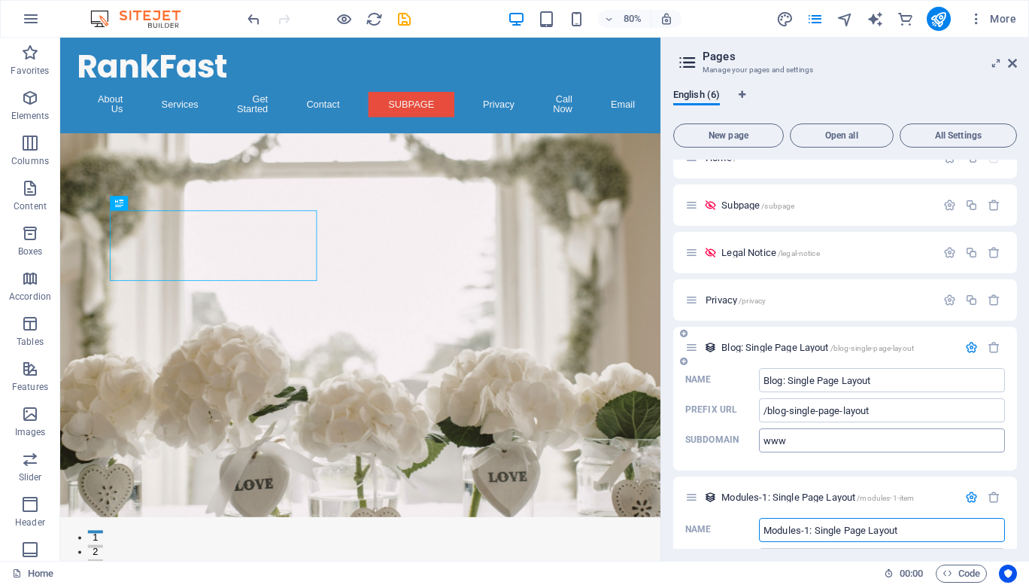
scroll to position [100, 0]
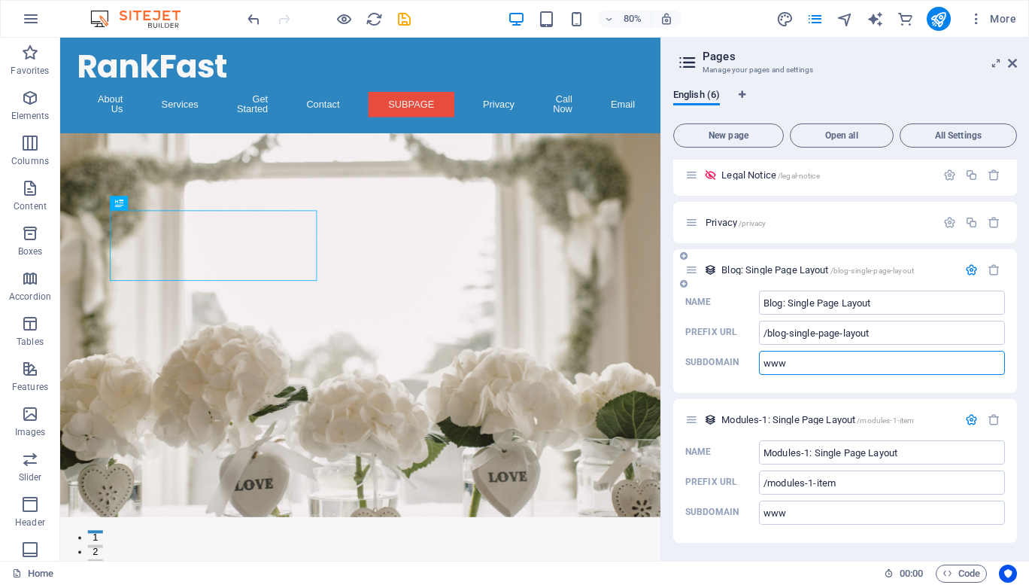
click at [821, 360] on input "www" at bounding box center [882, 363] width 246 height 24
drag, startPoint x: 821, startPoint y: 360, endPoint x: 675, endPoint y: 356, distance: 146.0
click at [675, 356] on div "Name Blog: Single Page Layout ​ Prefix URL /blog-single-page-layout ​ Subdomain…" at bounding box center [845, 341] width 344 height 102
paste input "https://dxyz.eb3bd.com/blog-single-page-layout/my-blog-post/"
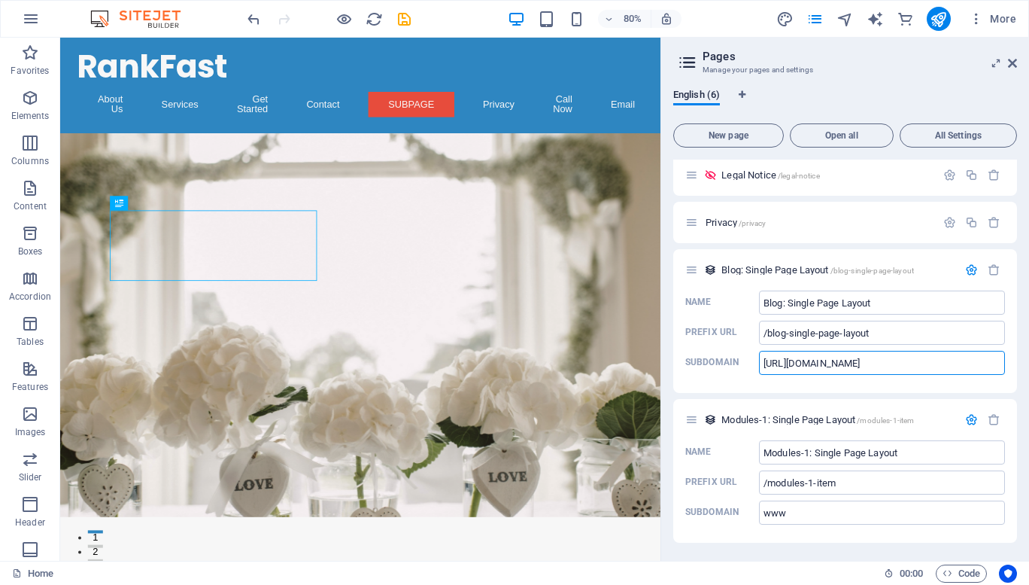
drag, startPoint x: 875, startPoint y: 363, endPoint x: 1028, endPoint y: 433, distance: 169.0
click at [1028, 433] on div "English (6) New page Open all All Settings Home / Subpage /subpage Legal Notice…" at bounding box center [845, 319] width 368 height 484
type input "[URL][DOMAIN_NAME]"
click at [407, 15] on icon "save" at bounding box center [404, 19] width 17 height 17
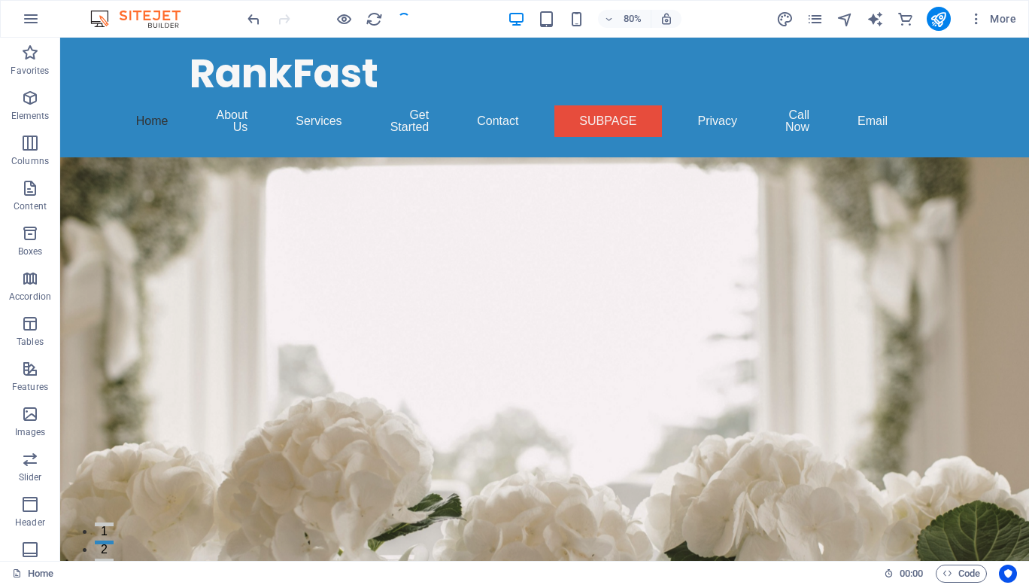
checkbox input "false"
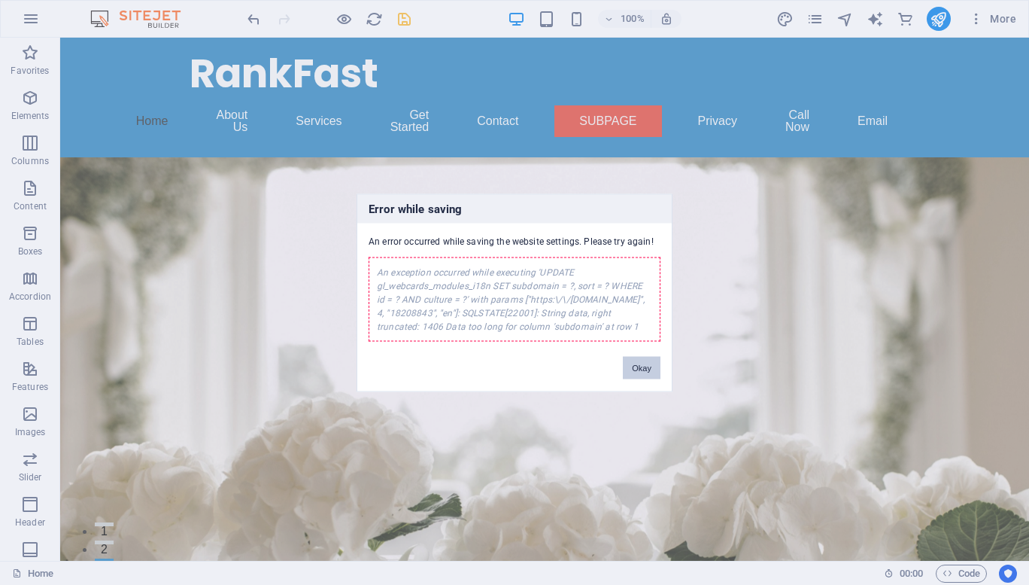
click at [633, 365] on button "Okay" at bounding box center [642, 367] width 38 height 23
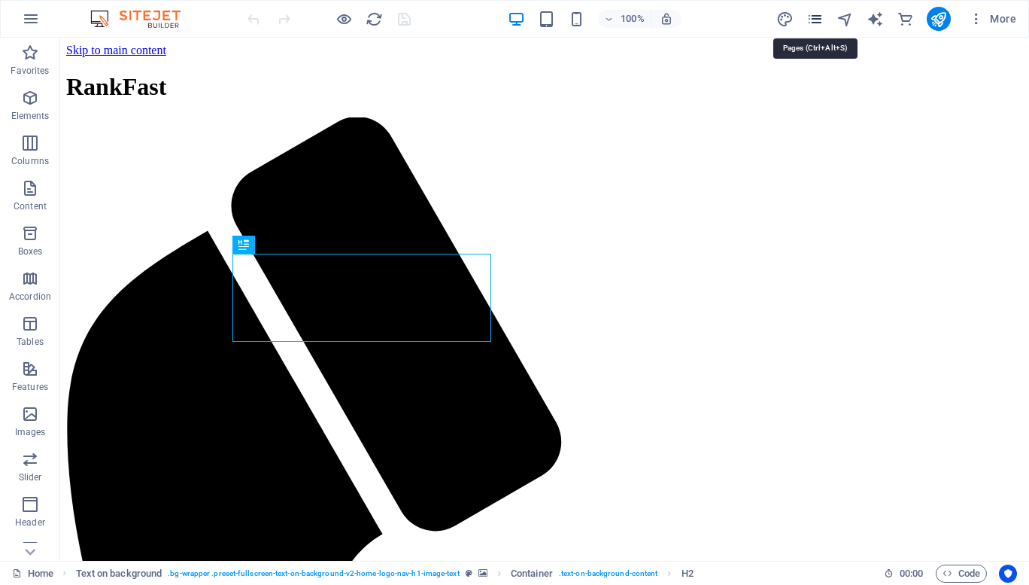
click at [816, 14] on icon "pages" at bounding box center [814, 19] width 17 height 17
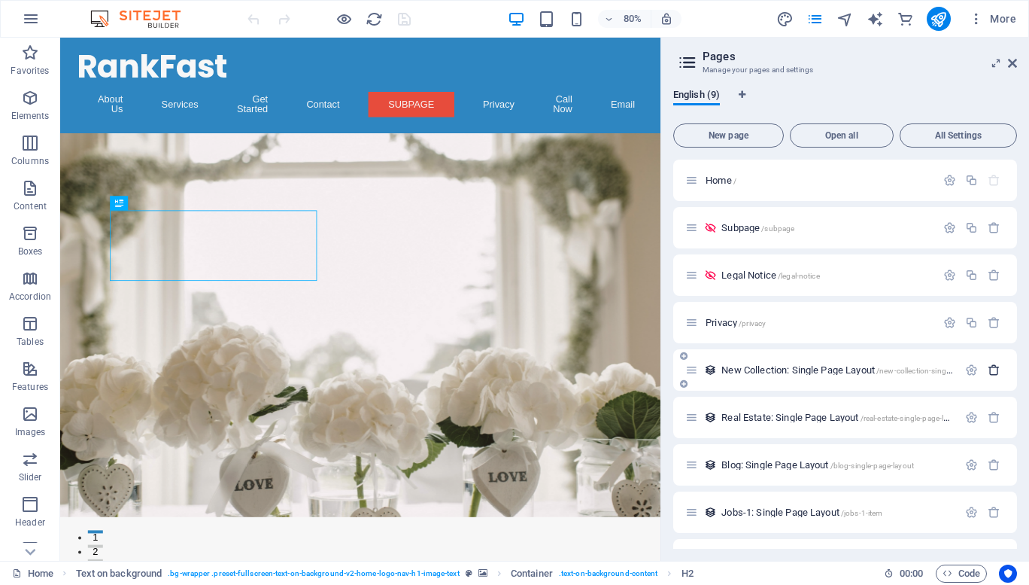
click at [992, 374] on icon "button" at bounding box center [994, 369] width 13 height 13
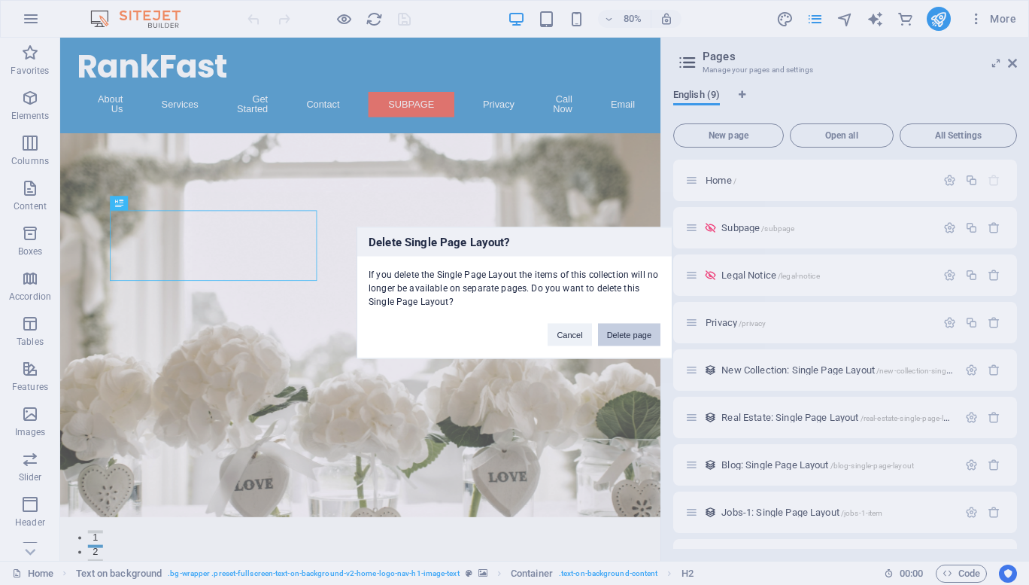
click at [621, 326] on button "Delete page" at bounding box center [629, 334] width 62 height 23
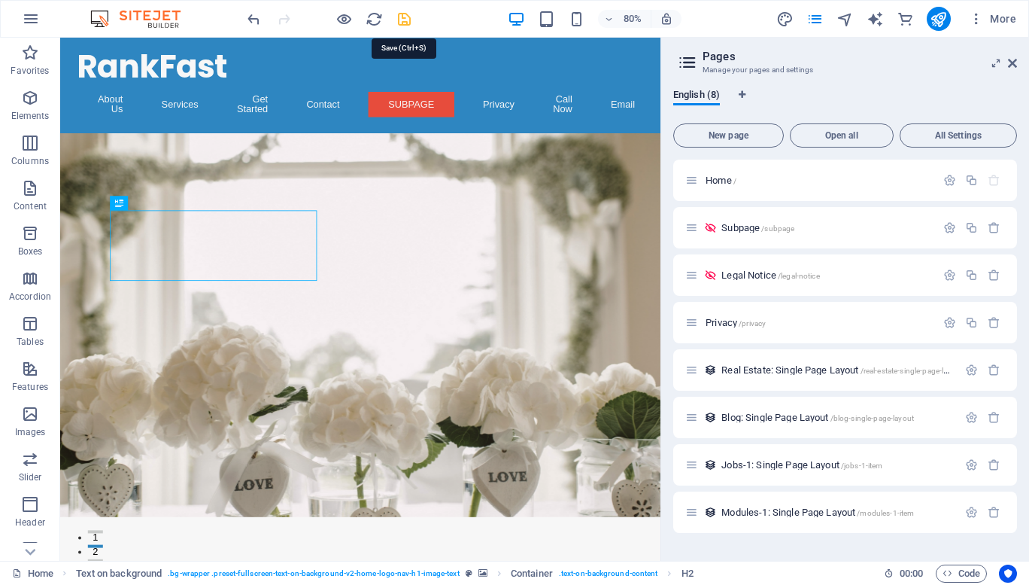
click at [399, 20] on icon "save" at bounding box center [404, 19] width 17 height 17
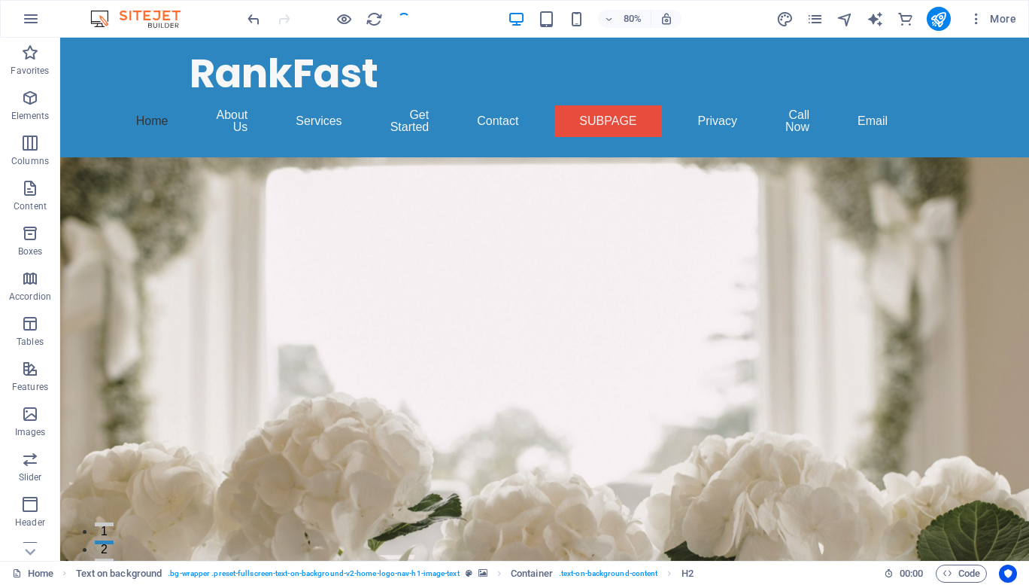
checkbox input "false"
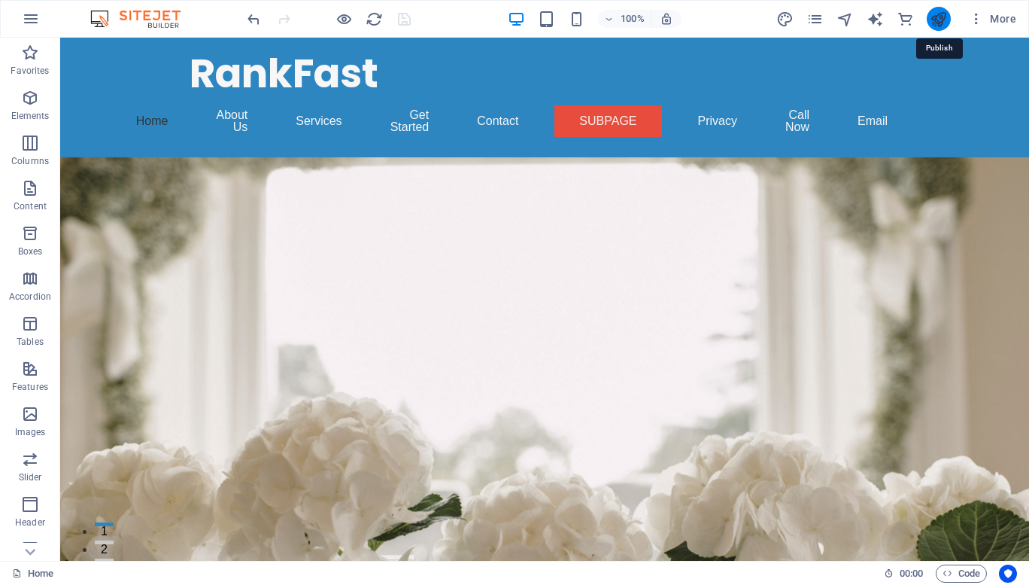
click at [938, 21] on icon "publish" at bounding box center [938, 19] width 17 height 17
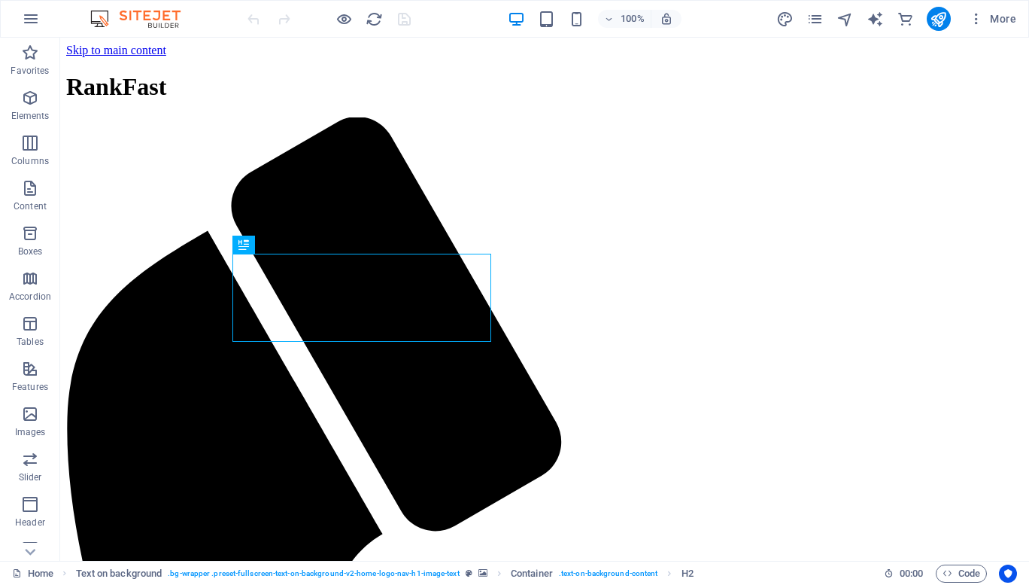
click at [825, 14] on div "More" at bounding box center [899, 19] width 246 height 24
click at [812, 21] on icon "pages" at bounding box center [814, 19] width 17 height 17
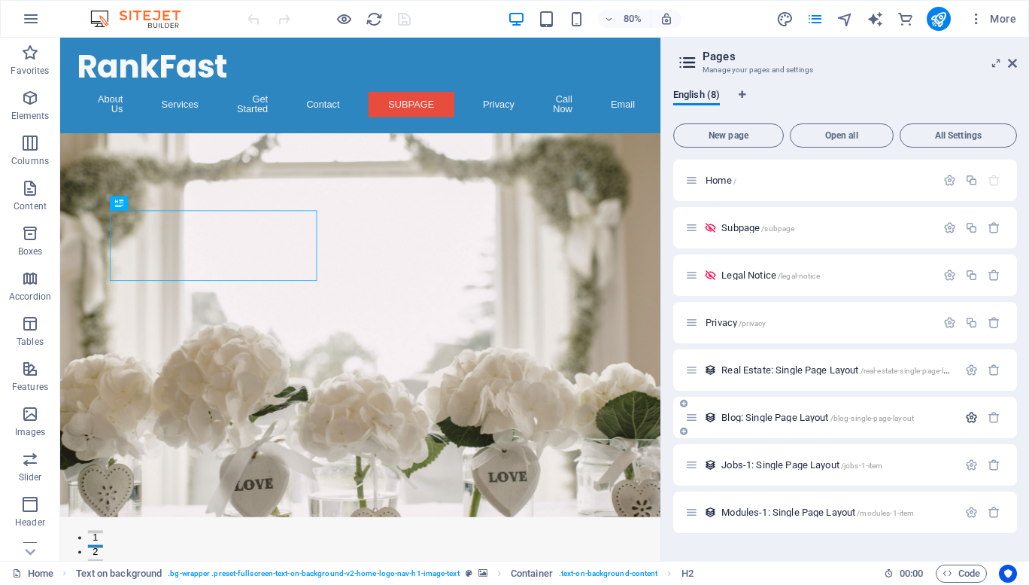
click at [973, 415] on icon "button" at bounding box center [971, 417] width 13 height 13
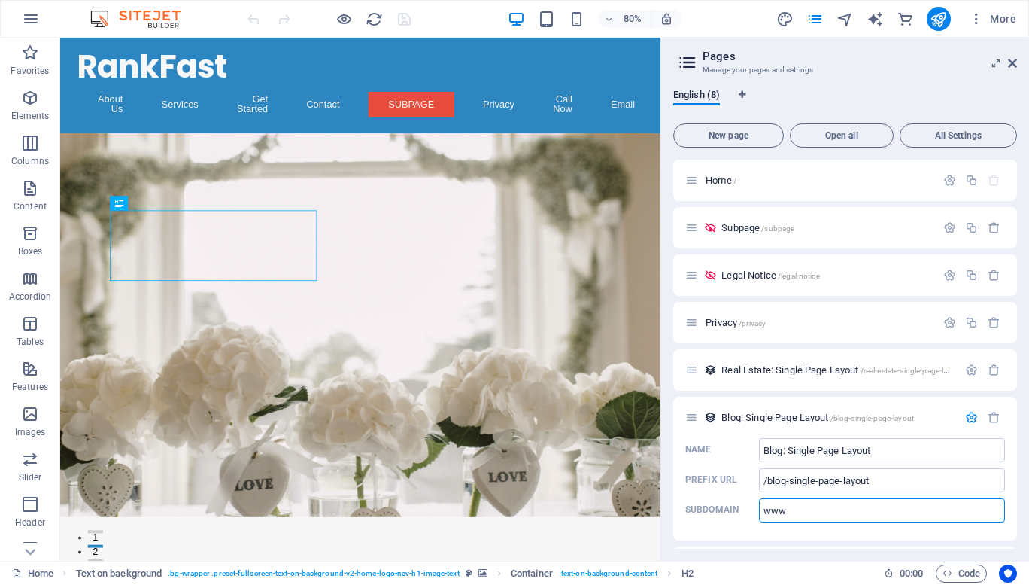
drag, startPoint x: 903, startPoint y: 545, endPoint x: 802, endPoint y: 603, distance: 116.9
paste input "https://dxyz.eb3bd.com/blog-single-page-layout/my-blog-post/"
drag, startPoint x: 875, startPoint y: 512, endPoint x: 1028, endPoint y: 539, distance: 155.8
click at [1028, 539] on div "English (8) New page Open all All Settings Home / Subpage /subpage Legal Notice…" at bounding box center [845, 319] width 368 height 484
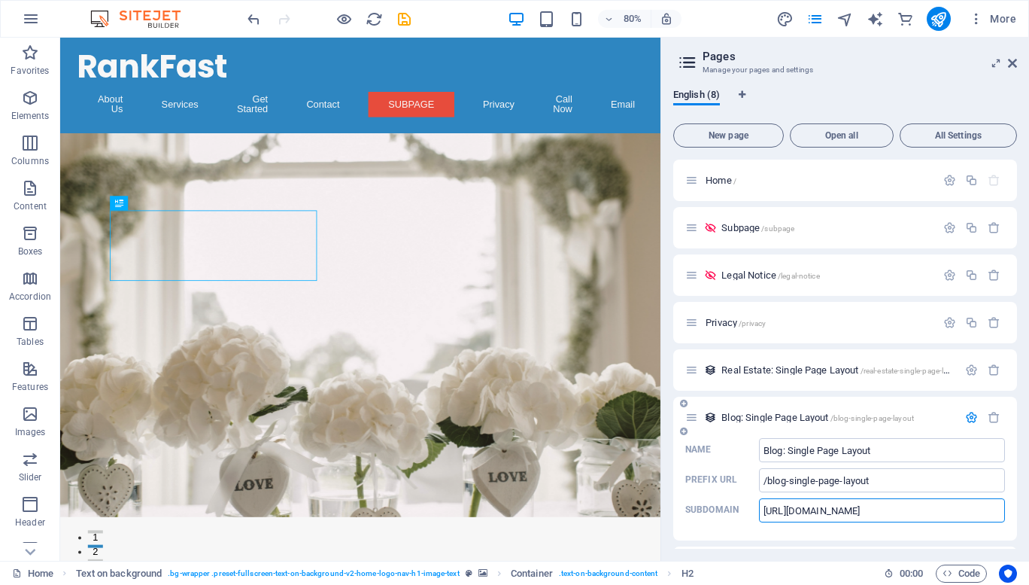
scroll to position [93, 0]
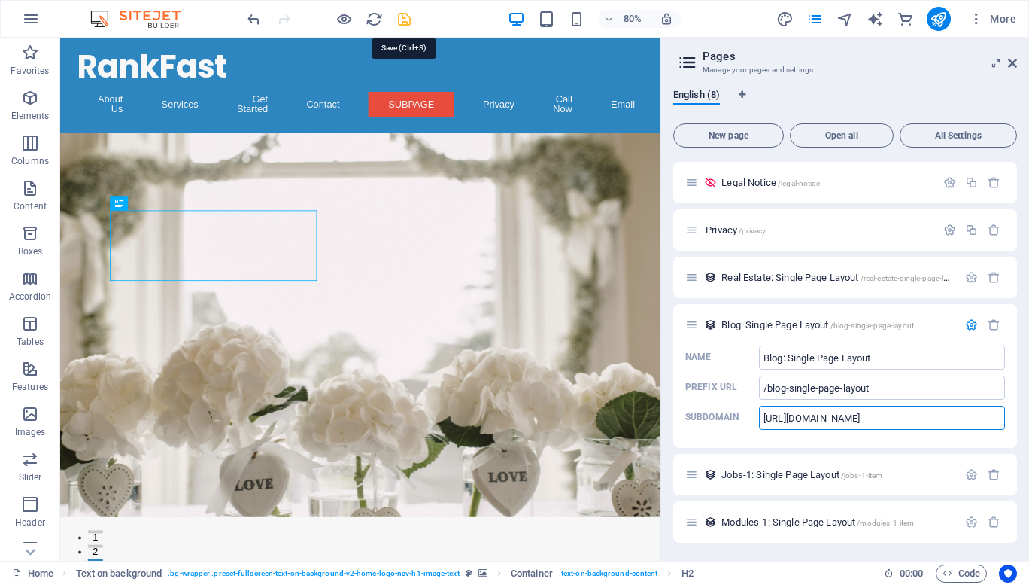
type input "https://dxyz.eb3bd.com"
click at [408, 17] on icon "save" at bounding box center [404, 19] width 17 height 17
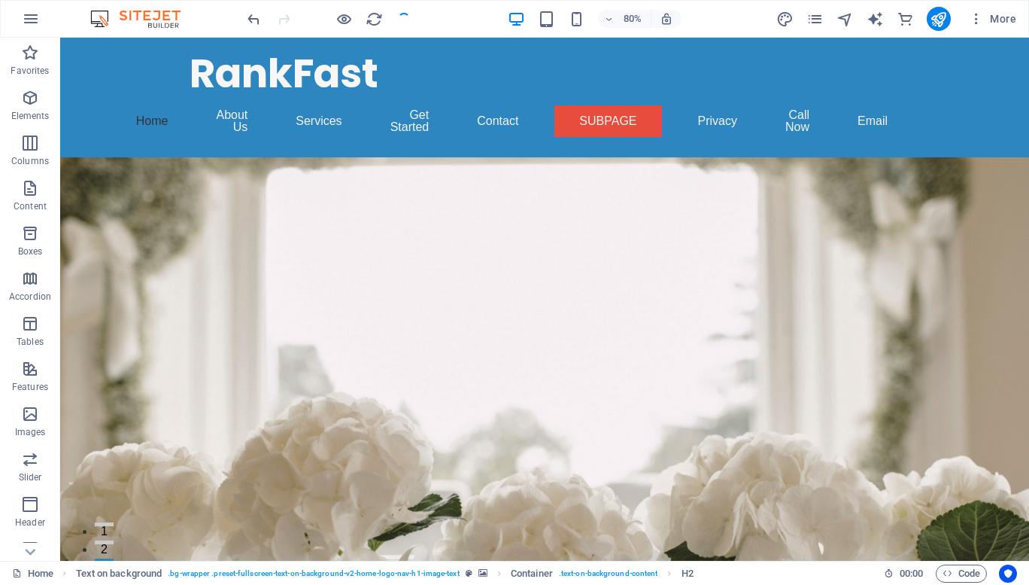
checkbox input "false"
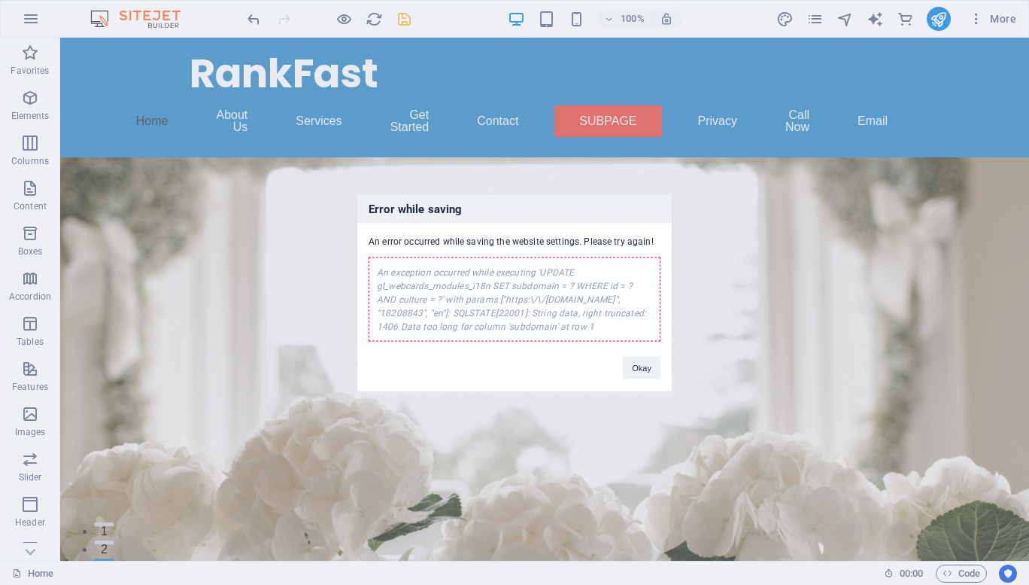
click at [943, 17] on div "Error while saving An error occurred while saving the website settings. Please …" at bounding box center [514, 292] width 1029 height 585
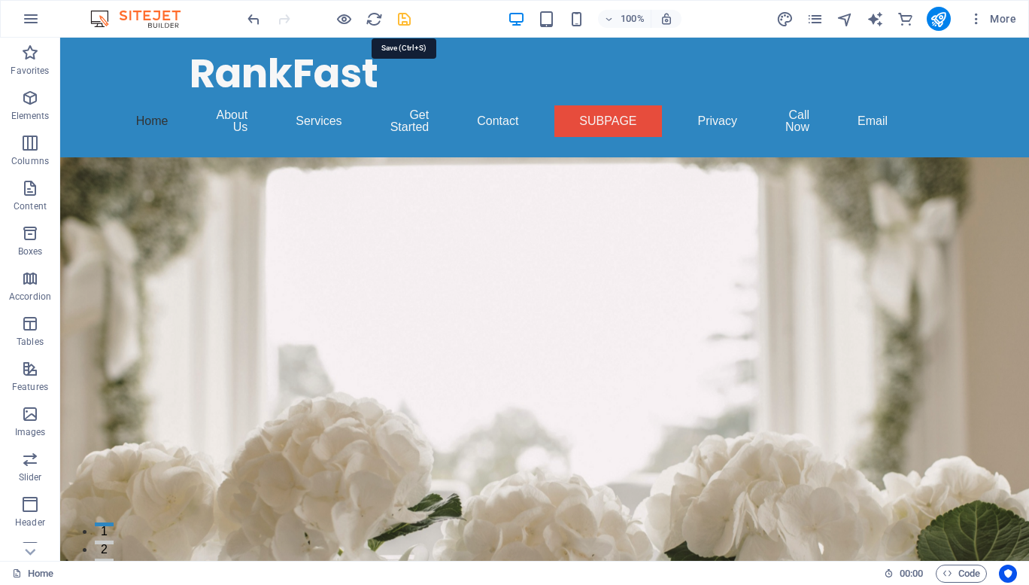
click at [404, 23] on icon "save" at bounding box center [404, 19] width 17 height 17
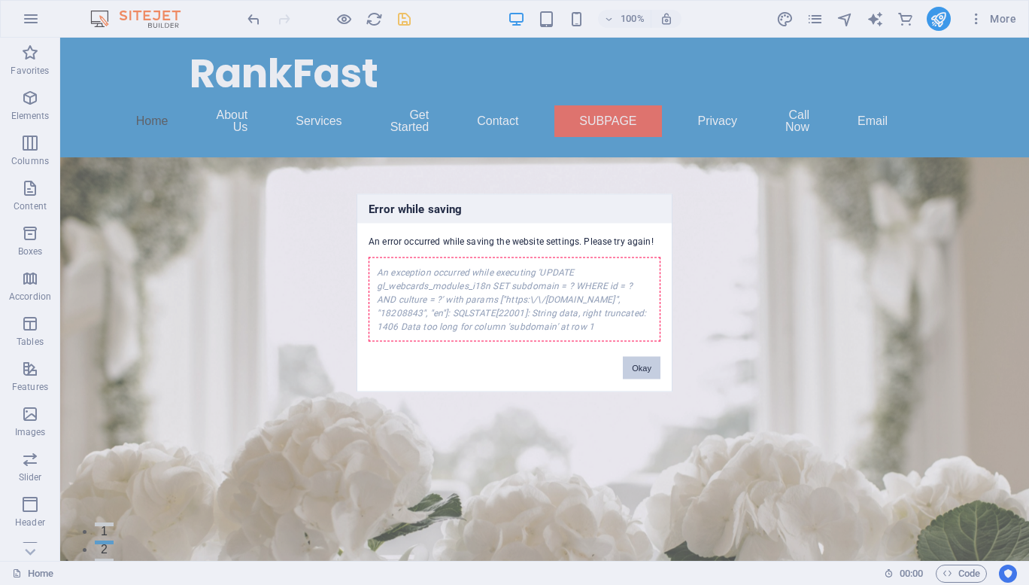
click at [642, 361] on button "Okay" at bounding box center [642, 367] width 38 height 23
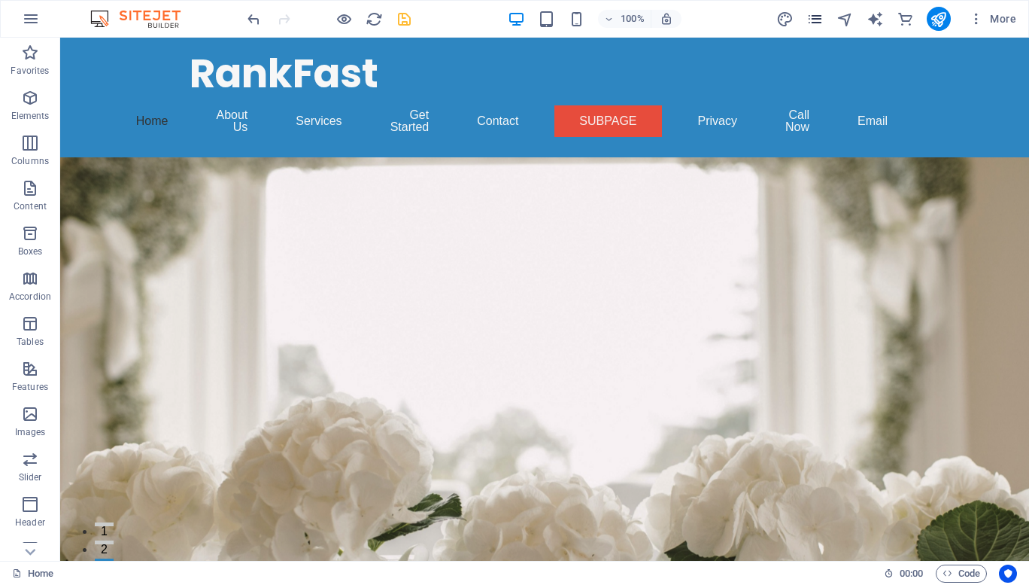
drag, startPoint x: 821, startPoint y: 5, endPoint x: 817, endPoint y: 21, distance: 16.2
click at [817, 21] on div "100% More" at bounding box center [515, 19] width 1028 height 36
click at [817, 21] on icon "pages" at bounding box center [814, 19] width 17 height 17
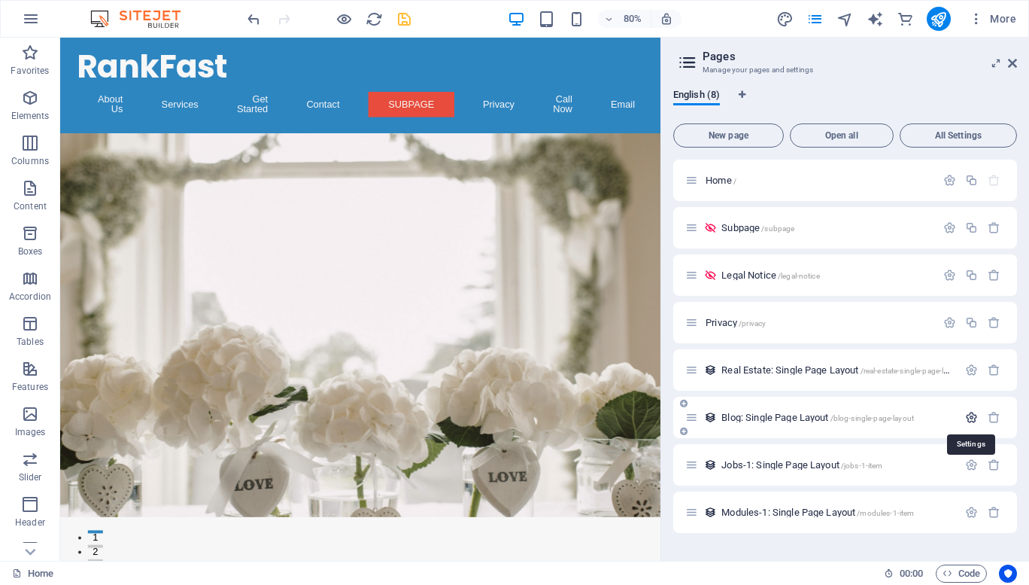
click at [975, 419] on icon "button" at bounding box center [971, 417] width 13 height 13
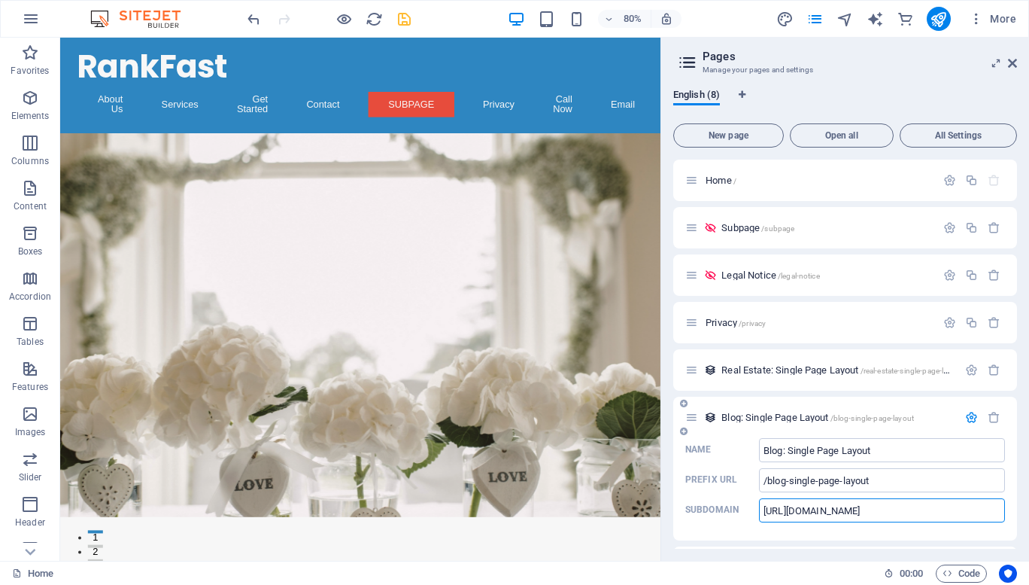
drag, startPoint x: 919, startPoint y: 521, endPoint x: 718, endPoint y: 524, distance: 200.9
click at [718, 524] on div "Name Blog: Single Page Layout ​ Prefix URL /blog-single-page-layout ​ Subdomain…" at bounding box center [845, 489] width 344 height 102
click at [797, 503] on input "Subdomain ​" at bounding box center [882, 510] width 246 height 24
click at [792, 484] on input "/blog-single-page-layout" at bounding box center [882, 480] width 246 height 24
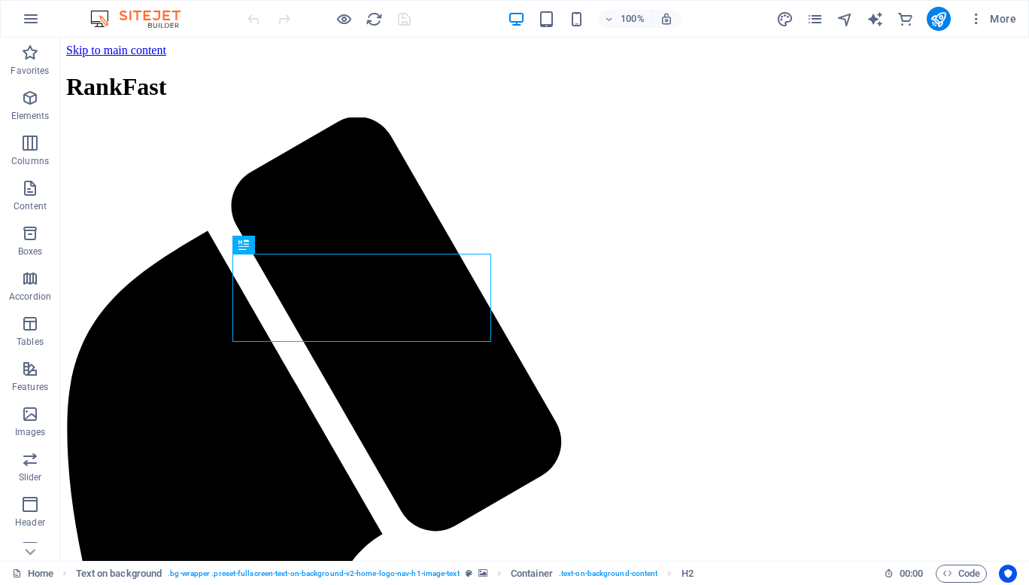
click at [151, 10] on img at bounding box center [143, 19] width 113 height 18
click at [153, 17] on img at bounding box center [143, 19] width 113 height 18
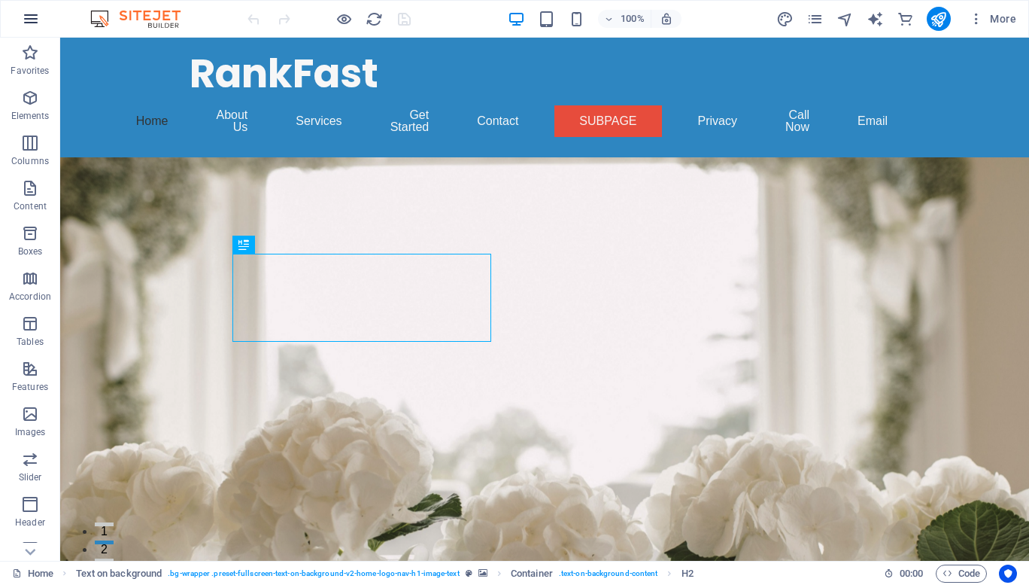
click at [26, 25] on icon "button" at bounding box center [31, 19] width 18 height 18
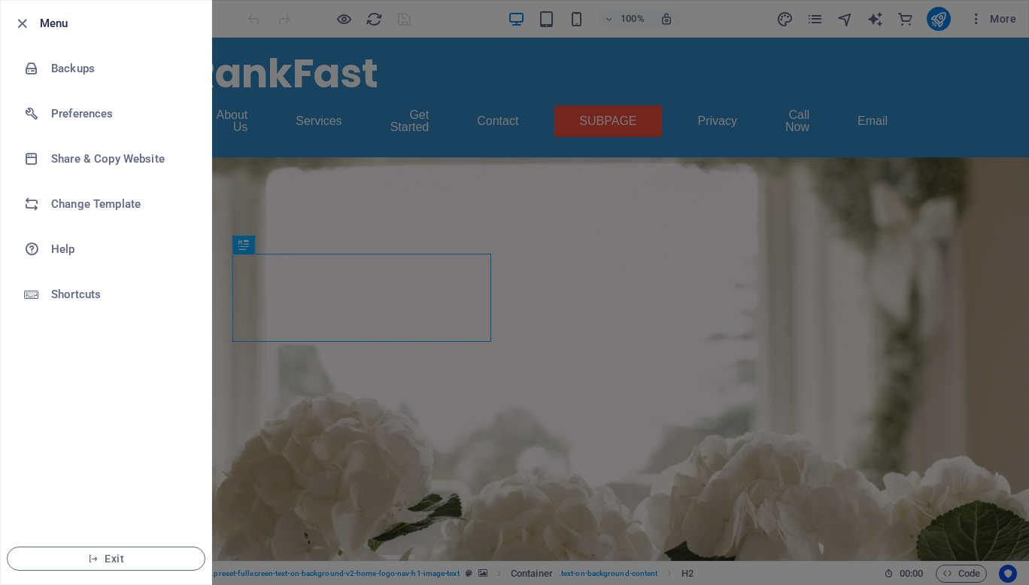
click at [997, 17] on div at bounding box center [514, 292] width 1029 height 585
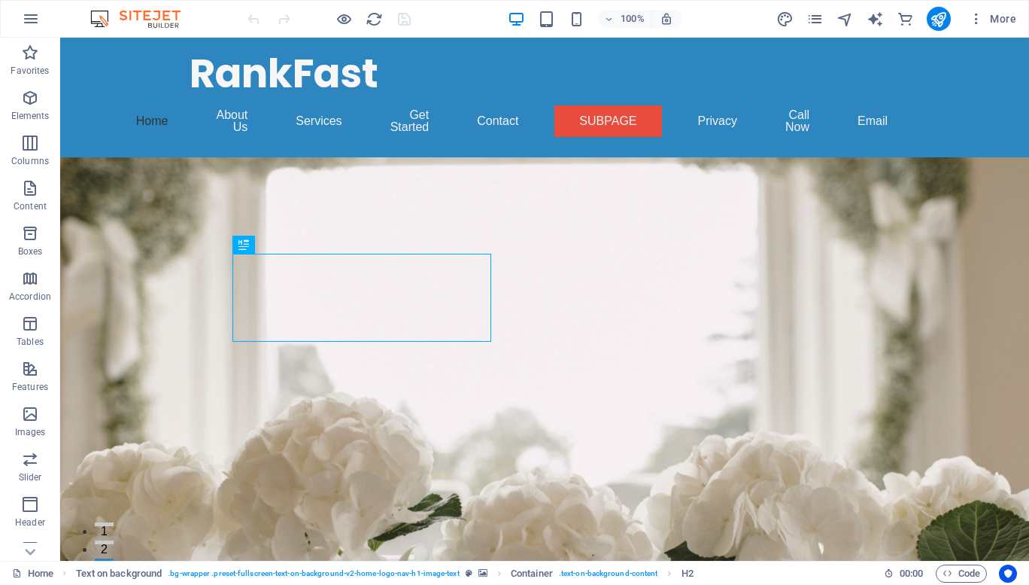
click at [997, 17] on span "More" at bounding box center [992, 18] width 47 height 15
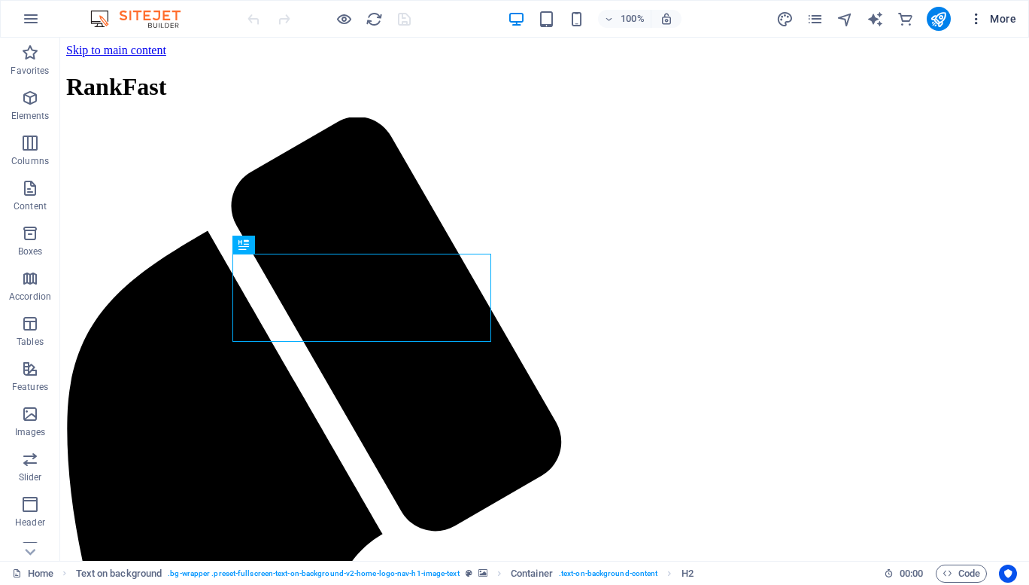
click at [1004, 14] on span "More" at bounding box center [992, 18] width 47 height 15
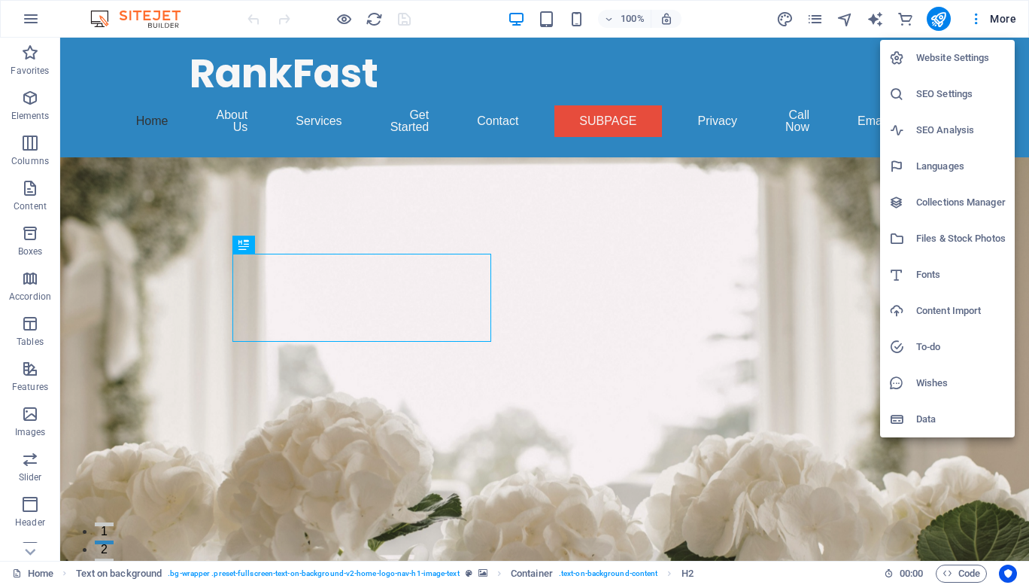
click at [970, 15] on div at bounding box center [514, 292] width 1029 height 585
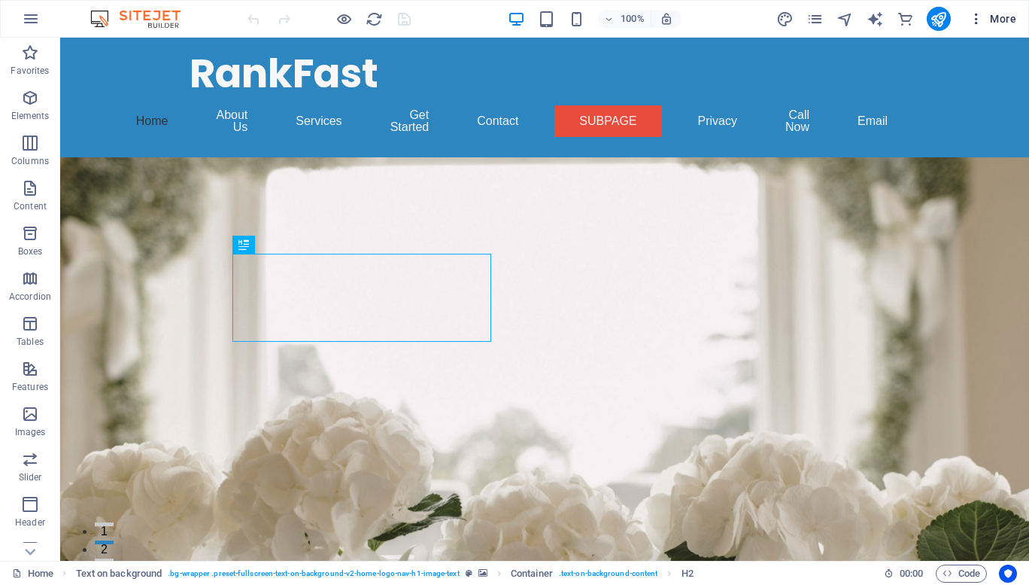
click at [977, 15] on icon "button" at bounding box center [976, 18] width 15 height 15
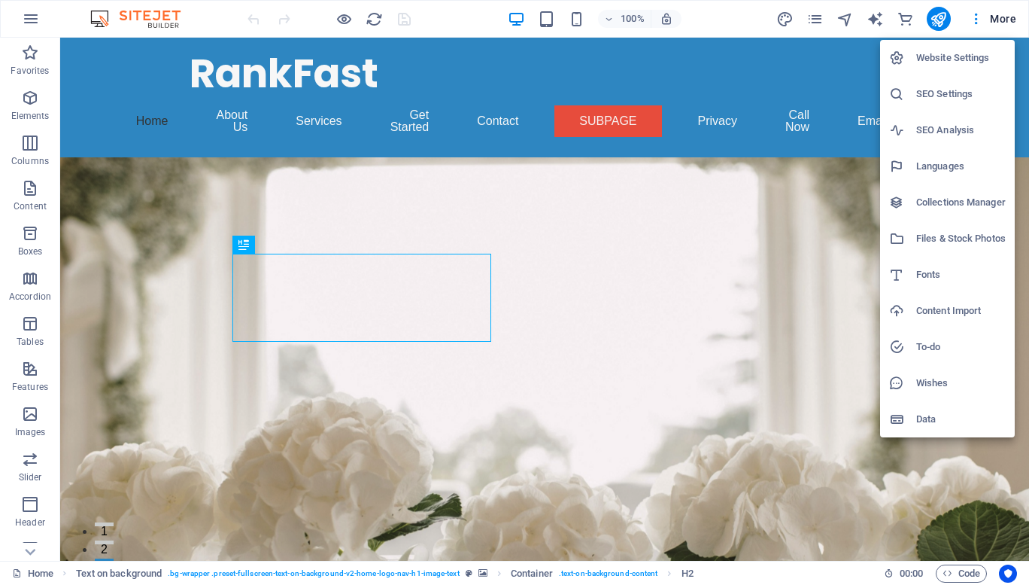
click at [967, 60] on h6 "Website Settings" at bounding box center [961, 58] width 90 height 18
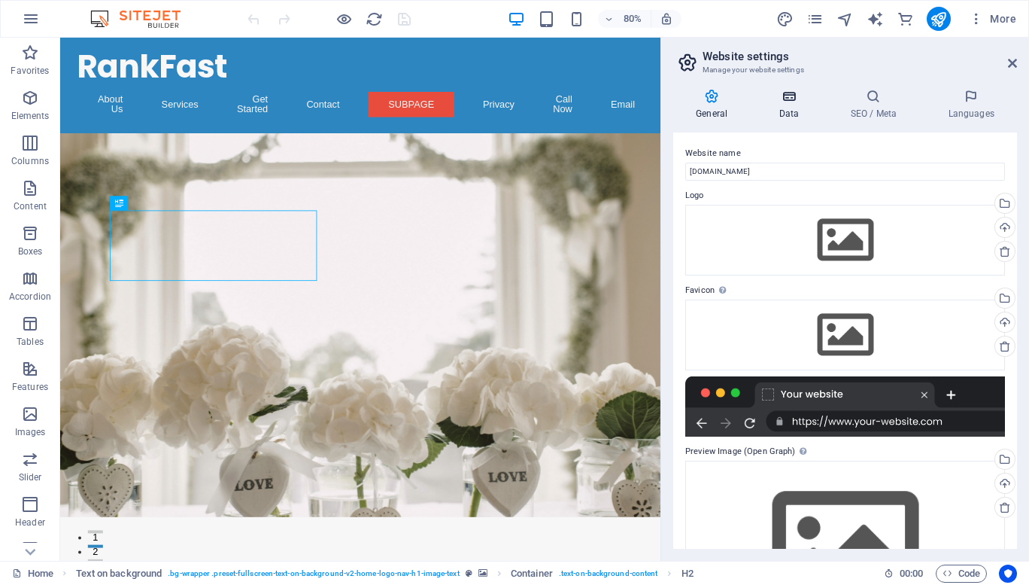
click at [795, 105] on h4 "Data" at bounding box center [791, 105] width 71 height 32
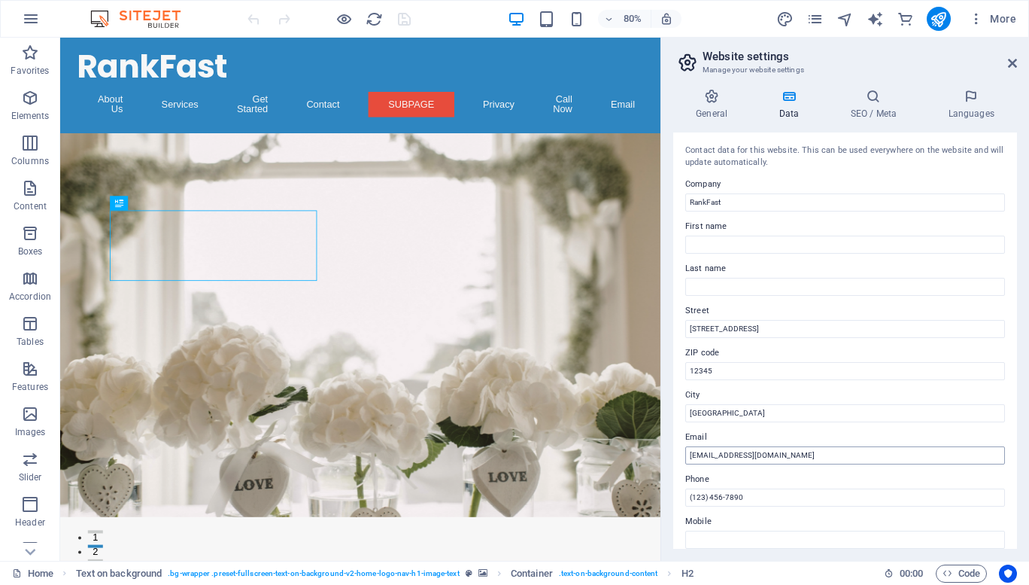
scroll to position [306, 0]
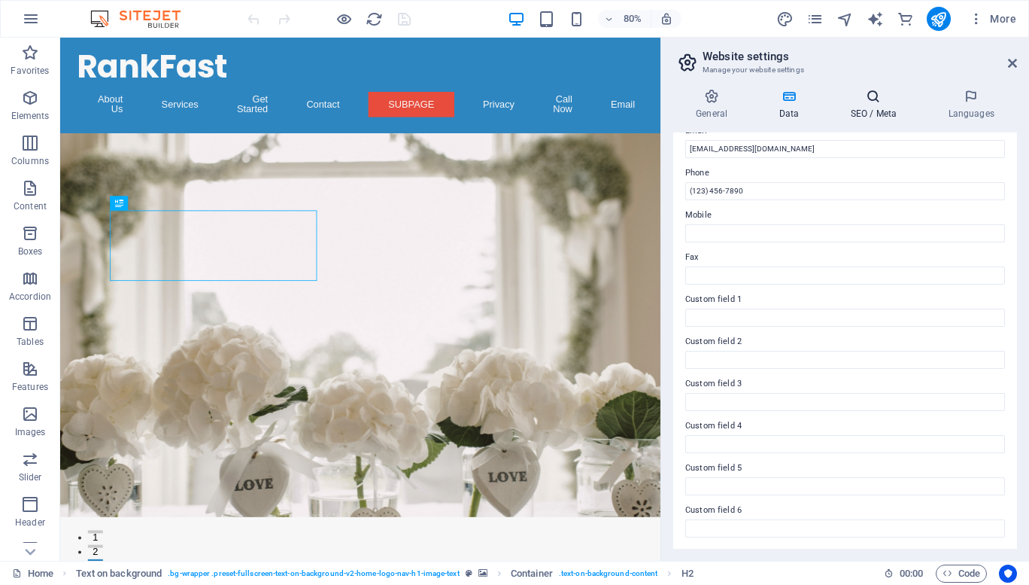
click at [865, 109] on h4 "SEO / Meta" at bounding box center [877, 105] width 98 height 32
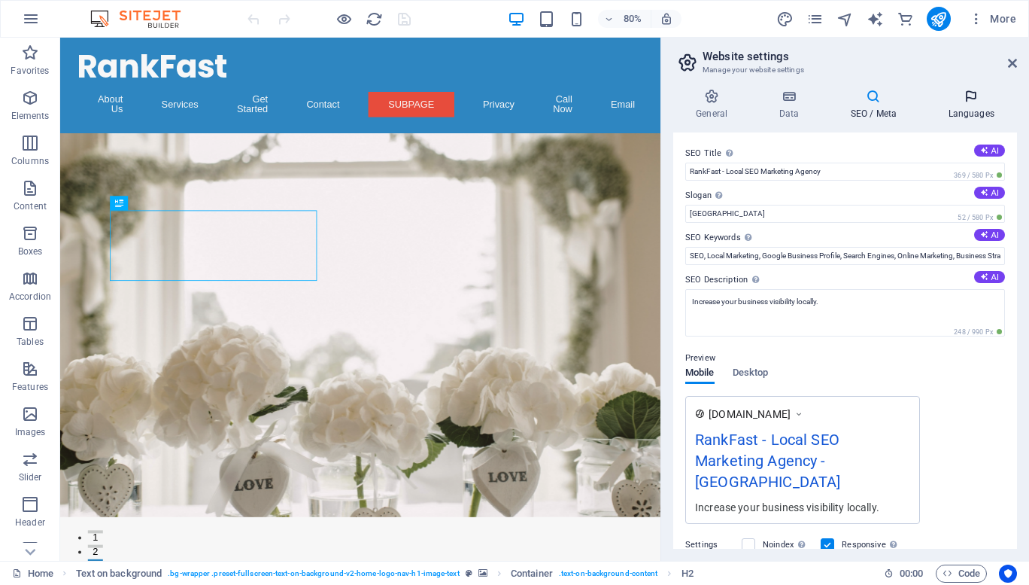
click at [980, 109] on h4 "Languages" at bounding box center [971, 105] width 92 height 32
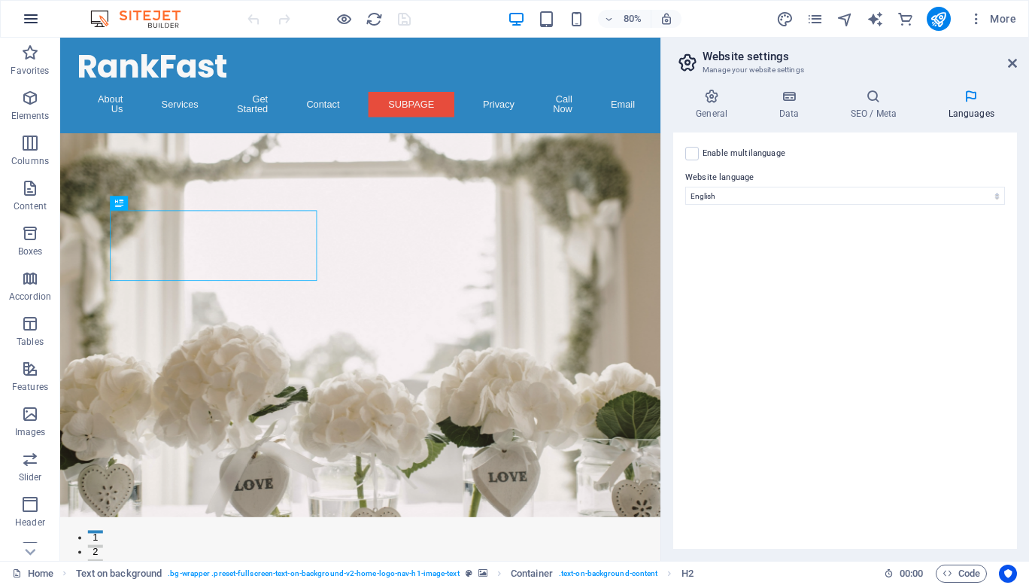
click at [26, 23] on icon "button" at bounding box center [31, 19] width 18 height 18
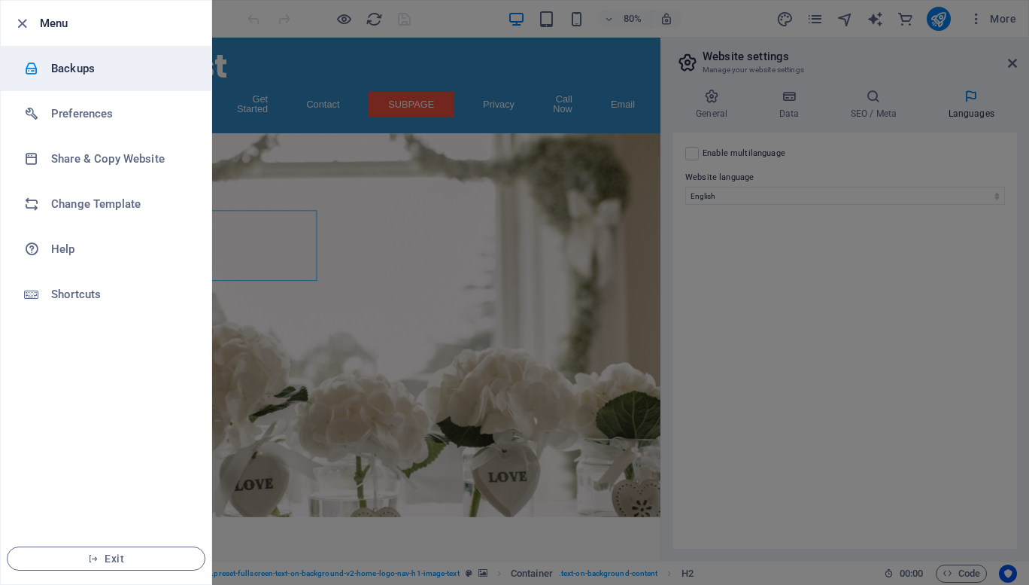
click at [109, 76] on h6 "Backups" at bounding box center [120, 68] width 139 height 18
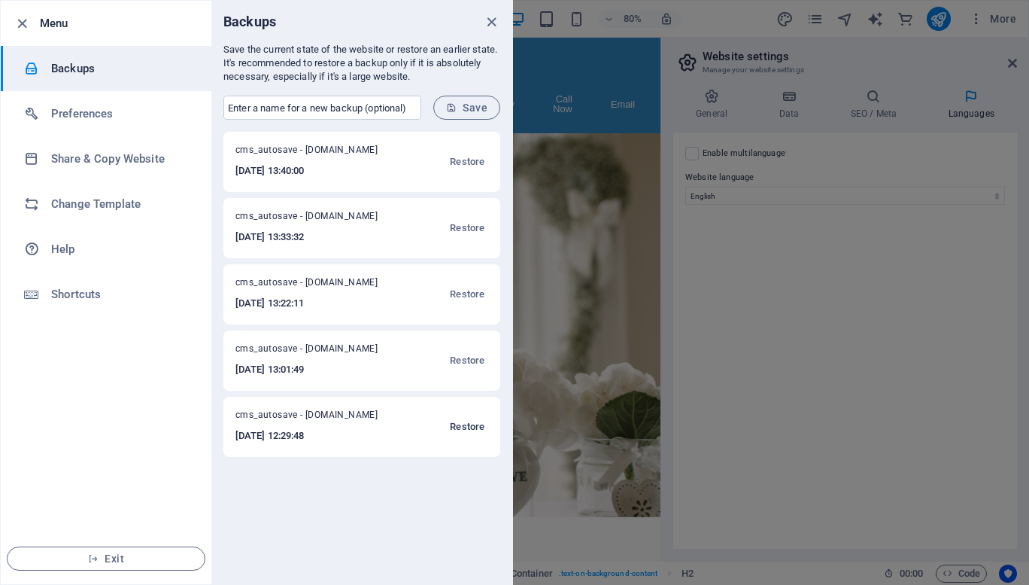
click at [463, 425] on span "Restore" at bounding box center [467, 427] width 35 height 18
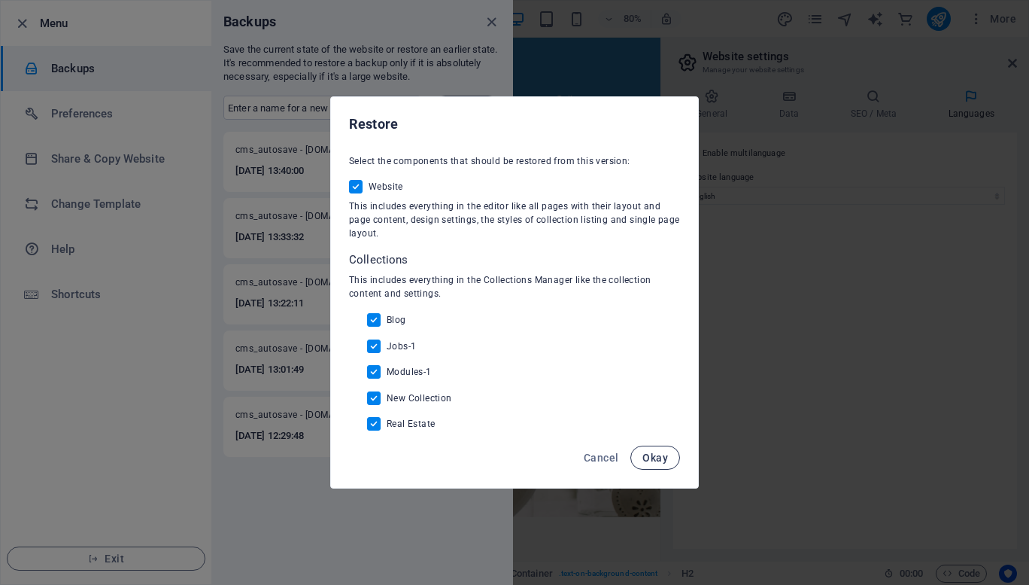
click at [658, 448] on button "Okay" at bounding box center [655, 457] width 50 height 24
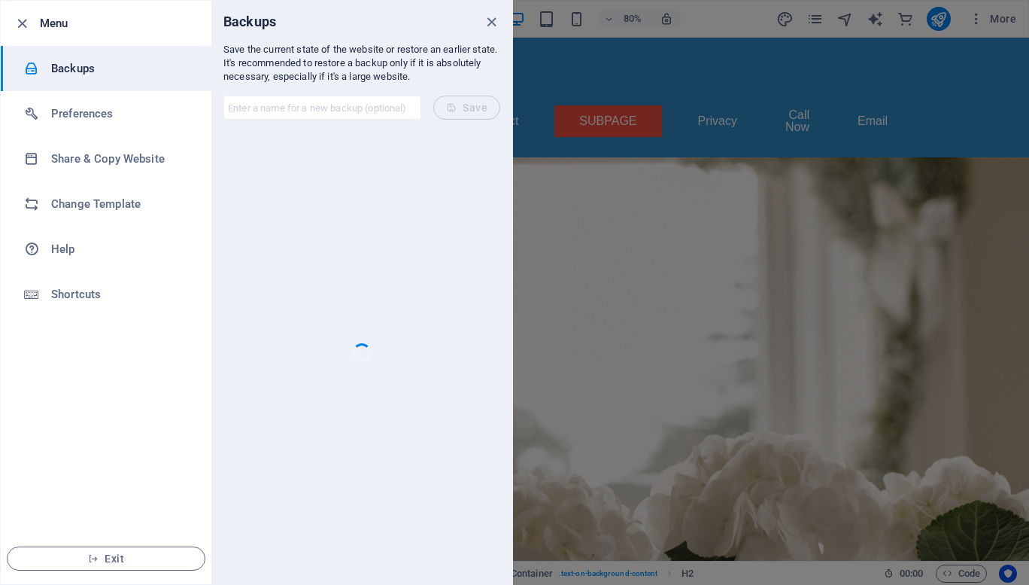
checkbox input "false"
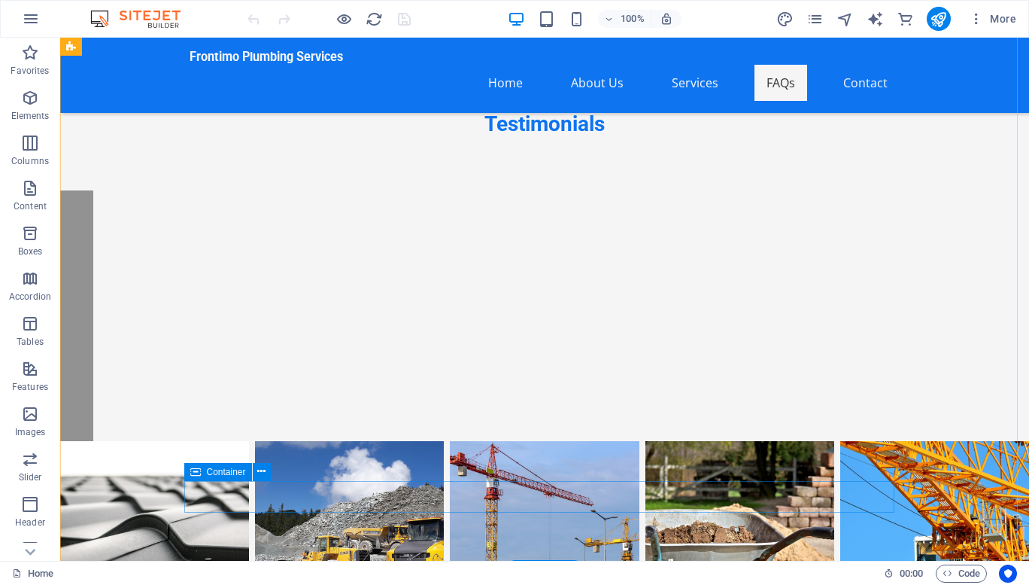
scroll to position [8357, 0]
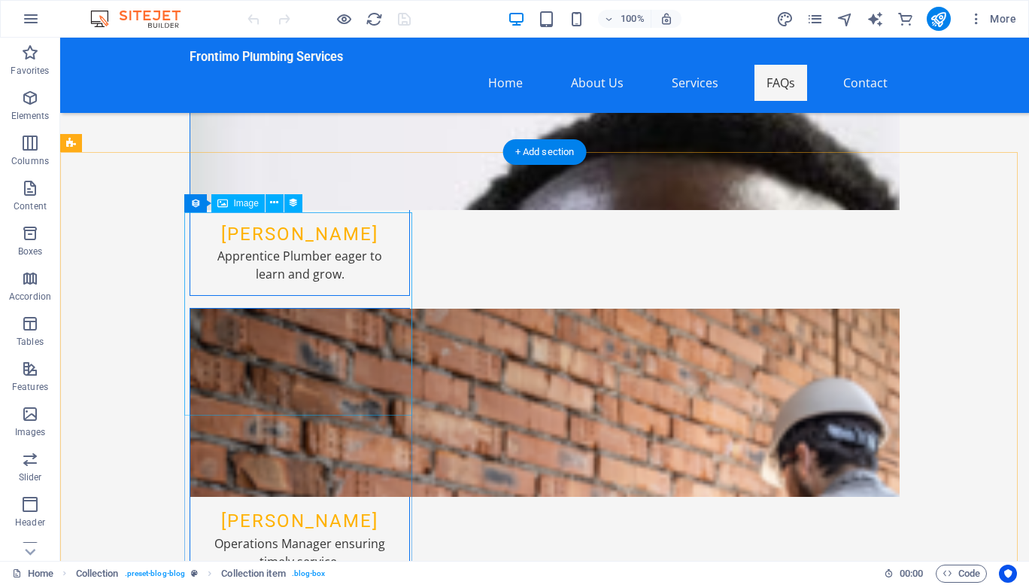
scroll to position [7746, 0]
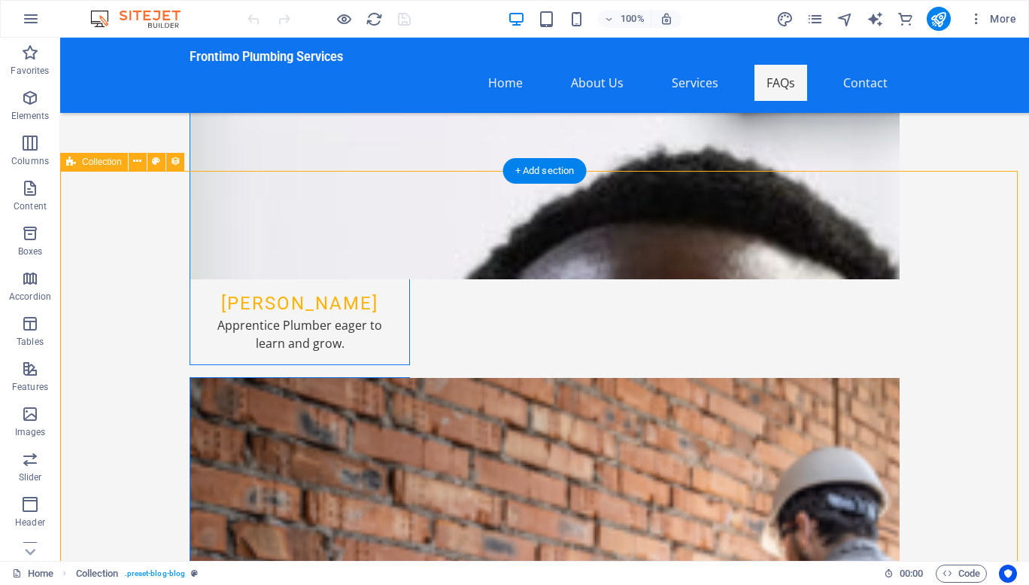
select select "columns.publishing_date_DESC"
select select "columns.status"
select select "columns.publishing_date"
select select "past"
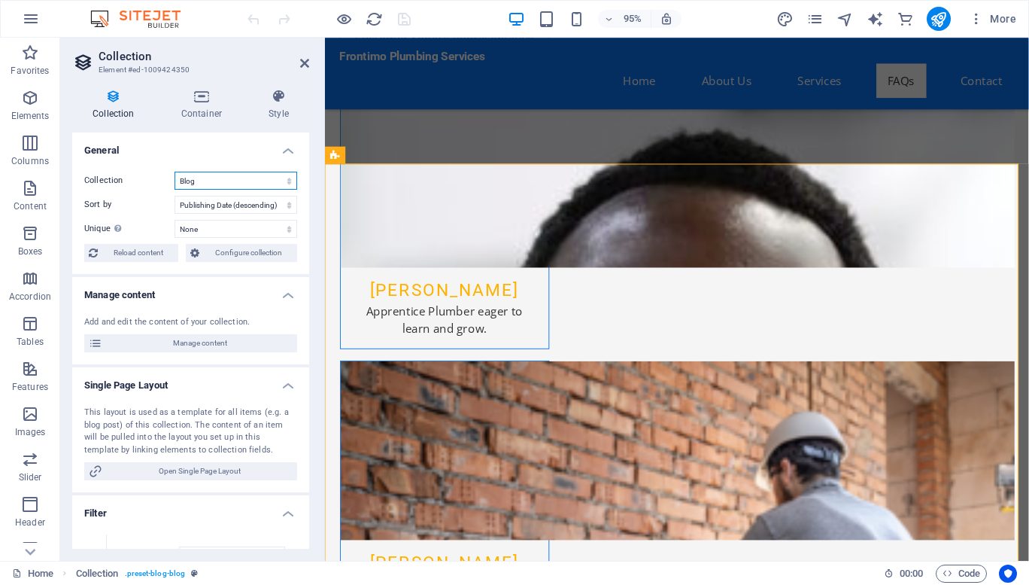
click at [286, 181] on select "Blog Jobs-1 Modules-1 New Collection Real Estate" at bounding box center [236, 181] width 123 height 18
click at [281, 204] on select "Created at (ascending) Created at (descending) Updated at (ascending) Updated a…" at bounding box center [236, 205] width 123 height 18
select select "createdAt_ASC"
click at [175, 196] on select "Created at (ascending) Created at (descending) Updated at (ascending) Updated a…" at bounding box center [236, 205] width 123 height 18
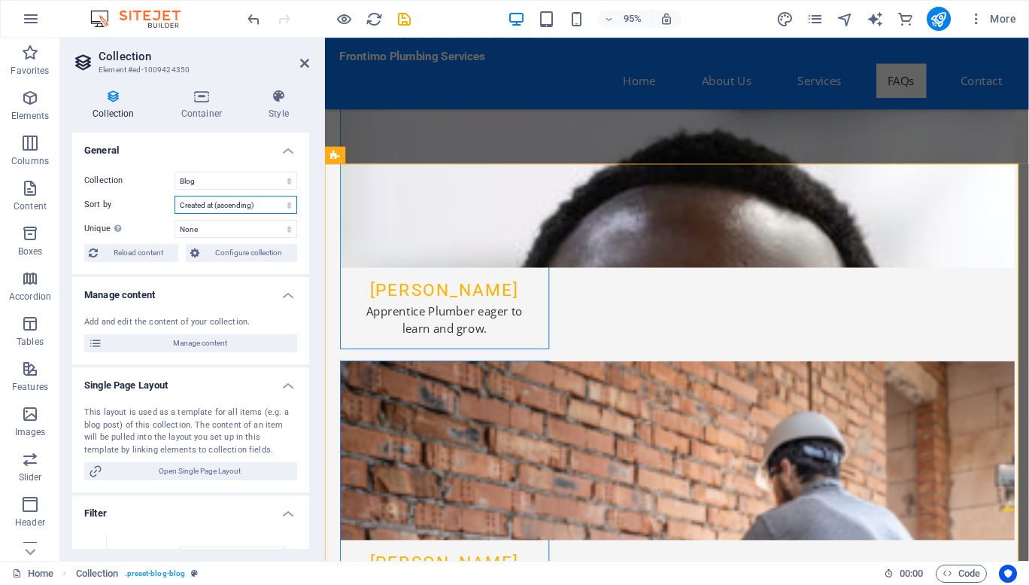
select select "columns.status"
select select "columns.publishing_date"
select select "past"
click at [260, 230] on select "None Name Slug Description Content Category Author Image Publishing Date Status" at bounding box center [236, 229] width 123 height 18
click at [145, 219] on div "Collection Blog Jobs-1 Modules-1 New Collection Real Estate Sort by Created at …" at bounding box center [190, 216] width 237 height 114
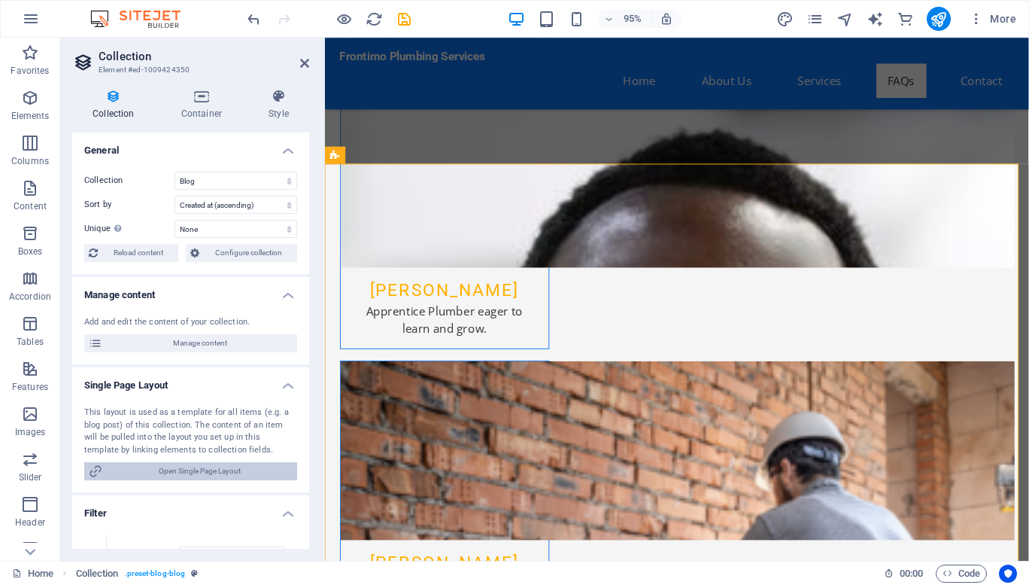
click at [199, 475] on span "Open Single Page Layout" at bounding box center [200, 471] width 186 height 18
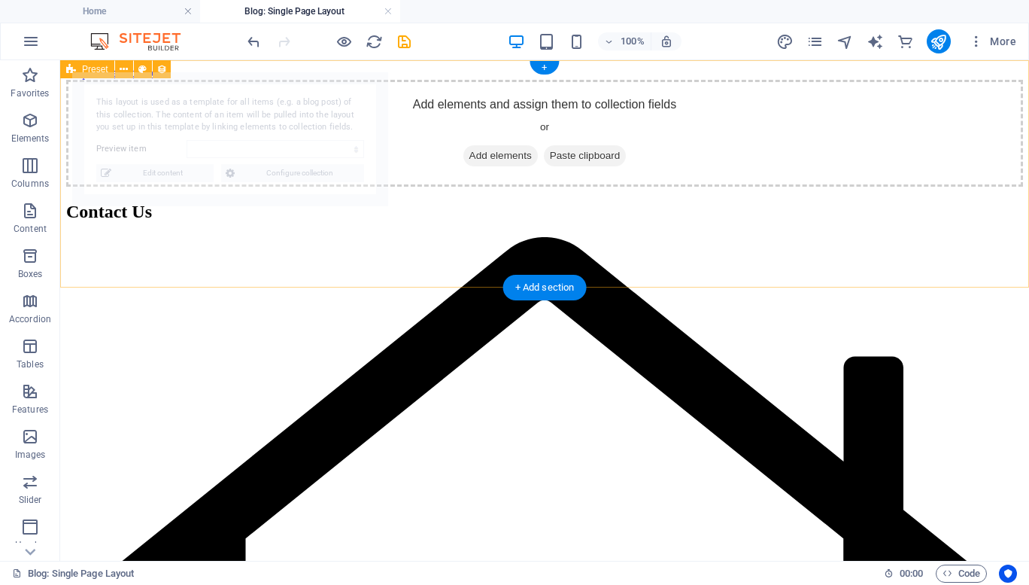
scroll to position [0, 0]
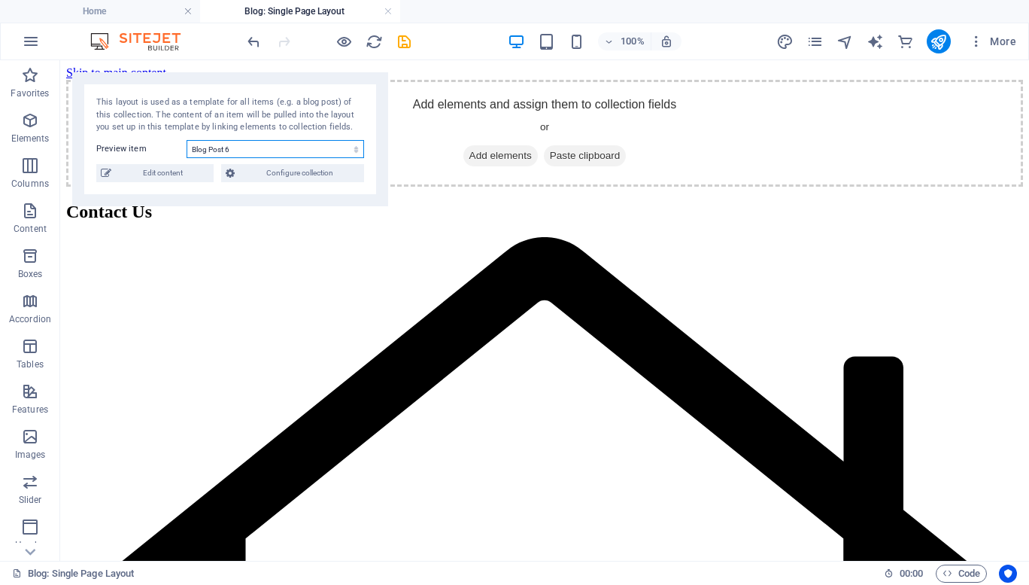
click at [254, 148] on select "Blog Post 6 Blog Post 5 Blog Post 4 Blog Post 3 Blog Post 2 Blog Post 1" at bounding box center [276, 149] width 178 height 18
click at [187, 140] on select "Blog Post 6 Blog Post 5 Blog Post 4 Blog Post 3 Blog Post 2 Blog Post 1" at bounding box center [276, 149] width 178 height 18
click at [242, 156] on select "Blog Post 6 Blog Post 5 Blog Post 4 Blog Post 3 Blog Post 2 Blog Post 1" at bounding box center [276, 149] width 178 height 18
select select "68dffd29cfa5831d6e0bd2eb"
click at [187, 140] on select "Blog Post 6 Blog Post 5 Blog Post 4 Blog Post 3 Blog Post 2 Blog Post 1" at bounding box center [276, 149] width 178 height 18
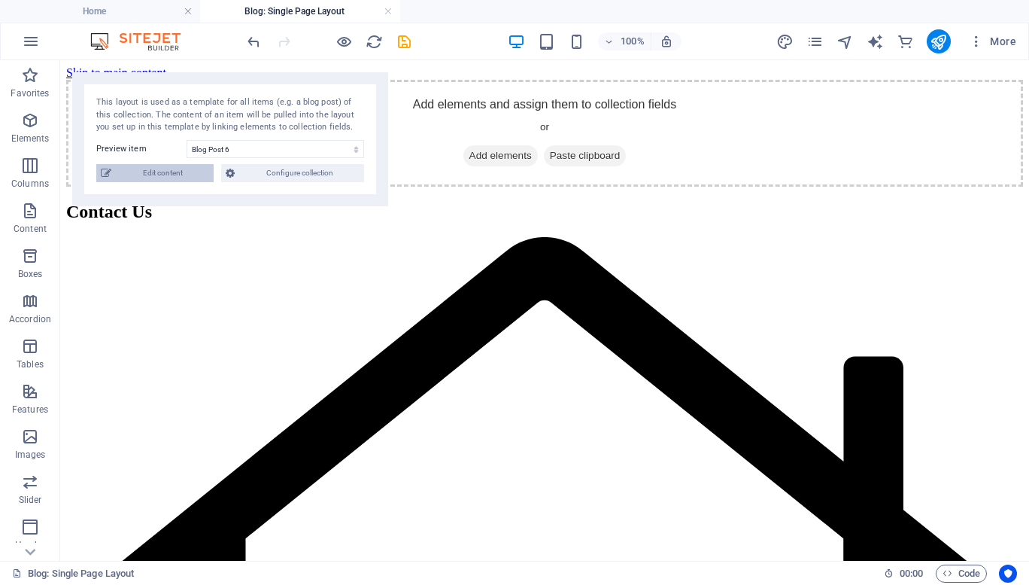
click at [187, 169] on span "Edit content" at bounding box center [162, 173] width 93 height 18
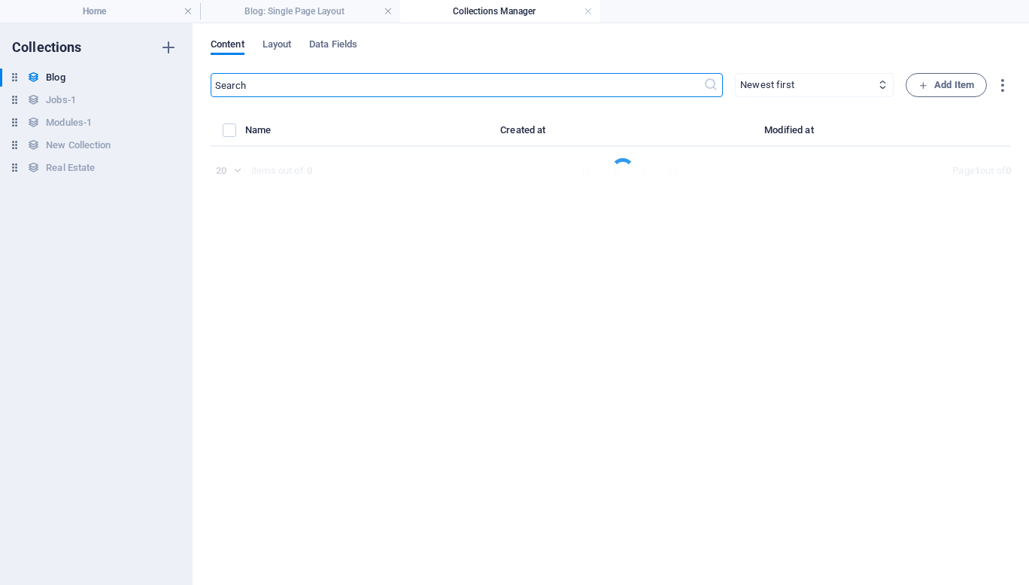
select select "Category 2"
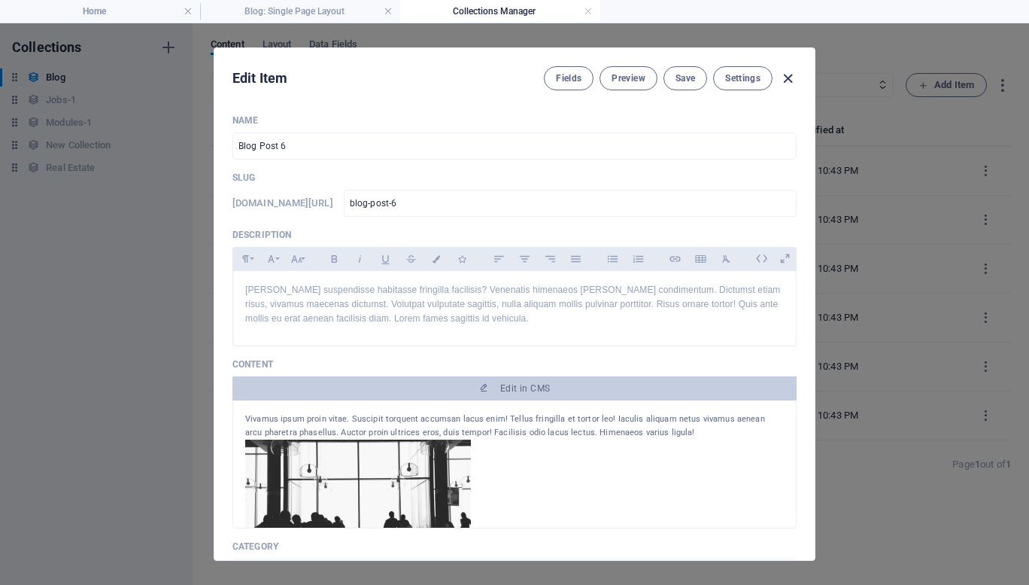
click at [785, 82] on icon "button" at bounding box center [787, 78] width 17 height 17
type input "[DATE]"
type input "blog-post-6"
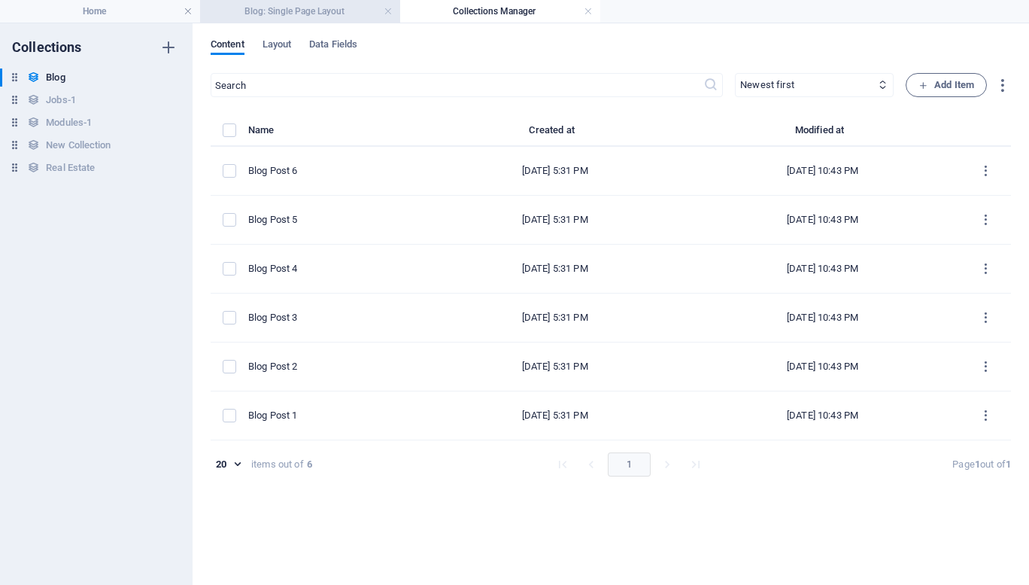
click at [299, 3] on h4 "Blog: Single Page Layout" at bounding box center [300, 11] width 200 height 17
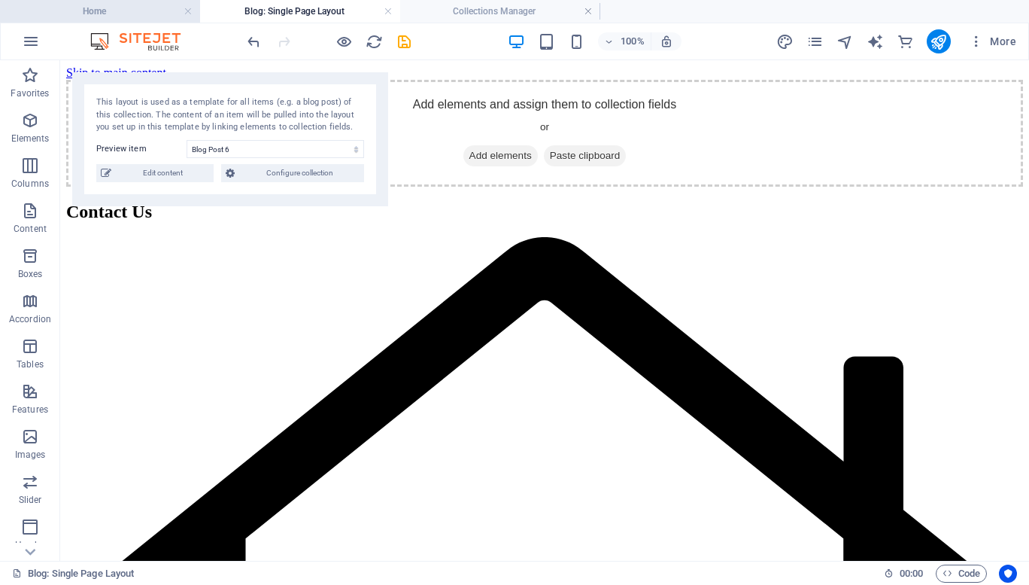
click at [144, 9] on h4 "Home" at bounding box center [100, 11] width 200 height 17
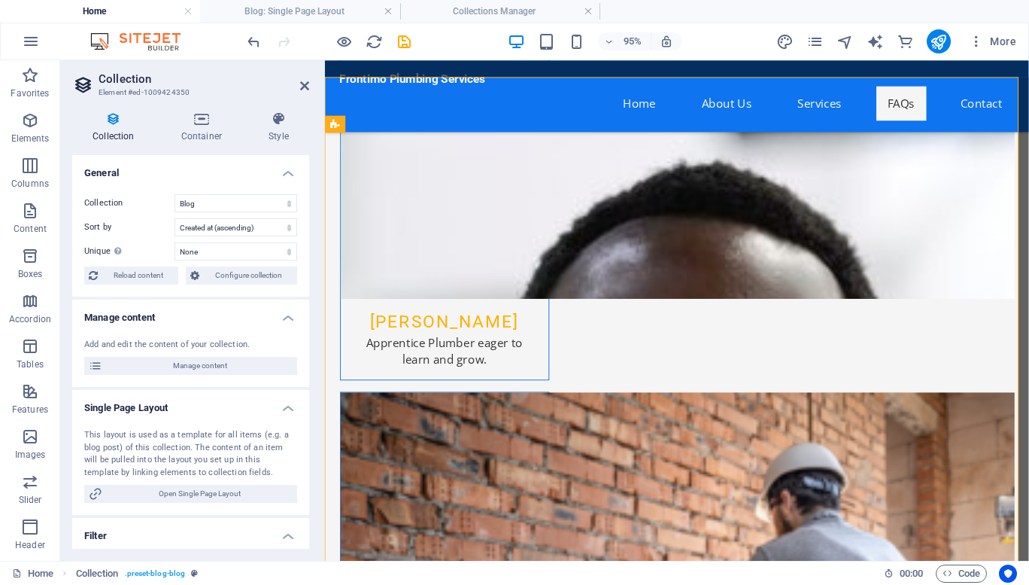
scroll to position [7752, 0]
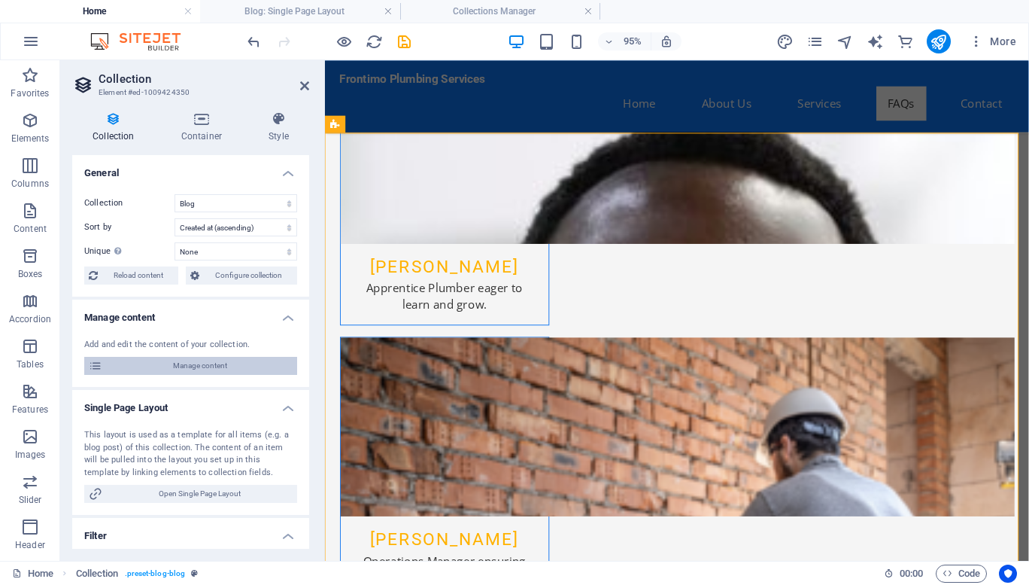
click at [188, 366] on span "Manage content" at bounding box center [200, 366] width 186 height 18
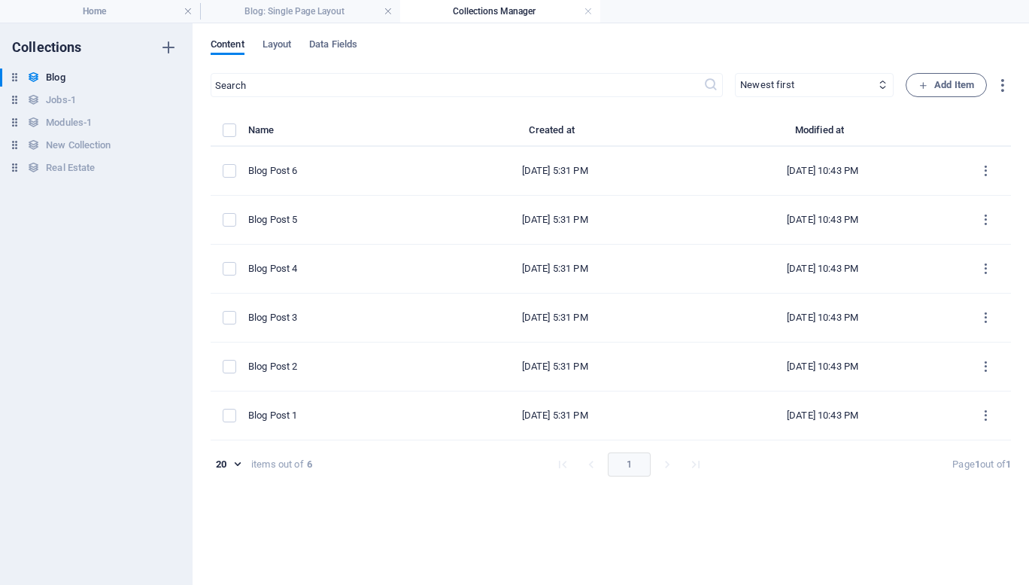
scroll to position [0, 0]
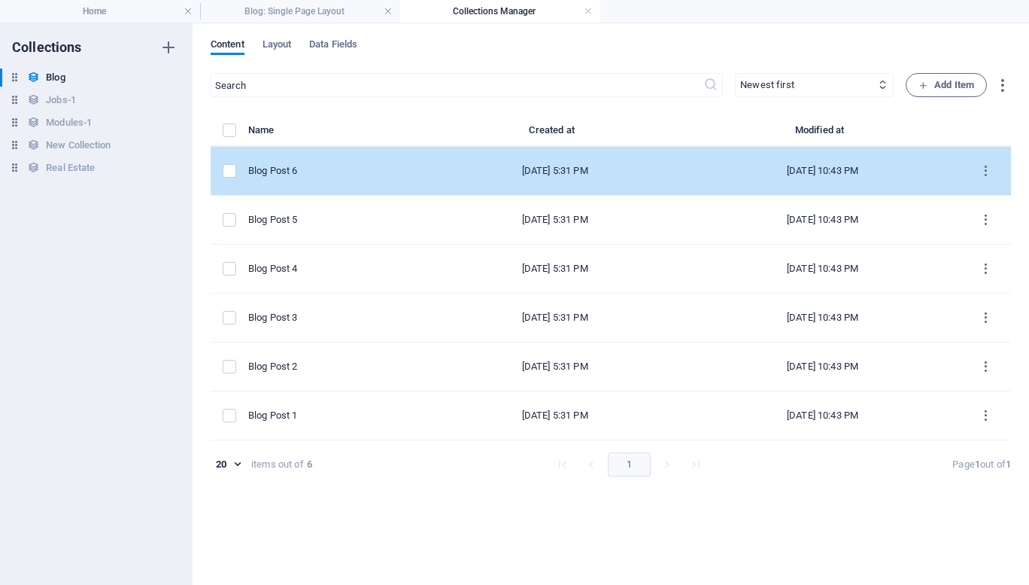
click at [339, 172] on div "Blog Post 6" at bounding box center [330, 171] width 165 height 14
select select "Category 2"
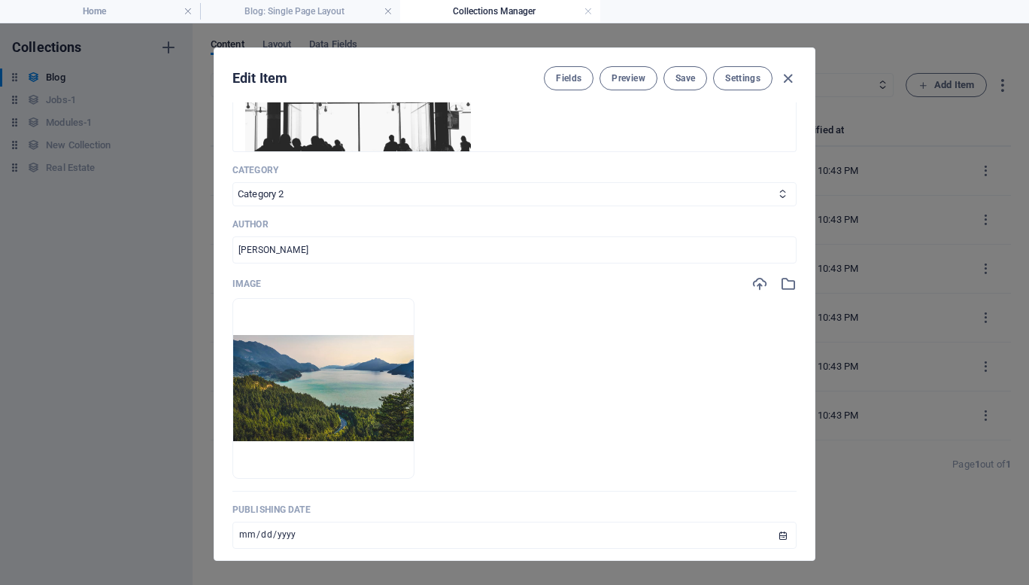
scroll to position [685, 0]
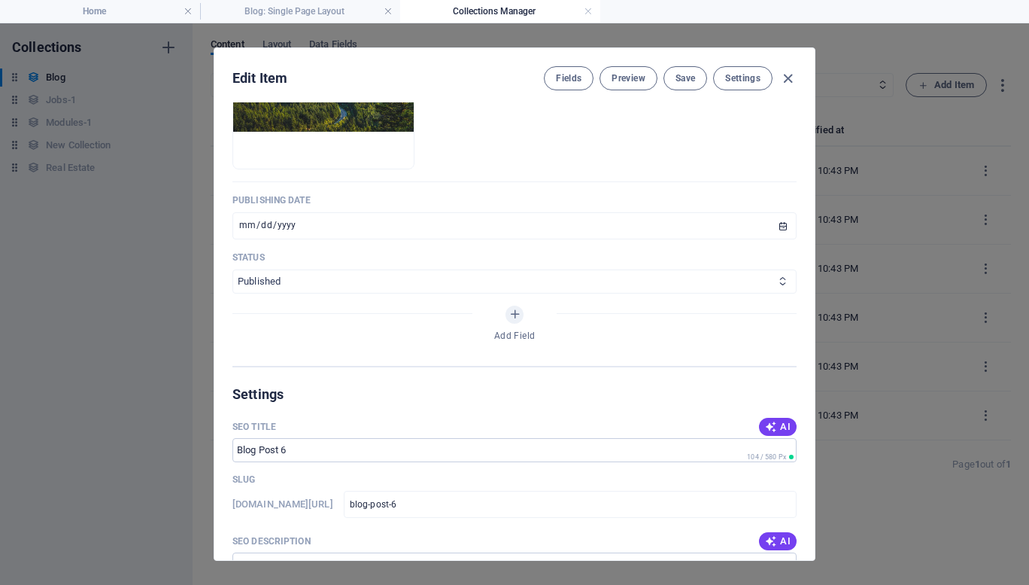
click at [421, 270] on select "Published Draft" at bounding box center [514, 281] width 564 height 24
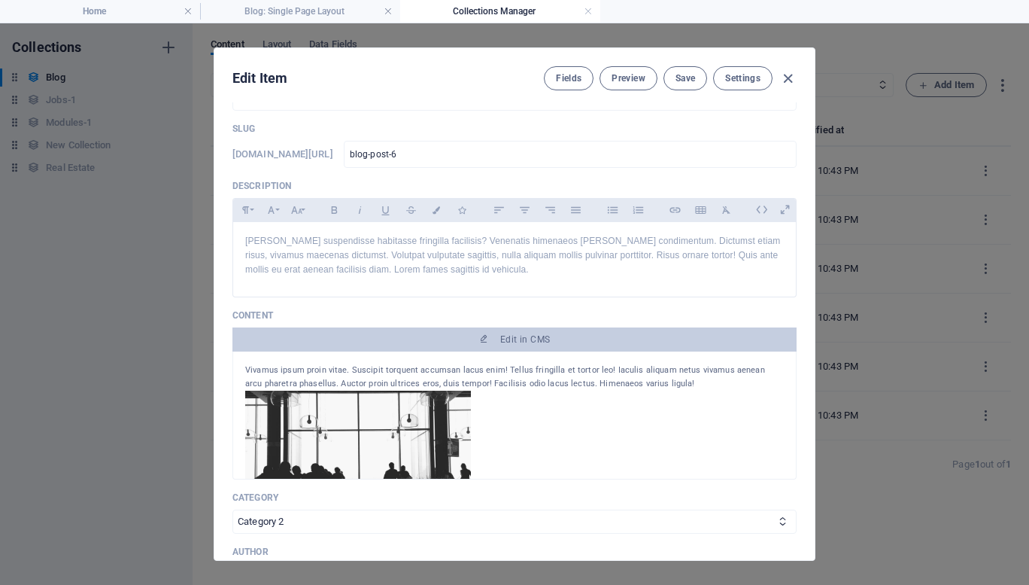
scroll to position [0, 0]
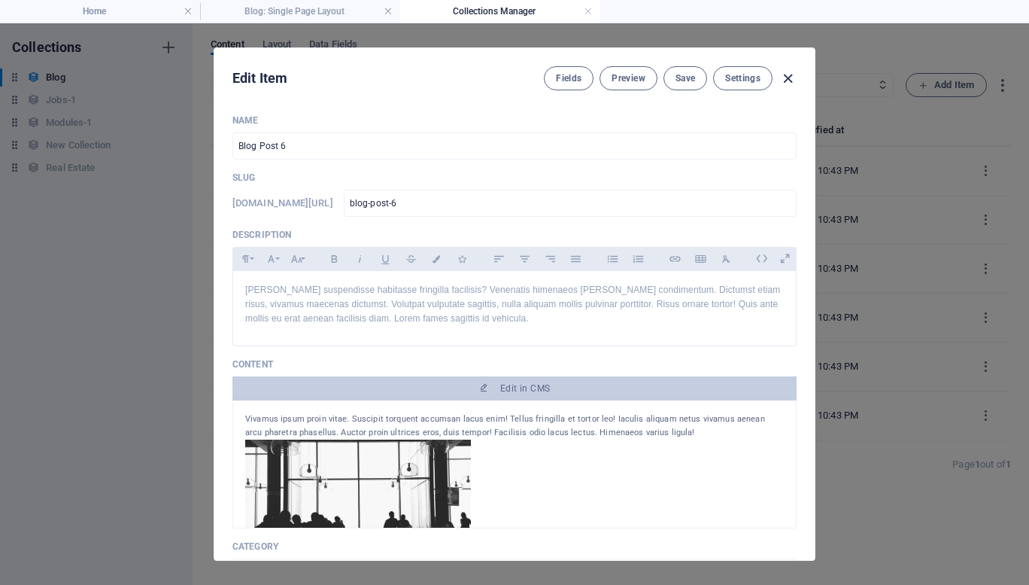
click at [788, 74] on icon "button" at bounding box center [787, 78] width 17 height 17
type input "[DATE]"
type input "blog-post-6"
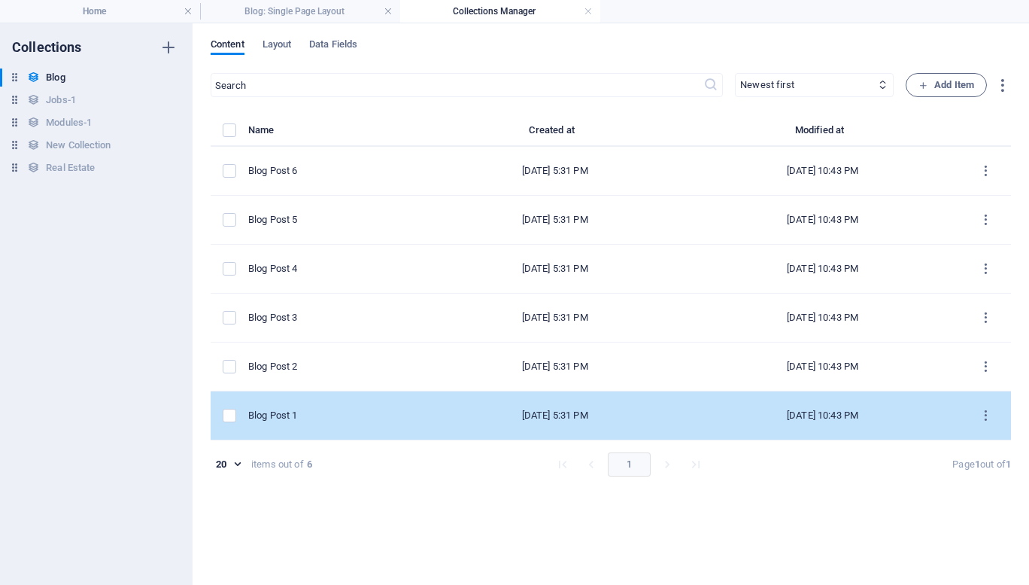
click at [344, 416] on div "Blog Post 1" at bounding box center [330, 415] width 165 height 14
select select "Category 1"
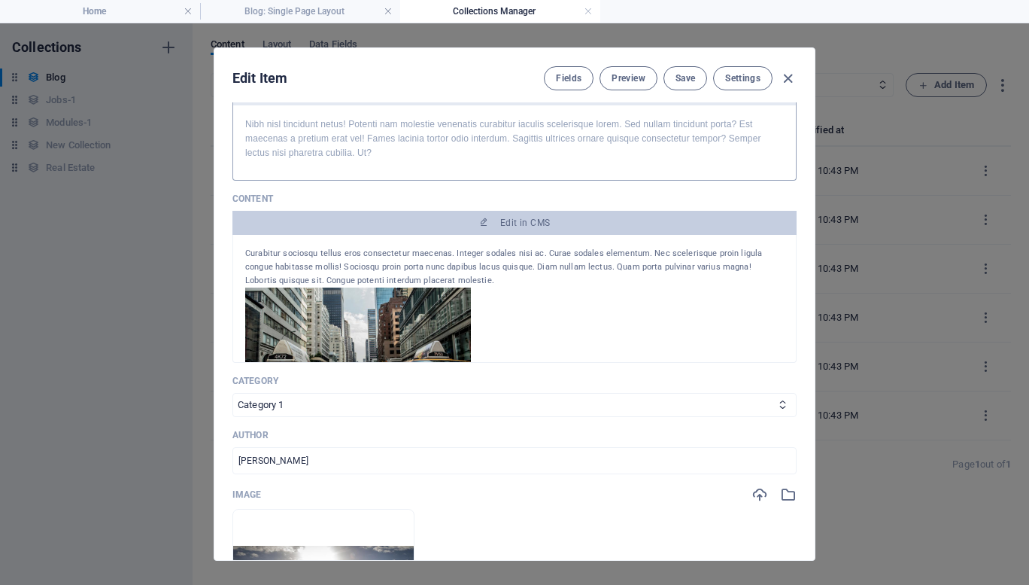
scroll to position [166, 0]
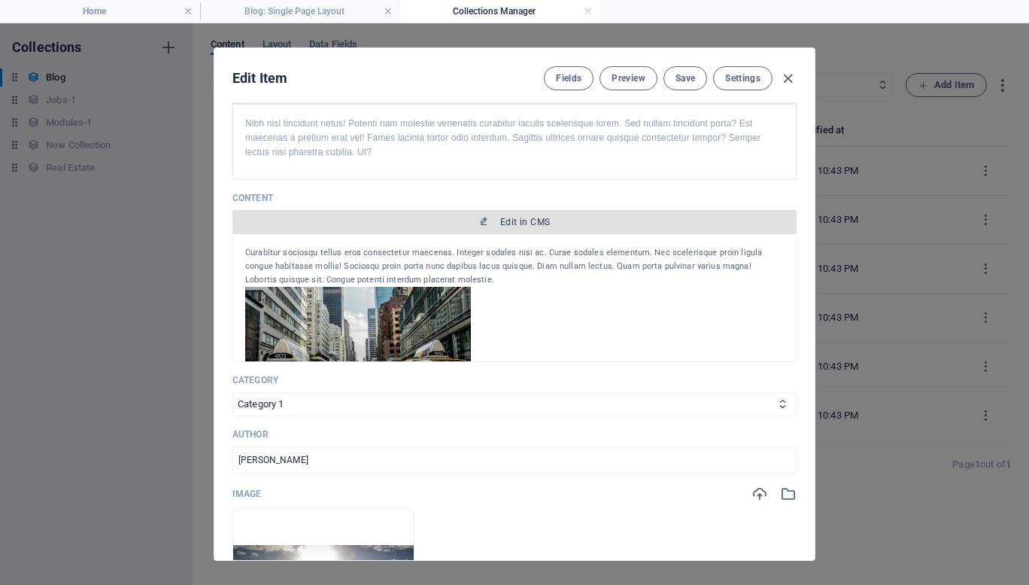
click at [471, 226] on span "Edit in CMS" at bounding box center [514, 222] width 552 height 12
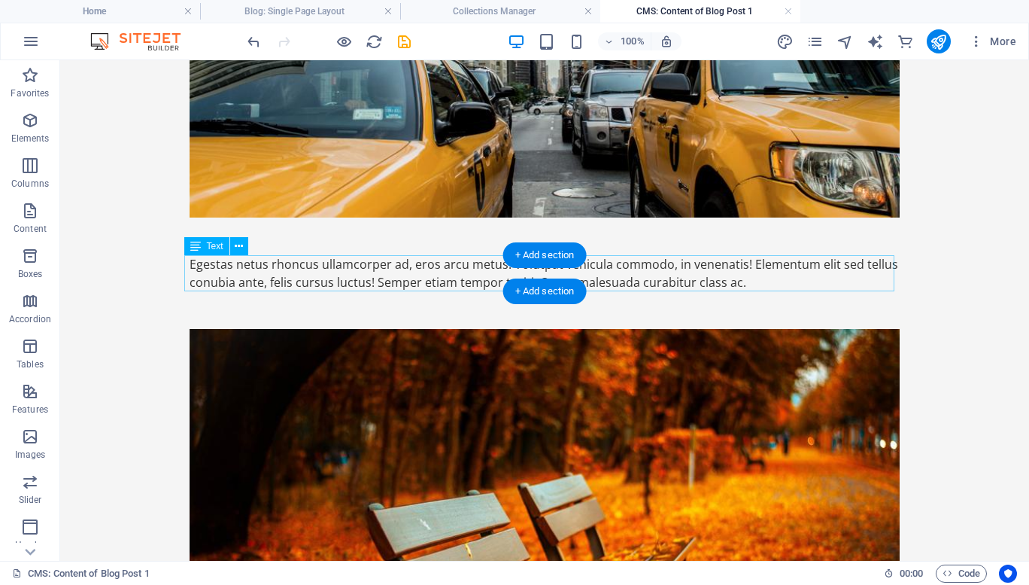
scroll to position [767, 0]
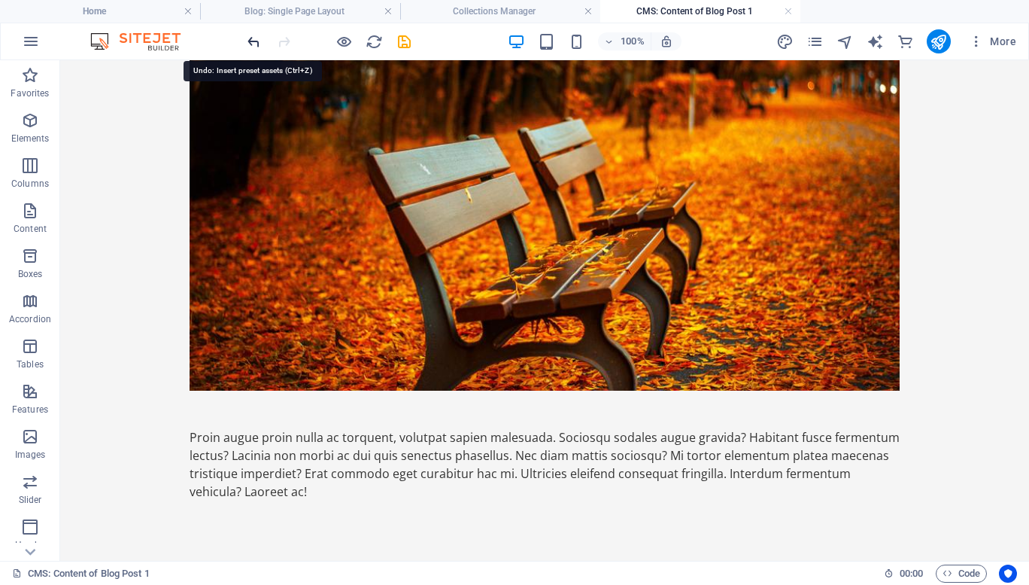
click at [248, 33] on icon "undo" at bounding box center [253, 41] width 17 height 17
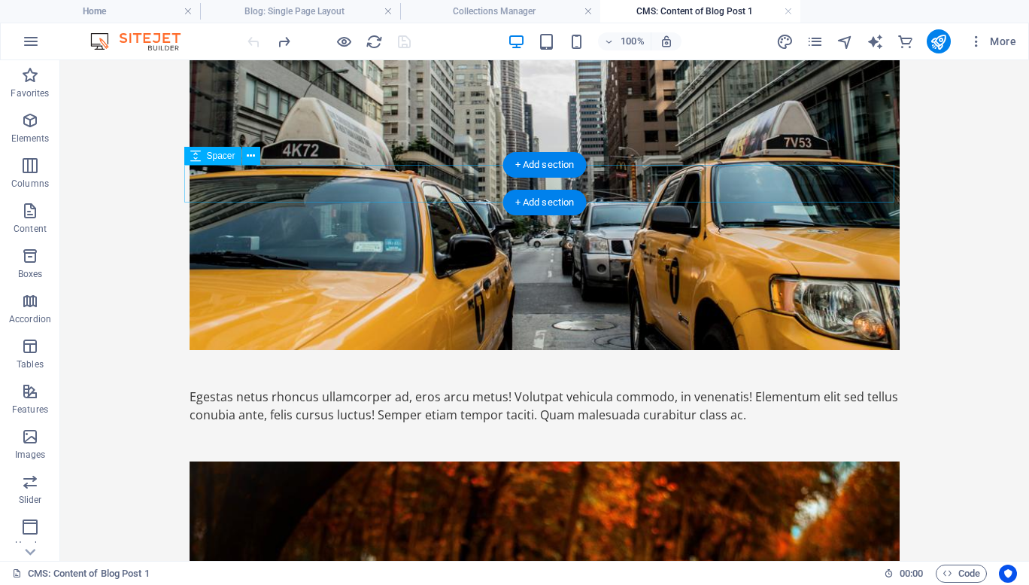
scroll to position [0, 0]
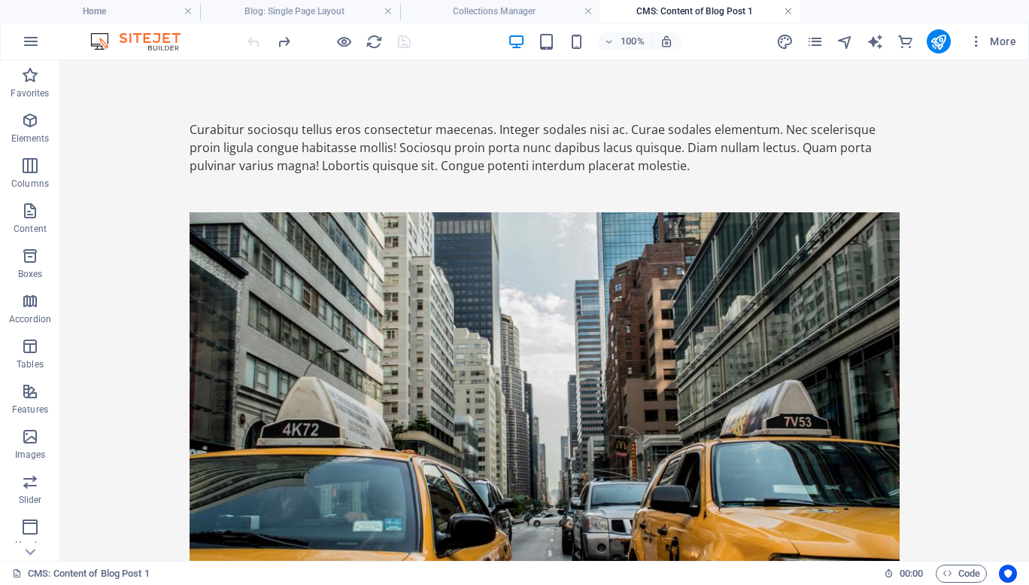
click at [787, 10] on link at bounding box center [788, 12] width 9 height 14
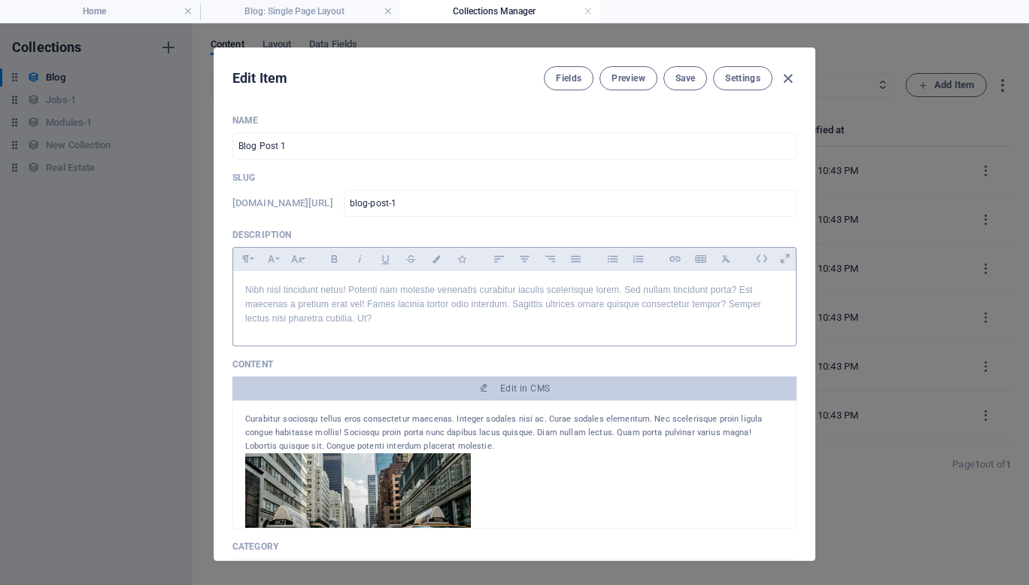
click at [320, 308] on p "Nibh nisl tincidunt netus! Potenti nam molestie venenatis curabitur iaculis sce…" at bounding box center [514, 305] width 539 height 44
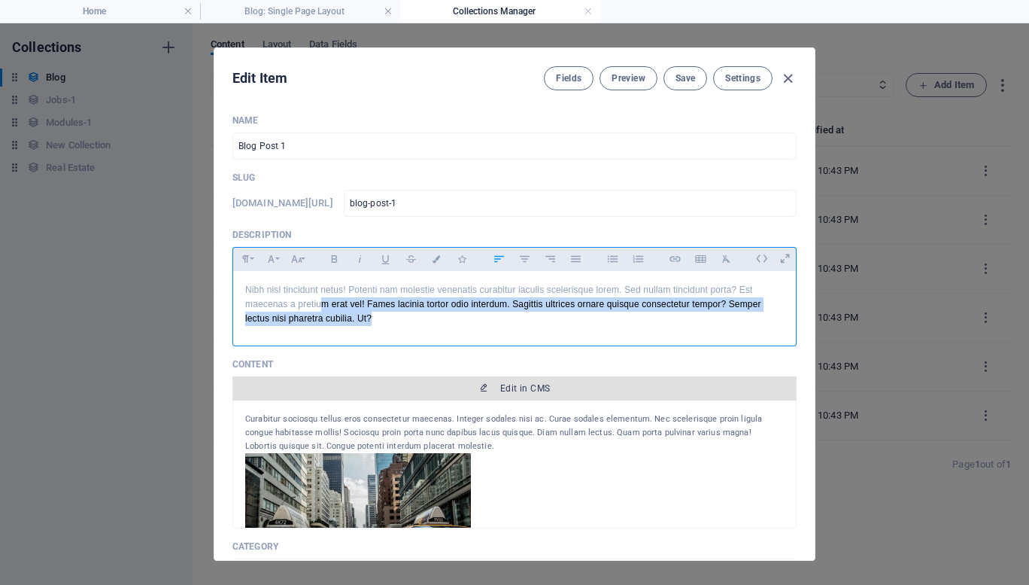
drag, startPoint x: 320, startPoint y: 308, endPoint x: 403, endPoint y: 386, distance: 113.9
click at [403, 386] on div "Name Blog Post 1 ​ Slug www.example.com/blog-single-page-layout/ blog-post-1 ​ …" at bounding box center [514, 582] width 564 height 937
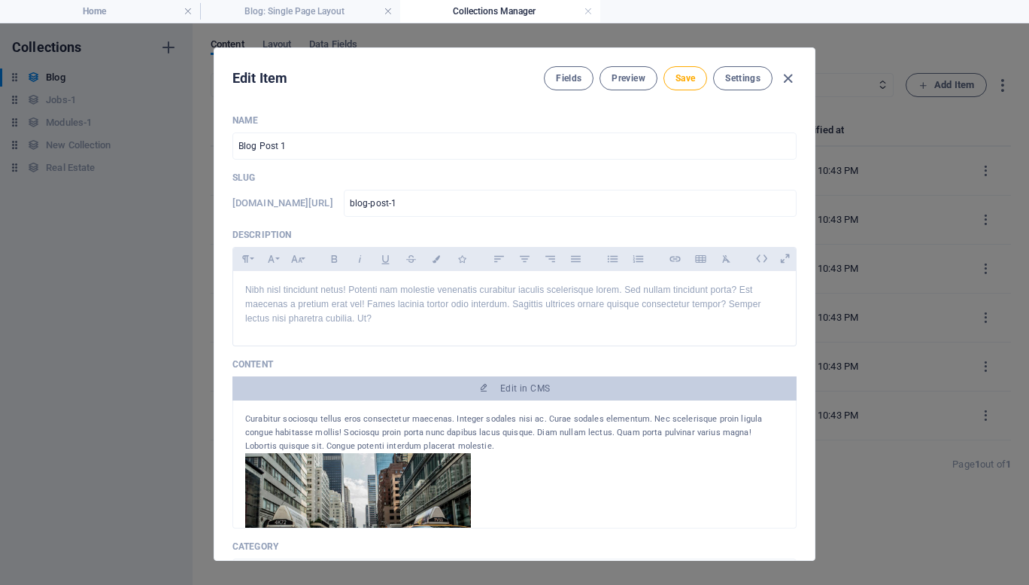
click at [475, 437] on div "Curabitur sociosqu tellus eros consectetur maecenas. Integer sodales nisi ac. C…" at bounding box center [514, 432] width 539 height 41
drag, startPoint x: 378, startPoint y: 410, endPoint x: 378, endPoint y: 424, distance: 14.3
click at [378, 424] on div "Curabitur sociosqu tellus eros consectetur maecenas. Integer sodales nisi ac. C…" at bounding box center [514, 432] width 539 height 41
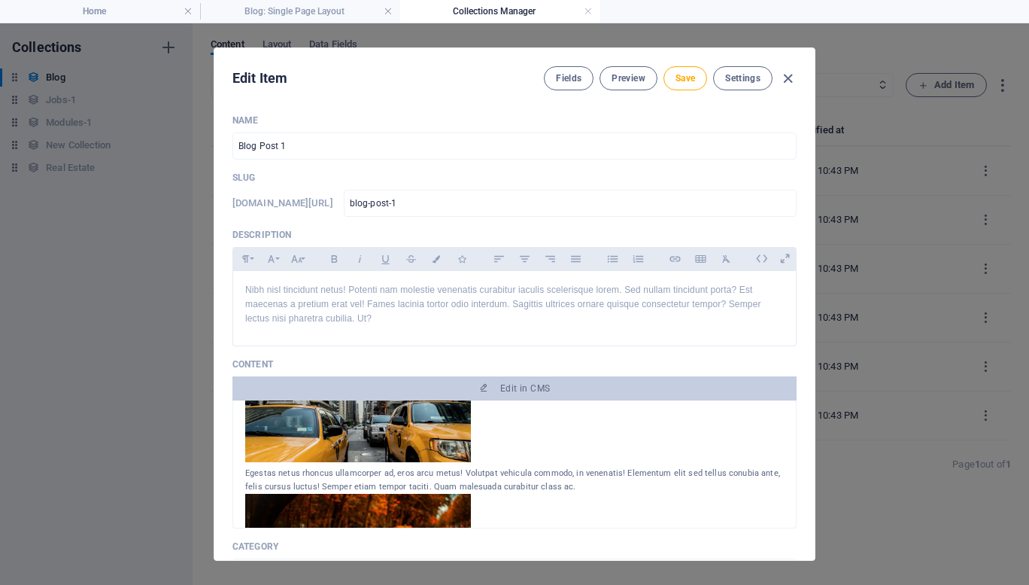
scroll to position [278, 0]
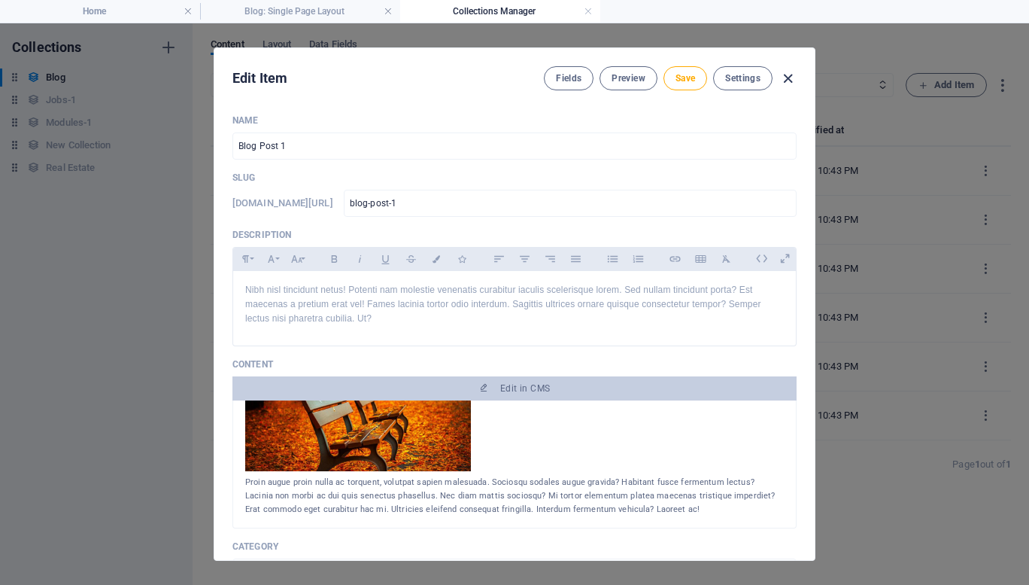
drag, startPoint x: 791, startPoint y: 79, endPoint x: 784, endPoint y: 71, distance: 10.1
click at [784, 71] on icon "button" at bounding box center [787, 78] width 17 height 17
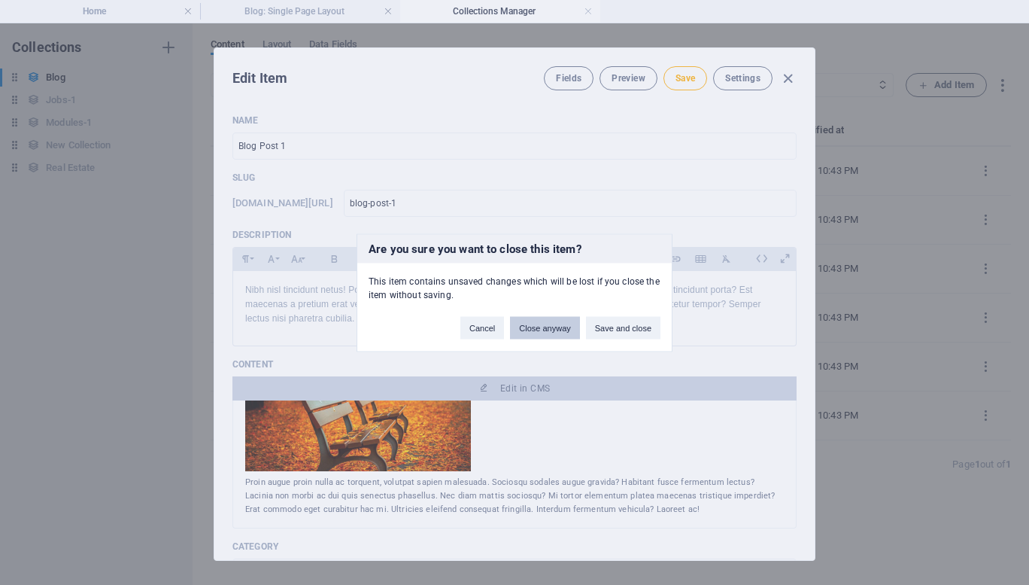
click at [528, 330] on button "Close anyway" at bounding box center [544, 327] width 69 height 23
type input "[DATE]"
type input "blog-post-1"
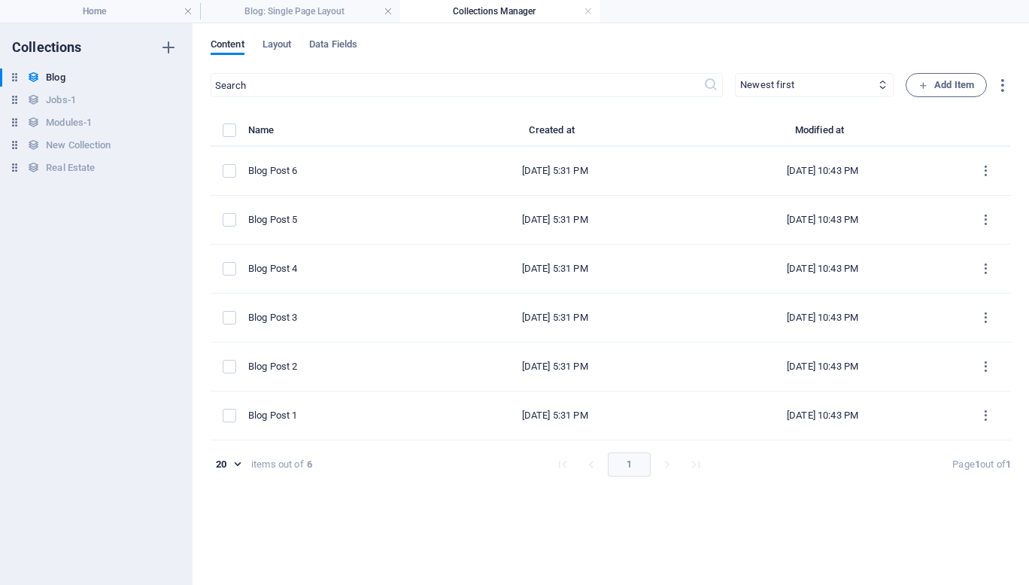
scroll to position [0, 0]
click at [84, 11] on h4 "Home" at bounding box center [100, 11] width 200 height 17
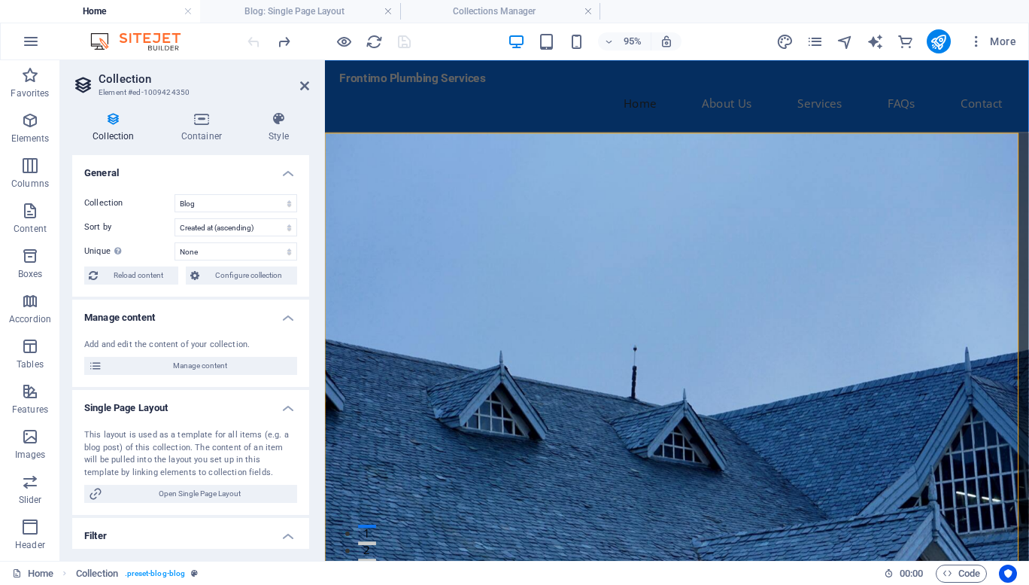
scroll to position [7752, 0]
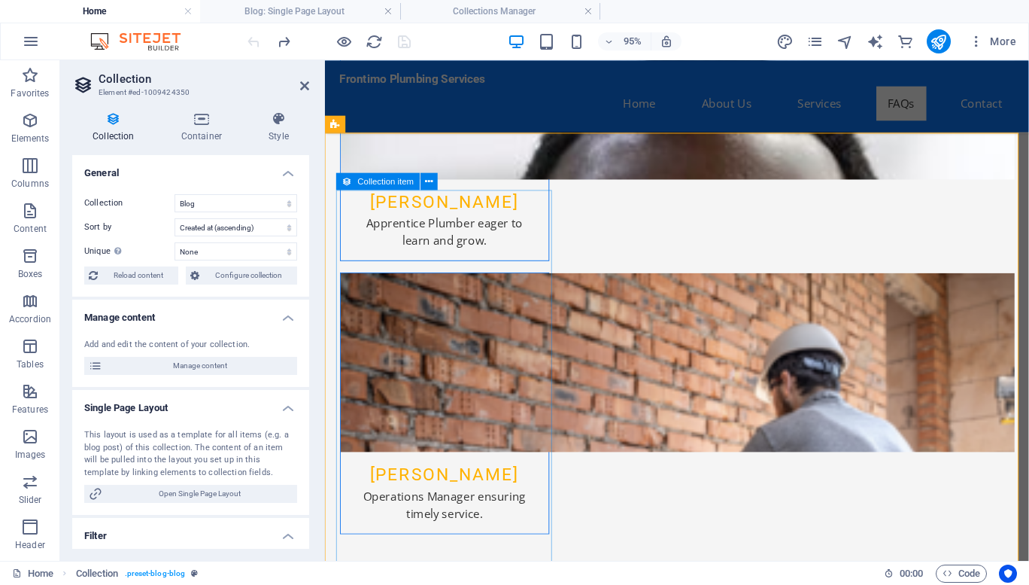
click at [984, 35] on icon "button" at bounding box center [976, 41] width 15 height 15
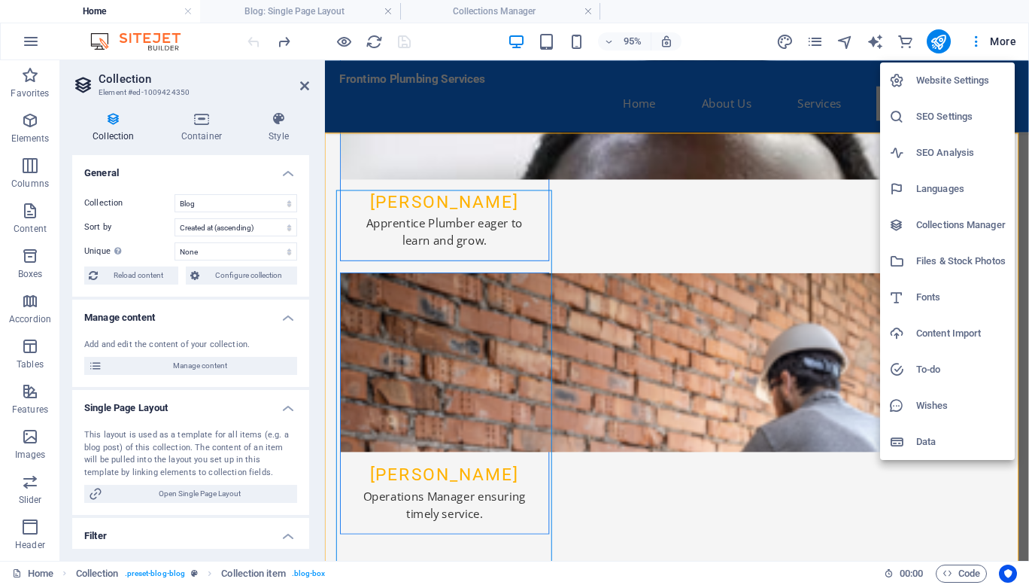
click at [288, 205] on div at bounding box center [514, 292] width 1029 height 585
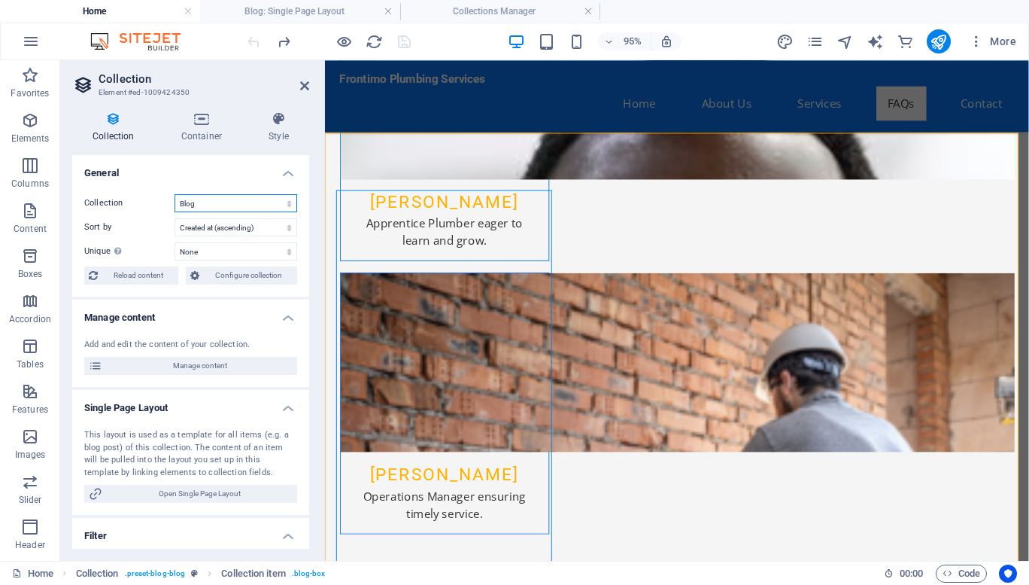
click at [288, 205] on select "Blog Jobs-1 Modules-1 New Collection Real Estate" at bounding box center [236, 203] width 123 height 18
click at [820, 46] on icon "pages" at bounding box center [814, 41] width 17 height 17
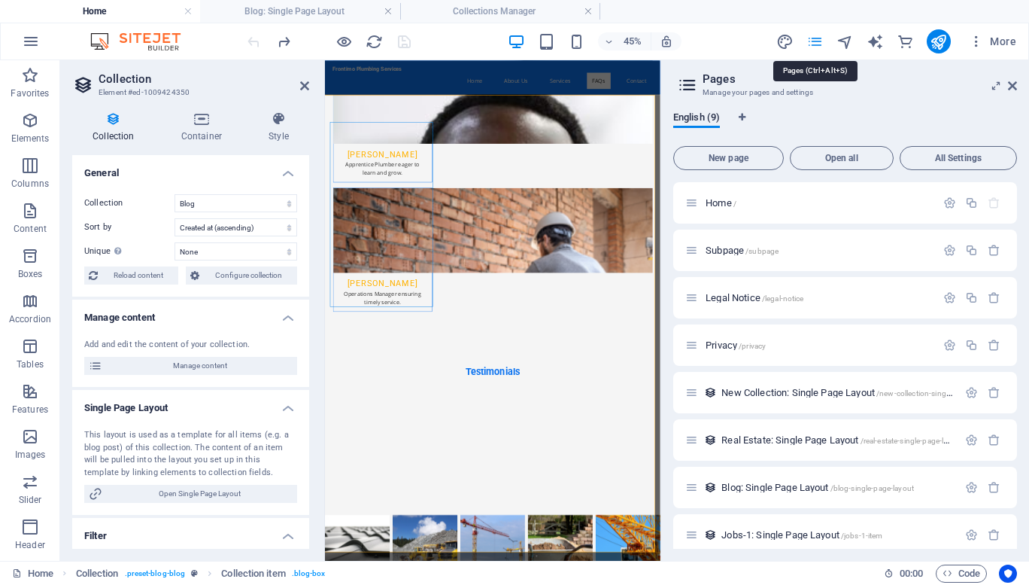
scroll to position [7758, 0]
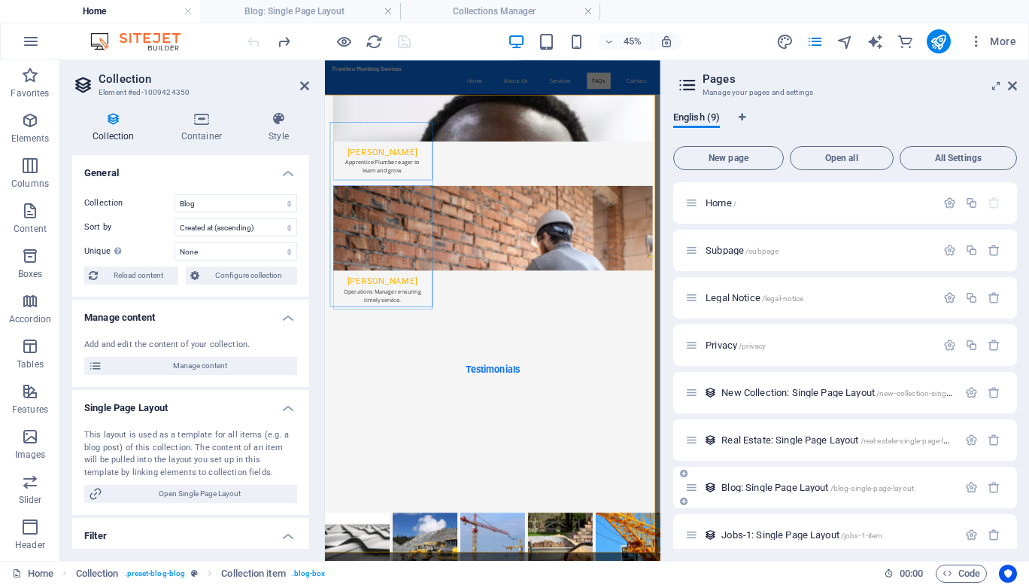
click at [908, 488] on span "/blog-single-page-layout" at bounding box center [873, 488] width 84 height 8
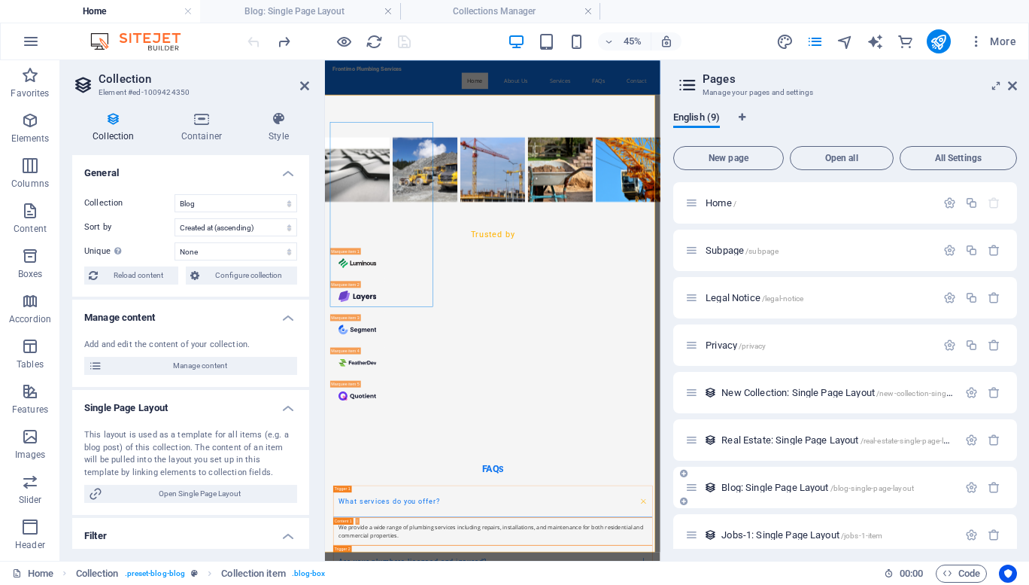
scroll to position [0, 0]
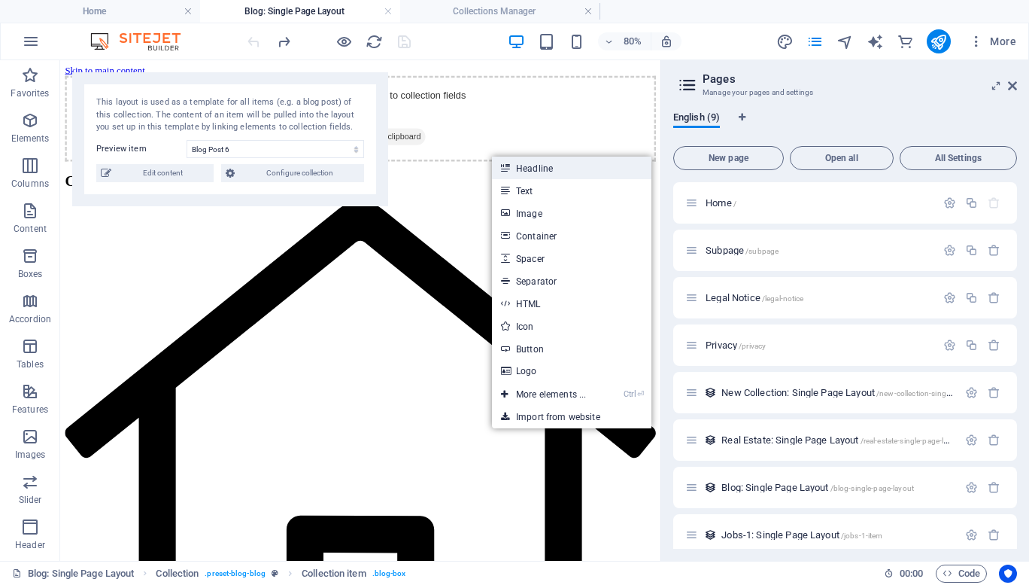
click at [530, 169] on link "Headline" at bounding box center [571, 167] width 159 height 23
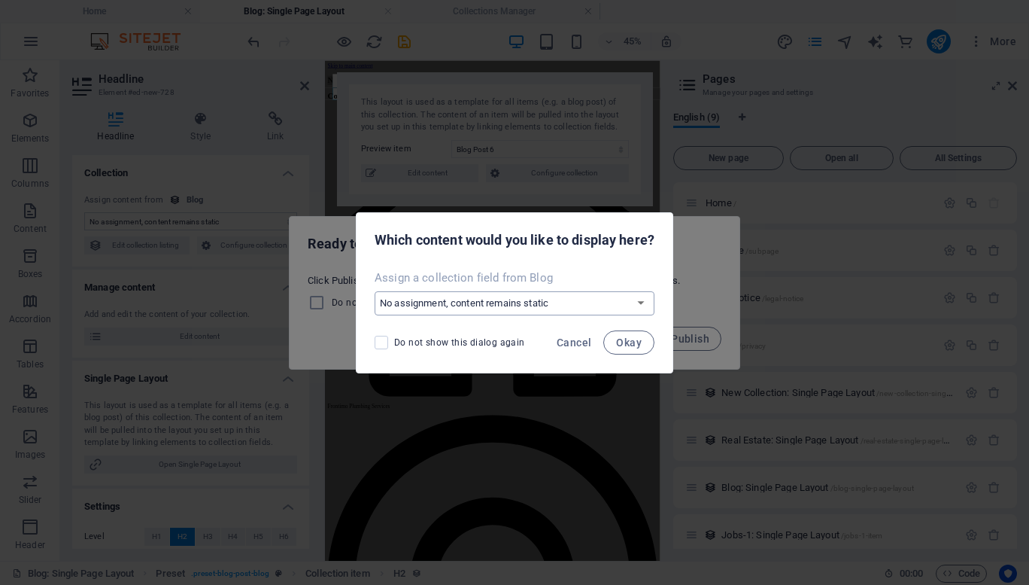
click at [643, 301] on select "No assignment, content remains static Create a new field Created at (Date) Upda…" at bounding box center [515, 303] width 280 height 24
select select "name"
click at [375, 291] on select "No assignment, content remains static Create a new field Created at (Date) Upda…" at bounding box center [515, 303] width 280 height 24
click at [628, 348] on span "Okay" at bounding box center [629, 342] width 26 height 12
select select "name"
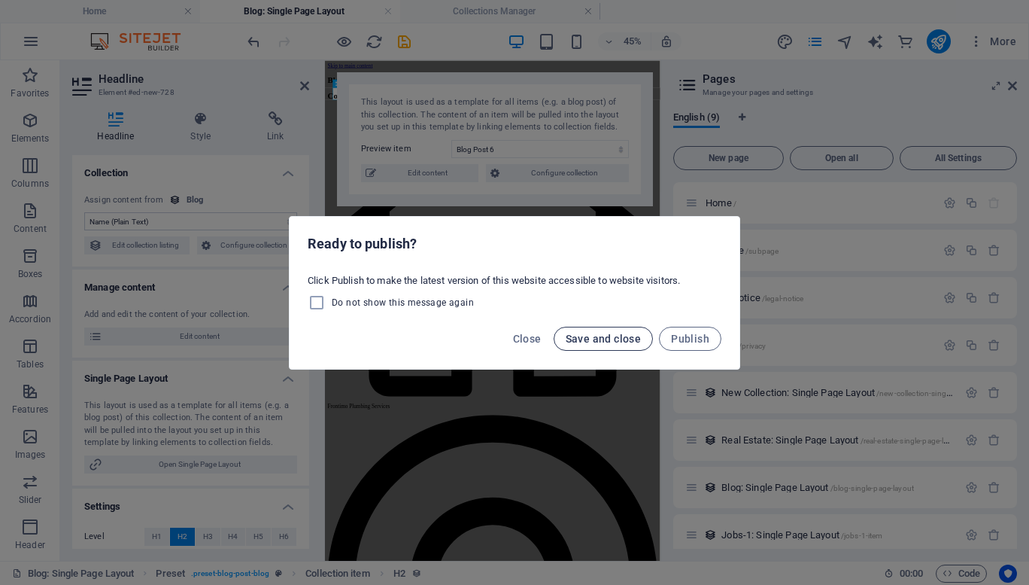
click at [574, 336] on span "Save and close" at bounding box center [604, 339] width 76 height 12
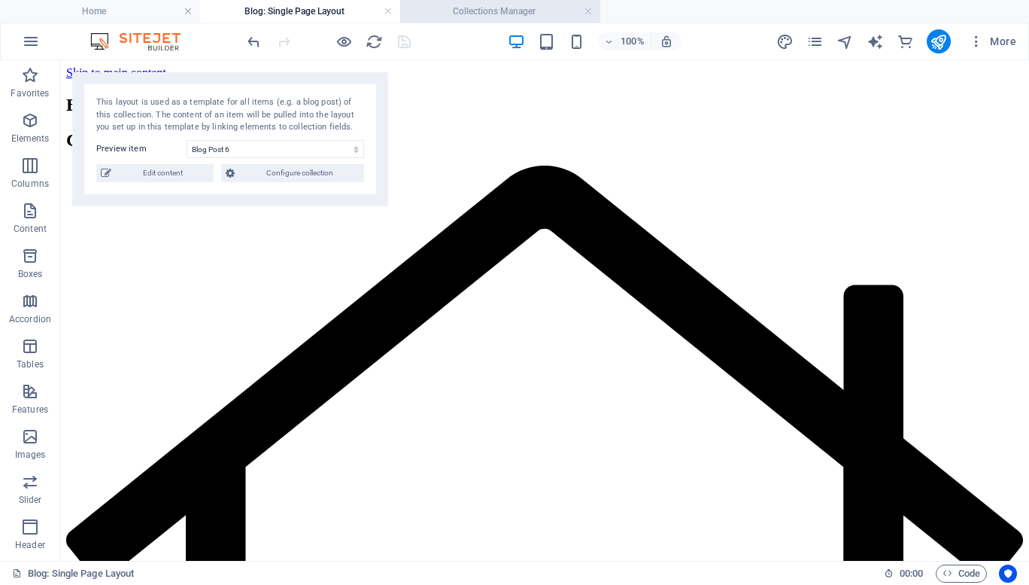
click at [597, 9] on h4 "Collections Manager" at bounding box center [500, 11] width 200 height 17
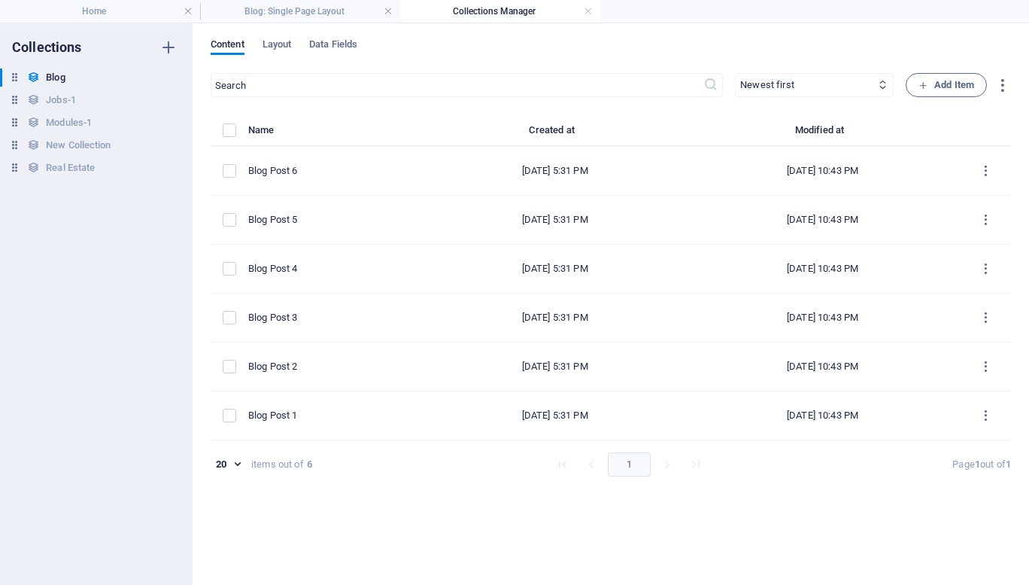
click at [589, 19] on h4 "Collections Manager" at bounding box center [500, 11] width 200 height 17
click at [591, 12] on link at bounding box center [588, 12] width 9 height 14
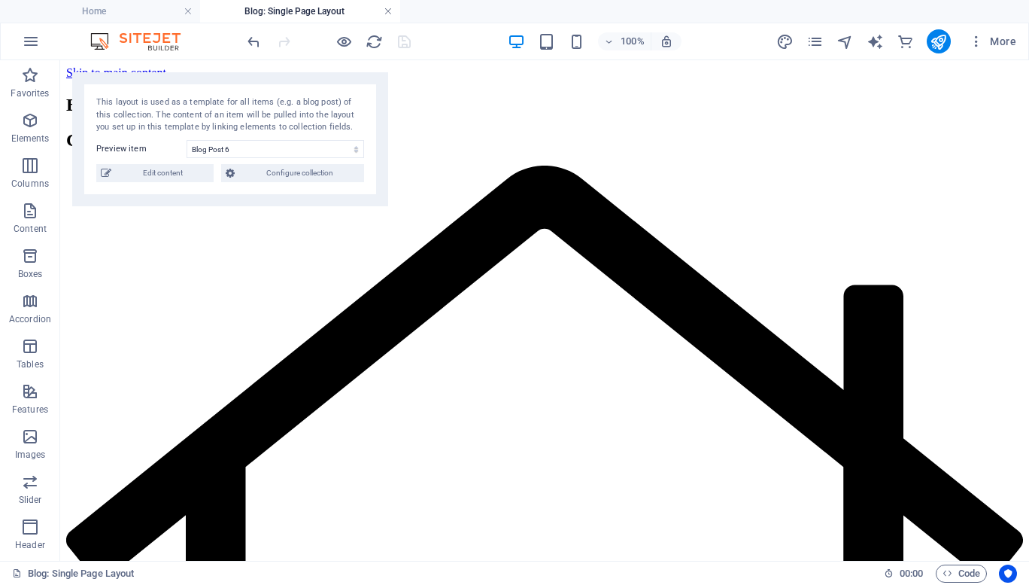
click at [387, 10] on link at bounding box center [388, 12] width 9 height 14
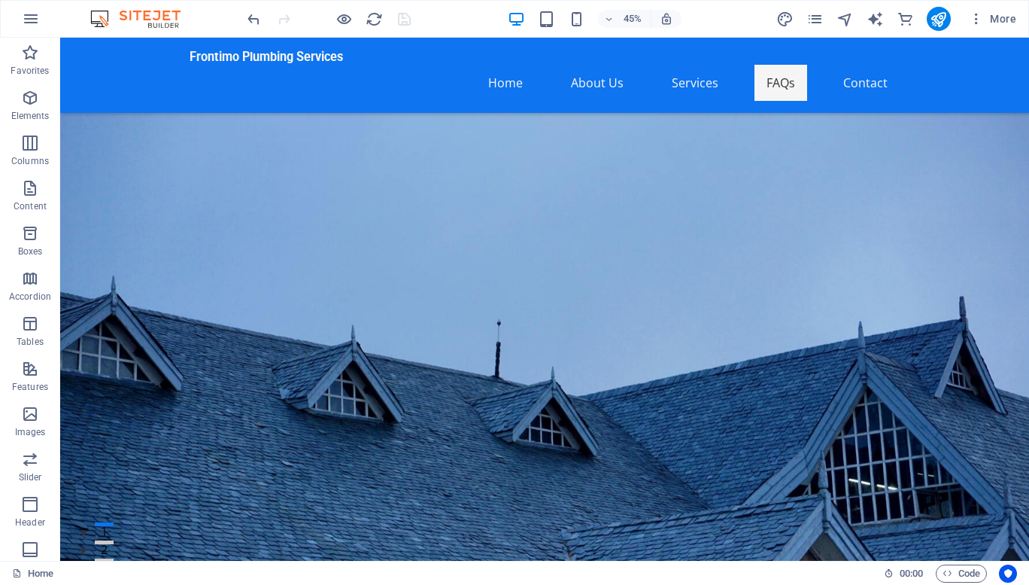
scroll to position [7758, 0]
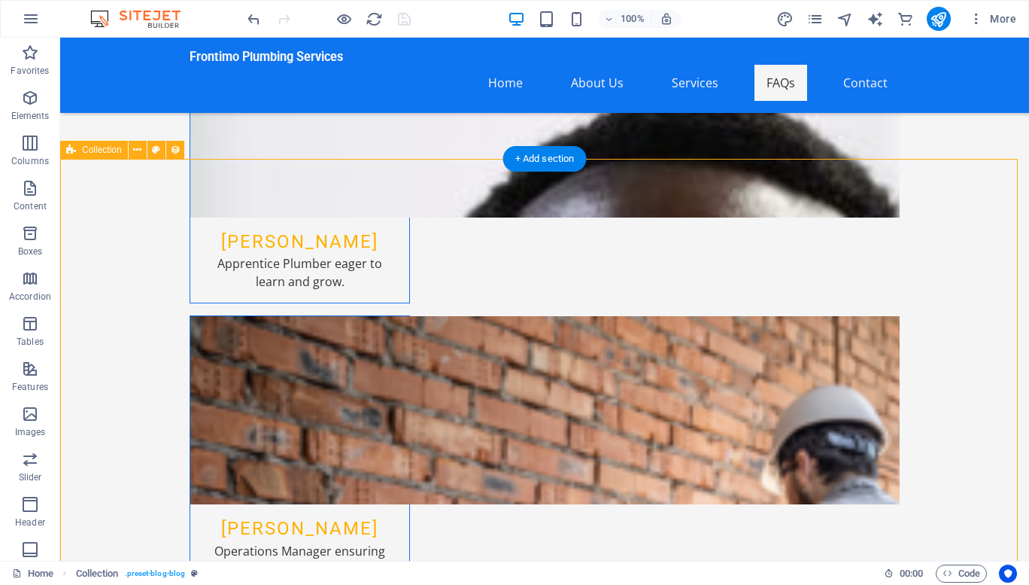
scroll to position [7708, 0]
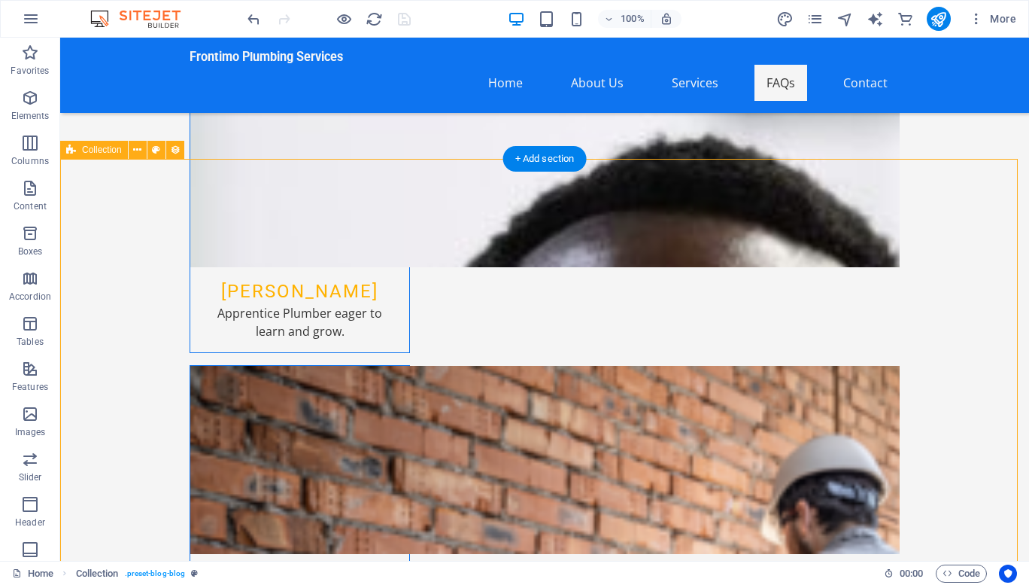
select select "columns.status"
select select "columns.publishing_date"
select select "past"
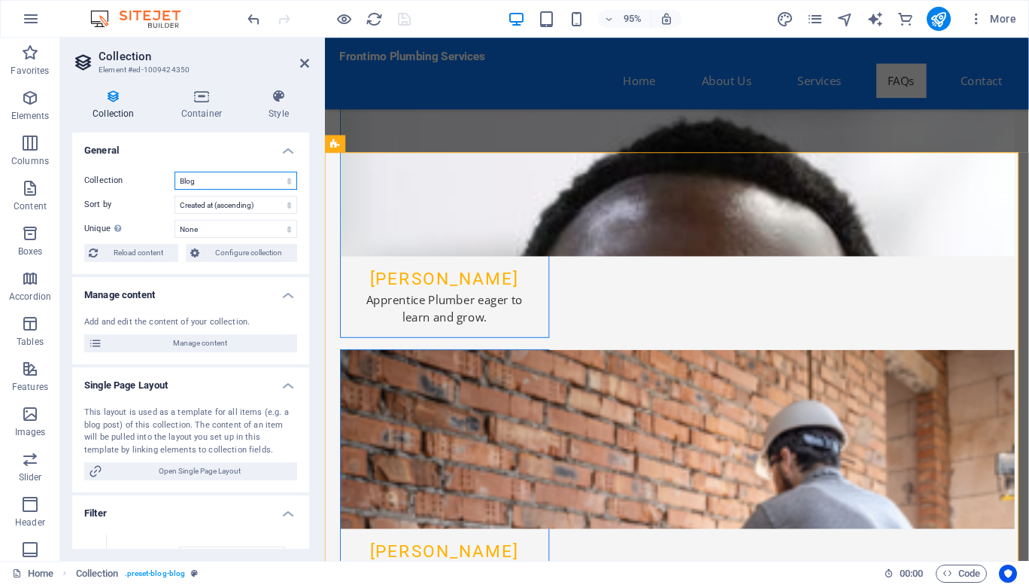
click at [249, 184] on select "Blog Jobs-1 Modules-1 New Collection Real Estate" at bounding box center [236, 181] width 123 height 18
click at [817, 26] on icon "pages" at bounding box center [814, 19] width 17 height 17
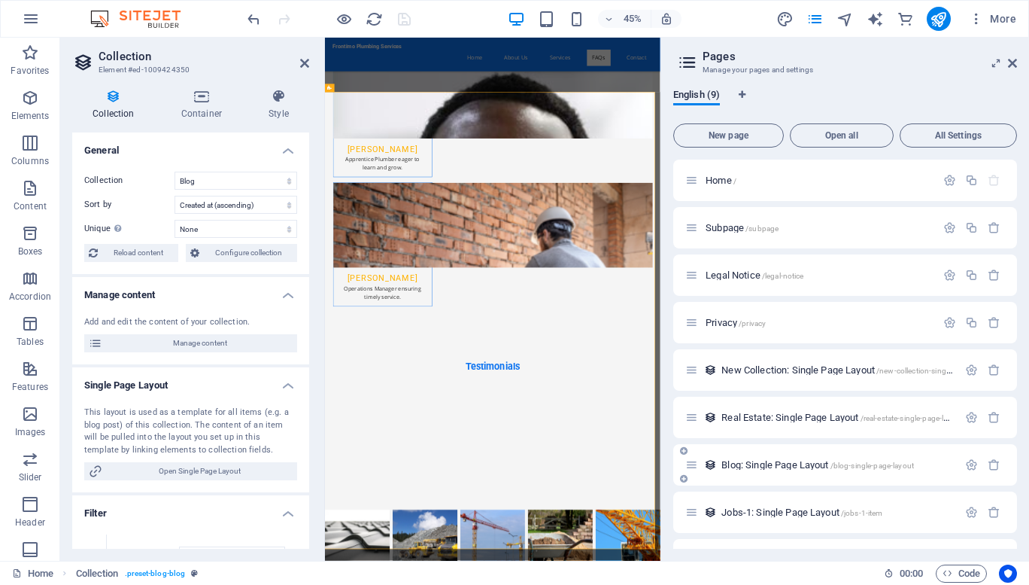
click at [821, 458] on div "Blog: Single Page Layout /blog-single-page-layout" at bounding box center [821, 464] width 272 height 17
click at [812, 465] on span "Blog: Single Page Layout /blog-single-page-layout" at bounding box center [817, 464] width 193 height 11
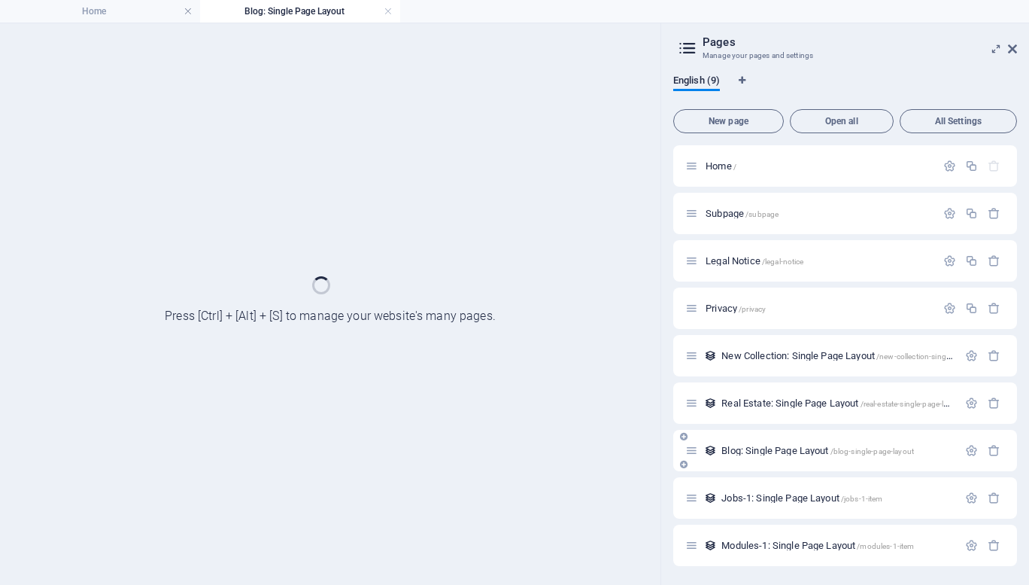
scroll to position [0, 0]
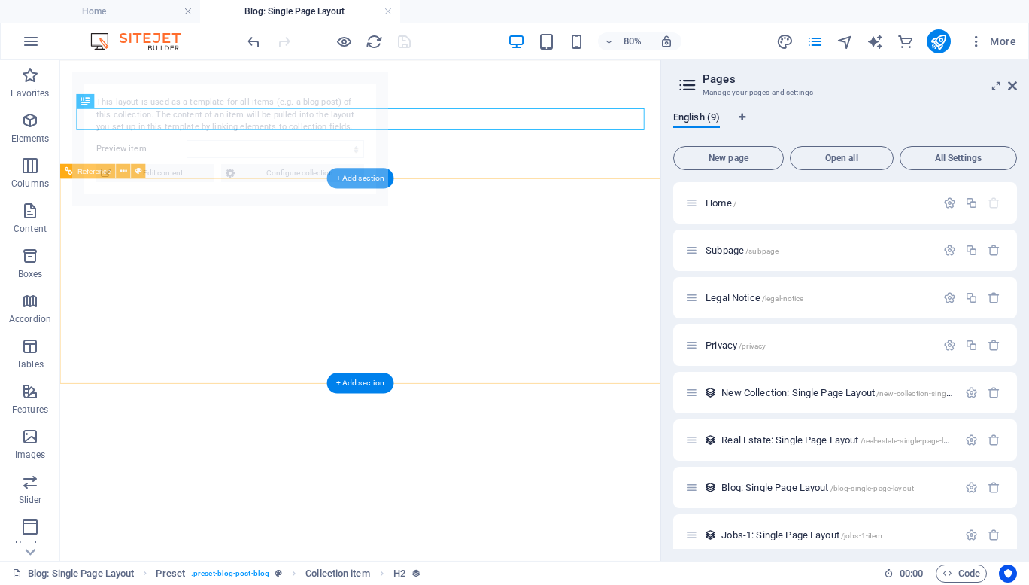
select select "68dffd29cfa5831d6e0bd2eb"
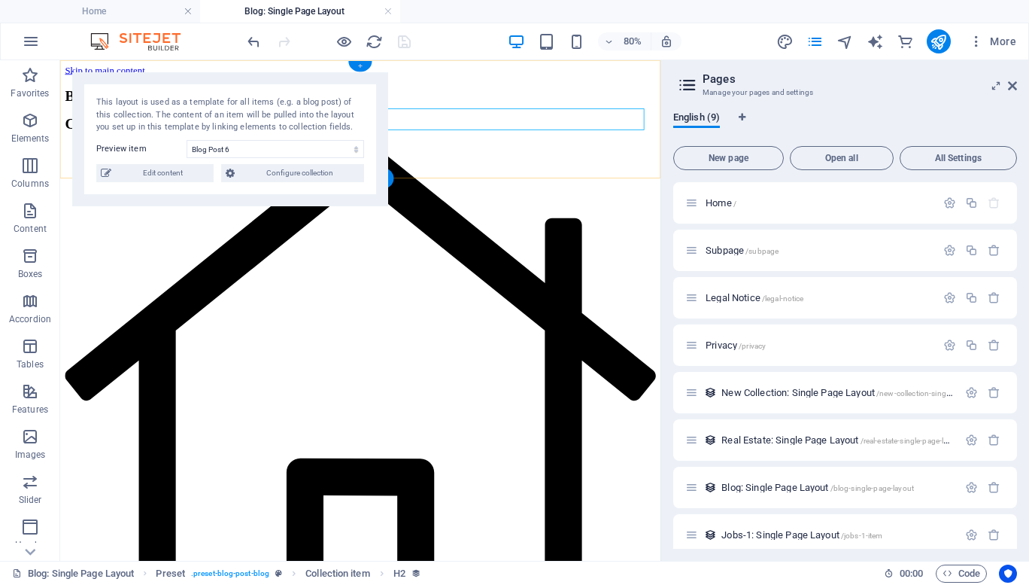
click at [363, 63] on div "+" at bounding box center [359, 66] width 23 height 11
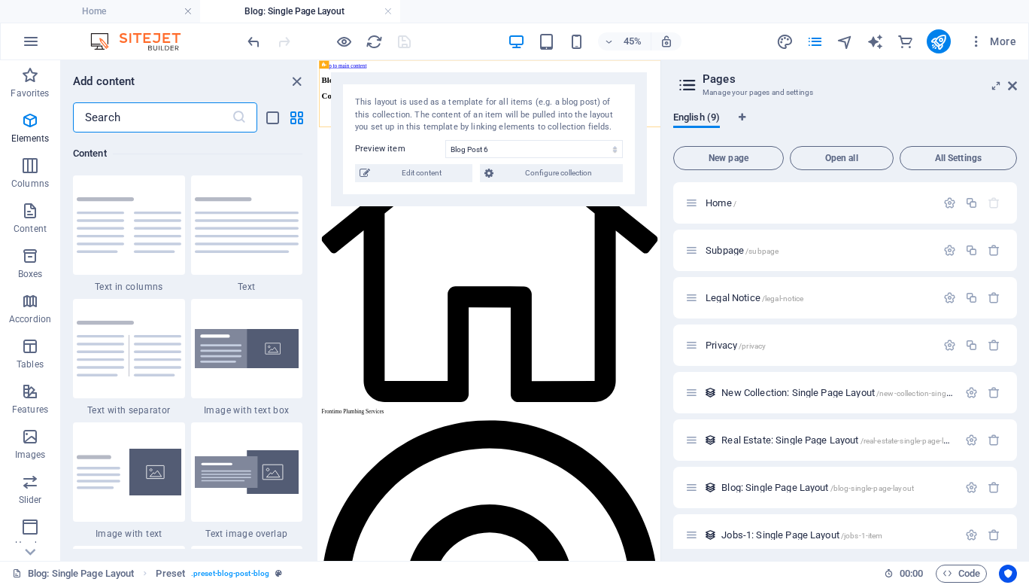
scroll to position [2632, 0]
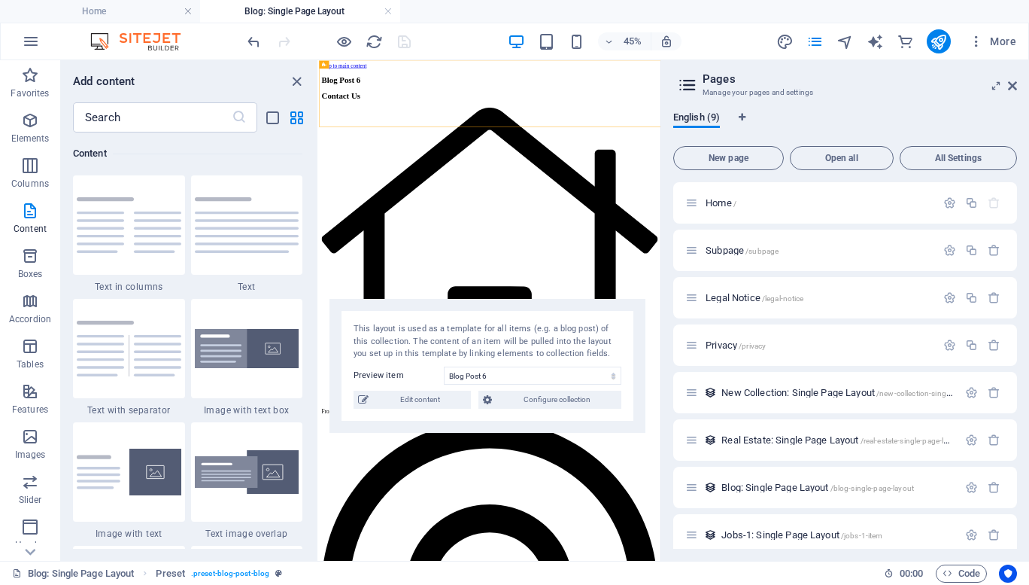
drag, startPoint x: 437, startPoint y: 97, endPoint x: 436, endPoint y: 323, distance: 226.4
click at [436, 323] on div "This layout is used as a template for all items (e.g. a blog post) of this coll…" at bounding box center [488, 342] width 268 height 38
click at [516, 115] on div "Blog Post 6" at bounding box center [698, 105] width 747 height 20
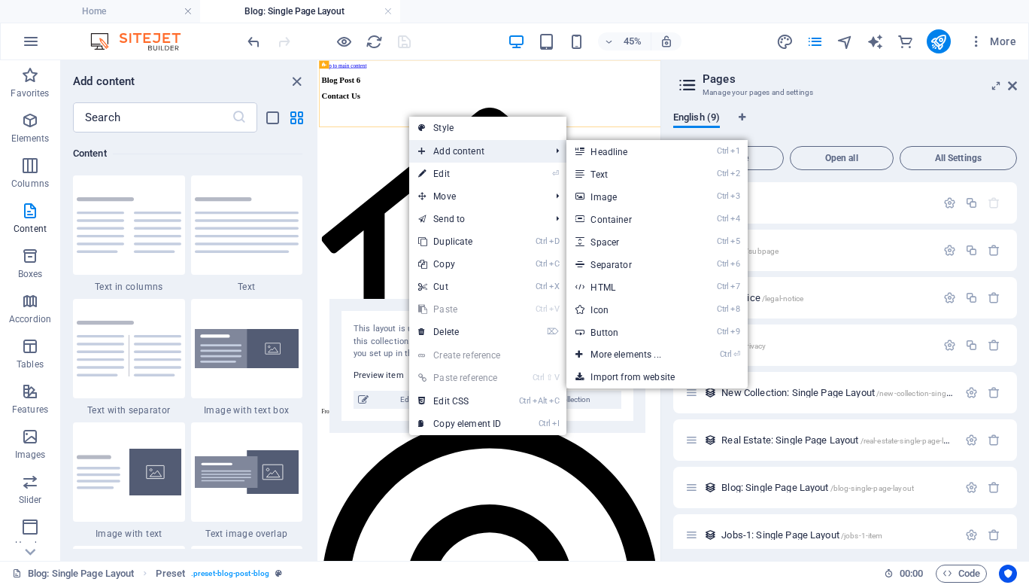
click at [454, 141] on span "Add content" at bounding box center [476, 151] width 135 height 23
click at [588, 170] on link "Ctrl 2 Text" at bounding box center [628, 173] width 124 height 23
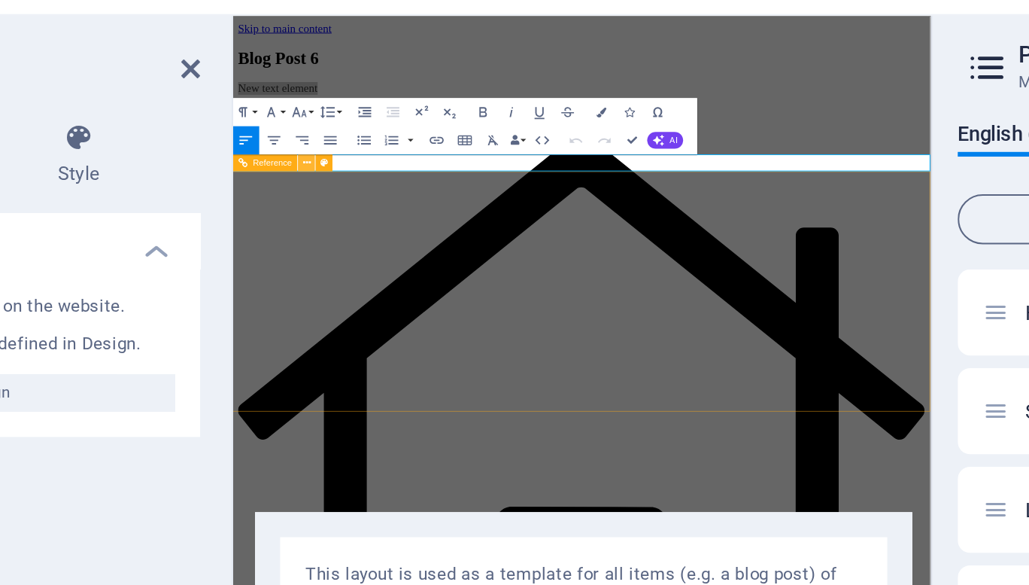
click at [360, 131] on icon at bounding box center [361, 130] width 4 height 7
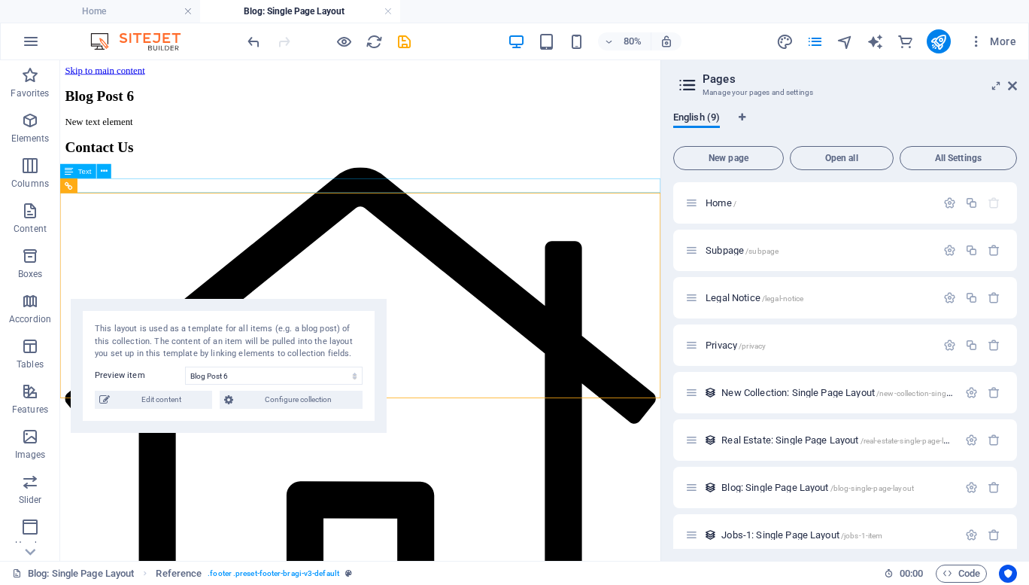
click at [241, 144] on div "New text element" at bounding box center [435, 137] width 739 height 14
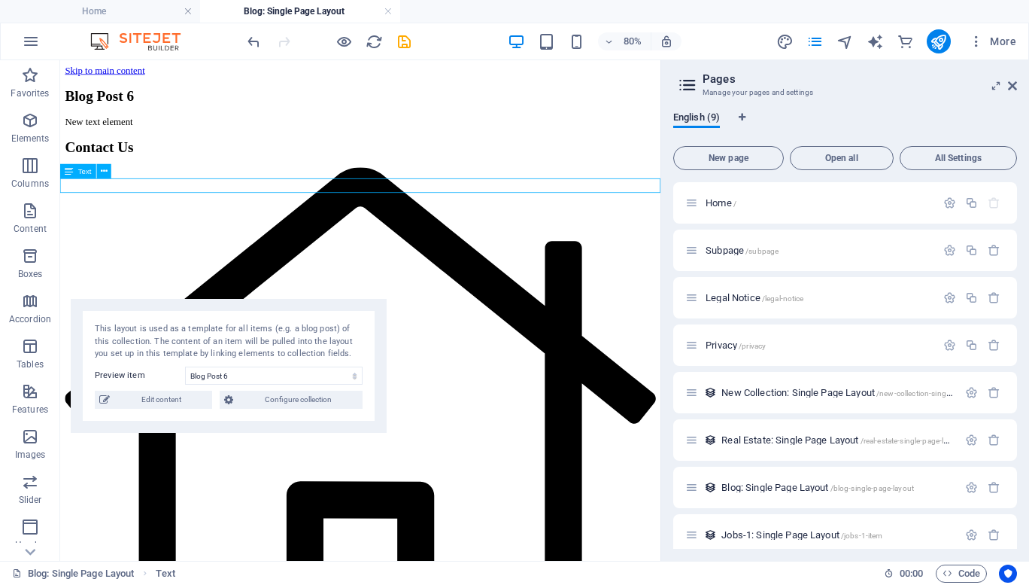
click at [203, 144] on div "New text element" at bounding box center [435, 137] width 739 height 14
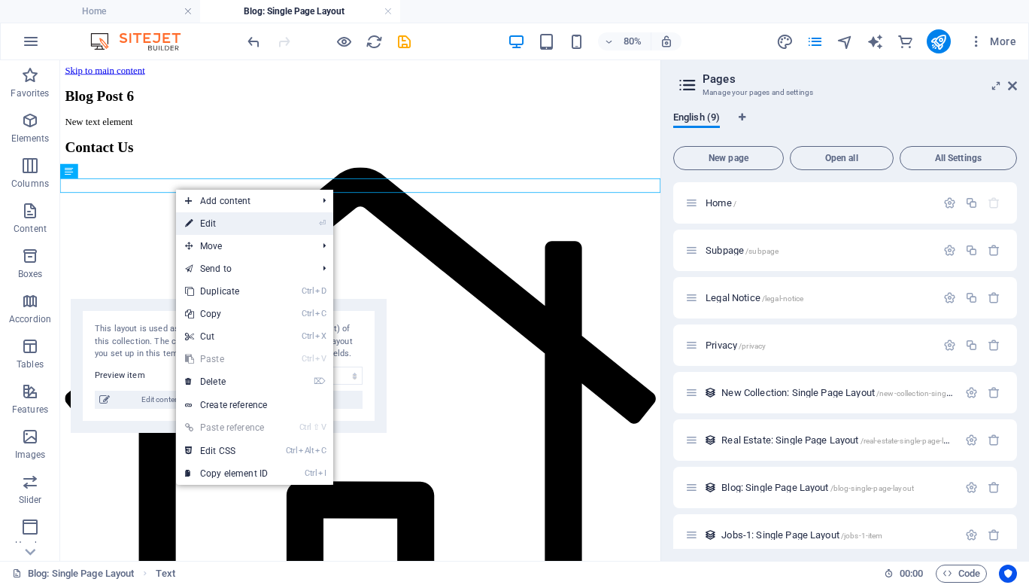
click at [228, 218] on link "⏎ Edit" at bounding box center [226, 223] width 101 height 23
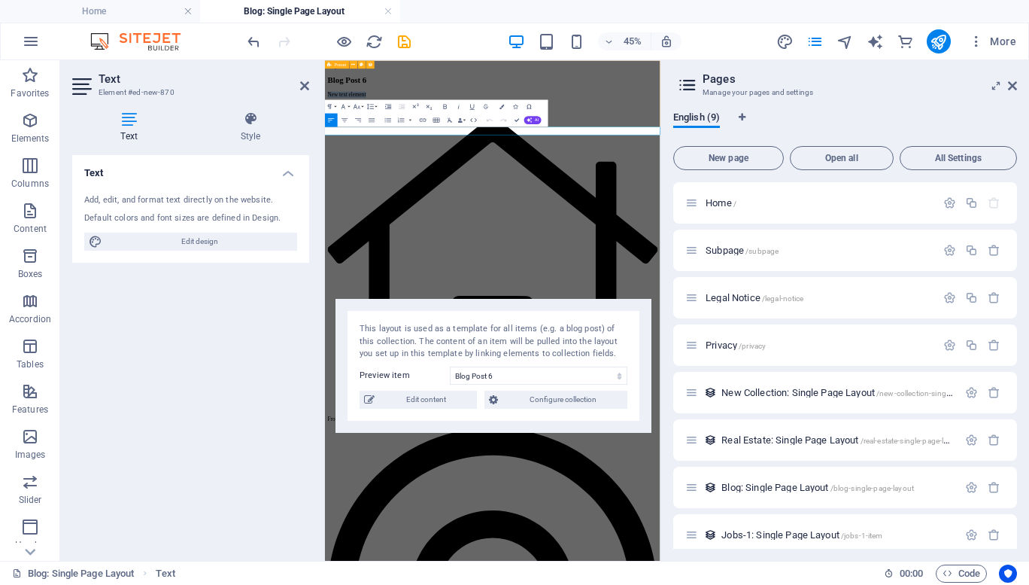
drag, startPoint x: 869, startPoint y: 168, endPoint x: 822, endPoint y: 119, distance: 67.6
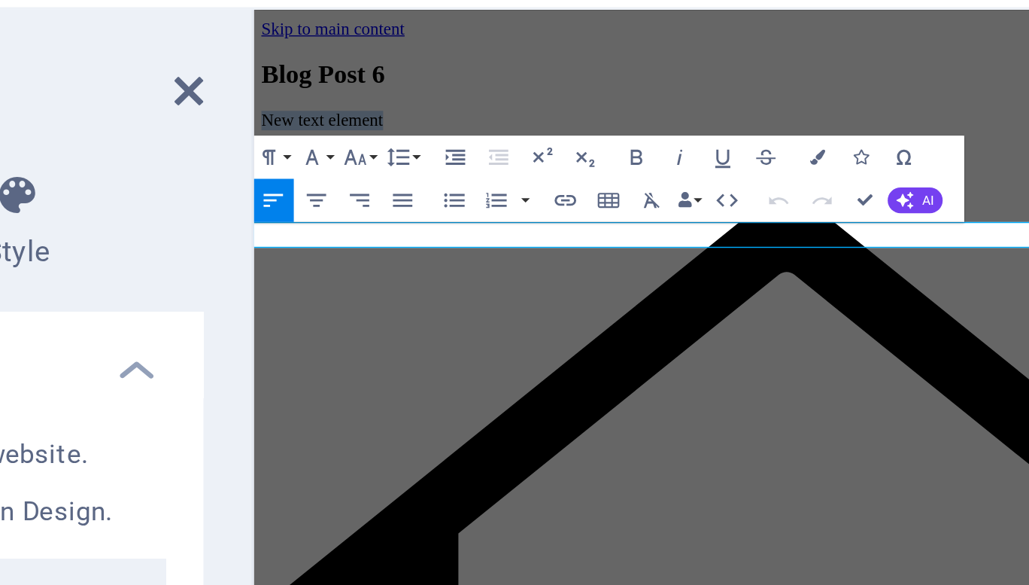
click at [333, 93] on p "New text element" at bounding box center [626, 86] width 733 height 14
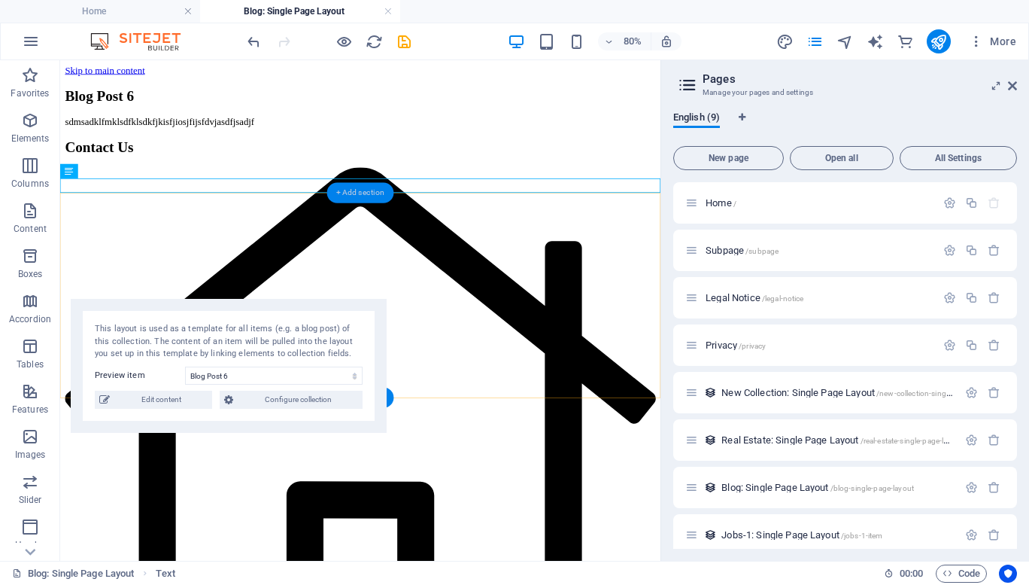
click at [357, 185] on div "+ Add section" at bounding box center [360, 193] width 67 height 20
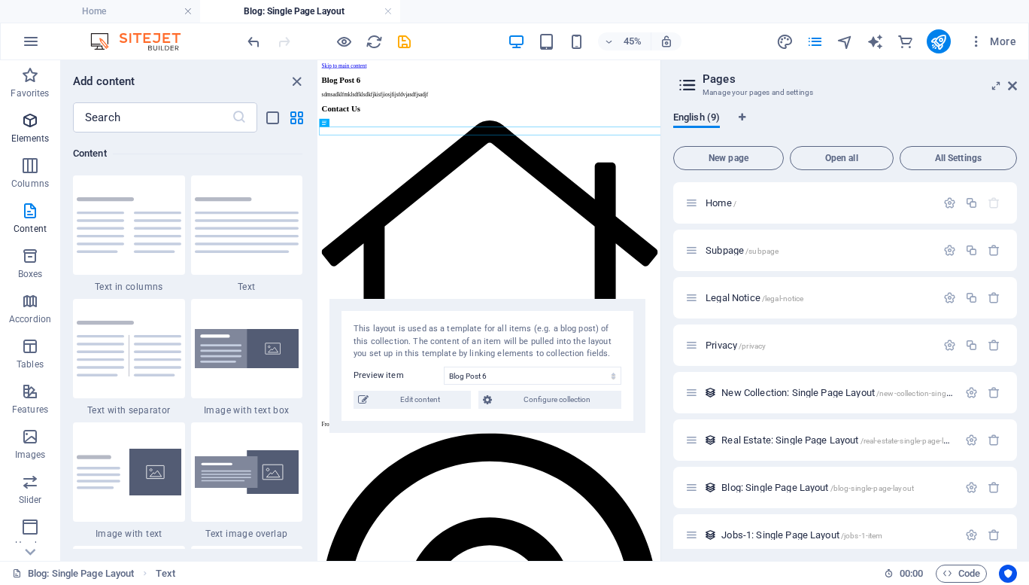
click at [30, 124] on icon "button" at bounding box center [30, 120] width 18 height 18
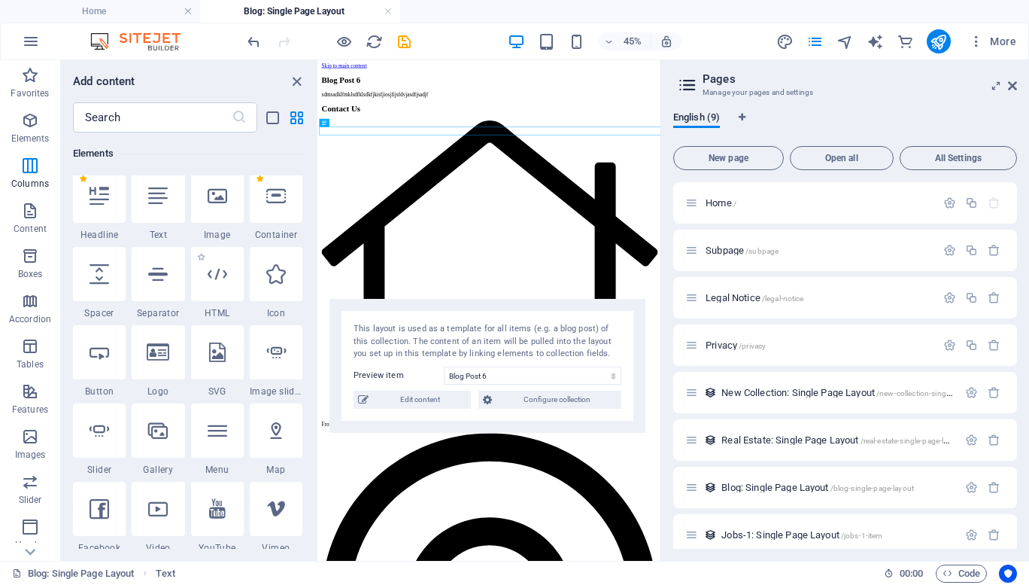
scroll to position [160, 0]
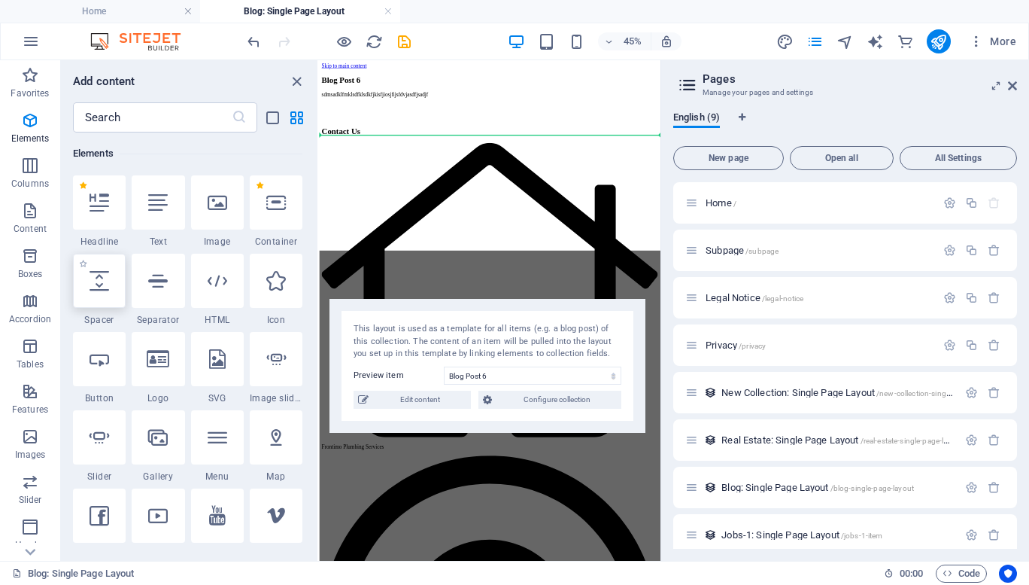
select select "px"
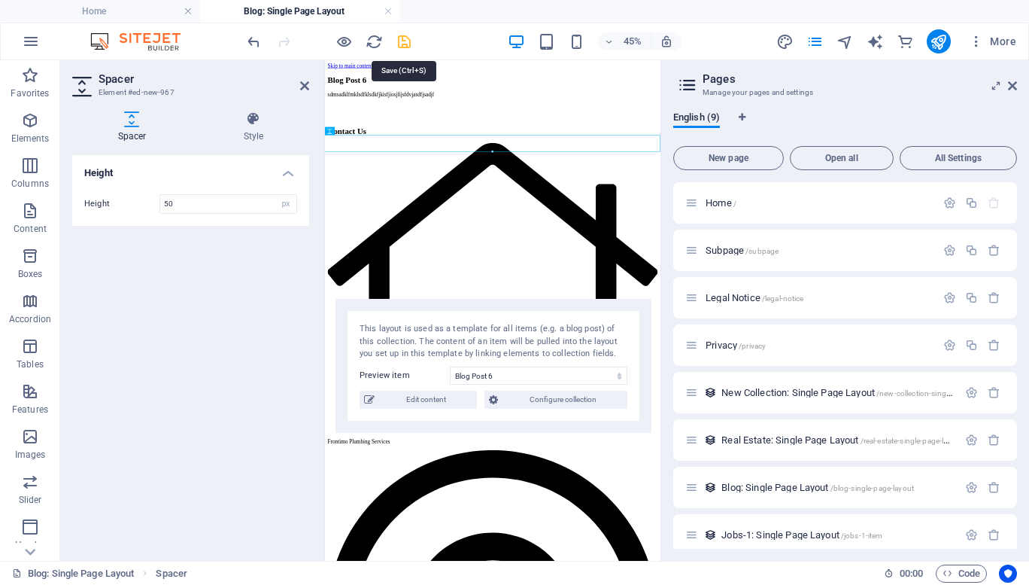
click at [401, 35] on icon "save" at bounding box center [404, 41] width 17 height 17
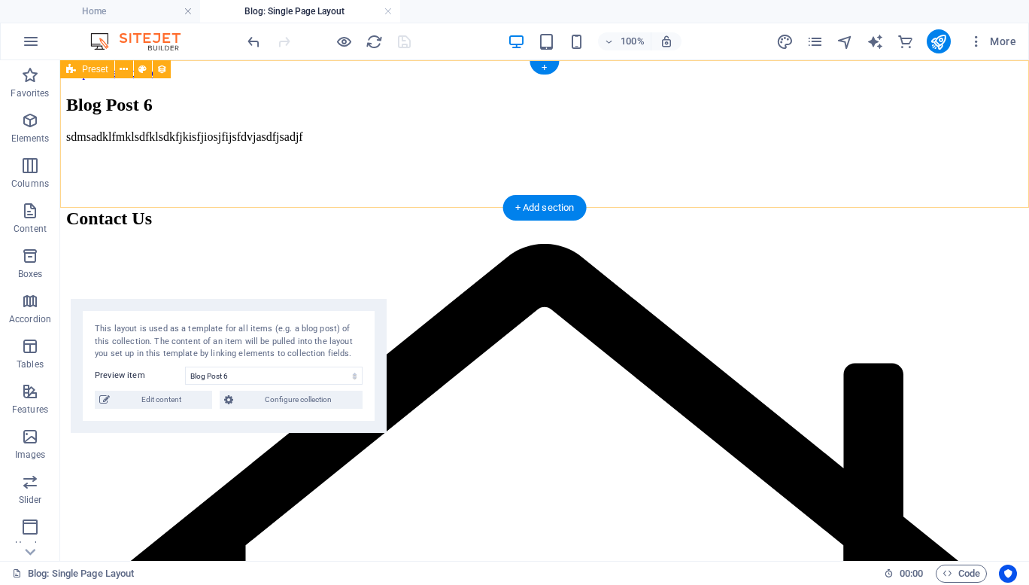
click at [815, 115] on div "Blog Post 6" at bounding box center [544, 105] width 957 height 20
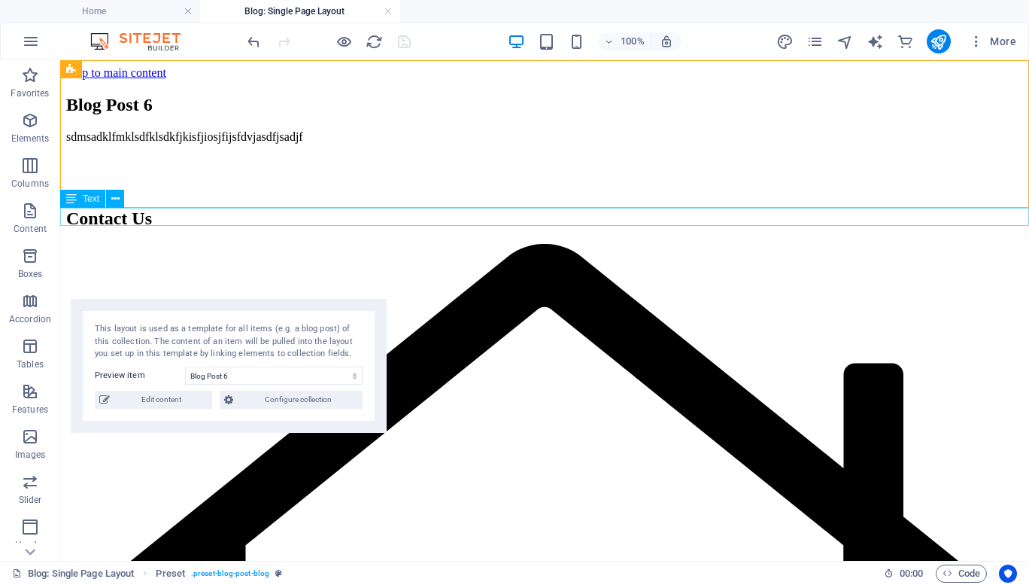
click at [121, 144] on div "sdmsadklfmklsdfklsdkfjkisfjiosjfijsfdvjasdfjsadjf" at bounding box center [544, 137] width 957 height 14
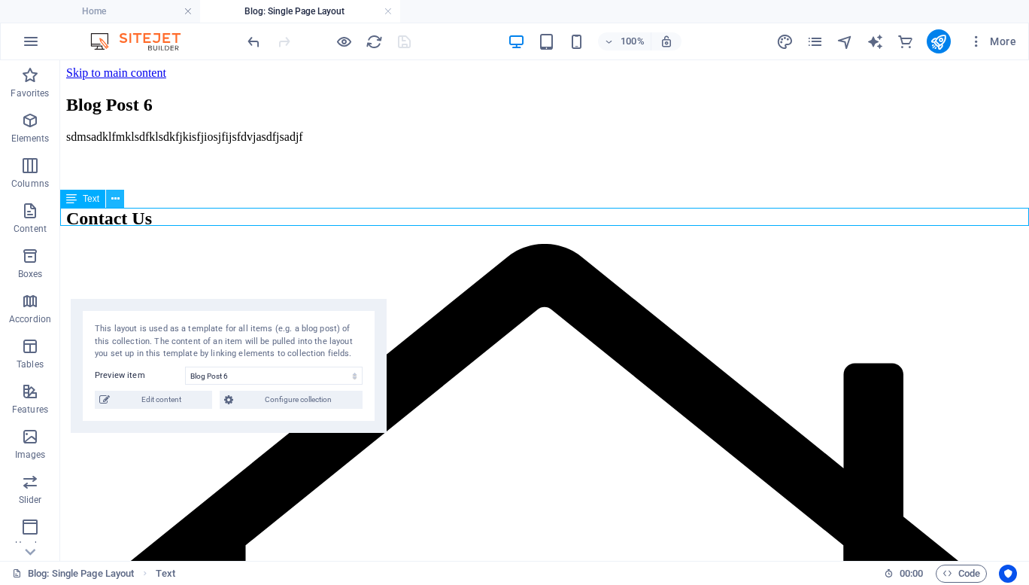
click at [114, 195] on icon at bounding box center [115, 199] width 8 height 16
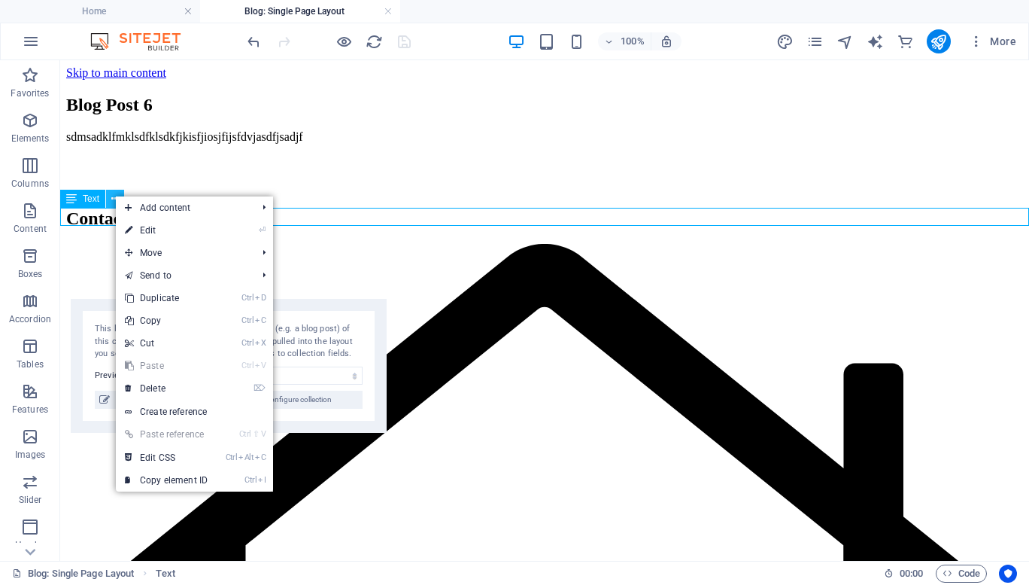
click at [114, 195] on icon at bounding box center [115, 199] width 8 height 16
click at [29, 35] on icon "button" at bounding box center [31, 41] width 18 height 18
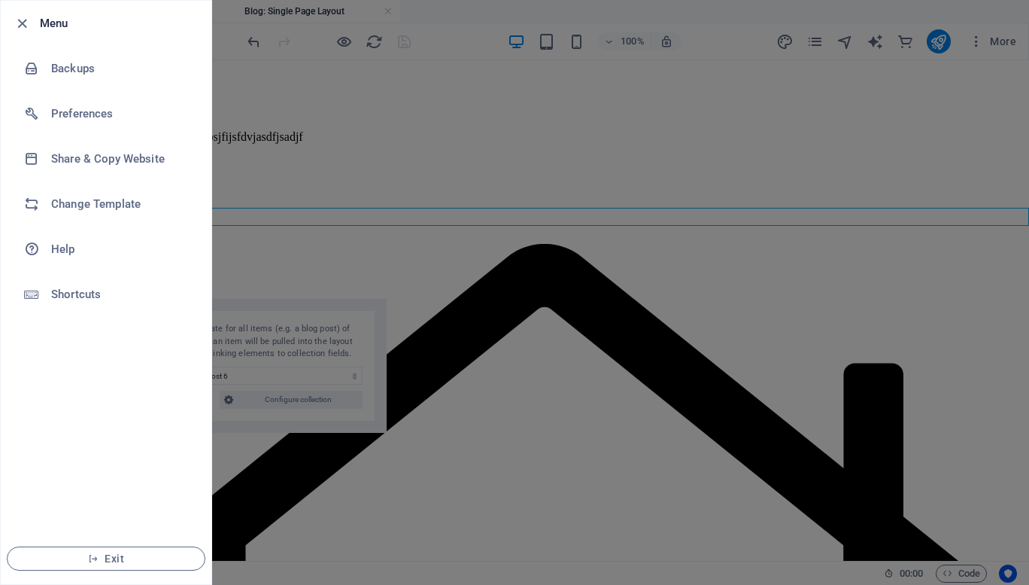
click at [15, 33] on li "Menu" at bounding box center [106, 23] width 211 height 45
click at [20, 21] on icon "button" at bounding box center [22, 23] width 17 height 17
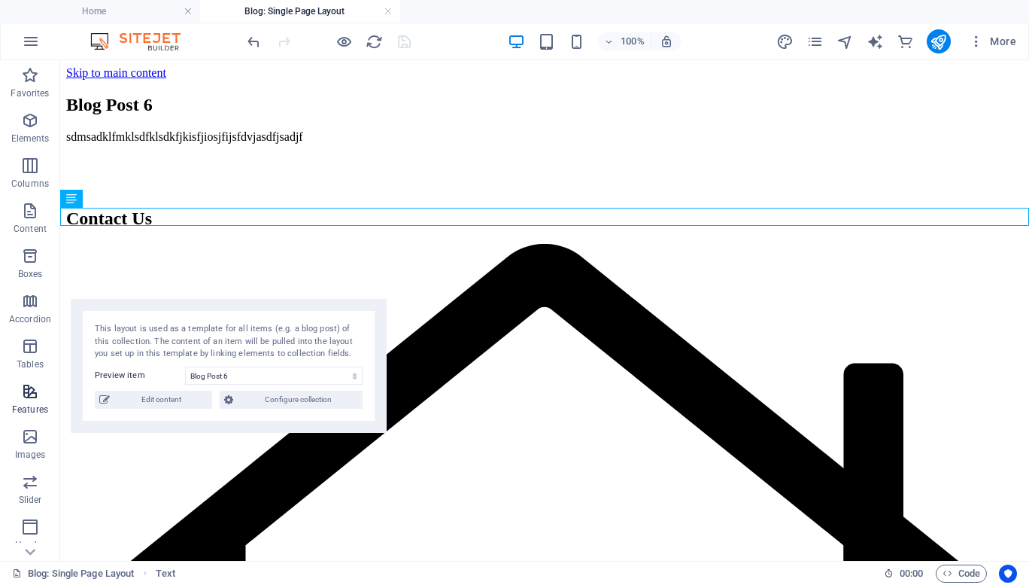
scroll to position [222, 0]
click at [32, 486] on icon "button" at bounding box center [30, 485] width 18 height 18
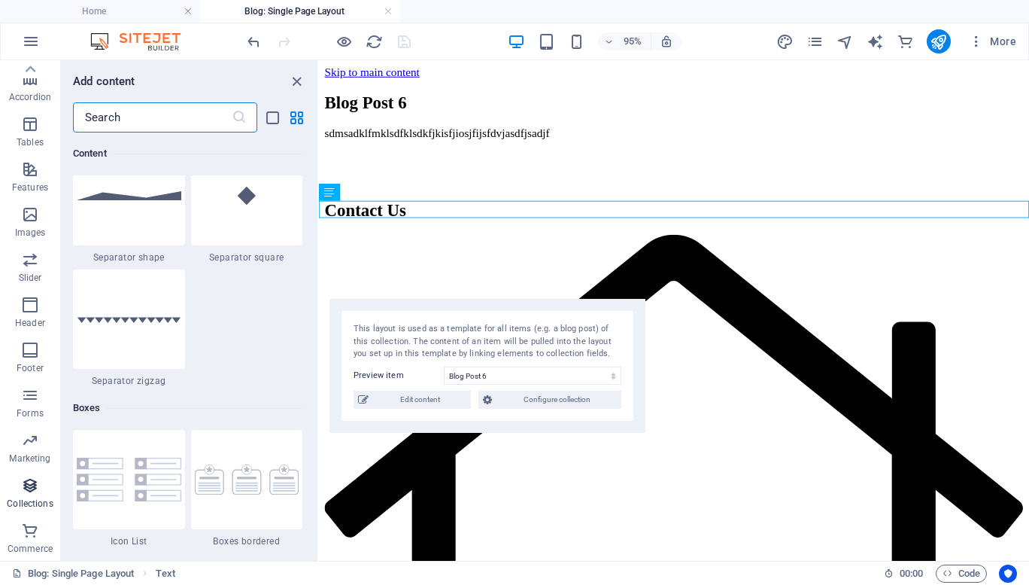
scroll to position [13771, 0]
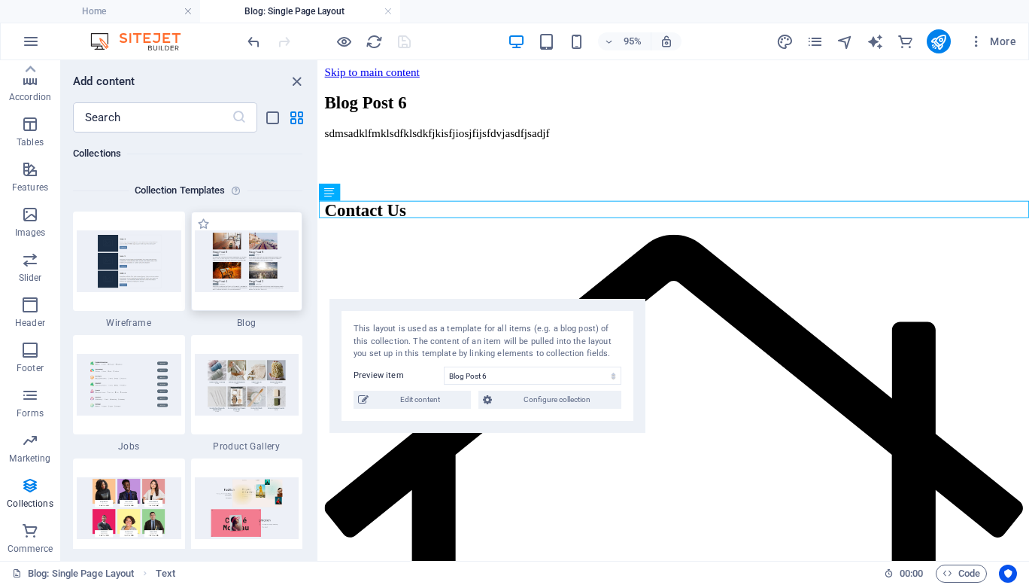
click at [257, 307] on div at bounding box center [247, 260] width 112 height 99
click at [260, 256] on img at bounding box center [247, 260] width 105 height 61
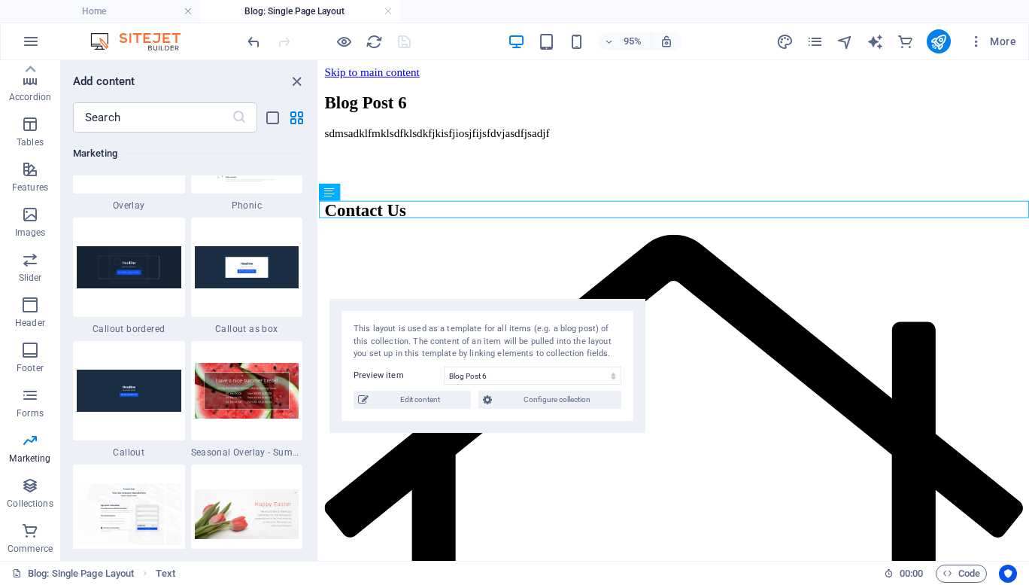
scroll to position [12301, 0]
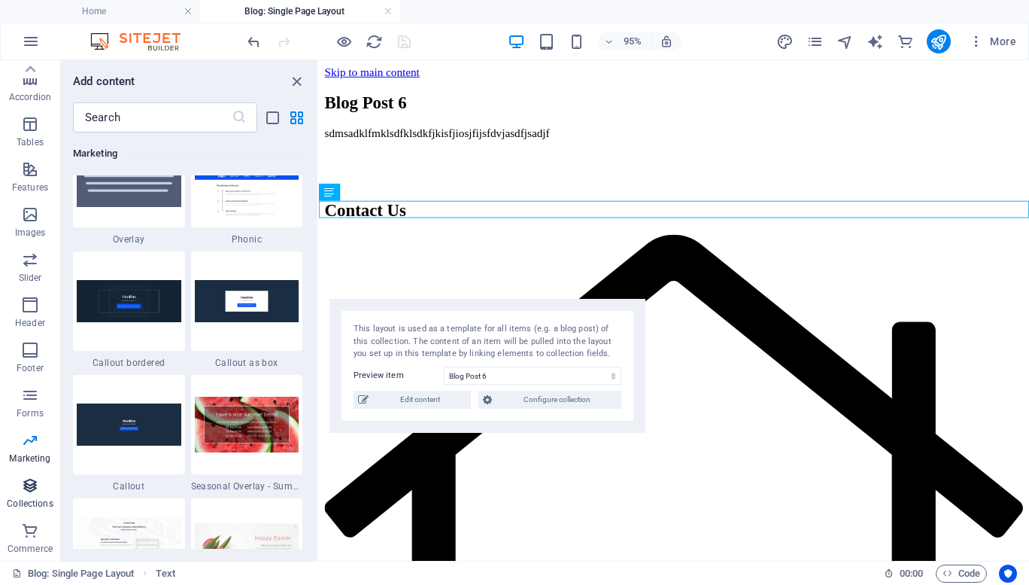
click at [32, 500] on p "Collections" at bounding box center [30, 503] width 46 height 12
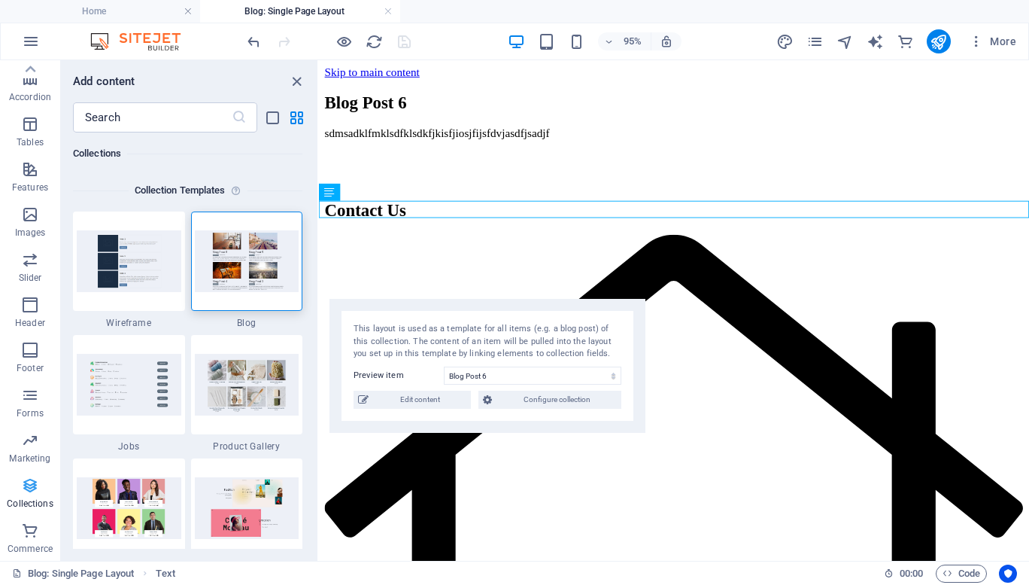
scroll to position [13771, 0]
drag, startPoint x: 262, startPoint y: 243, endPoint x: 204, endPoint y: 226, distance: 60.2
click at [204, 226] on label "1 Star" at bounding box center [203, 223] width 13 height 13
click at [197, 232] on input "1 Star" at bounding box center [196, 232] width 1 height 1
radio input "true"
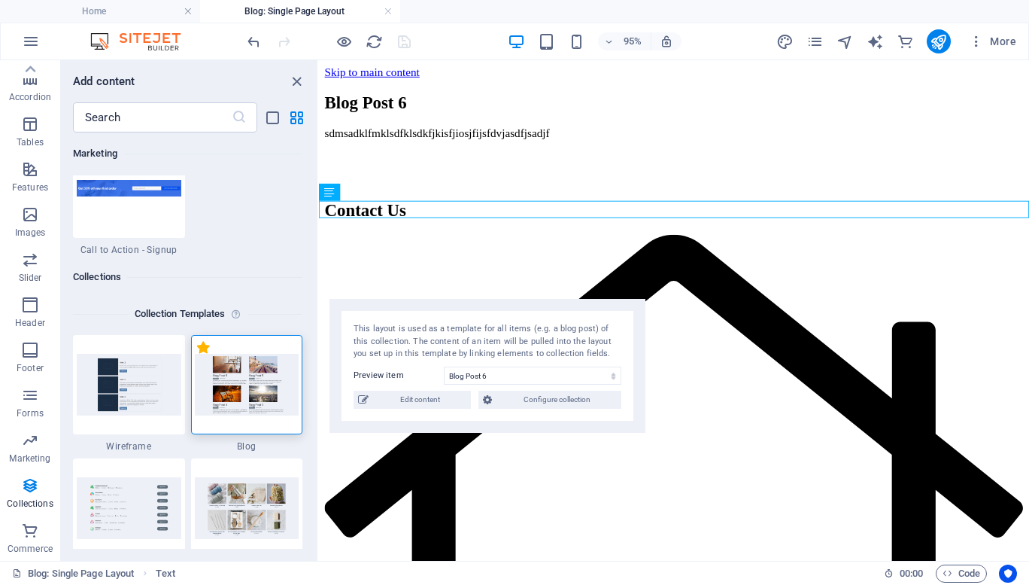
scroll to position [13895, 0]
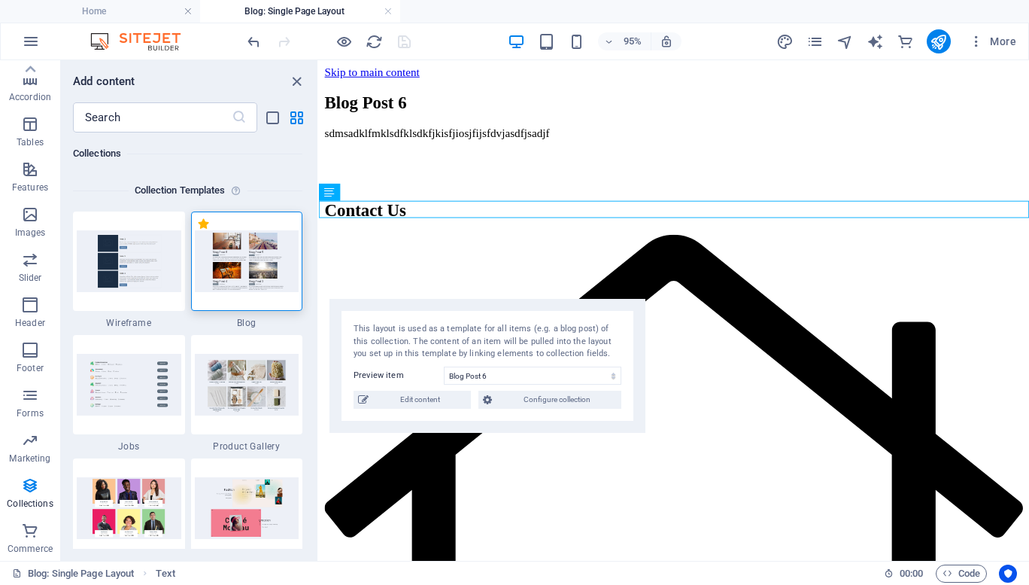
click at [241, 275] on img at bounding box center [247, 260] width 105 height 61
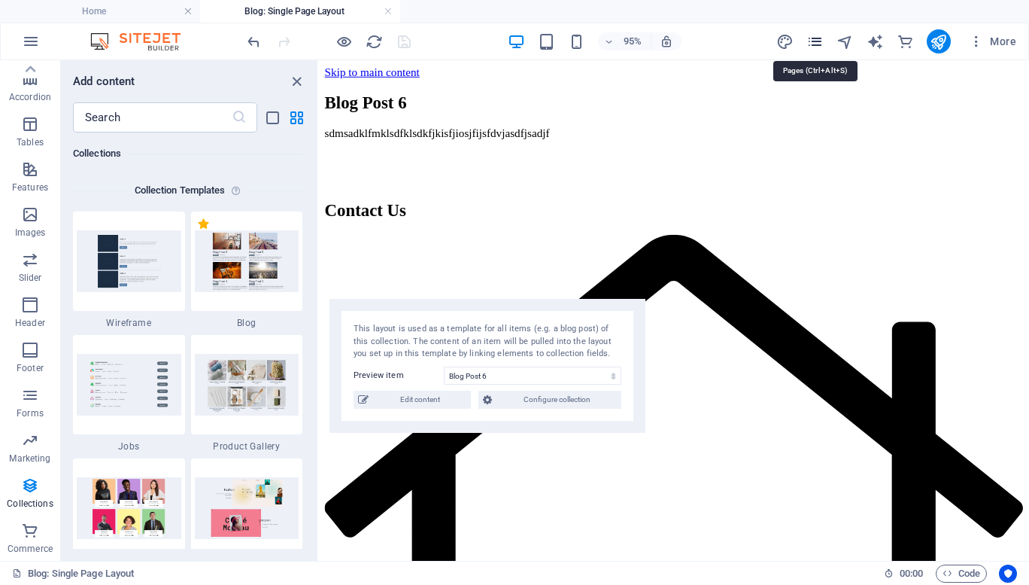
click at [816, 46] on icon "pages" at bounding box center [814, 41] width 17 height 17
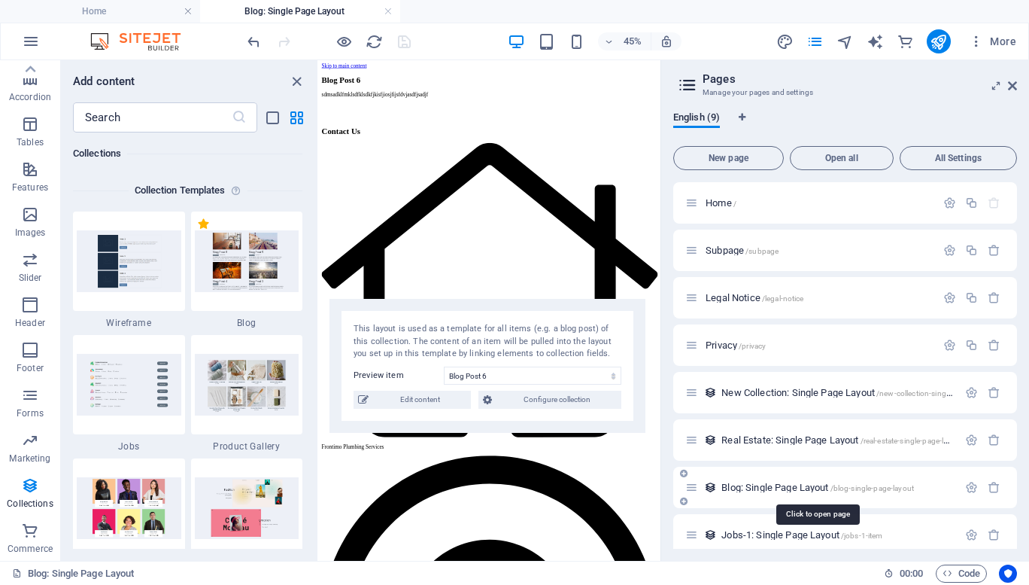
click at [806, 489] on span "Blog: Single Page Layout /blog-single-page-layout" at bounding box center [817, 486] width 193 height 11
click at [761, 490] on span "Blog: Single Page Layout /blog-single-page-layout" at bounding box center [817, 486] width 193 height 11
click at [965, 489] on icon "button" at bounding box center [971, 487] width 13 height 13
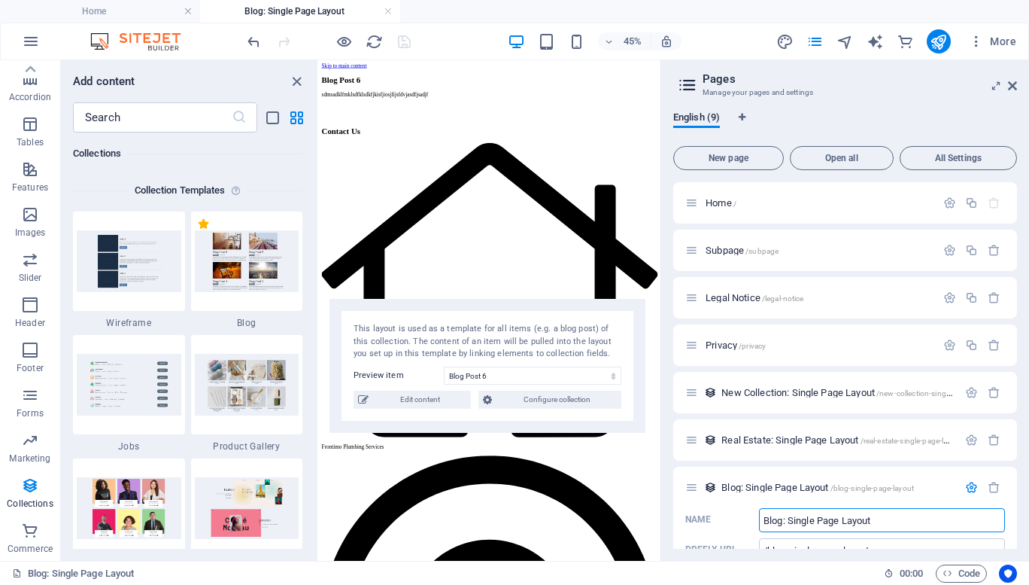
scroll to position [162, 0]
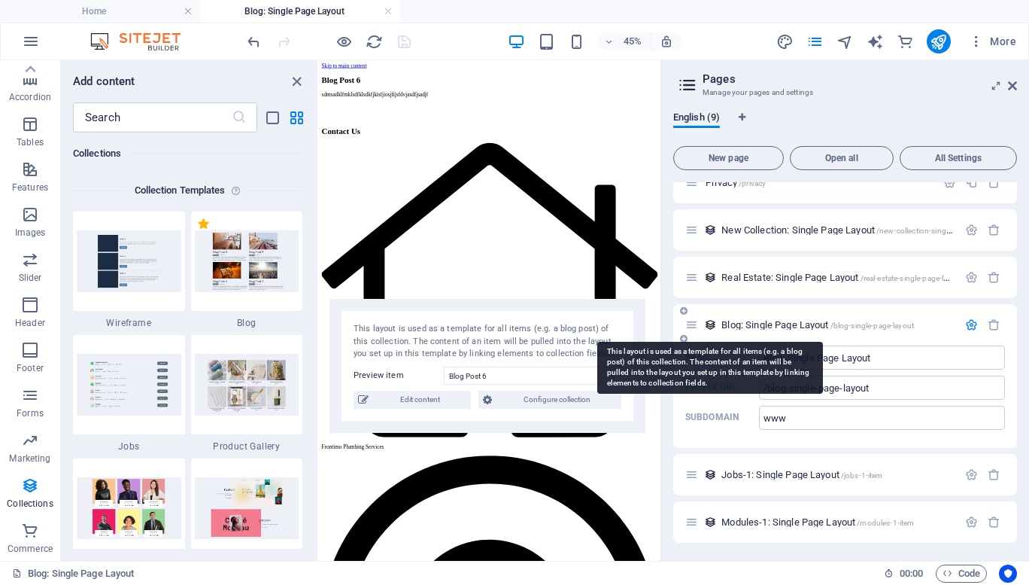
click at [710, 324] on icon at bounding box center [710, 324] width 13 height 13
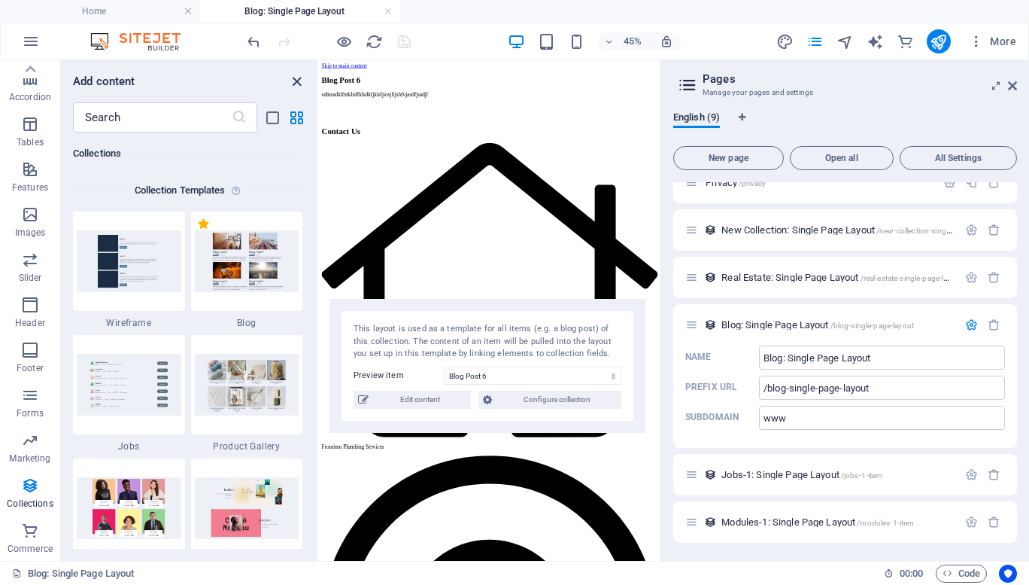
click at [299, 80] on icon "close panel" at bounding box center [296, 81] width 17 height 17
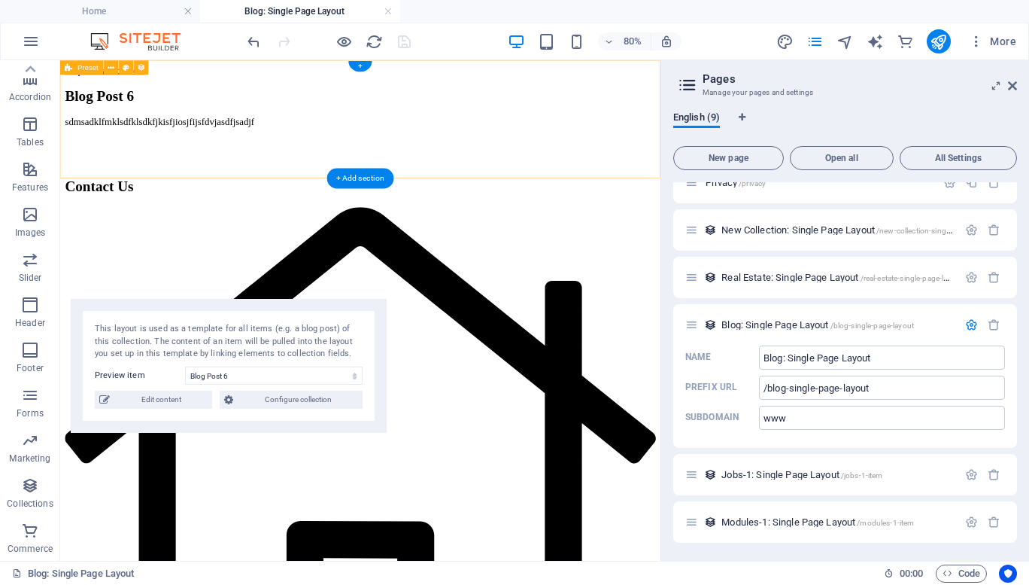
click at [494, 110] on div "Blog Post 6" at bounding box center [435, 105] width 739 height 20
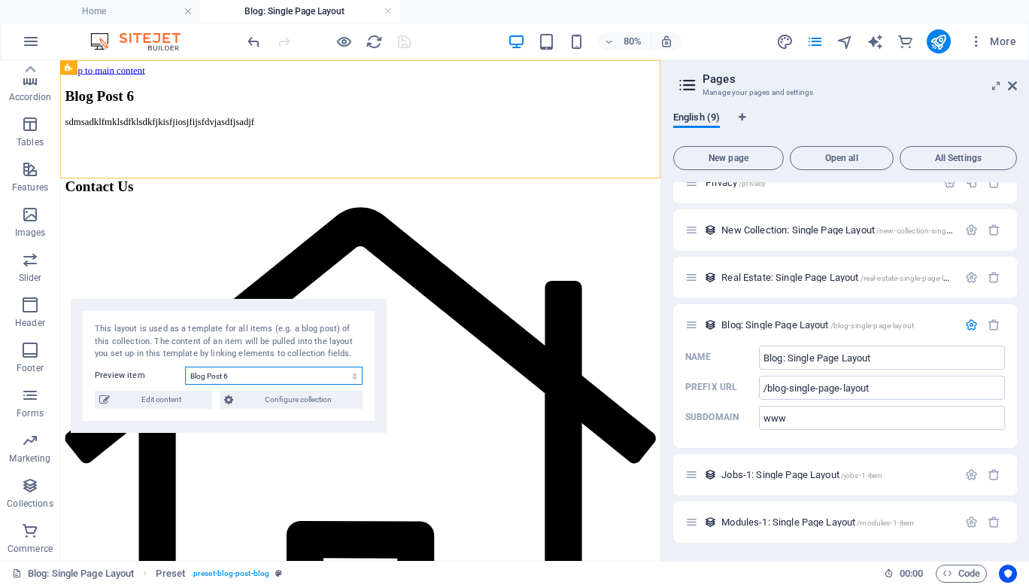
click at [248, 377] on select "Blog Post 6 Blog Post 5 Blog Post 4 Blog Post 3 Blog Post 2 Blog Post 1" at bounding box center [274, 375] width 178 height 18
click at [185, 366] on select "Blog Post 6 Blog Post 5 Blog Post 4 Blog Post 3 Blog Post 2 Blog Post 1" at bounding box center [274, 375] width 178 height 18
click at [248, 374] on select "Blog Post 6 Blog Post 5 Blog Post 4 Blog Post 3 Blog Post 2 Blog Post 1" at bounding box center [274, 375] width 178 height 18
select select "68dffd29cfa5831d6e0bd2e8"
click at [185, 366] on select "Blog Post 6 Blog Post 5 Blog Post 4 Blog Post 3 Blog Post 2 Blog Post 1" at bounding box center [274, 375] width 178 height 18
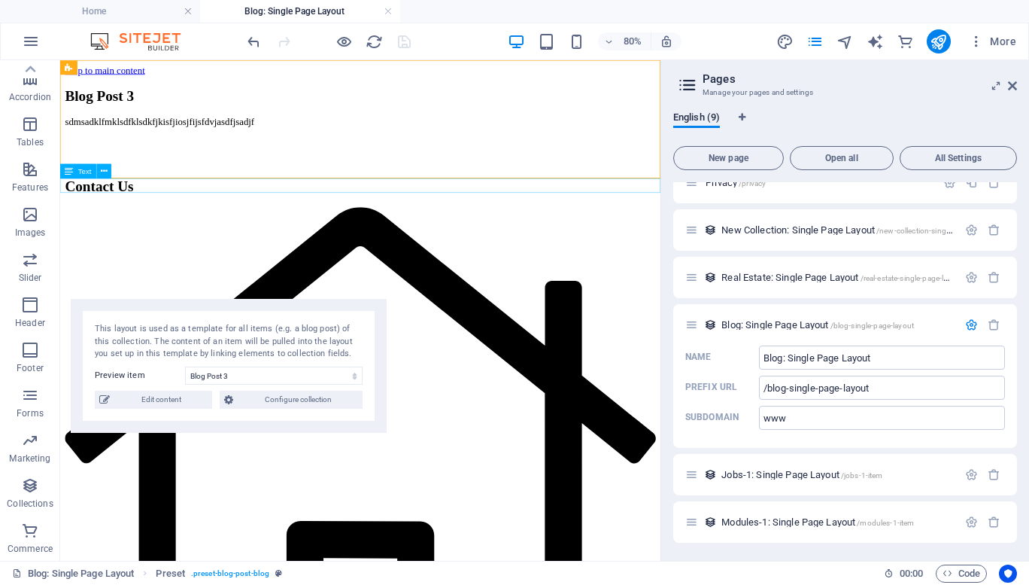
click at [309, 144] on div "sdmsadklfmklsdfklsdkfjkisfjiosjfijsfdvjasdfjsadjf" at bounding box center [435, 137] width 739 height 14
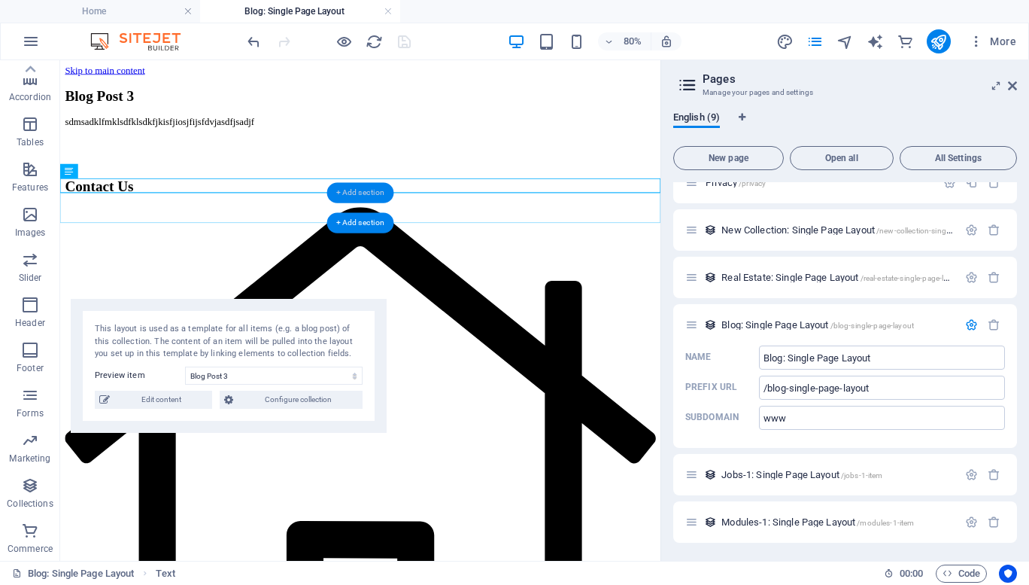
click at [354, 189] on div "+ Add section" at bounding box center [360, 193] width 67 height 20
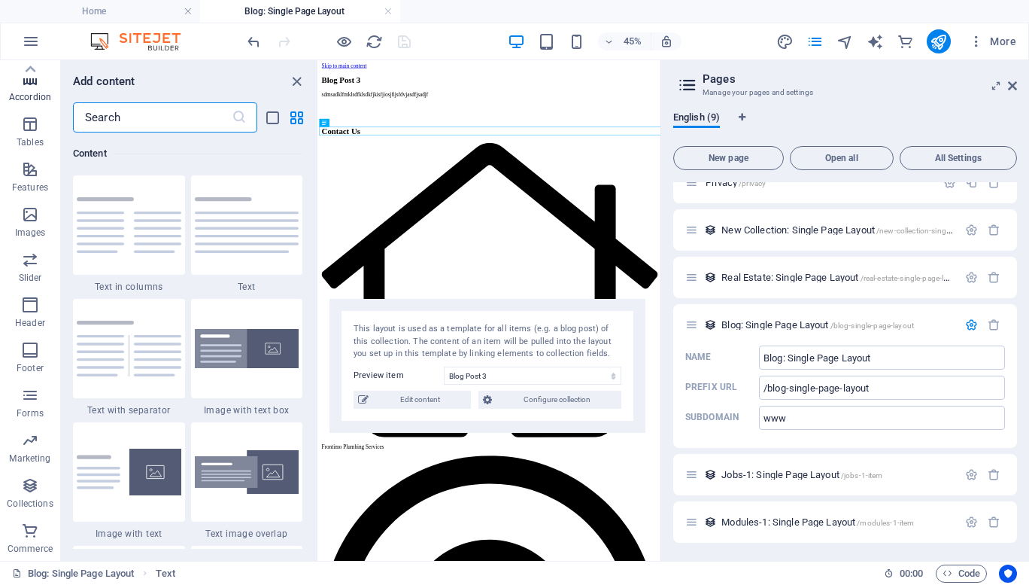
scroll to position [0, 0]
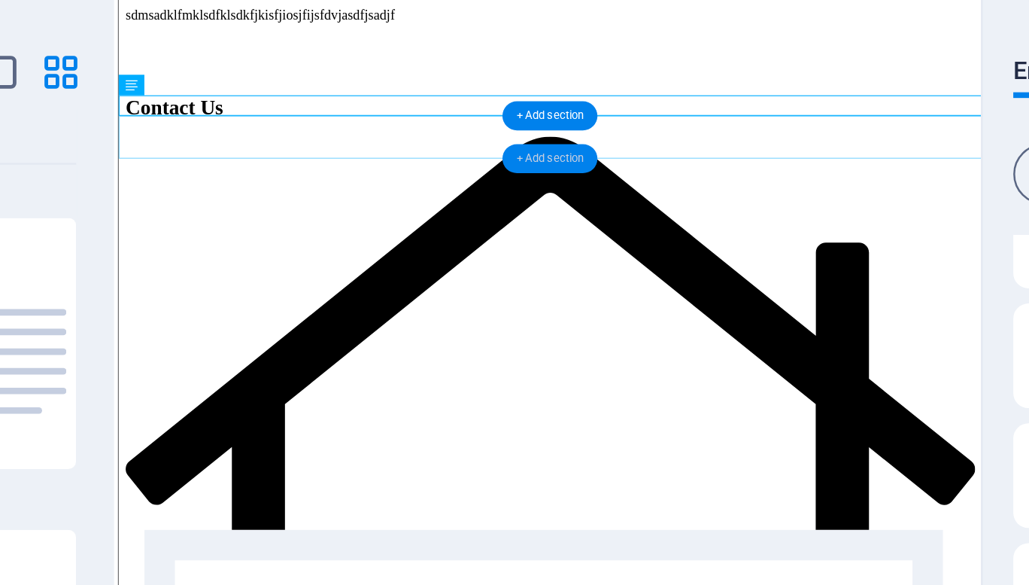
click at [491, 147] on div "+ Add section" at bounding box center [490, 151] width 38 height 11
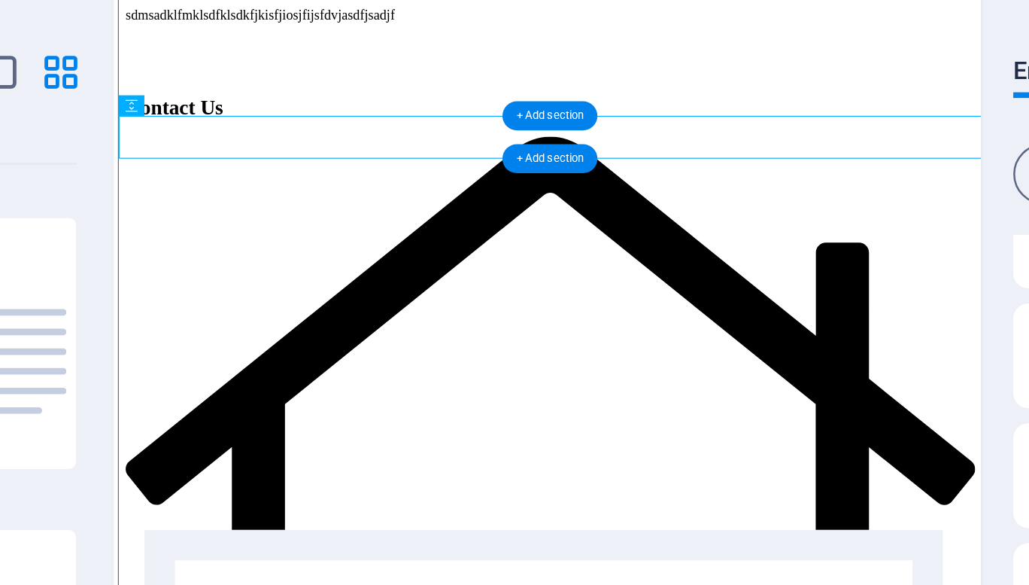
click at [493, 133] on div "+ Add section" at bounding box center [490, 134] width 38 height 11
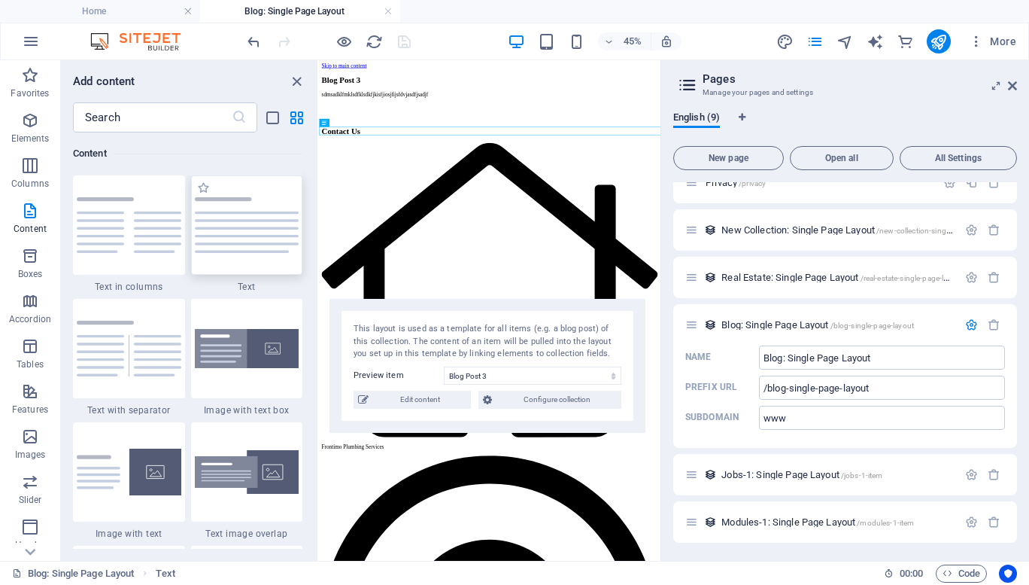
click at [256, 244] on div at bounding box center [247, 224] width 112 height 99
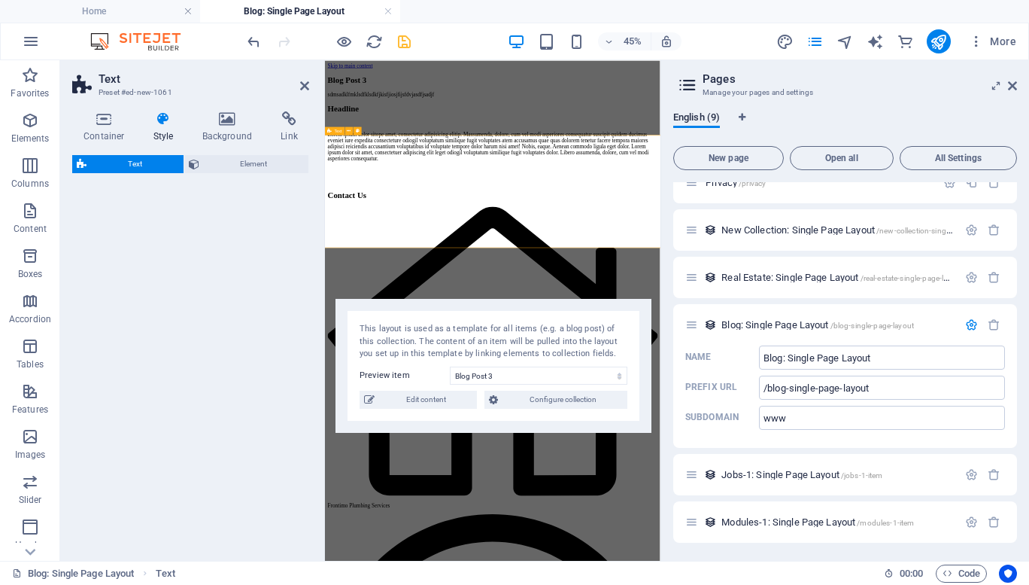
select select "preset-text-v2-default"
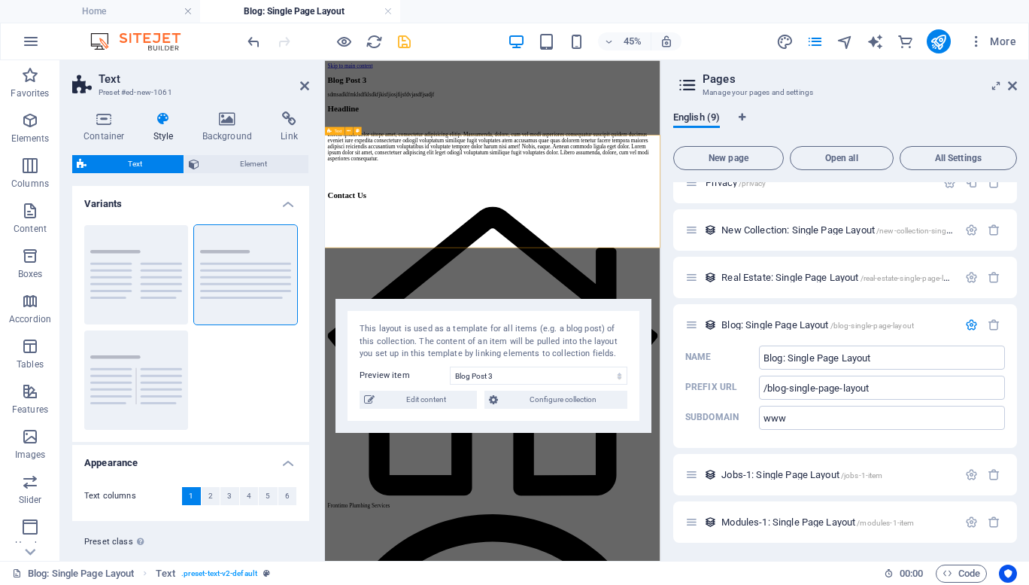
drag, startPoint x: 581, startPoint y: 305, endPoint x: 508, endPoint y: 433, distance: 147.9
click at [307, 89] on icon at bounding box center [304, 86] width 9 height 12
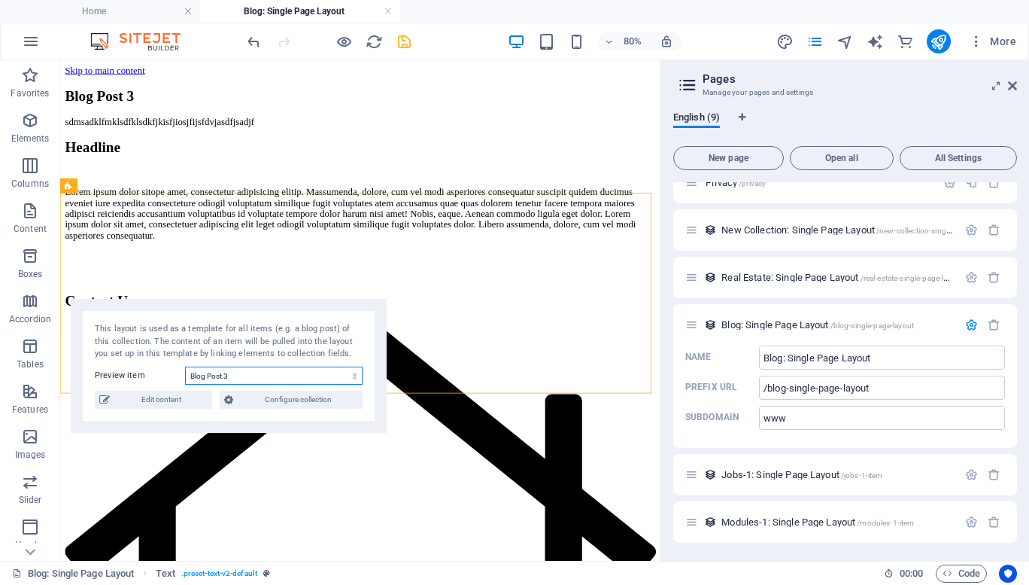
click at [281, 383] on select "Blog Post 6 Blog Post 5 Blog Post 4 Blog Post 3 Blog Post 2 Blog Post 1" at bounding box center [274, 375] width 178 height 18
click at [185, 366] on select "Blog Post 6 Blog Post 5 Blog Post 4 Blog Post 3 Blog Post 2 Blog Post 1" at bounding box center [274, 375] width 178 height 18
click at [246, 371] on select "Blog Post 6 Blog Post 5 Blog Post 4 Blog Post 3 Blog Post 2 Blog Post 1" at bounding box center [274, 375] width 178 height 18
click at [185, 366] on select "Blog Post 6 Blog Post 5 Blog Post 4 Blog Post 3 Blog Post 2 Blog Post 1" at bounding box center [274, 375] width 178 height 18
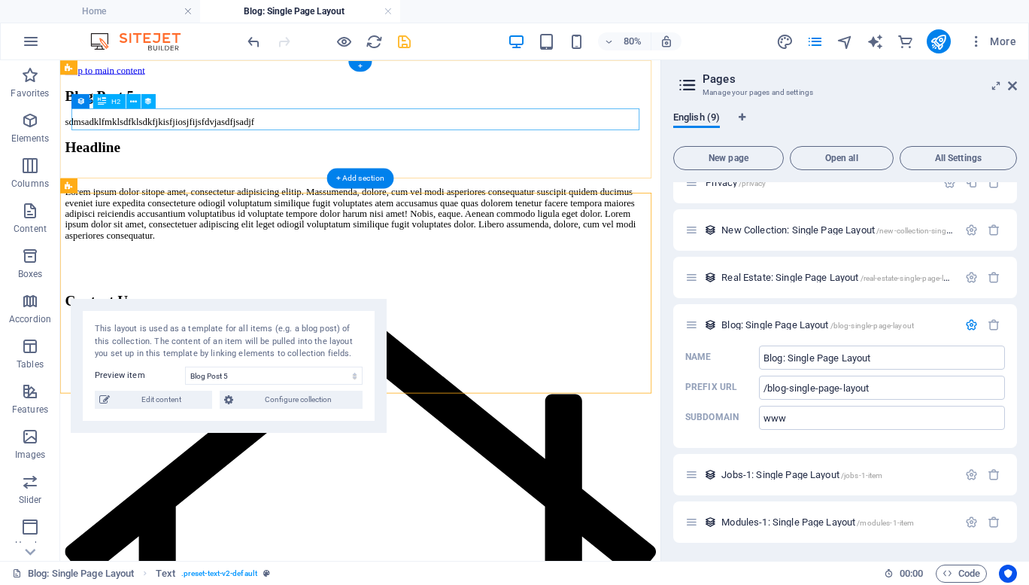
click at [127, 115] on div "Blog Post 5" at bounding box center [435, 105] width 739 height 20
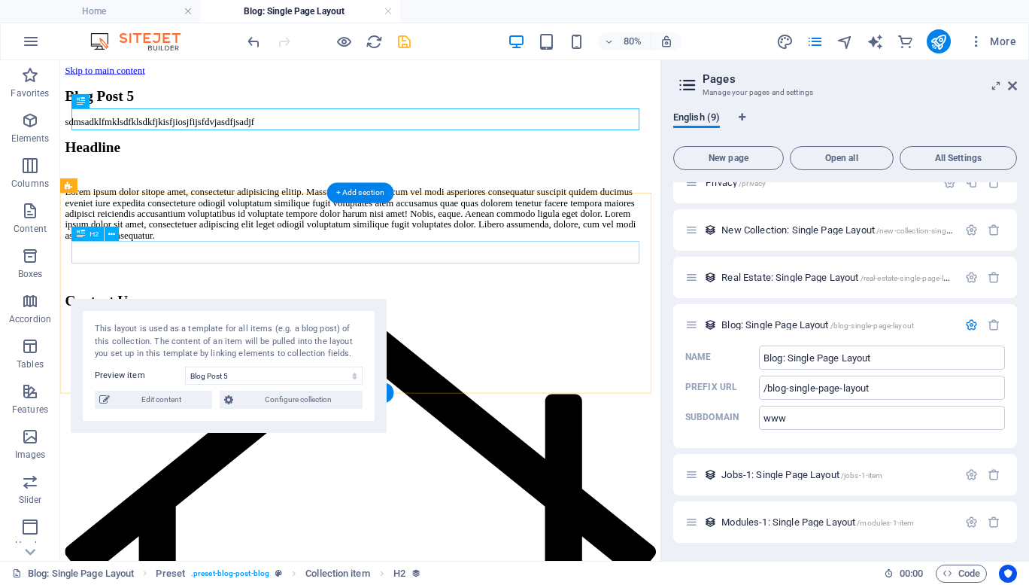
click at [128, 179] on div "Headline" at bounding box center [435, 169] width 739 height 20
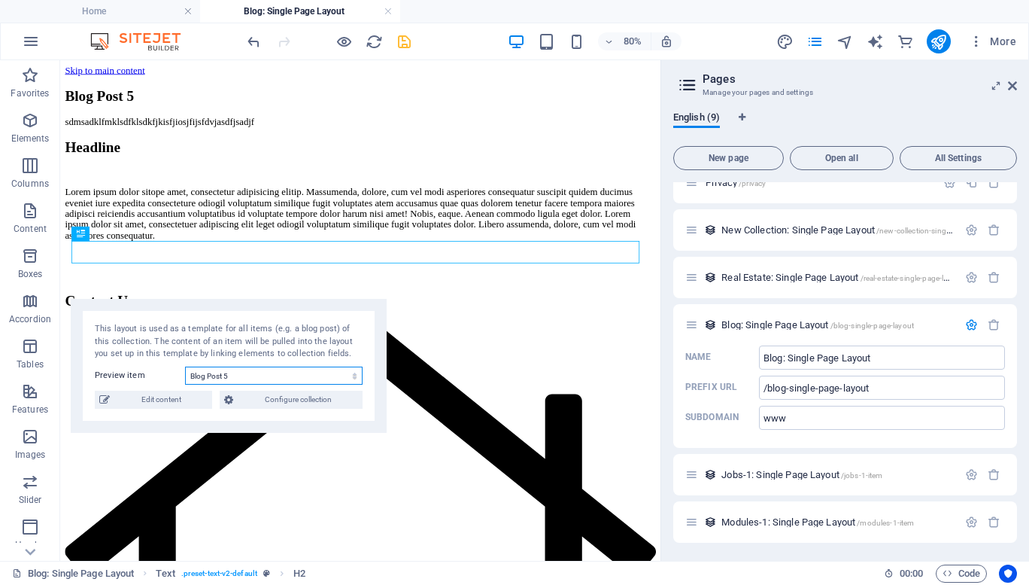
click at [232, 377] on select "Blog Post 6 Blog Post 5 Blog Post 4 Blog Post 3 Blog Post 2 Blog Post 1" at bounding box center [274, 375] width 178 height 18
click at [185, 366] on select "Blog Post 6 Blog Post 5 Blog Post 4 Blog Post 3 Blog Post 2 Blog Post 1" at bounding box center [274, 375] width 178 height 18
click at [254, 368] on select "Blog Post 6 Blog Post 5 Blog Post 4 Blog Post 3 Blog Post 2 Blog Post 1" at bounding box center [274, 375] width 178 height 18
click at [185, 366] on select "Blog Post 6 Blog Post 5 Blog Post 4 Blog Post 3 Blog Post 2 Blog Post 1" at bounding box center [274, 375] width 178 height 18
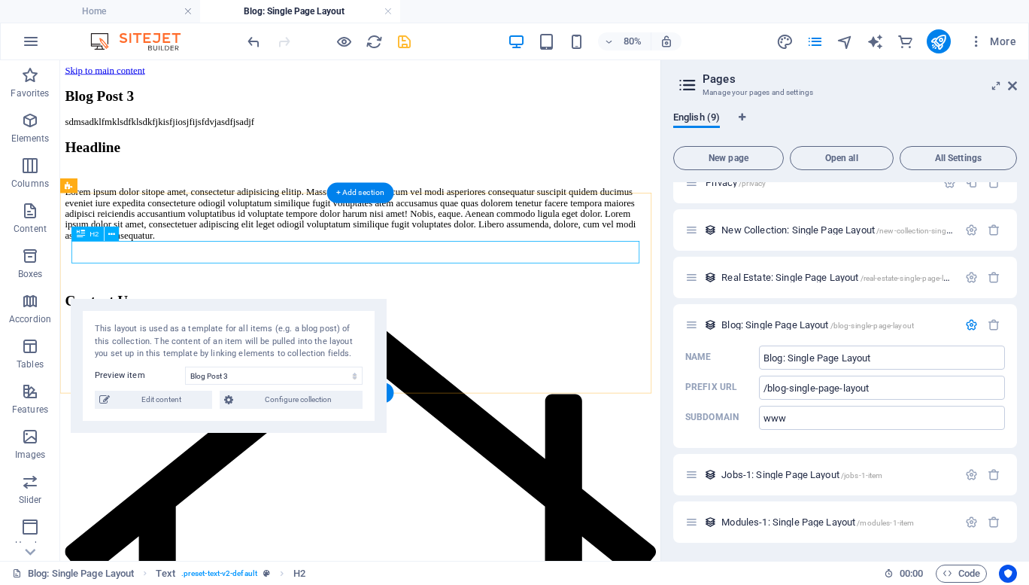
click at [636, 179] on div "Headline" at bounding box center [435, 169] width 739 height 20
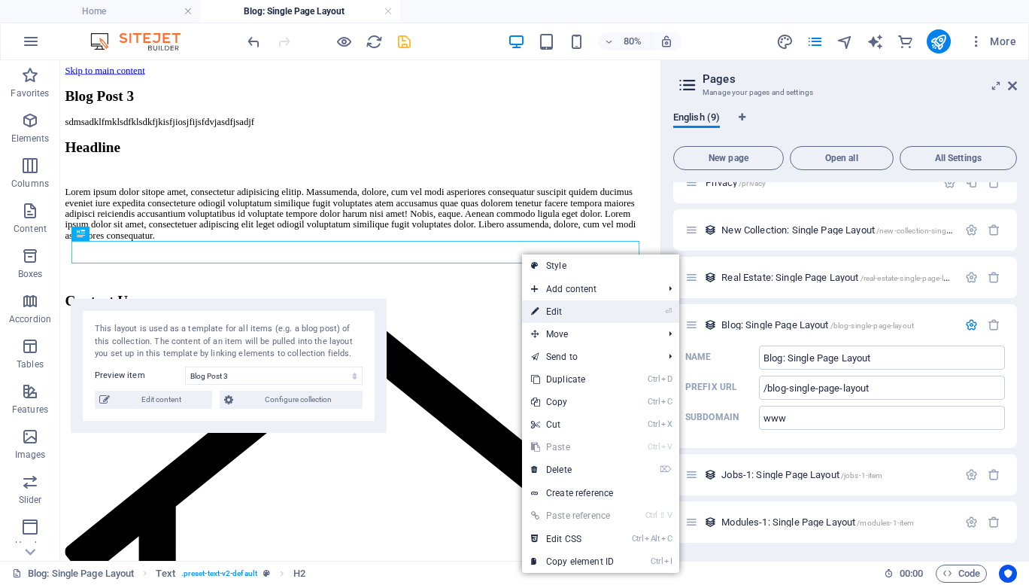
click at [563, 310] on link "⏎ Edit" at bounding box center [572, 311] width 101 height 23
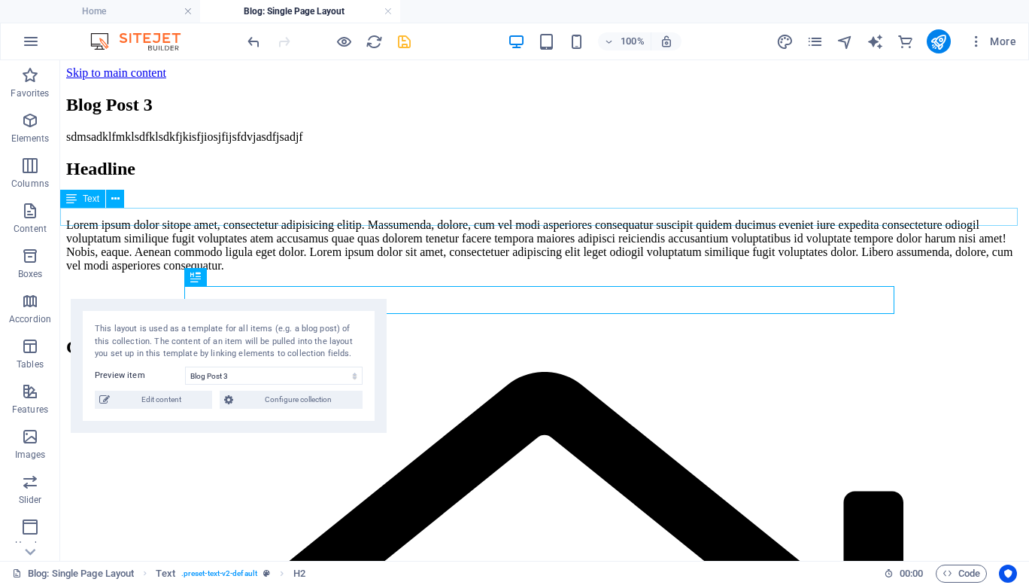
click at [307, 144] on div "sdmsadklfmklsdfklsdkfjkisfjiosjfijsfdvjasdfjsadjf" at bounding box center [544, 137] width 957 height 14
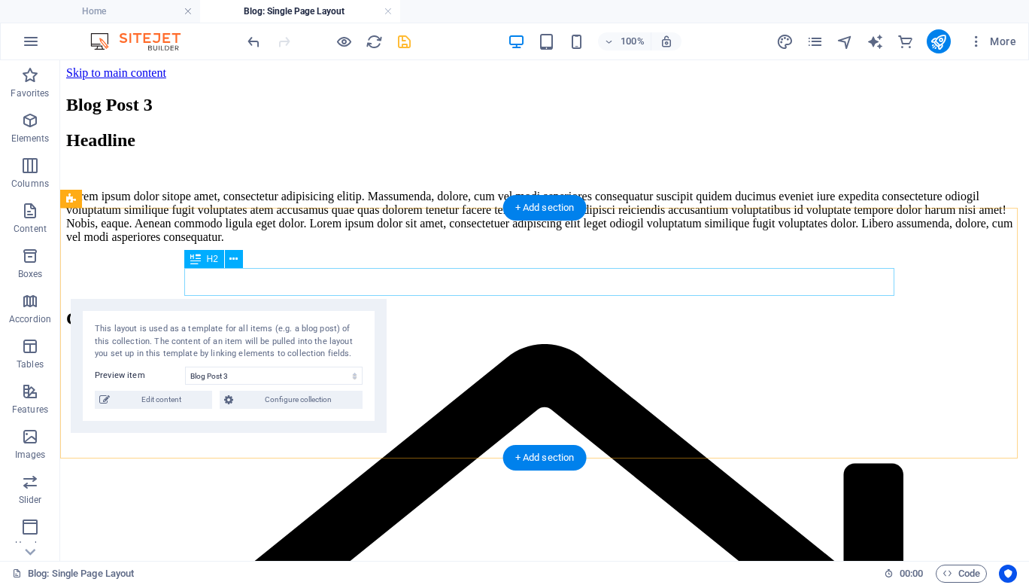
click at [298, 150] on div "Headline" at bounding box center [544, 140] width 957 height 20
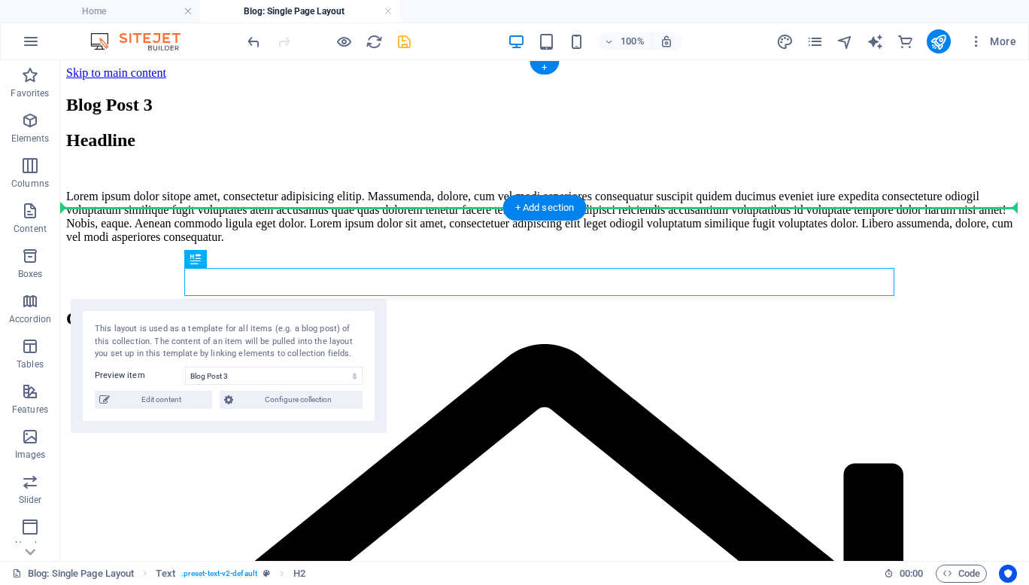
drag, startPoint x: 254, startPoint y: 281, endPoint x: 255, endPoint y: 187, distance: 94.8
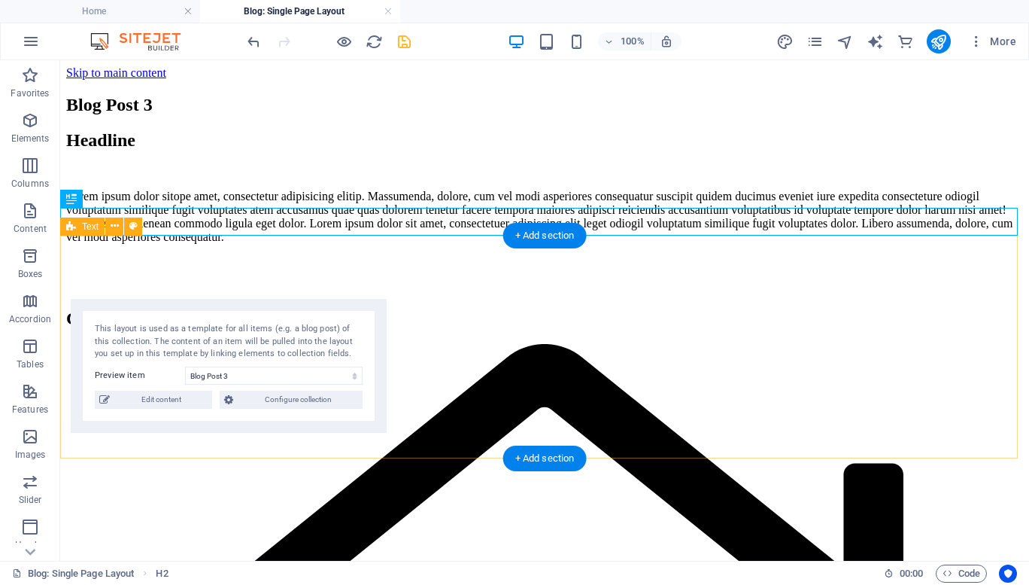
click at [405, 244] on div "Lorem ipsum dolor sitope amet, consectetur adipisicing elitip. Massumenda, dolo…" at bounding box center [544, 205] width 957 height 78
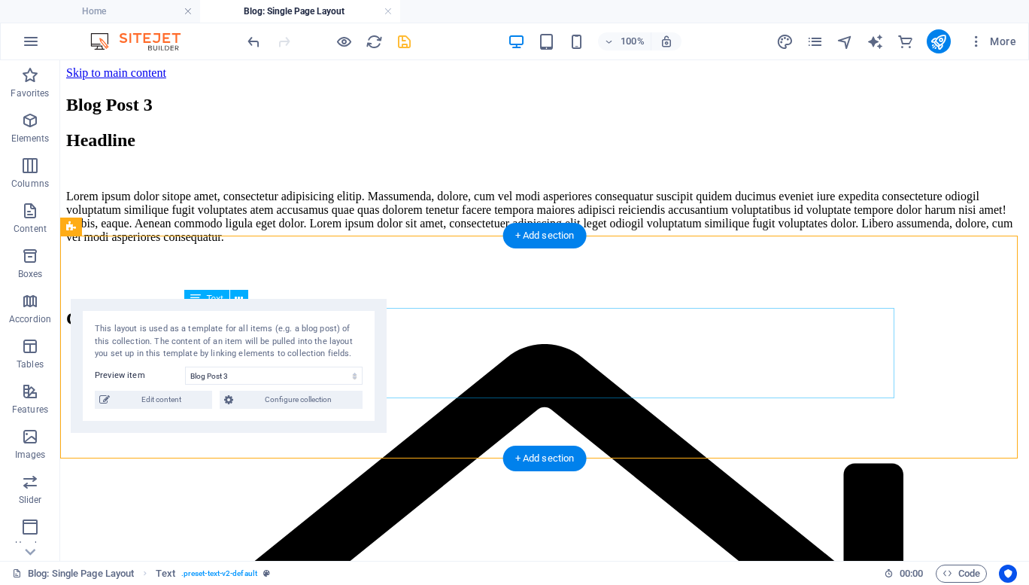
click at [513, 244] on div "Lorem ipsum dolor sitope amet, consectetur adipisicing elitip. Massumenda, dolo…" at bounding box center [544, 217] width 957 height 54
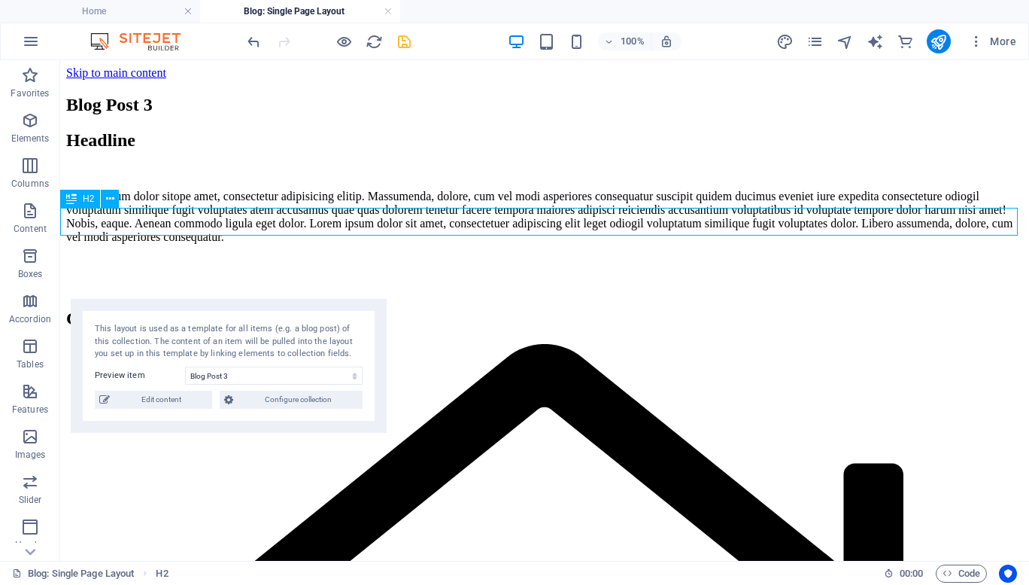
drag, startPoint x: 263, startPoint y: 223, endPoint x: 296, endPoint y: 221, distance: 33.1
click at [296, 150] on div "Headline" at bounding box center [544, 140] width 957 height 20
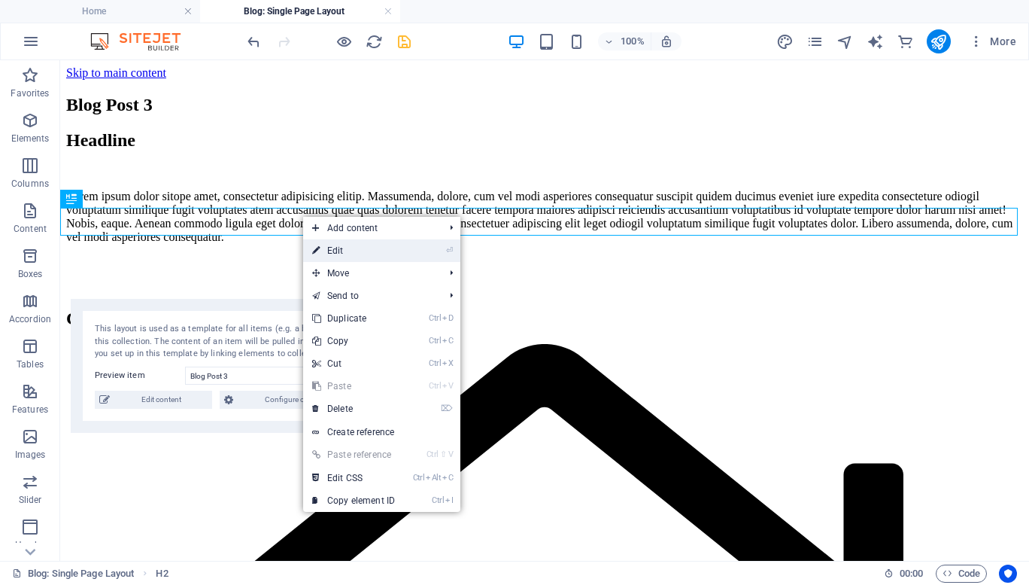
click at [339, 255] on link "⏎ Edit" at bounding box center [353, 250] width 101 height 23
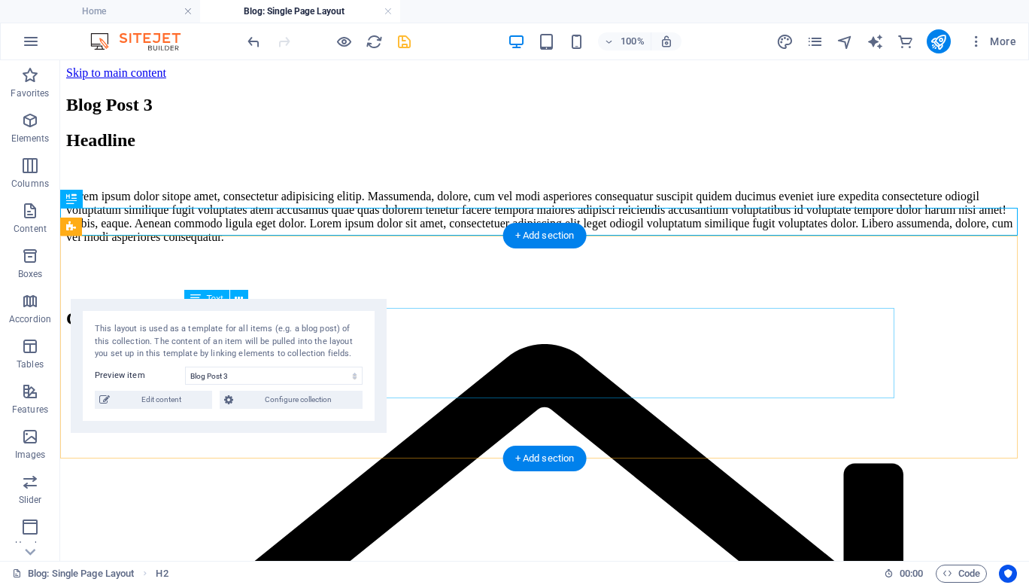
click at [469, 244] on div "Lorem ipsum dolor sitope amet, consectetur adipisicing elitip. Massumenda, dolo…" at bounding box center [544, 217] width 957 height 54
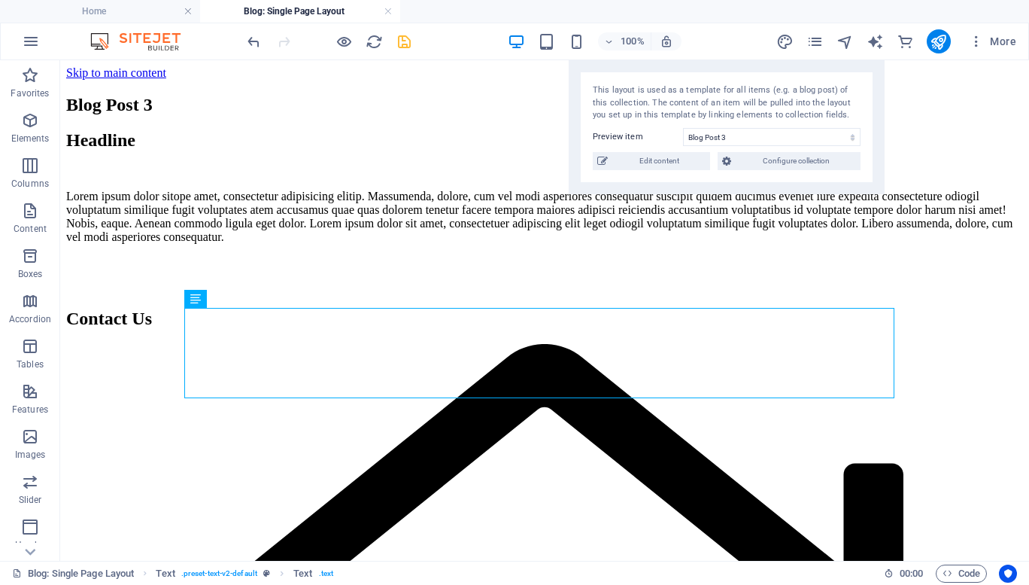
drag, startPoint x: 330, startPoint y: 357, endPoint x: 828, endPoint y: 95, distance: 562.6
click at [828, 95] on div "This layout is used as a template for all items (e.g. a blog post) of this coll…" at bounding box center [727, 103] width 268 height 38
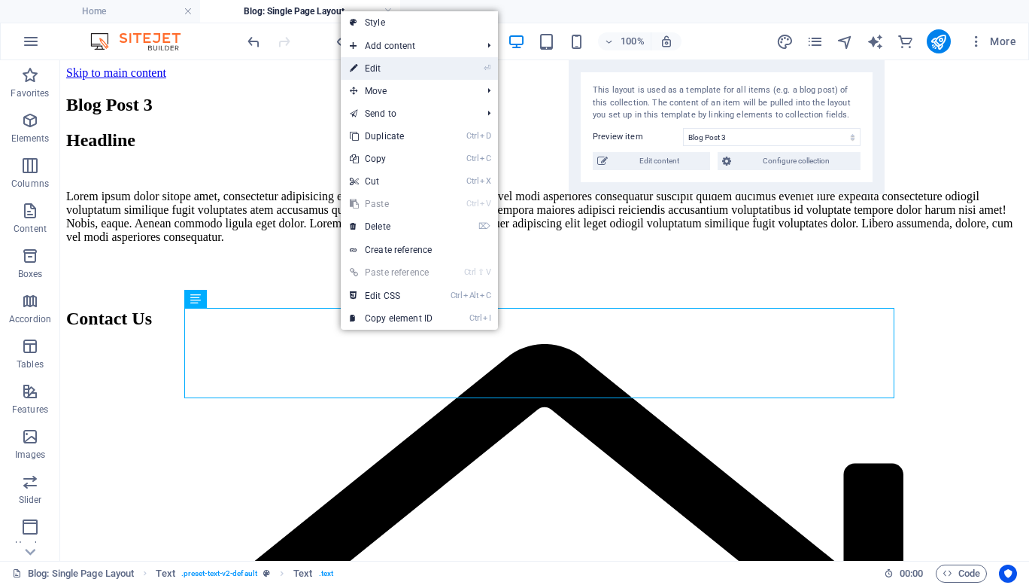
click at [400, 64] on link "⏎ Edit" at bounding box center [391, 68] width 101 height 23
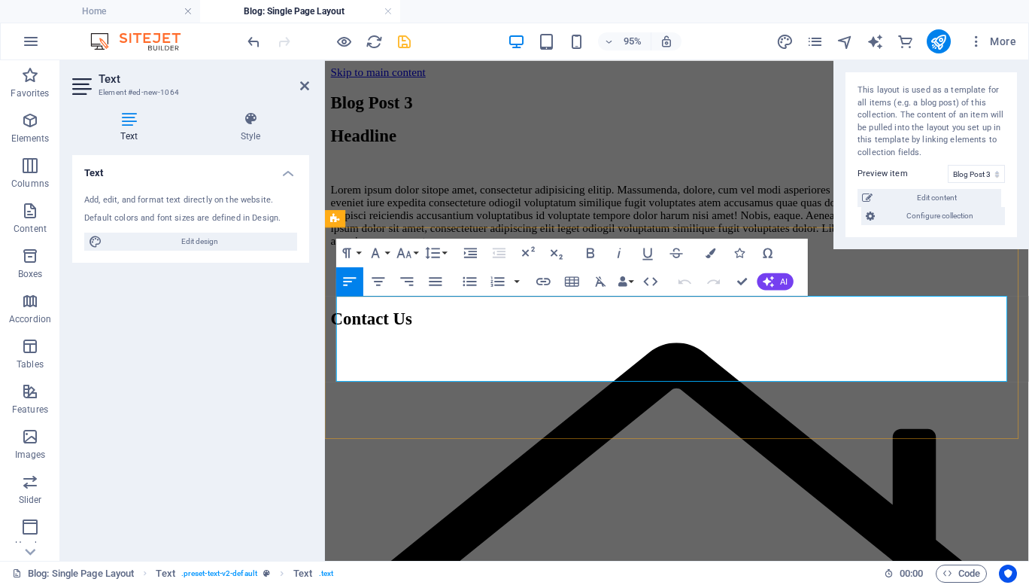
click at [584, 257] on p "Lorem ipsum dolor sitope amet, consectetur adipisicing elitip. Massumenda, dolo…" at bounding box center [695, 224] width 729 height 68
click at [773, 115] on div "Blog Post 3" at bounding box center [695, 105] width 729 height 20
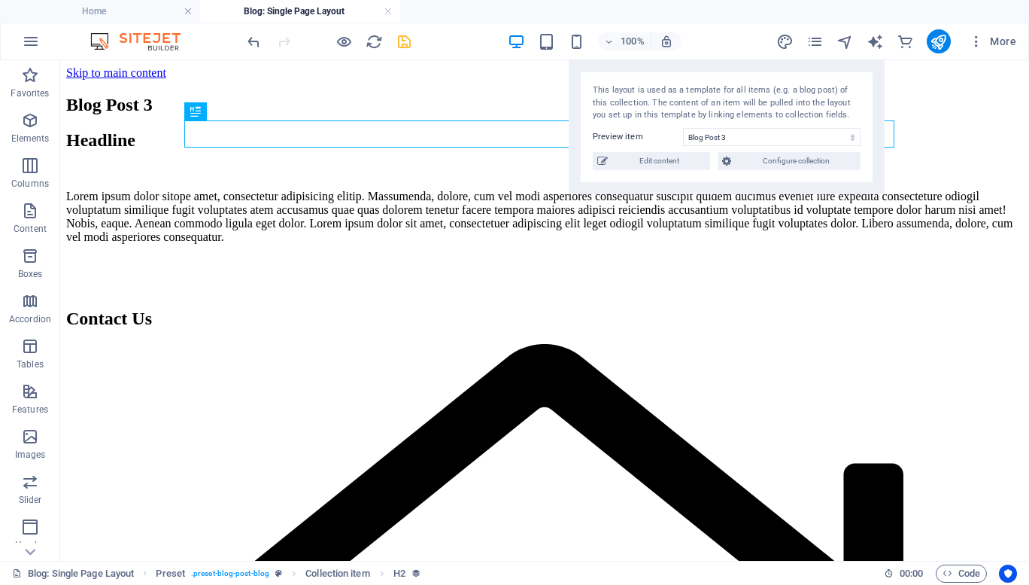
click at [730, 147] on div "This layout is used as a template for all items (e.g. a blog post) of this coll…" at bounding box center [727, 127] width 316 height 134
click at [703, 132] on select "Blog Post 6 Blog Post 5 Blog Post 4 Blog Post 3 Blog Post 2 Blog Post 1" at bounding box center [772, 137] width 178 height 18
select select "68dffd29cfa5831d6e0bd2e7"
click at [683, 128] on select "Blog Post 6 Blog Post 5 Blog Post 4 Blog Post 3 Blog Post 2 Blog Post 1" at bounding box center [772, 137] width 178 height 18
click at [942, 42] on icon "publish" at bounding box center [938, 41] width 17 height 17
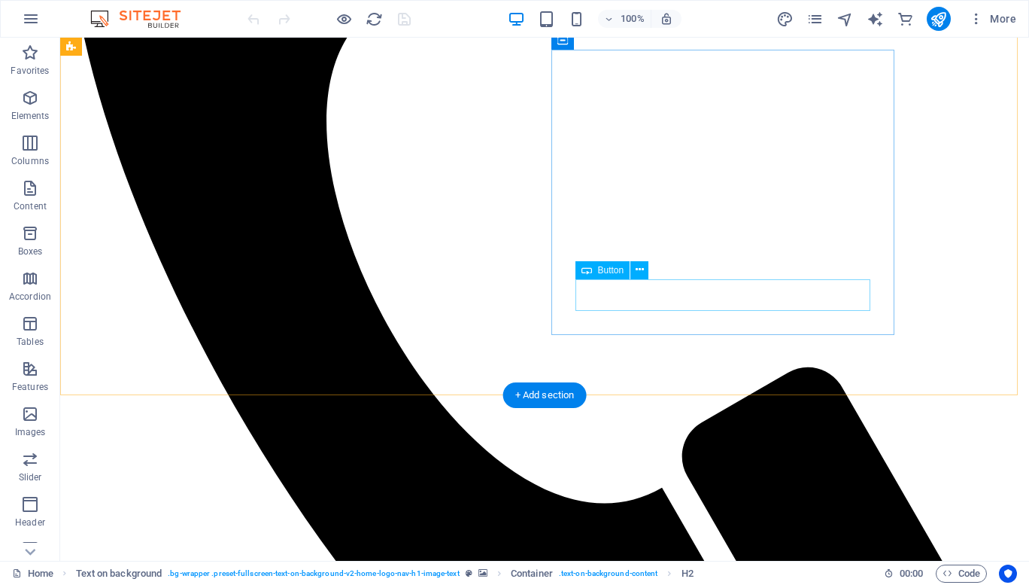
scroll to position [538, 0]
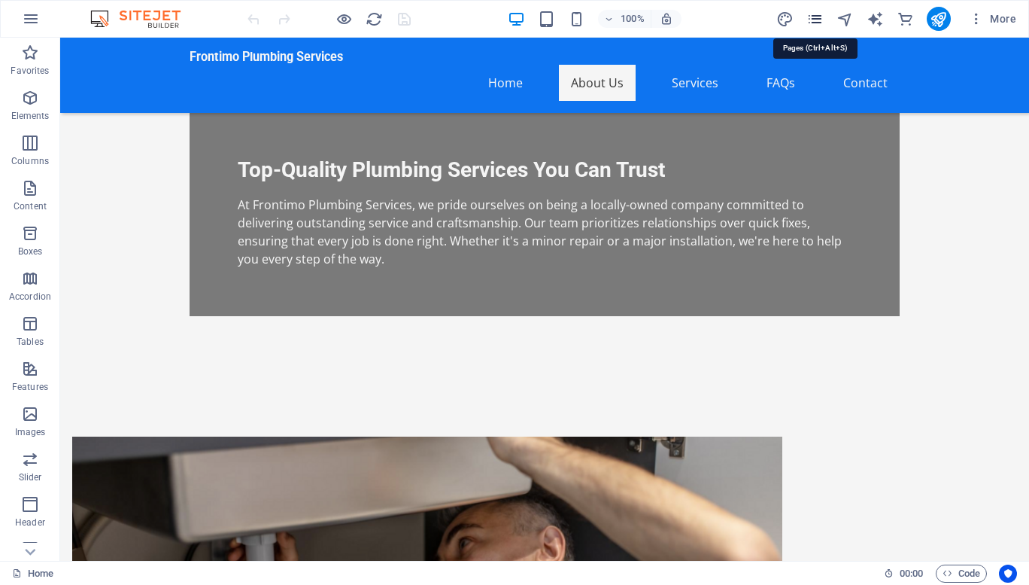
drag, startPoint x: 819, startPoint y: 20, endPoint x: 820, endPoint y: 12, distance: 7.6
click at [820, 12] on icon "pages" at bounding box center [814, 19] width 17 height 17
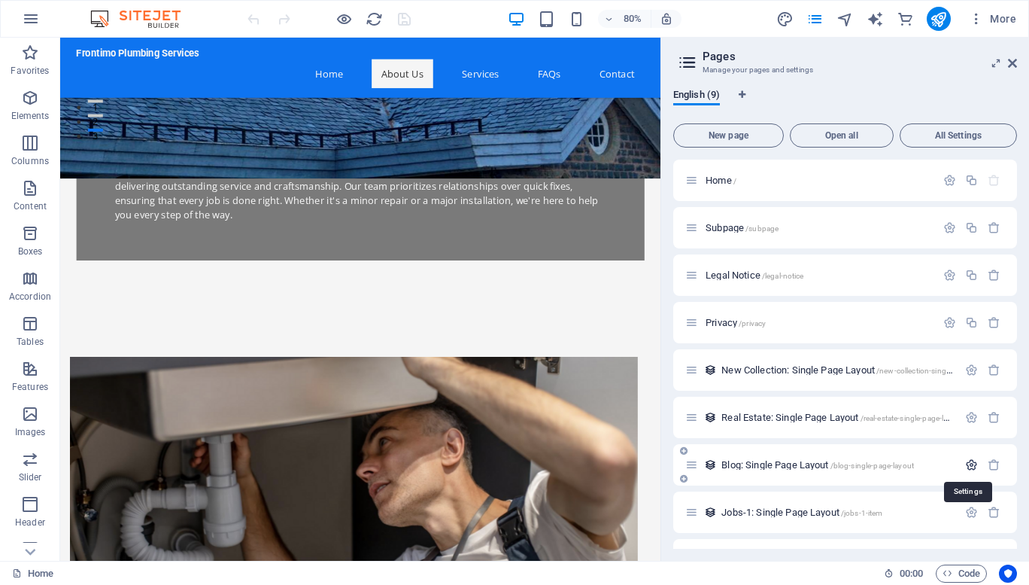
click at [969, 468] on icon "button" at bounding box center [971, 464] width 13 height 13
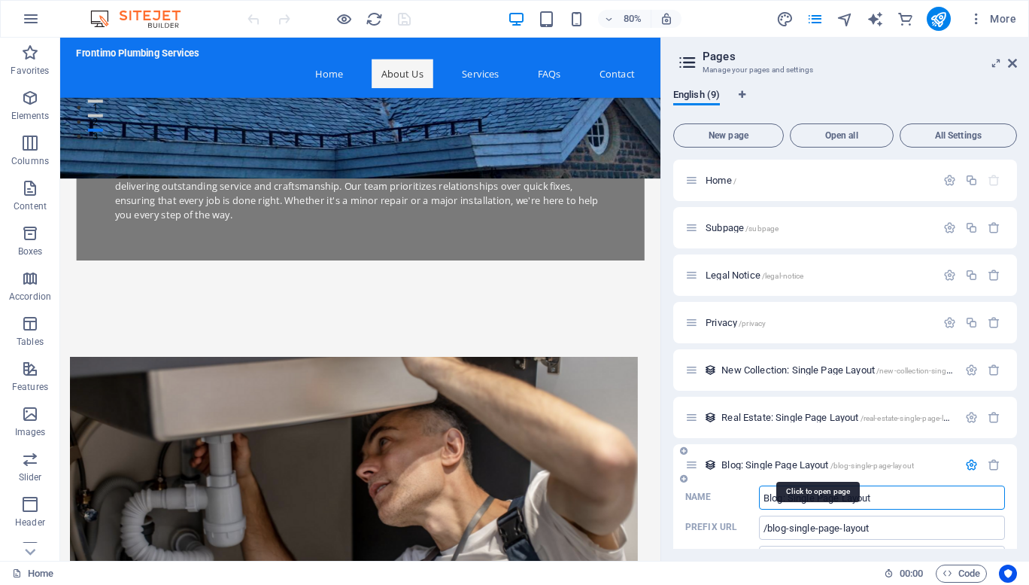
click at [905, 466] on span "/blog-single-page-layout" at bounding box center [873, 465] width 84 height 8
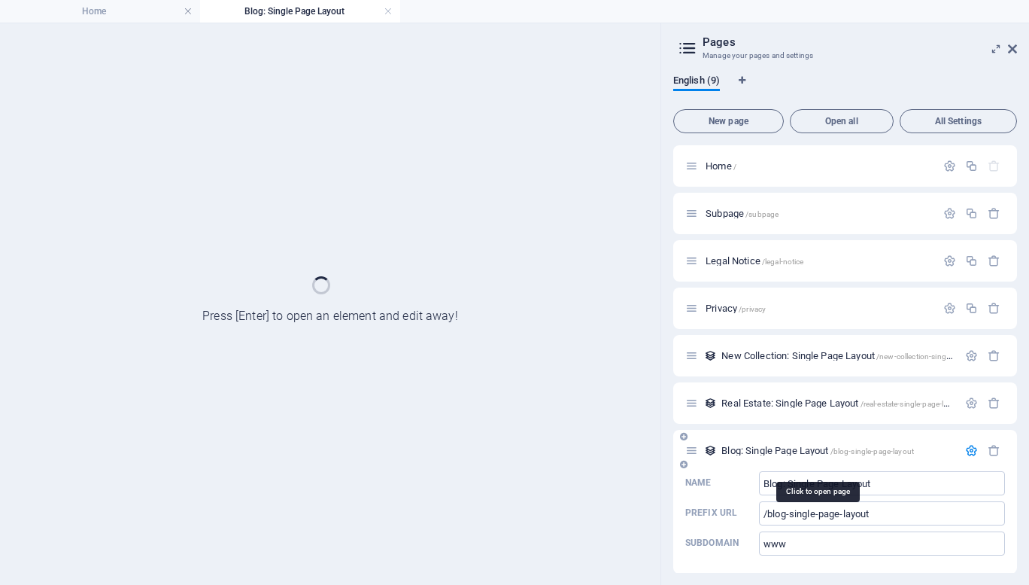
scroll to position [0, 0]
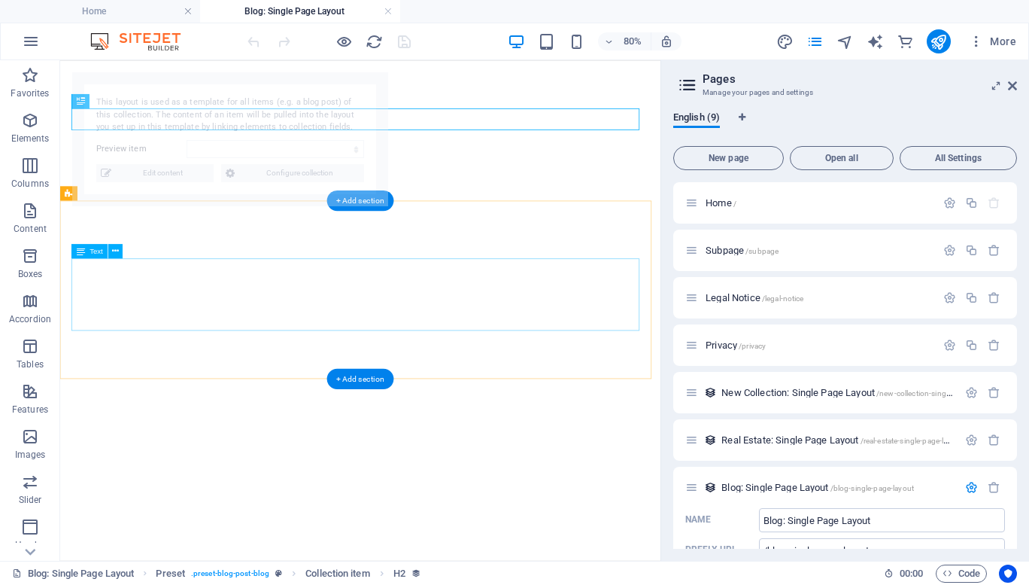
select select "68dffd29cfa5831d6e0bd2eb"
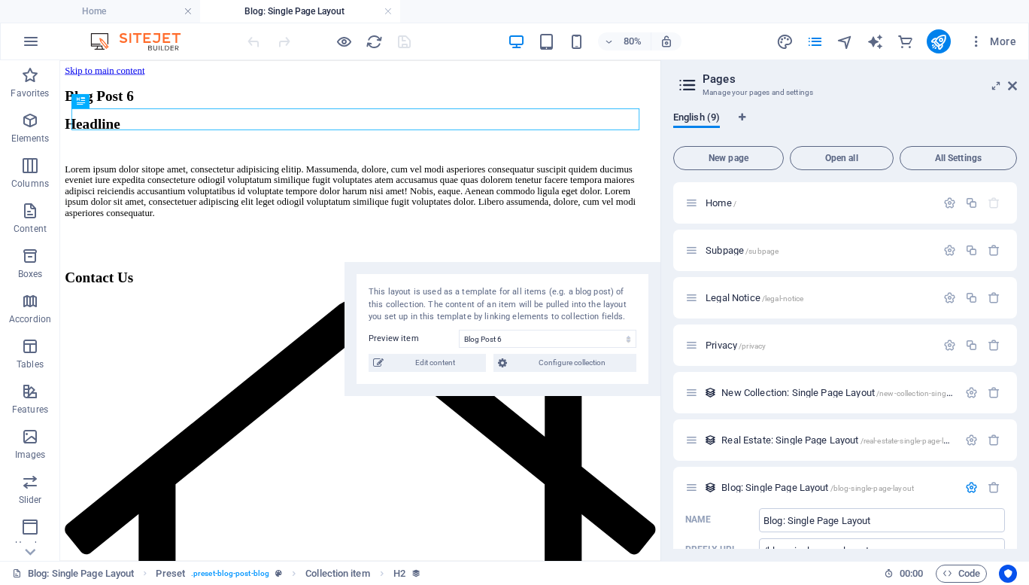
drag, startPoint x: 339, startPoint y: 86, endPoint x: 627, endPoint y: 275, distance: 345.5
click at [627, 275] on div "This layout is used as a template for all items (e.g. a blog post) of this coll…" at bounding box center [503, 329] width 316 height 134
click at [937, 42] on icon "publish" at bounding box center [938, 41] width 17 height 17
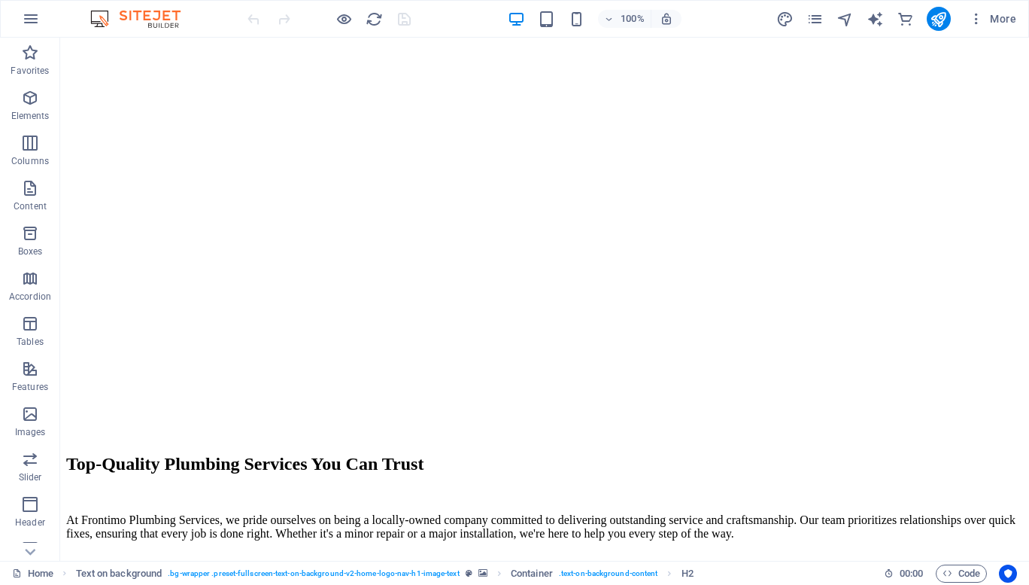
scroll to position [1518, 0]
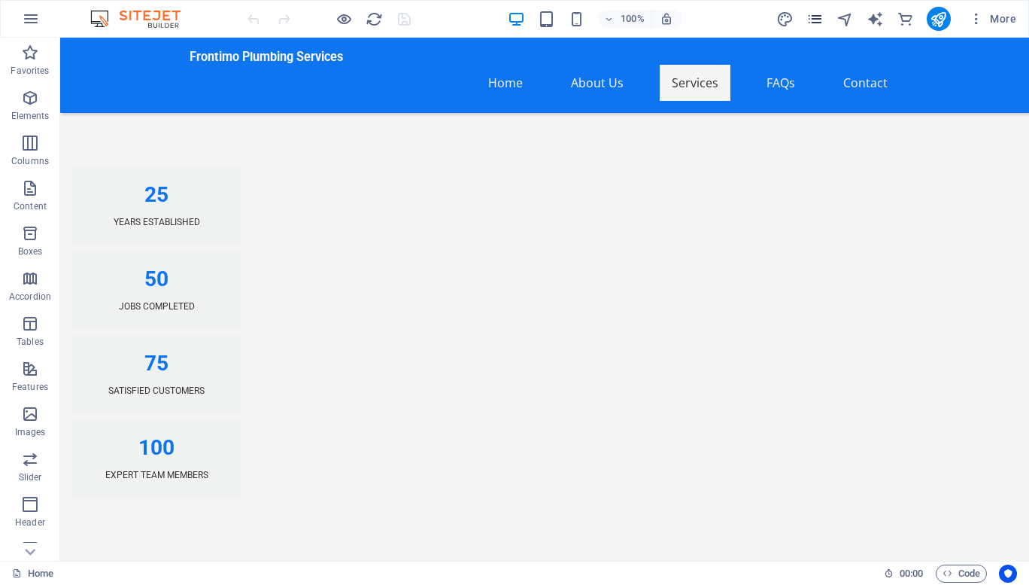
click at [825, 18] on span "pages" at bounding box center [815, 19] width 18 height 17
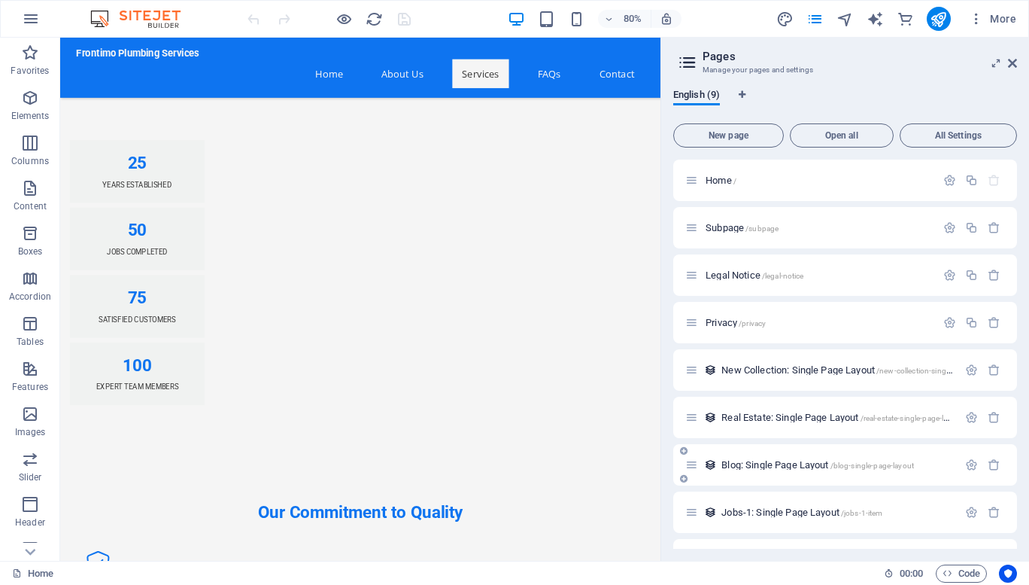
click at [784, 466] on span "Blog: Single Page Layout /blog-single-page-layout" at bounding box center [817, 464] width 193 height 11
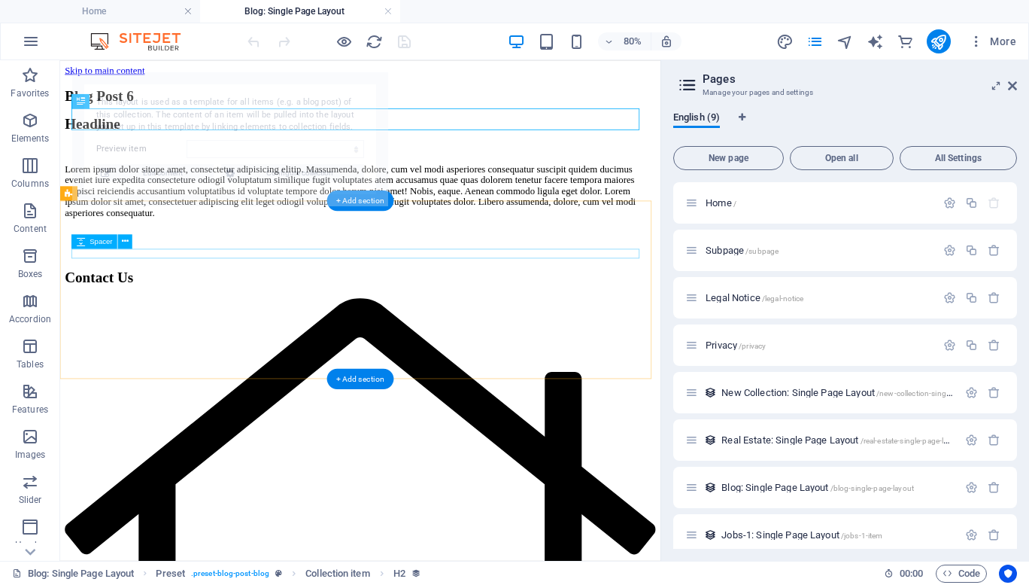
scroll to position [0, 0]
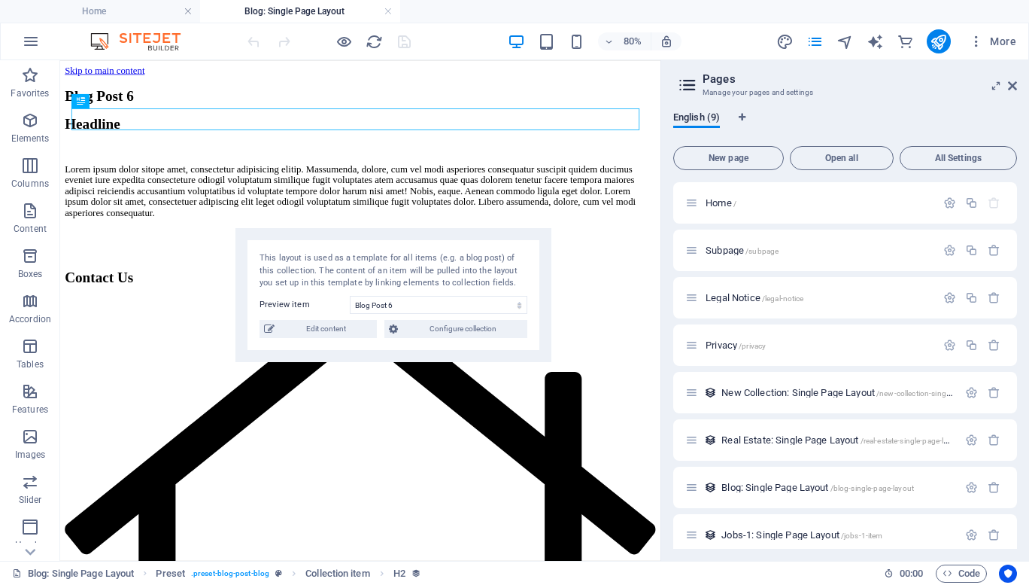
drag, startPoint x: 302, startPoint y: 96, endPoint x: 478, endPoint y: 233, distance: 223.0
click at [478, 252] on div "This layout is used as a template for all items (e.g. a blog post) of this coll…" at bounding box center [394, 271] width 268 height 38
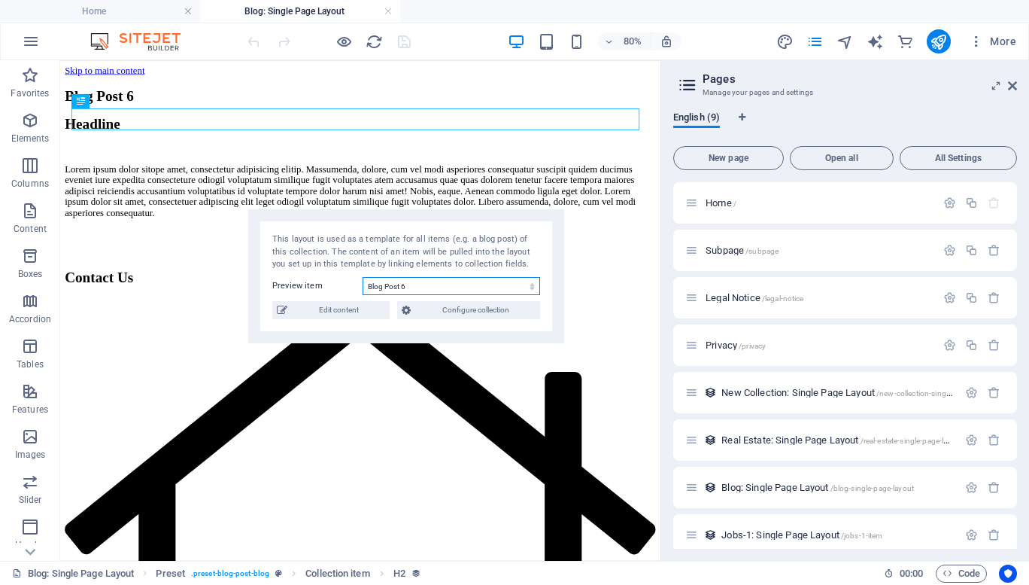
click at [399, 283] on select "Blog Post 6 Blog Post 5 Blog Post 4 Blog Post 3 Blog Post 2 Blog Post 1" at bounding box center [452, 286] width 178 height 18
click at [363, 277] on select "Blog Post 6 Blog Post 5 Blog Post 4 Blog Post 3 Blog Post 2 Blog Post 1" at bounding box center [452, 286] width 178 height 18
click at [401, 280] on select "Blog Post 6 Blog Post 5 Blog Post 4 Blog Post 3 Blog Post 2 Blog Post 1" at bounding box center [452, 286] width 178 height 18
click at [363, 277] on select "Blog Post 6 Blog Post 5 Blog Post 4 Blog Post 3 Blog Post 2 Blog Post 1" at bounding box center [452, 286] width 178 height 18
click at [391, 282] on select "Blog Post 6 Blog Post 5 Blog Post 4 Blog Post 3 Blog Post 2 Blog Post 1" at bounding box center [452, 286] width 178 height 18
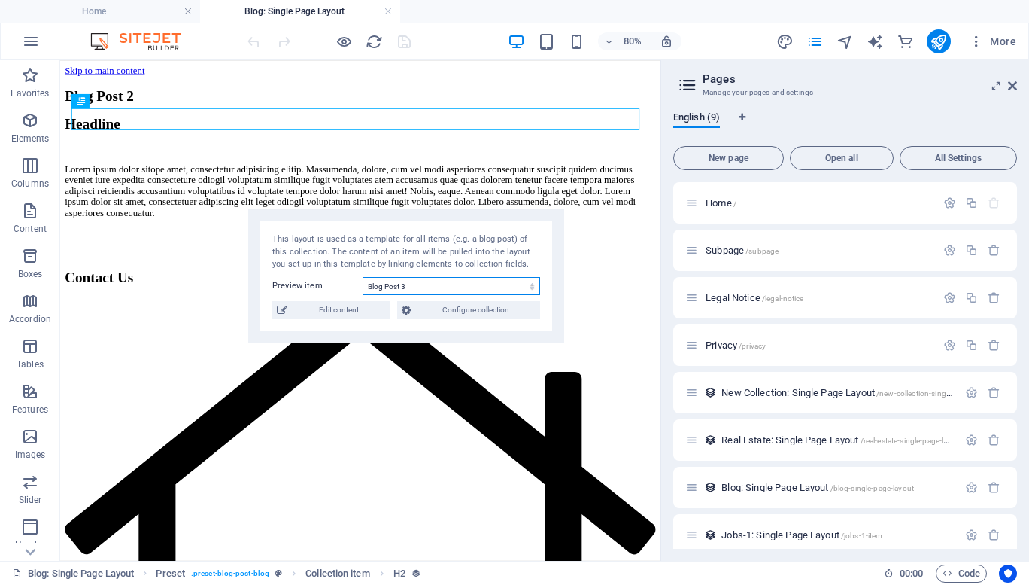
click at [363, 277] on select "Blog Post 6 Blog Post 5 Blog Post 4 Blog Post 3 Blog Post 2 Blog Post 1" at bounding box center [452, 286] width 178 height 18
click at [443, 290] on select "Blog Post 6 Blog Post 5 Blog Post 4 Blog Post 3 Blog Post 2 Blog Post 1" at bounding box center [452, 286] width 178 height 18
click at [363, 277] on select "Blog Post 6 Blog Post 5 Blog Post 4 Blog Post 3 Blog Post 2 Blog Post 1" at bounding box center [452, 286] width 178 height 18
click at [394, 285] on select "Blog Post 6 Blog Post 5 Blog Post 4 Blog Post 3 Blog Post 2 Blog Post 1" at bounding box center [452, 286] width 178 height 18
click at [363, 277] on select "Blog Post 6 Blog Post 5 Blog Post 4 Blog Post 3 Blog Post 2 Blog Post 1" at bounding box center [452, 286] width 178 height 18
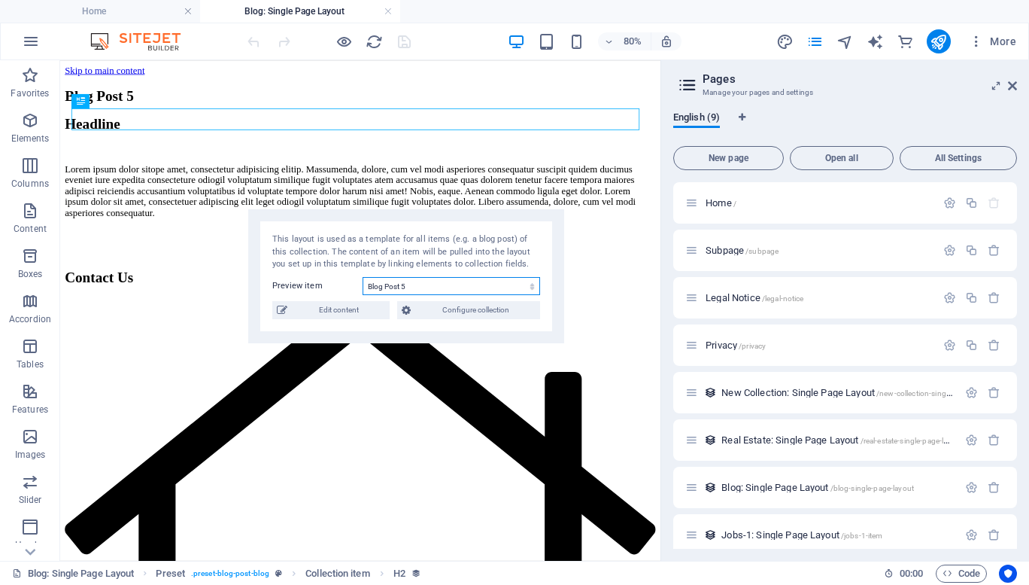
click at [404, 285] on select "Blog Post 6 Blog Post 5 Blog Post 4 Blog Post 3 Blog Post 2 Blog Post 1" at bounding box center [452, 286] width 178 height 18
select select "68dffd29cfa5831d6e0bd2eb"
click at [363, 277] on select "Blog Post 6 Blog Post 5 Blog Post 4 Blog Post 3 Blog Post 2 Blog Post 1" at bounding box center [452, 286] width 178 height 18
click at [946, 39] on icon "publish" at bounding box center [938, 41] width 17 height 17
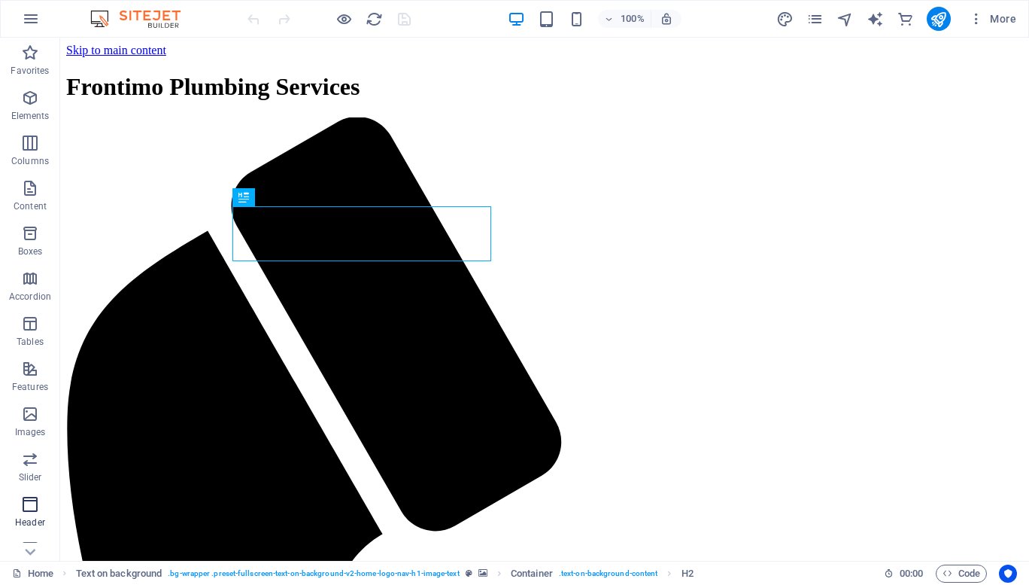
scroll to position [199, 0]
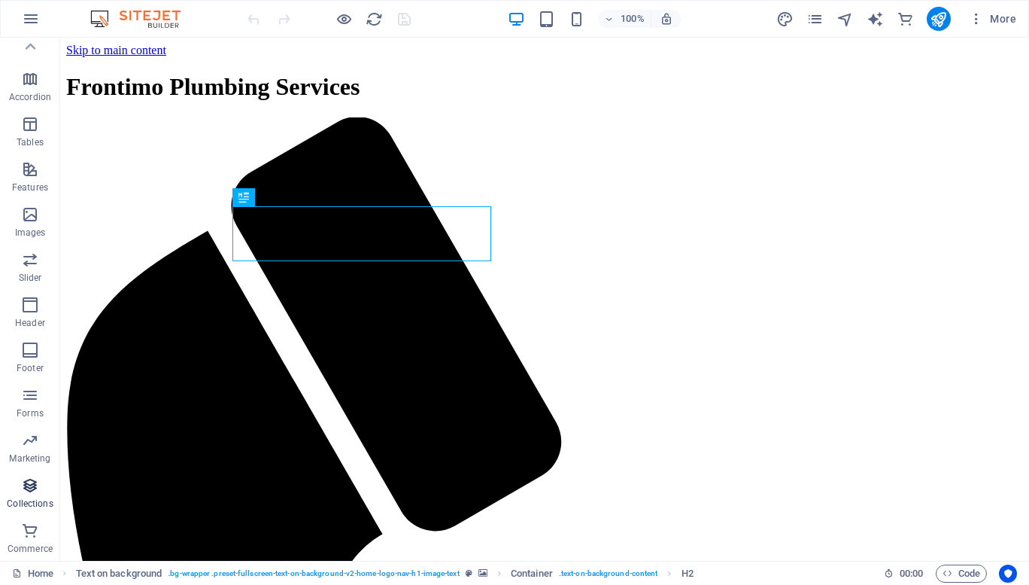
click at [29, 487] on icon "button" at bounding box center [30, 485] width 18 height 18
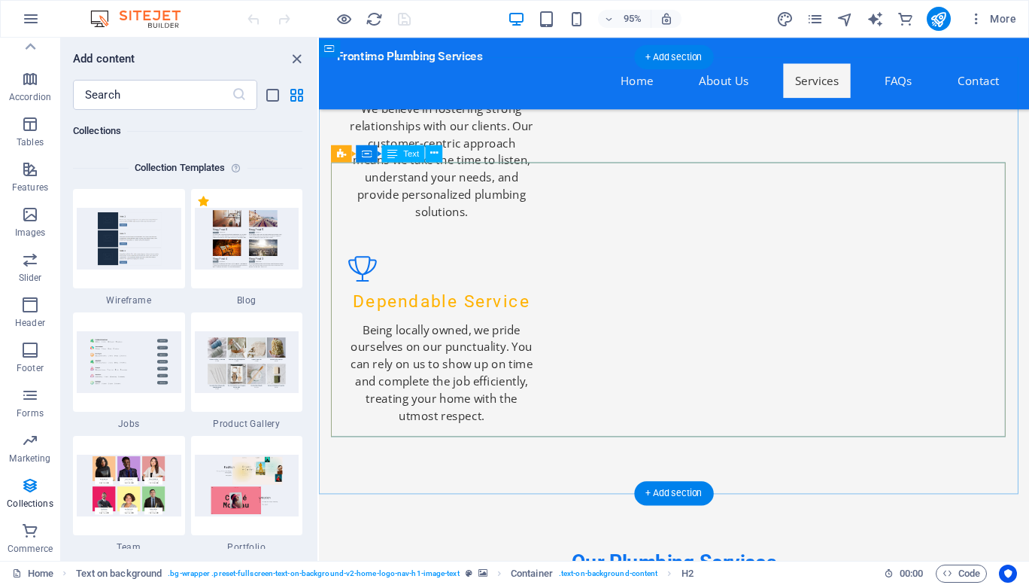
scroll to position [2419, 0]
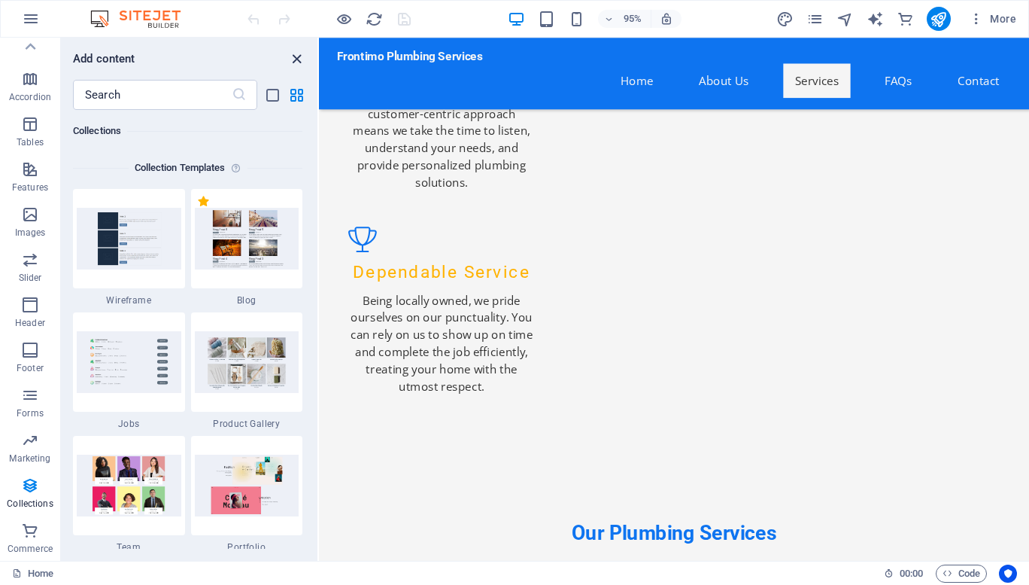
click at [296, 50] on button "close panel" at bounding box center [296, 59] width 18 height 18
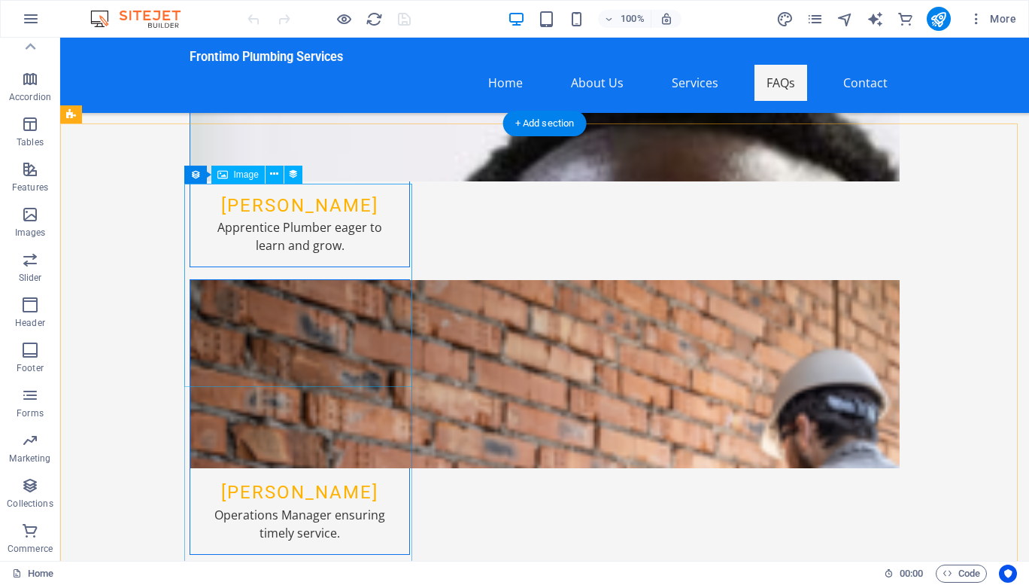
scroll to position [7793, 0]
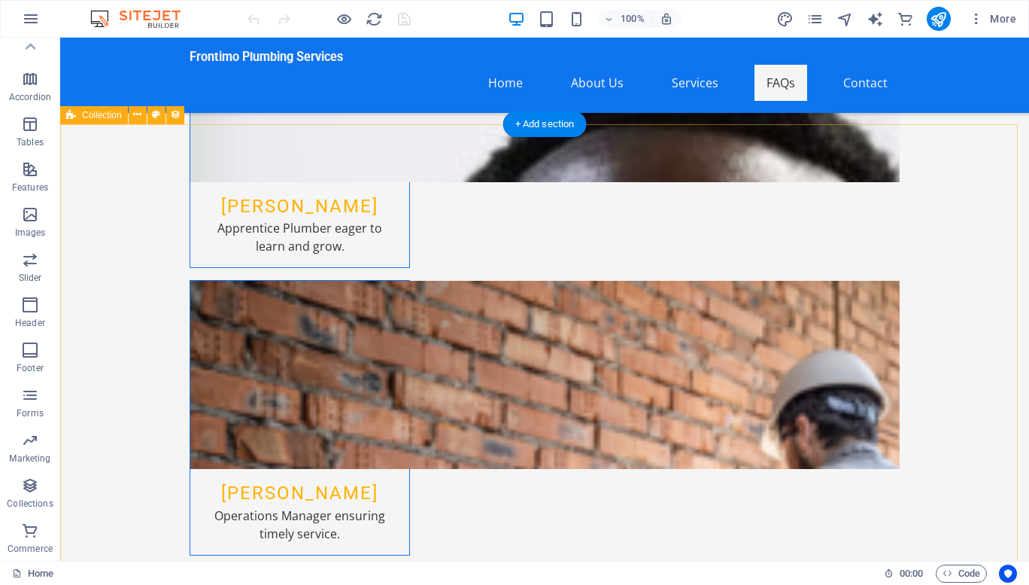
select select "columns.status"
select select "columns.publishing_date"
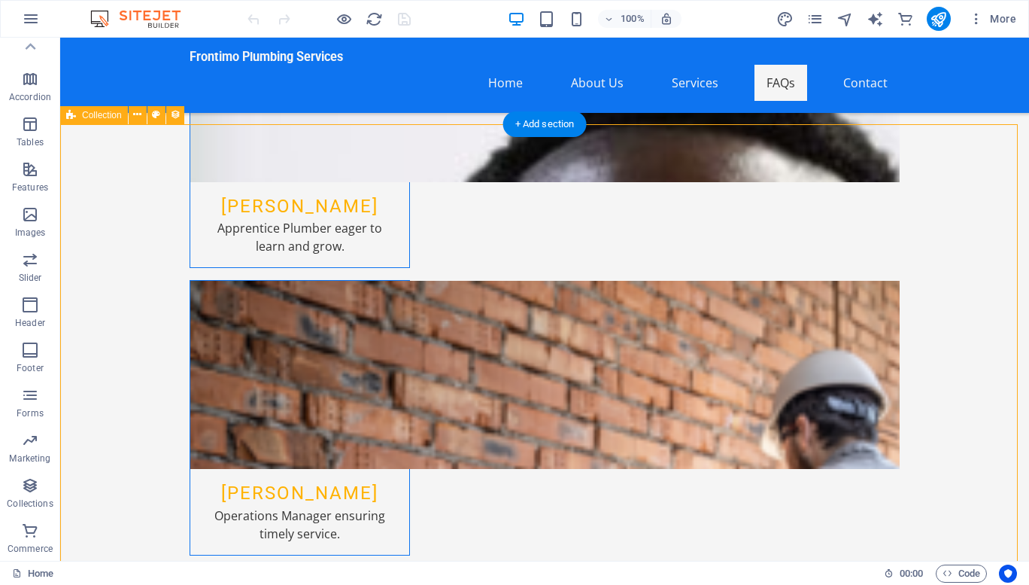
select select "past"
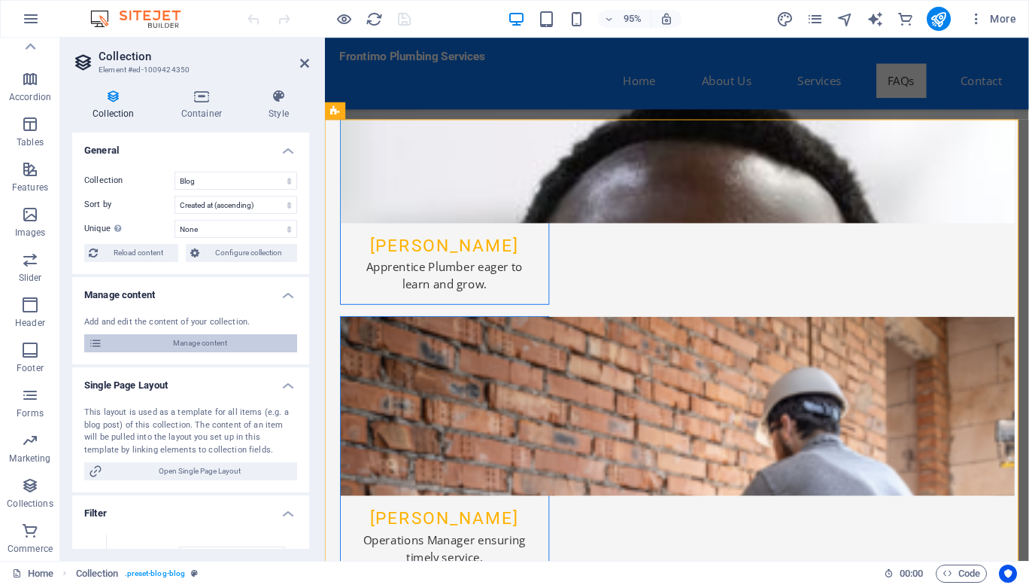
click at [242, 339] on span "Manage content" at bounding box center [200, 343] width 186 height 18
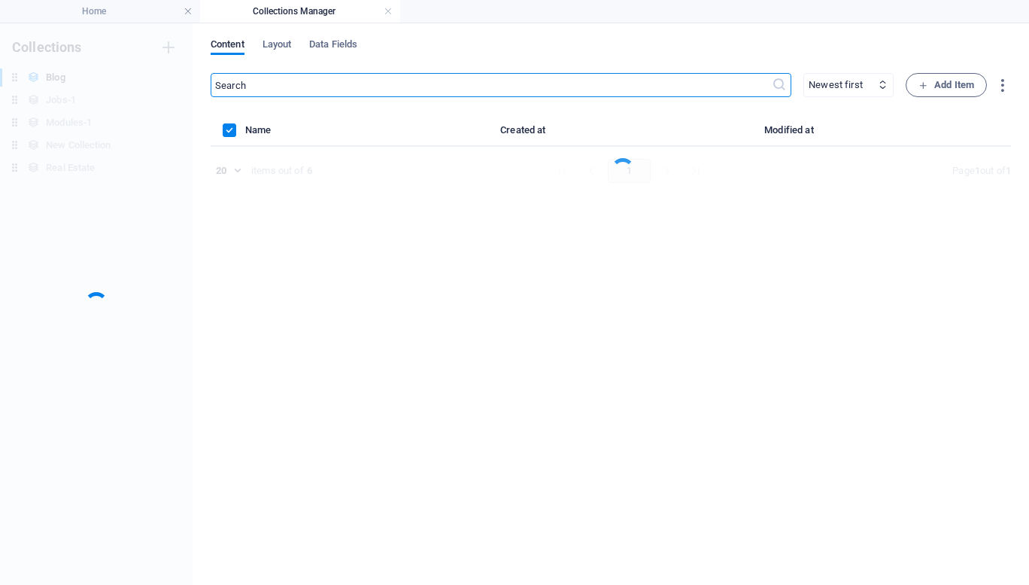
scroll to position [0, 0]
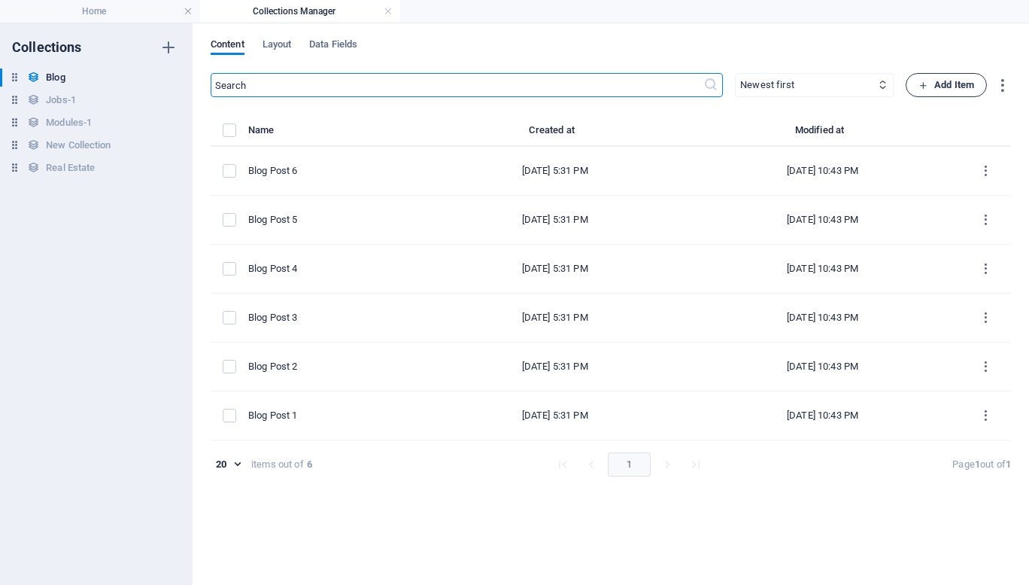
click at [942, 84] on span "Add Item" at bounding box center [947, 85] width 56 height 18
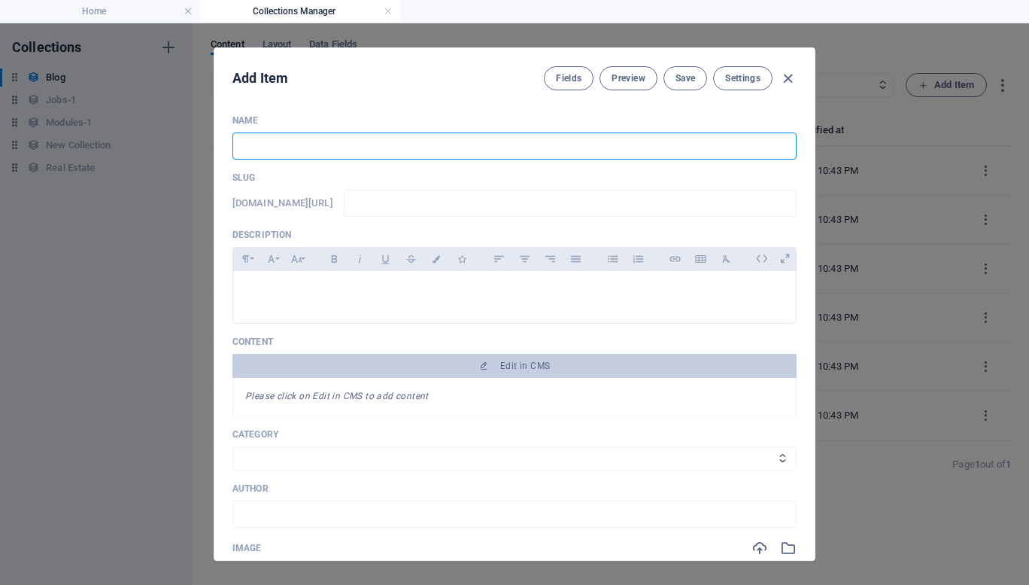
click at [597, 153] on input "text" at bounding box center [514, 145] width 564 height 27
type input "M"
type input "m"
type input "My"
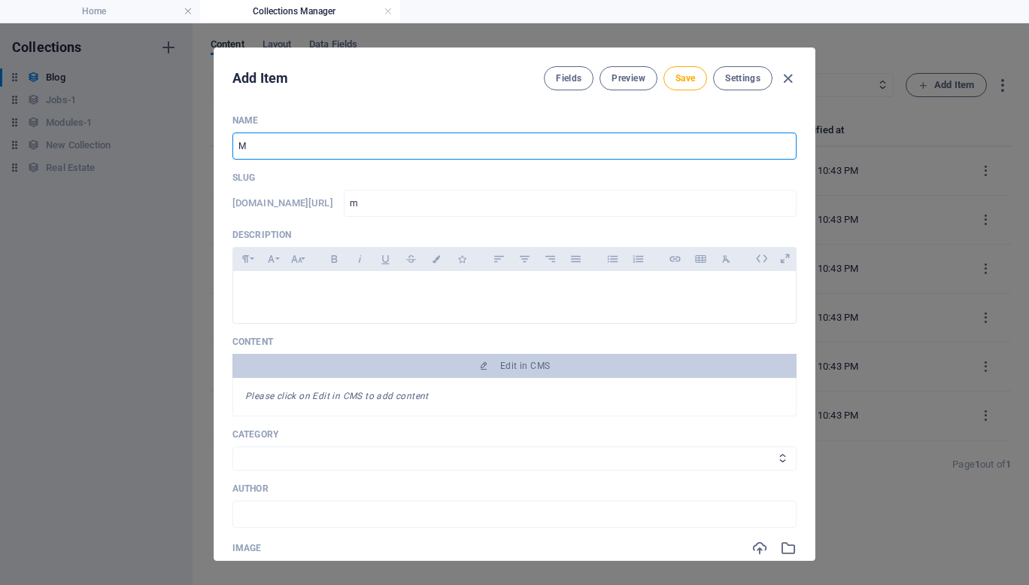
type input "my"
type input "My B"
type input "my-b"
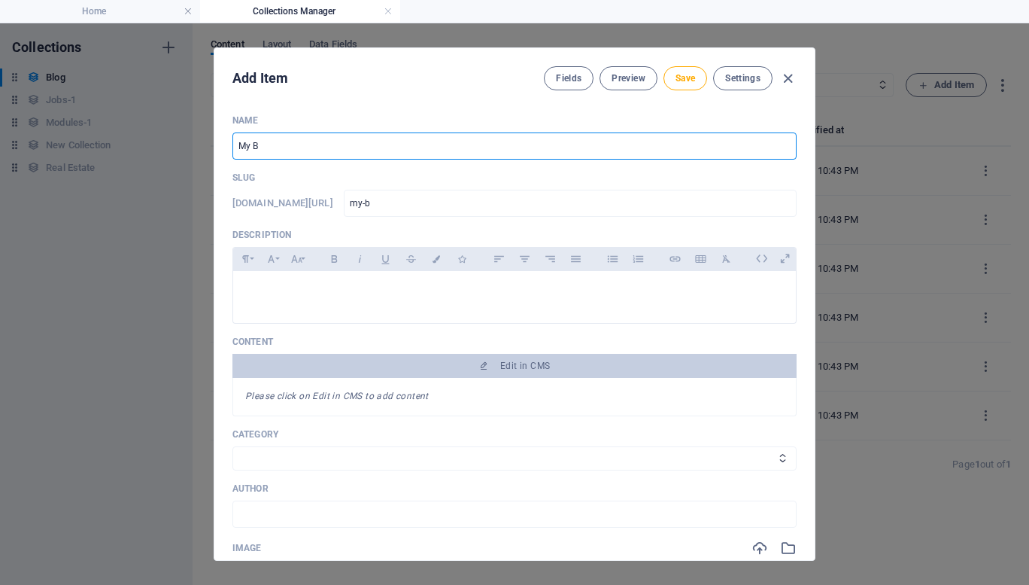
type input "My Bl"
type input "my-bl"
type input "My Blo"
type input "my-blo"
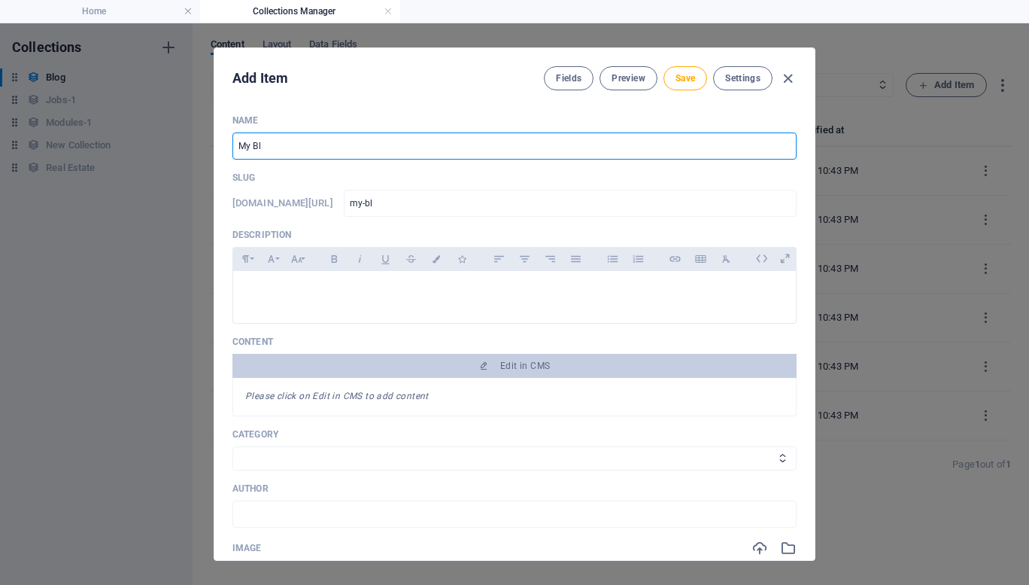
type input "my-blo"
type input "My Blog"
type input "my-blog"
drag, startPoint x: 300, startPoint y: 156, endPoint x: 144, endPoint y: 149, distance: 156.6
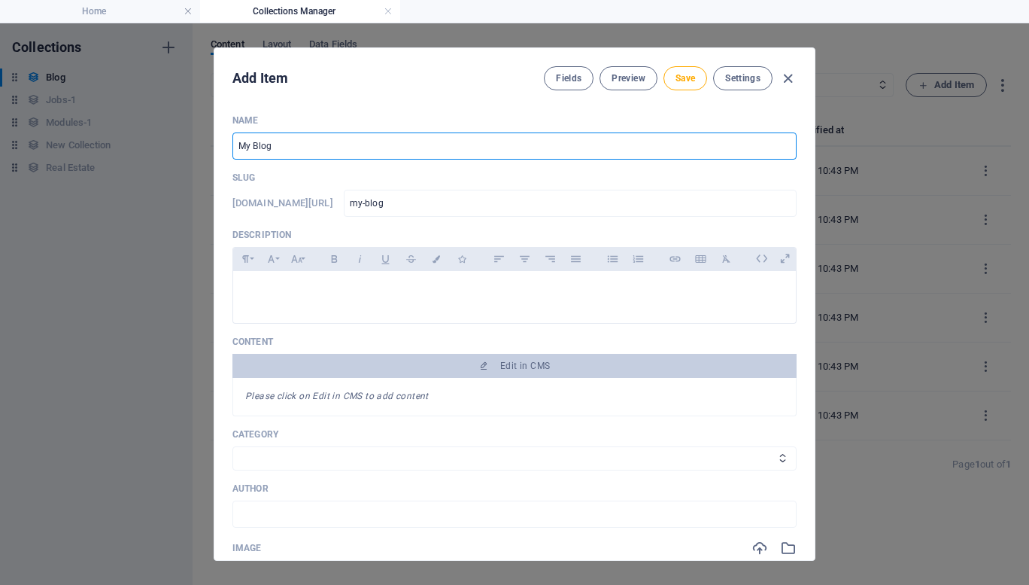
click at [144, 149] on div "Add Item Fields Preview Save Settings Name My Blog ​ Slug [DOMAIN_NAME][URL] my…" at bounding box center [514, 303] width 1029 height 561
type input "W"
type input "w"
type input "Wh"
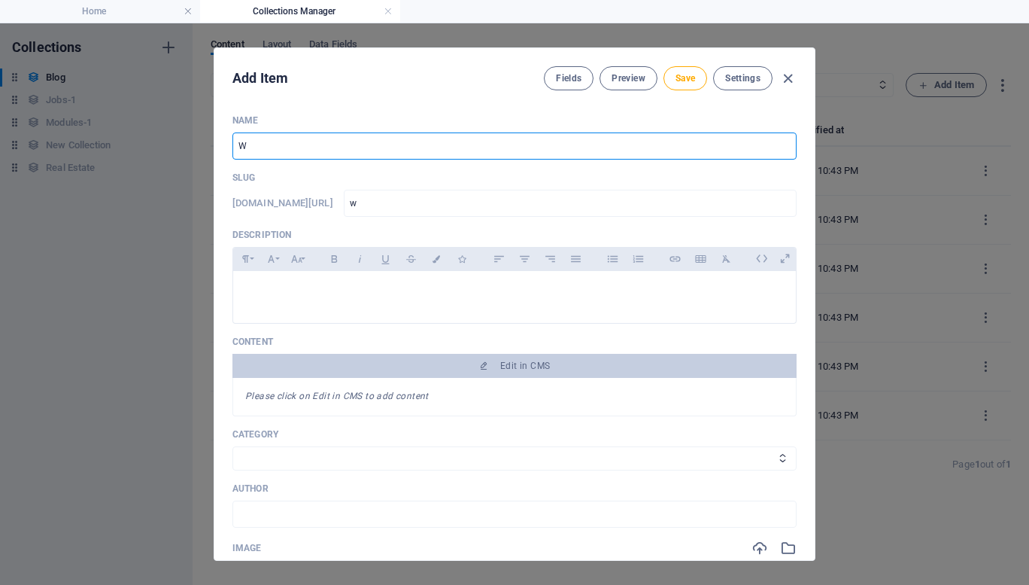
type input "wh"
type input "Why"
type input "why"
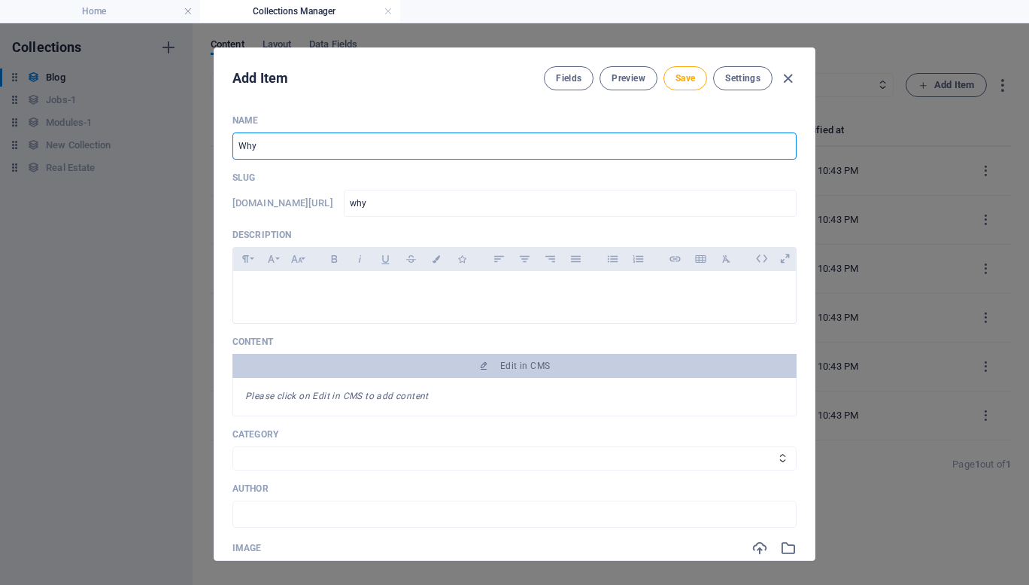
type input "Why L"
type input "why-l"
type input "Why Lo"
type input "why-lo"
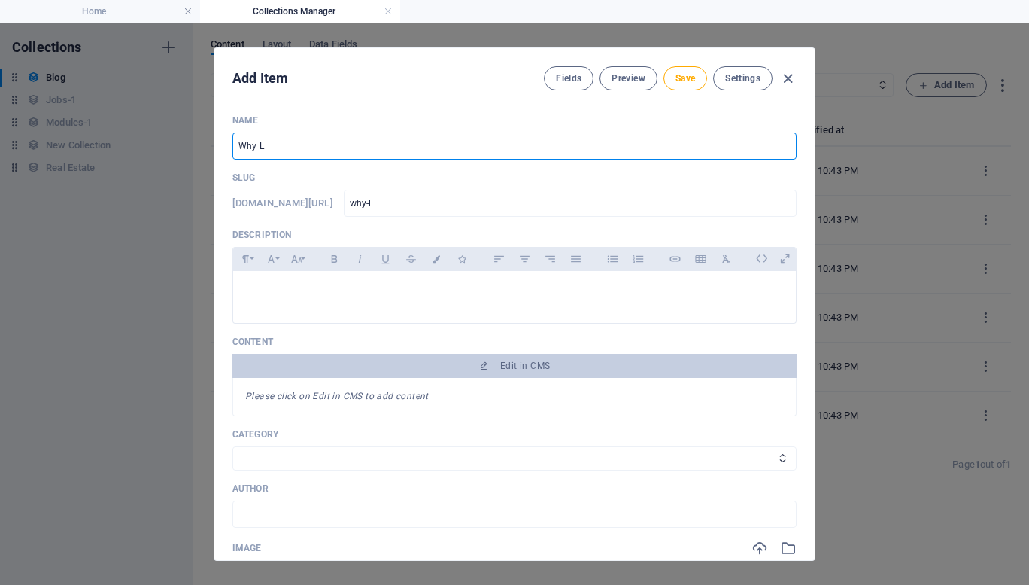
type input "why-lo"
type input "Why Loc"
type input "why-loc"
type input "Why Loca"
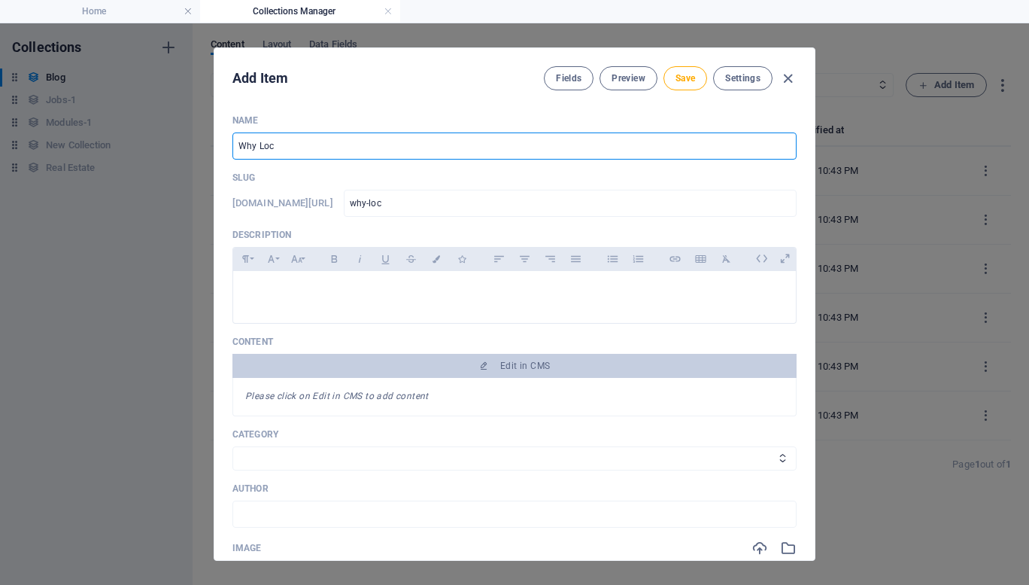
type input "why-loca"
type input "Why Local"
type input "why-local"
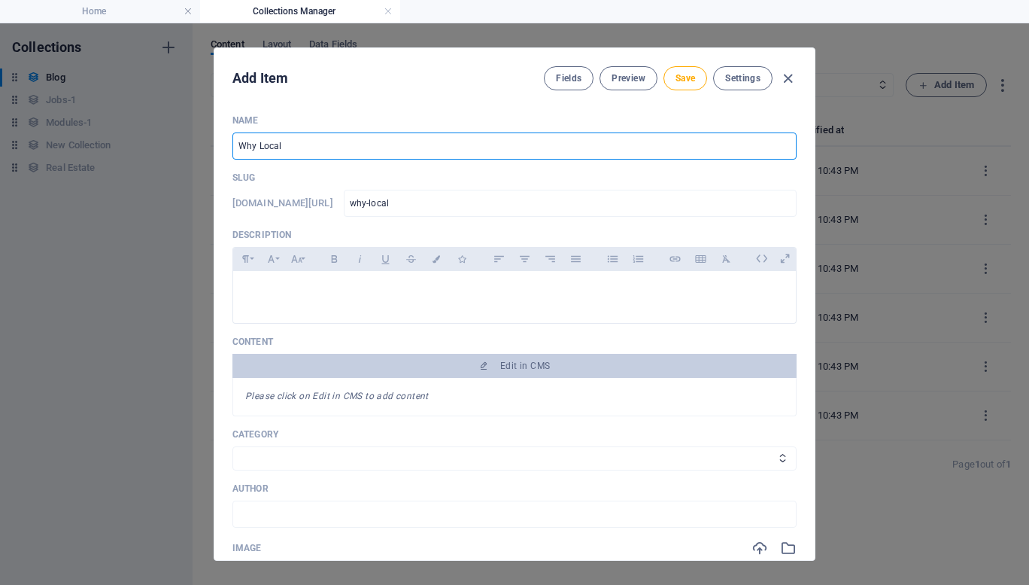
type input "Why Local B"
type input "why-local-b"
type input "Why Local Bu"
type input "why-local-bu"
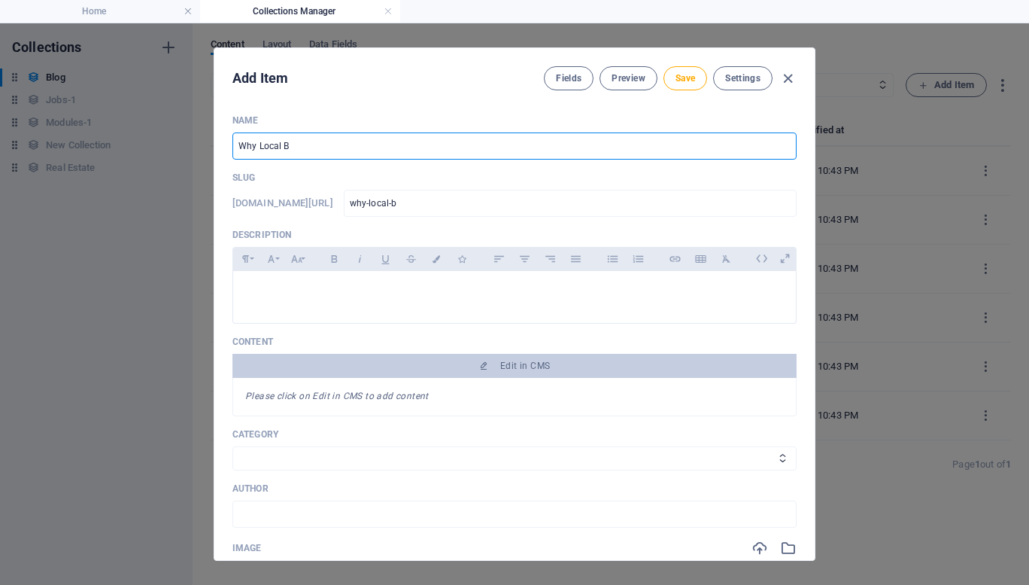
type input "why-local-bu"
type input "Why Local Bus"
type input "why-local-bus"
type input "Why Local Busi"
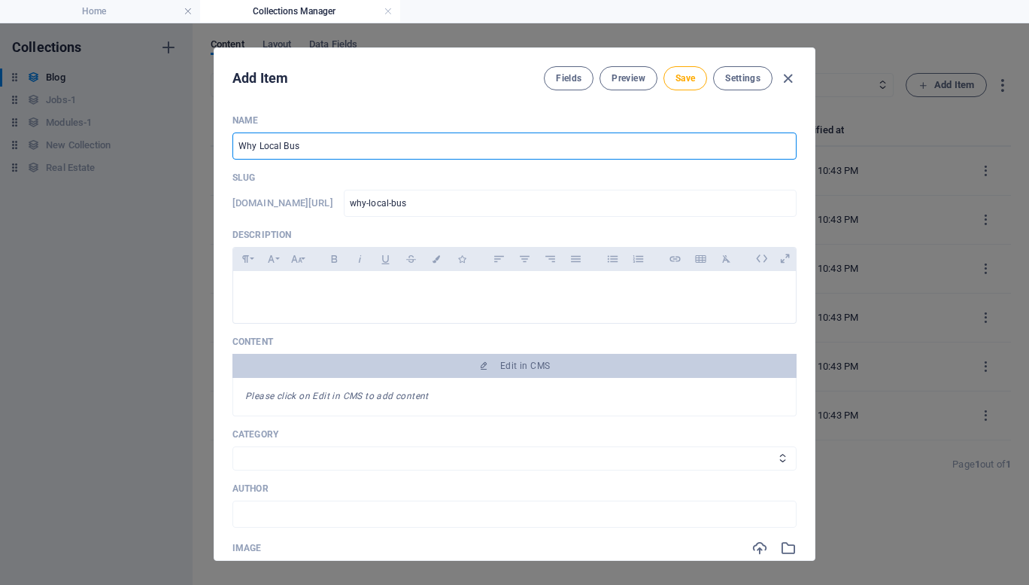
type input "why-local-busi"
type input "Why Local Busin"
type input "why-local-busin"
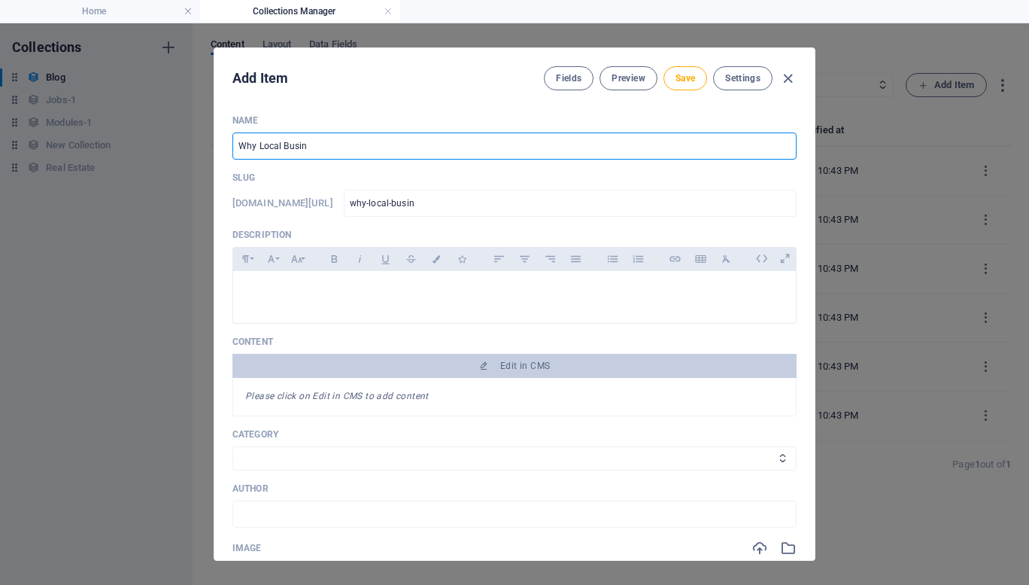
type input "Why Local Busine"
type input "why-local-busine"
type input "Why Local Busines"
type input "why-local-busines"
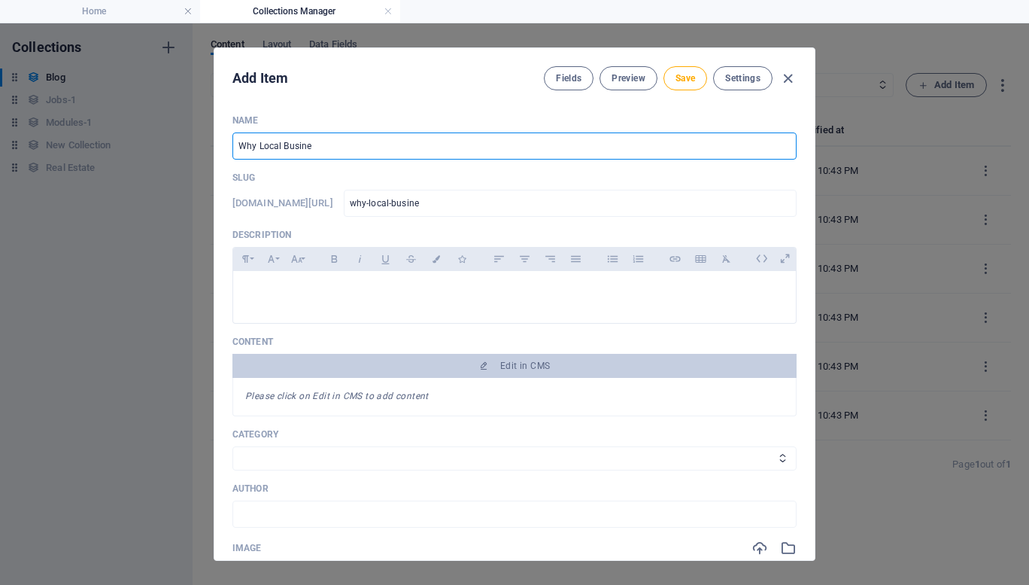
type input "why-local-busines"
type input "Why Local Business"
type input "why-local-business"
type input "Why Local Business S"
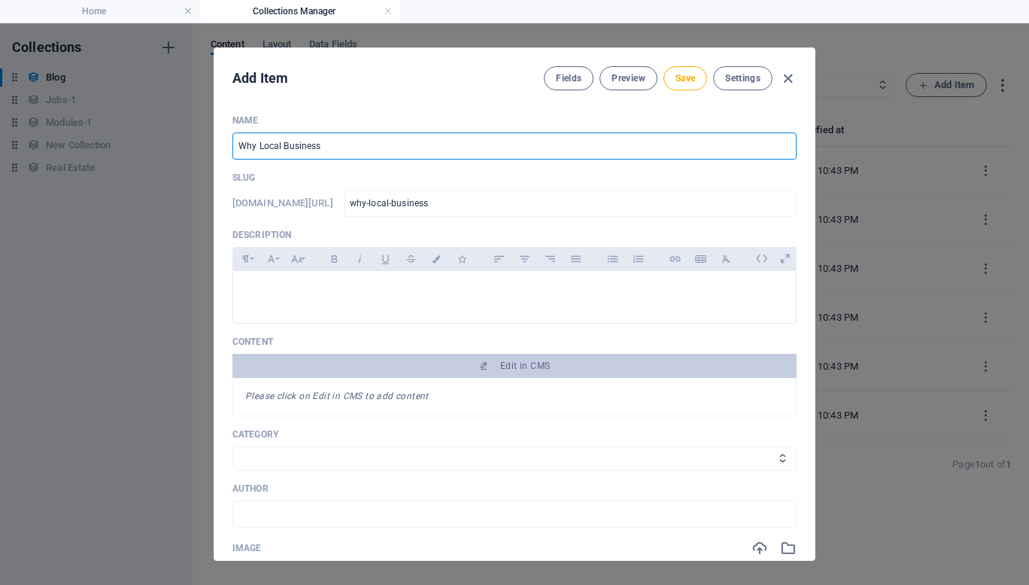
type input "why-local-business-s"
type input "Why Local Business SE"
type input "why-local-business-se"
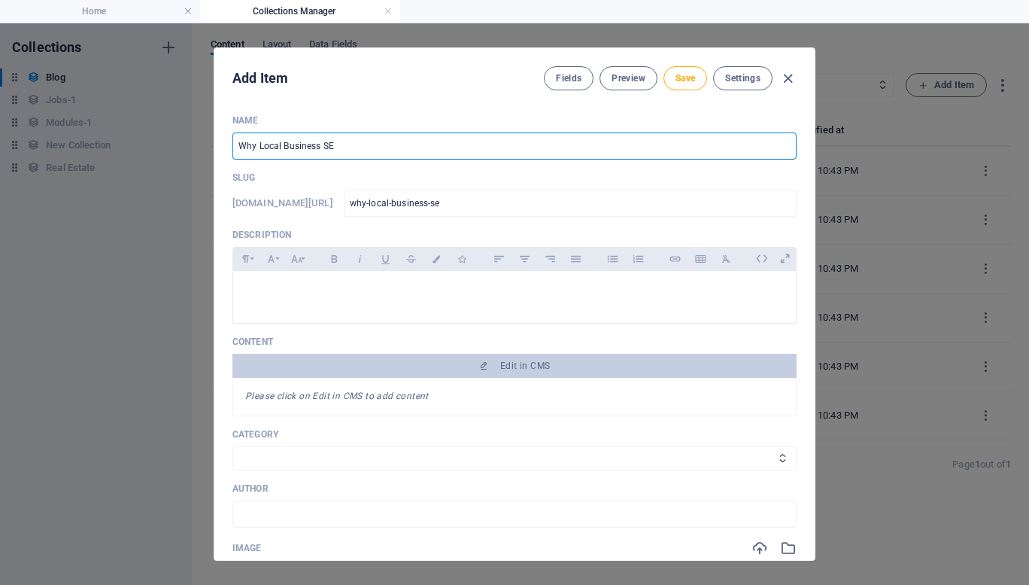
type input "Why Local Business SEO"
type input "why-local-business-seo"
type input "Why Local Business SEO i"
type input "why-local-business-[PERSON_NAME]"
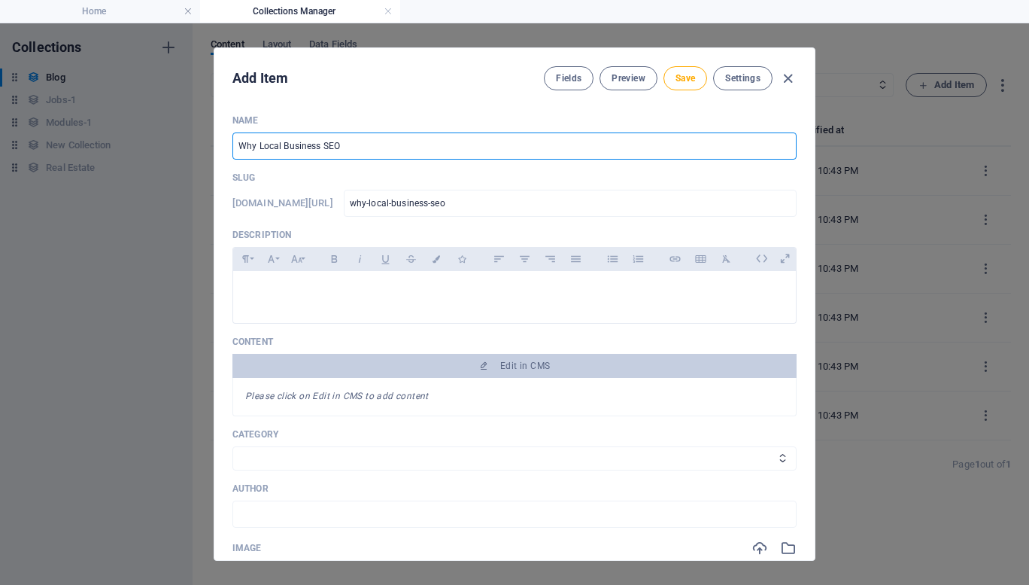
type input "why-local-business-[PERSON_NAME]"
type input "Why Local Business SEO is"
type input "why-local-business-seo-is"
type input "Why Local Business SEO is i"
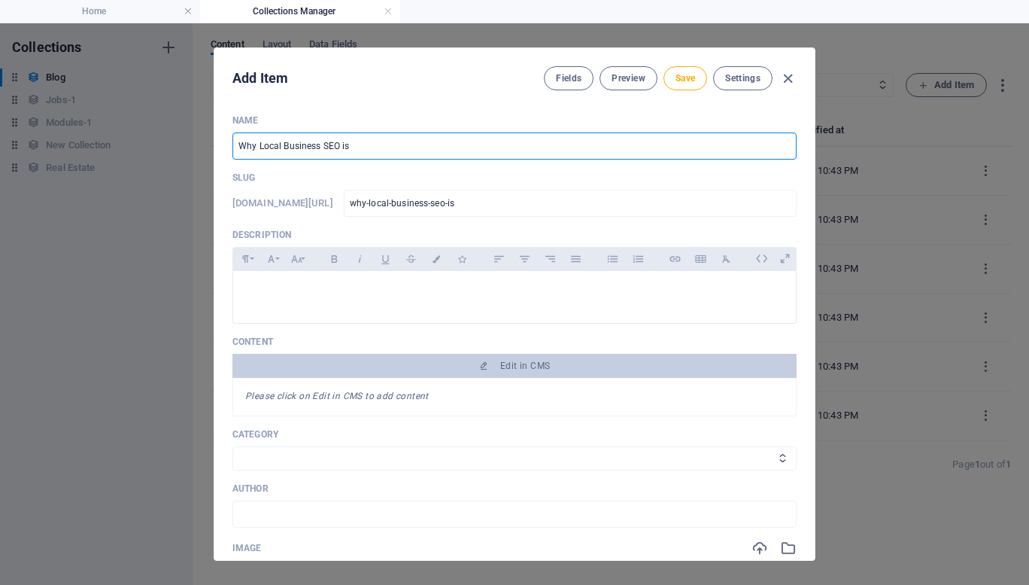
type input "why-local-business-seo-is-i"
type input "Why Local Business SEO is ip"
type input "why-local-business-seo-is-ip"
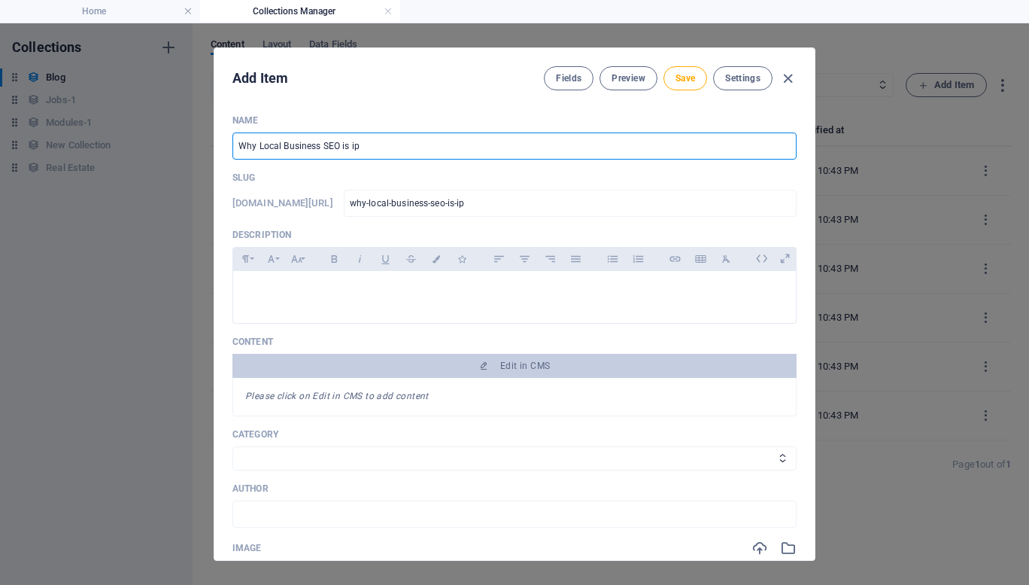
type input "Why Local Business SEO is ipo"
type input "why-local-business-seo-is-ipo"
type input "Why Local Business SEO is ip"
type input "why-local-business-seo-is-ip"
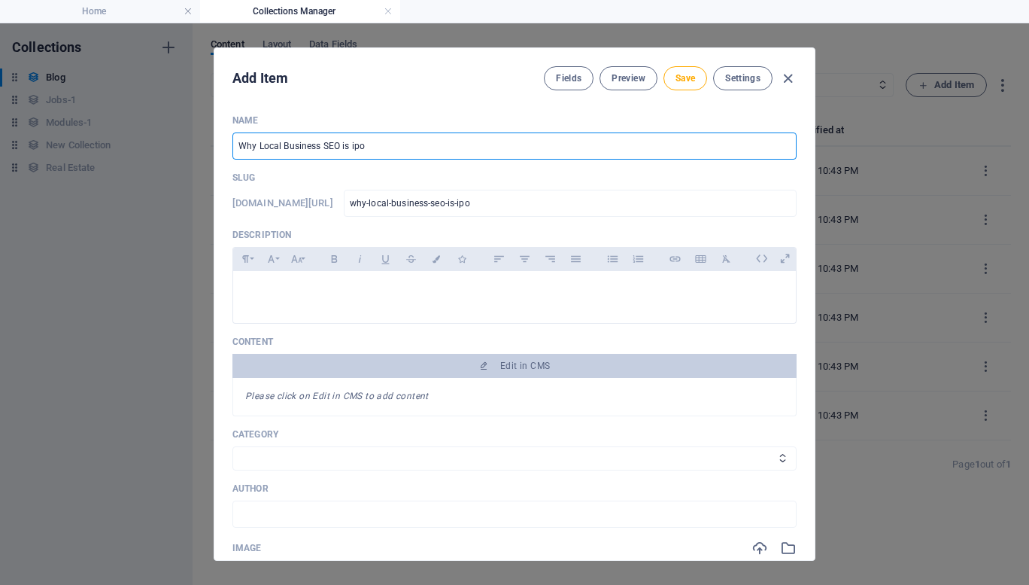
type input "why-local-business-seo-is-ip"
type input "Why Local Business SEO is i"
type input "why-local-business-seo-is-i"
type input "Why Local Business SEO is im"
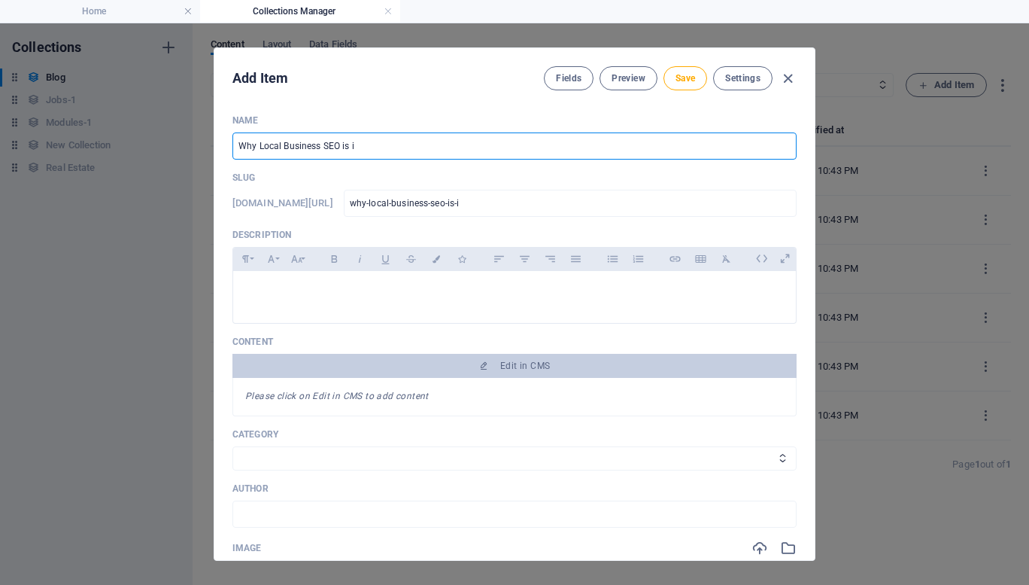
type input "why-local-business-seo-is-im"
type input "Why Local Business SEO is imp"
type input "why-local-business-seo-is-imp"
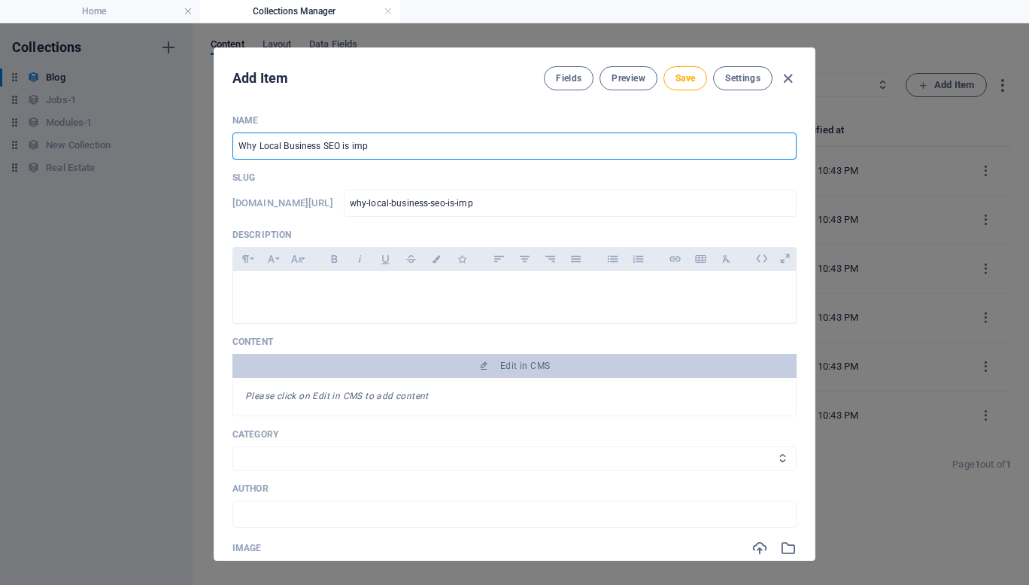
type input "Why Local Business SEO is impo"
type input "why-local-business-seo-is-impo"
type input "Why Local Business SEO is impor"
type input "why-local-business-seo-is-impor"
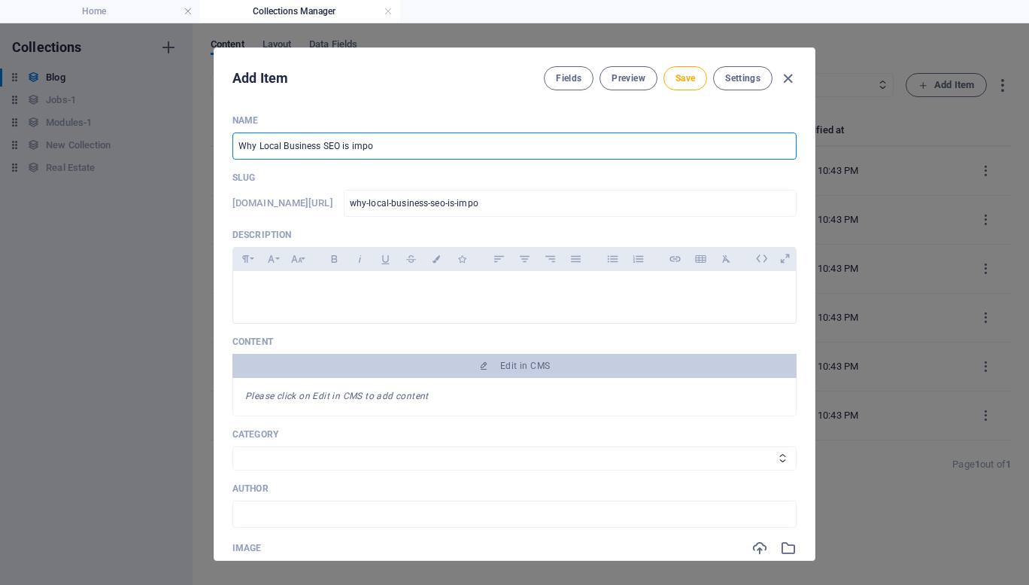
type input "why-local-business-seo-is-impor"
type input "Why Local Business SEO is import"
type input "why-local-business-seo-is-import"
type input "Why Local Business SEO is importa"
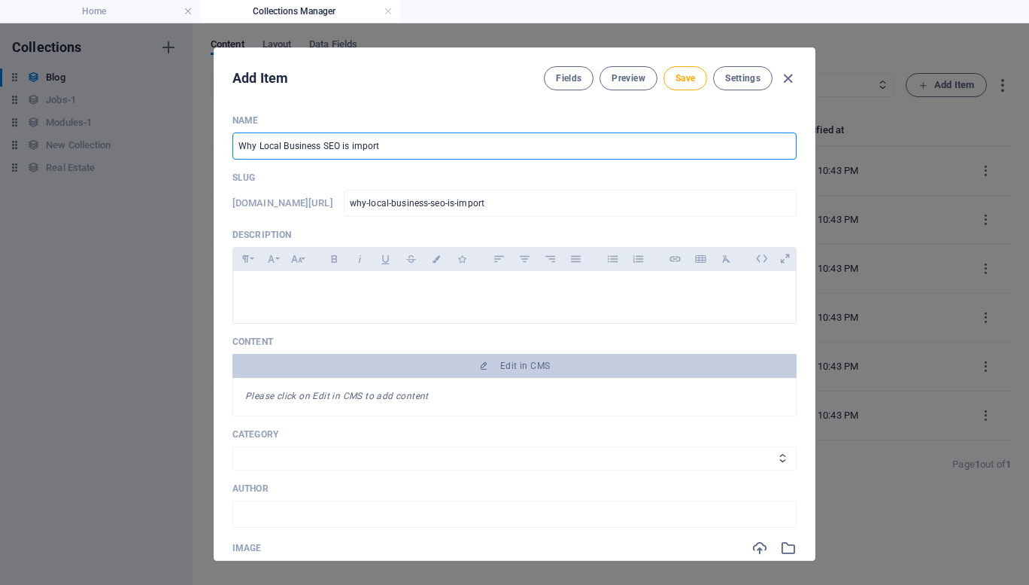
type input "why-local-business-seo-is-importa"
type input "Why Local Business SEO is importan"
type input "why-local-business-seo-is-importan"
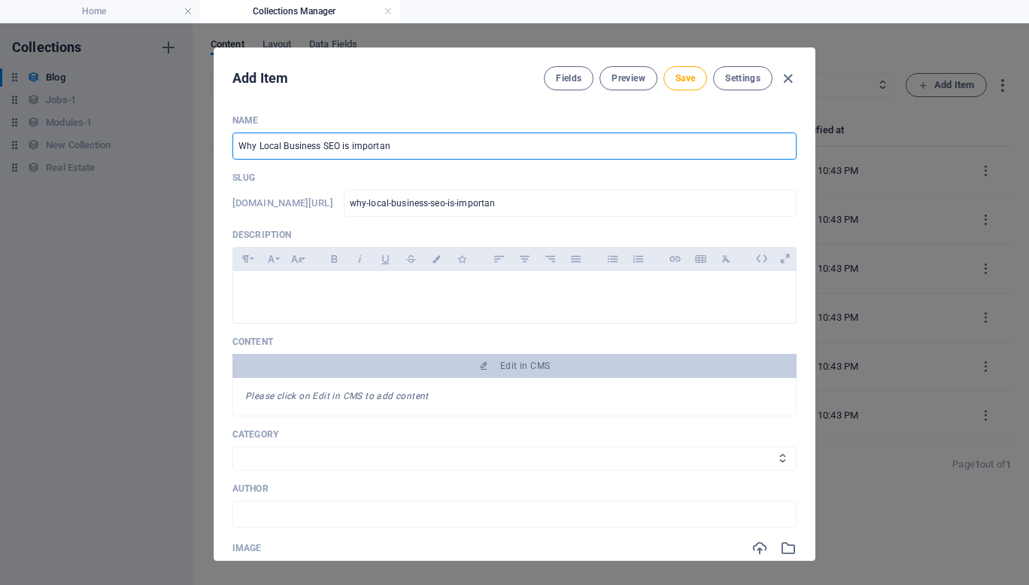
type input "Why Local Business SEO is important"
type input "why-local-business-seo-is-important"
type input "Why Local Business SEO is important"
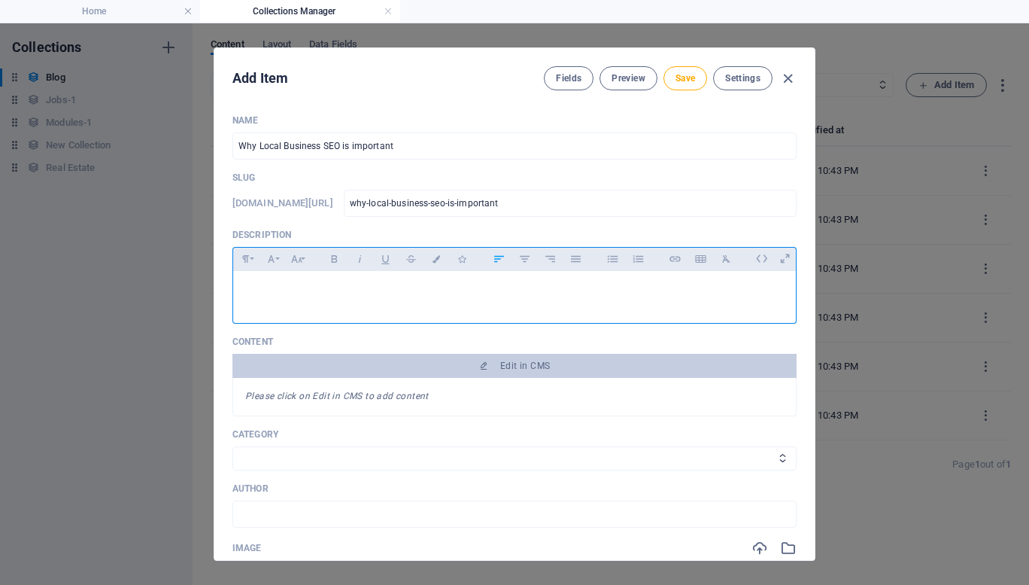
click at [386, 290] on p at bounding box center [514, 290] width 539 height 14
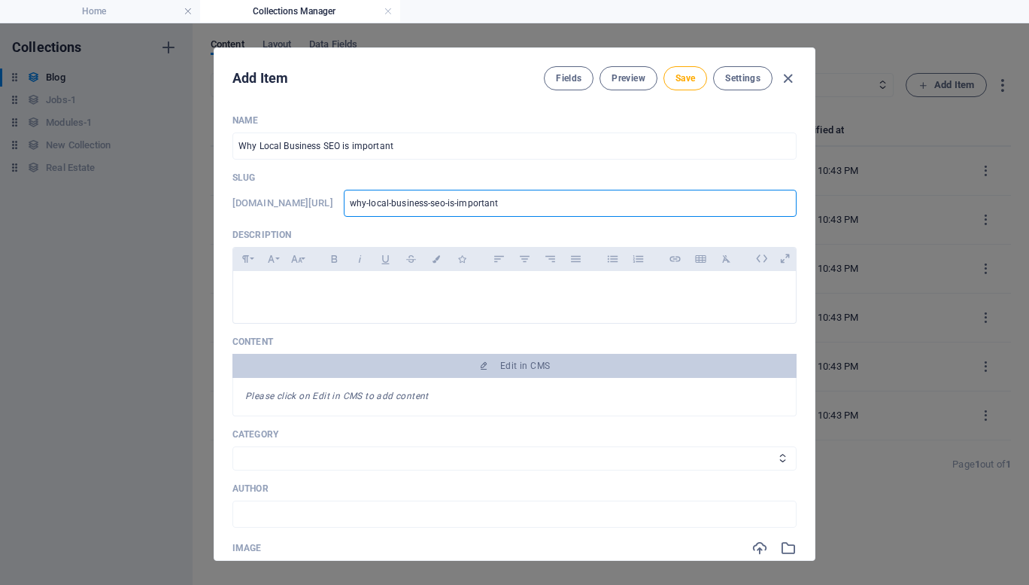
drag, startPoint x: 621, startPoint y: 205, endPoint x: 350, endPoint y: 175, distance: 272.5
click at [350, 175] on div "Slug [DOMAIN_NAME][URL] why-local-business-seo-is-important ​" at bounding box center [514, 194] width 564 height 45
click at [360, 300] on div at bounding box center [514, 293] width 563 height 45
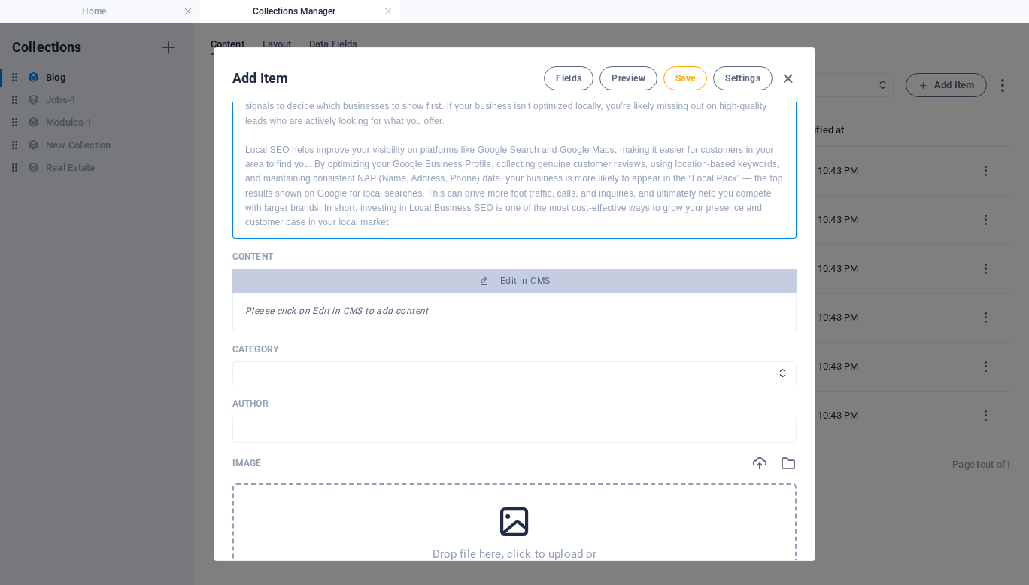
scroll to position [196, 0]
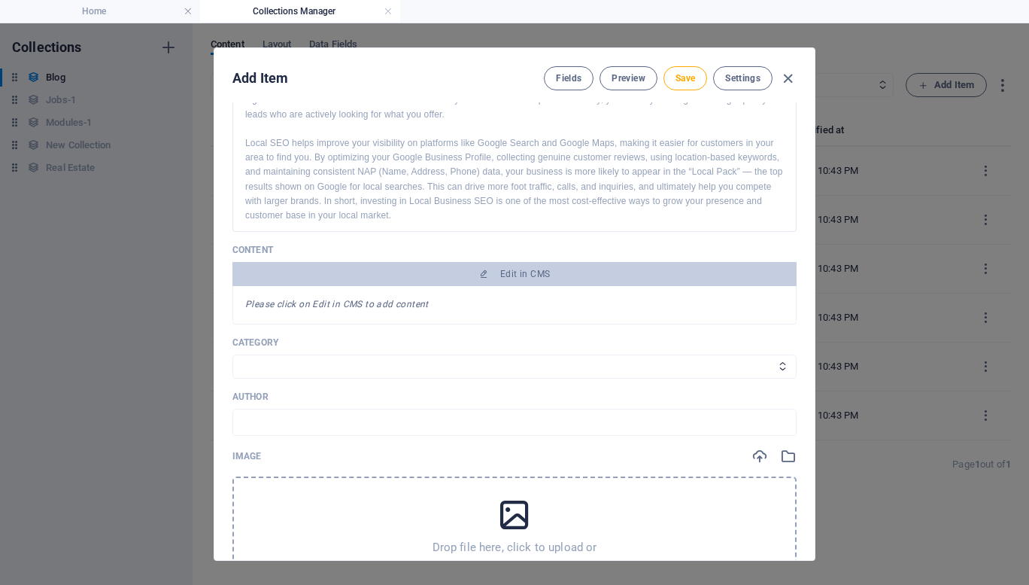
click at [555, 342] on p "Category" at bounding box center [514, 342] width 564 height 12
click at [436, 374] on select "Category 1 Category 2" at bounding box center [514, 366] width 564 height 24
click at [780, 367] on icon at bounding box center [783, 366] width 10 height 10
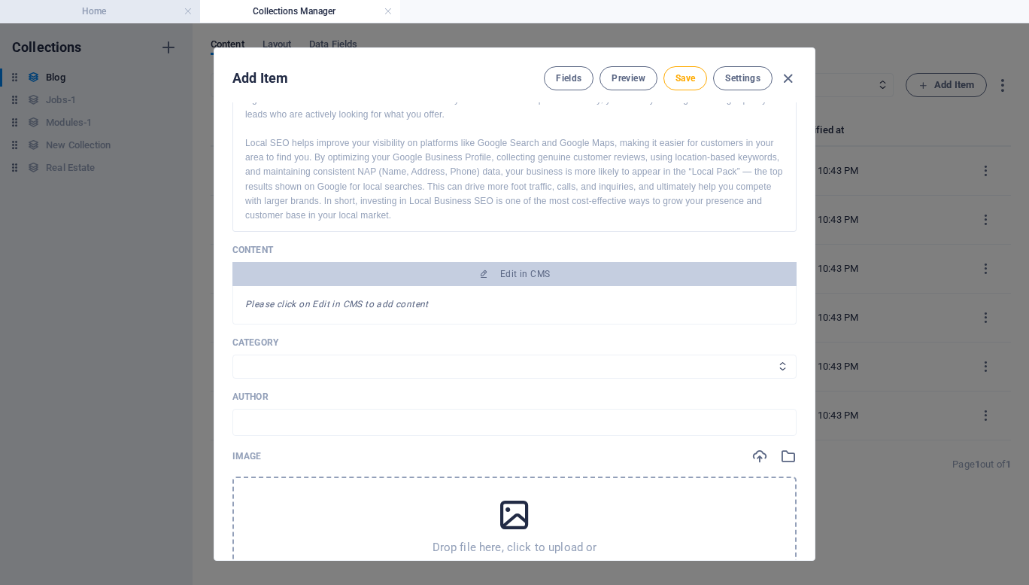
click at [102, 11] on h4 "Home" at bounding box center [100, 11] width 200 height 17
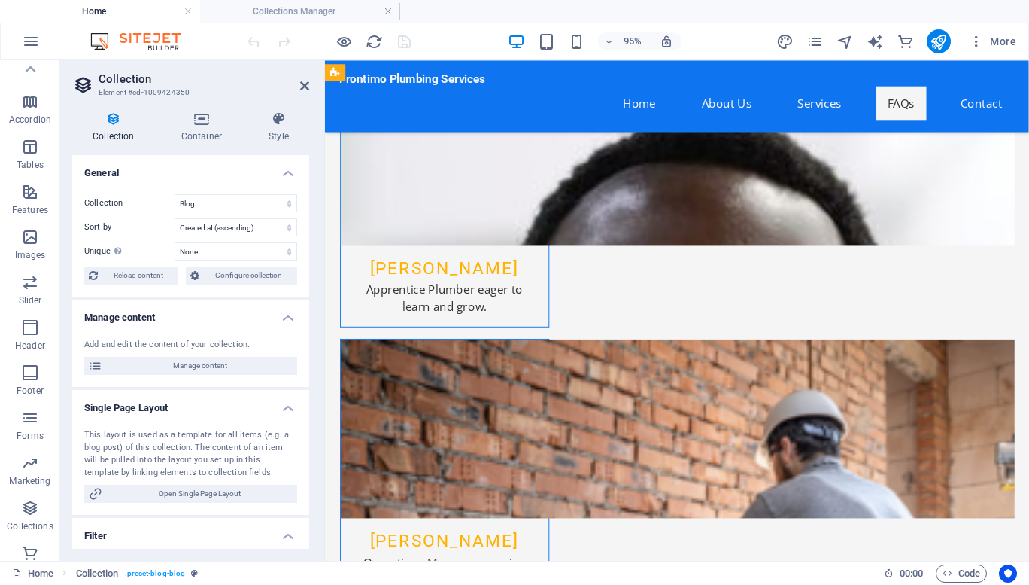
scroll to position [7807, 0]
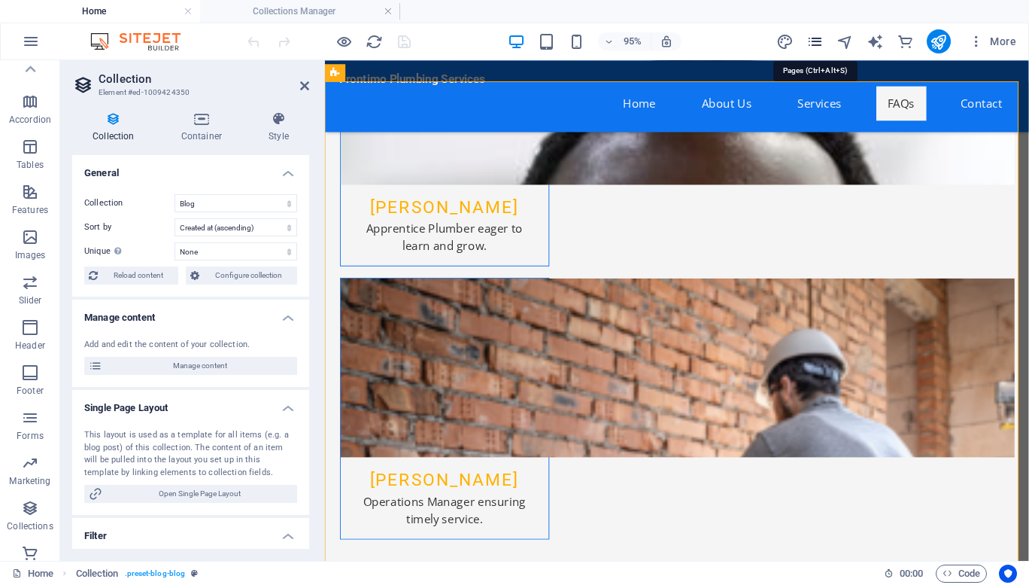
click at [818, 44] on icon "pages" at bounding box center [814, 41] width 17 height 17
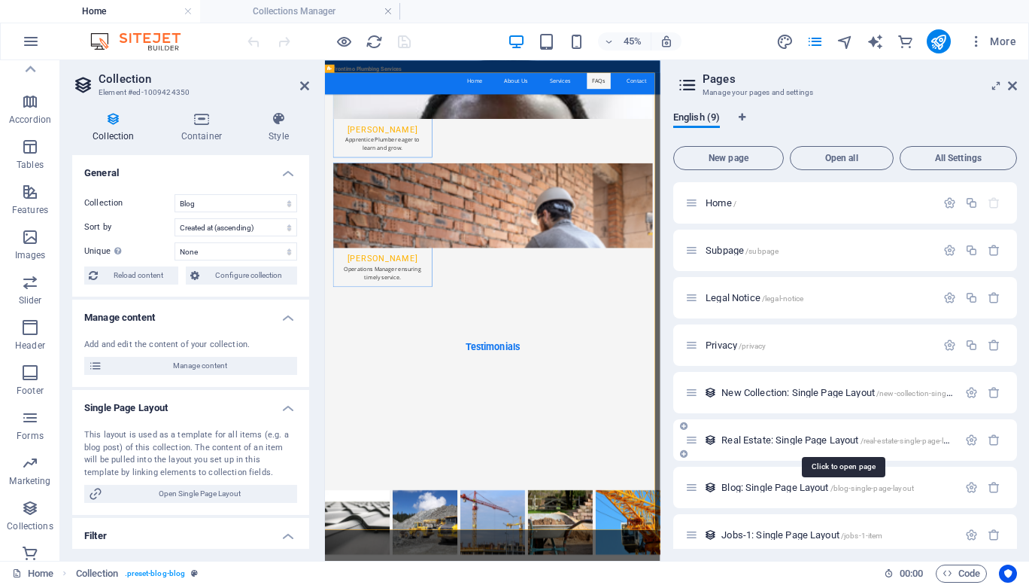
scroll to position [60, 0]
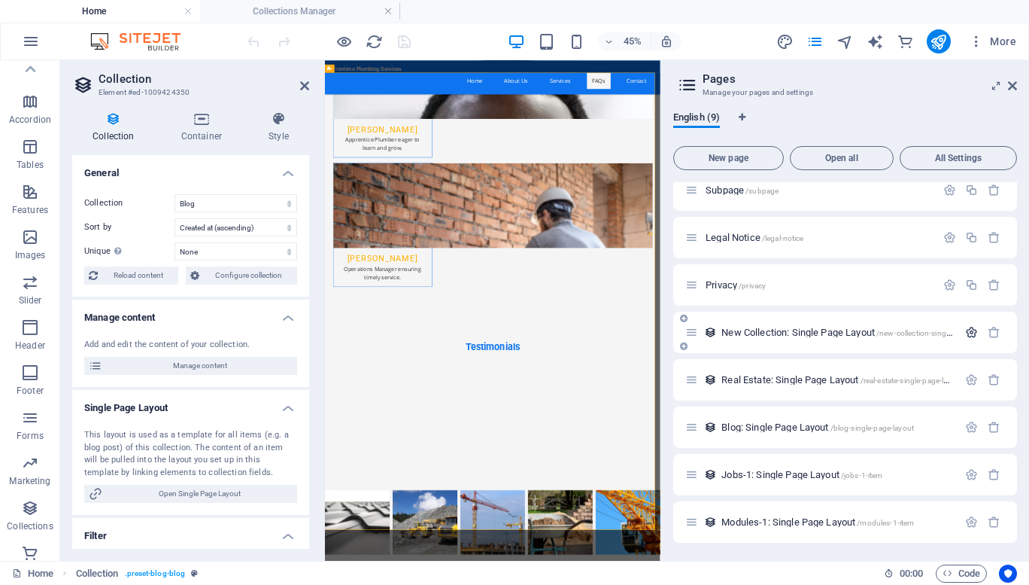
click at [965, 337] on icon "button" at bounding box center [971, 332] width 13 height 13
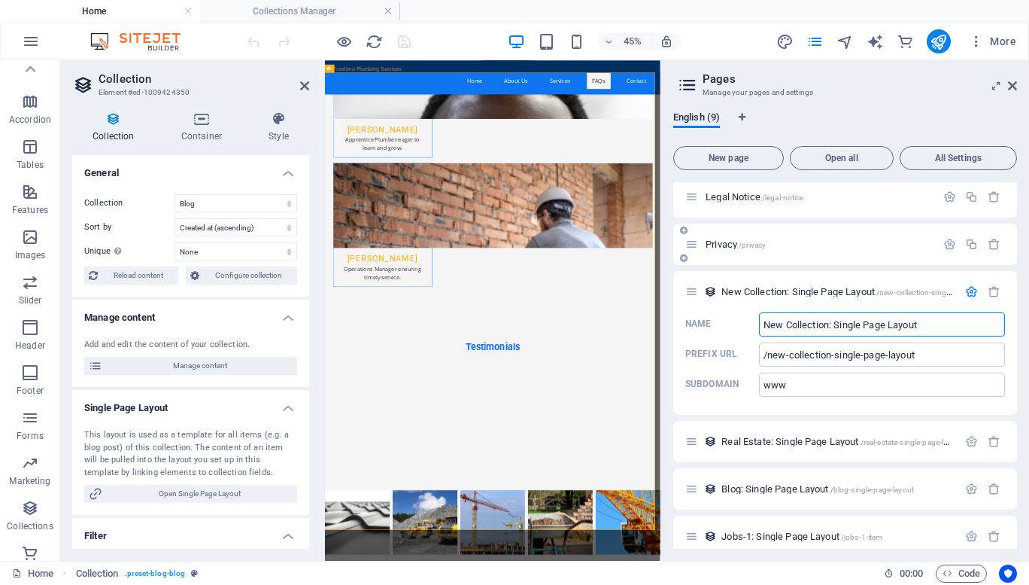
scroll to position [162, 0]
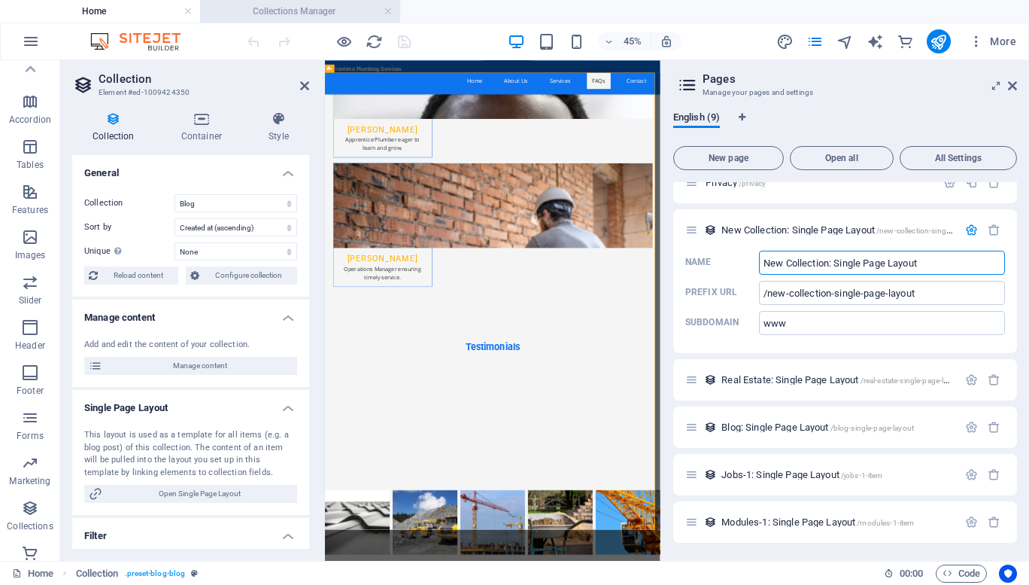
click at [320, 13] on h4 "Collections Manager" at bounding box center [300, 11] width 200 height 17
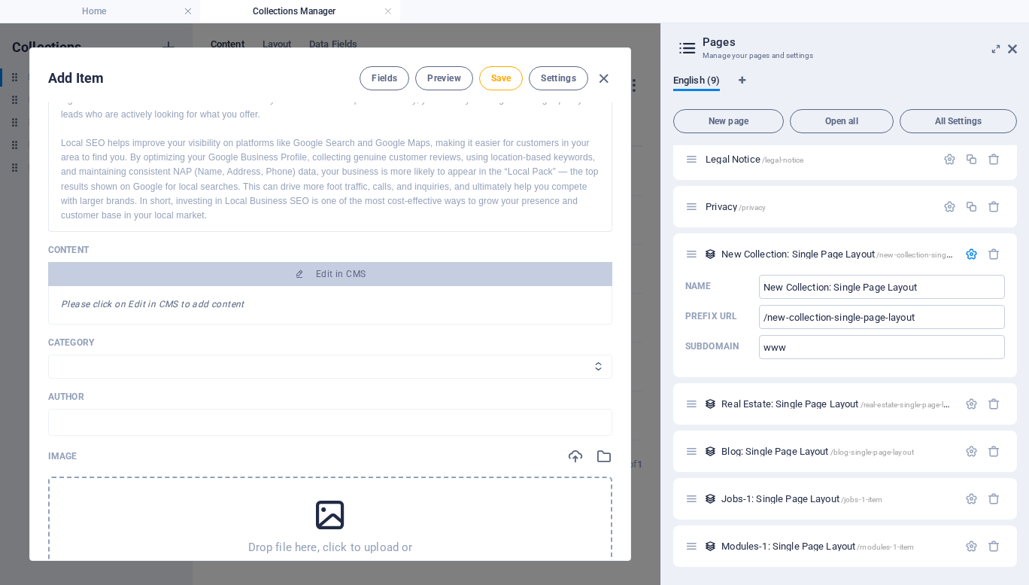
scroll to position [102, 0]
click at [383, 81] on span "Fields" at bounding box center [385, 78] width 26 height 12
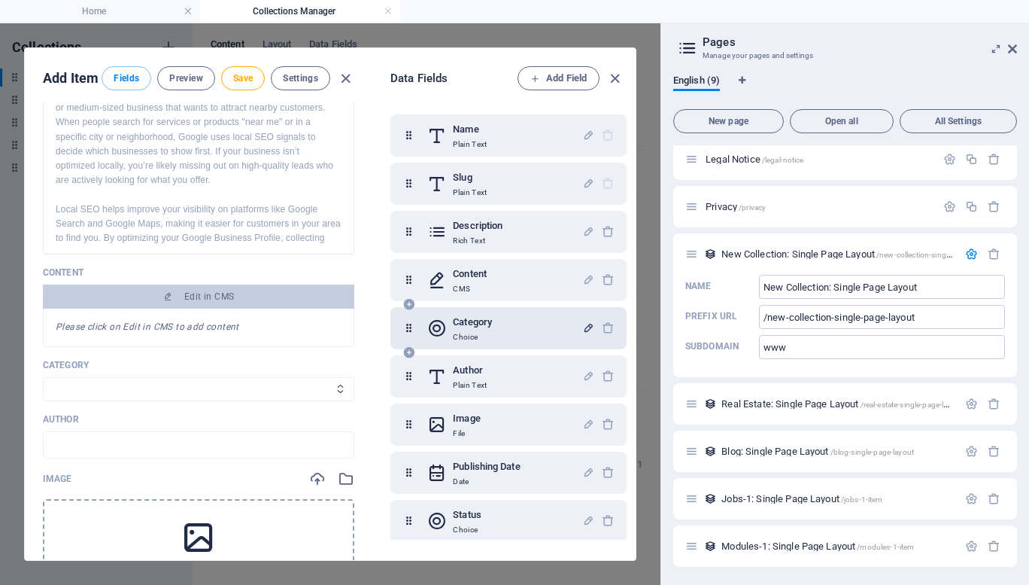
click at [588, 330] on icon "button" at bounding box center [588, 327] width 13 height 13
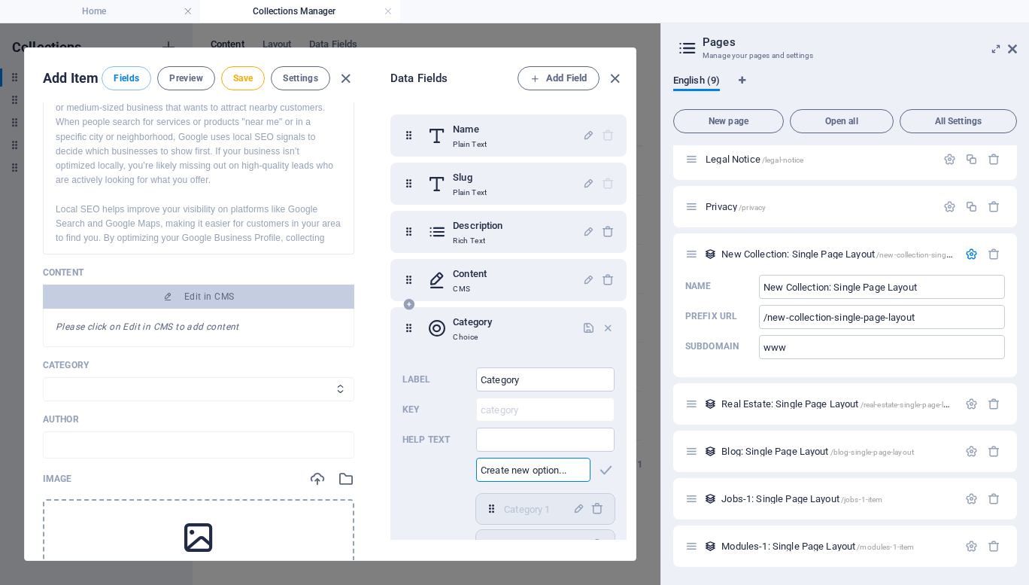
click at [584, 469] on input "text" at bounding box center [533, 469] width 114 height 24
click at [610, 469] on icon "button" at bounding box center [605, 469] width 17 height 17
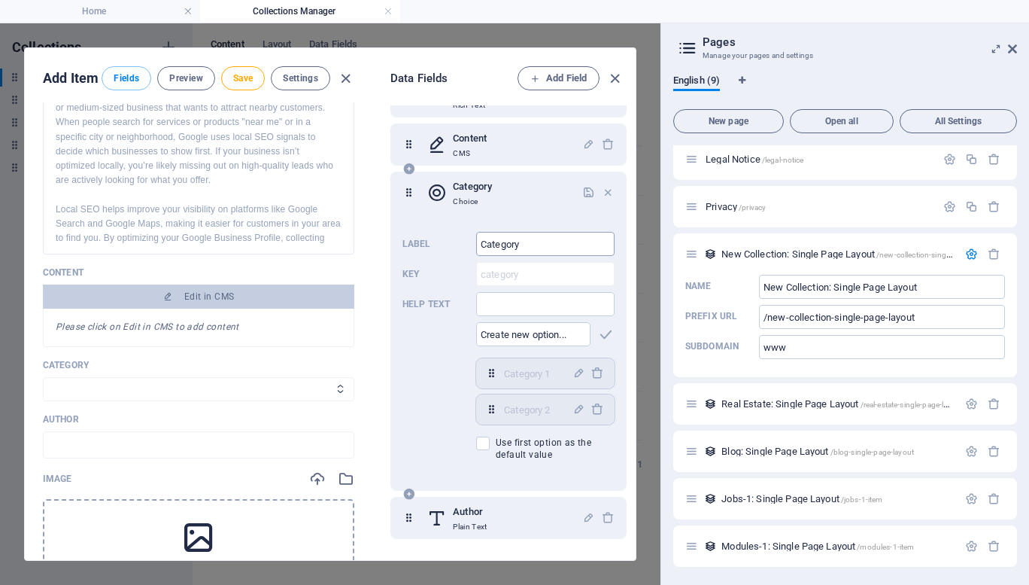
scroll to position [175, 0]
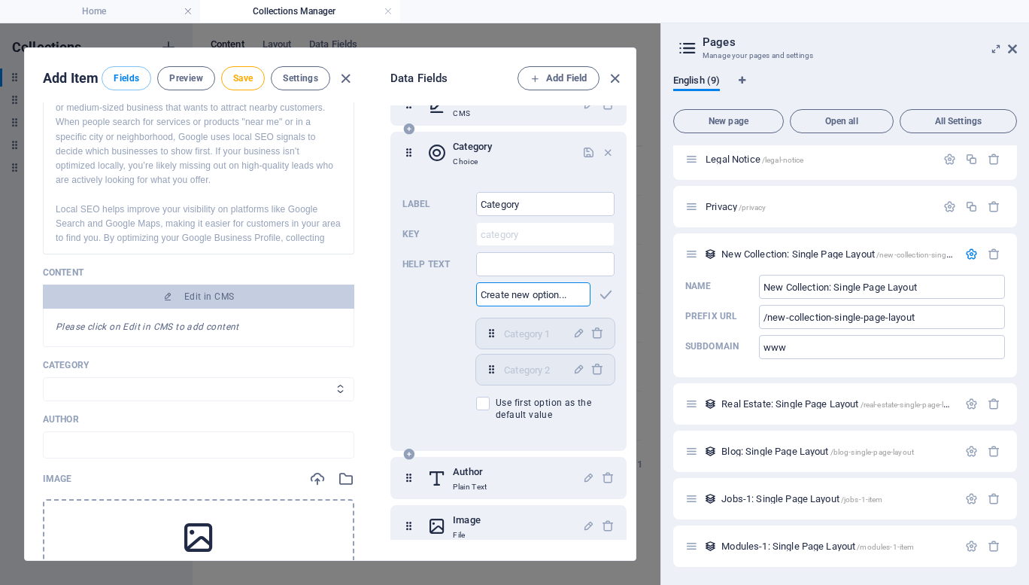
click at [552, 290] on input "text" at bounding box center [533, 294] width 114 height 24
type input "H"
type input "Why Import"
click at [560, 208] on input "Category" at bounding box center [545, 204] width 138 height 24
click at [548, 299] on input "Why Import" at bounding box center [533, 294] width 114 height 24
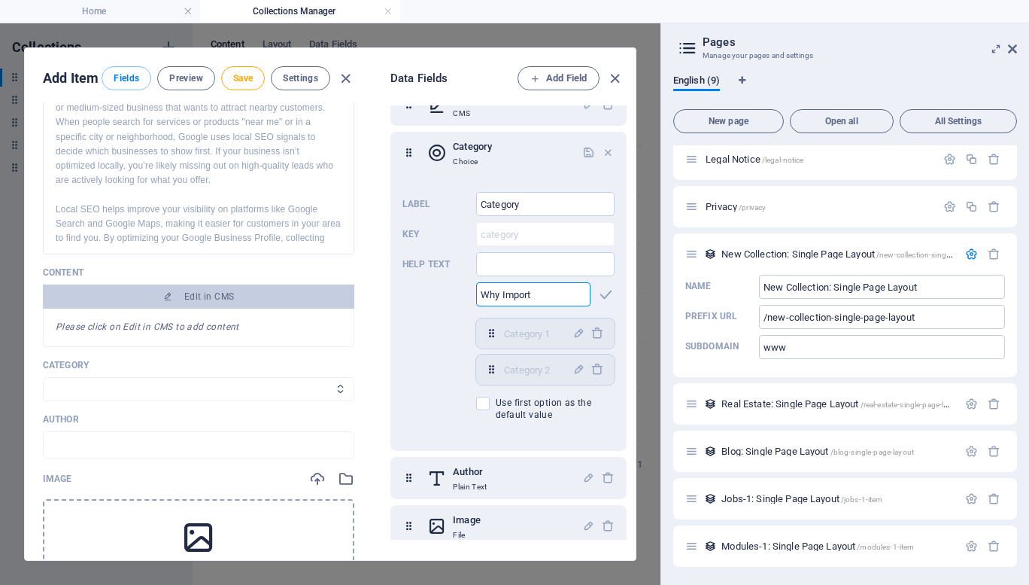
drag, startPoint x: 559, startPoint y: 299, endPoint x: 355, endPoint y: 292, distance: 204.0
click at [355, 292] on div "Add Item Fields Preview Save Settings Name Why Local Business SEO is important …" at bounding box center [330, 304] width 611 height 512
click at [601, 294] on icon "button" at bounding box center [605, 294] width 17 height 17
click at [536, 298] on input "text" at bounding box center [533, 294] width 114 height 24
paste input "Why Import"
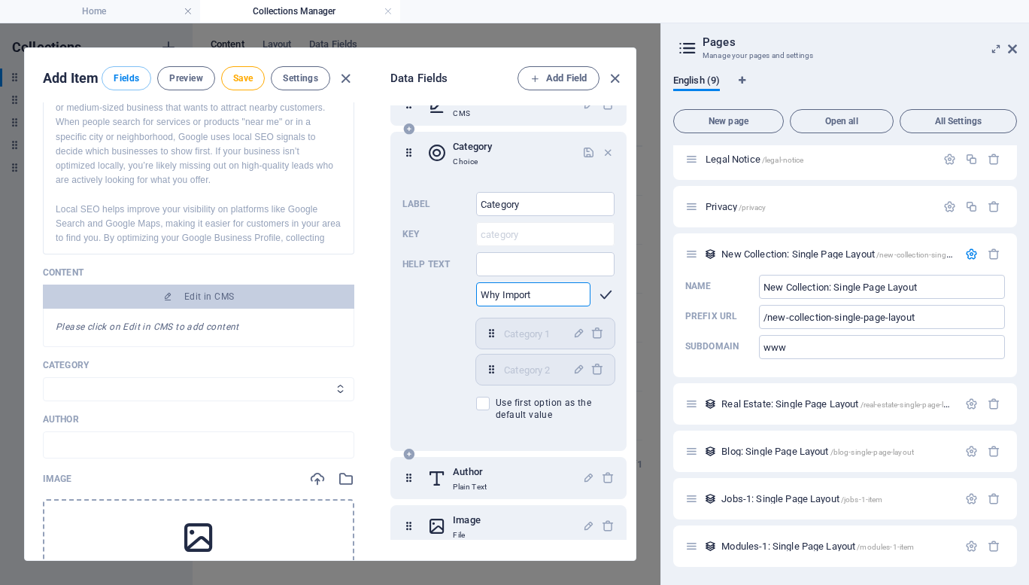
type input "Why Import"
click at [599, 296] on icon "button" at bounding box center [605, 294] width 17 height 17
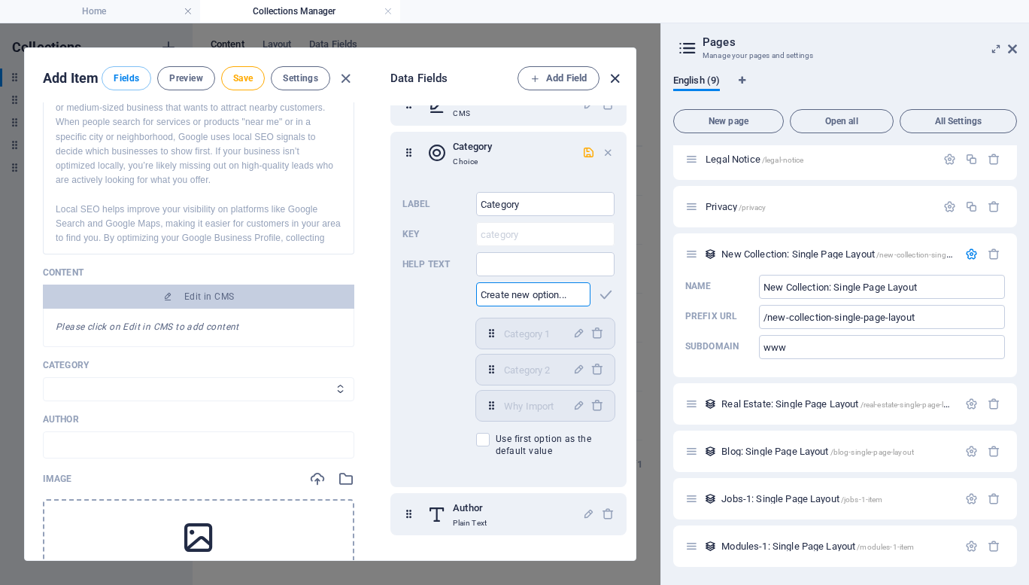
click at [615, 76] on icon "button" at bounding box center [614, 78] width 17 height 17
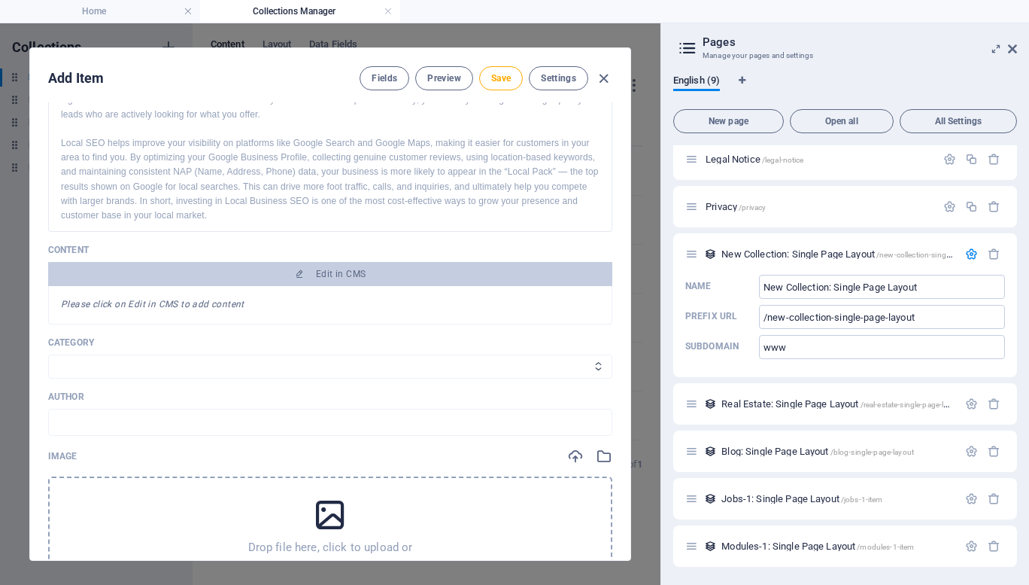
scroll to position [165, 0]
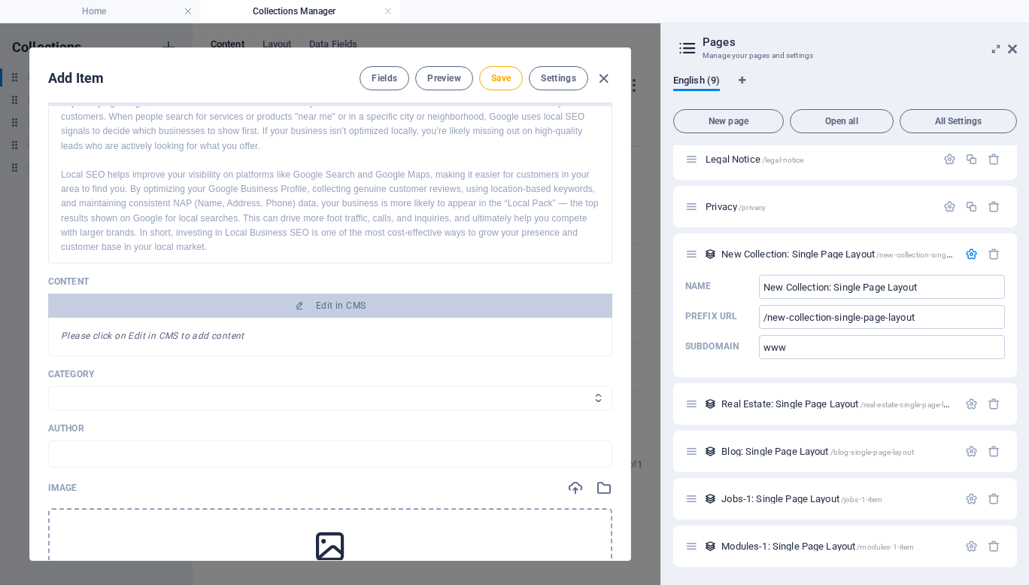
click at [87, 375] on p "Category" at bounding box center [330, 374] width 564 height 12
click at [158, 375] on p "Category" at bounding box center [330, 374] width 564 height 12
click at [150, 402] on select "Category 1 Category 2" at bounding box center [330, 398] width 564 height 24
click at [147, 398] on select "Category 1 Category 2" at bounding box center [330, 398] width 564 height 24
click at [363, 83] on button "Fields" at bounding box center [385, 78] width 50 height 24
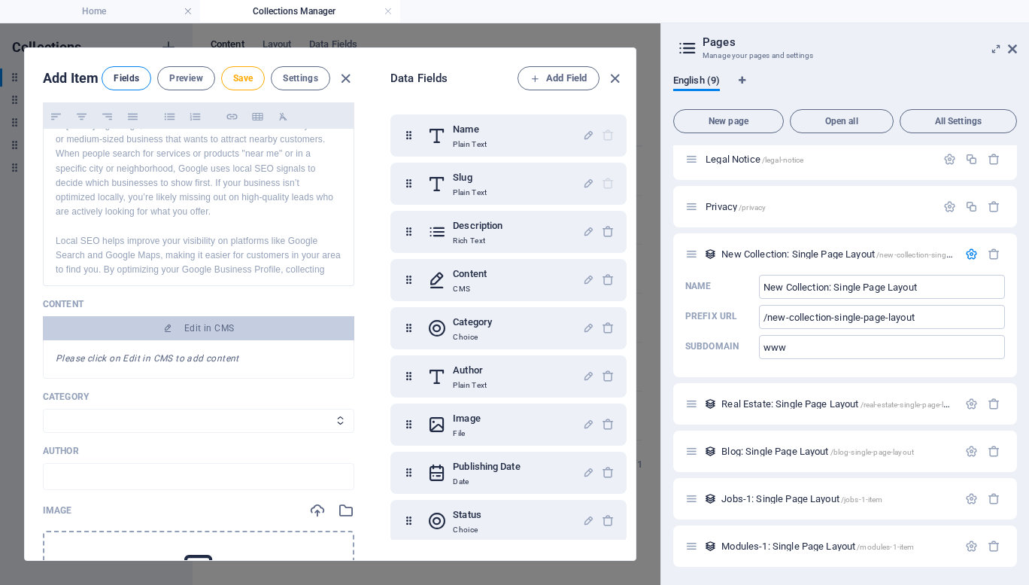
scroll to position [174, 0]
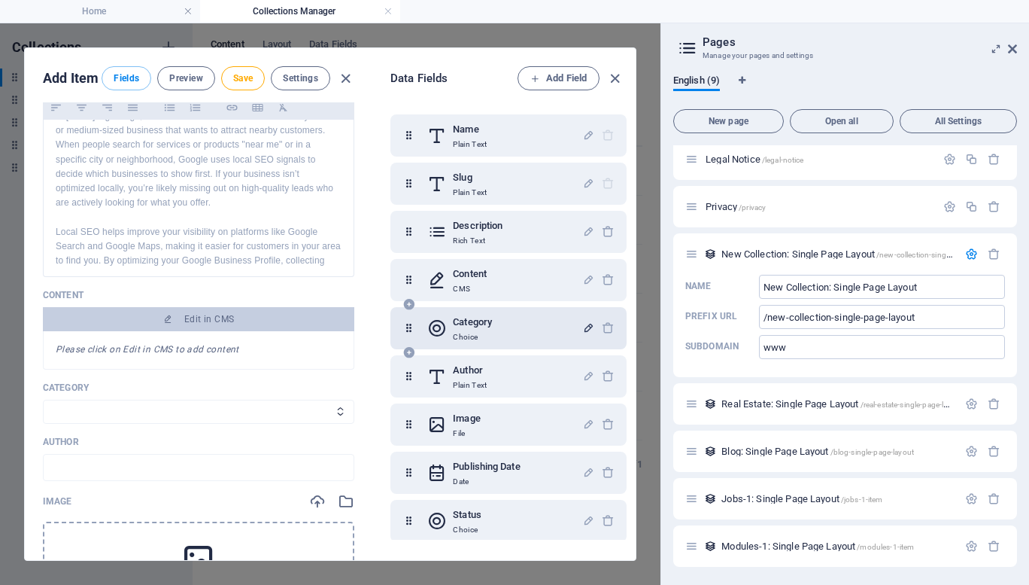
click at [590, 331] on icon "button" at bounding box center [588, 327] width 13 height 13
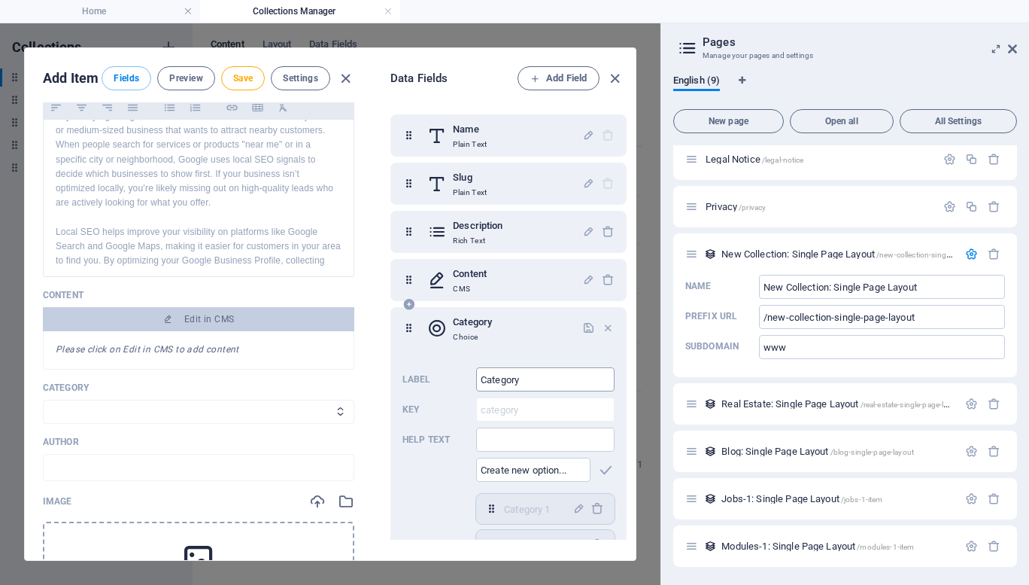
scroll to position [262, 0]
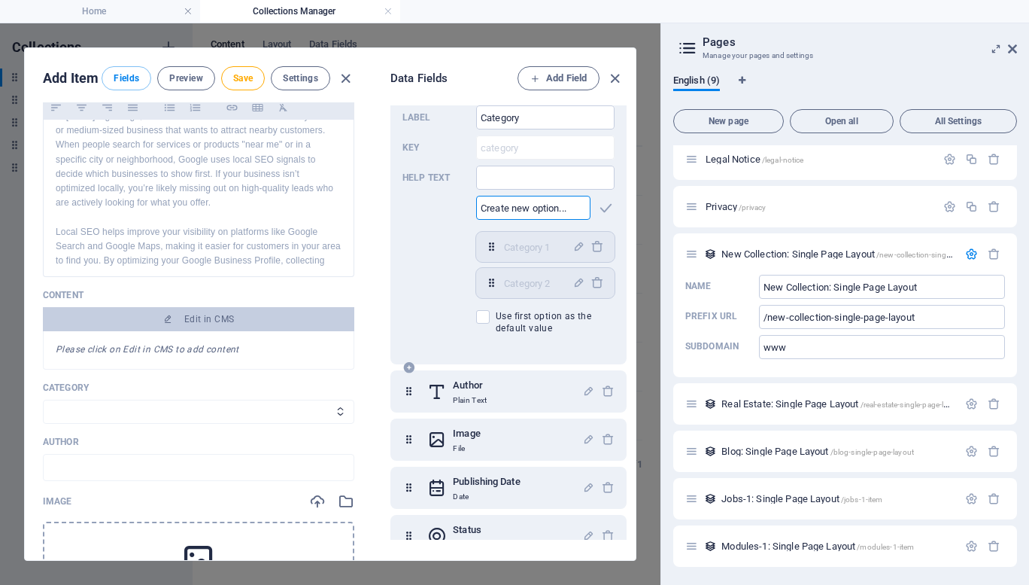
click at [551, 201] on input "text" at bounding box center [533, 208] width 114 height 24
paste input "Why Import"
type input "Why Import"
click at [608, 210] on icon "button" at bounding box center [605, 207] width 17 height 17
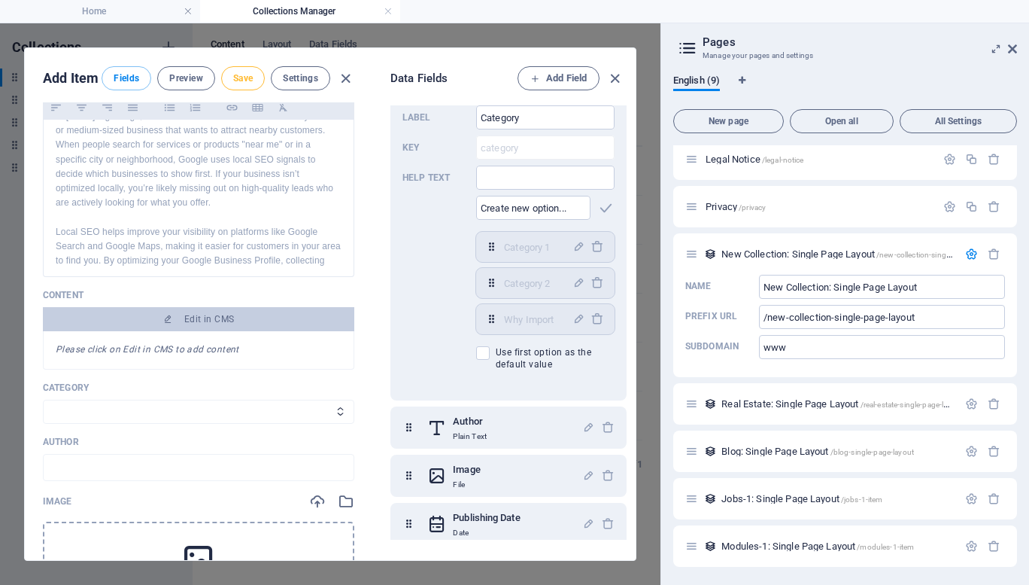
click at [241, 75] on span "Save" at bounding box center [243, 78] width 20 height 12
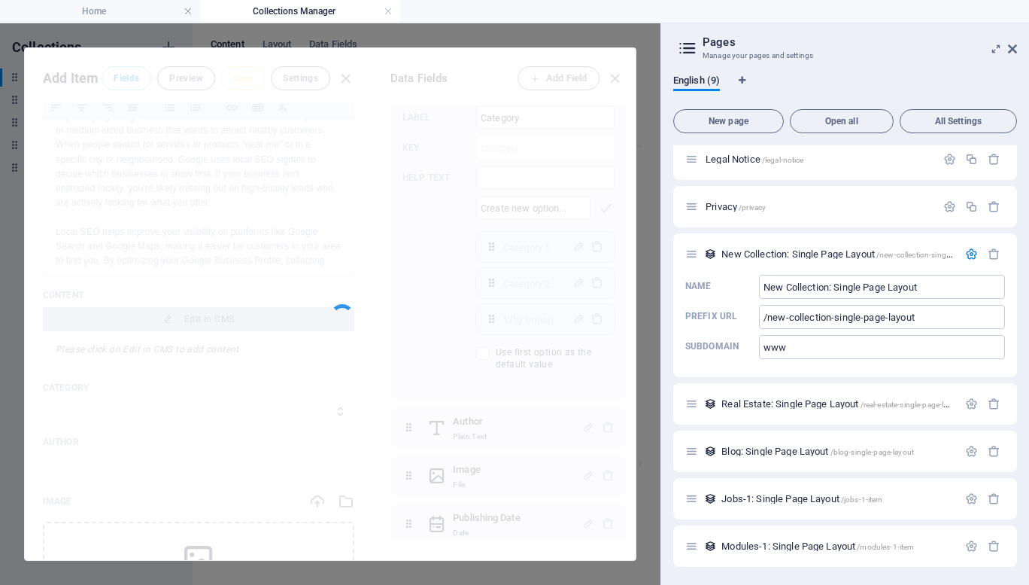
type input "why-local-business-seo-is-important"
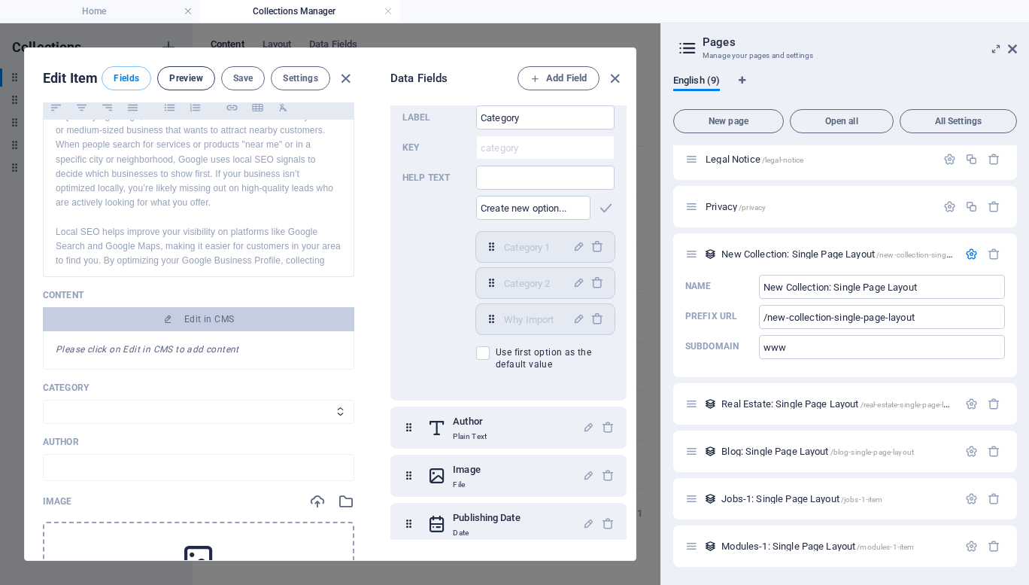
click at [193, 81] on span "Preview" at bounding box center [185, 78] width 33 height 12
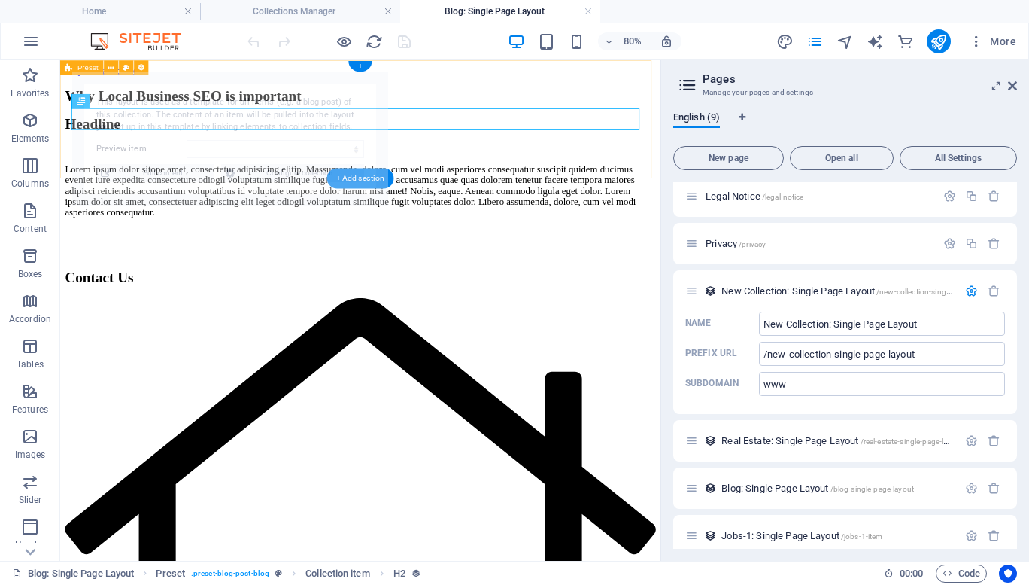
scroll to position [0, 0]
select select "68e1124e020f3f32dc0f2bb4"
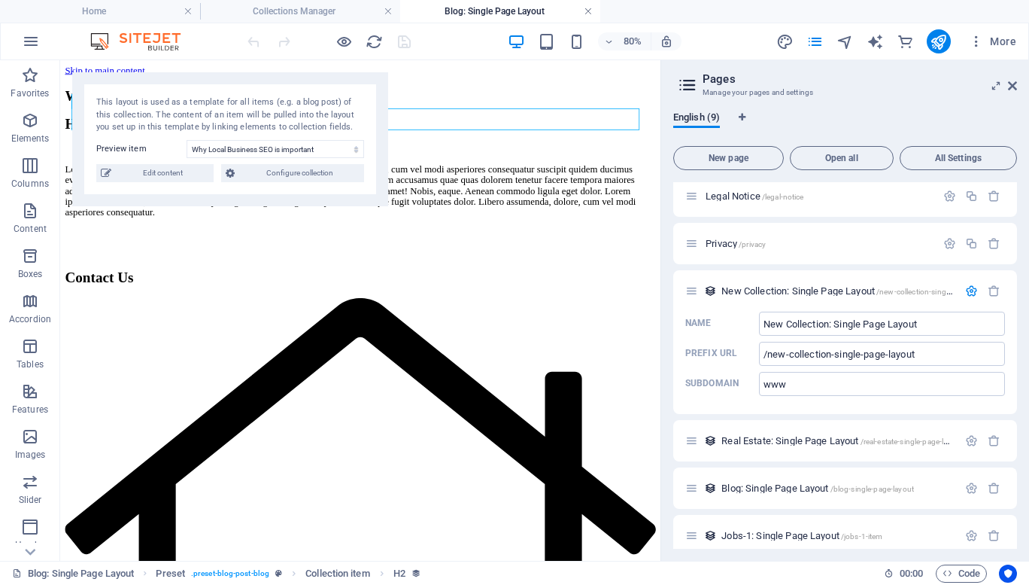
click at [584, 8] on link at bounding box center [588, 12] width 9 height 14
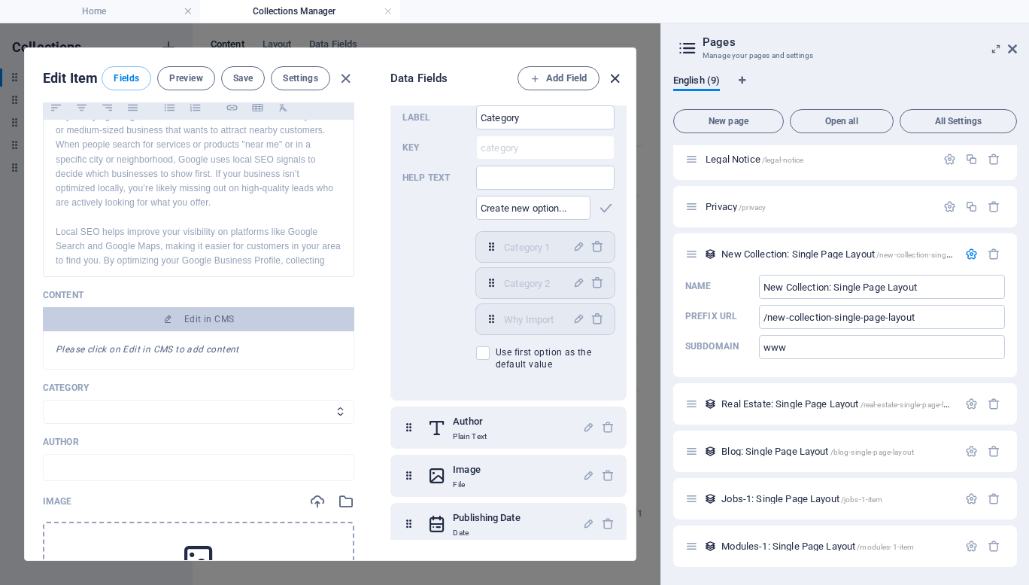
click at [617, 82] on icon "button" at bounding box center [614, 78] width 17 height 17
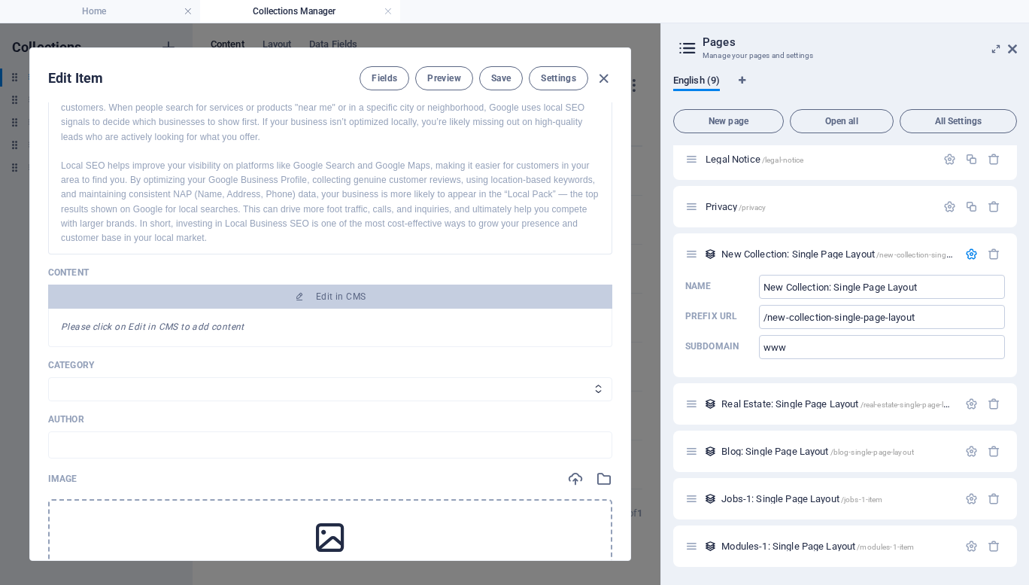
scroll to position [165, 0]
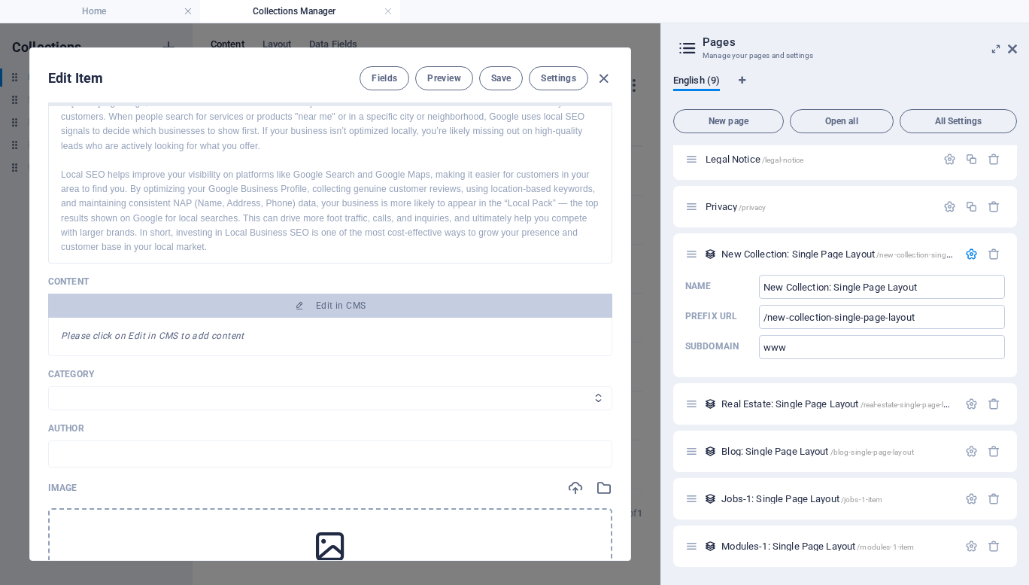
click at [150, 392] on select "Category 1 Category 2" at bounding box center [330, 398] width 564 height 24
click at [119, 392] on select "Category 1 Category 2" at bounding box center [330, 398] width 564 height 24
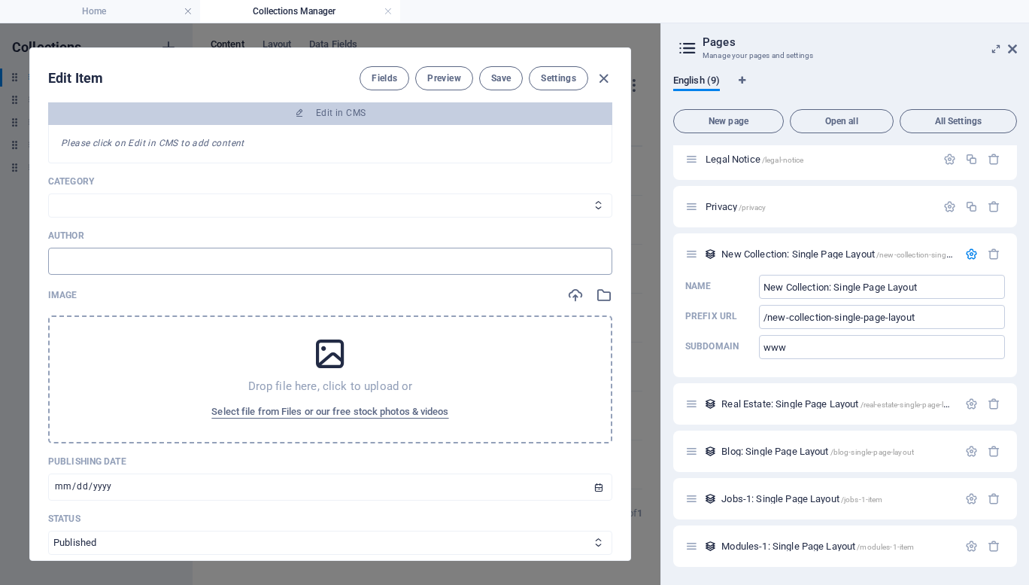
click at [132, 259] on input "text" at bounding box center [330, 261] width 564 height 27
type input "Farooq"
click at [254, 210] on select "Category 1 Category 2" at bounding box center [330, 205] width 564 height 24
click at [177, 281] on div "Name Why Local Business SEO is important ​ Slug [DOMAIN_NAME][URL] why-local-bu…" at bounding box center [330, 192] width 564 height 870
click at [375, 76] on span "Fields" at bounding box center [385, 78] width 26 height 12
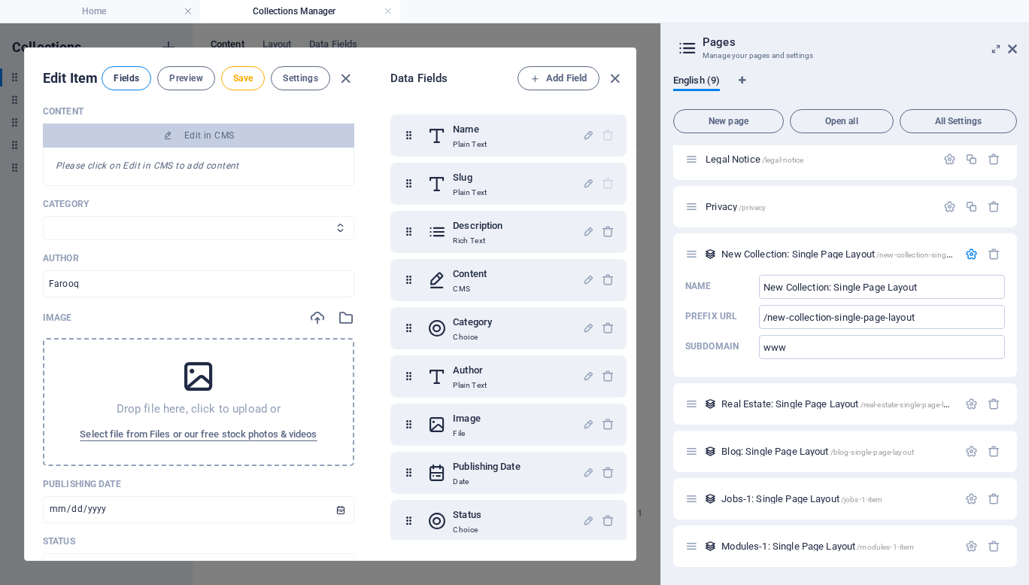
scroll to position [389, 0]
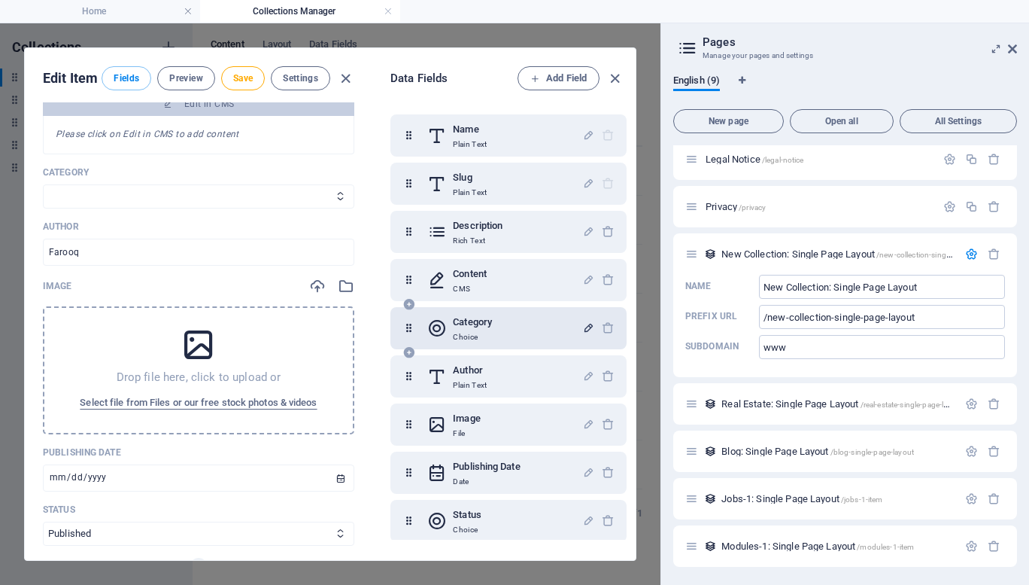
click at [585, 330] on icon "button" at bounding box center [588, 327] width 13 height 13
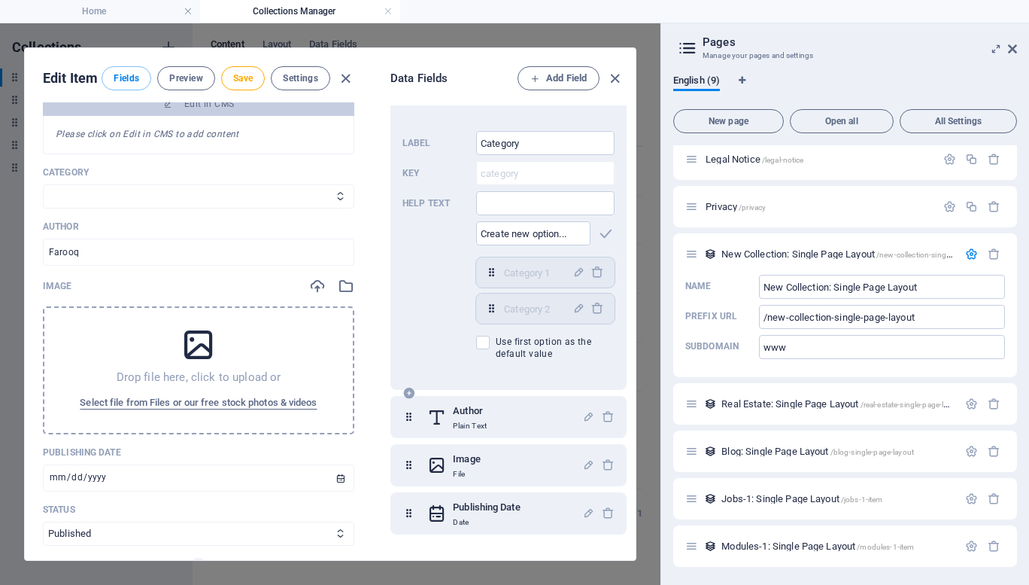
scroll to position [237, 0]
click at [558, 237] on input "text" at bounding box center [533, 232] width 114 height 24
paste input "Why Import"
type input "Why Import"
click at [602, 231] on icon "button" at bounding box center [605, 232] width 17 height 17
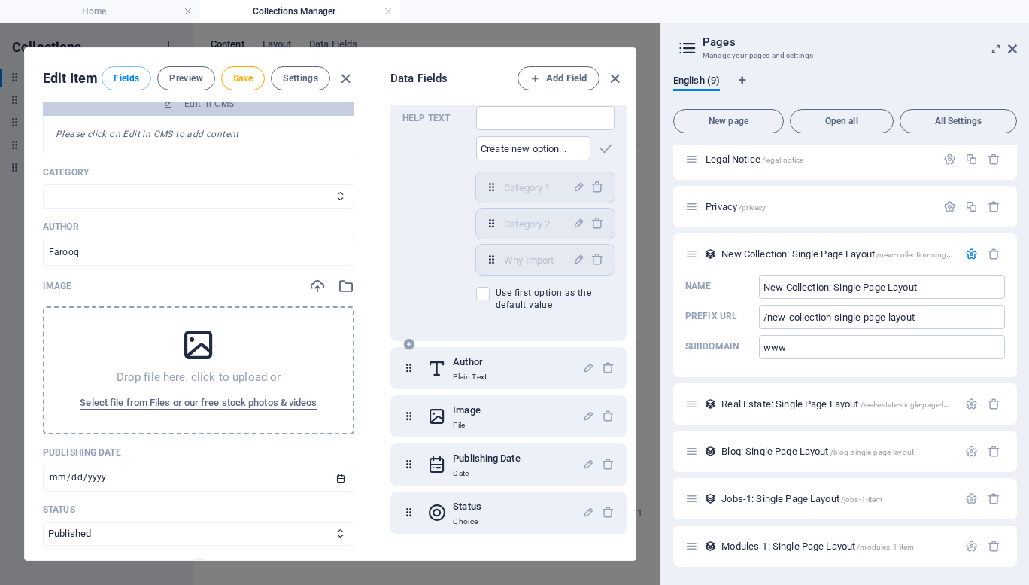
scroll to position [0, 0]
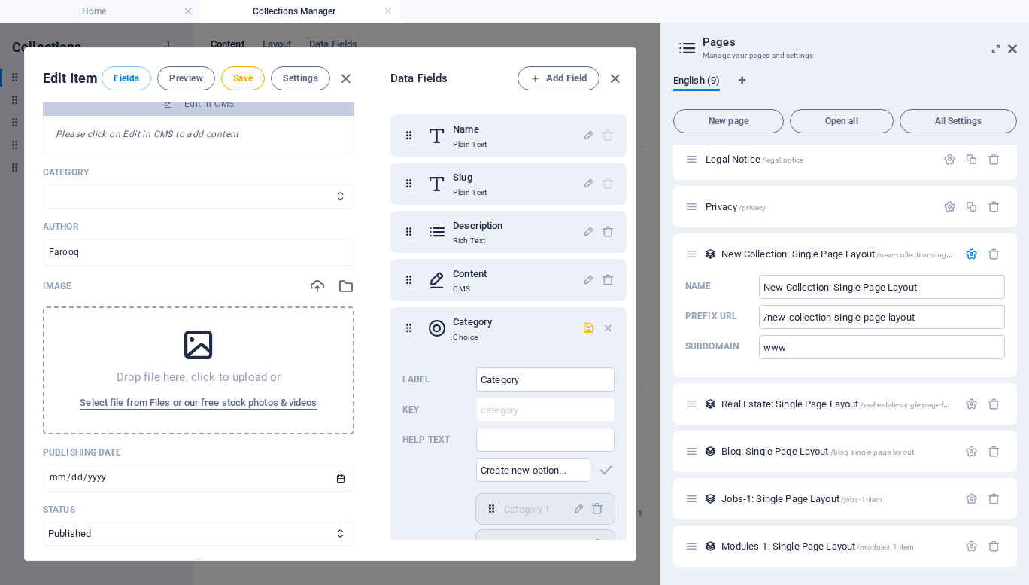
click at [164, 199] on select "Category 1 Category 2" at bounding box center [198, 196] width 311 height 24
click at [591, 326] on icon "button" at bounding box center [588, 327] width 13 height 13
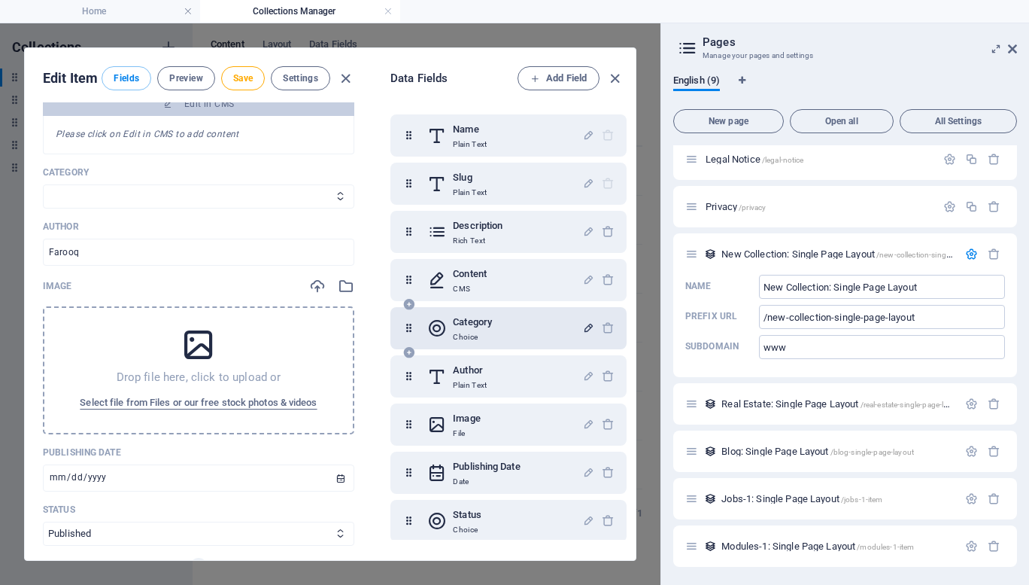
scroll to position [8, 0]
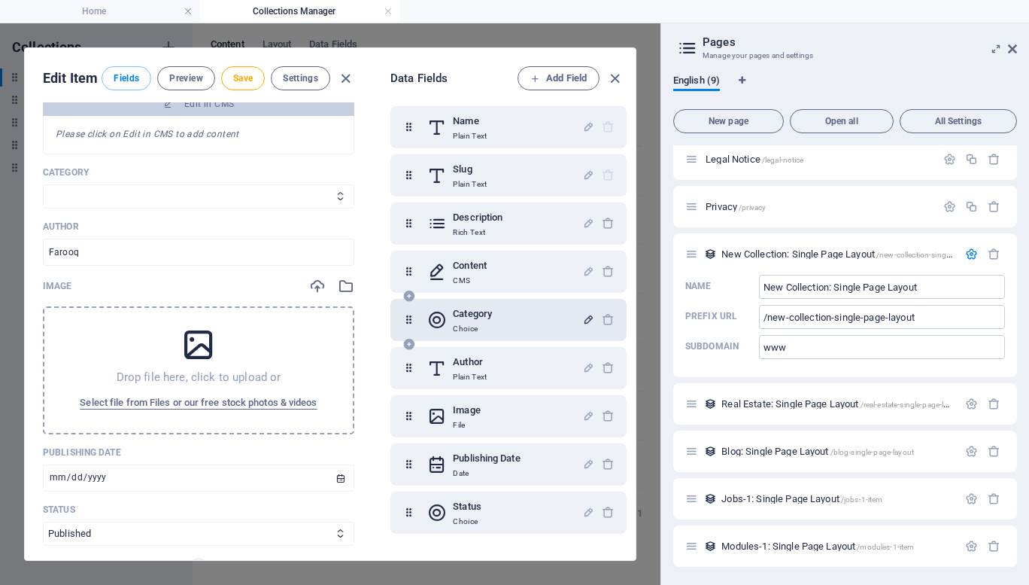
click at [135, 208] on select "Category 1 Category 2 Why Import" at bounding box center [198, 196] width 311 height 24
click at [615, 80] on icon "button" at bounding box center [614, 78] width 17 height 17
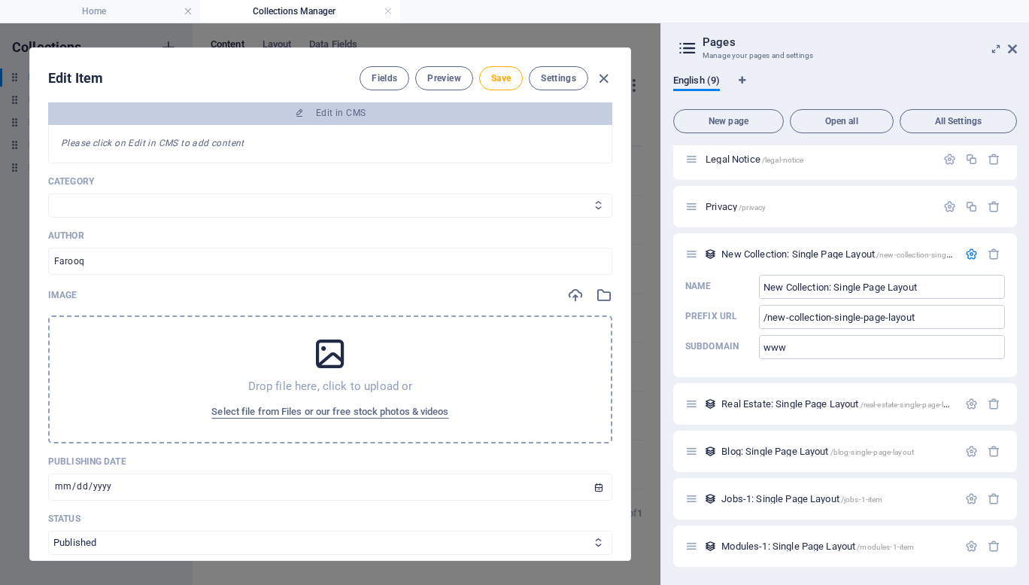
click at [110, 199] on select "Category 1 Category 2 Why Import" at bounding box center [330, 205] width 564 height 24
select select "Why Import"
click at [48, 193] on select "Category 1 Category 2 Why Import" at bounding box center [330, 205] width 564 height 24
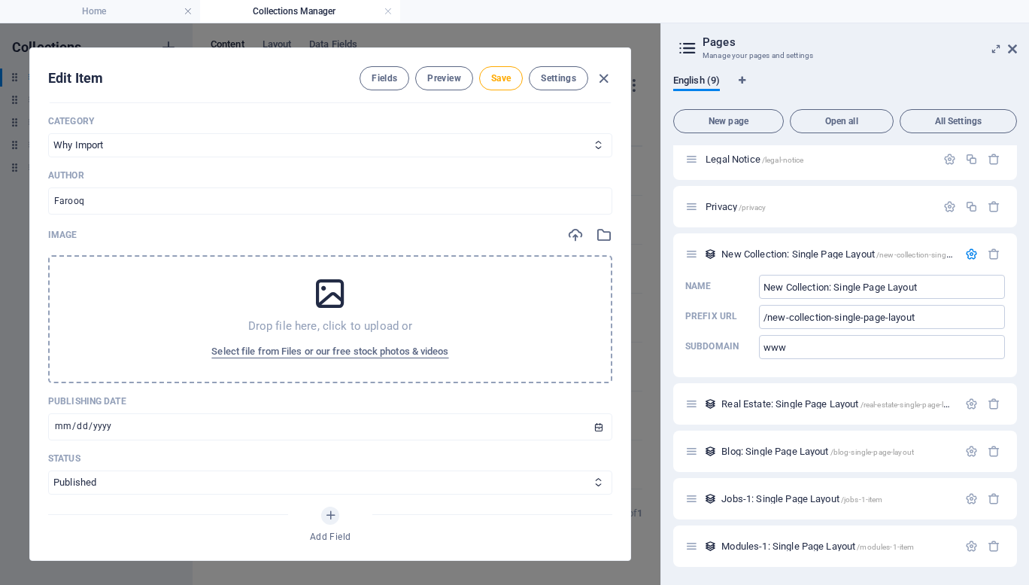
scroll to position [408, 0]
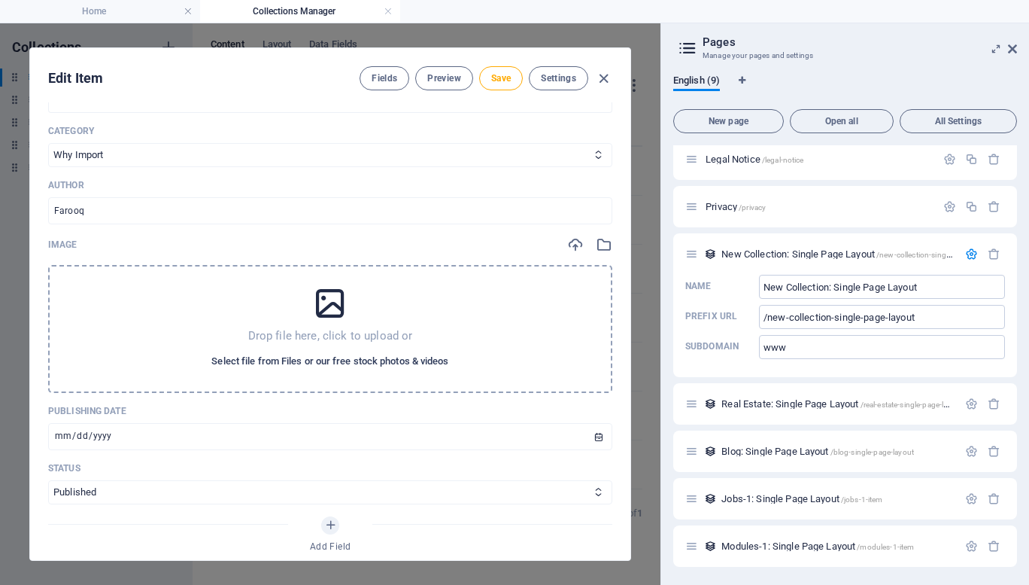
click at [342, 357] on span "Select file from Files or our free stock photos & videos" at bounding box center [329, 361] width 237 height 18
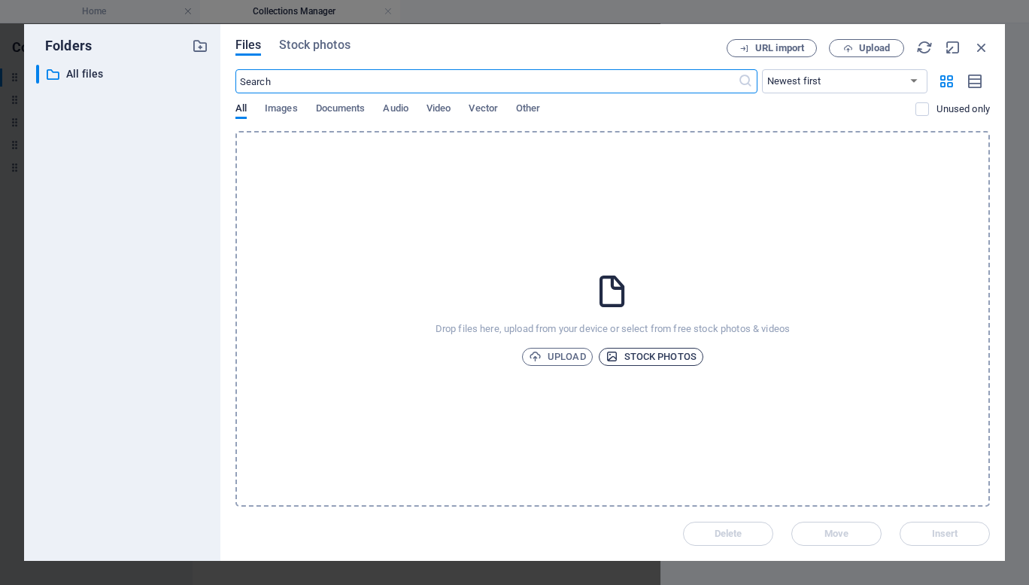
click at [611, 352] on icon "button" at bounding box center [612, 356] width 13 height 13
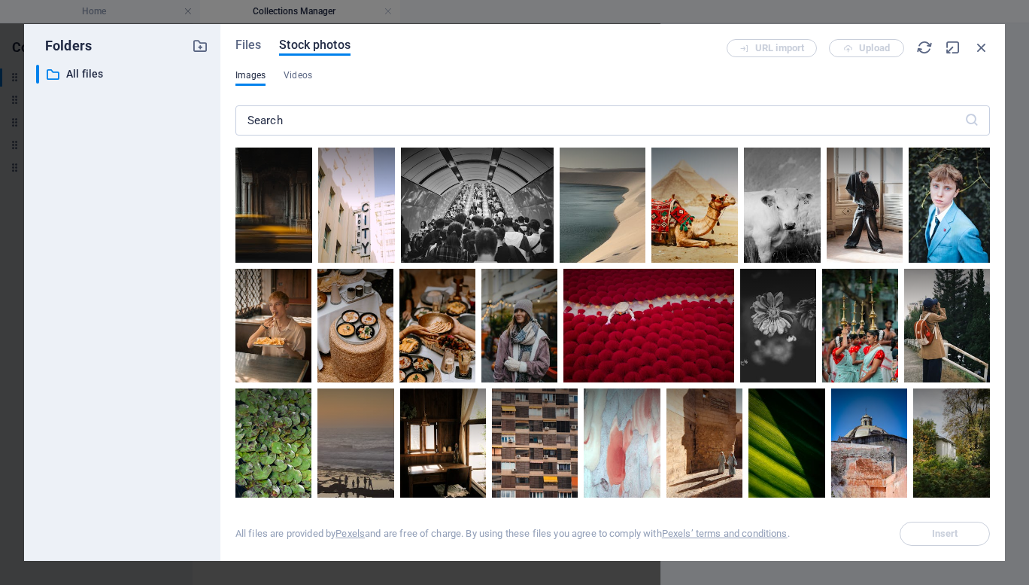
click at [611, 352] on div at bounding box center [648, 326] width 171 height 114
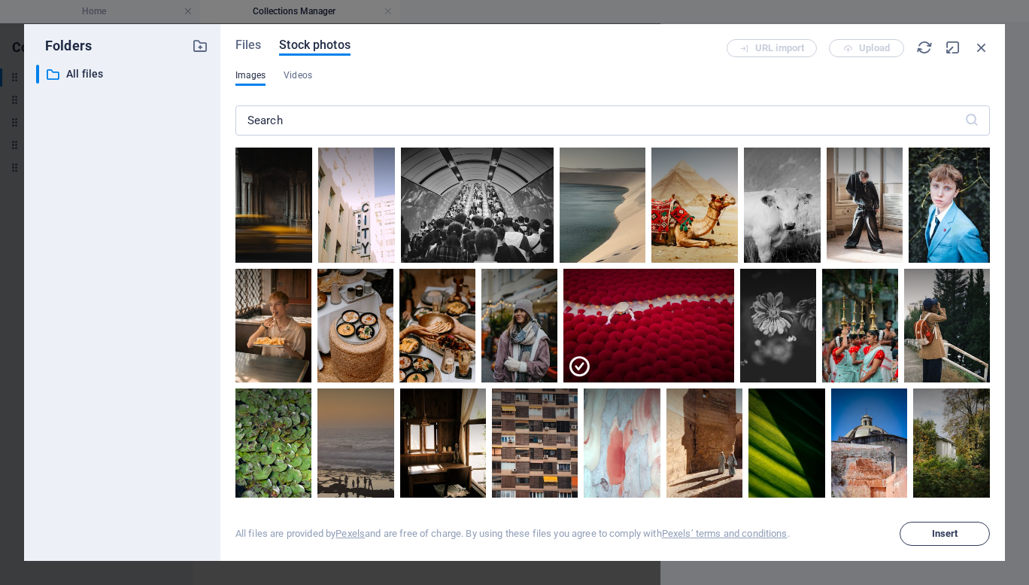
click at [956, 540] on button "Insert" at bounding box center [945, 533] width 90 height 24
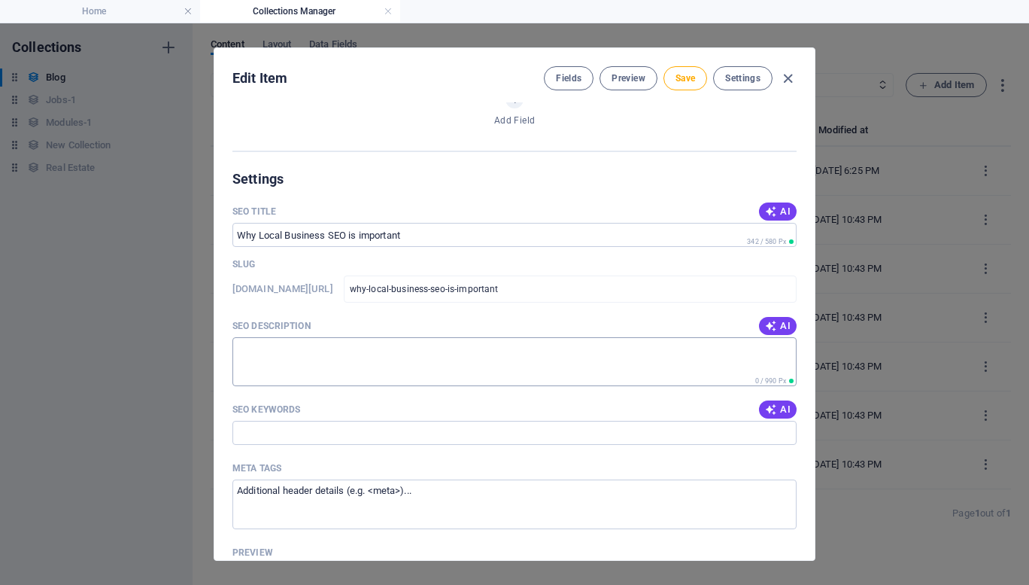
scroll to position [1353, 0]
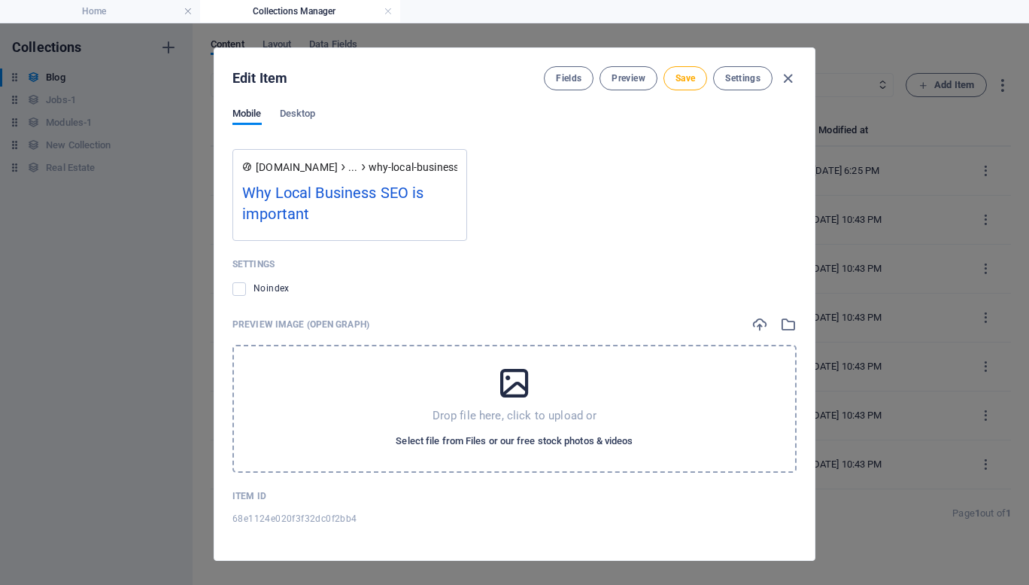
click at [519, 446] on span "Select file from Files or our free stock photos & videos" at bounding box center [514, 441] width 237 height 18
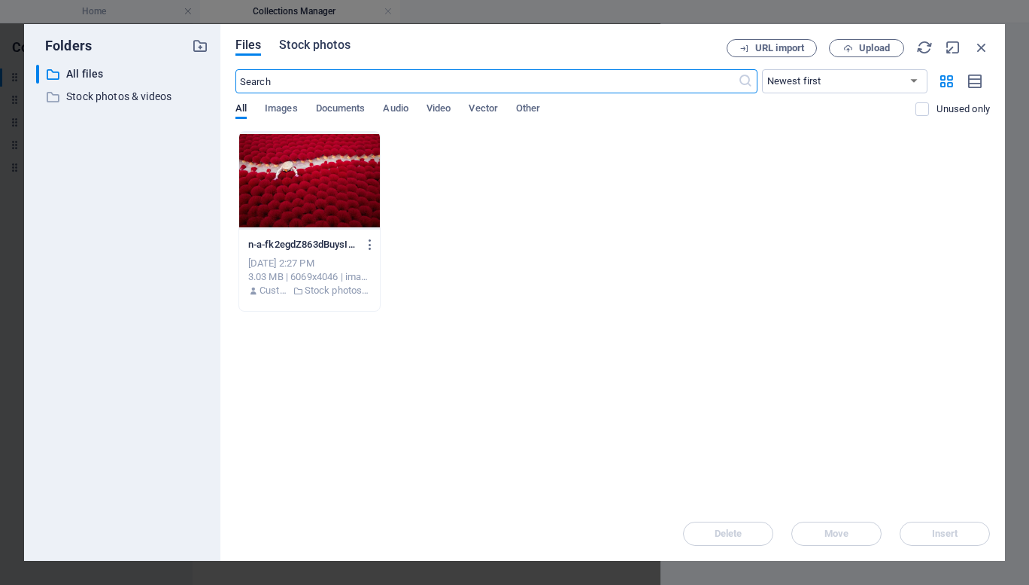
click at [320, 47] on span "Stock photos" at bounding box center [314, 45] width 71 height 18
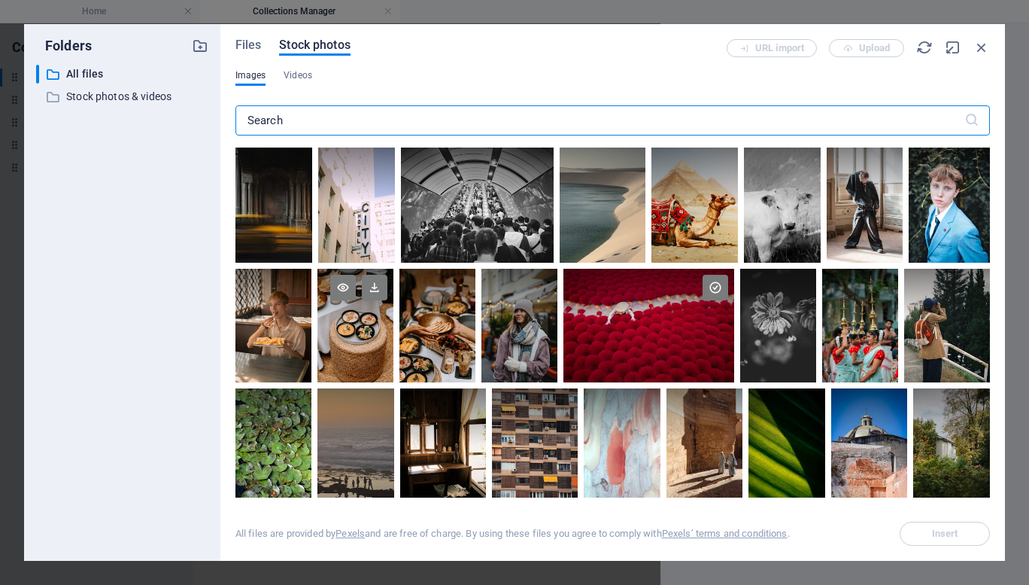
click at [368, 342] on div at bounding box center [355, 326] width 76 height 114
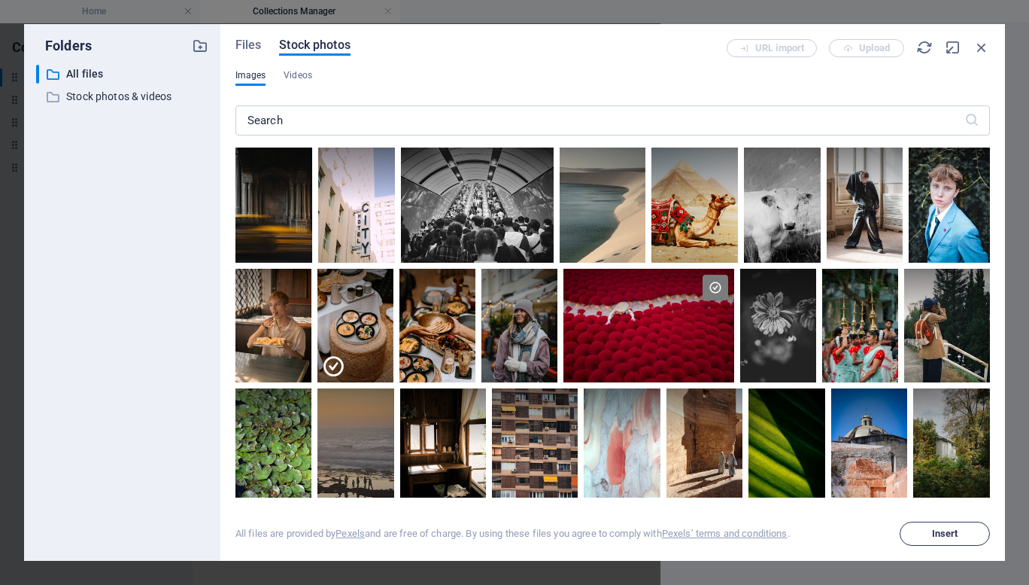
click at [952, 532] on span "Insert" at bounding box center [945, 533] width 26 height 9
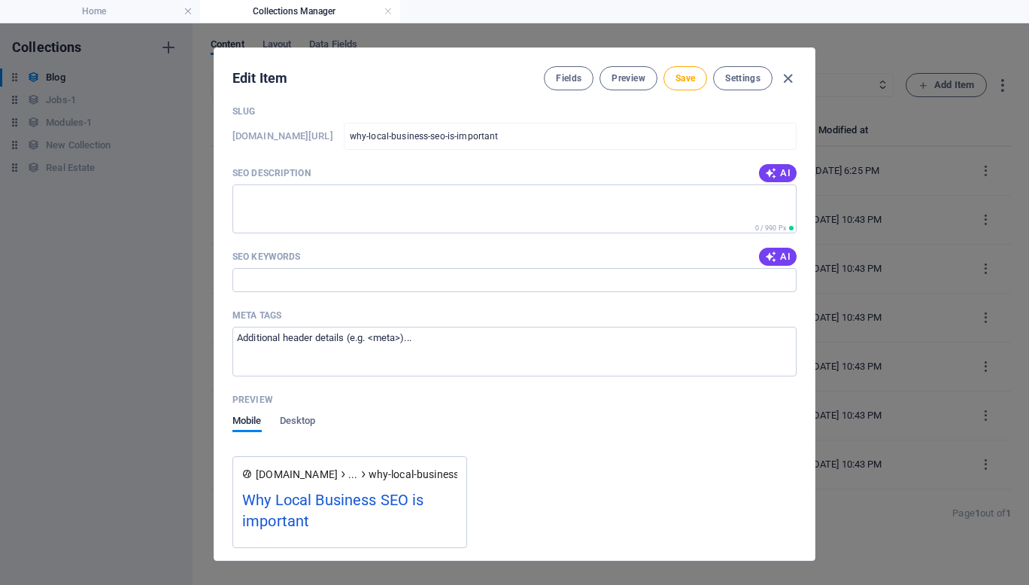
scroll to position [1412, 0]
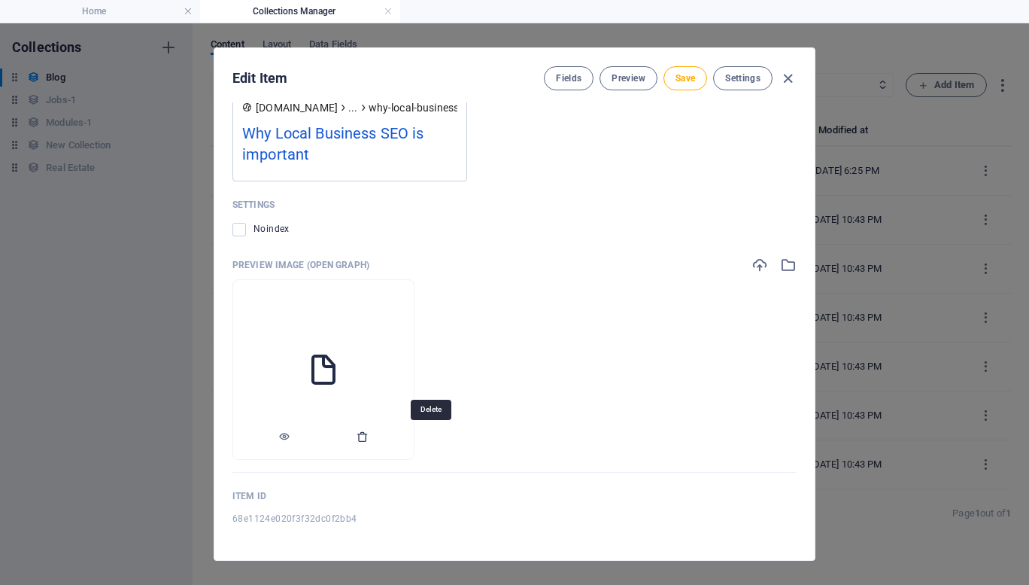
click at [369, 436] on icon "button" at bounding box center [363, 436] width 12 height 12
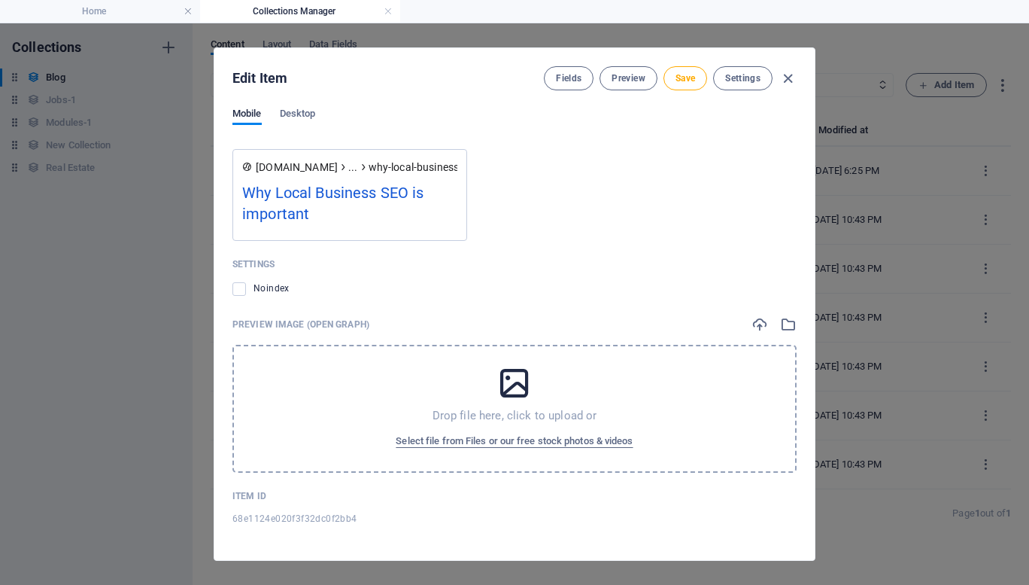
scroll to position [1353, 0]
click at [458, 430] on button "Select file from Files or our free stock photos & videos" at bounding box center [514, 441] width 244 height 24
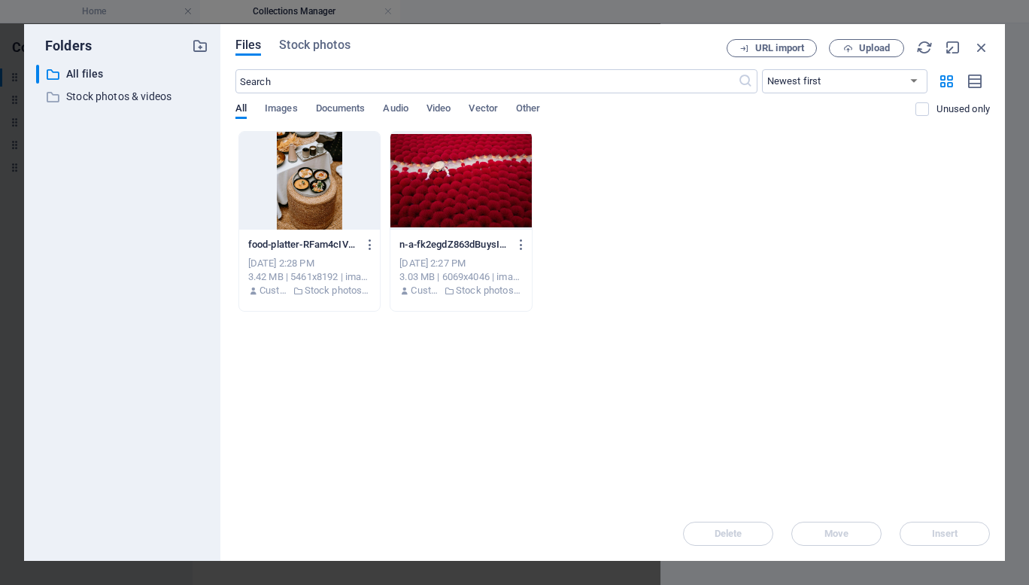
click at [302, 190] on div at bounding box center [309, 181] width 141 height 98
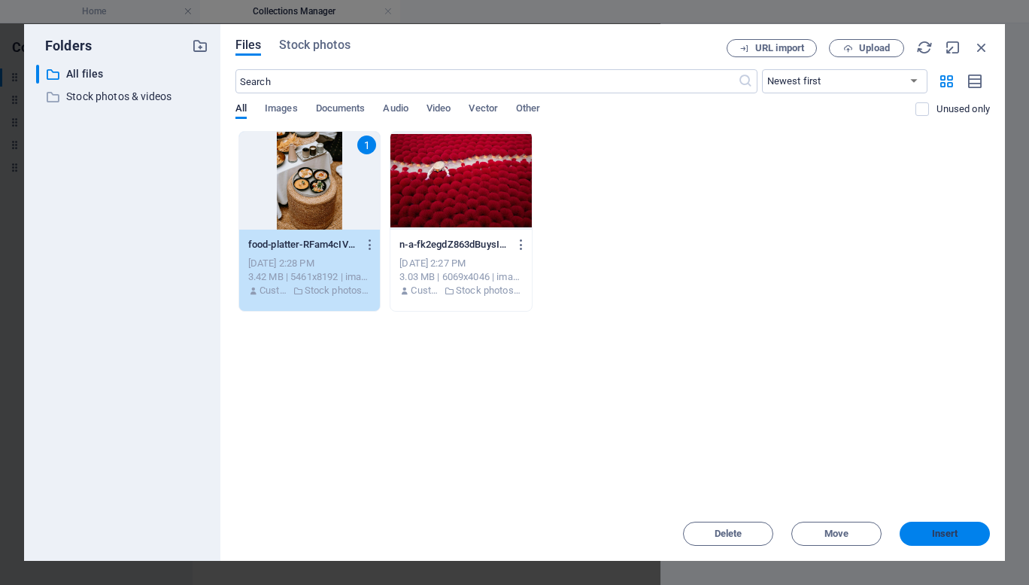
click at [932, 527] on button "Insert" at bounding box center [945, 533] width 90 height 24
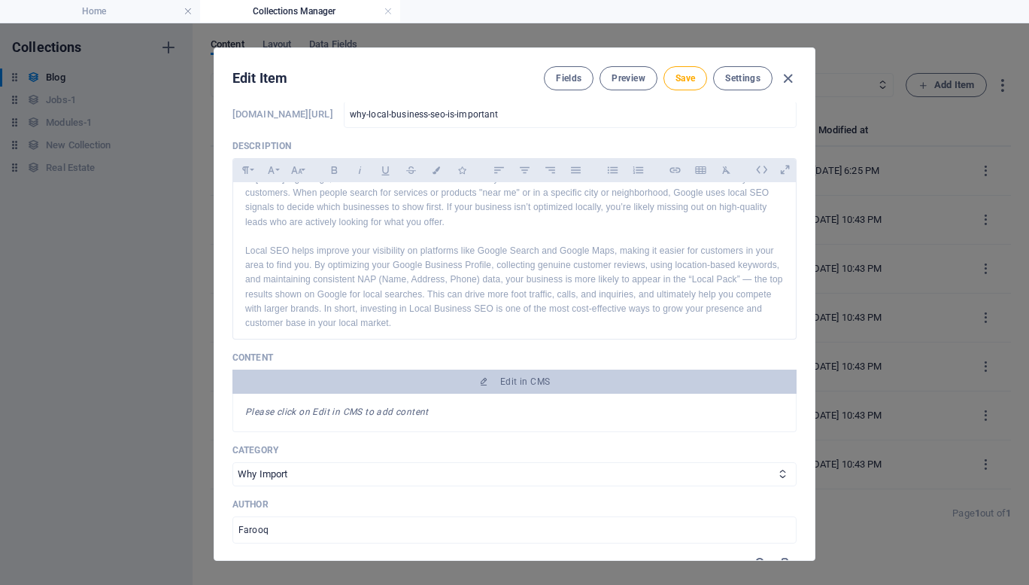
scroll to position [0, 0]
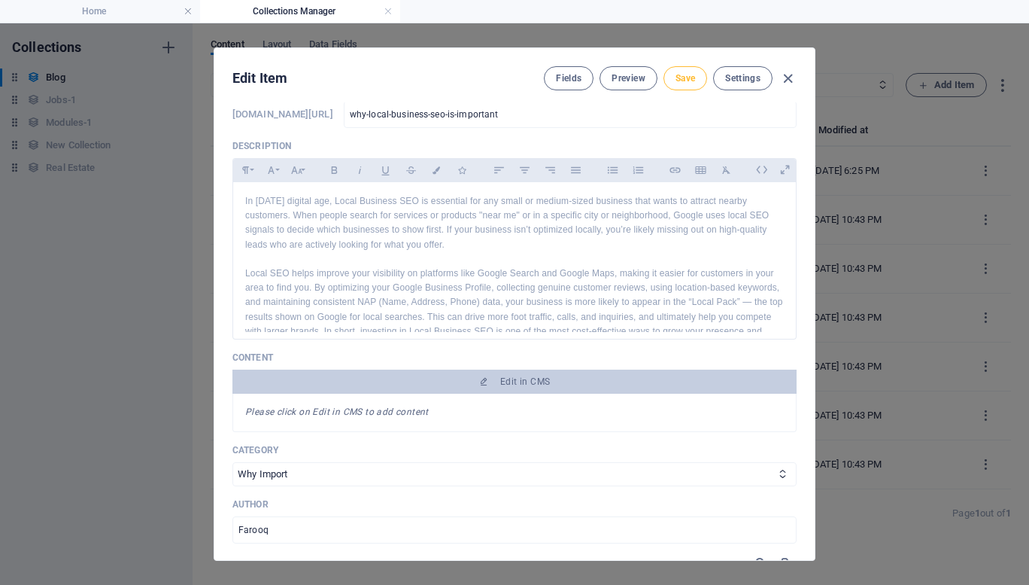
click at [690, 81] on span "Save" at bounding box center [686, 78] width 20 height 12
click at [788, 80] on icon "button" at bounding box center [787, 78] width 17 height 17
type input "why-local-business-seo-is-important"
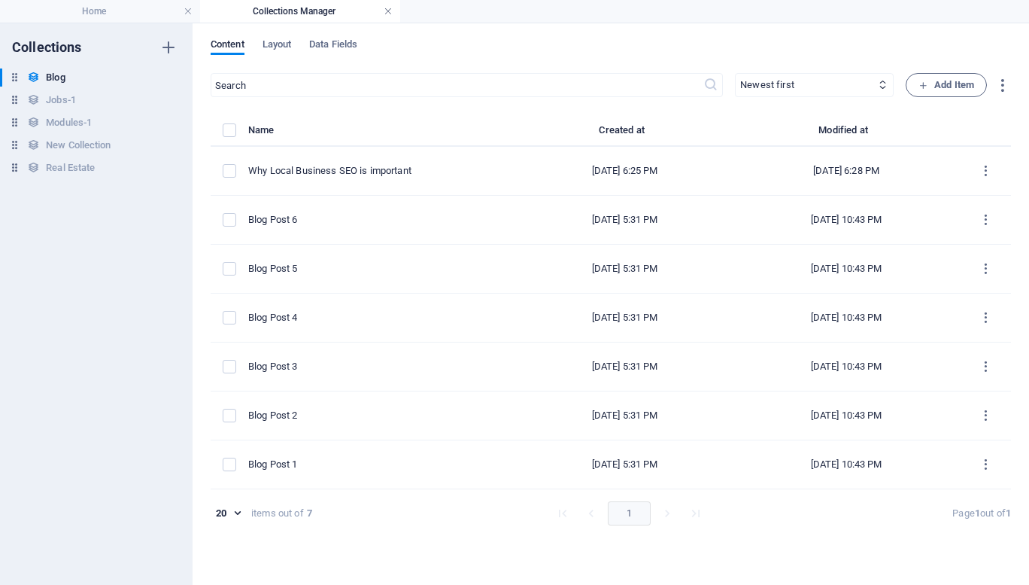
click at [384, 14] on link at bounding box center [388, 12] width 9 height 14
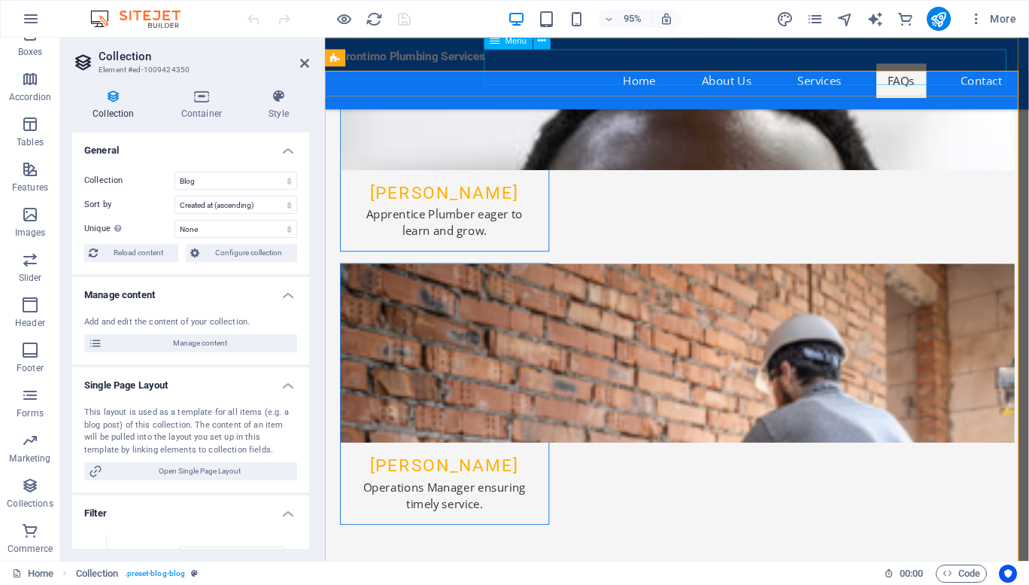
scroll to position [7800, 0]
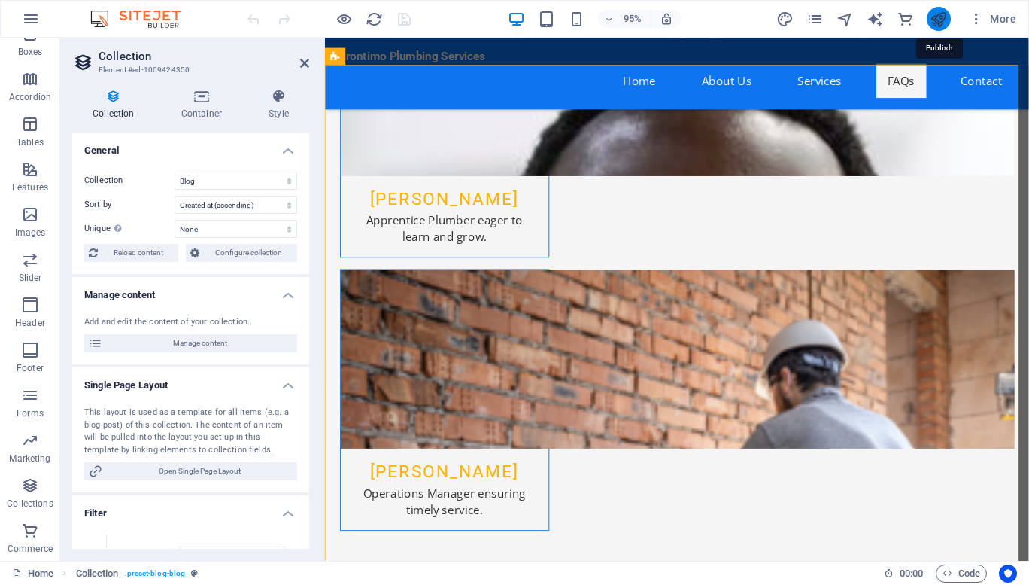
click at [931, 16] on icon "publish" at bounding box center [938, 19] width 17 height 17
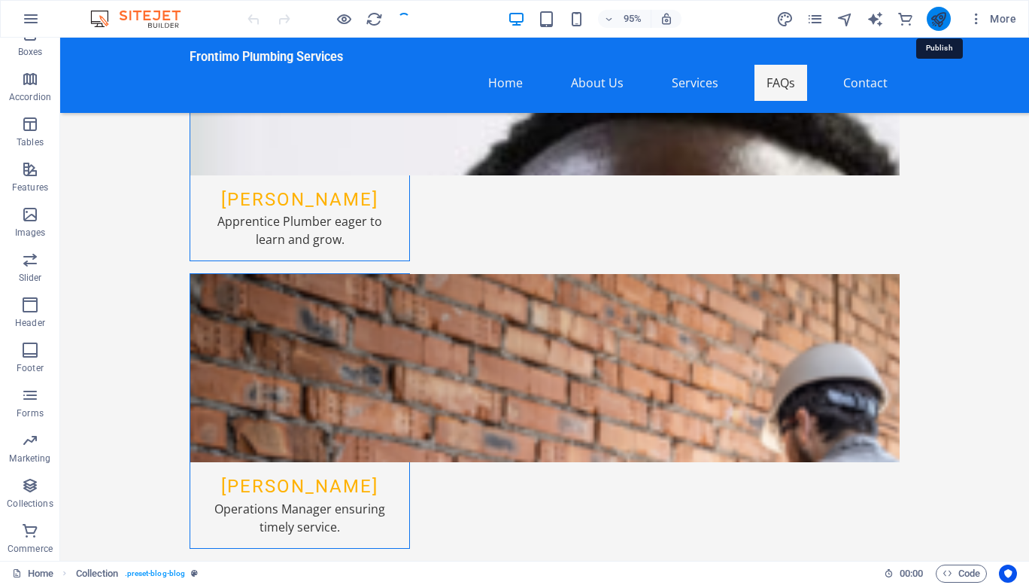
scroll to position [7845, 0]
